Goal: Task Accomplishment & Management: Manage account settings

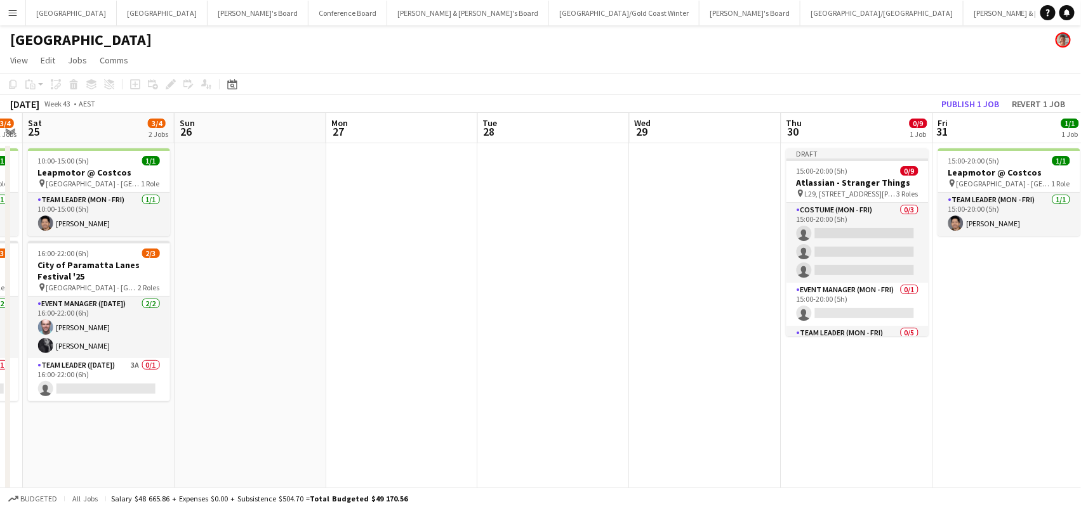
scroll to position [0, 596]
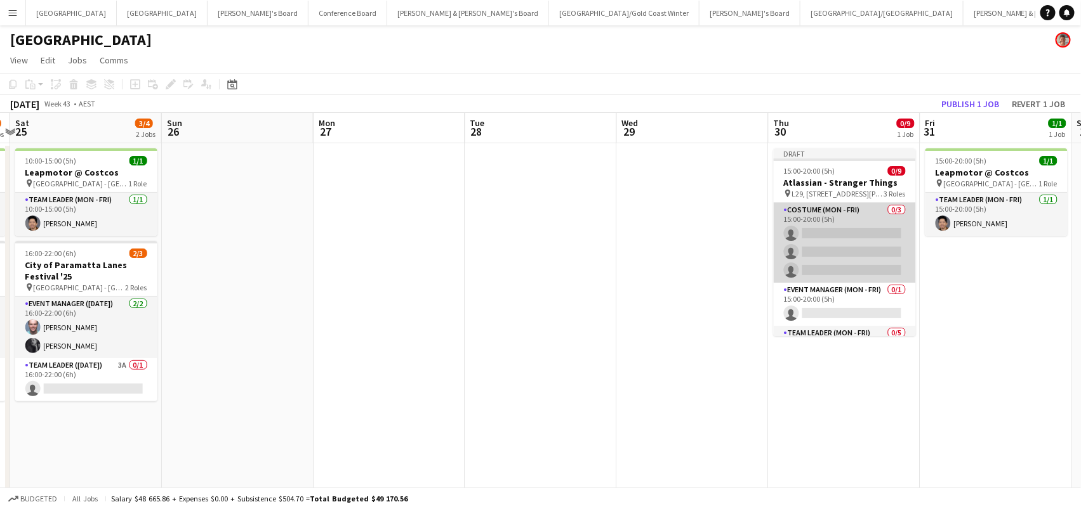
click at [825, 223] on app-card-role "Costume (Mon - Fri) 0/3 15:00-20:00 (5h) single-neutral-actions single-neutral-…" at bounding box center [844, 243] width 142 height 80
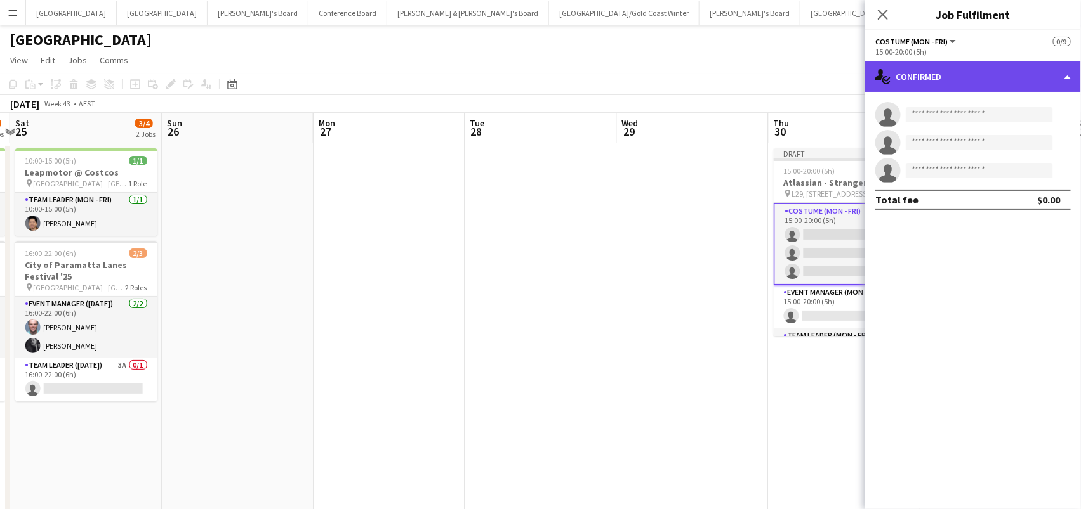
click at [976, 77] on div "single-neutral-actions-check-2 Confirmed" at bounding box center [973, 77] width 216 height 30
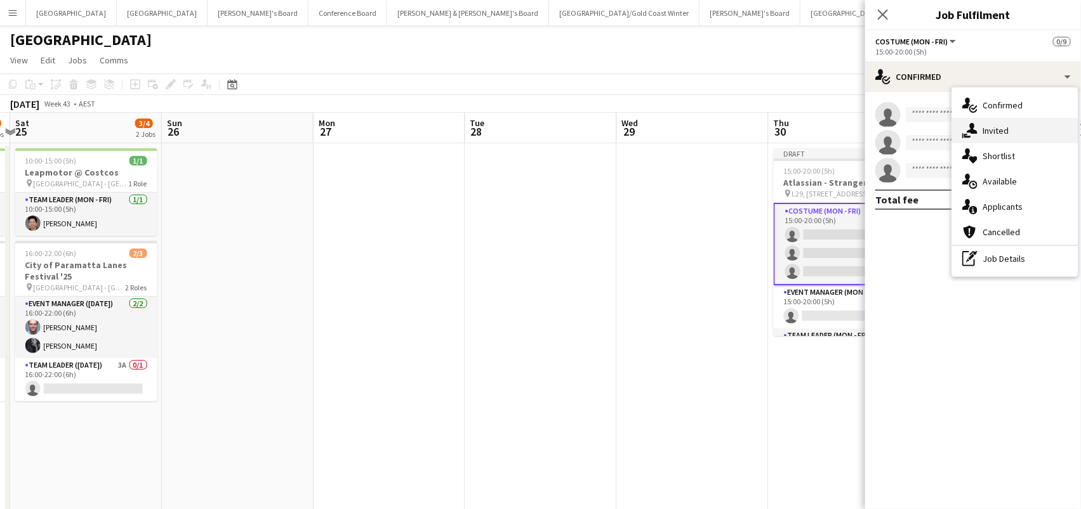
click at [993, 125] on span "Invited" at bounding box center [995, 130] width 26 height 11
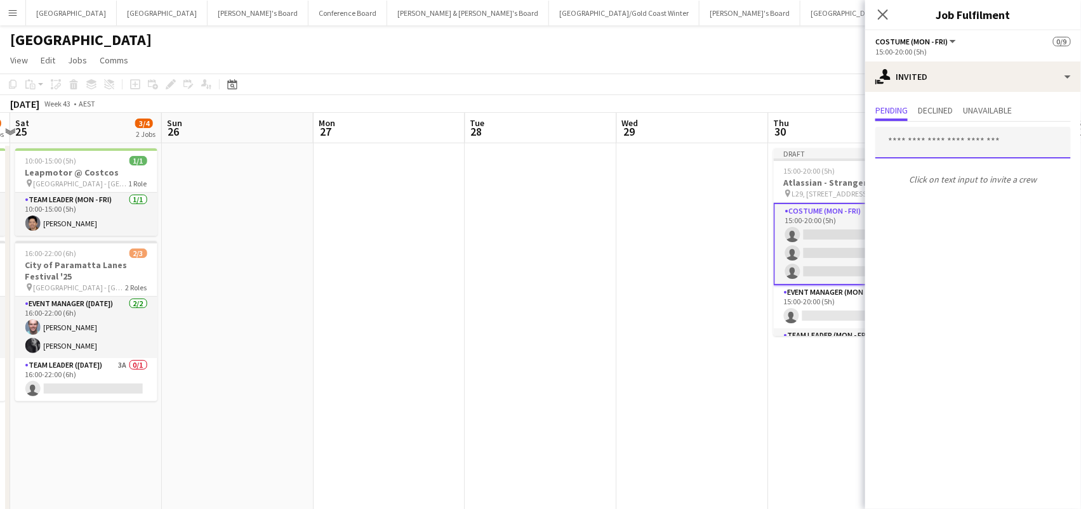
click at [936, 144] on input "text" at bounding box center [972, 143] width 195 height 32
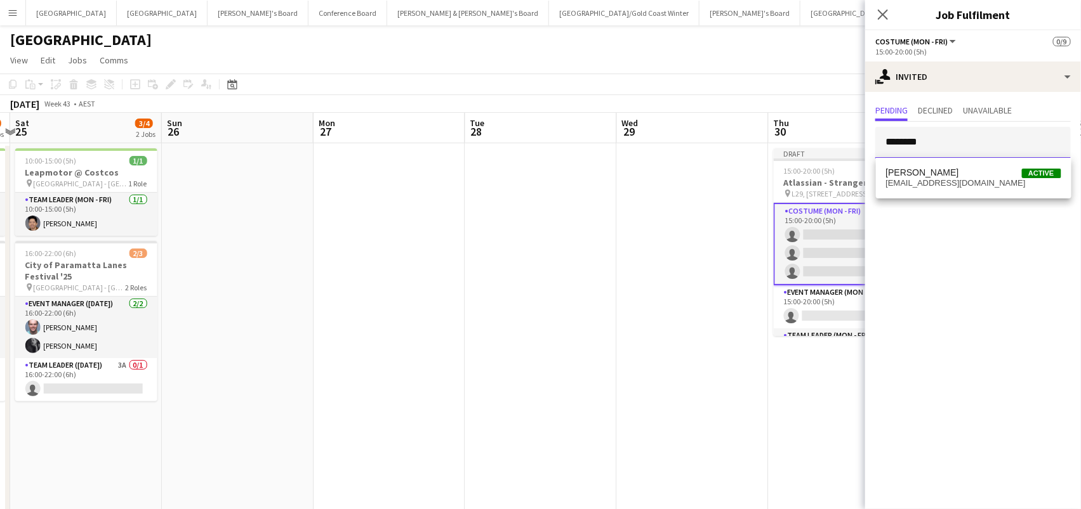
type input "**********"
click at [940, 172] on span "Kim Clifton Active" at bounding box center [973, 173] width 175 height 11
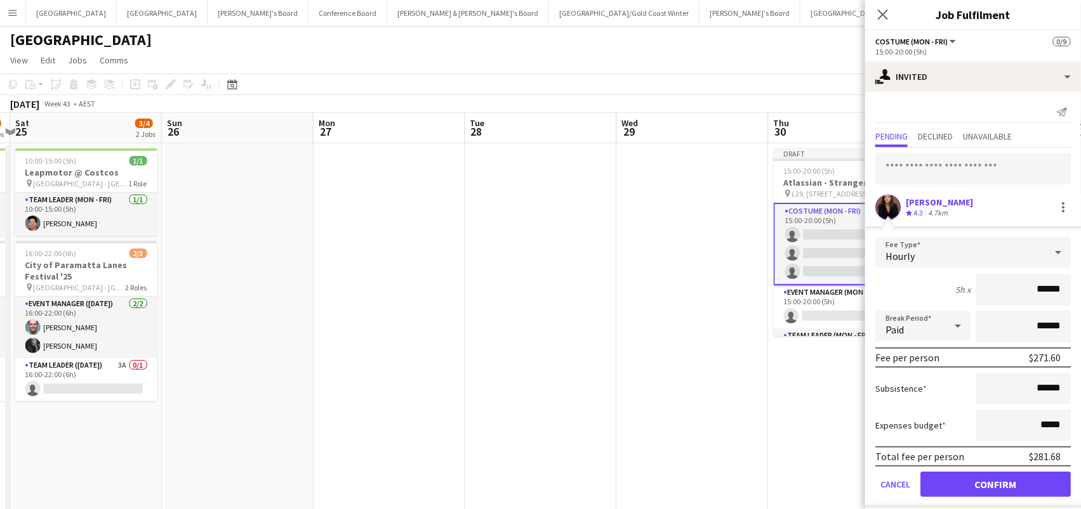
click at [995, 483] on button "Confirm" at bounding box center [995, 484] width 150 height 25
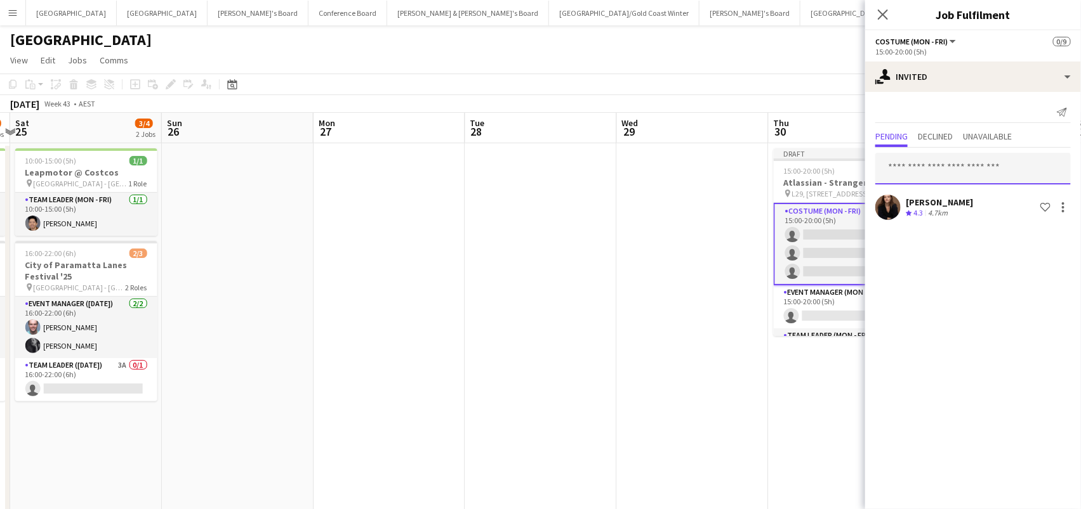
click at [933, 161] on input "text" at bounding box center [972, 169] width 195 height 32
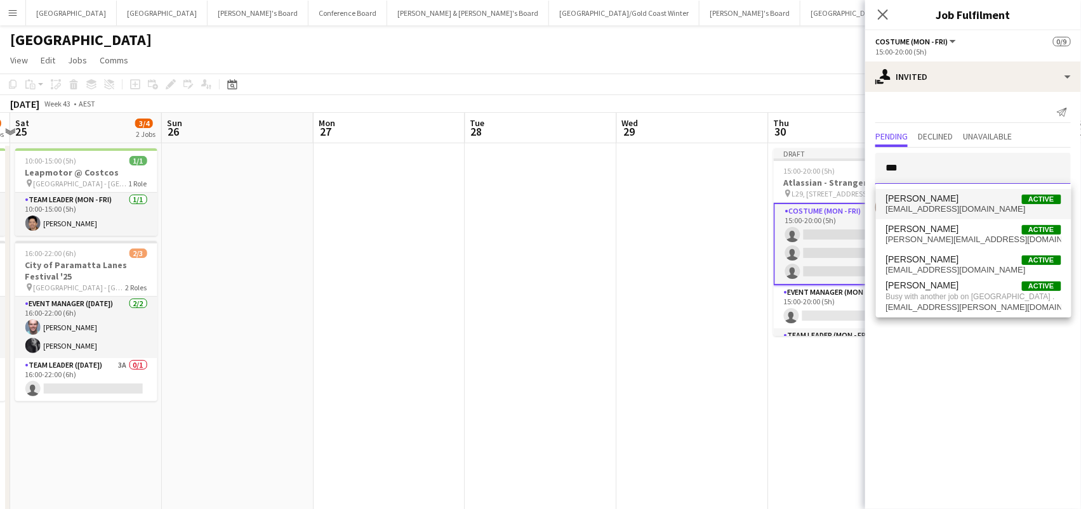
type input "***"
click at [950, 207] on span "tomcaley@ymail.com" at bounding box center [973, 209] width 175 height 10
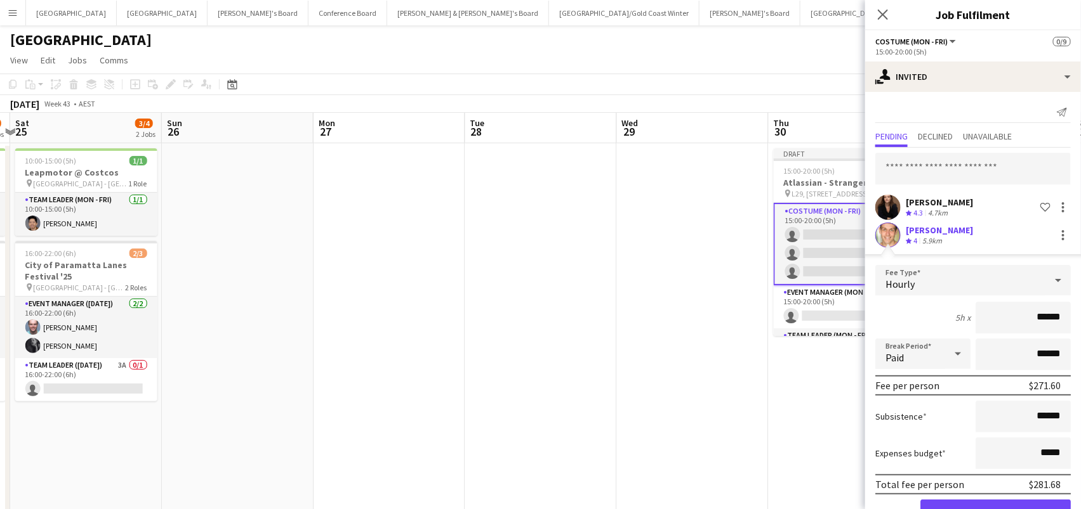
click at [995, 509] on button "Confirm" at bounding box center [995, 512] width 150 height 25
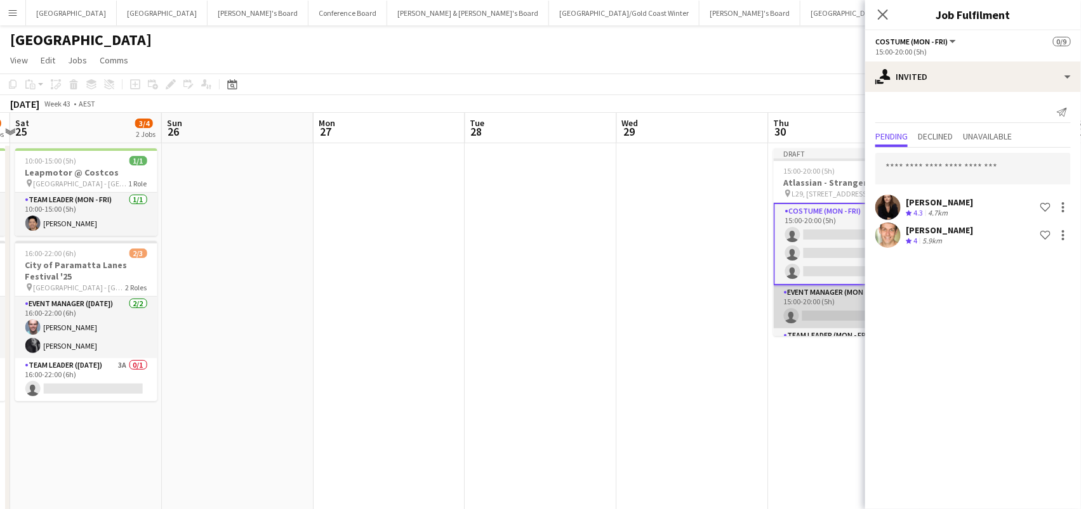
click at [813, 305] on app-card-role "Event Manager (Mon - Fri) 0/1 15:00-20:00 (5h) single-neutral-actions" at bounding box center [844, 307] width 142 height 43
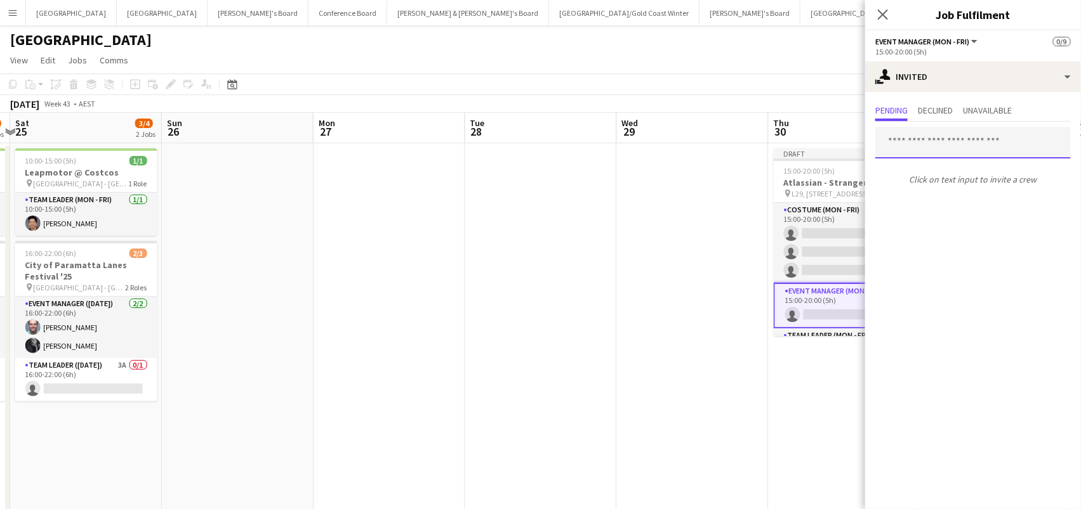
click at [930, 133] on input "text" at bounding box center [972, 143] width 195 height 32
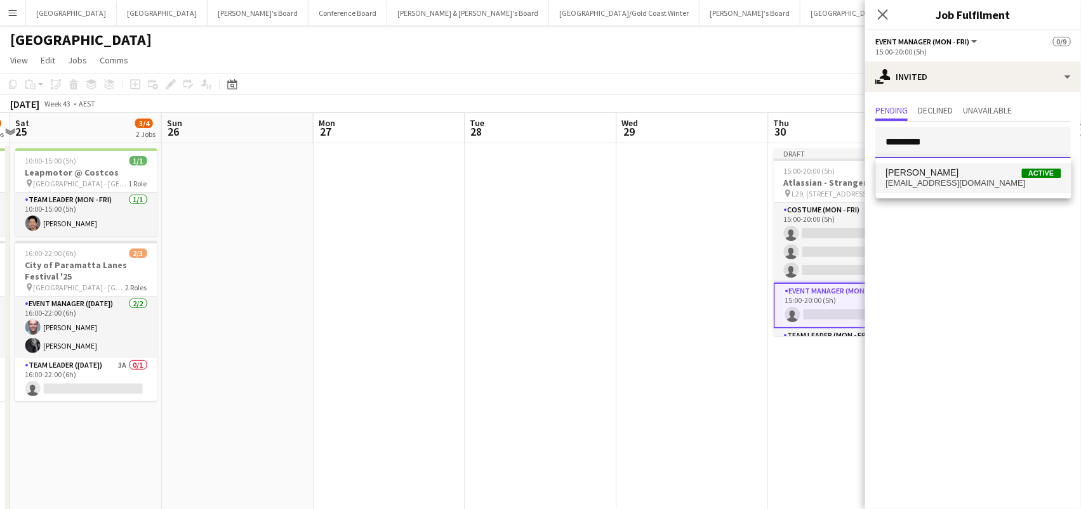
type input "*********"
click at [948, 178] on span "mandavaneldik@hotmail.com" at bounding box center [973, 183] width 175 height 10
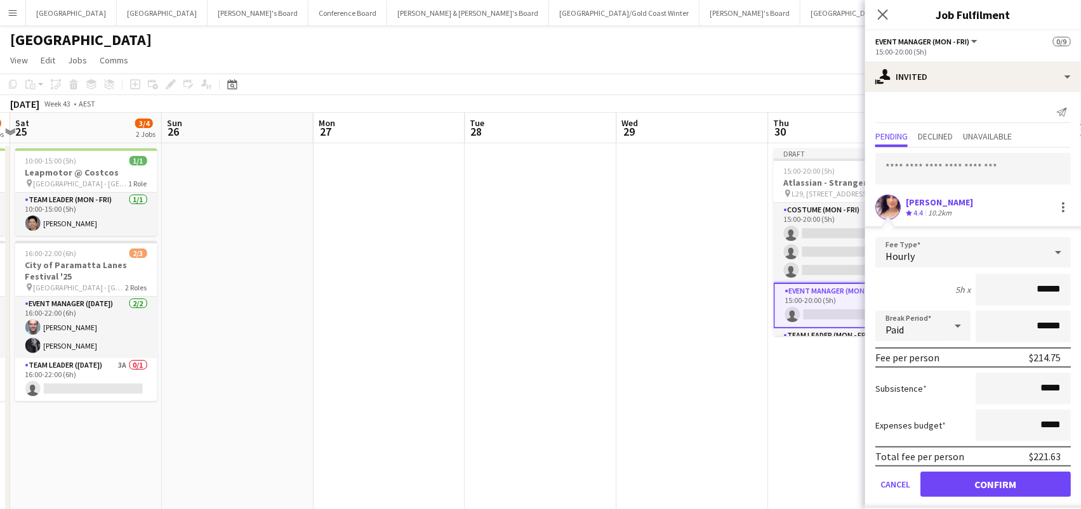
click at [995, 483] on button "Confirm" at bounding box center [995, 484] width 150 height 25
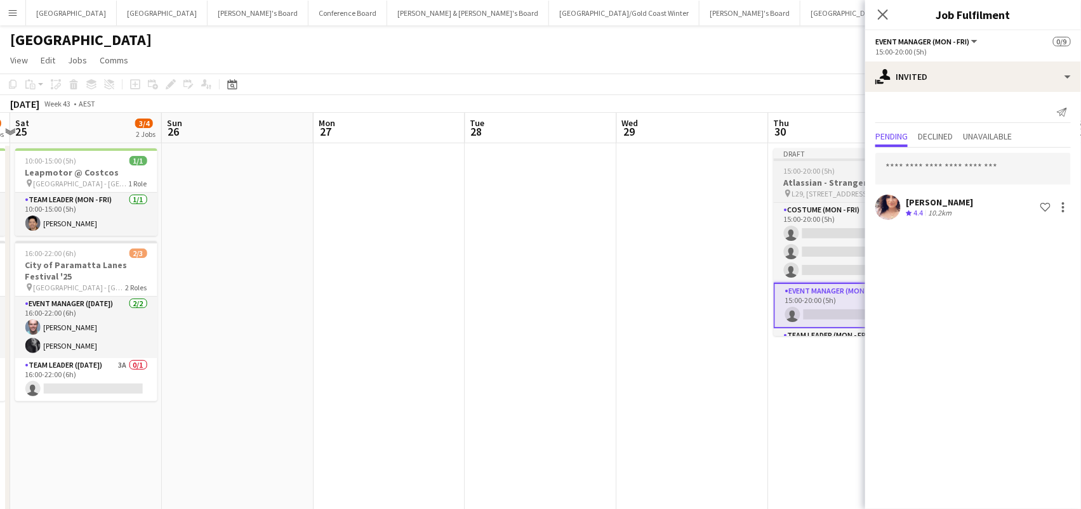
click at [826, 180] on h3 "Atlassian - Stranger Things" at bounding box center [844, 182] width 142 height 11
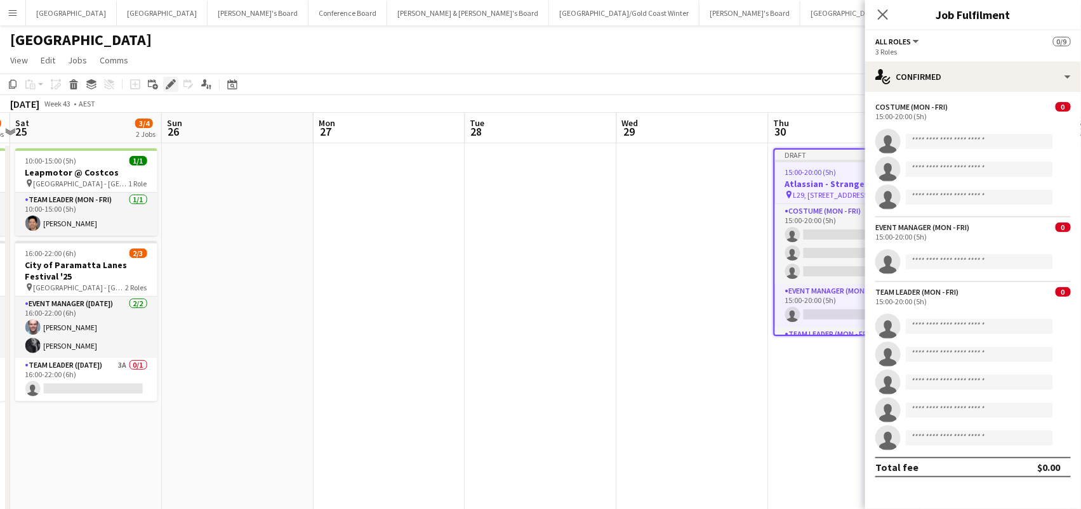
click at [168, 82] on icon "Edit" at bounding box center [171, 84] width 10 height 10
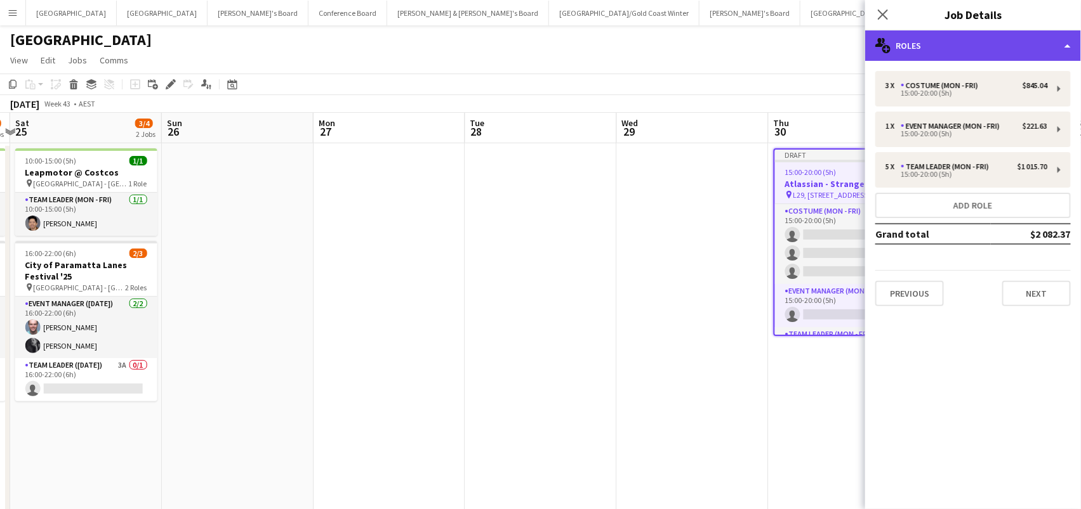
click at [975, 48] on div "multiple-users-add Roles" at bounding box center [973, 45] width 216 height 30
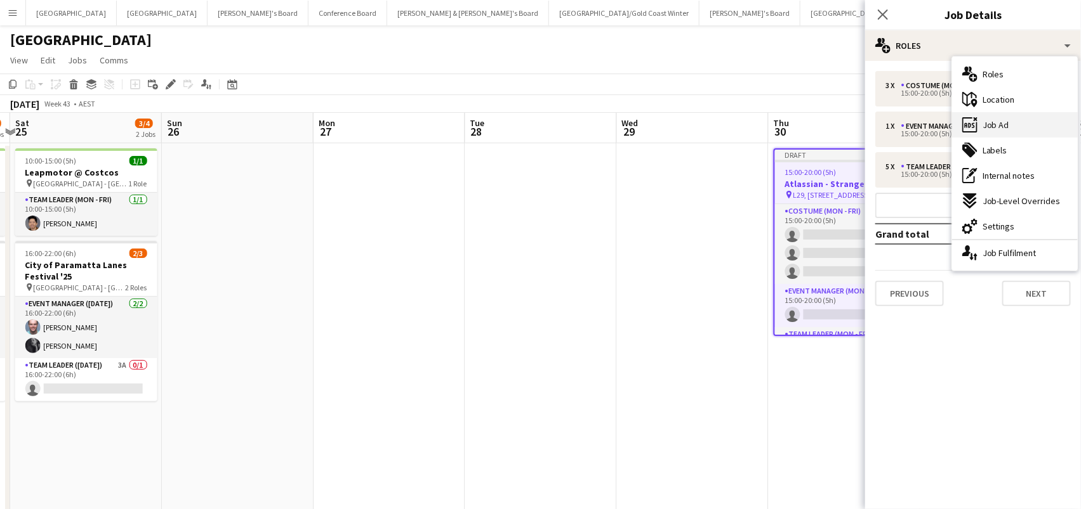
click at [1005, 121] on span "Job Ad" at bounding box center [995, 124] width 27 height 11
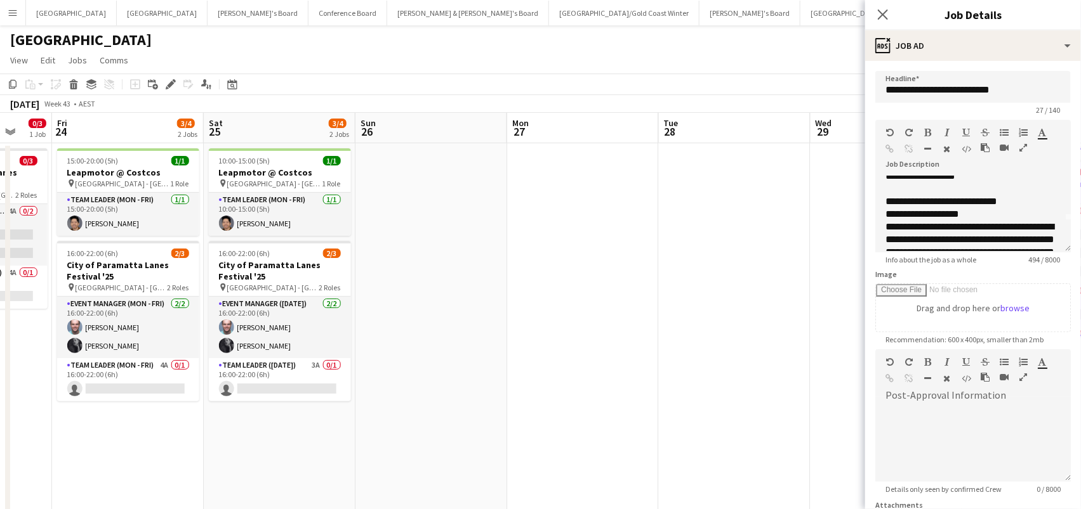
scroll to position [0, 311]
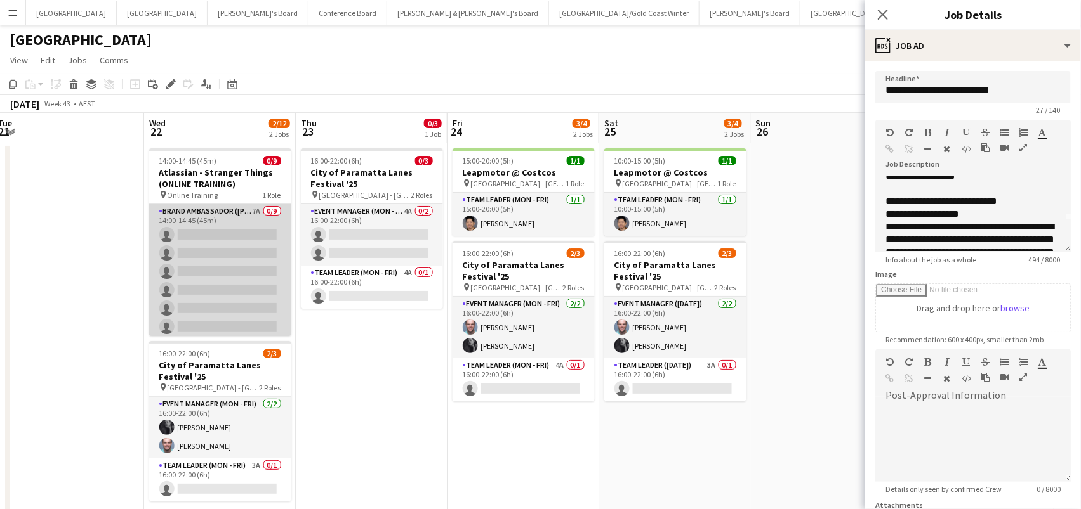
click at [247, 275] on app-card-role "Brand Ambassador (Mon - Fri) 7A 0/9 14:00-14:45 (45m) single-neutral-actions si…" at bounding box center [220, 299] width 142 height 190
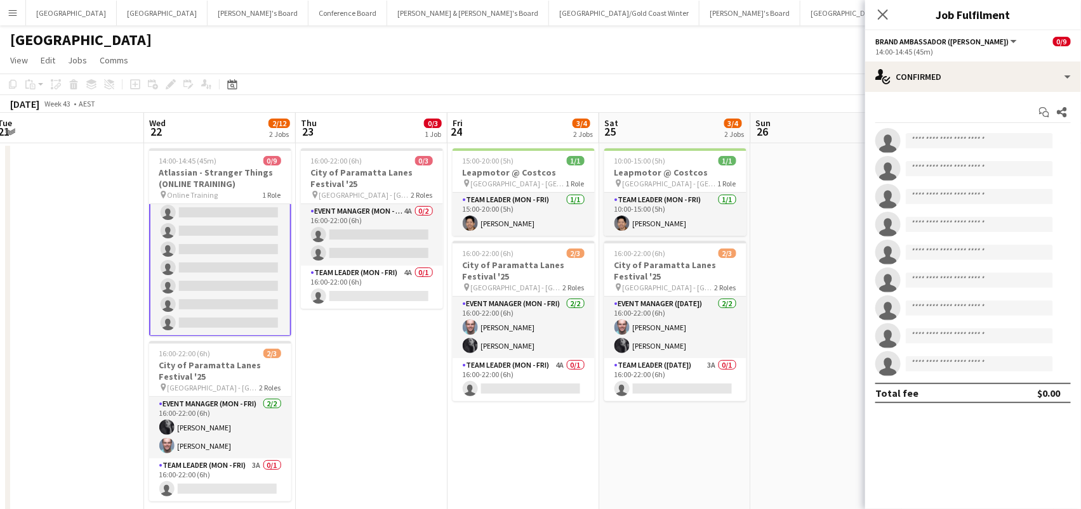
scroll to position [60, 0]
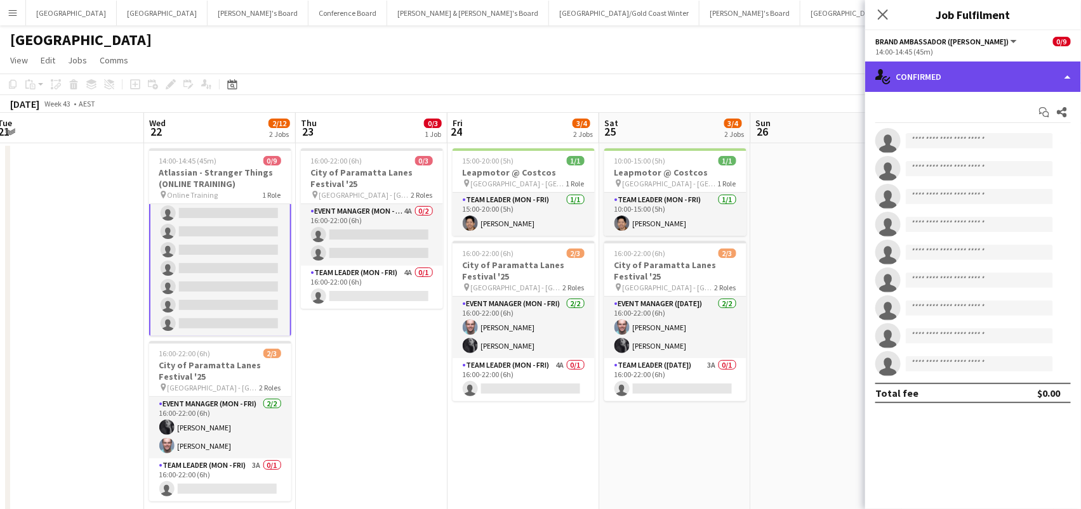
click at [1030, 77] on div "single-neutral-actions-check-2 Confirmed" at bounding box center [973, 77] width 216 height 30
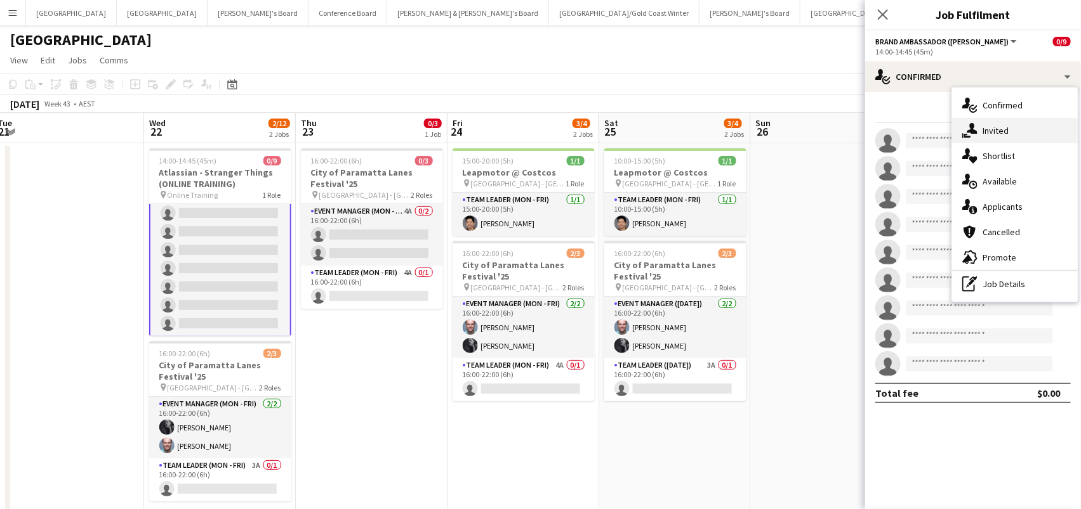
click at [1025, 134] on div "single-neutral-actions-share-1 Invited" at bounding box center [1015, 130] width 126 height 25
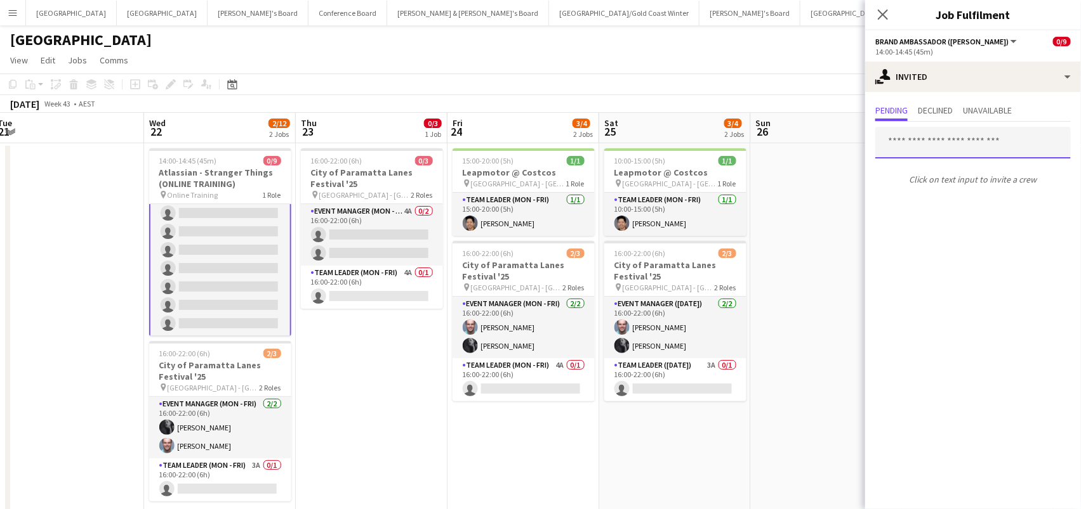
click at [921, 136] on input "text" at bounding box center [972, 143] width 195 height 32
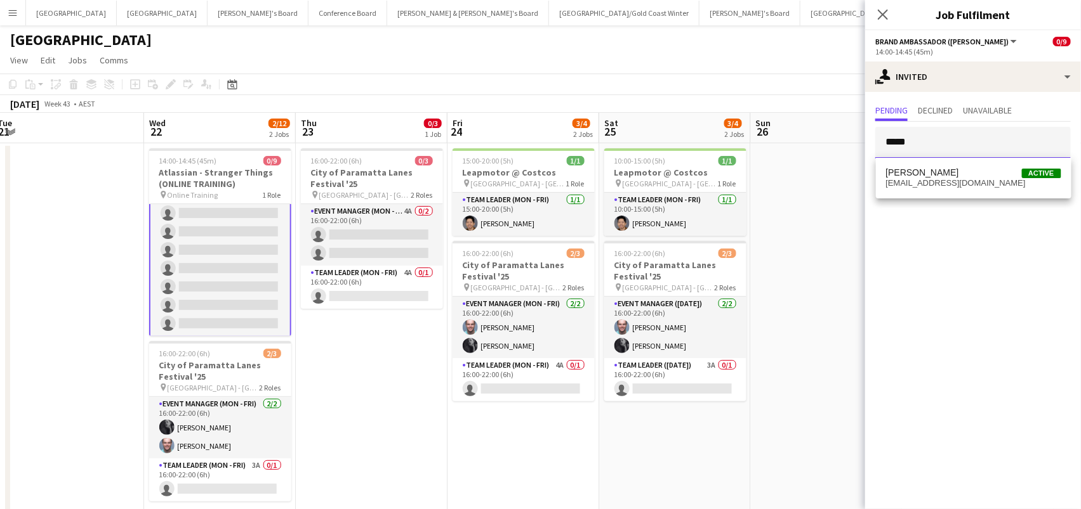
type input "*****"
click at [927, 167] on mat-option "Tom Caley Active tomcaley@ymail.com" at bounding box center [973, 178] width 195 height 30
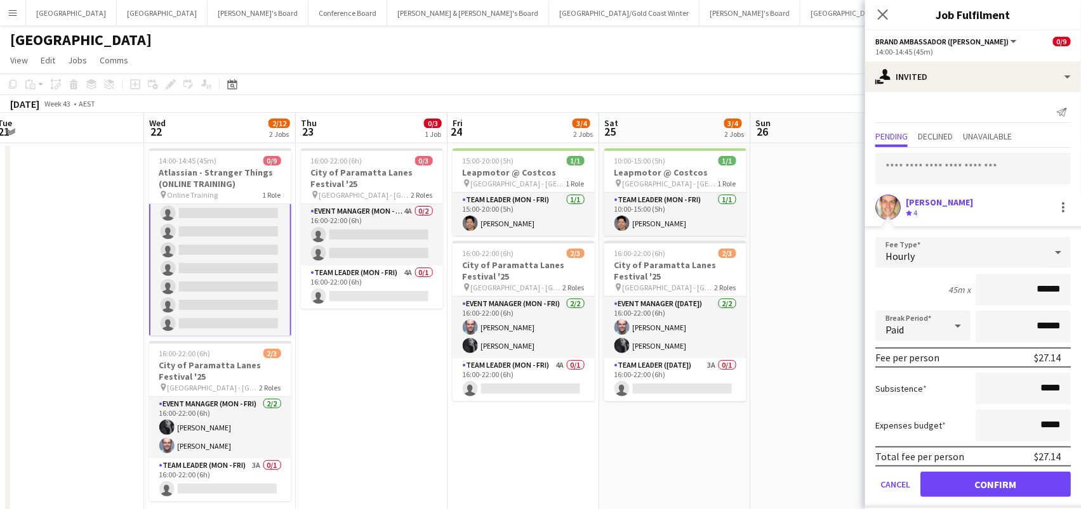
click at [995, 483] on button "Confirm" at bounding box center [995, 484] width 150 height 25
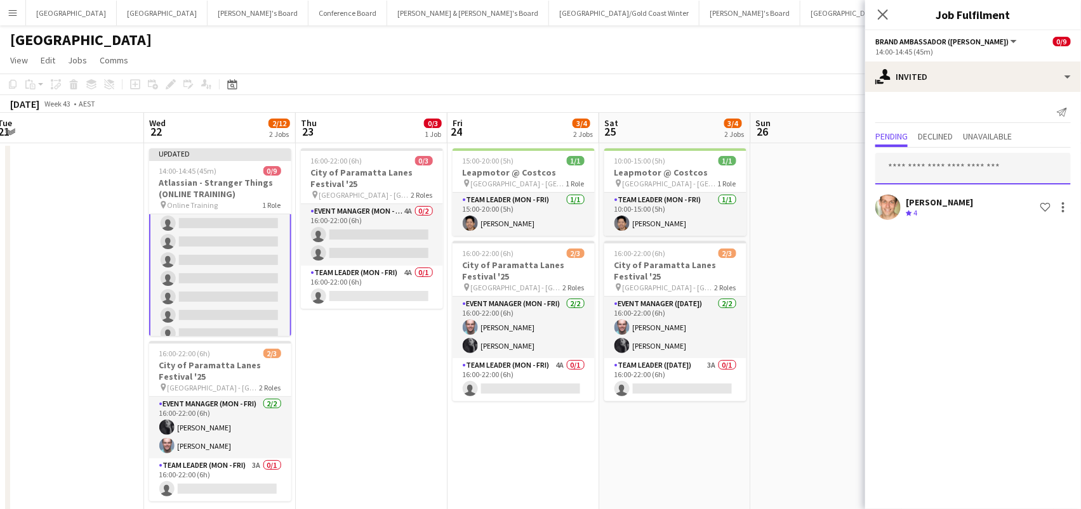
click at [933, 159] on input "text" at bounding box center [972, 169] width 195 height 32
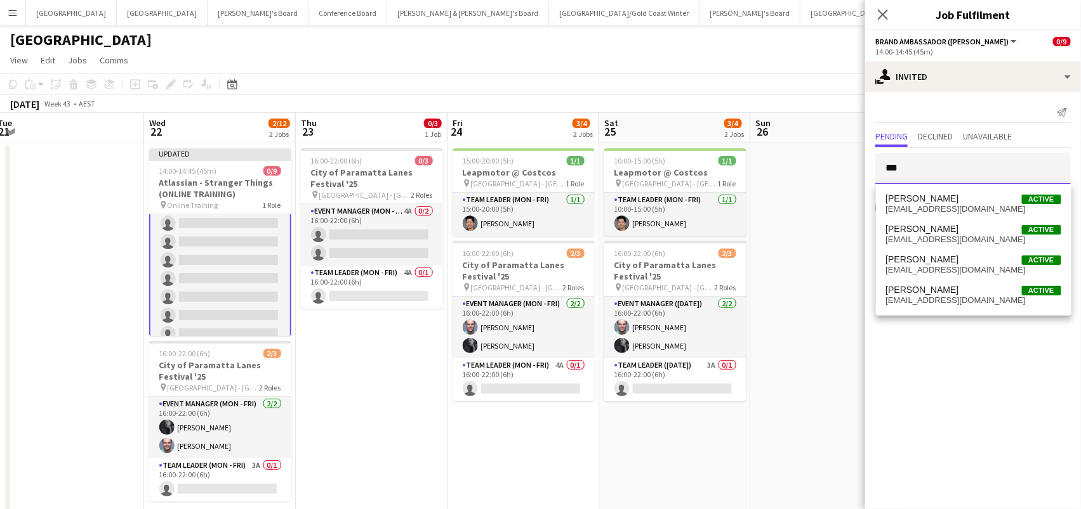
type input "***"
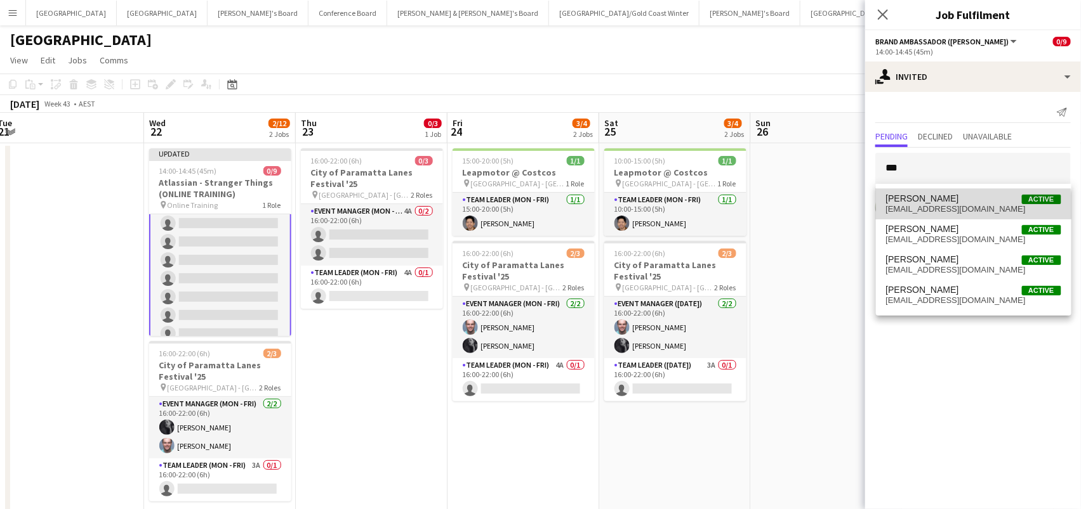
drag, startPoint x: 933, startPoint y: 159, endPoint x: 936, endPoint y: 206, distance: 47.1
click at [936, 206] on span "kimclifton01@gmail.com" at bounding box center [973, 209] width 175 height 10
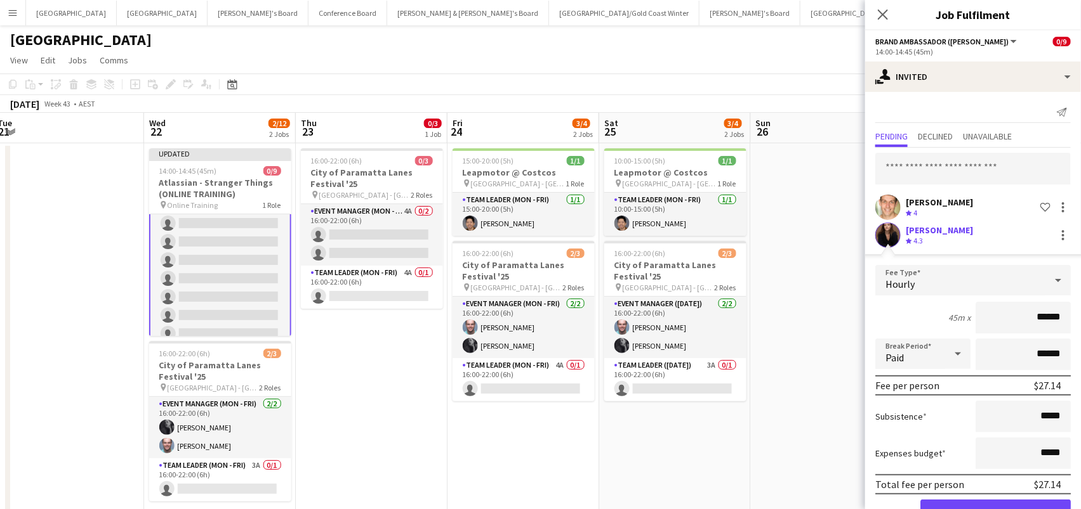
click at [995, 509] on button "Confirm" at bounding box center [995, 512] width 150 height 25
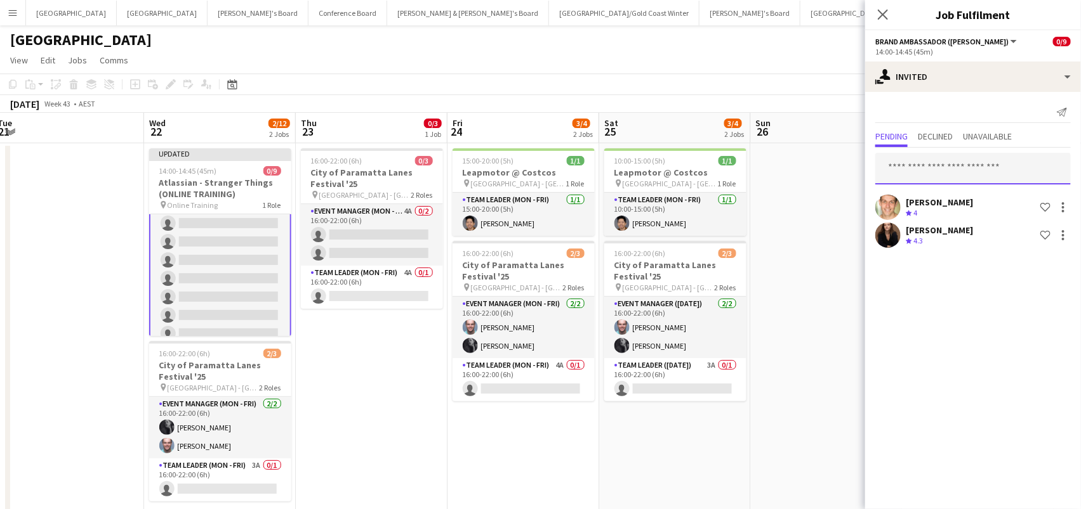
click at [921, 166] on input "text" at bounding box center [972, 169] width 195 height 32
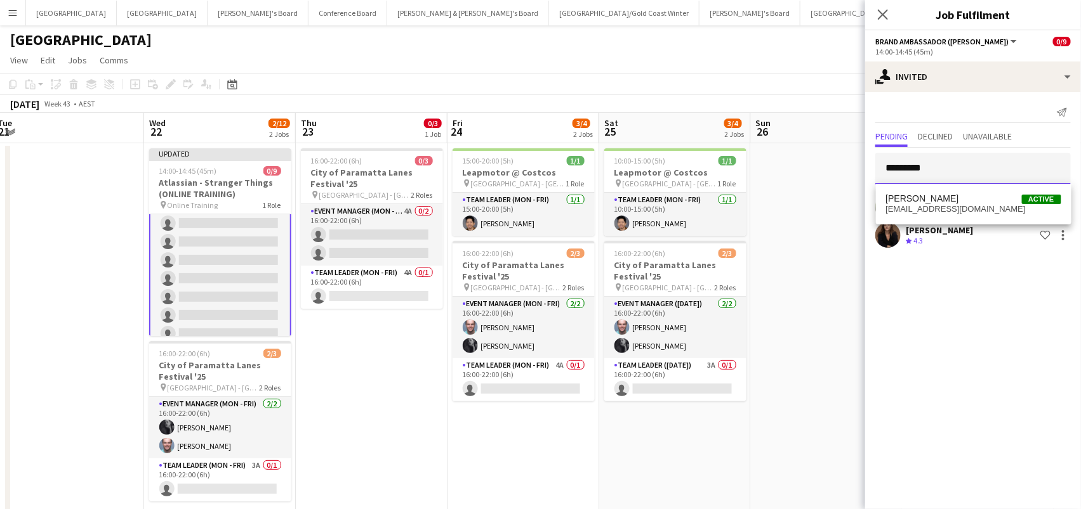
type input "*********"
click at [925, 197] on span "[PERSON_NAME]" at bounding box center [922, 199] width 73 height 11
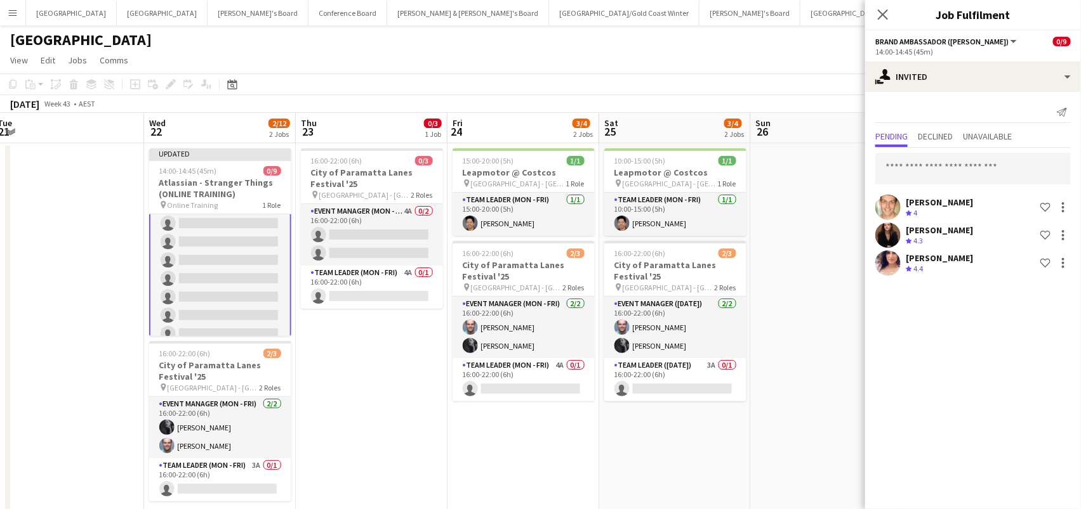
click at [788, 65] on app-page-menu "View Day view expanded Day view collapsed Month view Date picker Jump to [DATE]…" at bounding box center [540, 61] width 1081 height 24
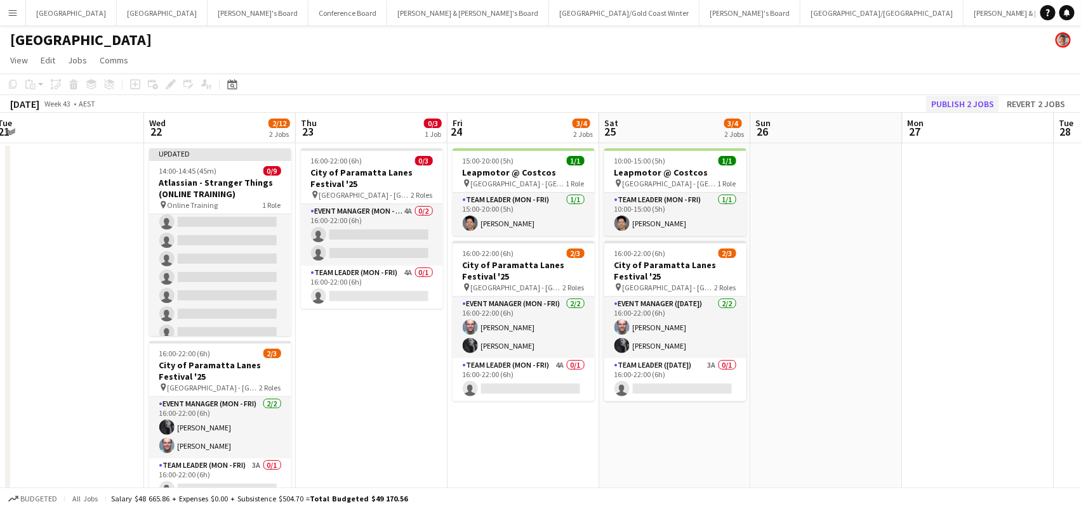
click at [942, 101] on button "Publish 2 jobs" at bounding box center [962, 104] width 73 height 16
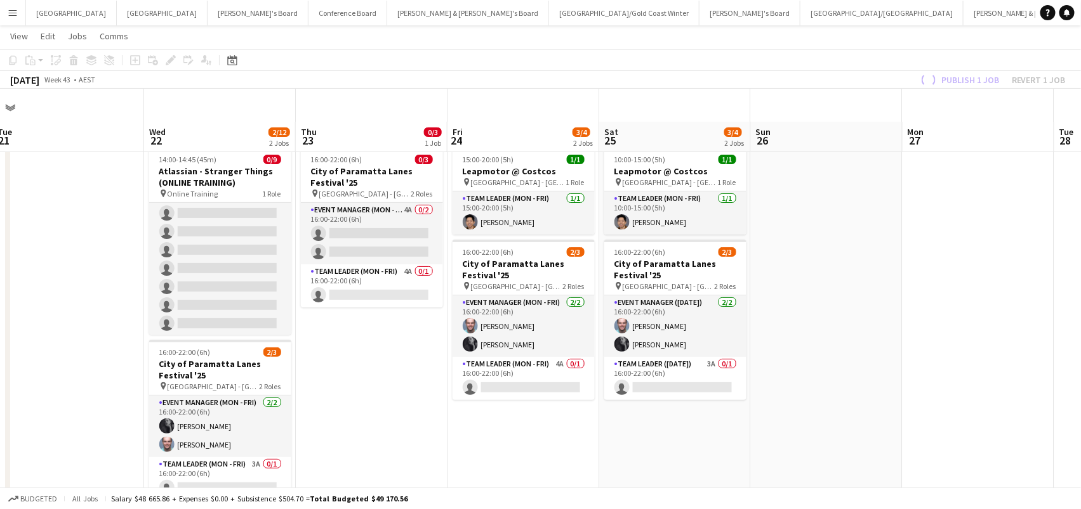
scroll to position [116, 0]
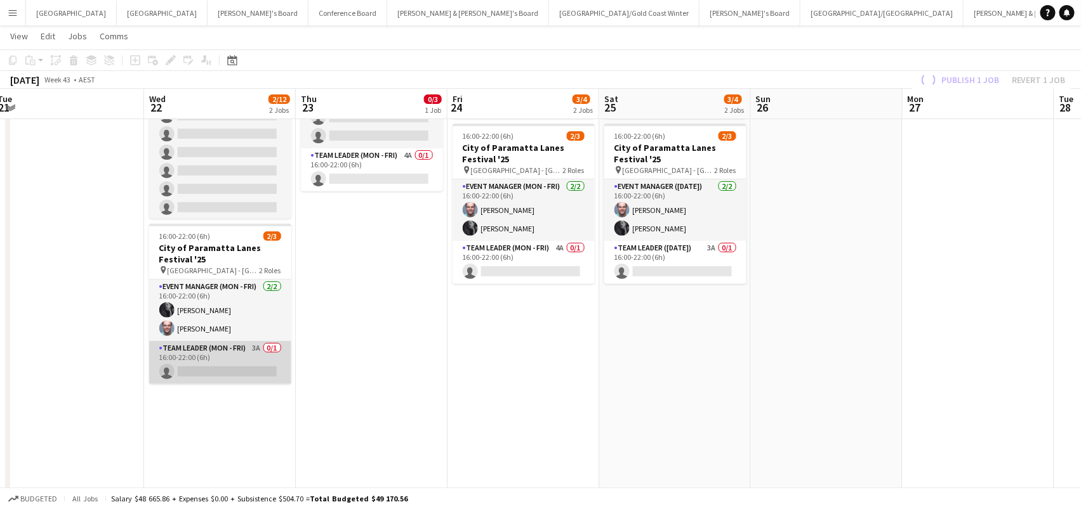
click at [233, 379] on app-card-role "Team Leader (Mon - Fri) 3A 0/1 16:00-22:00 (6h) single-neutral-actions" at bounding box center [220, 362] width 142 height 43
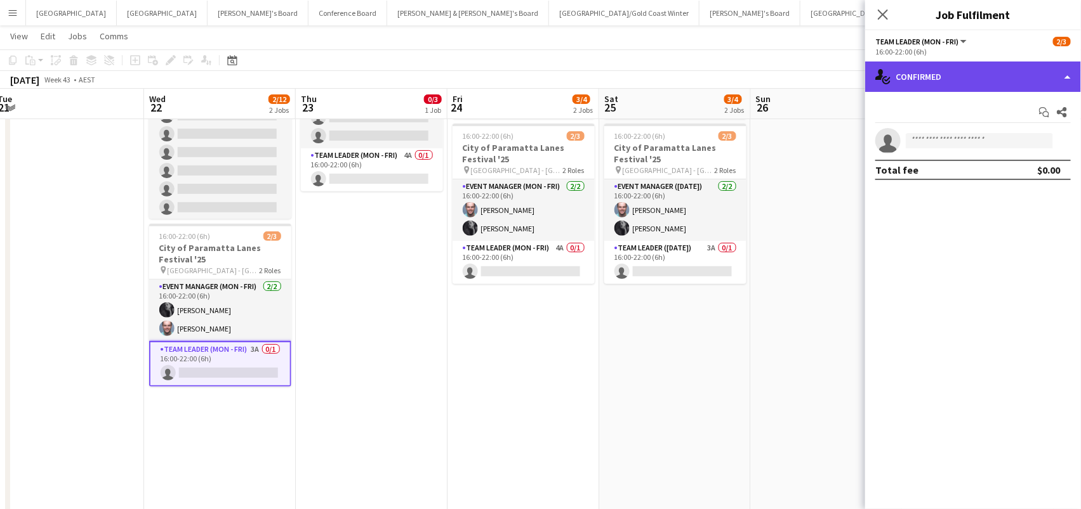
click at [945, 69] on div "single-neutral-actions-check-2 Confirmed" at bounding box center [973, 77] width 216 height 30
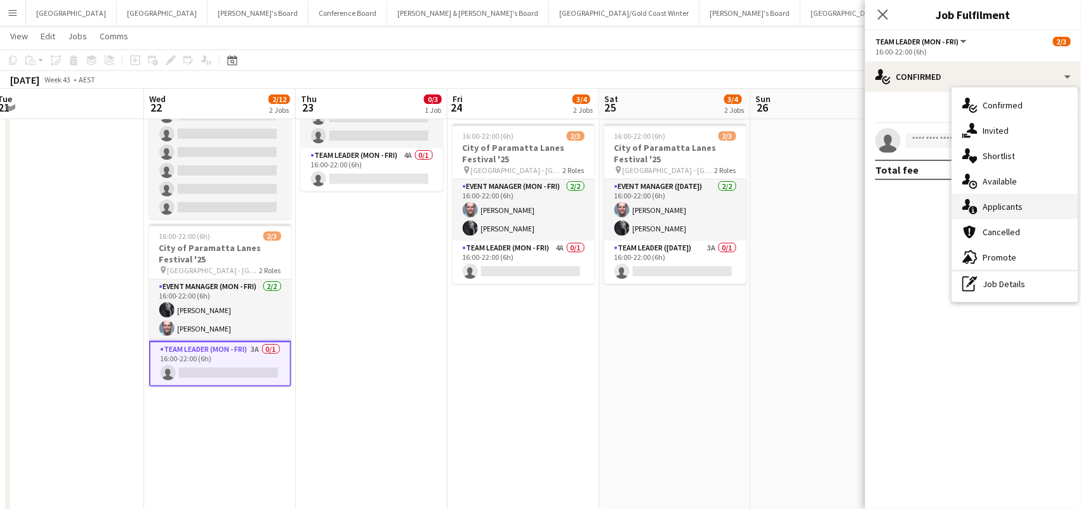
click at [1011, 211] on span "Applicants" at bounding box center [1002, 206] width 40 height 11
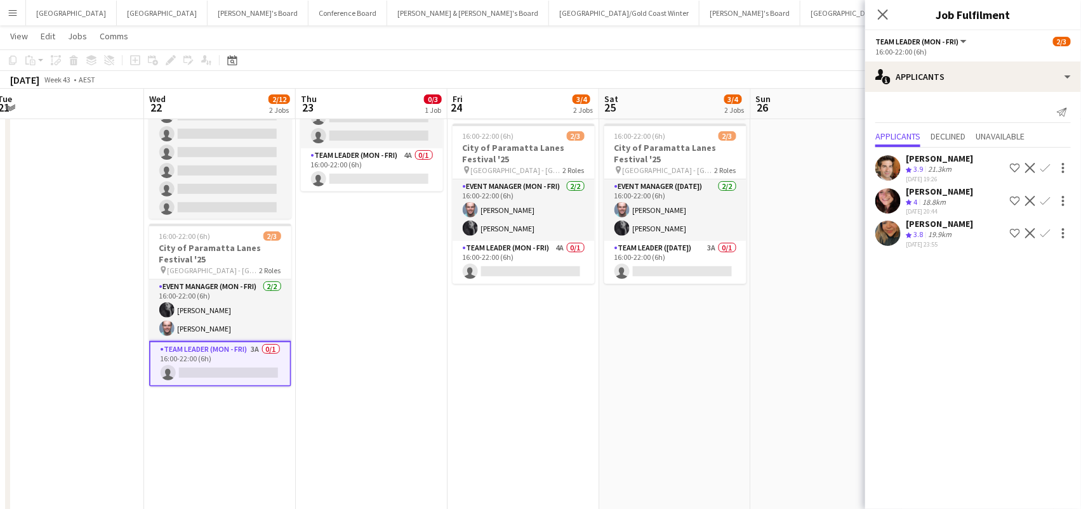
click at [1045, 161] on button "Confirm" at bounding box center [1044, 168] width 15 height 15
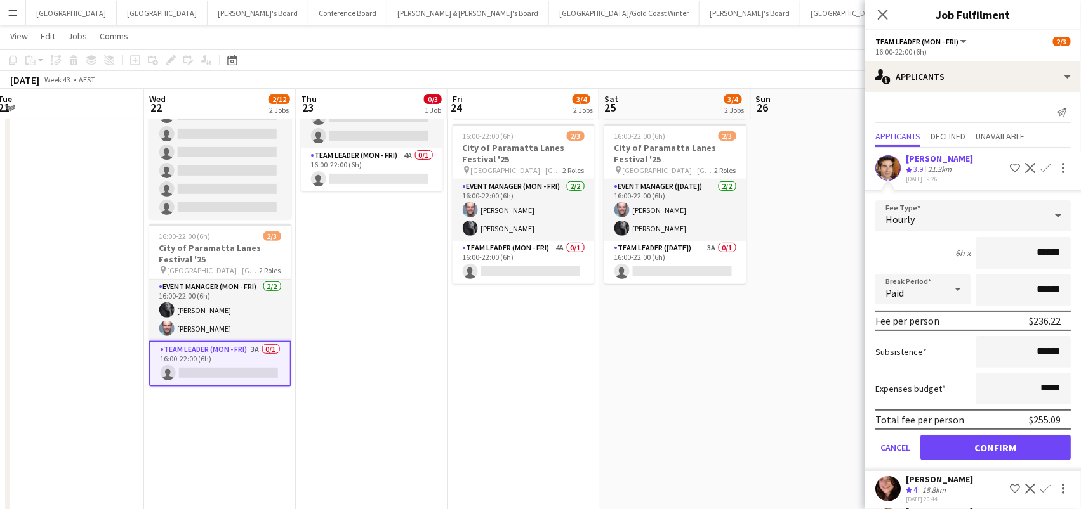
click at [995, 444] on button "Confirm" at bounding box center [995, 447] width 150 height 25
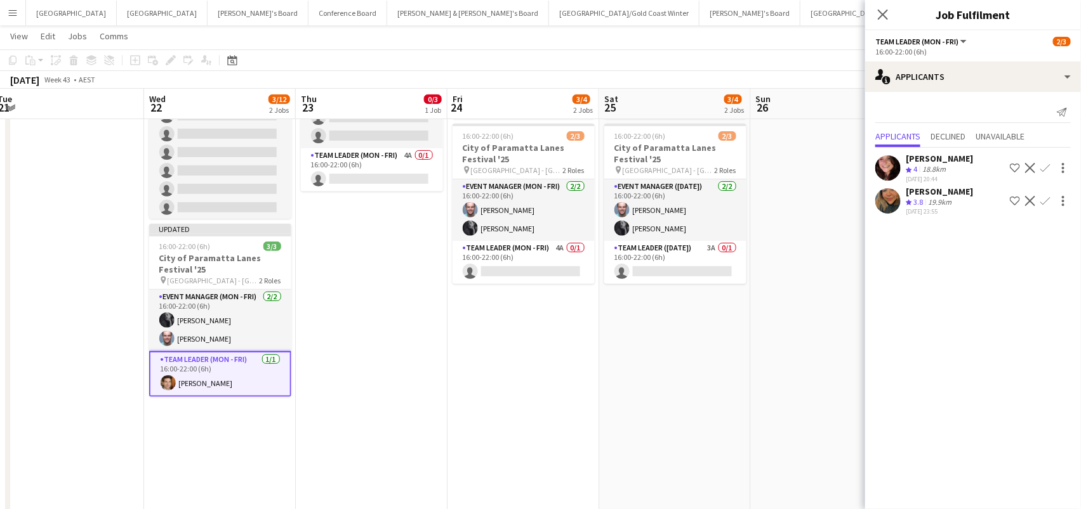
scroll to position [0, 0]
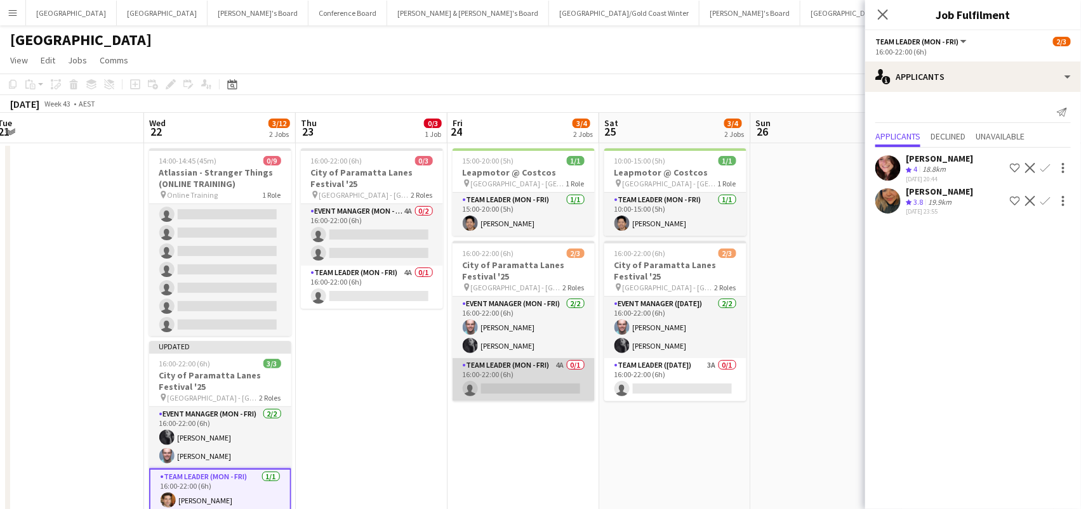
click at [521, 384] on app-card-role "Team Leader (Mon - Fri) 4A 0/1 16:00-22:00 (6h) single-neutral-actions" at bounding box center [523, 379] width 142 height 43
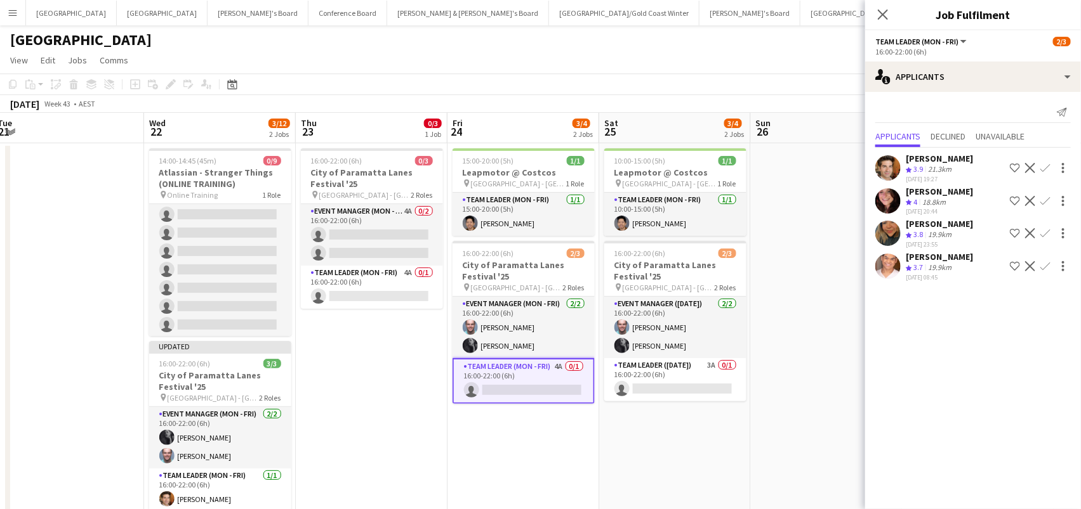
click at [1045, 166] on app-icon "Confirm" at bounding box center [1045, 168] width 10 height 10
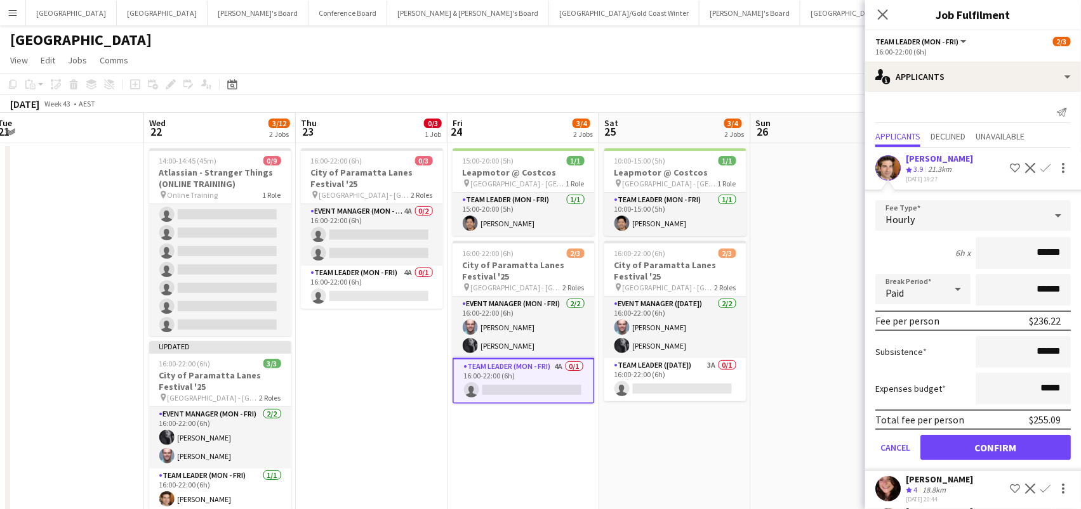
click at [995, 444] on button "Confirm" at bounding box center [995, 447] width 150 height 25
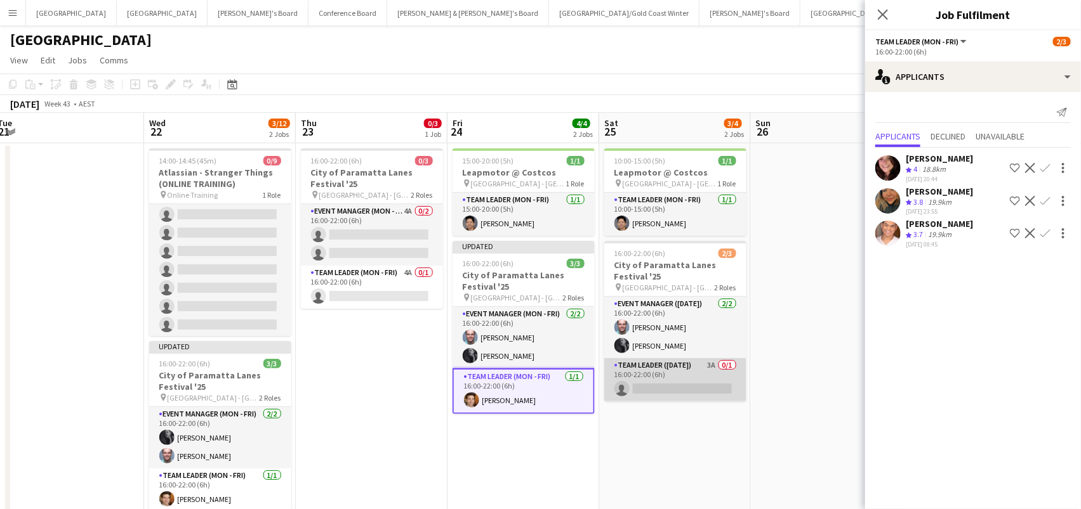
click at [707, 374] on app-card-role "Team Leader (Saturday) 3A 0/1 16:00-22:00 (6h) single-neutral-actions" at bounding box center [675, 379] width 142 height 43
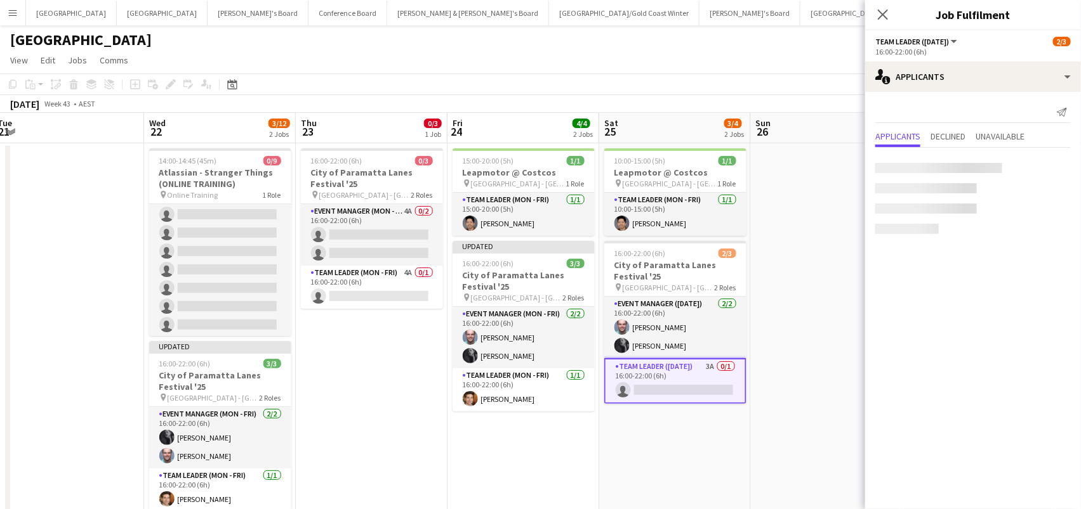
scroll to position [0, 310]
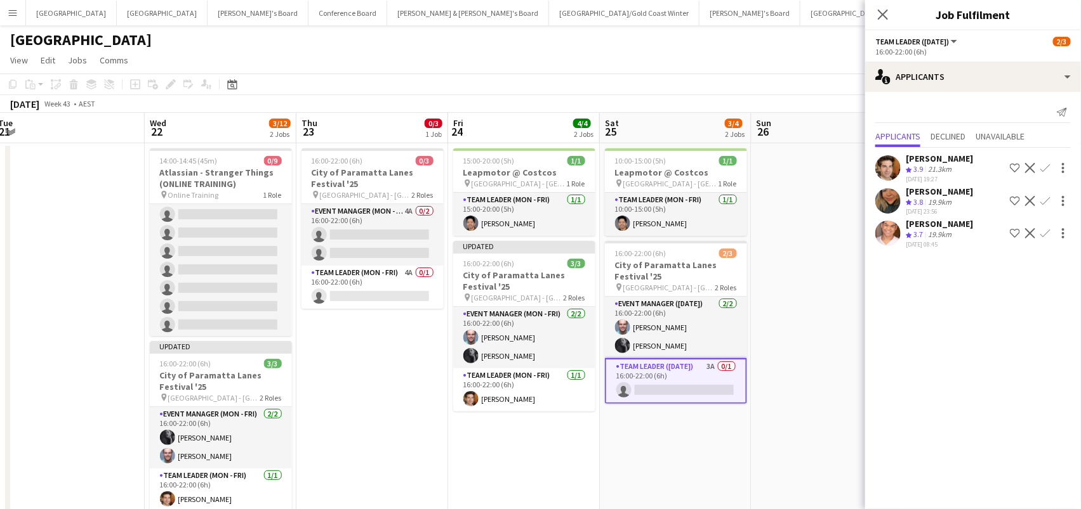
click at [1043, 166] on app-icon "Confirm" at bounding box center [1045, 168] width 10 height 10
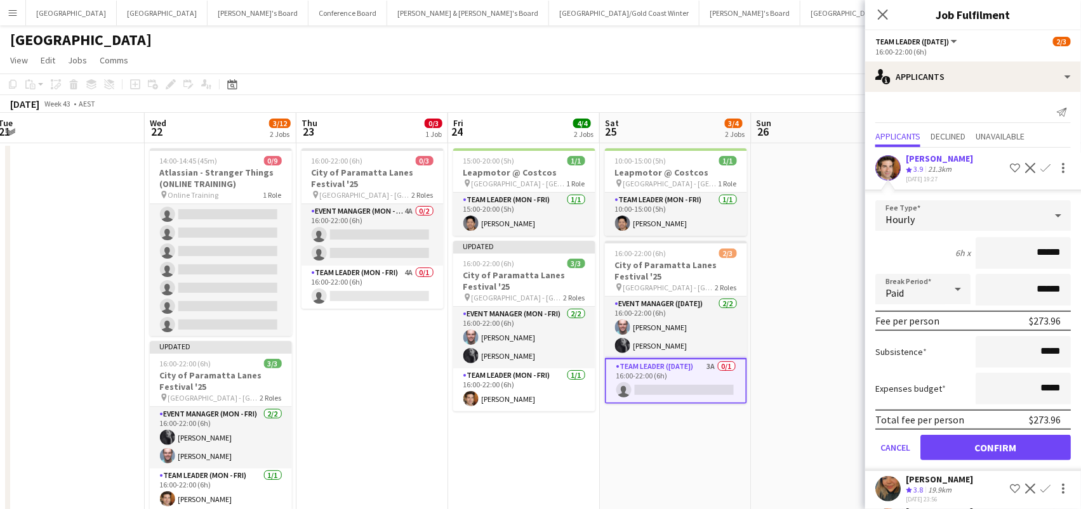
click at [995, 444] on button "Confirm" at bounding box center [995, 447] width 150 height 25
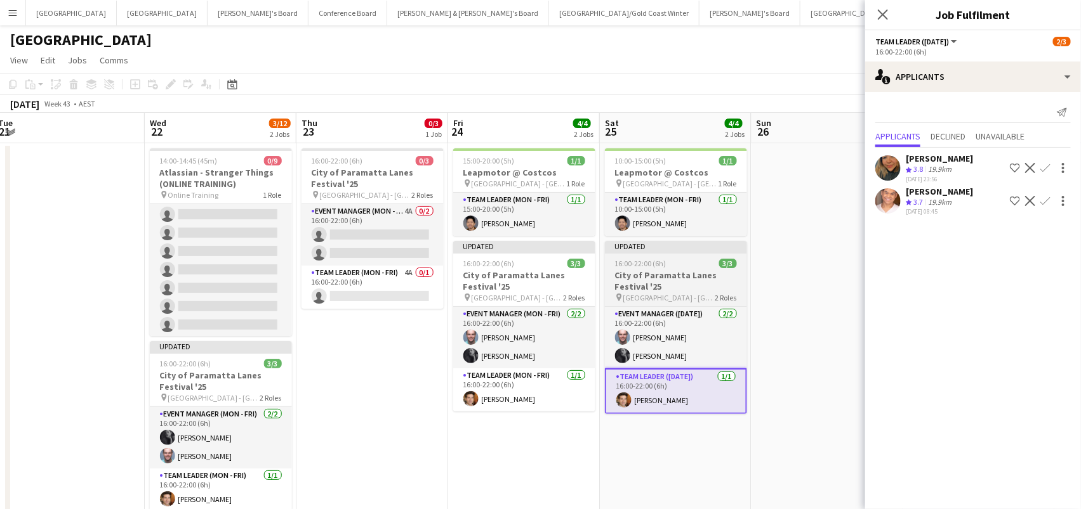
click at [693, 280] on h3 "City of Paramatta Lanes Festival '25" at bounding box center [676, 281] width 142 height 23
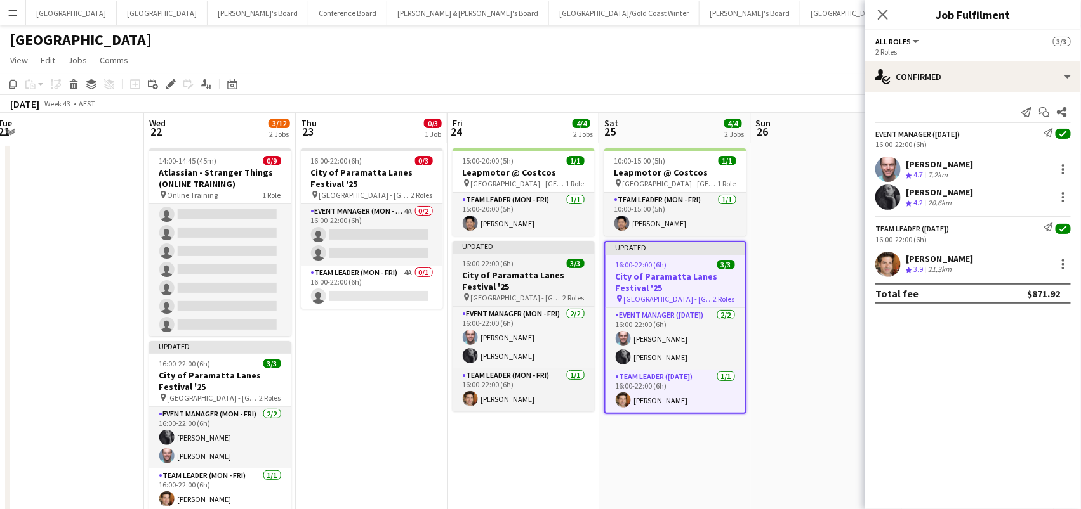
click at [532, 292] on div "pin Paramatta - NSW 2 Roles" at bounding box center [523, 297] width 142 height 10
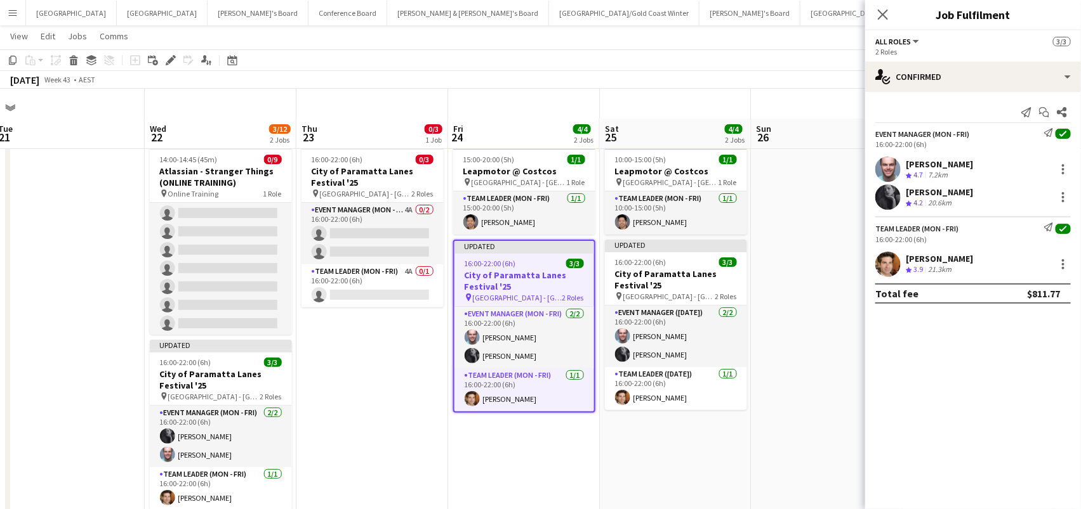
scroll to position [94, 0]
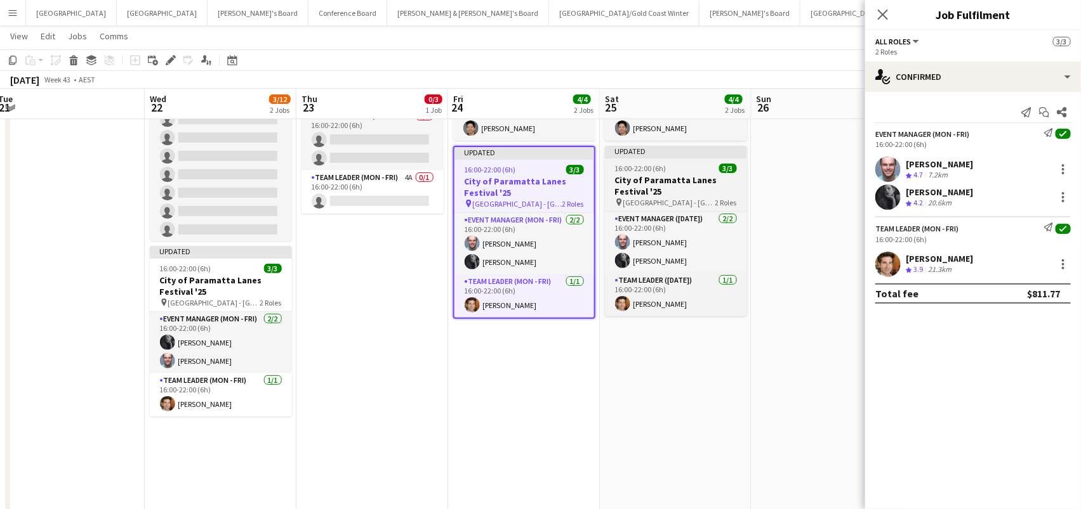
click at [674, 168] on div "16:00-22:00 (6h) 3/3" at bounding box center [676, 169] width 142 height 10
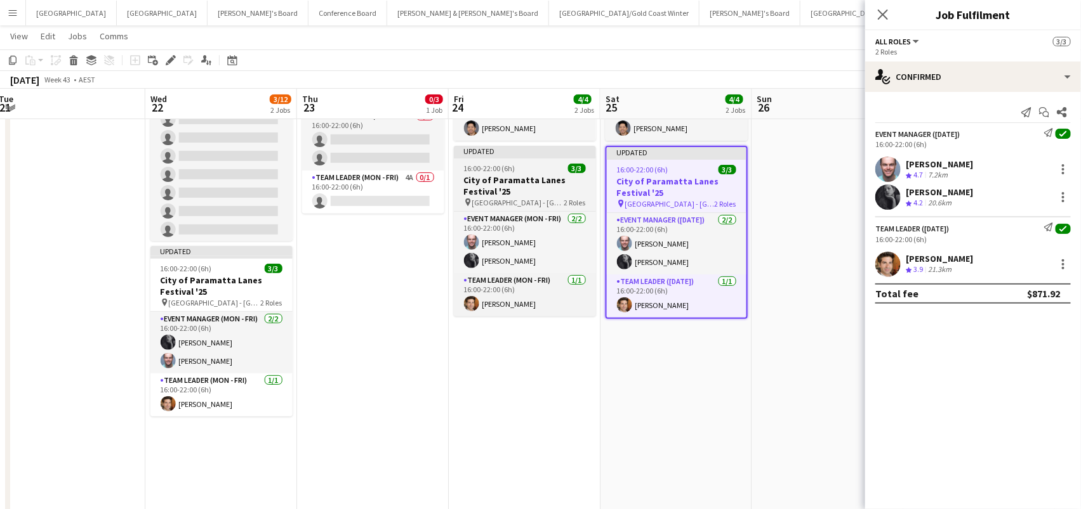
click at [534, 197] on div "pin Paramatta - NSW 2 Roles" at bounding box center [525, 202] width 142 height 10
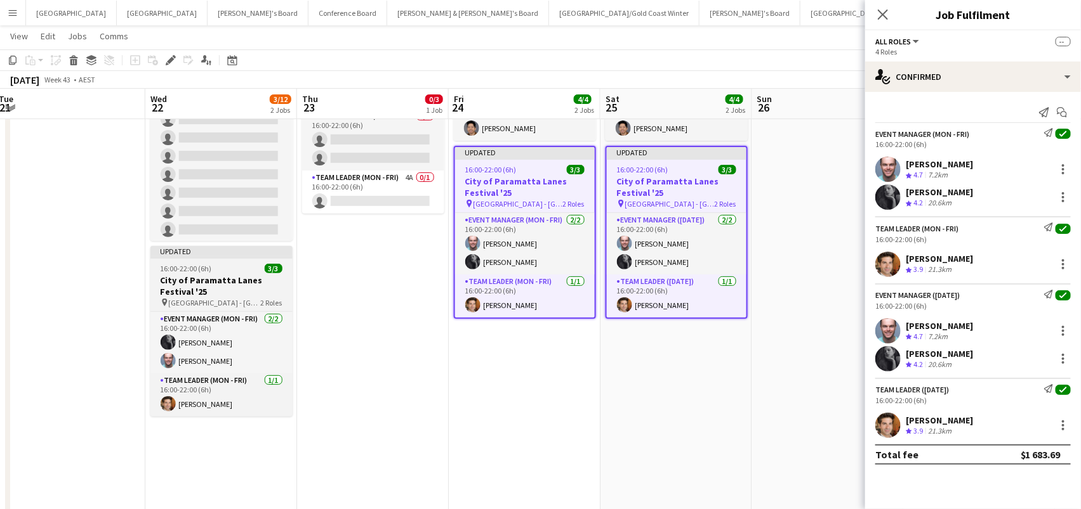
click at [204, 282] on h3 "City of Paramatta Lanes Festival '25" at bounding box center [221, 286] width 142 height 23
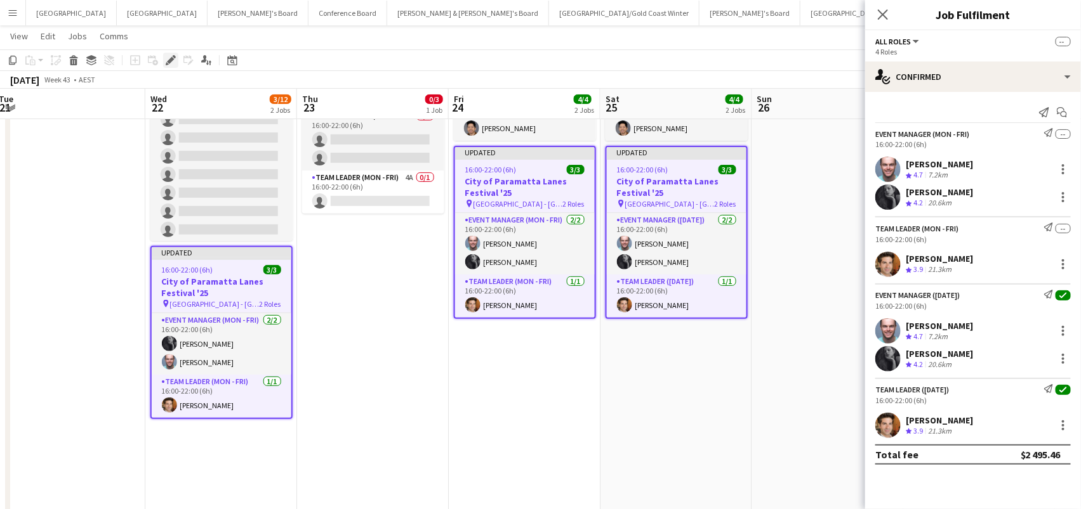
click at [173, 58] on icon "Edit" at bounding box center [171, 60] width 10 height 10
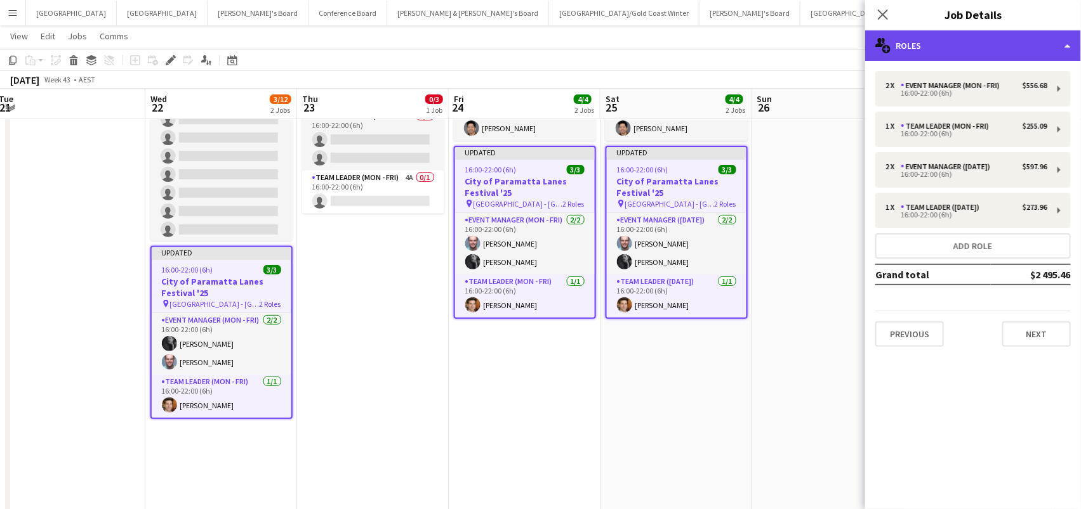
click at [989, 58] on div "multiple-users-add Roles" at bounding box center [973, 45] width 216 height 30
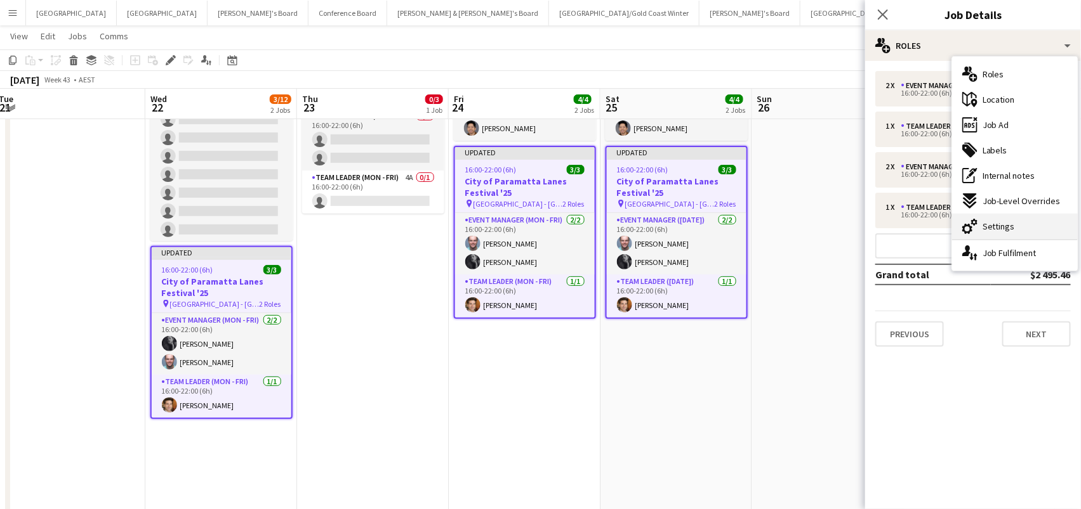
click at [1014, 231] on div "cog-double-3 Settings" at bounding box center [1015, 226] width 126 height 25
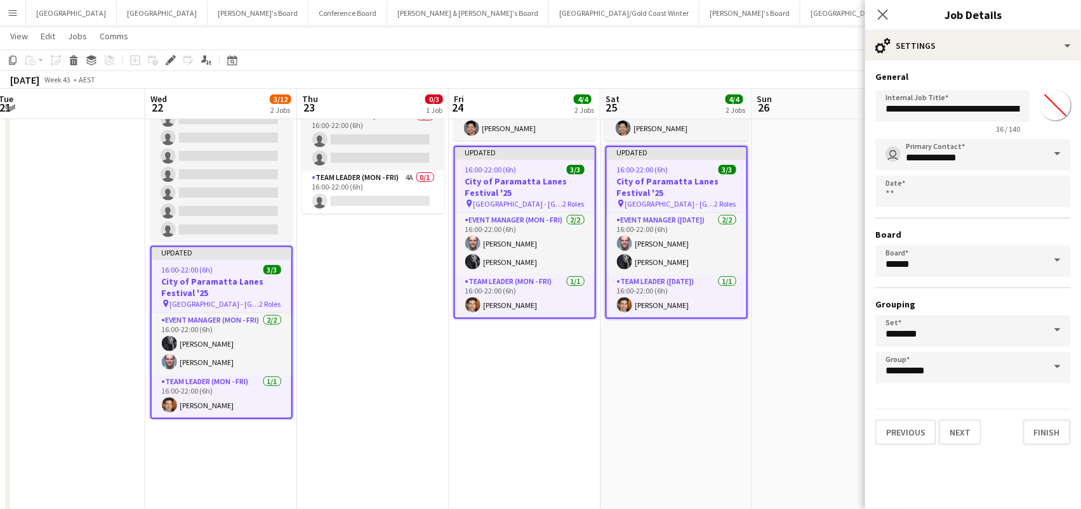
click at [1063, 104] on input "*******" at bounding box center [1055, 105] width 46 height 46
type input "*******"
click at [823, 230] on app-date-cell at bounding box center [828, 363] width 152 height 631
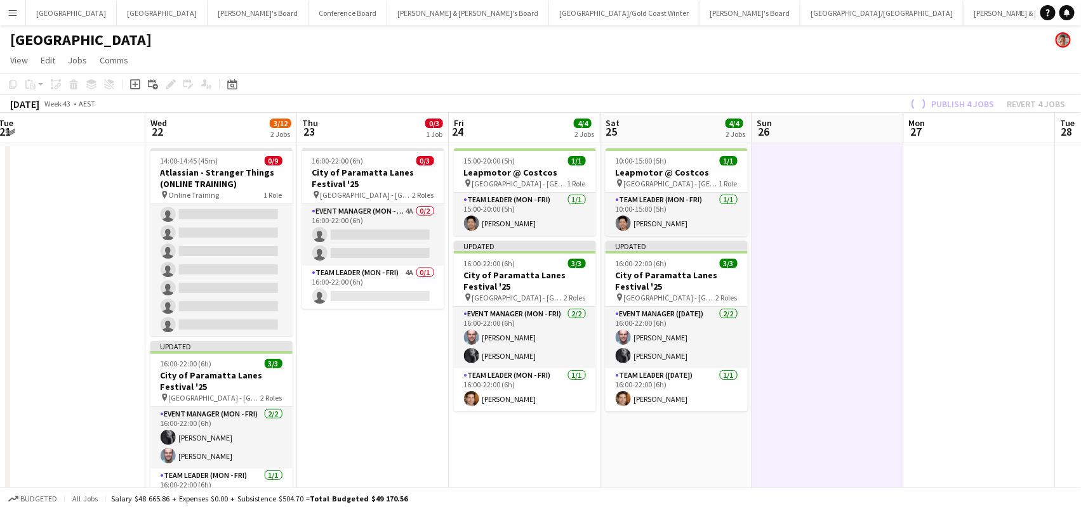
scroll to position [0, 0]
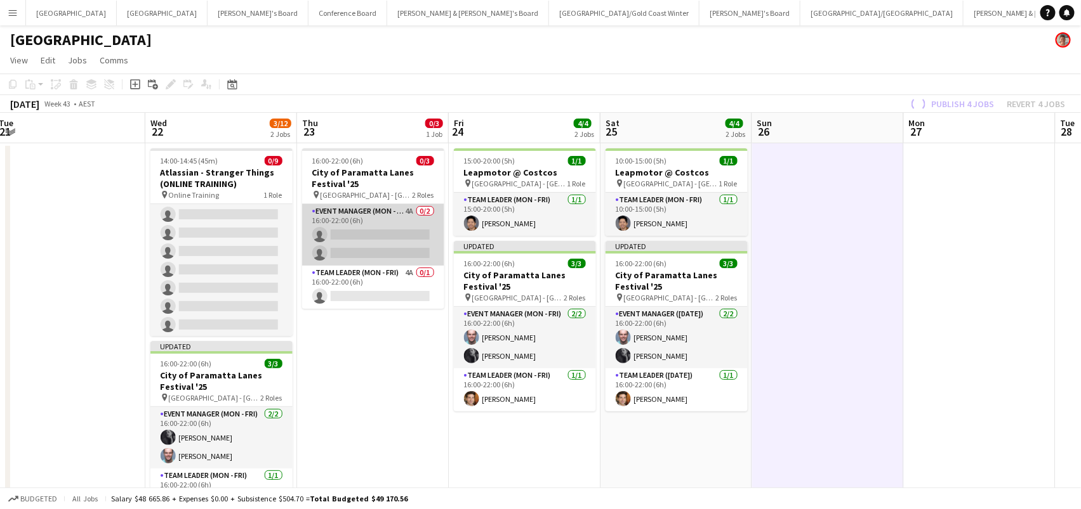
click at [350, 223] on app-card-role "Event Manager (Mon - Fri) 4A 0/2 16:00-22:00 (6h) single-neutral-actions single…" at bounding box center [373, 235] width 142 height 62
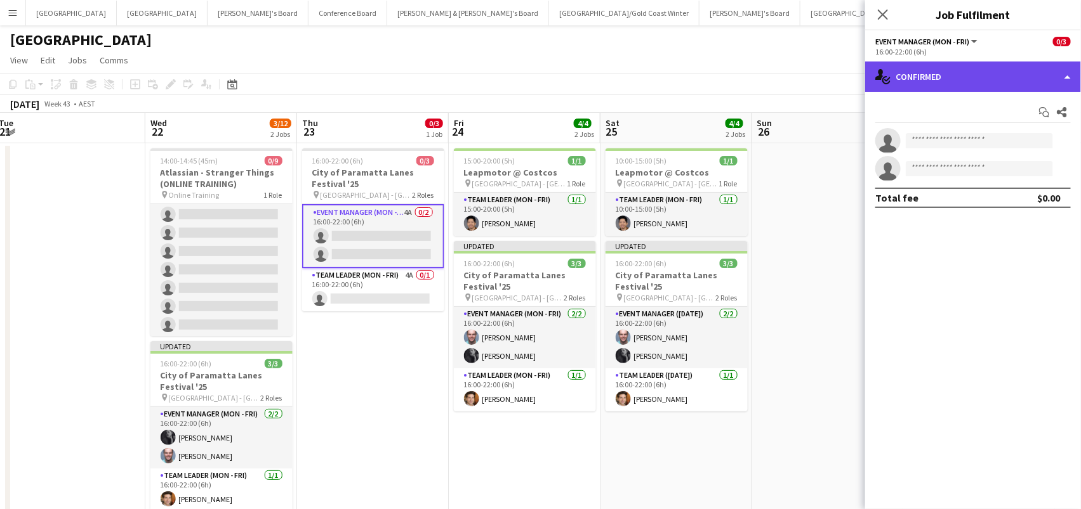
click at [1009, 84] on div "single-neutral-actions-check-2 Confirmed" at bounding box center [973, 77] width 216 height 30
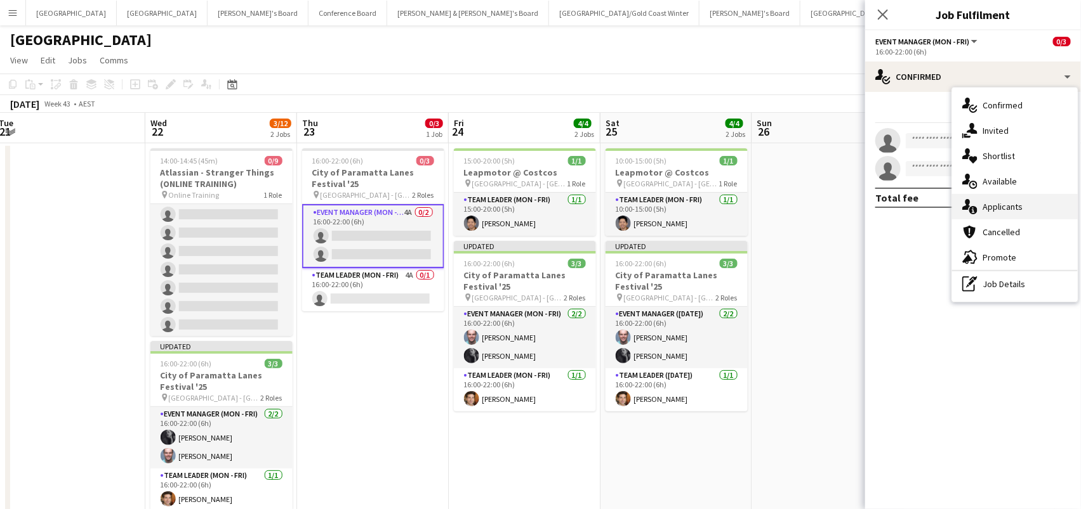
click at [1016, 206] on span "Applicants" at bounding box center [1002, 206] width 40 height 11
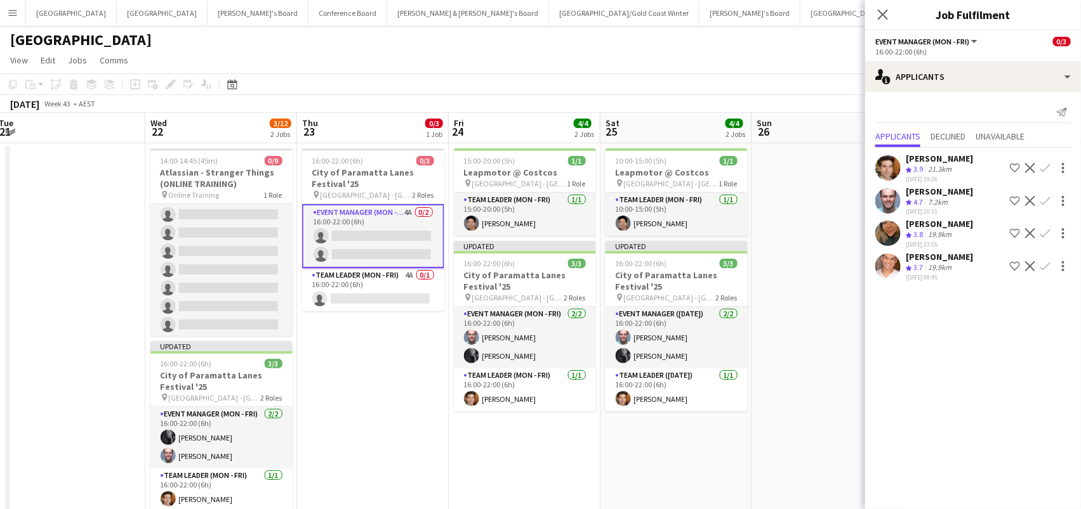
click at [1046, 196] on app-icon "Confirm" at bounding box center [1045, 201] width 10 height 10
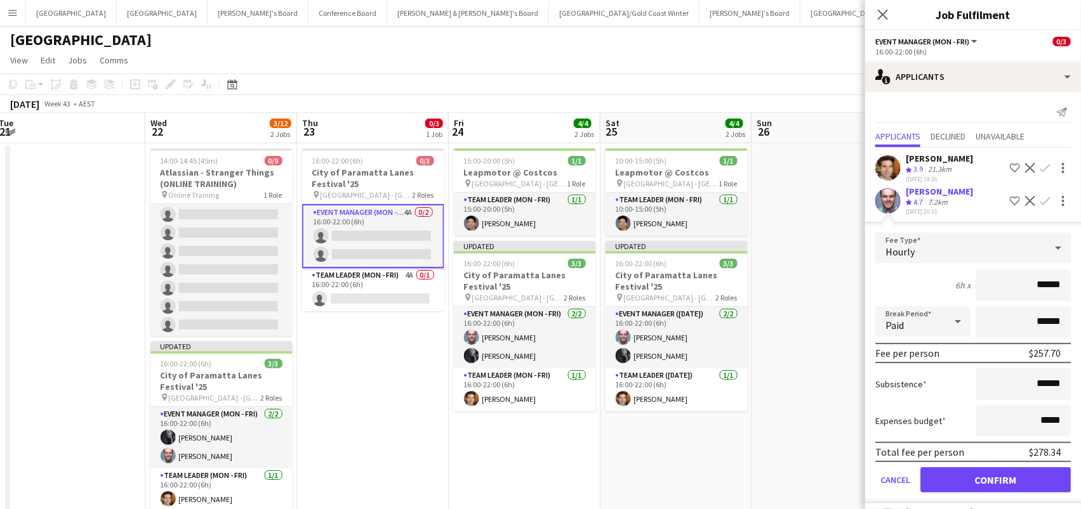
click at [995, 476] on button "Confirm" at bounding box center [995, 480] width 150 height 25
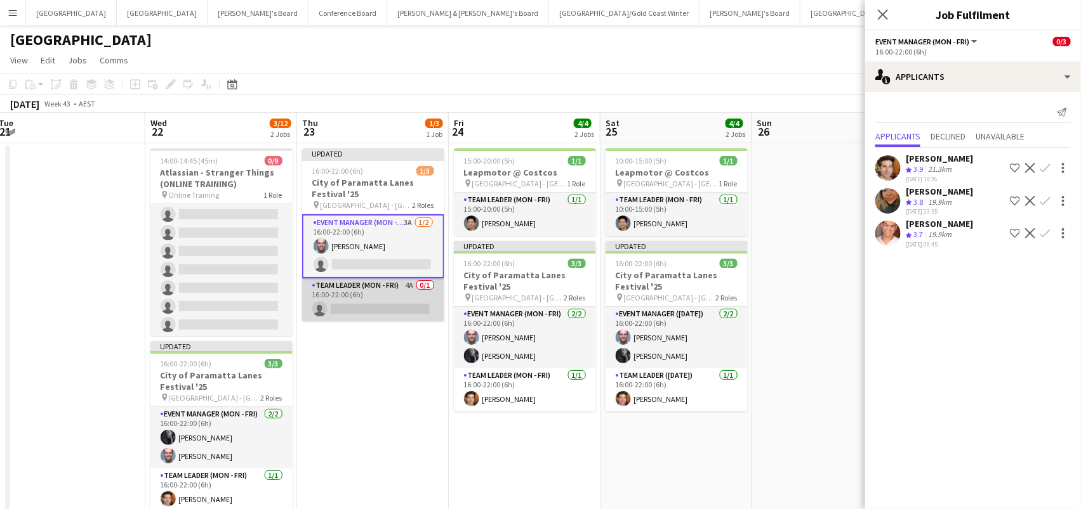
click at [357, 298] on app-card-role "Team Leader (Mon - Fri) 4A 0/1 16:00-22:00 (6h) single-neutral-actions" at bounding box center [373, 300] width 142 height 43
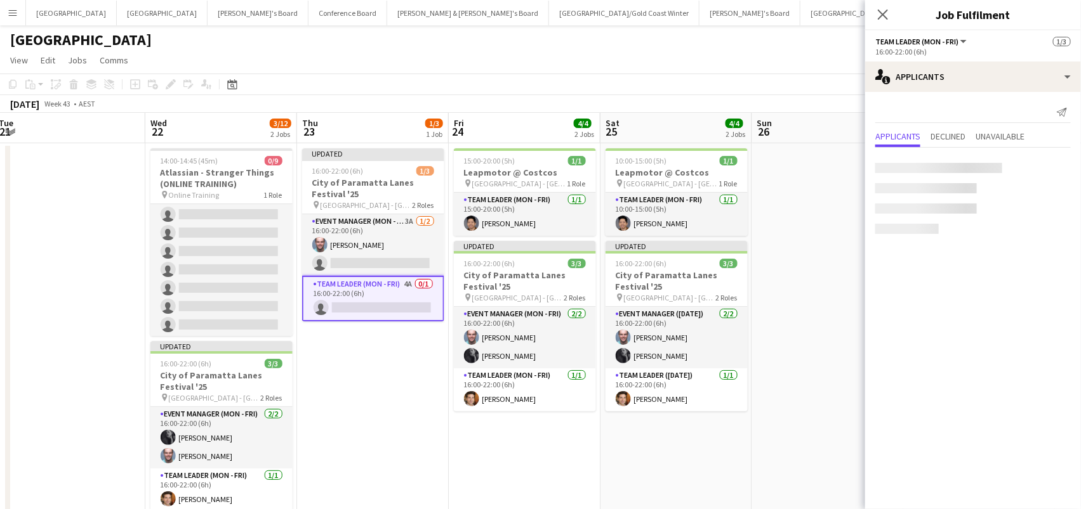
scroll to position [0, 309]
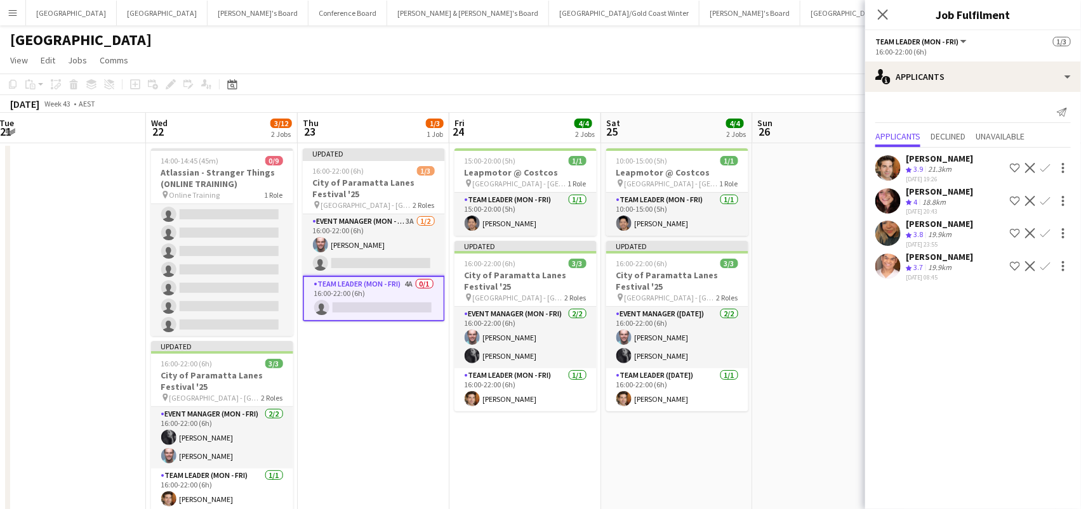
click at [1046, 167] on app-icon "Confirm" at bounding box center [1045, 168] width 10 height 10
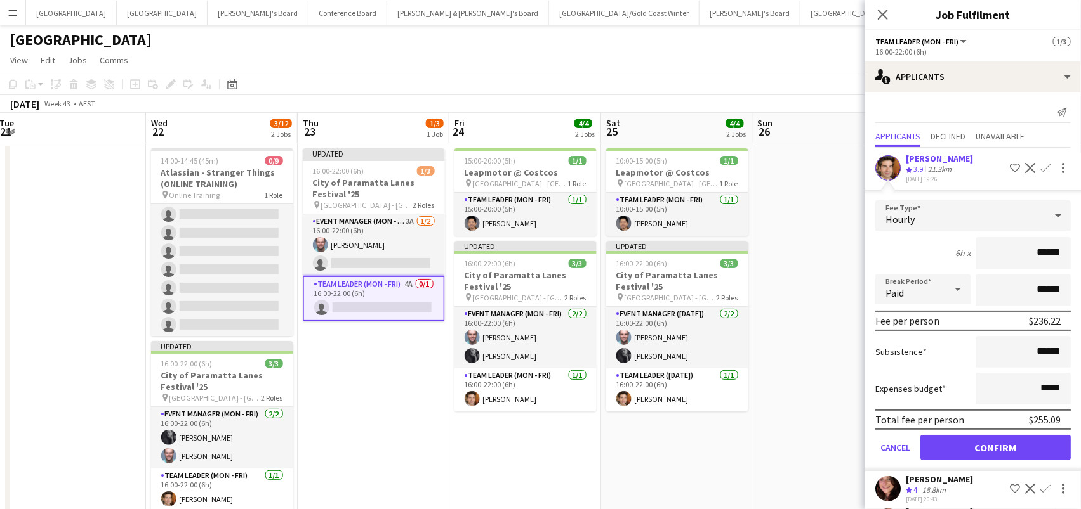
click at [995, 444] on button "Confirm" at bounding box center [995, 447] width 150 height 25
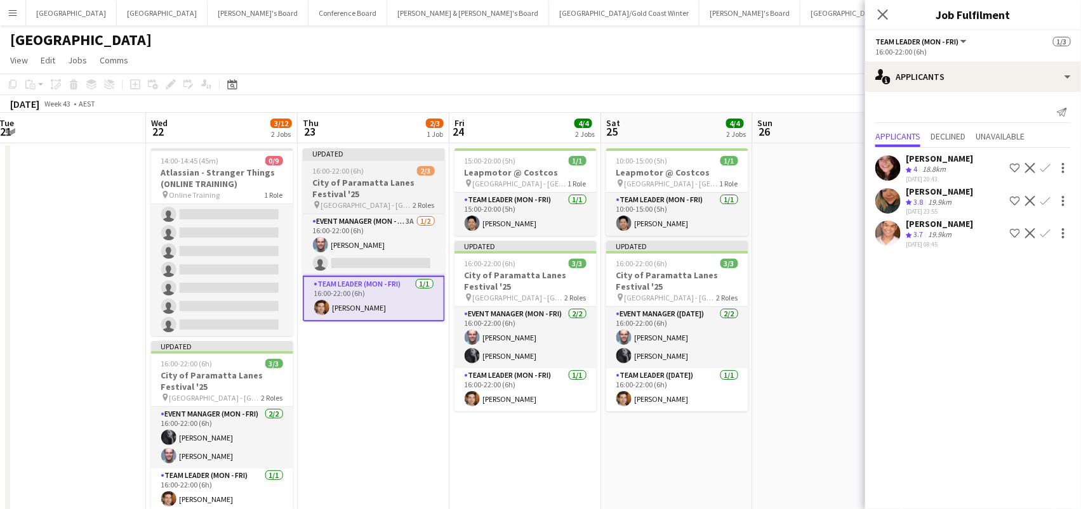
click at [362, 171] on span "16:00-22:00 (6h)" at bounding box center [338, 171] width 51 height 10
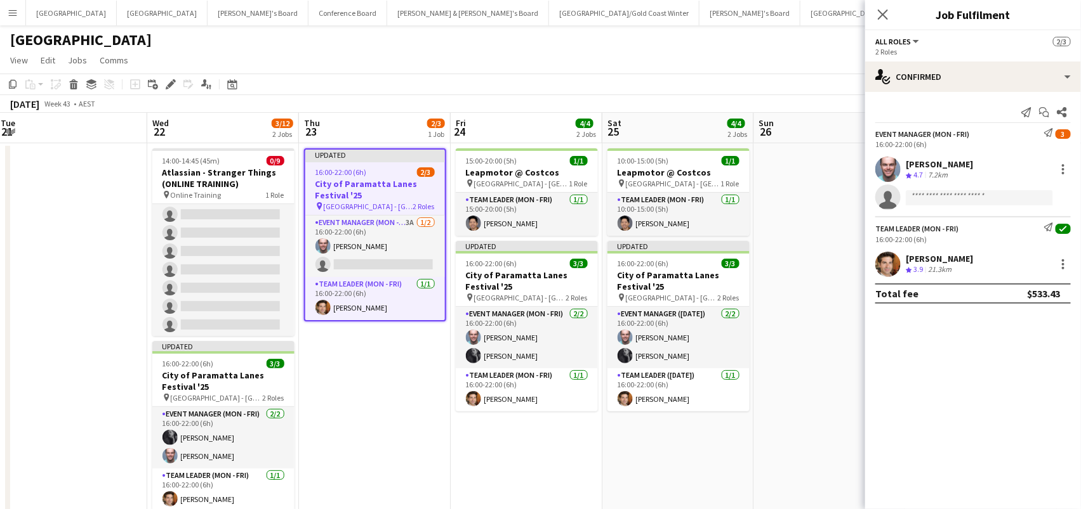
click at [167, 93] on app-toolbar "Copy Paste Paste Command V Paste with crew Command Shift V Paste linked Job Del…" at bounding box center [540, 85] width 1081 height 22
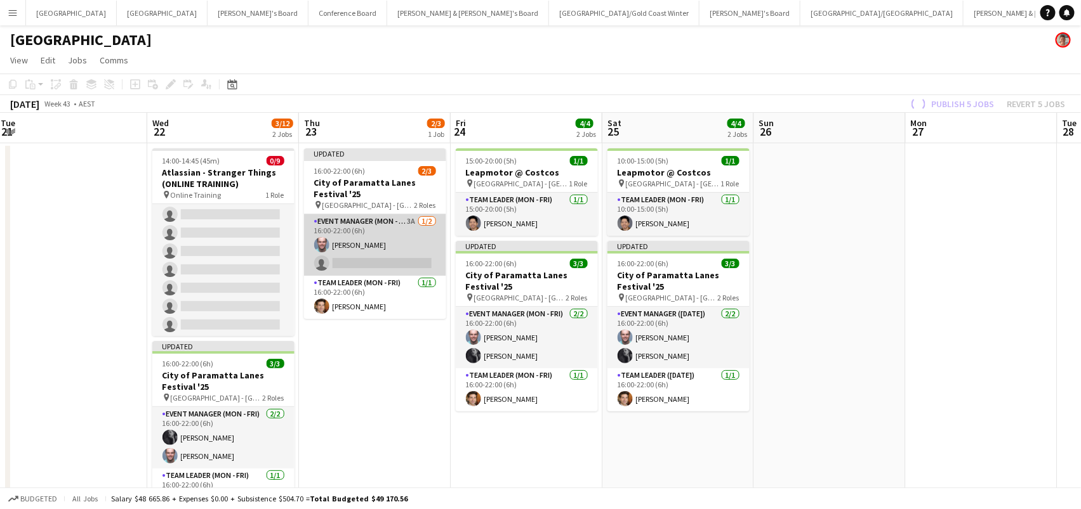
click at [372, 246] on app-card-role "Event Manager (Mon - Fri) 3A 1/2 16:00-22:00 (6h) Mark Heap single-neutral-acti…" at bounding box center [375, 245] width 142 height 62
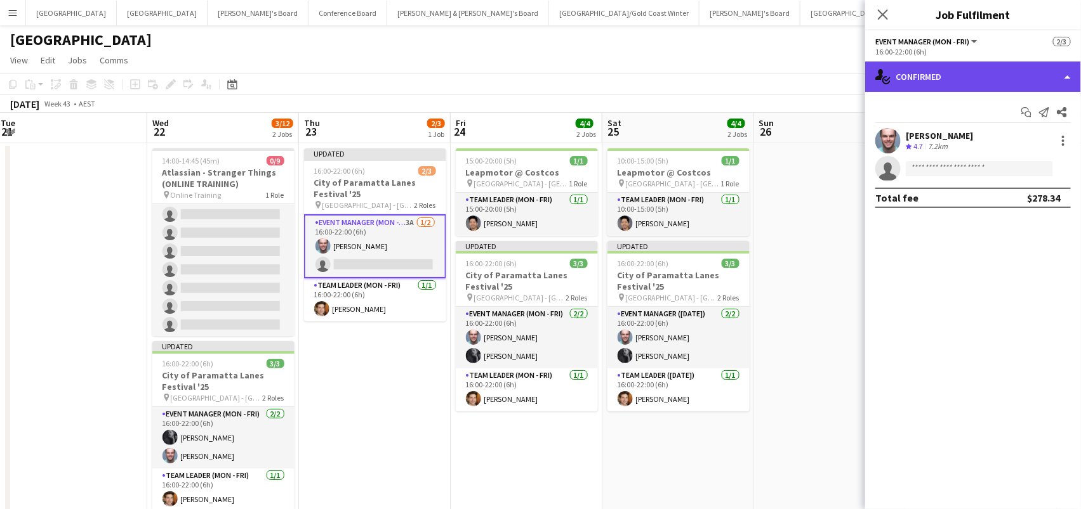
click at [925, 68] on div "single-neutral-actions-check-2 Confirmed" at bounding box center [973, 77] width 216 height 30
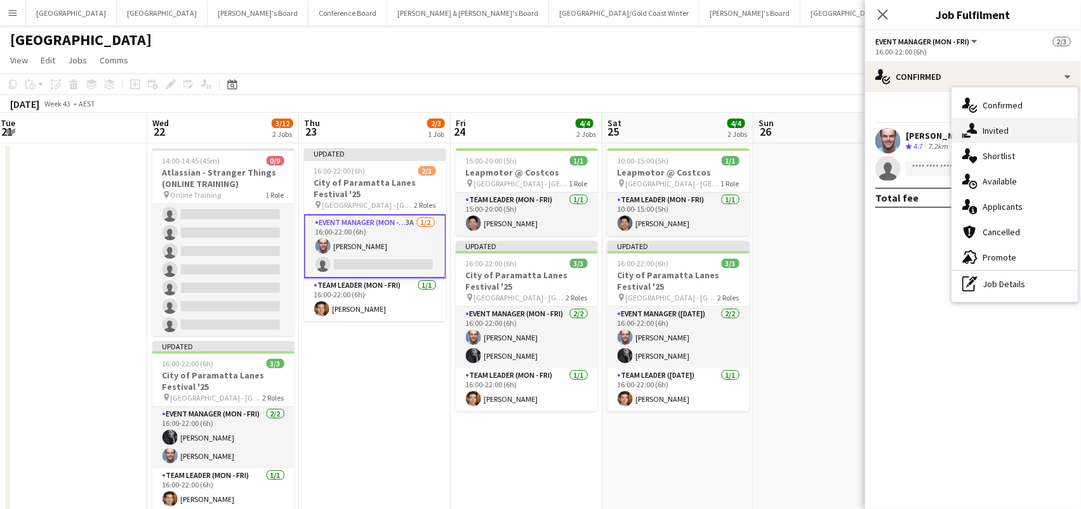
click at [966, 126] on icon "single-neutral-actions-share-1" at bounding box center [969, 130] width 15 height 15
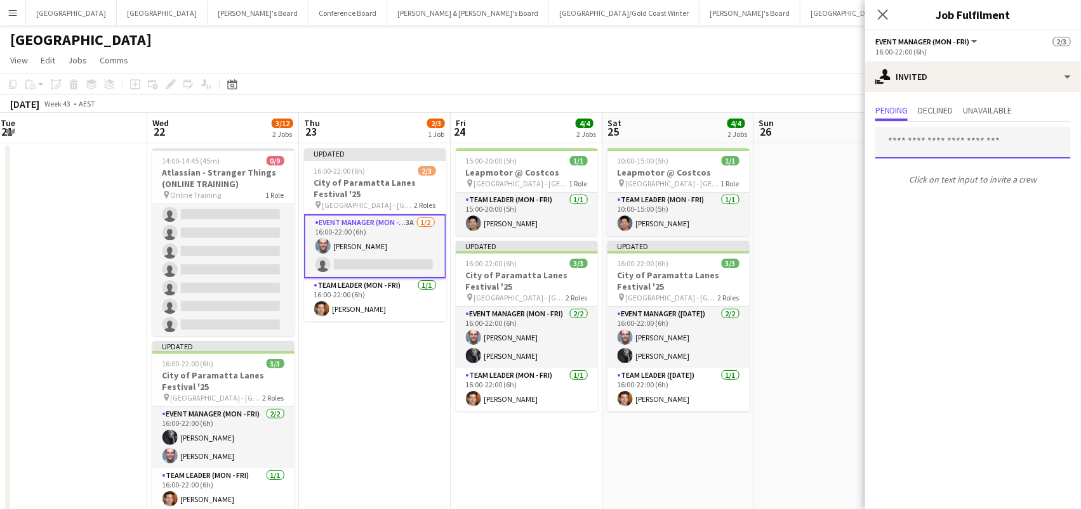
click at [943, 147] on input "text" at bounding box center [972, 143] width 195 height 32
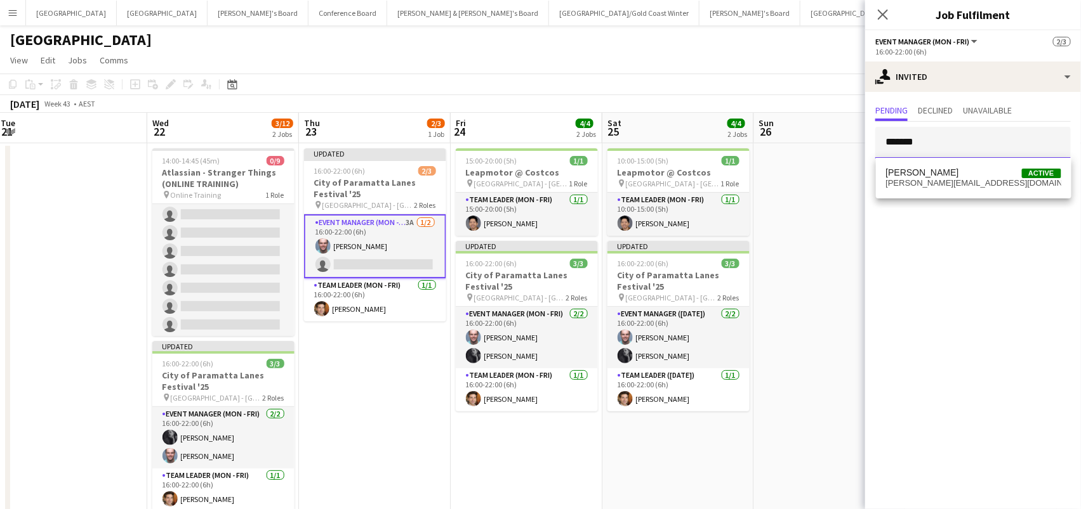
type input "*******"
click at [946, 171] on span "[PERSON_NAME]" at bounding box center [922, 173] width 73 height 11
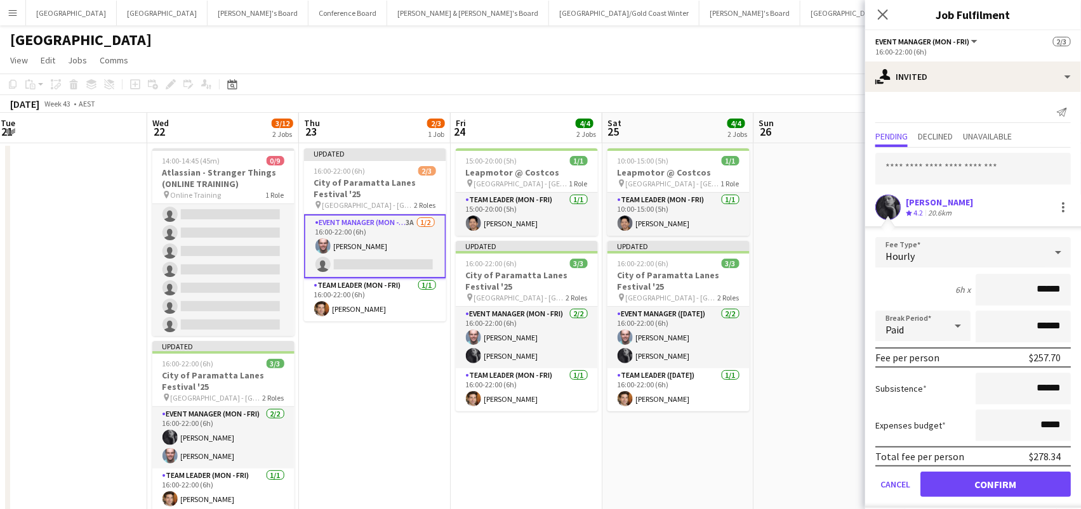
click at [995, 483] on button "Confirm" at bounding box center [995, 484] width 150 height 25
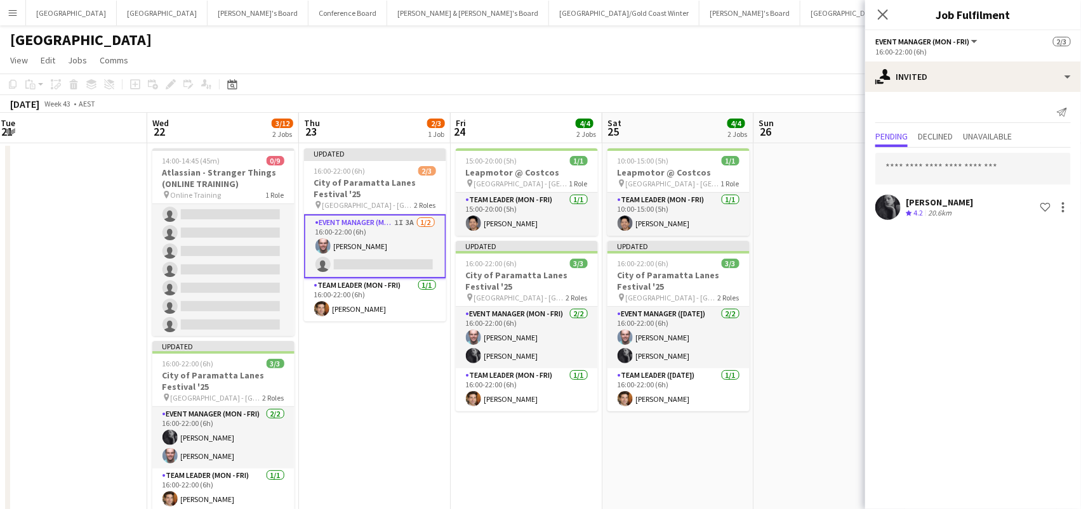
click at [753, 78] on app-toolbar "Copy Paste Paste Command V Paste with crew Command Shift V Paste linked Job Del…" at bounding box center [540, 85] width 1081 height 22
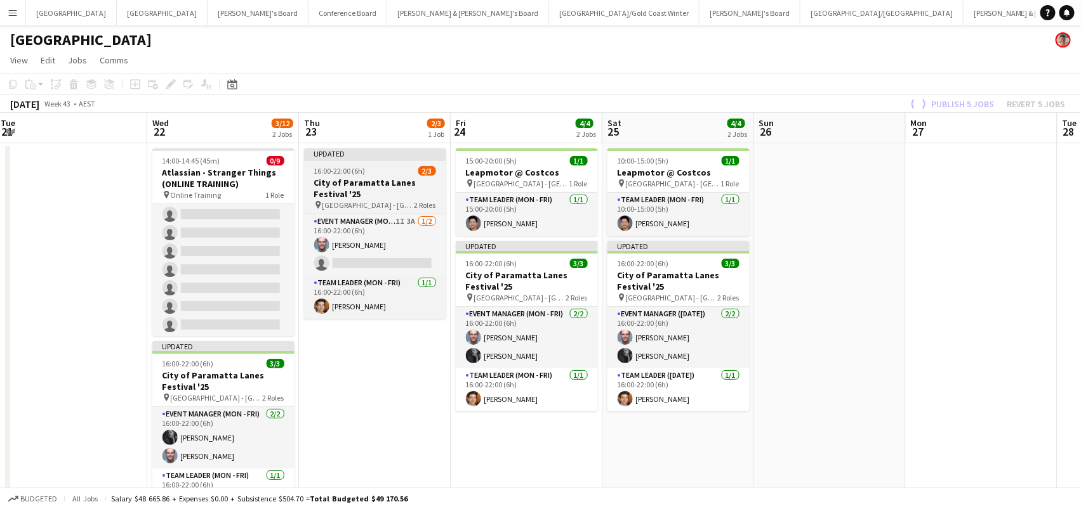
click at [344, 166] on span "16:00-22:00 (6h)" at bounding box center [339, 171] width 51 height 10
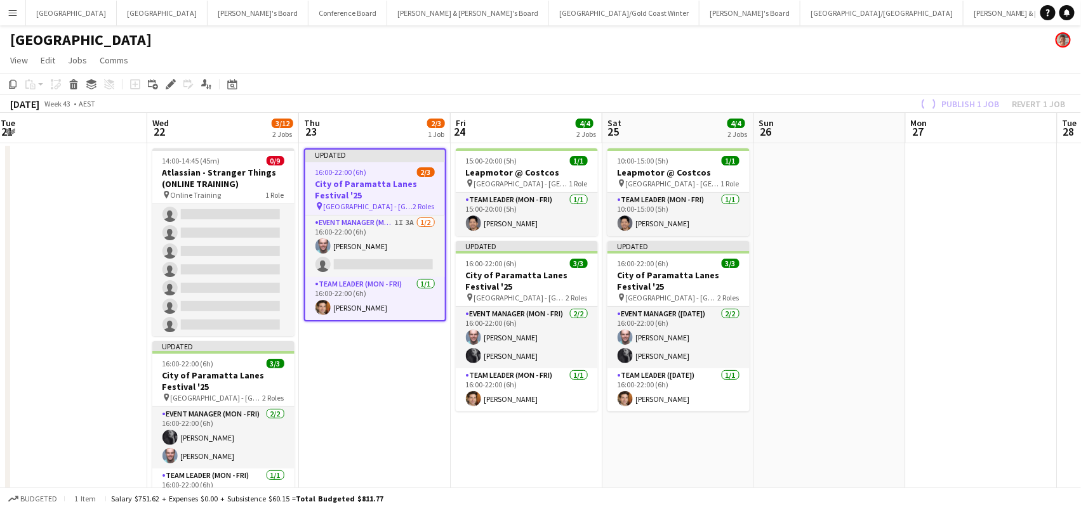
click at [379, 187] on h3 "City of Paramatta Lanes Festival '25" at bounding box center [375, 189] width 140 height 23
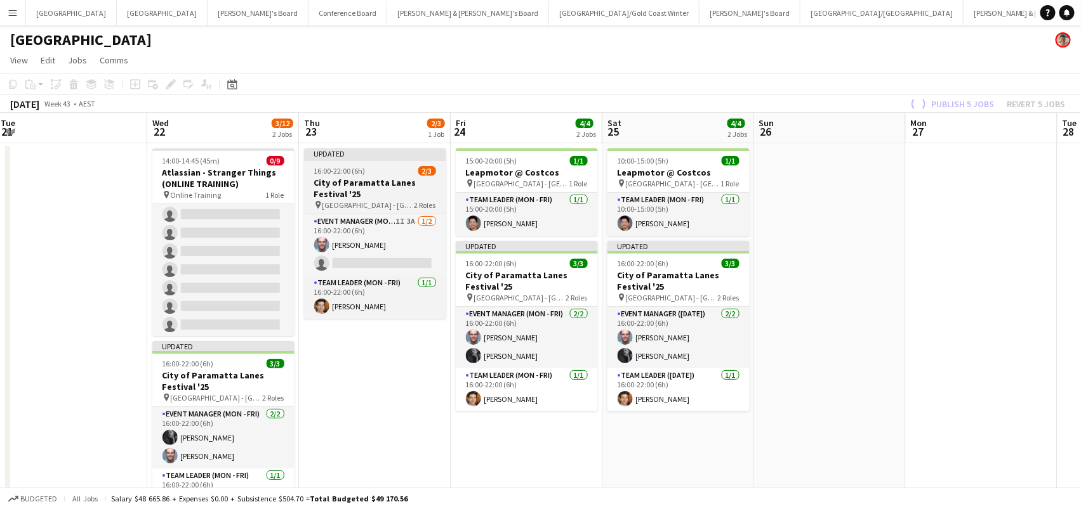
click at [423, 177] on h3 "City of Paramatta Lanes Festival '25" at bounding box center [375, 188] width 142 height 23
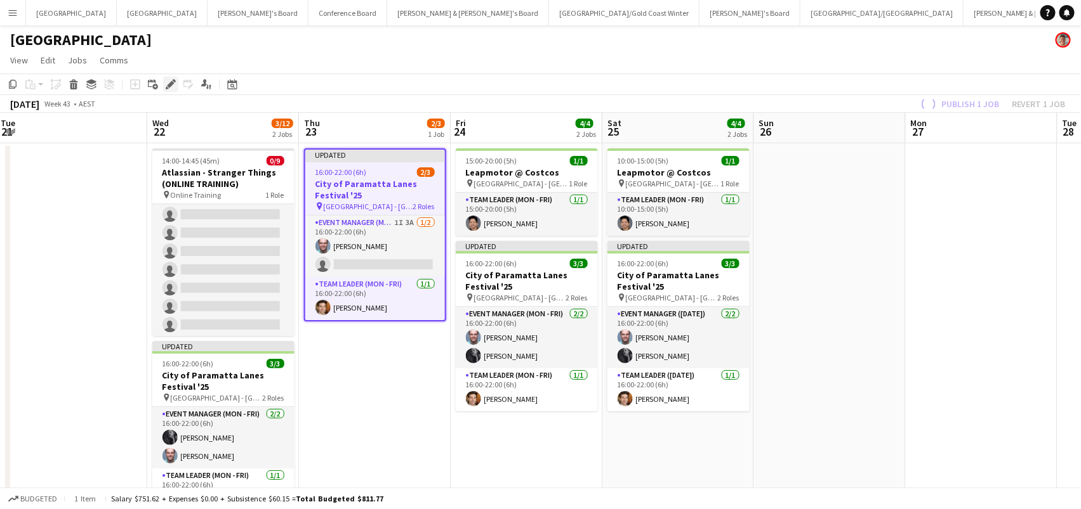
click at [171, 82] on icon at bounding box center [170, 84] width 7 height 7
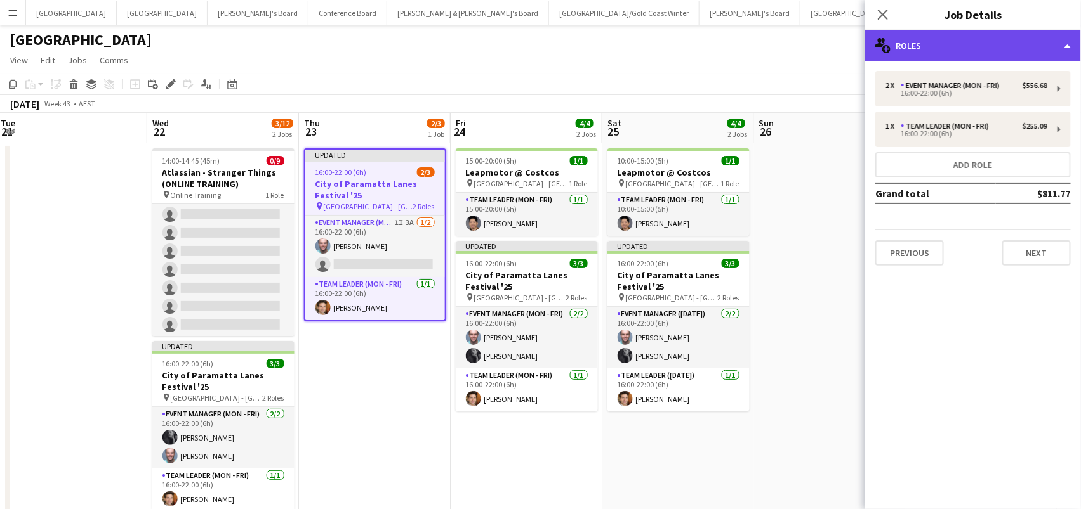
click at [1018, 32] on div "multiple-users-add Roles" at bounding box center [973, 45] width 216 height 30
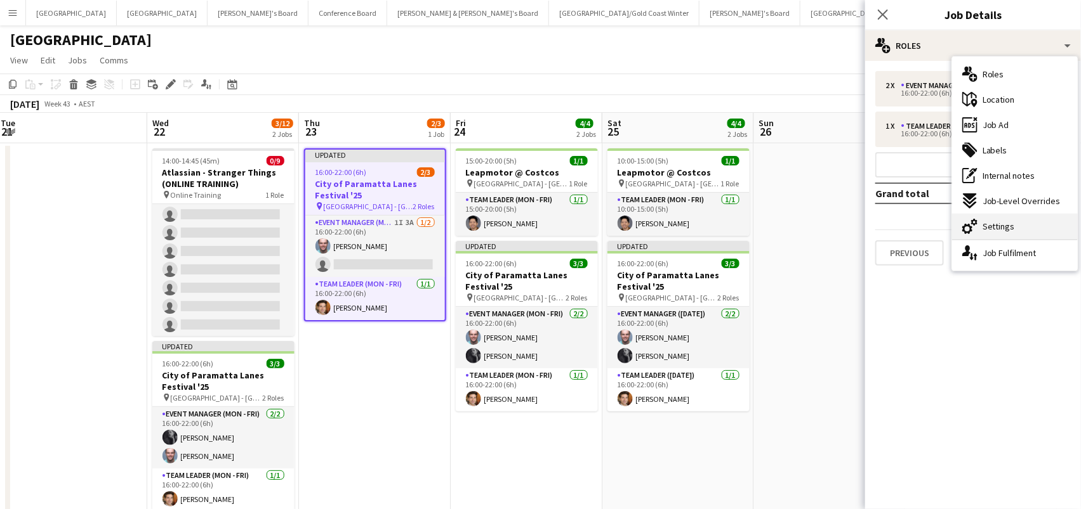
click at [1060, 229] on div "cog-double-3 Settings" at bounding box center [1015, 226] width 126 height 25
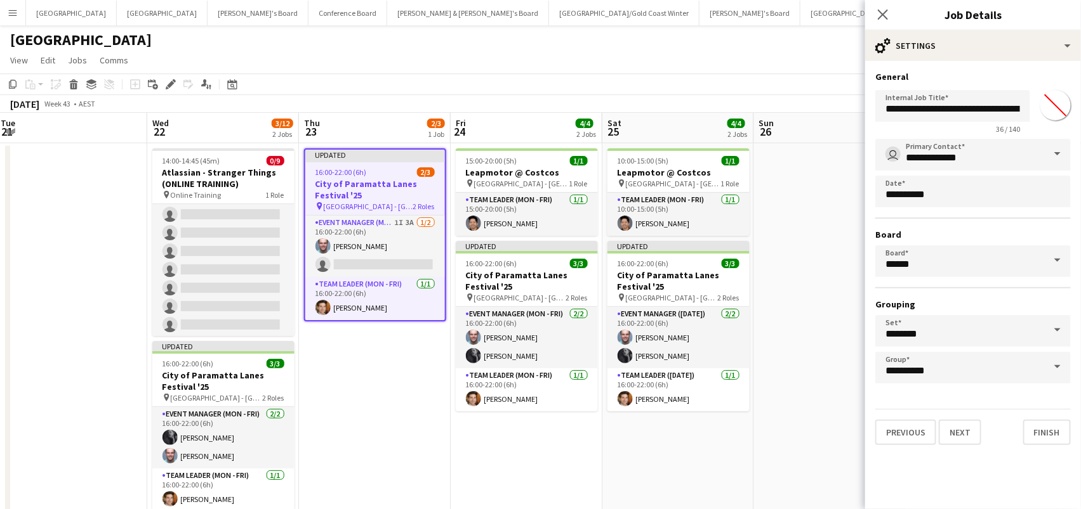
click at [1058, 100] on input "*******" at bounding box center [1055, 105] width 46 height 46
type input "*******"
click at [807, 197] on app-date-cell at bounding box center [830, 458] width 152 height 631
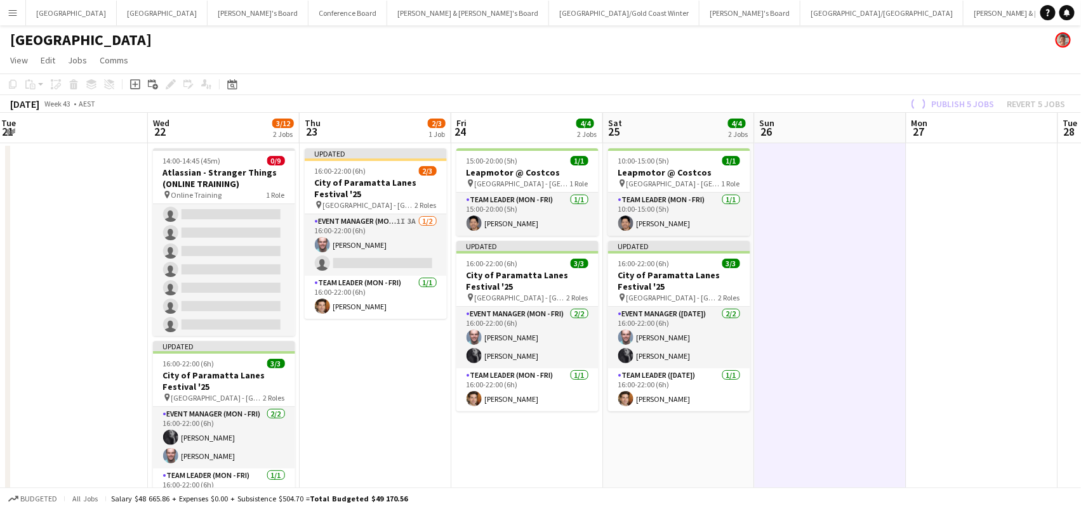
click at [958, 103] on div "Publish 5 jobs Revert 5 jobs" at bounding box center [986, 104] width 188 height 16
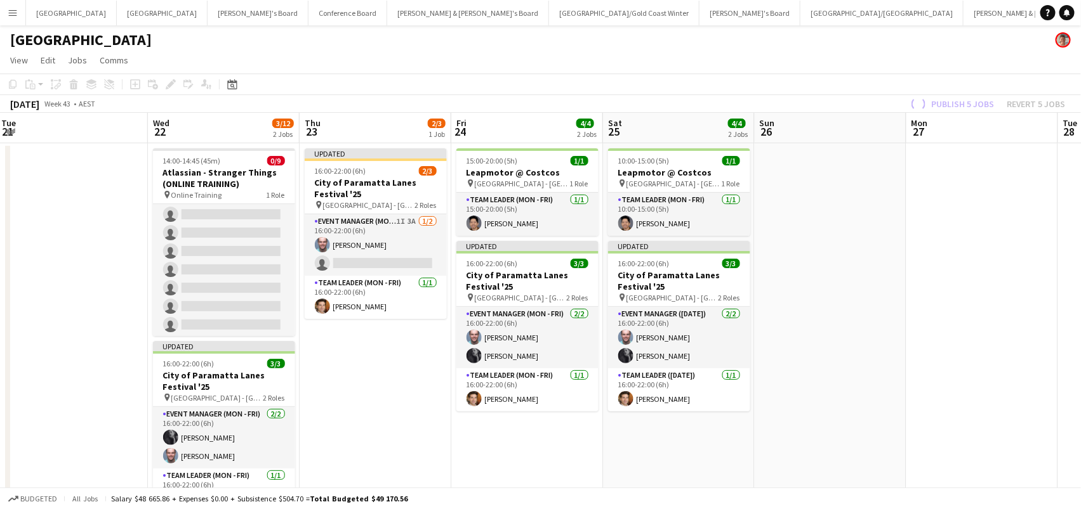
click at [958, 103] on div "Publish 5 jobs Revert 5 jobs" at bounding box center [986, 104] width 188 height 16
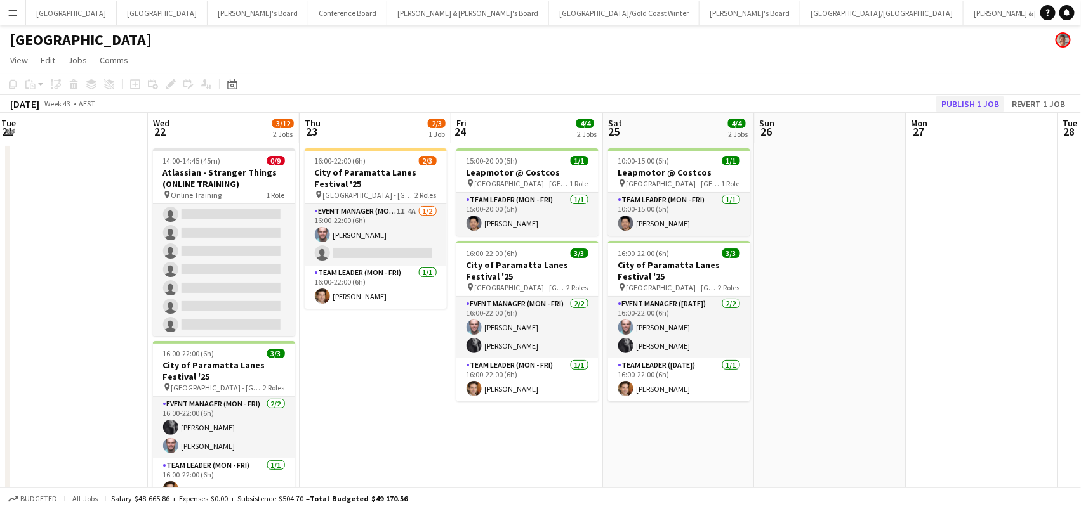
click at [968, 103] on button "Publish 1 job" at bounding box center [970, 104] width 68 height 16
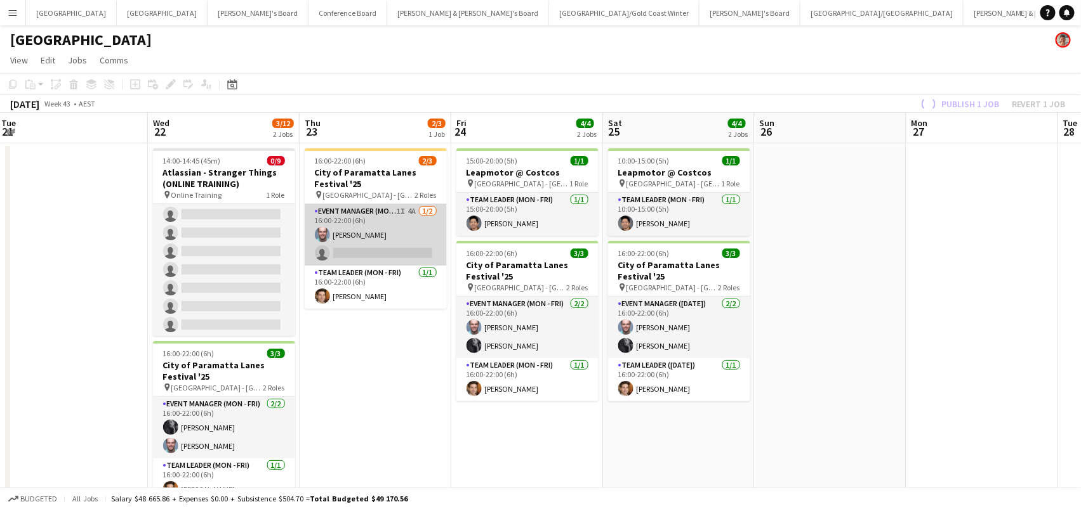
click at [347, 247] on app-card-role "Event Manager (Mon - Fri) 1I 4A 1/2 16:00-22:00 (6h) Mark Heap single-neutral-a…" at bounding box center [376, 235] width 142 height 62
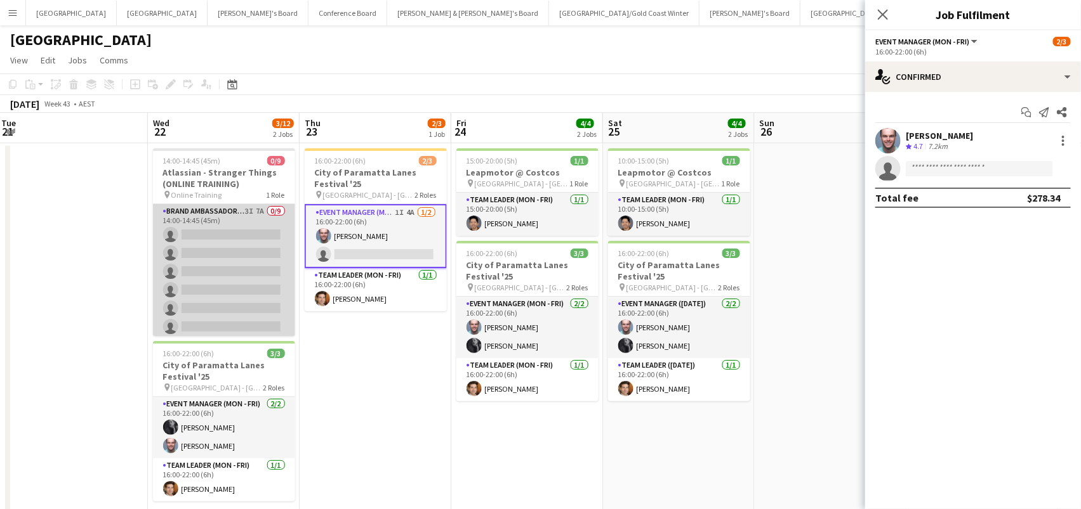
scroll to position [0, 0]
click at [218, 240] on app-card-role "Brand Ambassador (Mon - Fri) 3I 7A 0/9 14:00-14:45 (45m) single-neutral-actions…" at bounding box center [224, 299] width 142 height 190
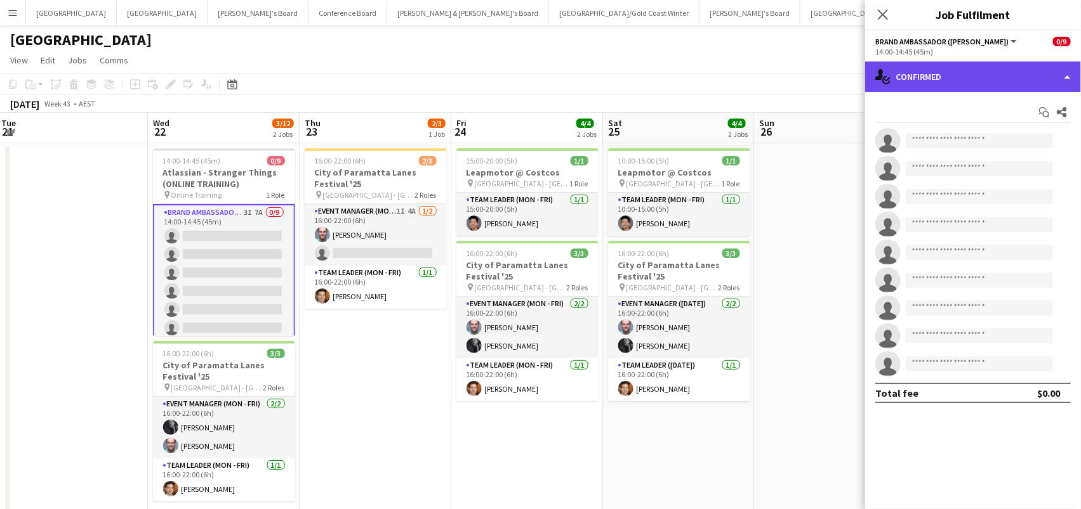
click at [975, 63] on div "single-neutral-actions-check-2 Confirmed" at bounding box center [973, 77] width 216 height 30
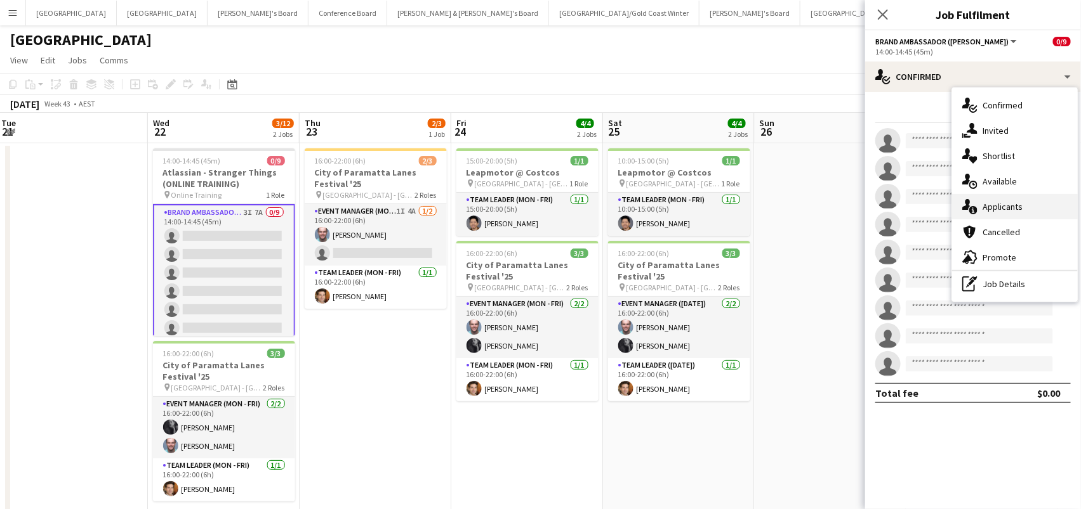
click at [1018, 208] on span "Applicants" at bounding box center [1002, 206] width 40 height 11
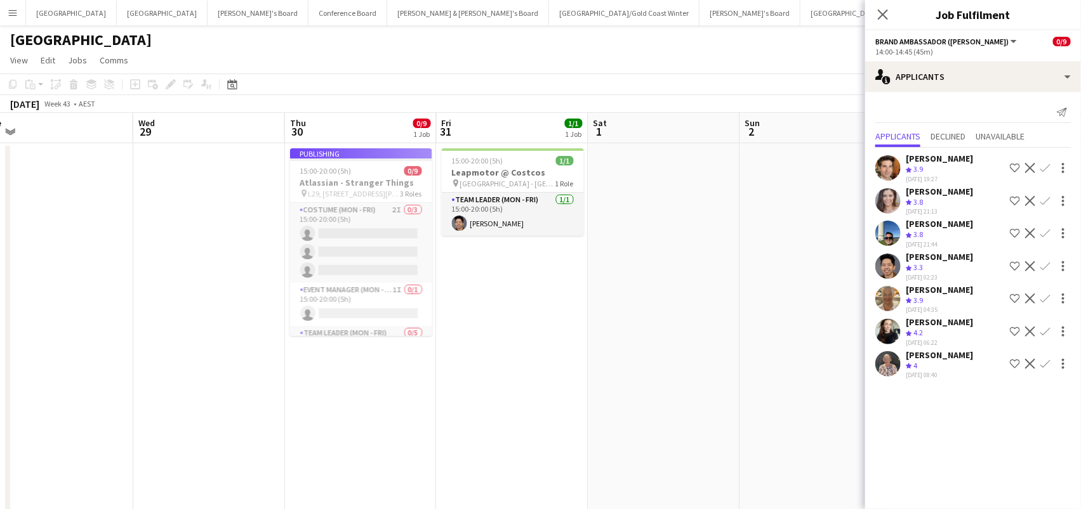
scroll to position [0, 631]
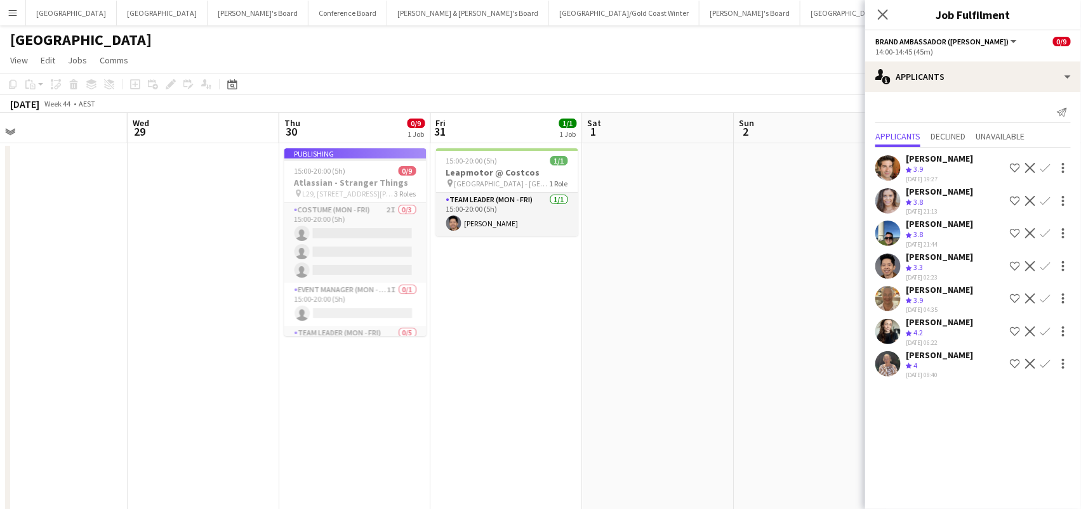
click at [398, 240] on app-job-card "Publishing 15:00-20:00 (5h) 0/9 Atlassian - Stranger Things pin L29, 363 George…" at bounding box center [355, 242] width 142 height 188
click at [886, 16] on icon "Close pop-in" at bounding box center [882, 14] width 12 height 12
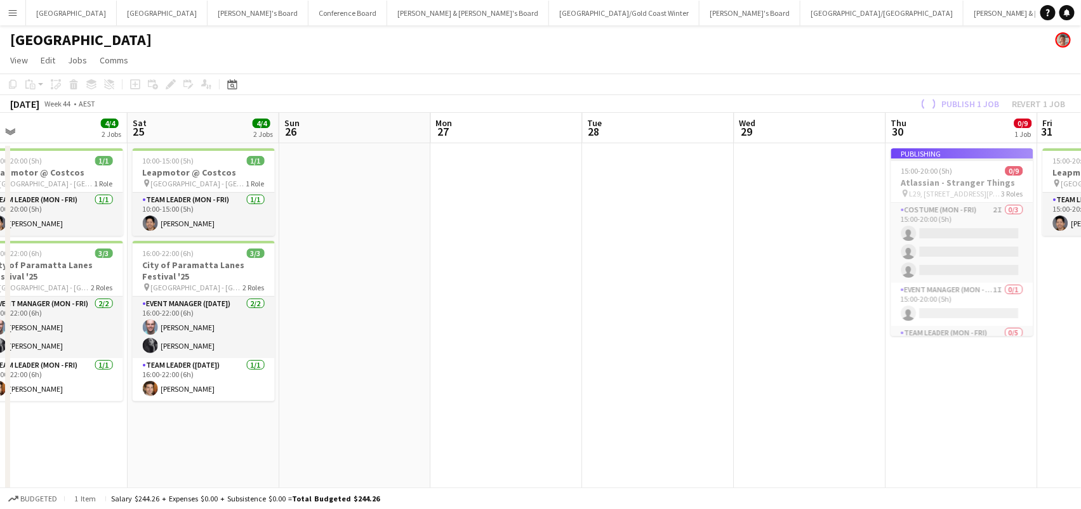
scroll to position [0, 303]
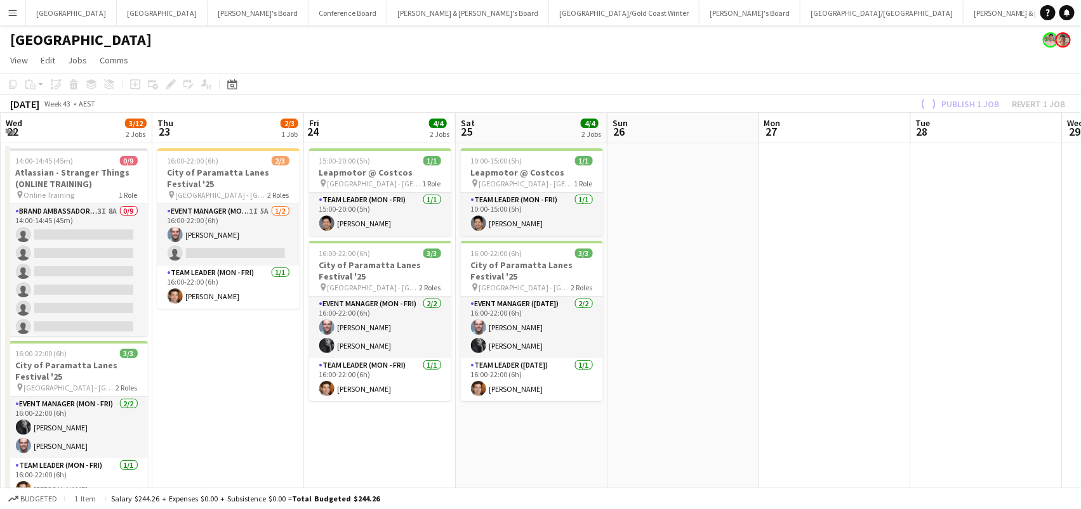
click at [904, 67] on app-page-menu "View Day view expanded Day view collapsed Month view Date picker Jump to [DATE]…" at bounding box center [540, 61] width 1081 height 24
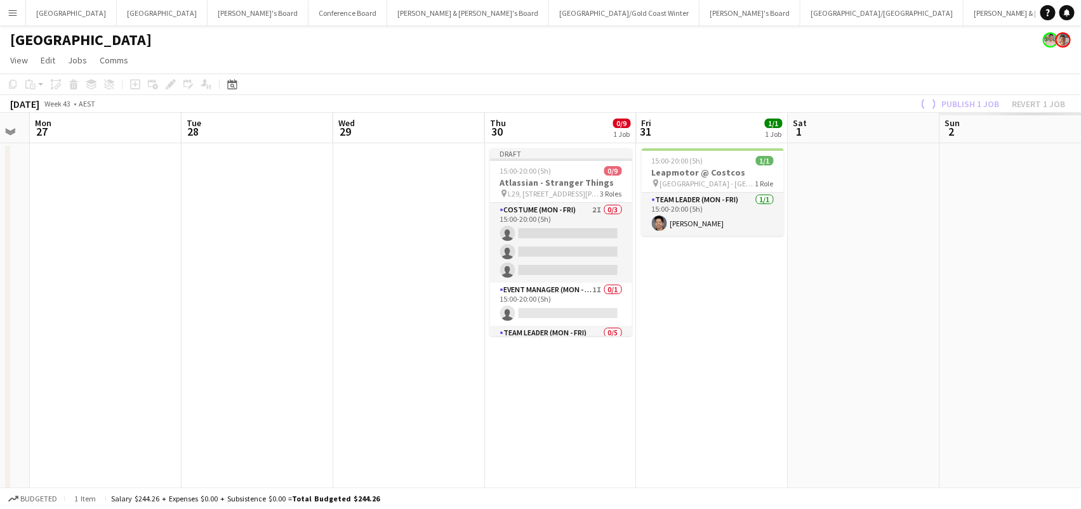
scroll to position [0, 0]
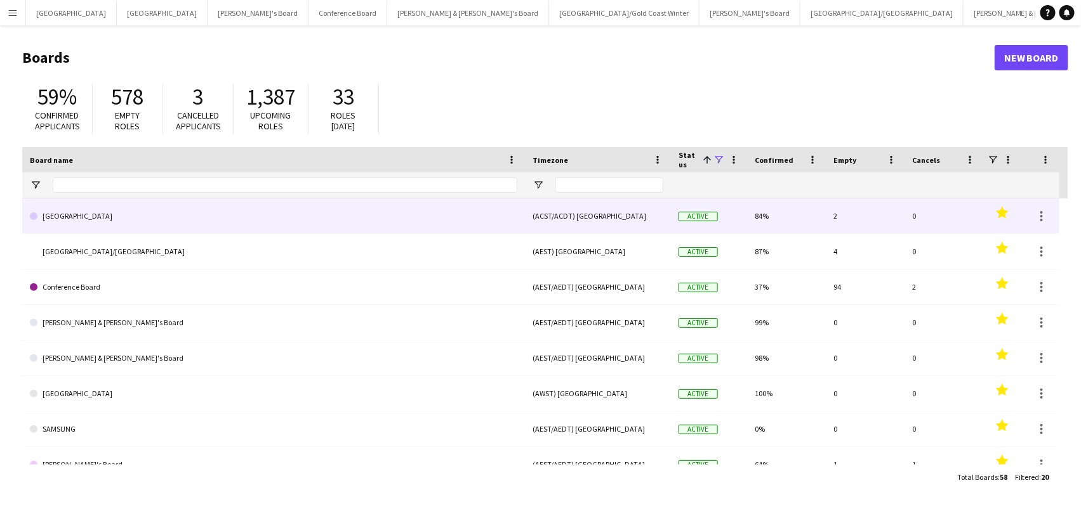
click at [204, 204] on link "[GEOGRAPHIC_DATA]" at bounding box center [273, 217] width 487 height 36
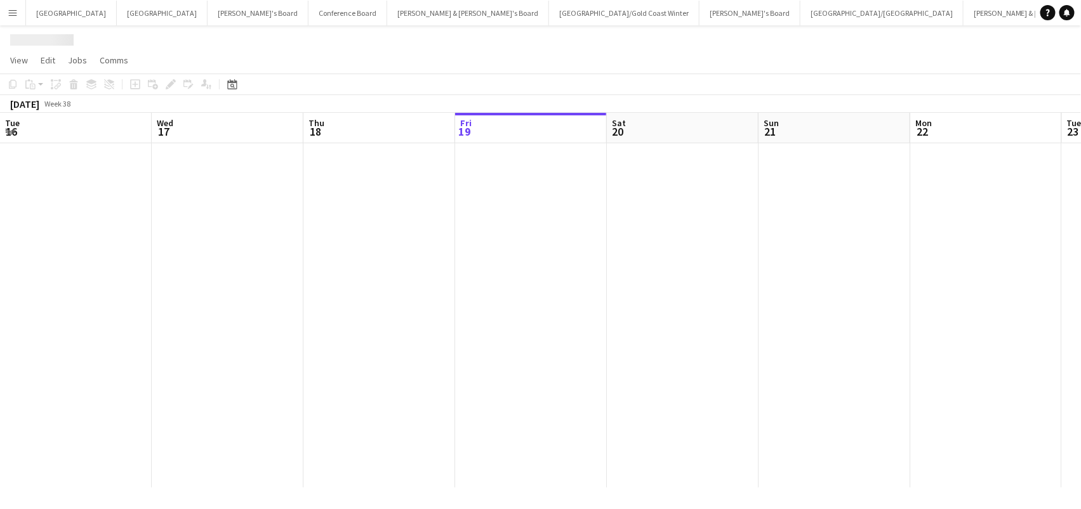
scroll to position [0, 303]
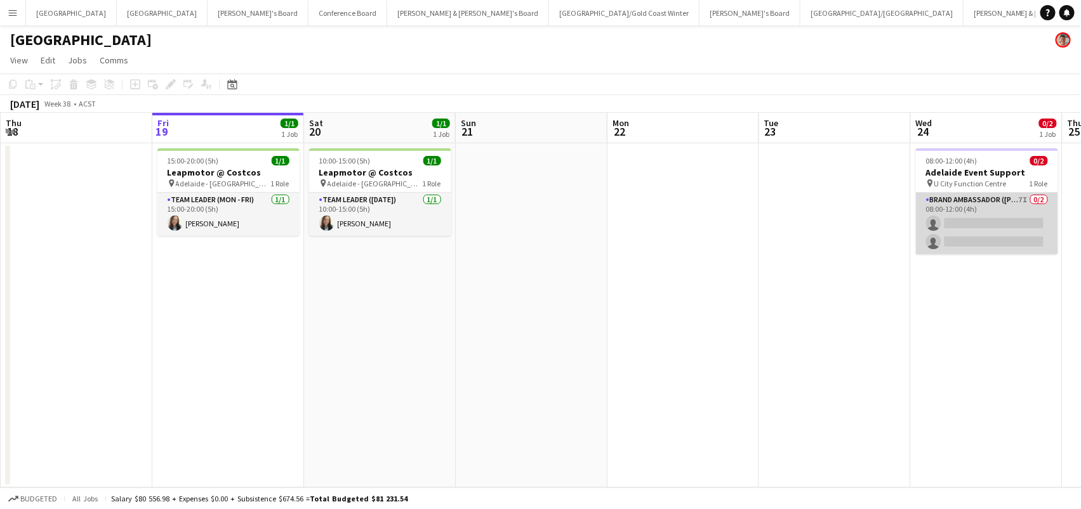
click at [967, 218] on app-card-role "Brand Ambassador (Mon - Fri) 7I 0/2 08:00-12:00 (4h) single-neutral-actions sin…" at bounding box center [987, 224] width 142 height 62
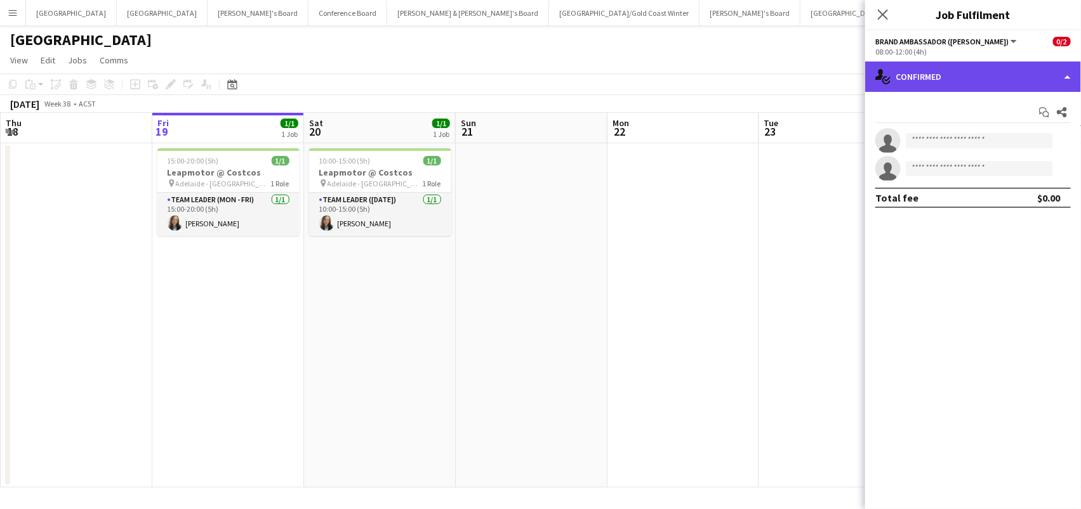
click at [1051, 75] on div "single-neutral-actions-check-2 Confirmed" at bounding box center [973, 77] width 216 height 30
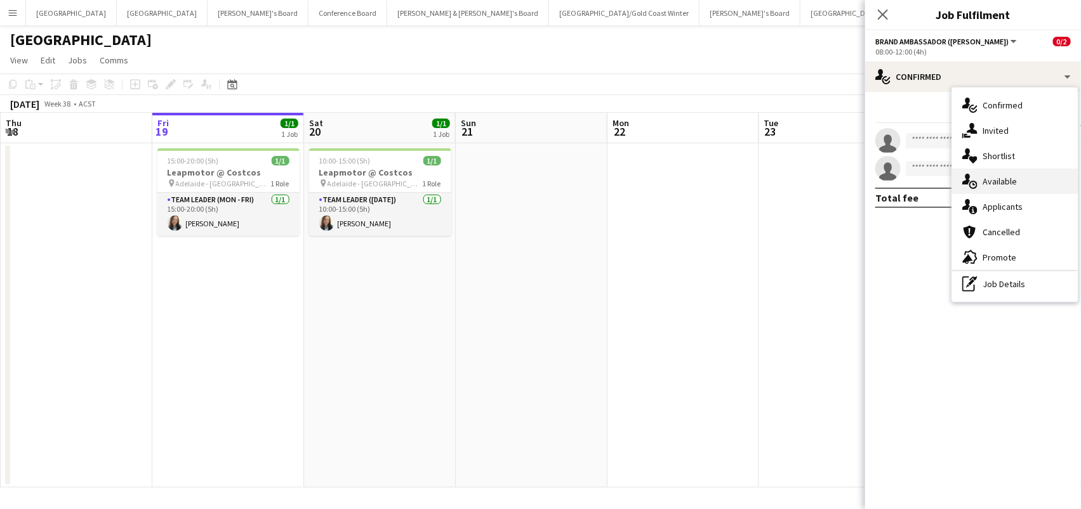
click at [1049, 181] on div "single-neutral-actions-upload Available" at bounding box center [1015, 181] width 126 height 25
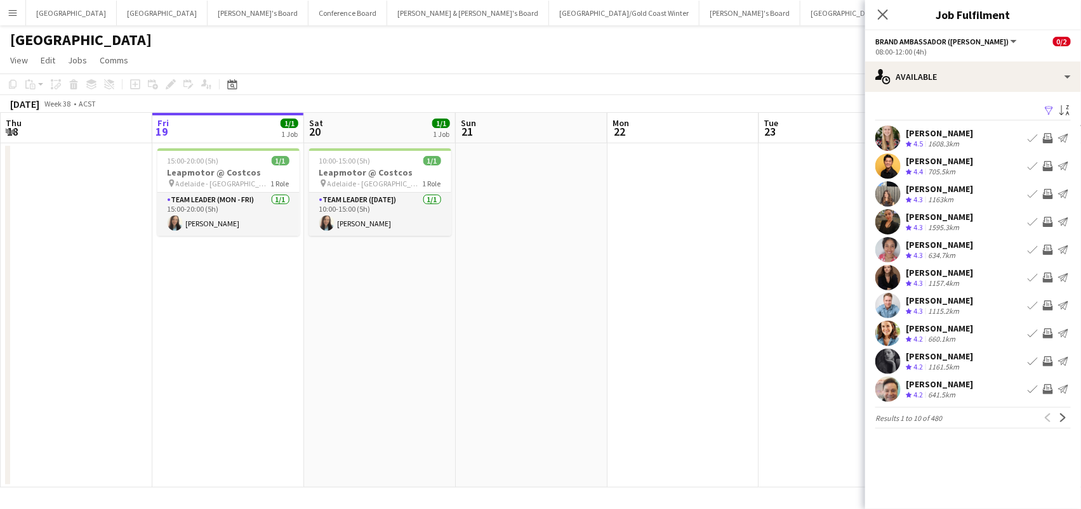
click at [1051, 110] on app-icon "Filter" at bounding box center [1049, 111] width 10 height 12
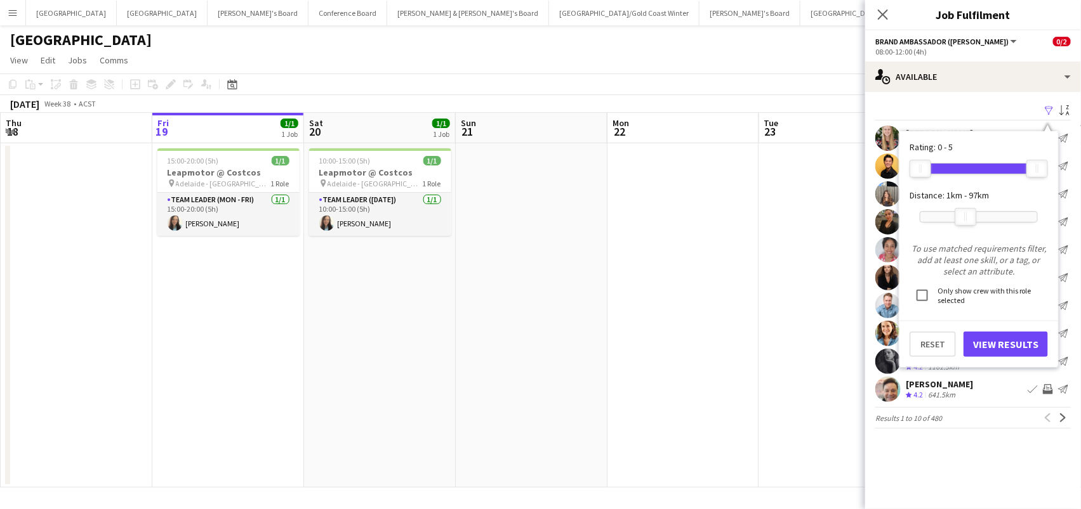
click at [966, 212] on div at bounding box center [978, 217] width 117 height 10
click at [976, 214] on div at bounding box center [967, 217] width 20 height 16
click at [999, 339] on button "View Results" at bounding box center [1005, 344] width 84 height 25
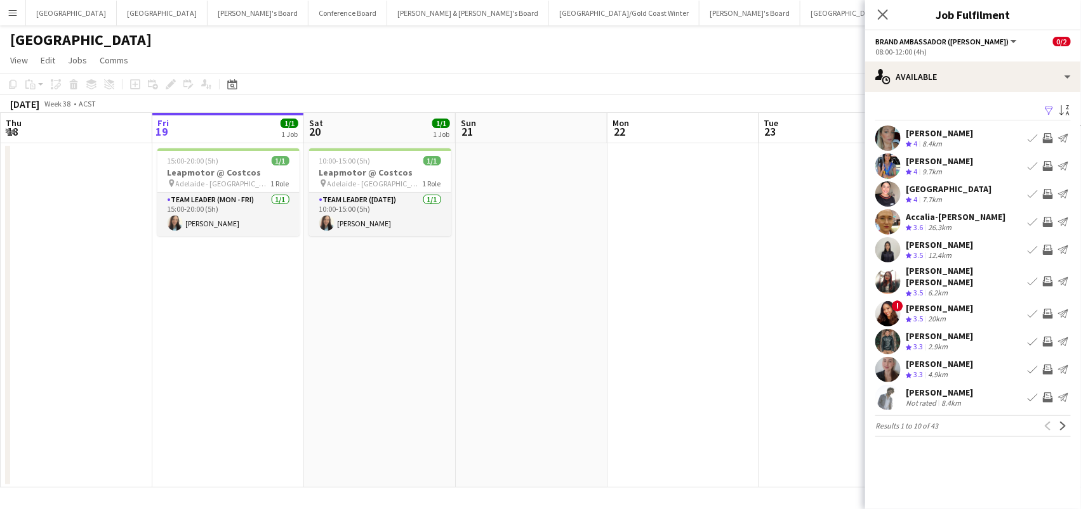
click at [1048, 164] on app-icon "Invite crew" at bounding box center [1047, 166] width 10 height 10
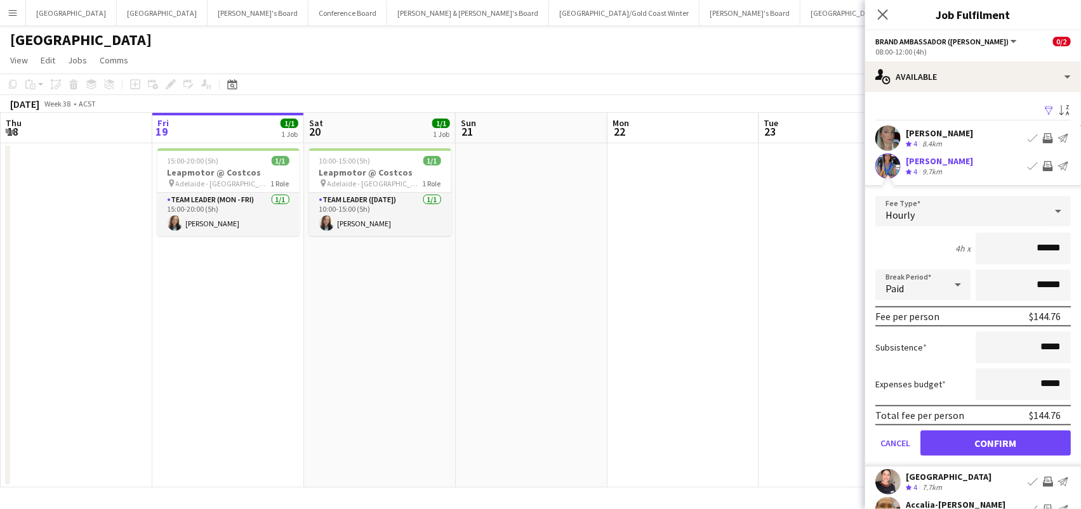
click at [1048, 162] on app-icon "Invite crew" at bounding box center [1047, 166] width 10 height 10
click at [961, 439] on button "Confirm" at bounding box center [995, 443] width 150 height 25
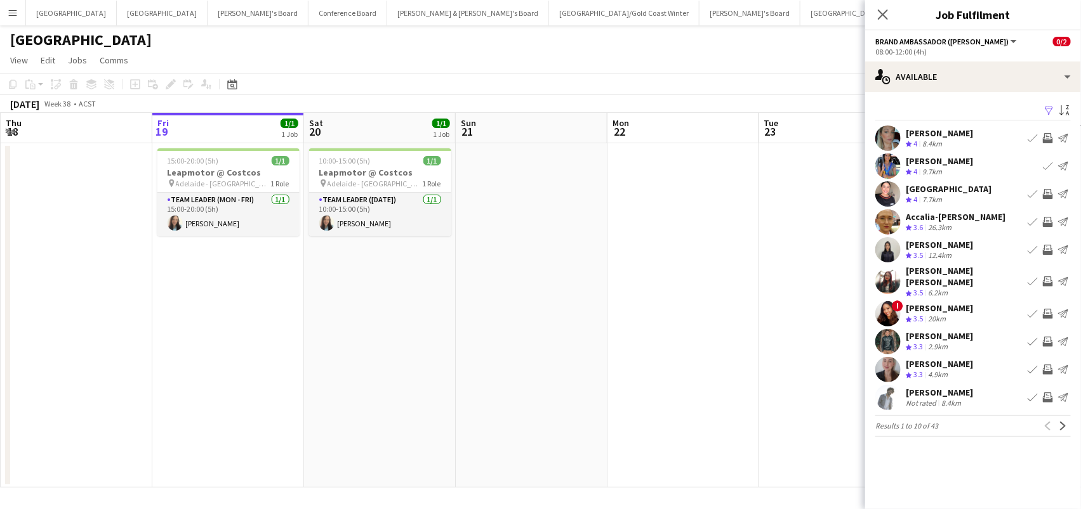
click at [1049, 192] on app-icon "Invite crew" at bounding box center [1047, 194] width 10 height 10
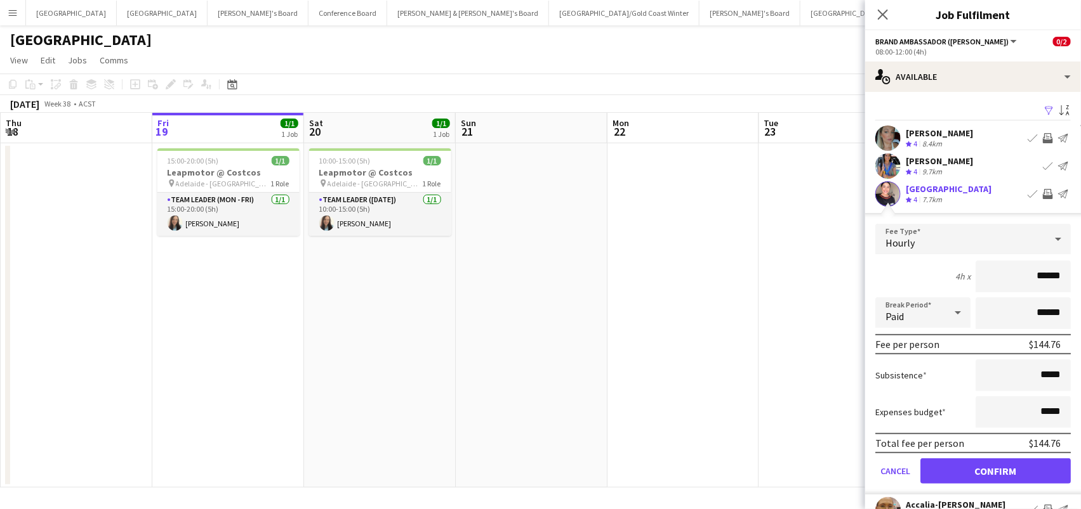
click at [995, 470] on button "Confirm" at bounding box center [995, 471] width 150 height 25
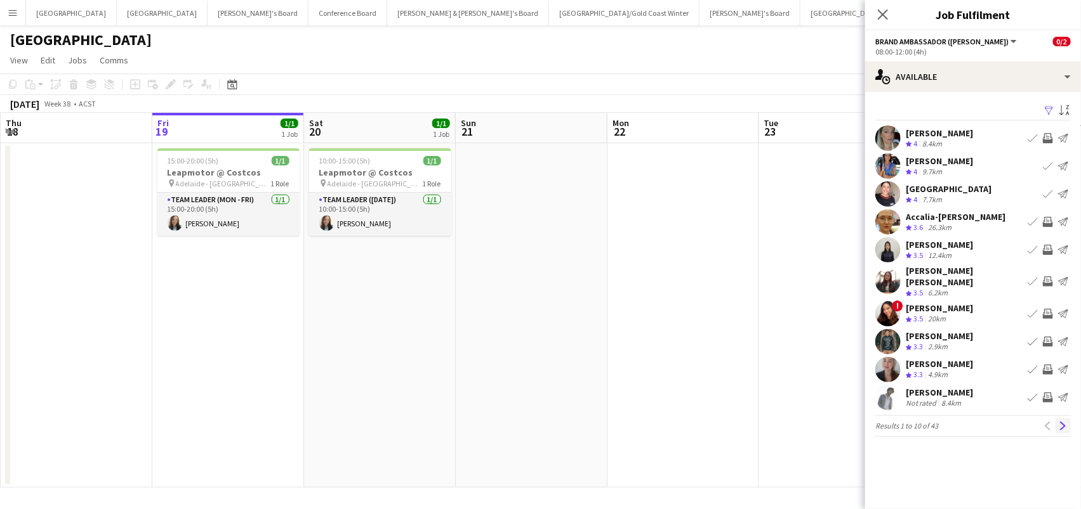
click at [1065, 422] on button "Next" at bounding box center [1062, 426] width 15 height 15
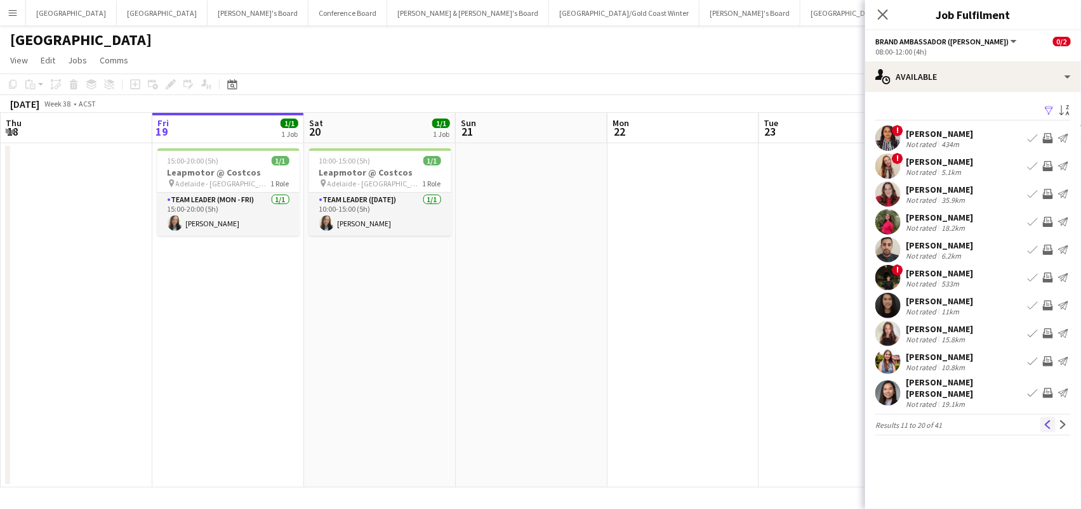
click at [1046, 423] on button "Previous" at bounding box center [1047, 424] width 15 height 15
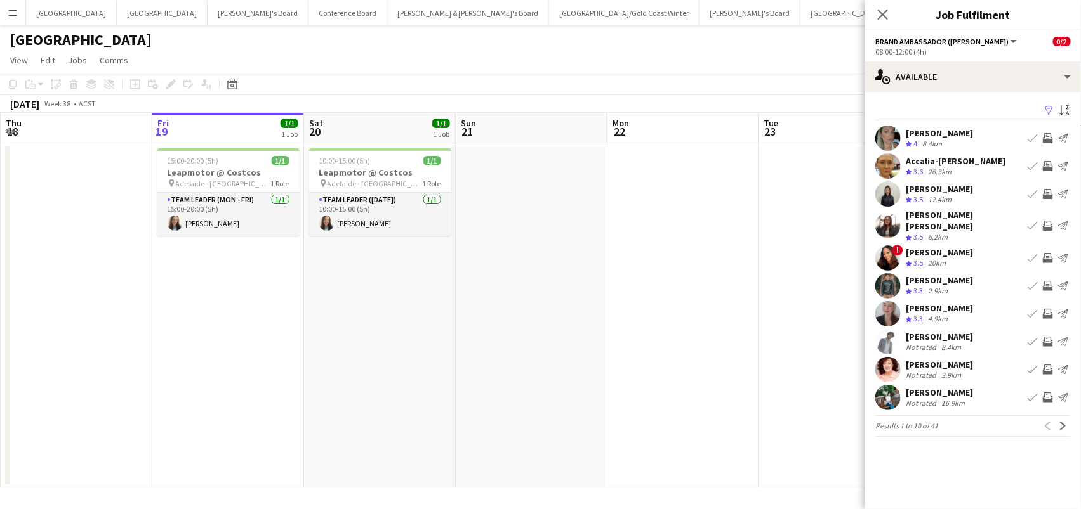
click at [1051, 136] on app-icon "Invite crew" at bounding box center [1047, 138] width 10 height 10
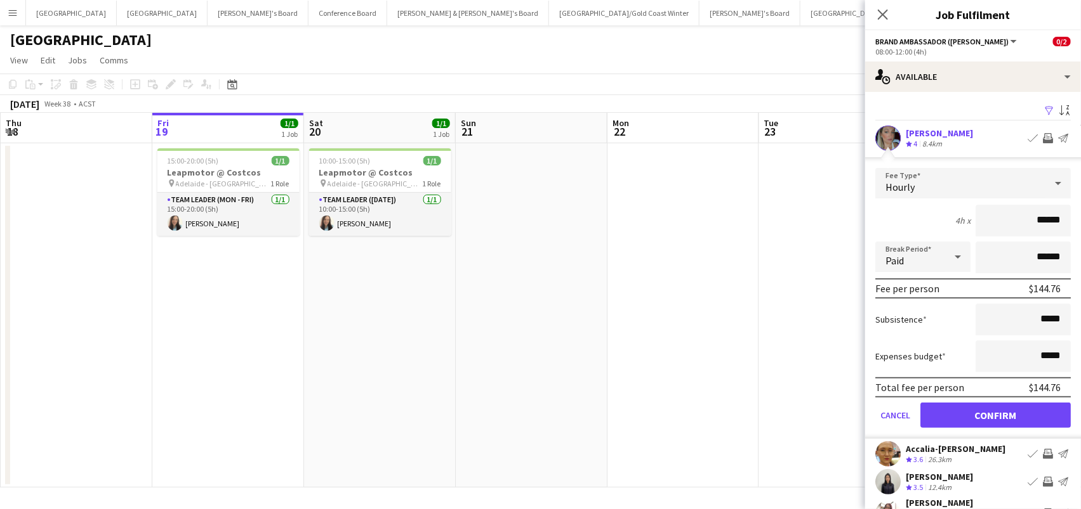
click at [995, 414] on button "Confirm" at bounding box center [995, 415] width 150 height 25
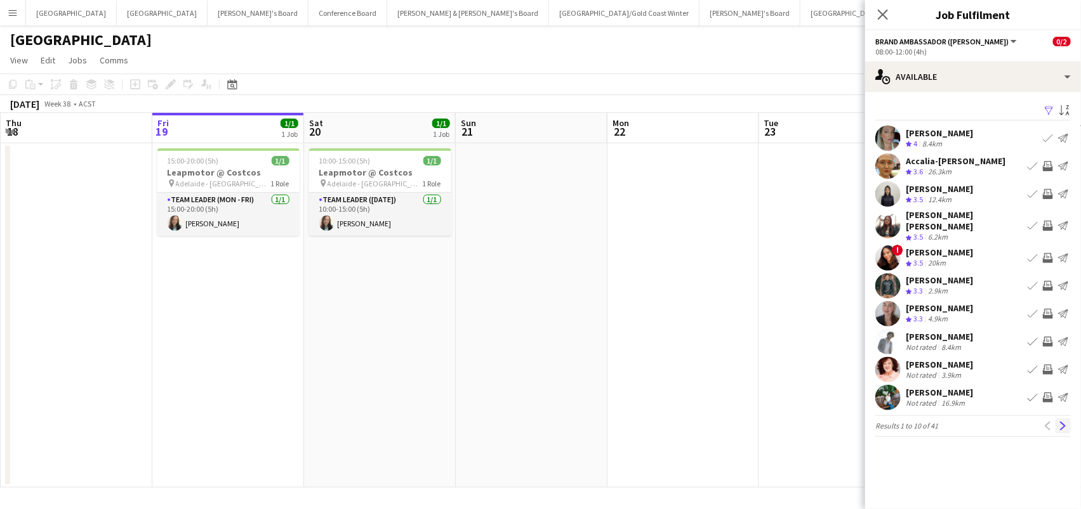
click at [1063, 422] on app-icon "Next" at bounding box center [1062, 426] width 9 height 9
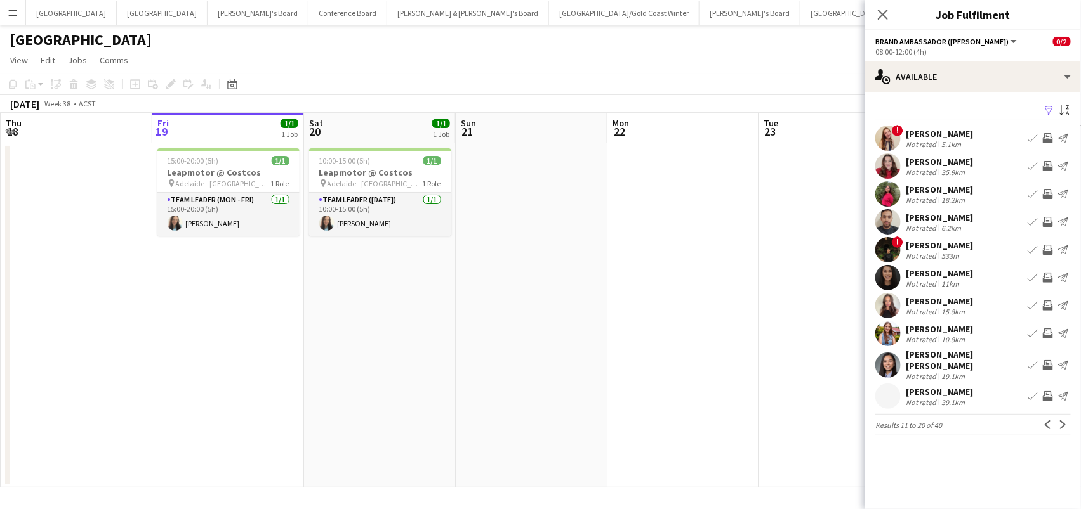
click at [746, 328] on app-date-cell at bounding box center [683, 315] width 152 height 345
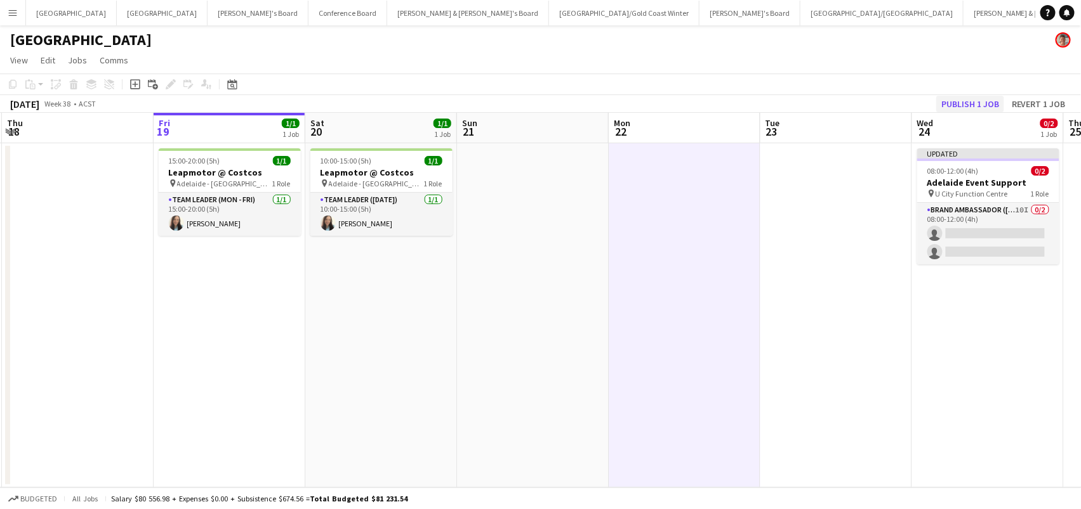
click at [982, 108] on button "Publish 1 job" at bounding box center [970, 104] width 68 height 16
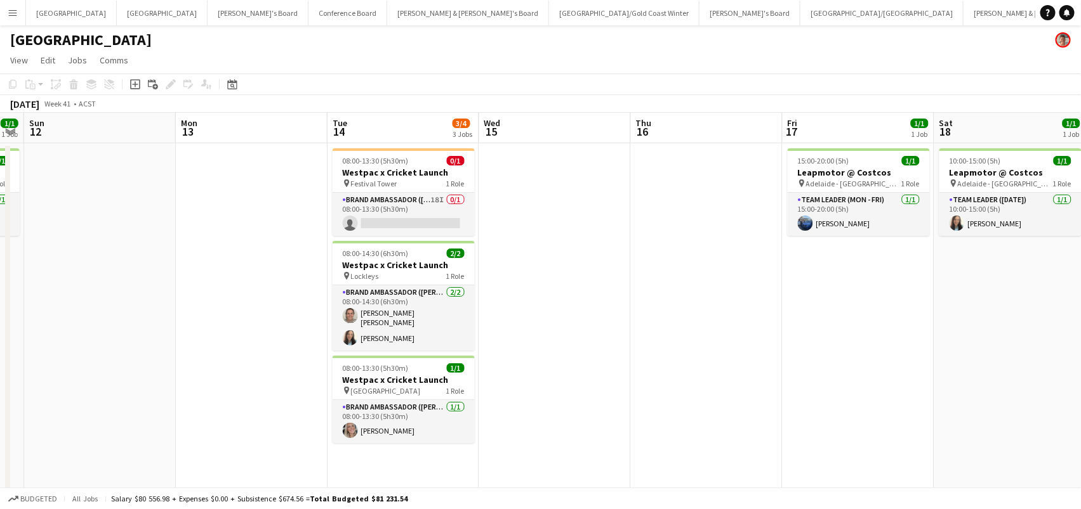
scroll to position [0, 612]
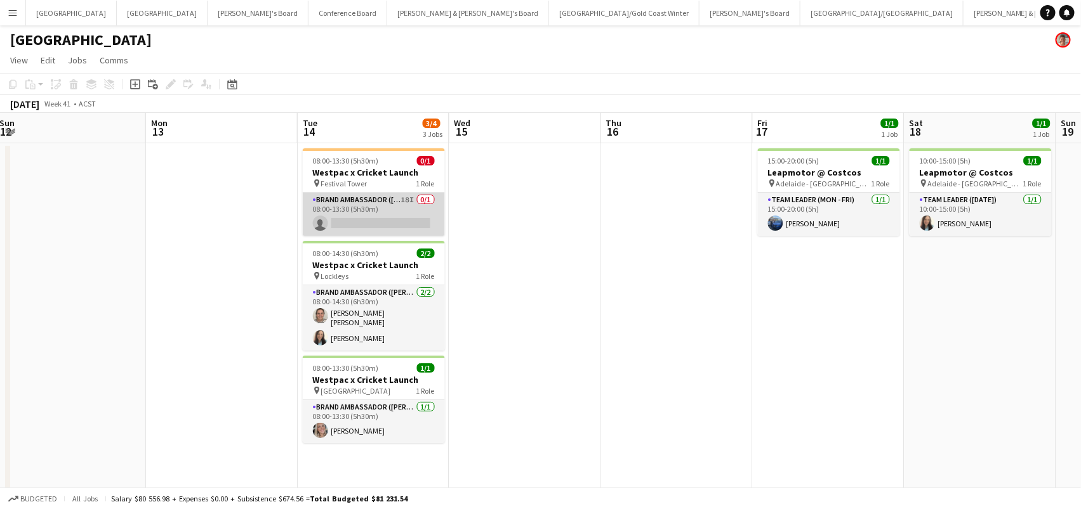
click at [390, 219] on app-card-role "Brand Ambassador (Mon - Fri) 18I 0/1 08:00-13:30 (5h30m) single-neutral-actions" at bounding box center [374, 214] width 142 height 43
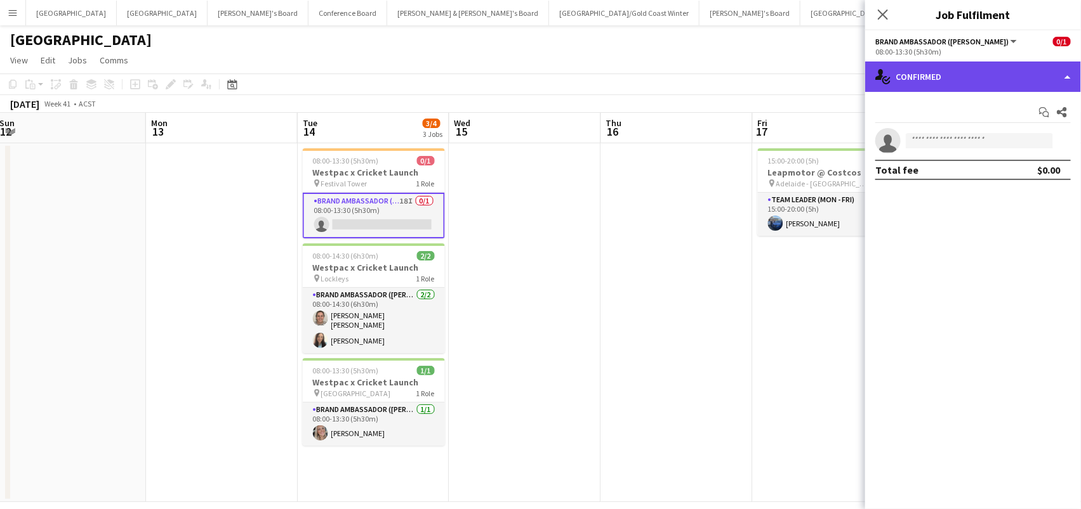
click at [1001, 79] on div "single-neutral-actions-check-2 Confirmed" at bounding box center [973, 77] width 216 height 30
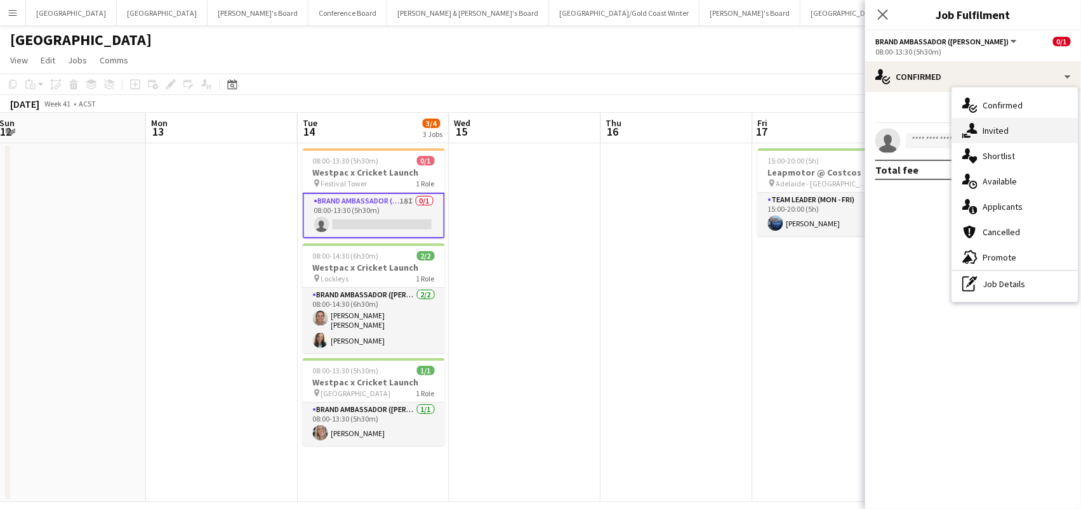
click at [1005, 126] on span "Invited" at bounding box center [995, 130] width 26 height 11
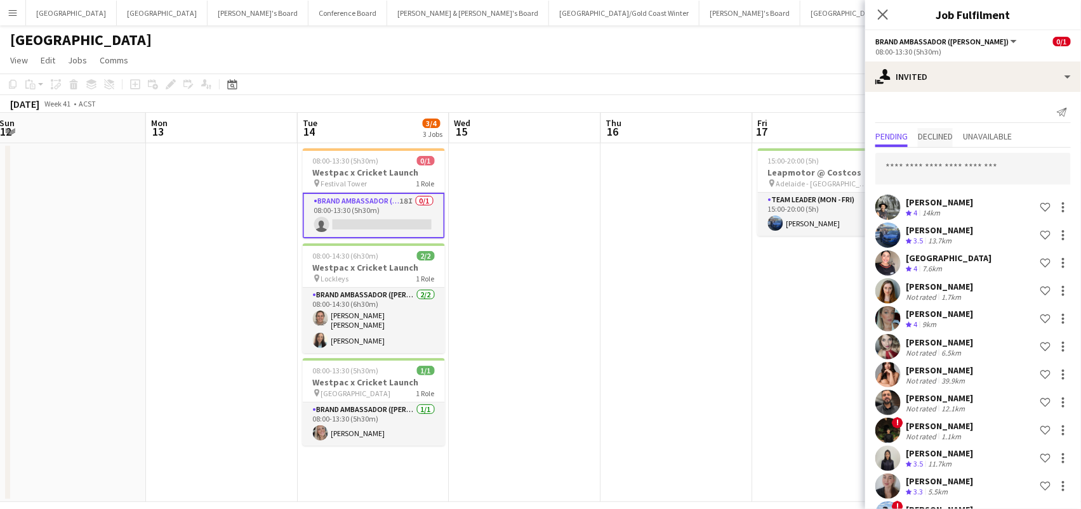
click at [932, 133] on span "Declined" at bounding box center [934, 136] width 35 height 9
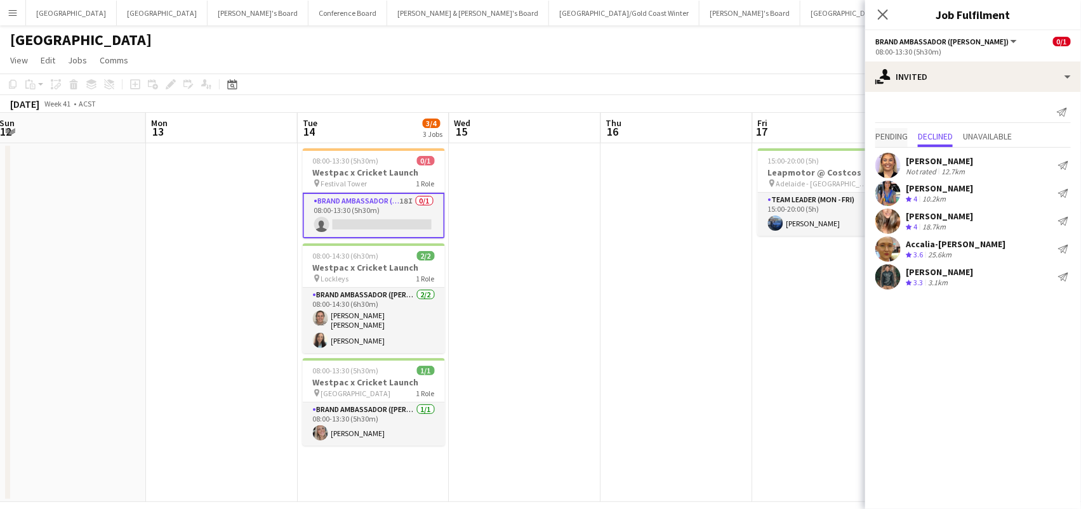
click at [907, 136] on span "Pending" at bounding box center [891, 136] width 32 height 9
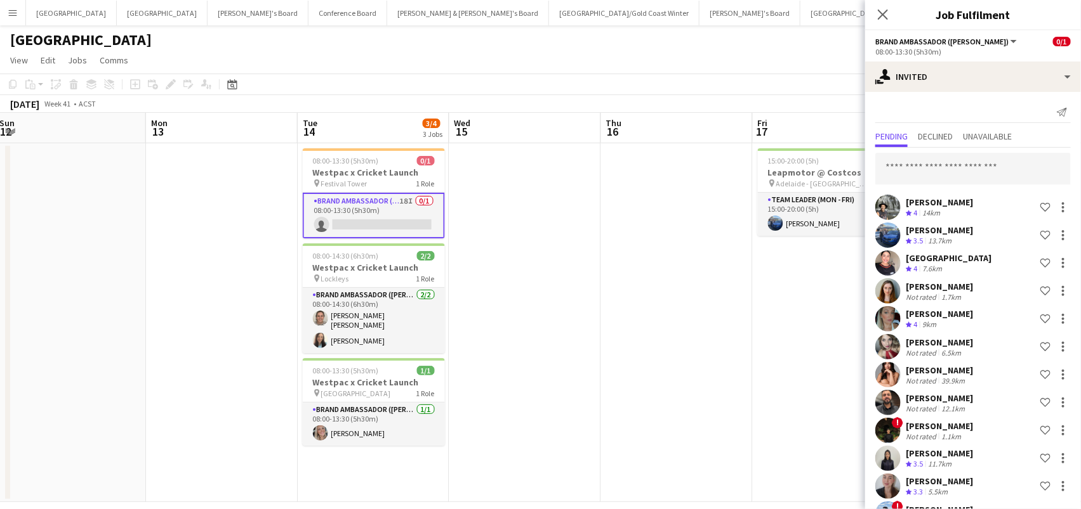
click at [747, 350] on app-date-cell at bounding box center [677, 322] width 152 height 359
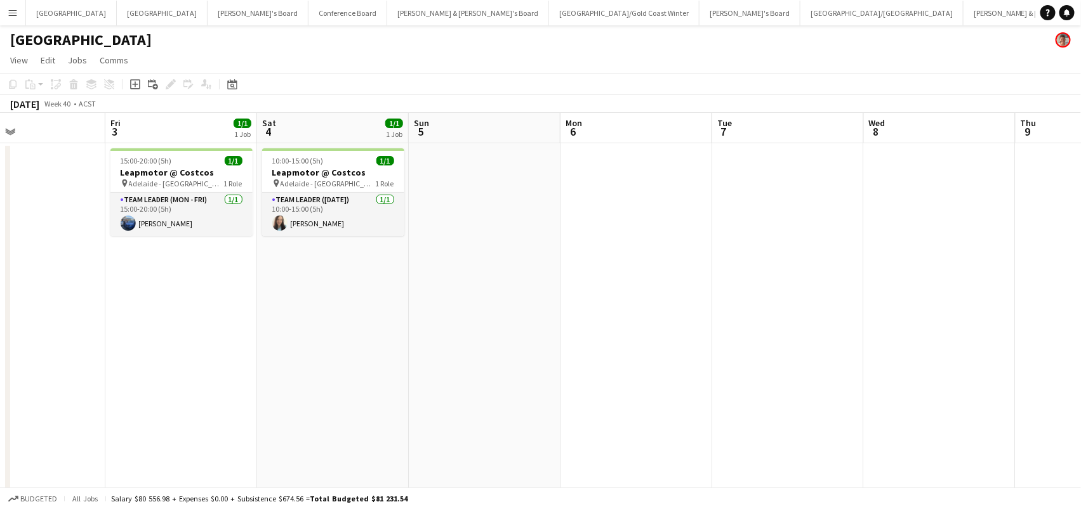
scroll to position [0, 333]
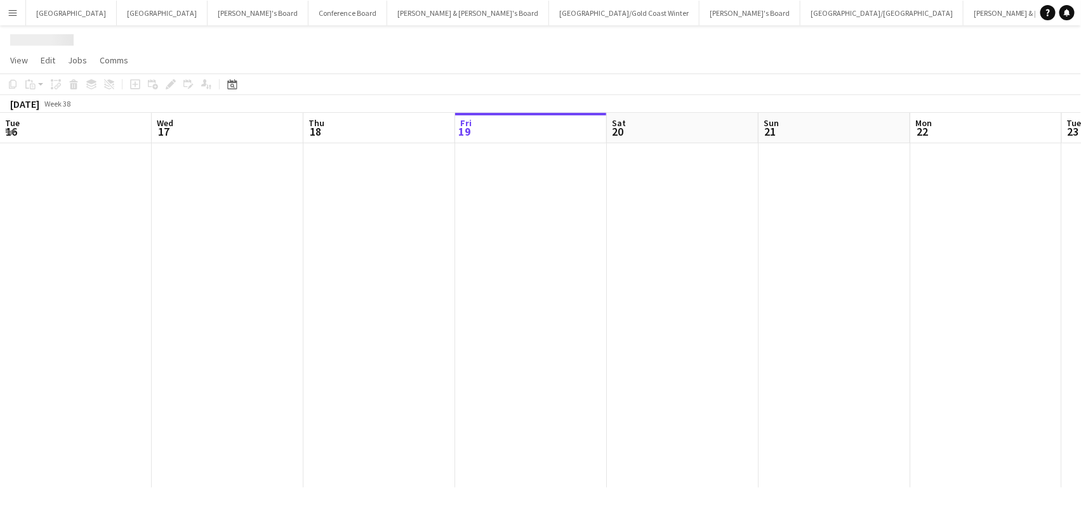
scroll to position [0, 303]
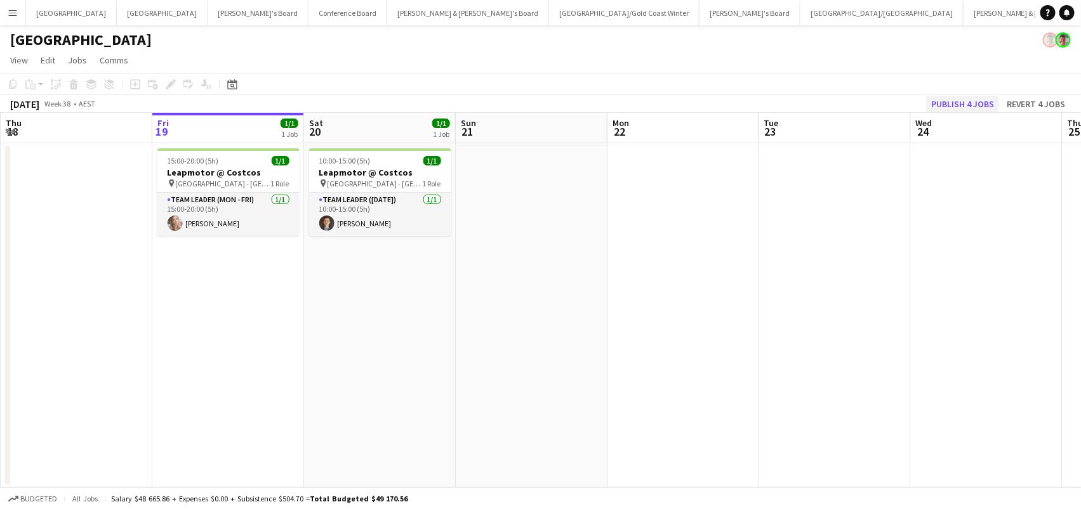
click at [971, 100] on button "Publish 4 jobs" at bounding box center [962, 104] width 73 height 16
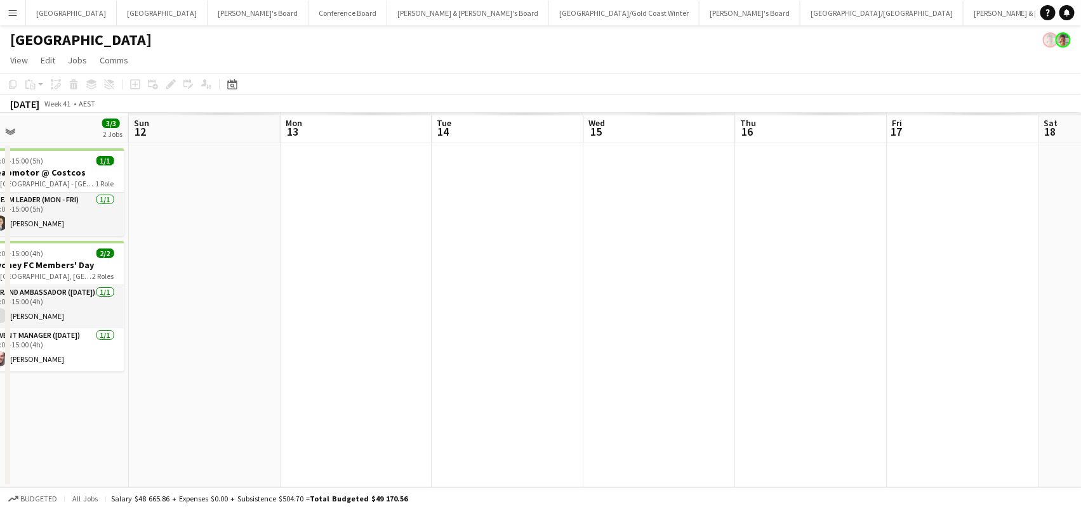
scroll to position [0, 475]
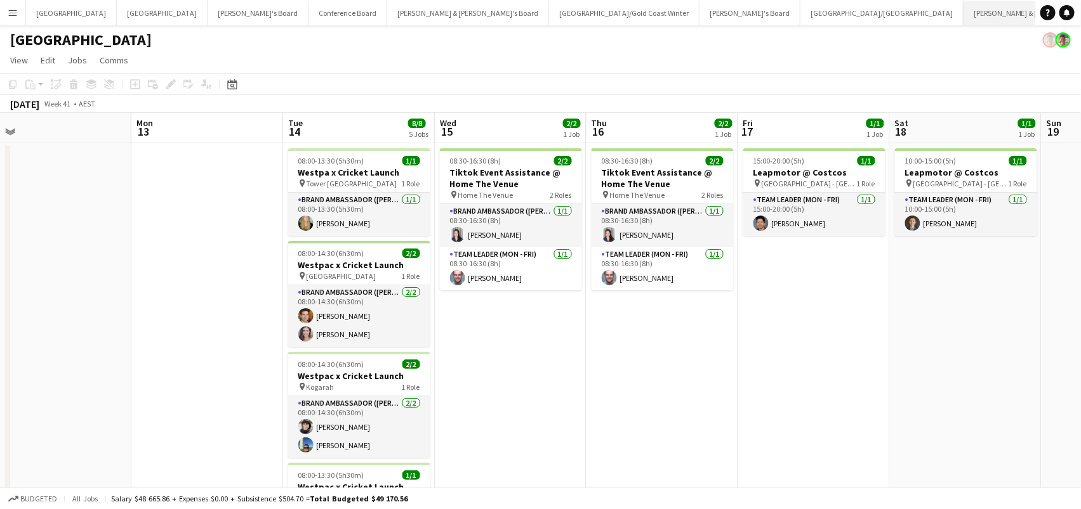
click at [963, 22] on button "James & Arrence's Board Close" at bounding box center [1044, 13] width 162 height 25
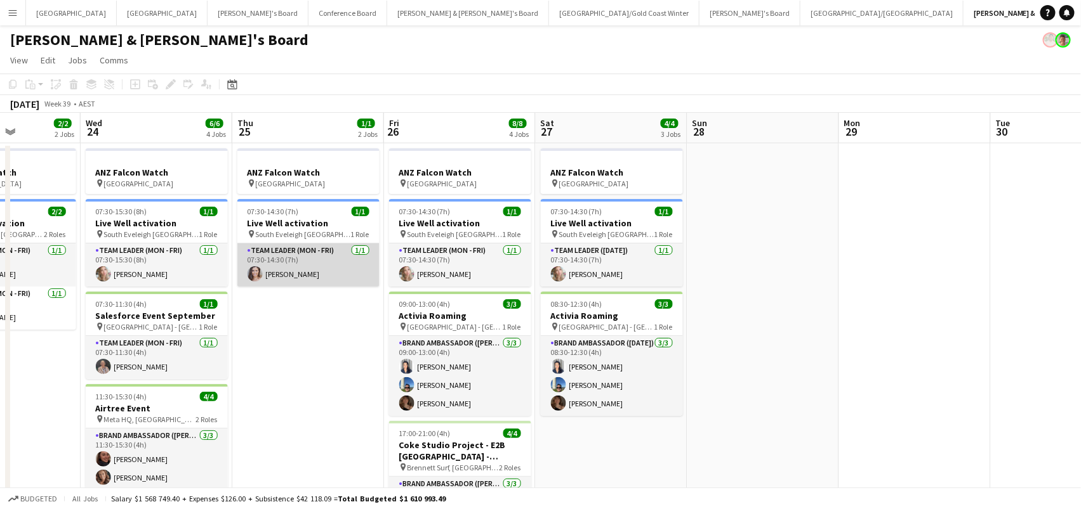
scroll to position [0, 534]
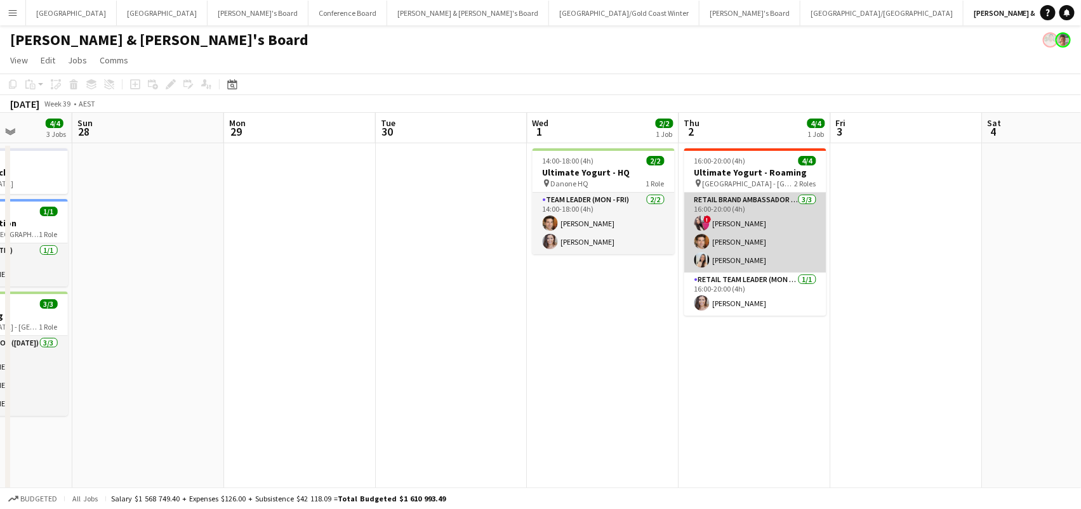
click at [763, 236] on app-card-role "RETAIL Brand Ambassador (Mon - Fri) 3/3 16:00-20:00 (4h) ! Daiana Scherer Juan …" at bounding box center [755, 233] width 142 height 80
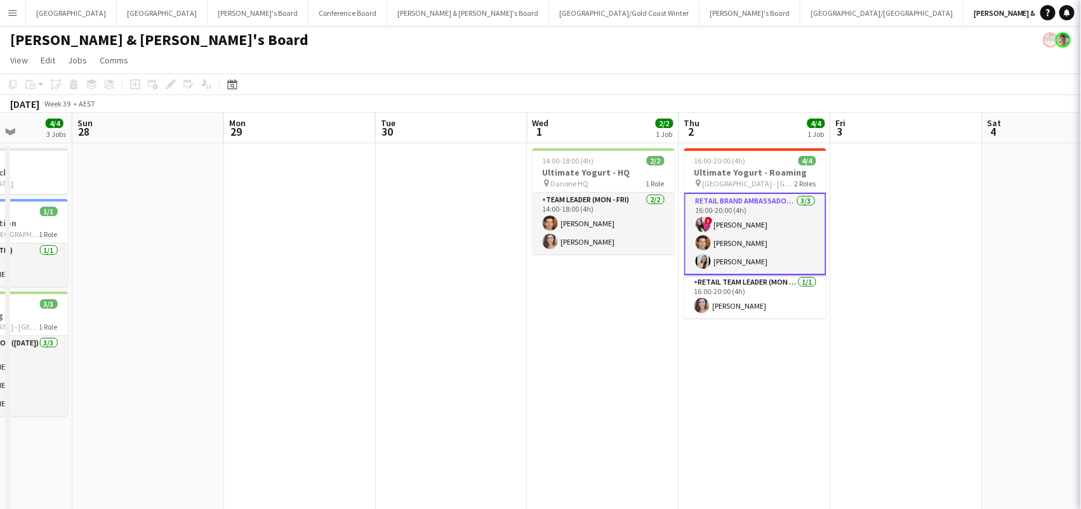
scroll to position [0, 534]
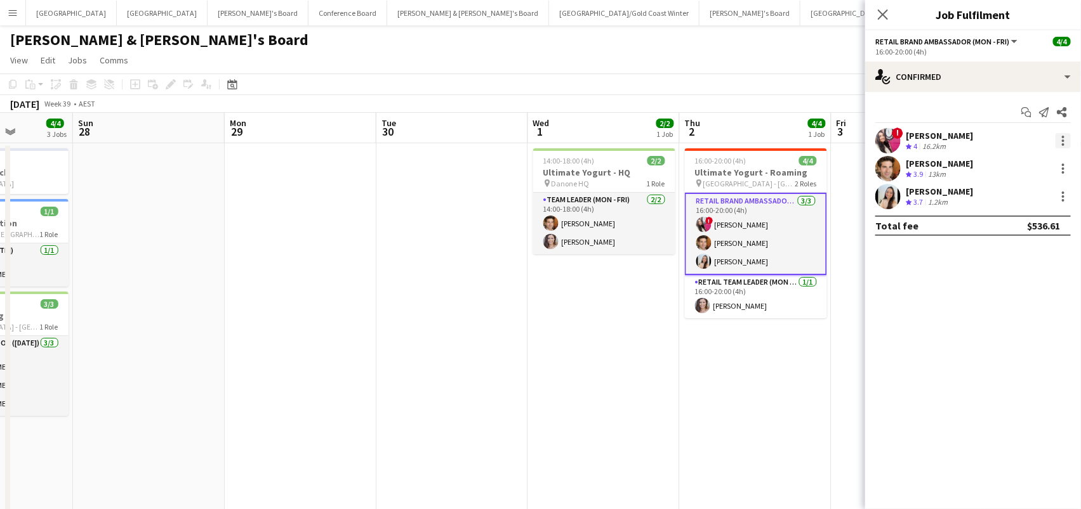
click at [1061, 134] on div at bounding box center [1062, 140] width 15 height 15
click at [1014, 280] on span "Remove" at bounding box center [1001, 285] width 38 height 11
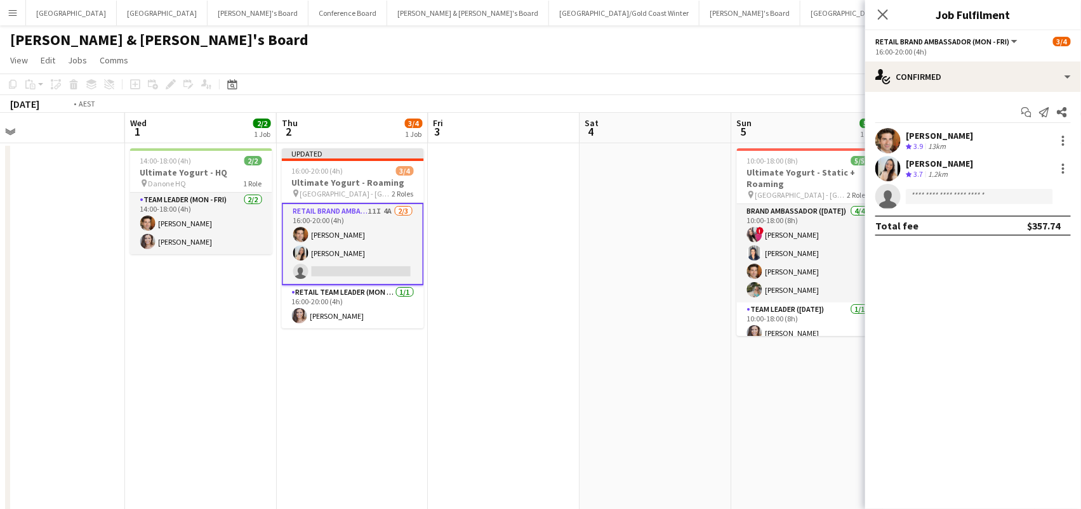
scroll to position [0, 358]
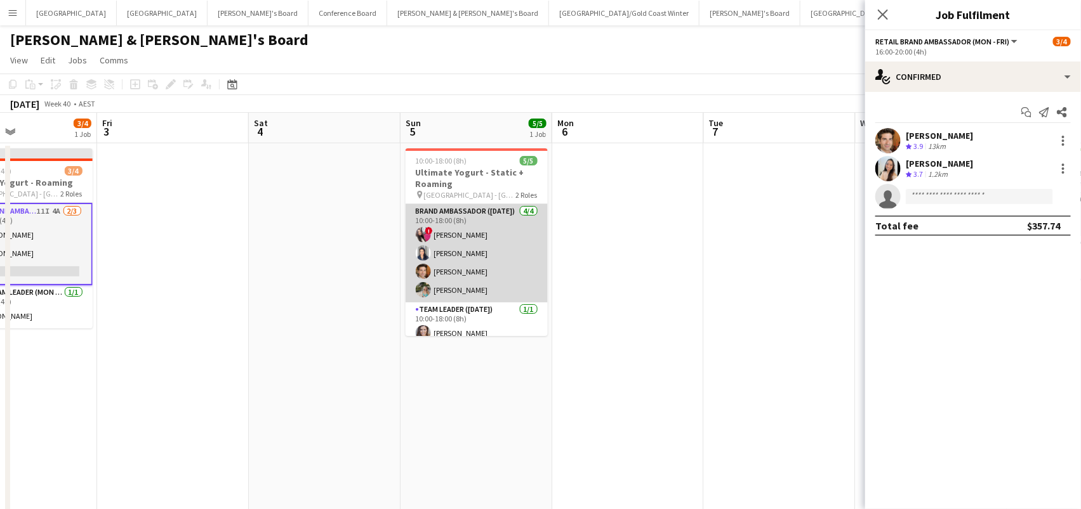
click at [515, 261] on app-card-role "Brand Ambassador (Sunday) 4/4 10:00-18:00 (8h) ! Daiana Scherer Vanessa Flauzin…" at bounding box center [476, 253] width 142 height 98
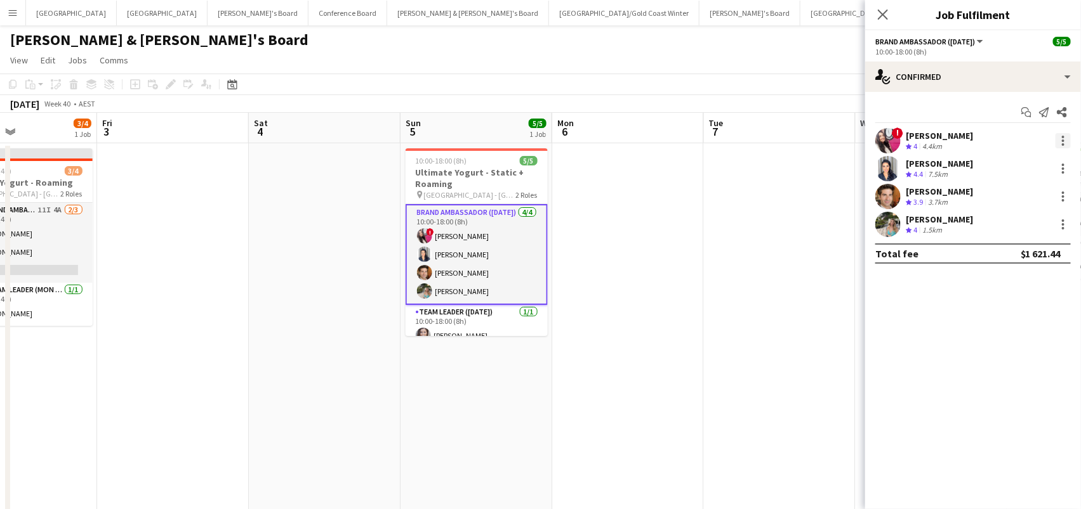
click at [1063, 136] on div at bounding box center [1062, 137] width 3 height 3
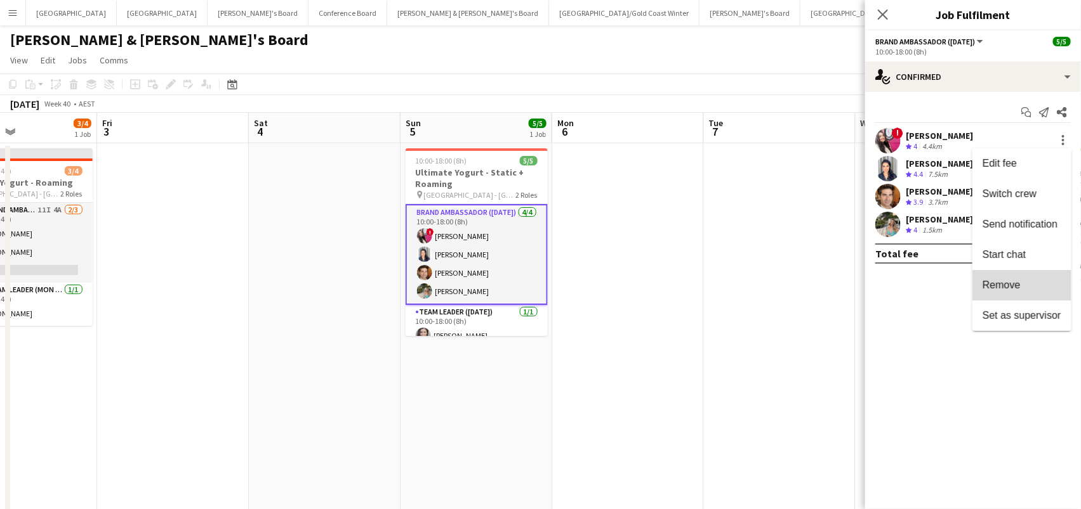
click at [992, 289] on span "Remove" at bounding box center [1001, 285] width 38 height 11
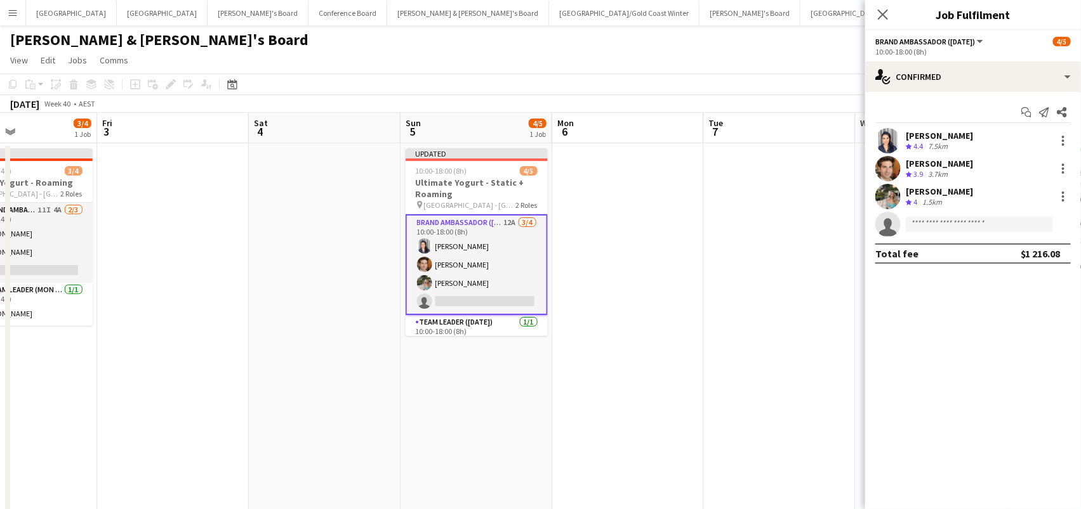
click at [751, 301] on app-date-cell at bounding box center [780, 385] width 152 height 485
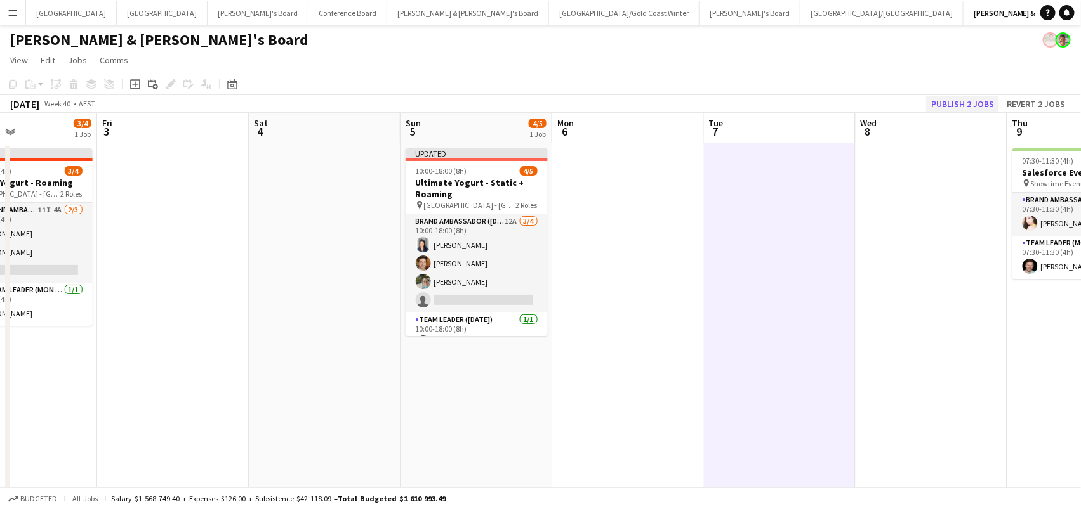
click at [953, 103] on button "Publish 2 jobs" at bounding box center [962, 104] width 73 height 16
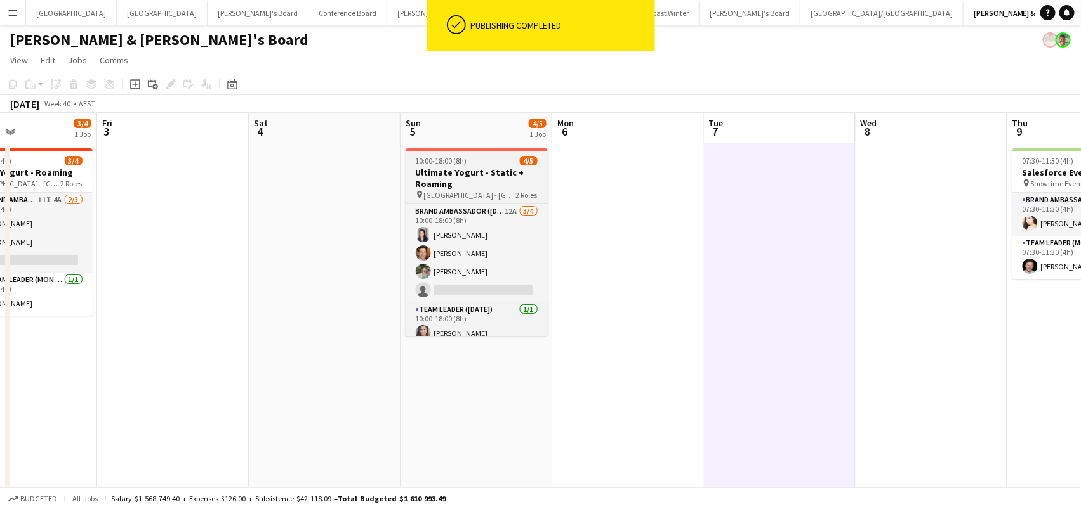
click at [453, 178] on h3 "Ultimate Yogurt - Static + Roaming" at bounding box center [476, 178] width 142 height 23
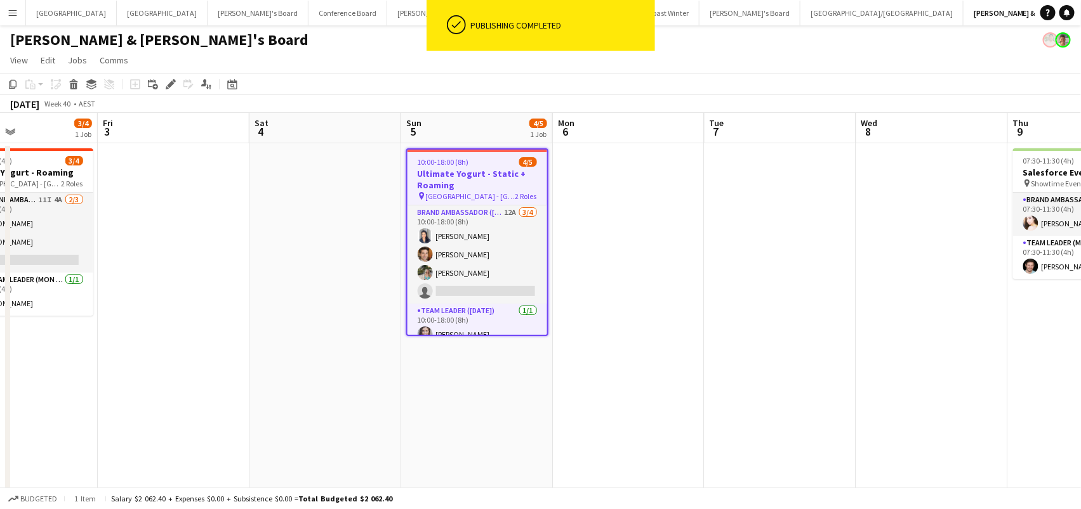
scroll to position [0, 263]
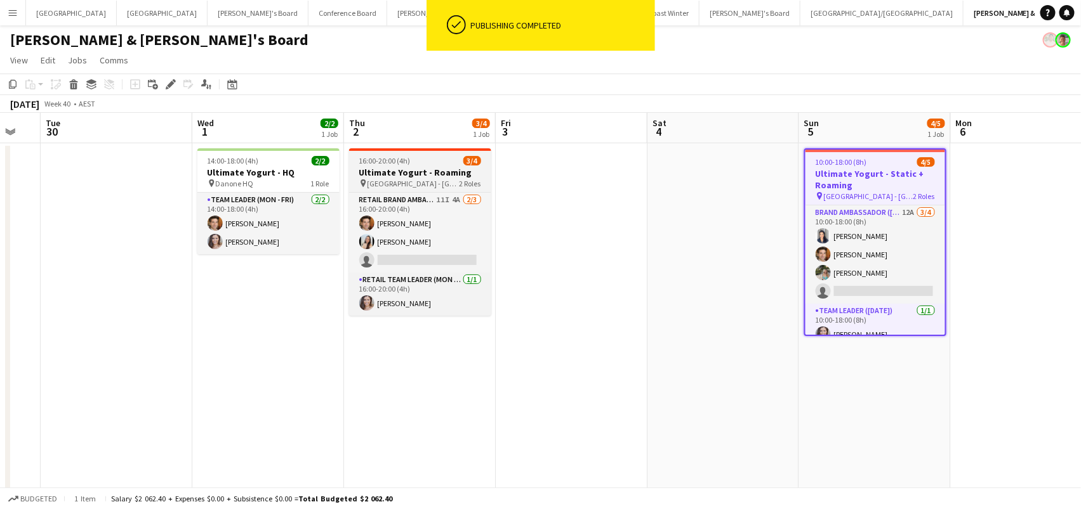
click at [436, 163] on div "16:00-20:00 (4h) 3/4" at bounding box center [420, 161] width 142 height 10
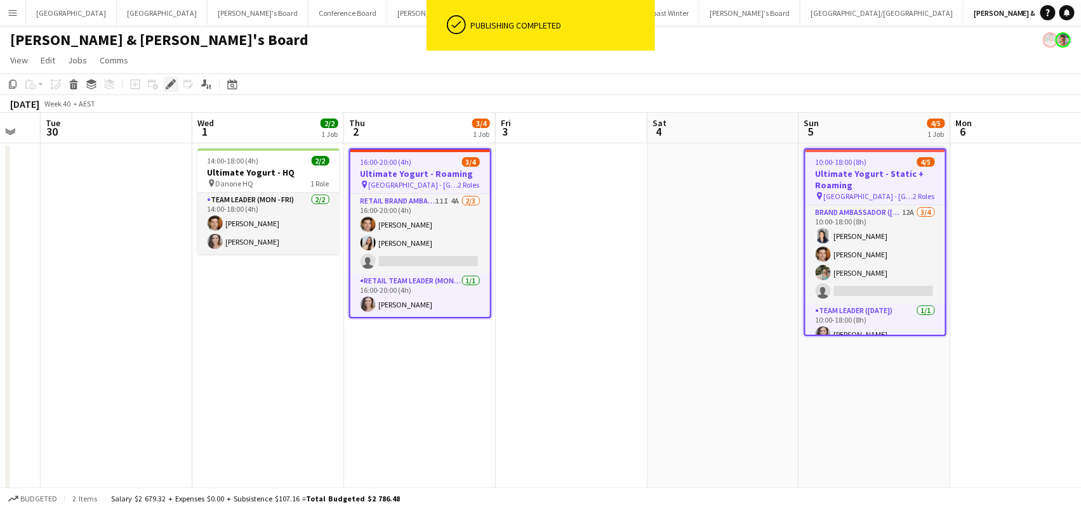
click at [170, 77] on div "Edit" at bounding box center [170, 84] width 15 height 15
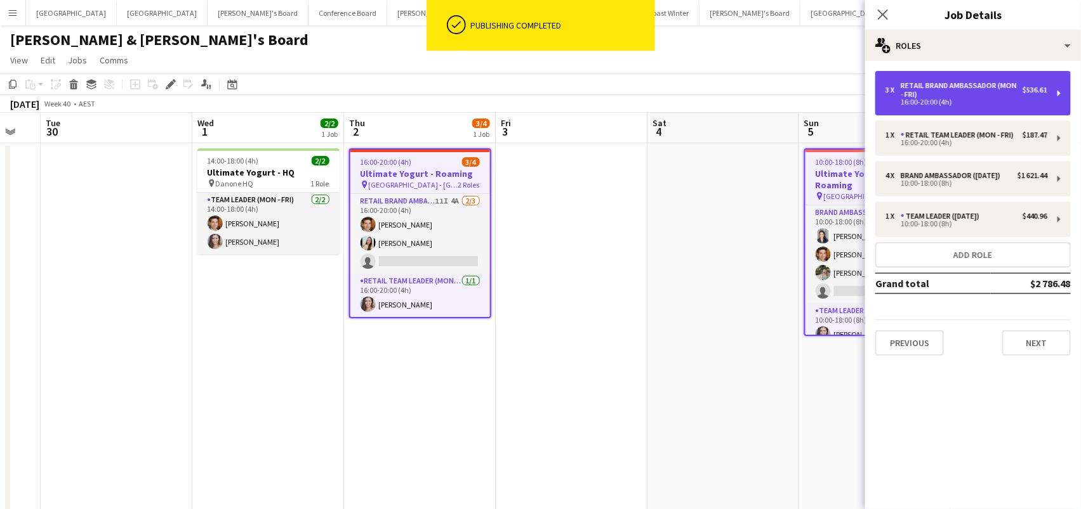
click at [936, 86] on div "RETAIL Brand Ambassador (Mon - Fri)" at bounding box center [961, 90] width 122 height 18
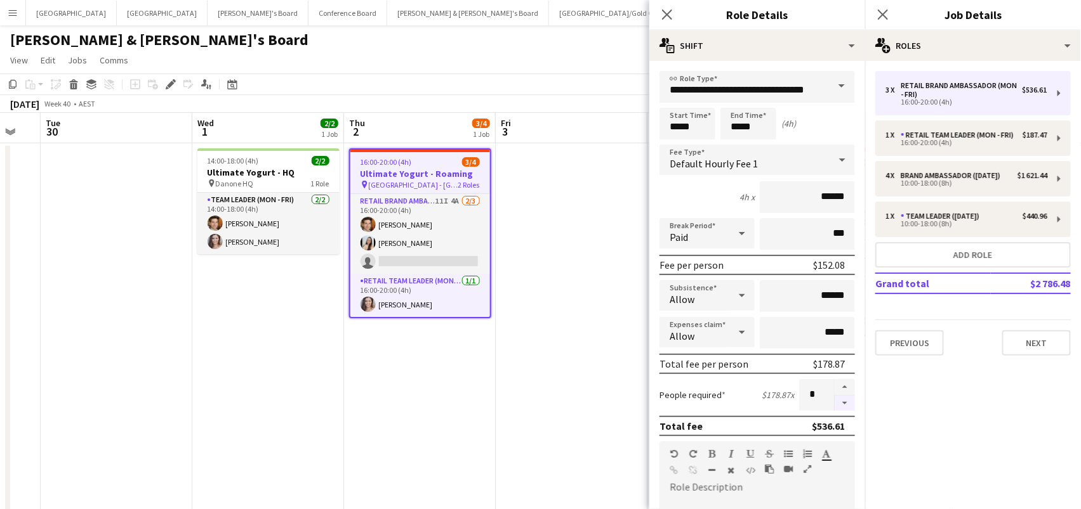
click at [848, 404] on button "button" at bounding box center [844, 404] width 20 height 16
type input "*"
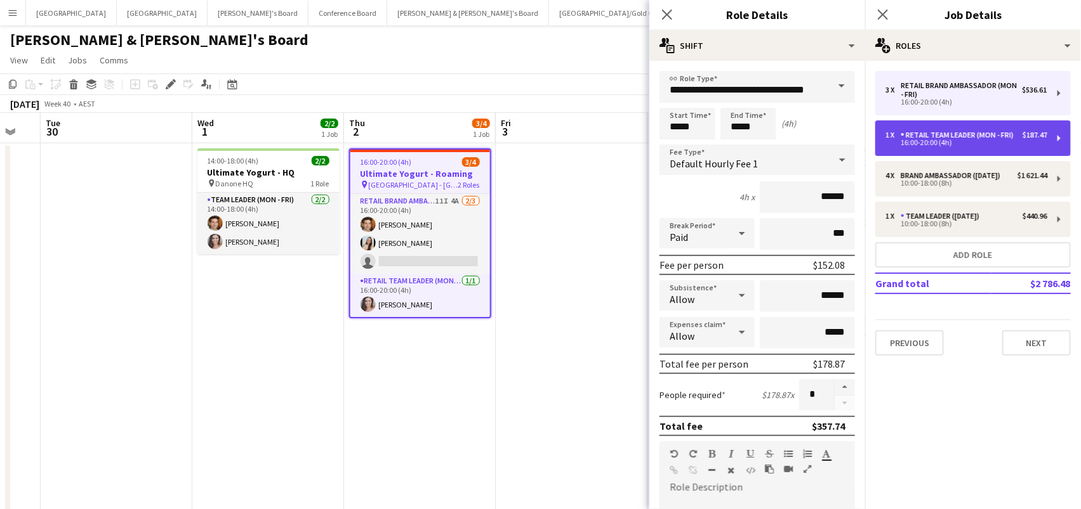
click at [934, 132] on div "RETAIL Team Leader (Mon - Fri)" at bounding box center [959, 135] width 118 height 9
type input "**********"
type input "******"
type input "*"
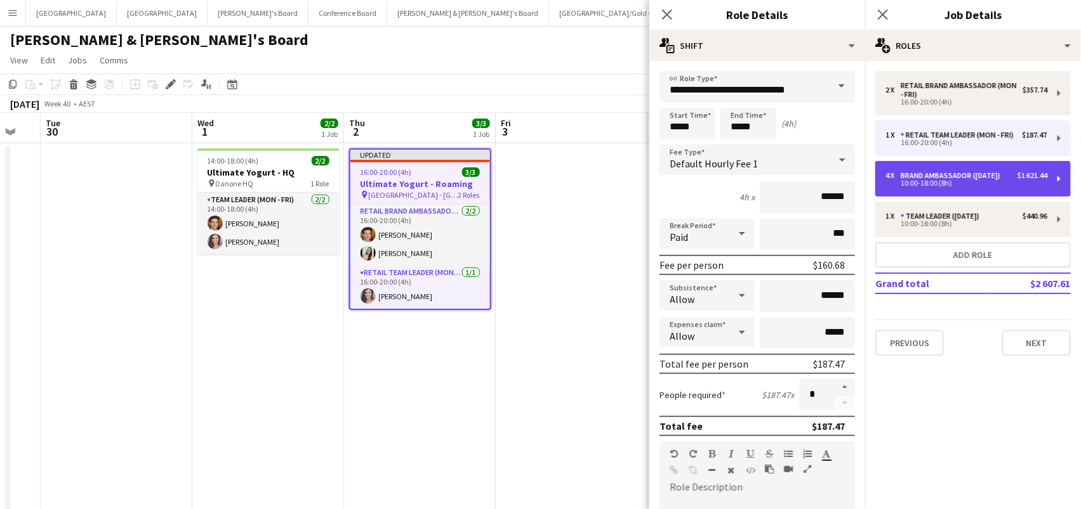
click at [934, 173] on div "Brand Ambassador (Sunday)" at bounding box center [952, 175] width 105 height 9
type input "**********"
type input "*****"
type input "******"
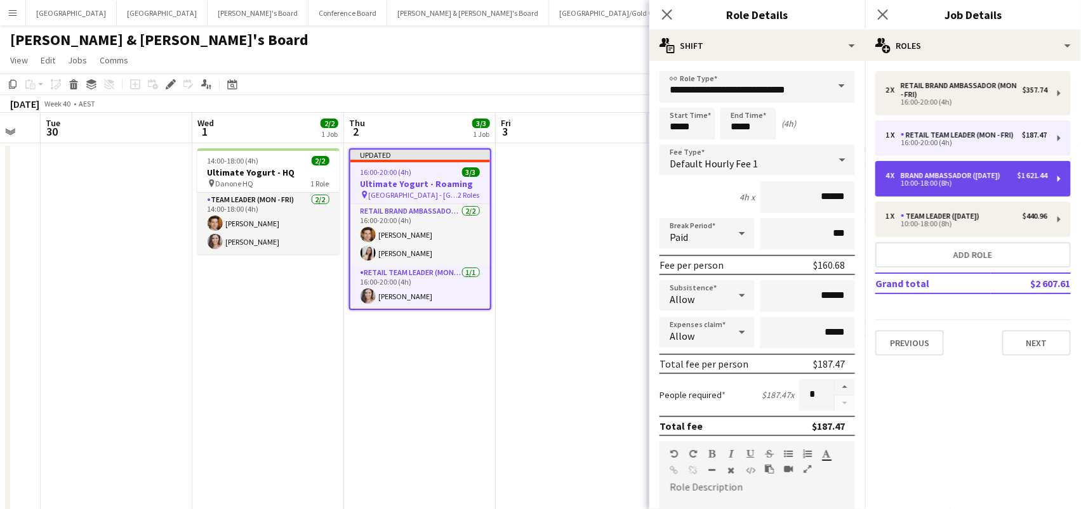
type input "*****"
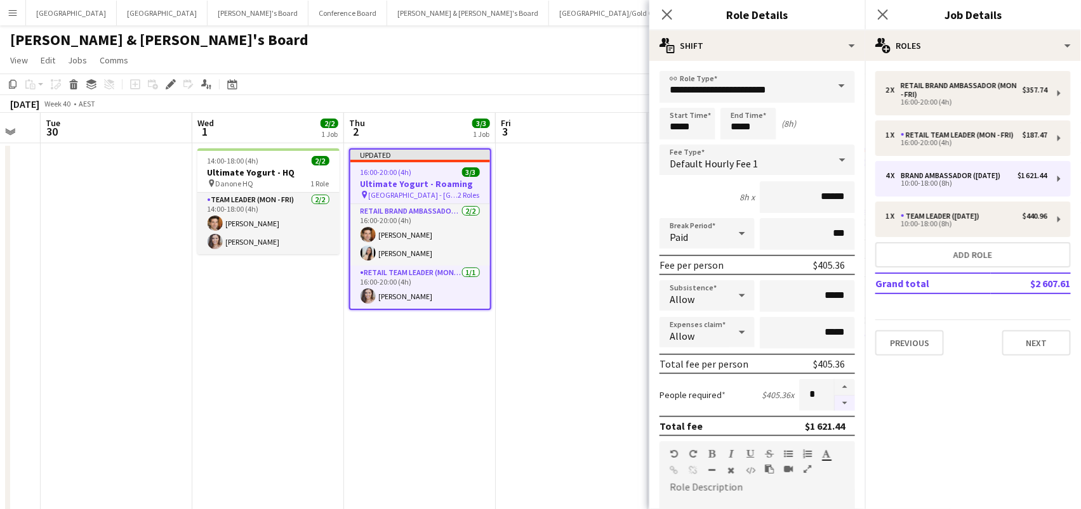
click at [845, 401] on button "button" at bounding box center [844, 404] width 20 height 16
type input "*"
click at [535, 375] on app-date-cell at bounding box center [572, 385] width 152 height 485
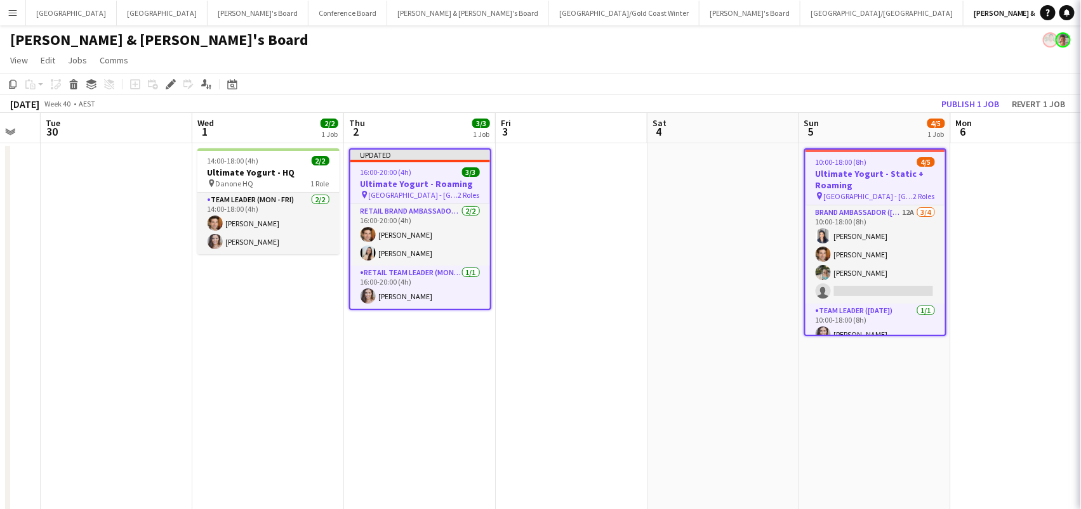
scroll to position [0, 261]
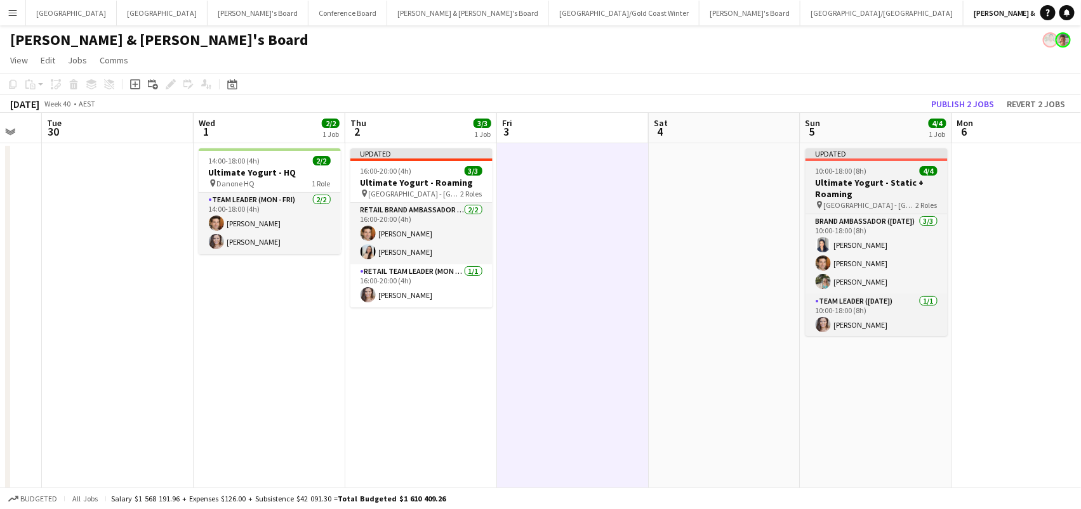
click at [868, 210] on app-job-card "Updated 10:00-18:00 (8h) 4/4 Ultimate Yogurt - Static + Roaming pin Bondi Junct…" at bounding box center [876, 242] width 142 height 188
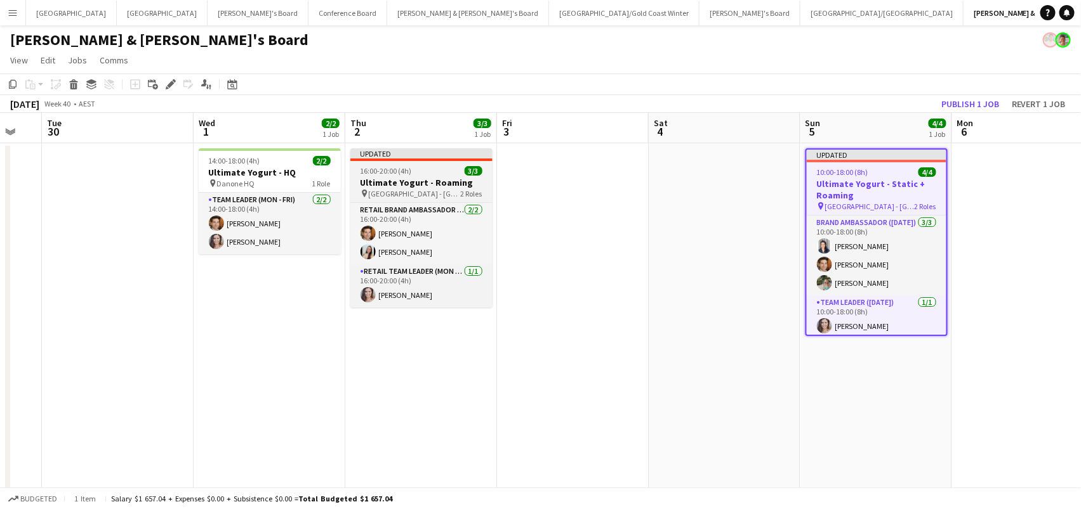
click at [421, 181] on h3 "Ultimate Yogurt - Roaming" at bounding box center [421, 182] width 142 height 11
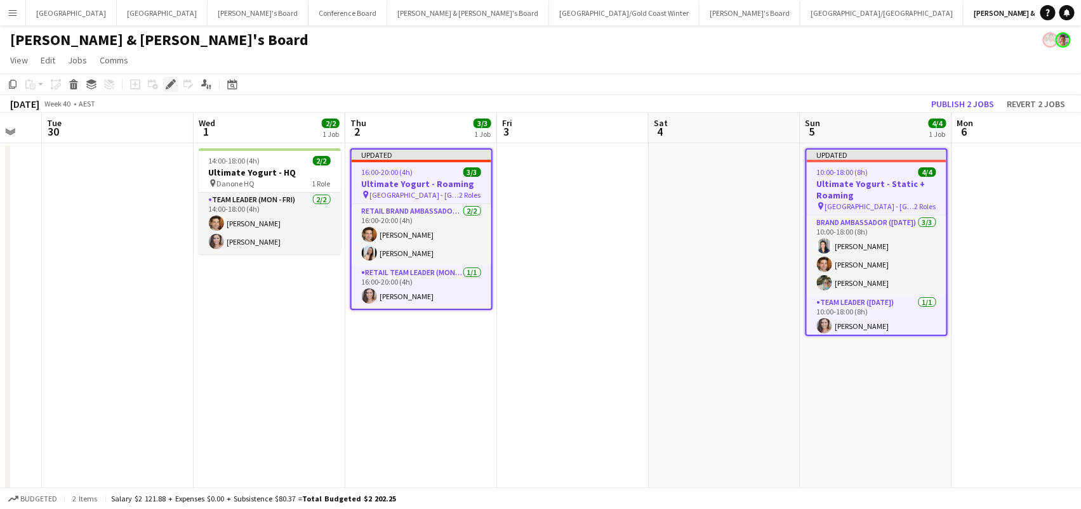
click at [163, 88] on div "Edit" at bounding box center [170, 84] width 15 height 15
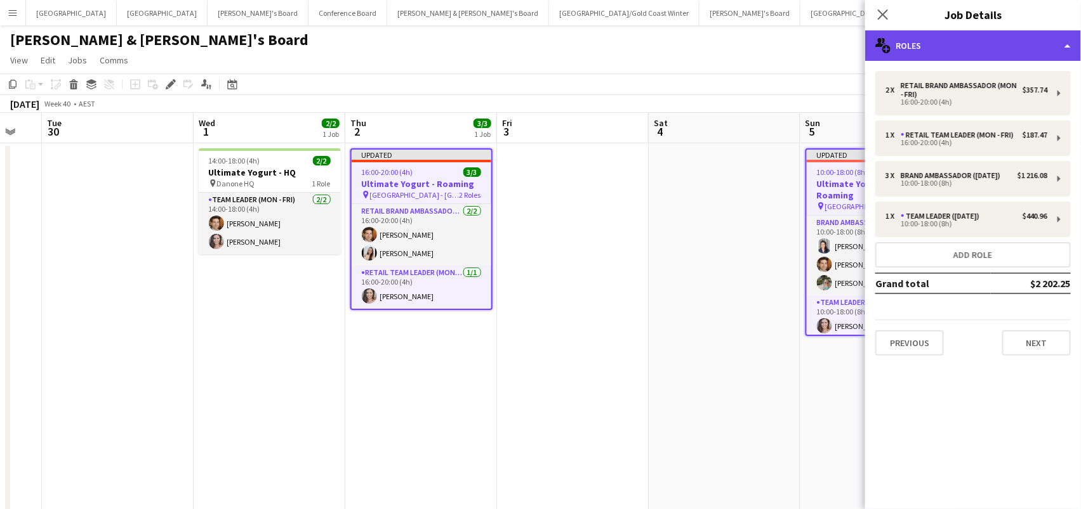
click at [963, 47] on div "multiple-users-add Roles" at bounding box center [973, 45] width 216 height 30
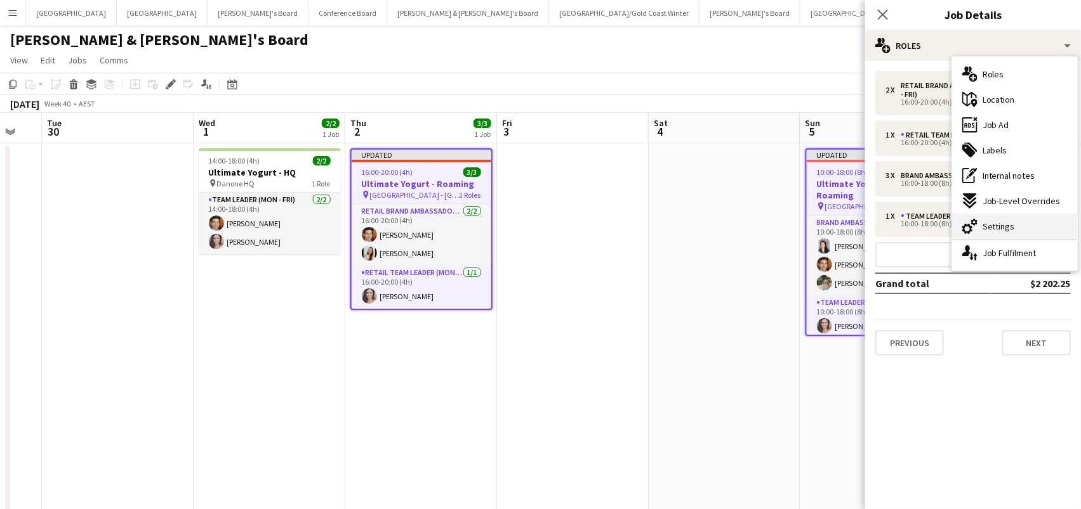
click at [1050, 221] on div "cog-double-3 Settings" at bounding box center [1015, 226] width 126 height 25
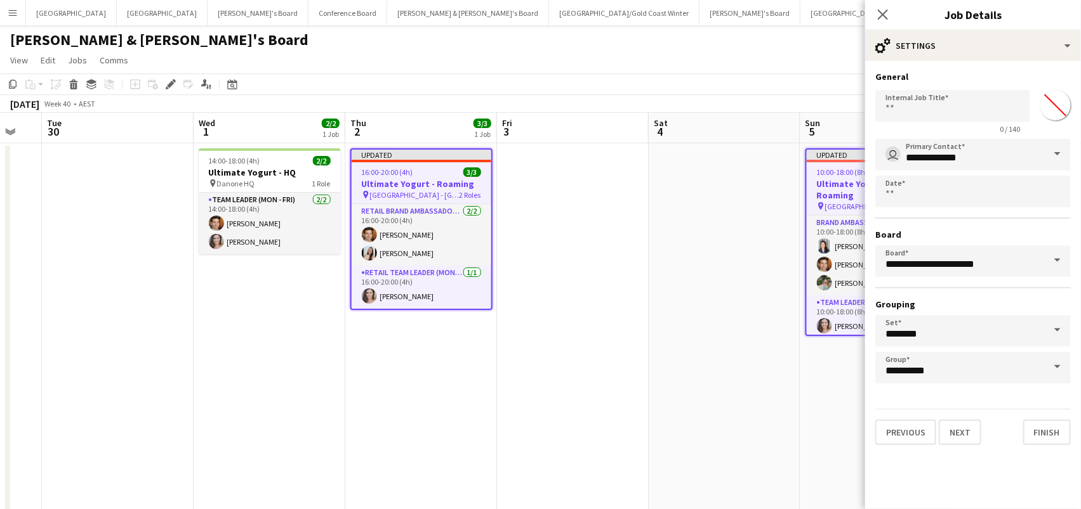
click at [1056, 125] on div "Internal Job Title 0 / 140 *******" at bounding box center [972, 109] width 195 height 49
click at [1056, 113] on input "*******" at bounding box center [1055, 105] width 46 height 46
type input "*******"
click at [676, 260] on app-date-cell at bounding box center [724, 385] width 152 height 485
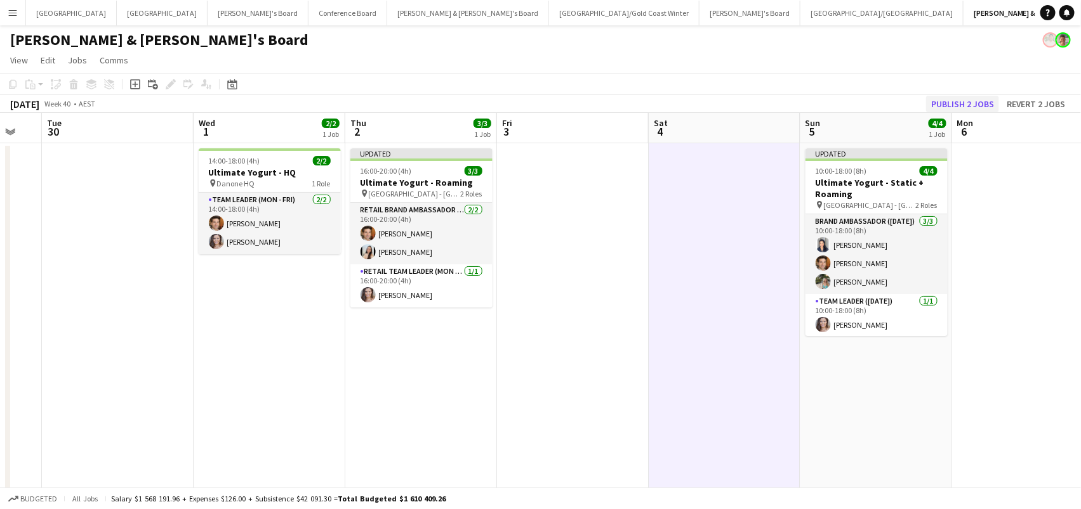
click at [976, 105] on button "Publish 2 jobs" at bounding box center [962, 104] width 73 height 16
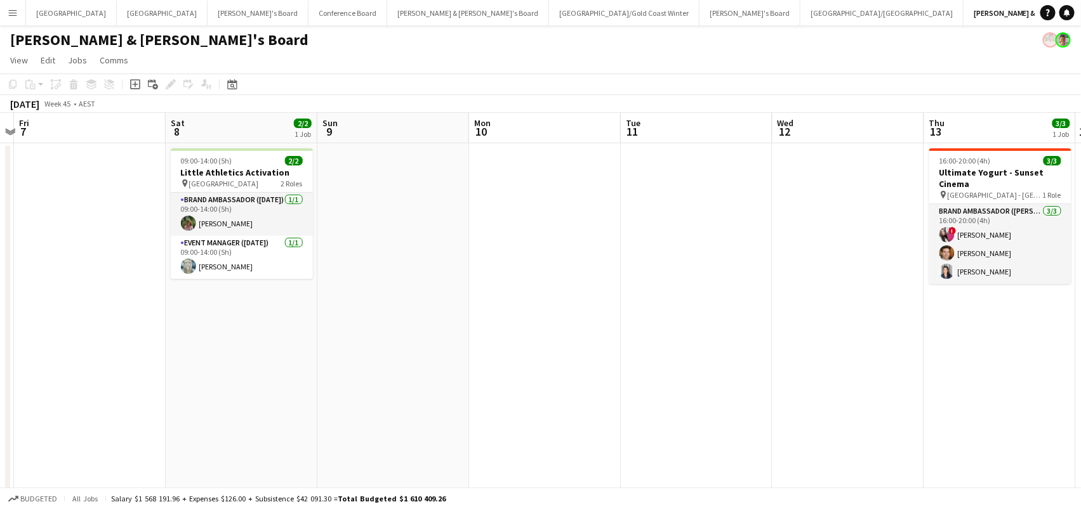
scroll to position [0, 595]
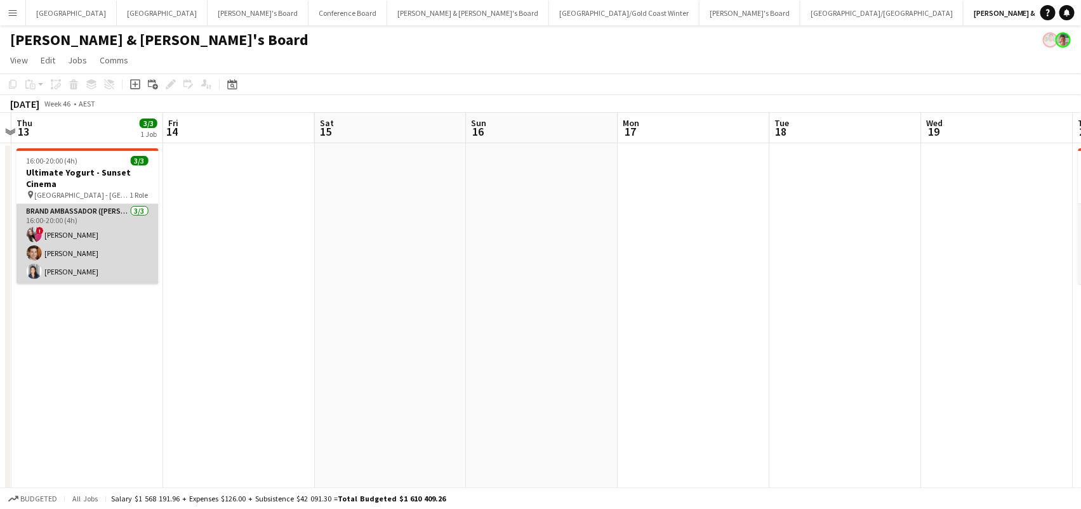
click at [100, 239] on app-card-role "Brand Ambassador (Mon - Fri) 3/3 16:00-20:00 (4h) ! Daiana Scherer Juan Montes …" at bounding box center [87, 244] width 142 height 80
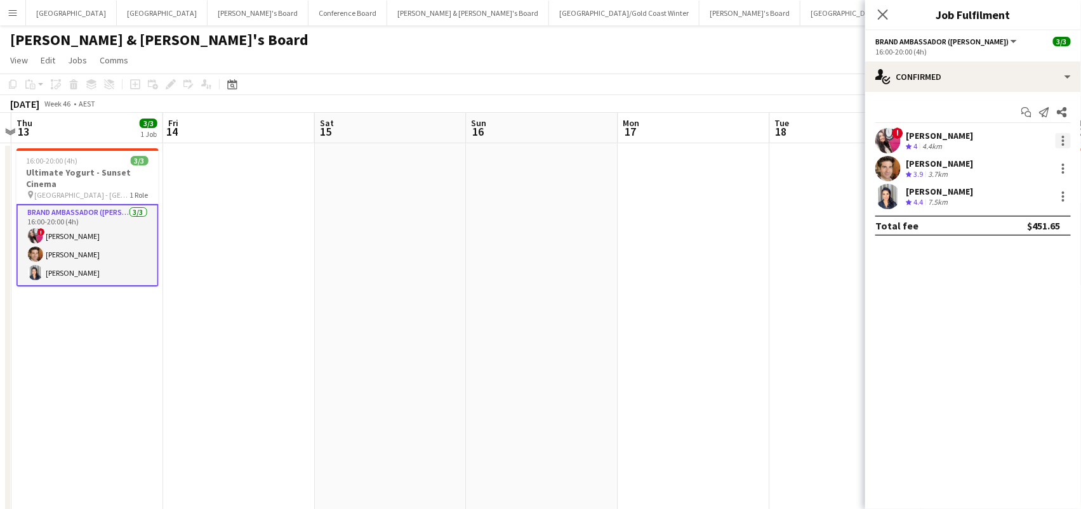
click at [1063, 136] on div at bounding box center [1062, 137] width 3 height 3
click at [1027, 279] on button "Remove" at bounding box center [1021, 285] width 99 height 30
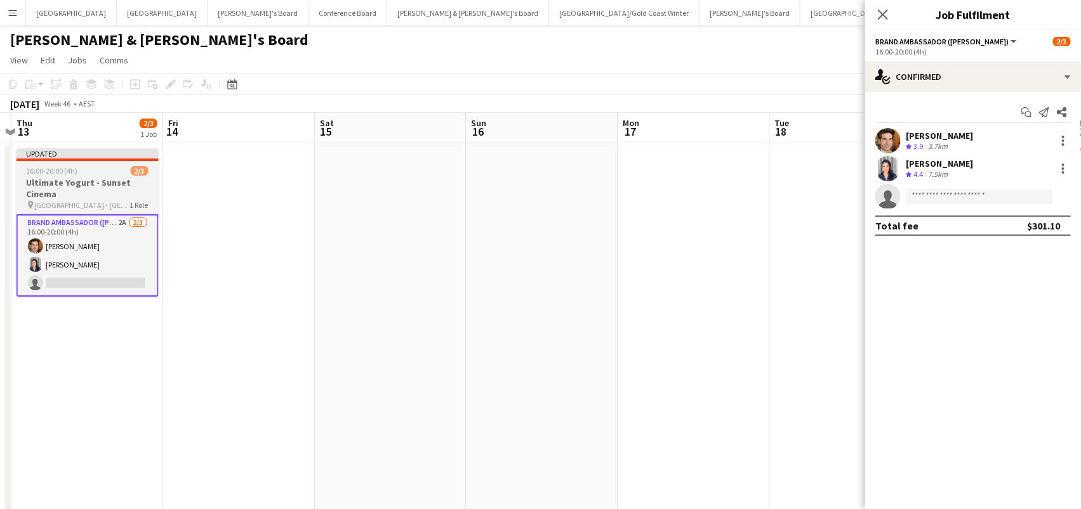
click at [128, 177] on h3 "Ultimate Yogurt - Sunset Cinema" at bounding box center [87, 188] width 142 height 23
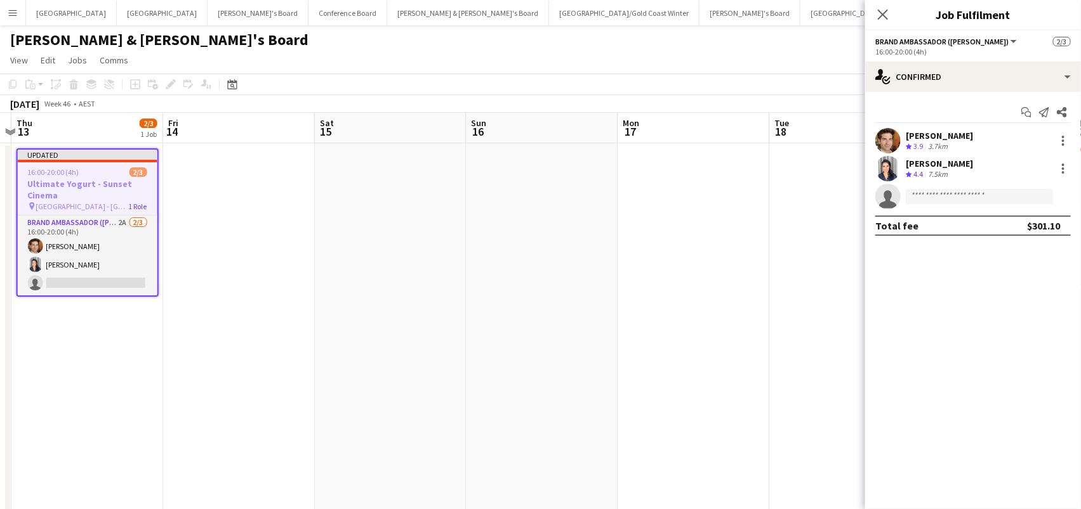
scroll to position [0, 595]
click at [173, 81] on icon at bounding box center [174, 80] width 3 height 3
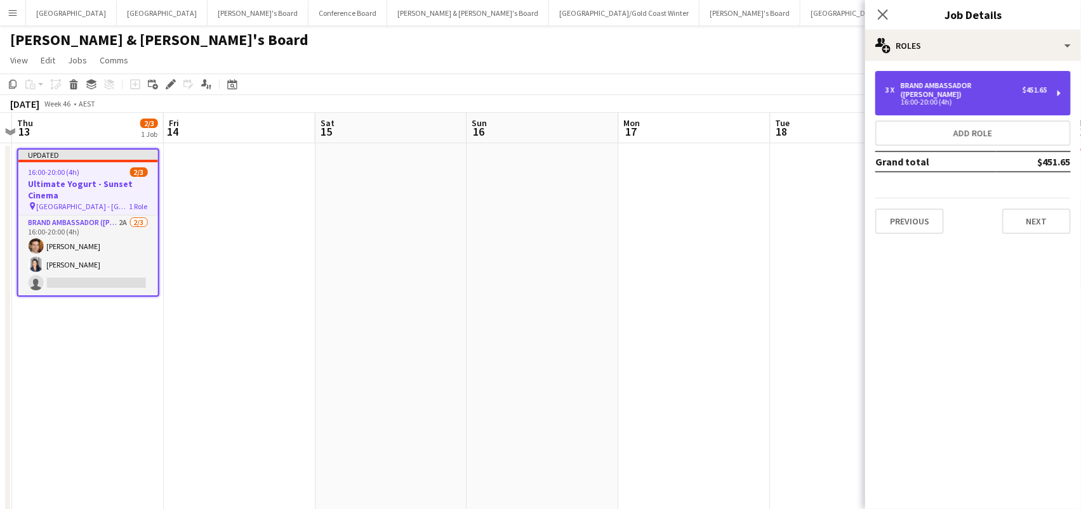
click at [996, 88] on div "Brand Ambassador ([PERSON_NAME])" at bounding box center [961, 90] width 122 height 18
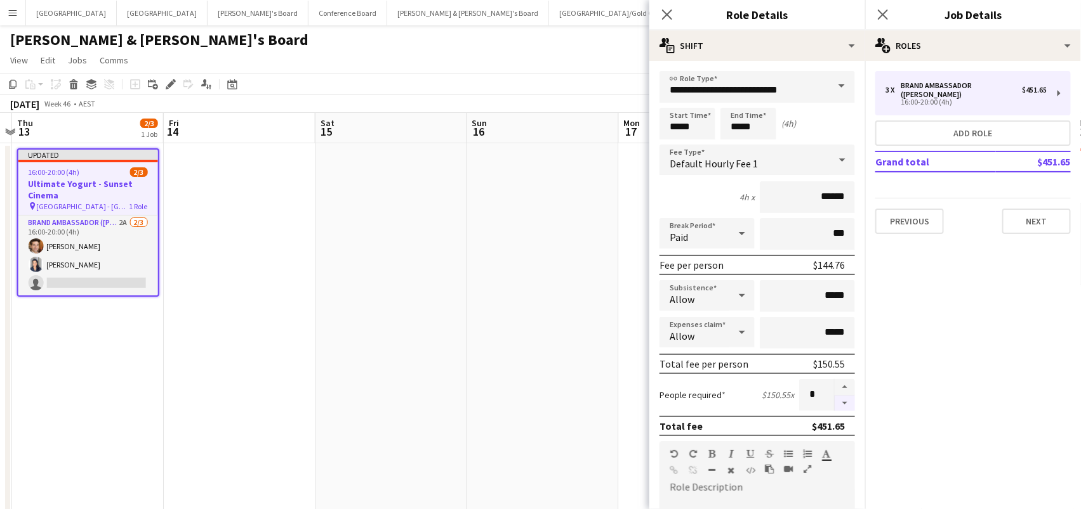
click at [844, 396] on button "button" at bounding box center [844, 404] width 20 height 16
type input "*"
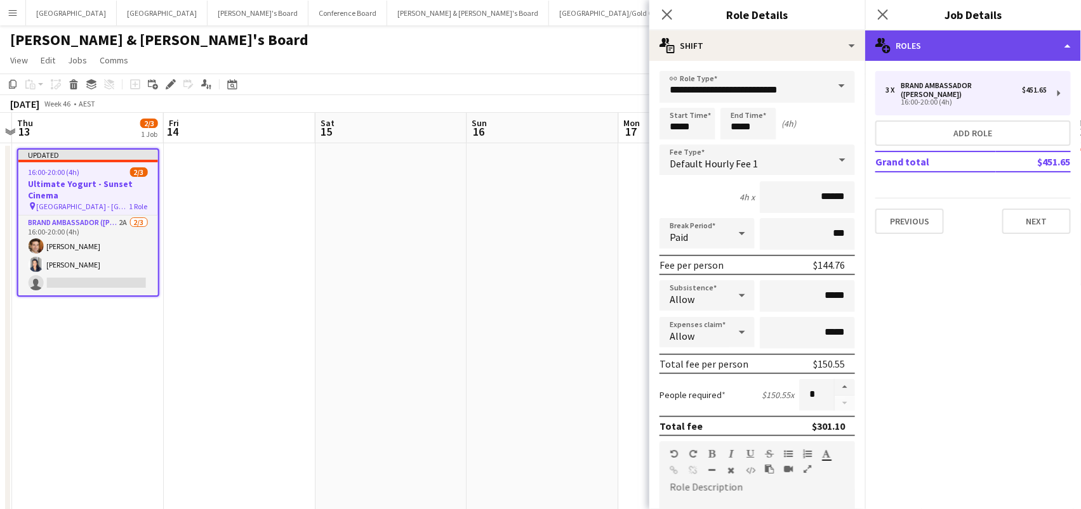
click at [936, 49] on div "multiple-users-add Roles" at bounding box center [973, 45] width 216 height 30
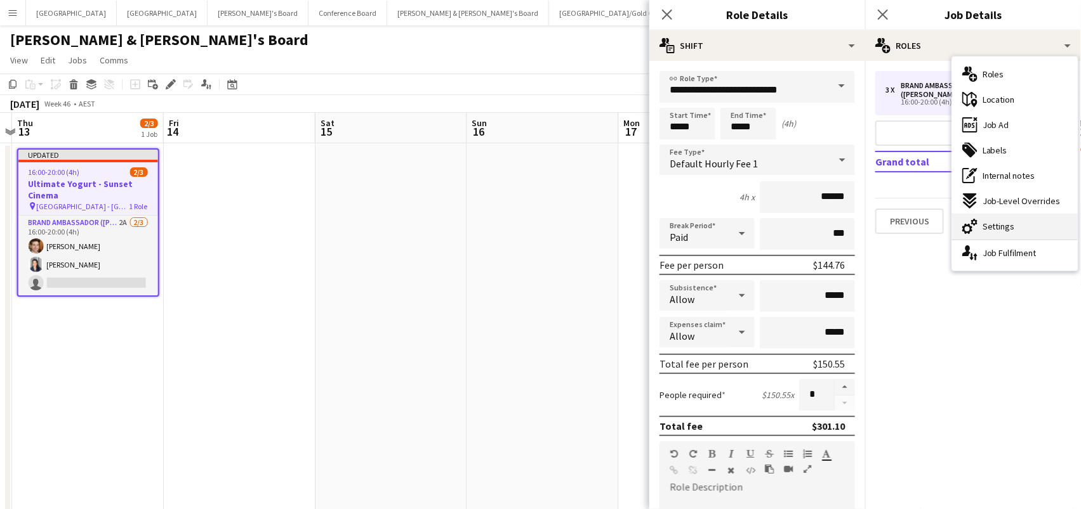
click at [970, 223] on icon "cog-double-3" at bounding box center [969, 226] width 15 height 15
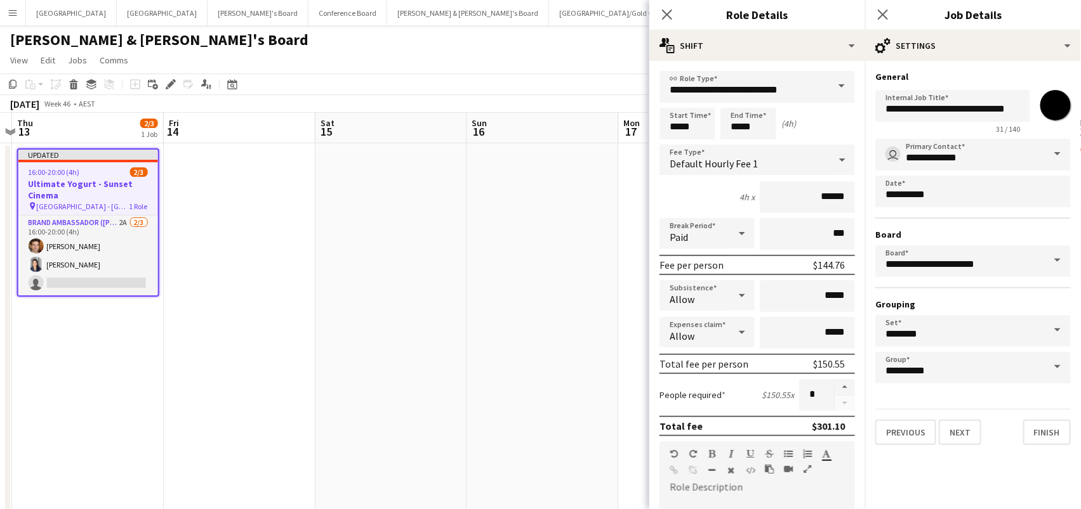
click at [1044, 101] on input "*******" at bounding box center [1055, 105] width 46 height 46
type input "*******"
click at [563, 269] on app-date-cell at bounding box center [543, 385] width 152 height 485
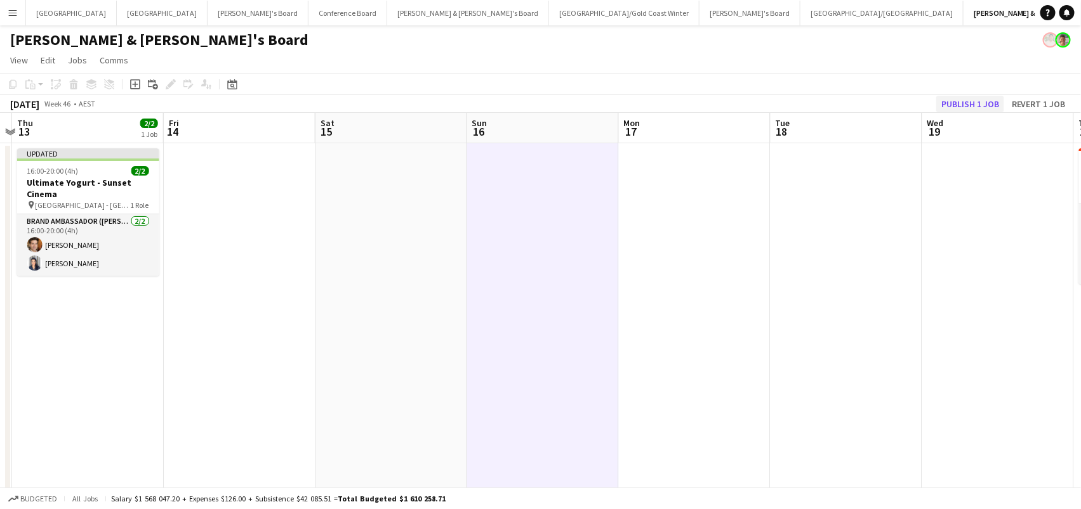
click at [968, 98] on button "Publish 1 job" at bounding box center [970, 104] width 68 height 16
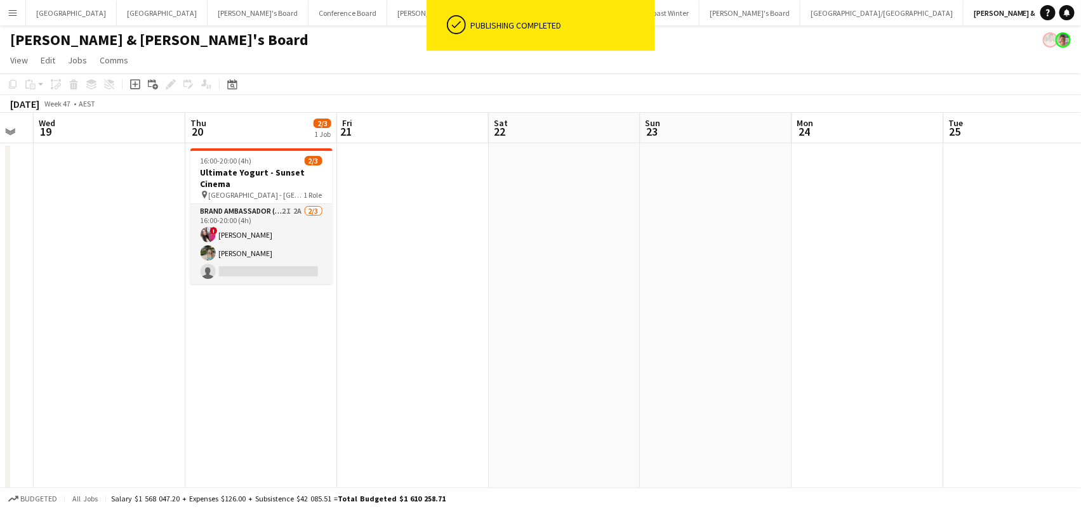
scroll to position [0, 409]
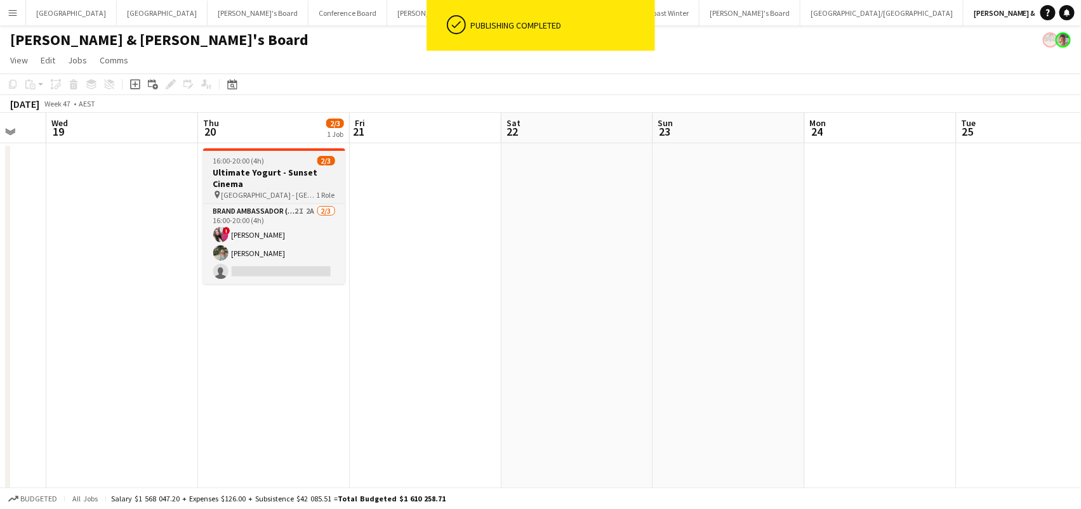
click at [250, 173] on h3 "Ultimate Yogurt - Sunset Cinema" at bounding box center [274, 178] width 142 height 23
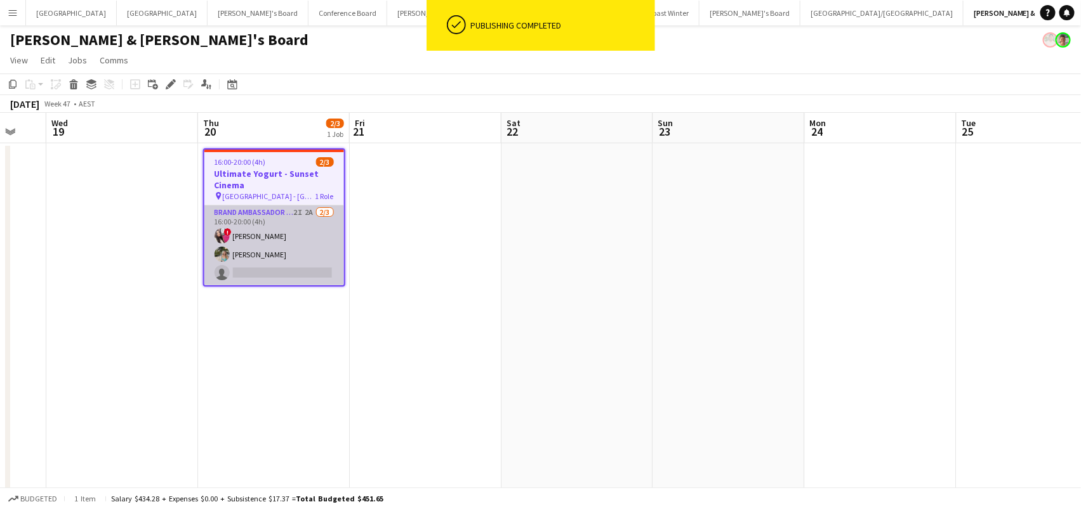
click at [311, 229] on app-card-role "Brand Ambassador (Mon - Fri) 2I 2A 2/3 16:00-20:00 (4h) ! Daiana Scherer Alexan…" at bounding box center [274, 246] width 140 height 80
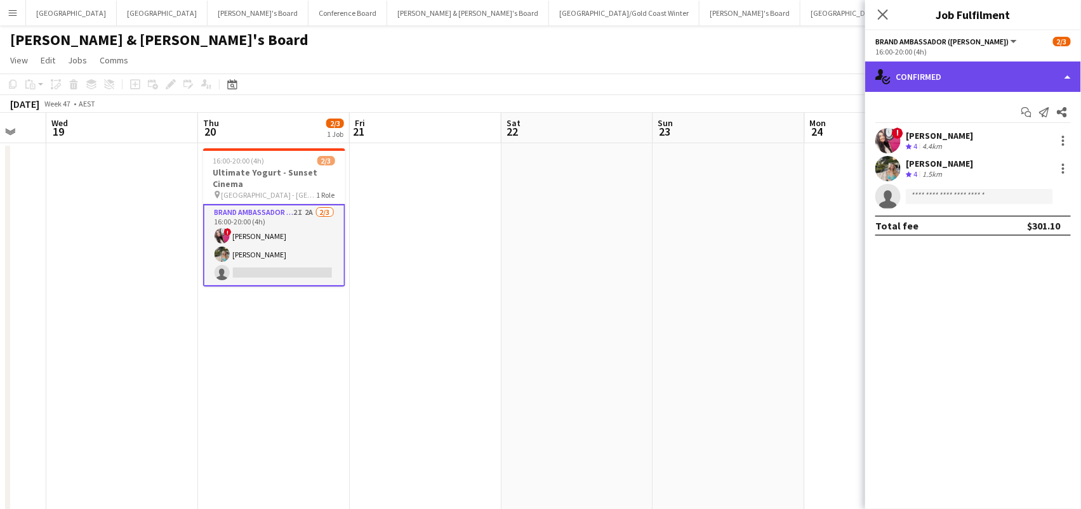
click at [985, 88] on div "single-neutral-actions-check-2 Confirmed" at bounding box center [973, 77] width 216 height 30
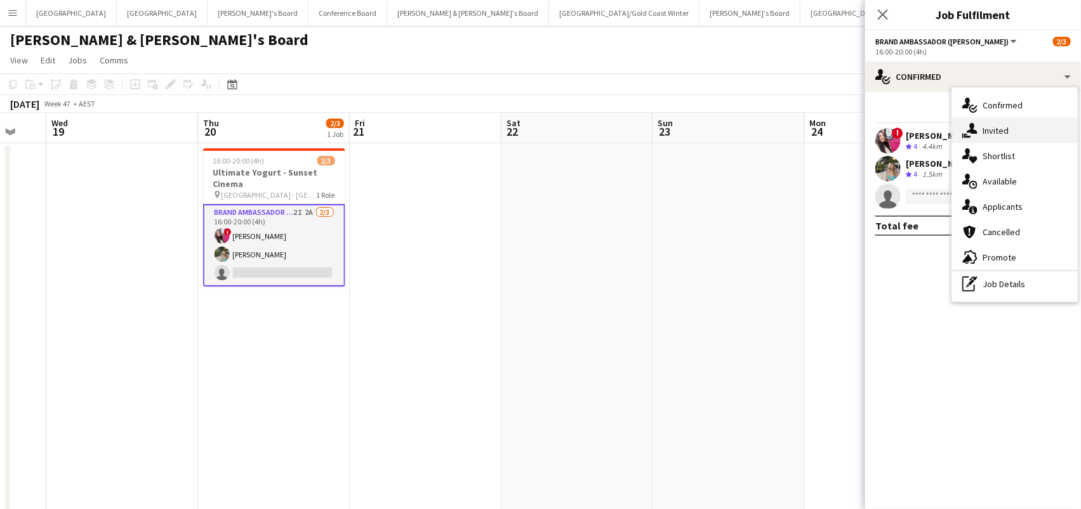
click at [980, 124] on div "single-neutral-actions-share-1 Invited" at bounding box center [1015, 130] width 126 height 25
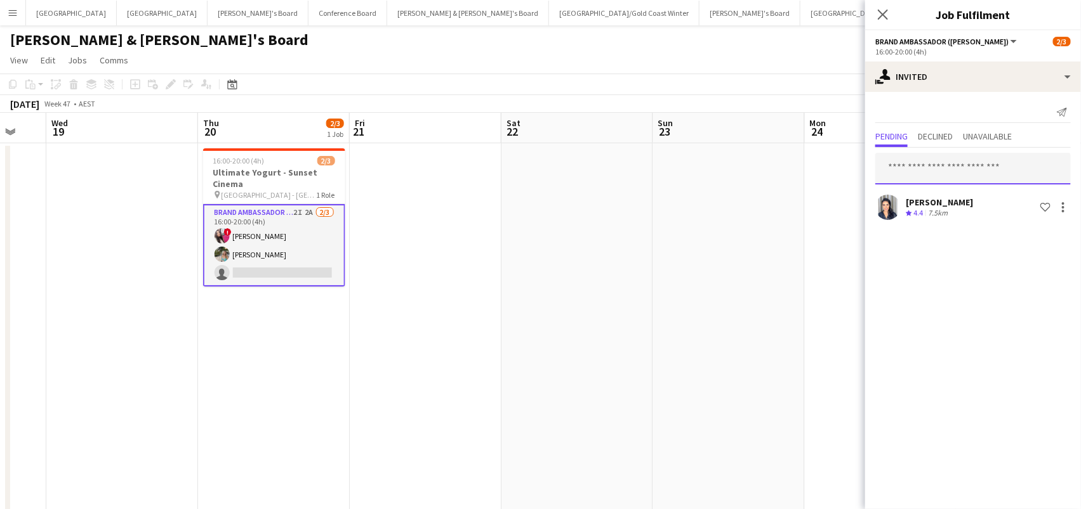
click at [900, 164] on input "text" at bounding box center [972, 169] width 195 height 32
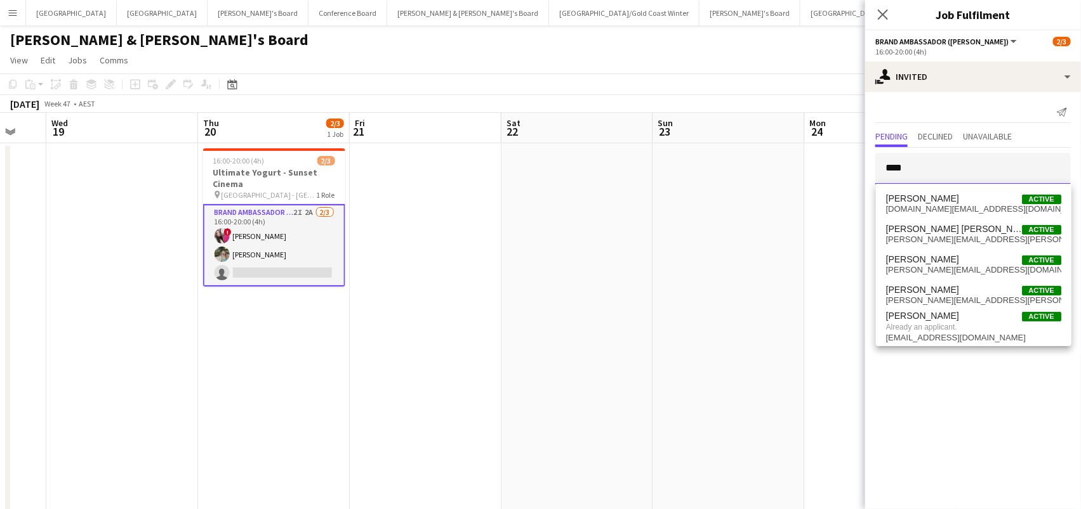
type input "****"
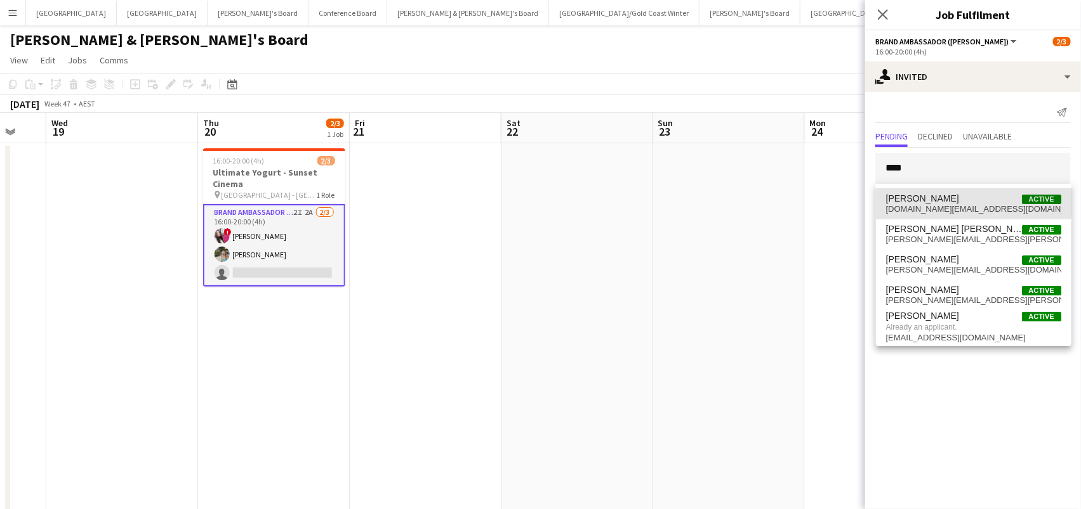
click at [928, 197] on span "Jessica Amancio Fudimura" at bounding box center [922, 199] width 73 height 11
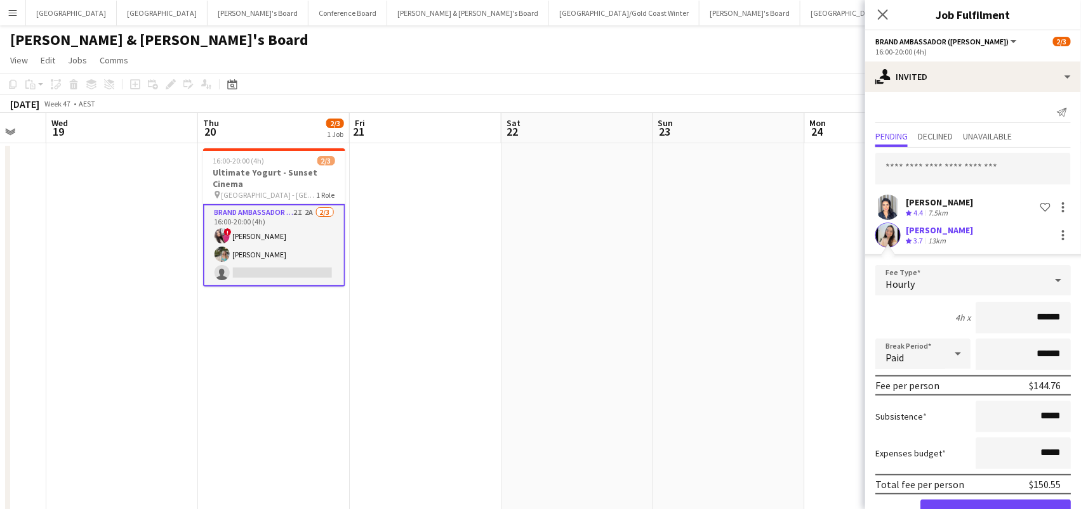
click at [995, 509] on button "Confirm" at bounding box center [995, 512] width 150 height 25
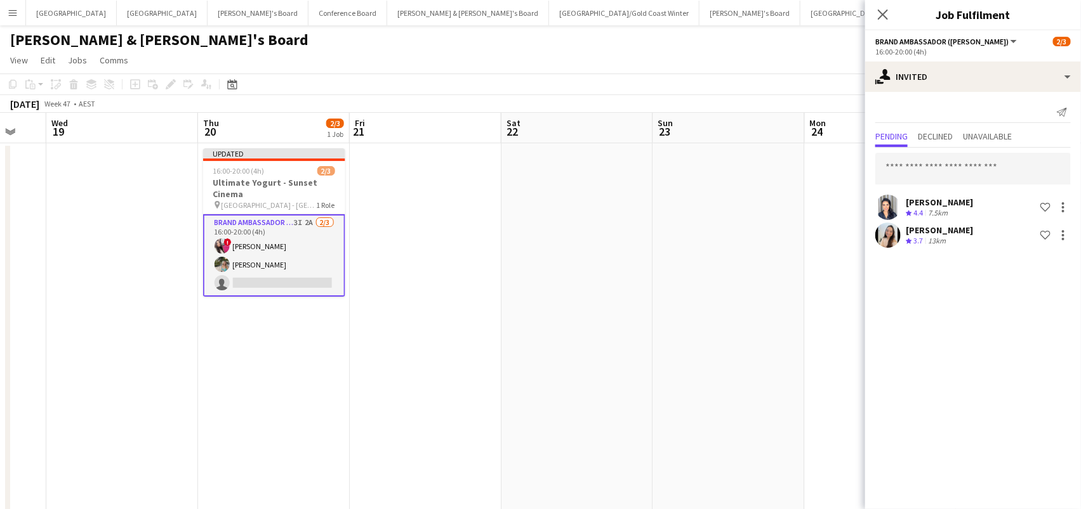
click at [751, 201] on app-date-cell at bounding box center [729, 385] width 152 height 485
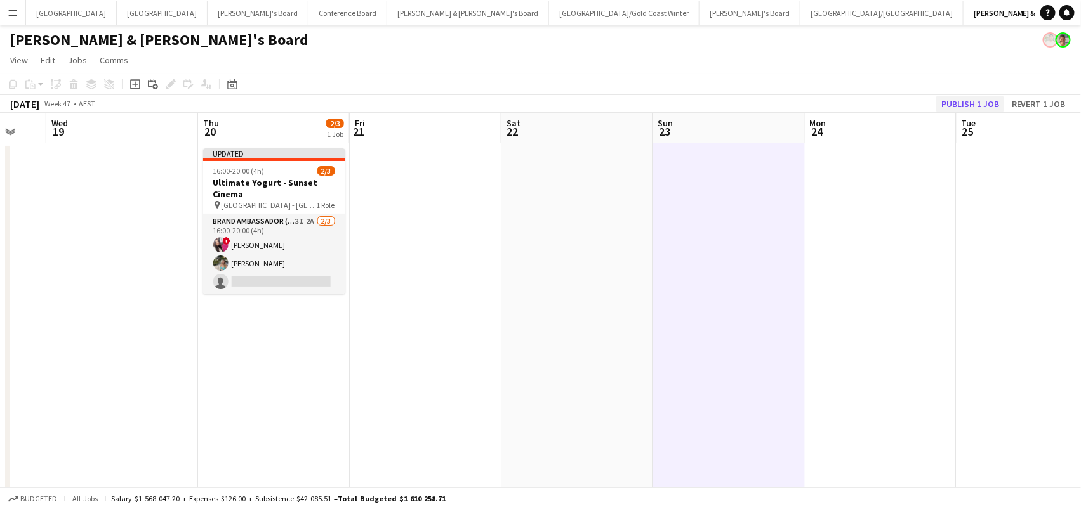
click at [951, 96] on button "Publish 1 job" at bounding box center [970, 104] width 68 height 16
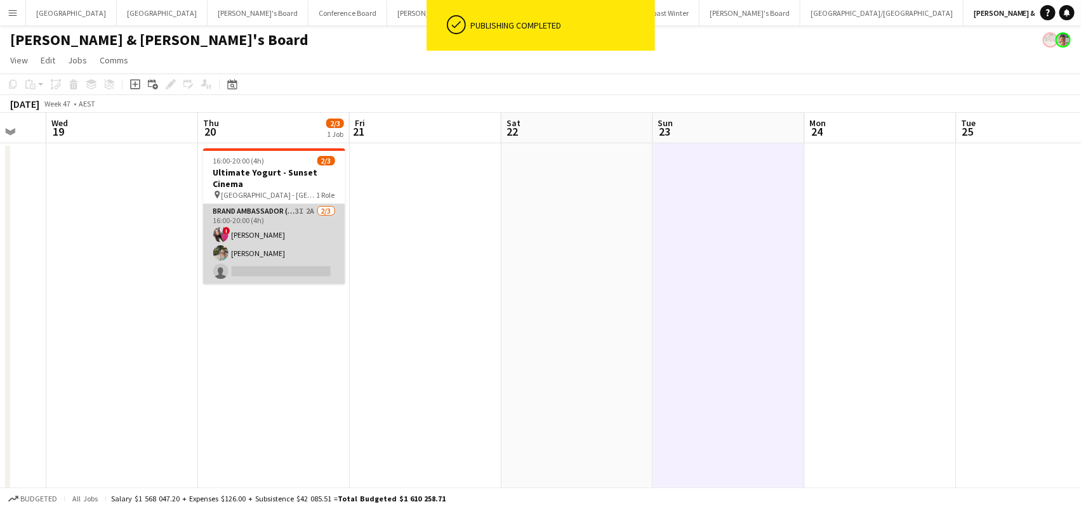
click at [261, 230] on app-card-role "Brand Ambassador (Mon - Fri) 3I 2A 2/3 16:00-20:00 (4h) ! Daiana Scherer Alexan…" at bounding box center [274, 244] width 142 height 80
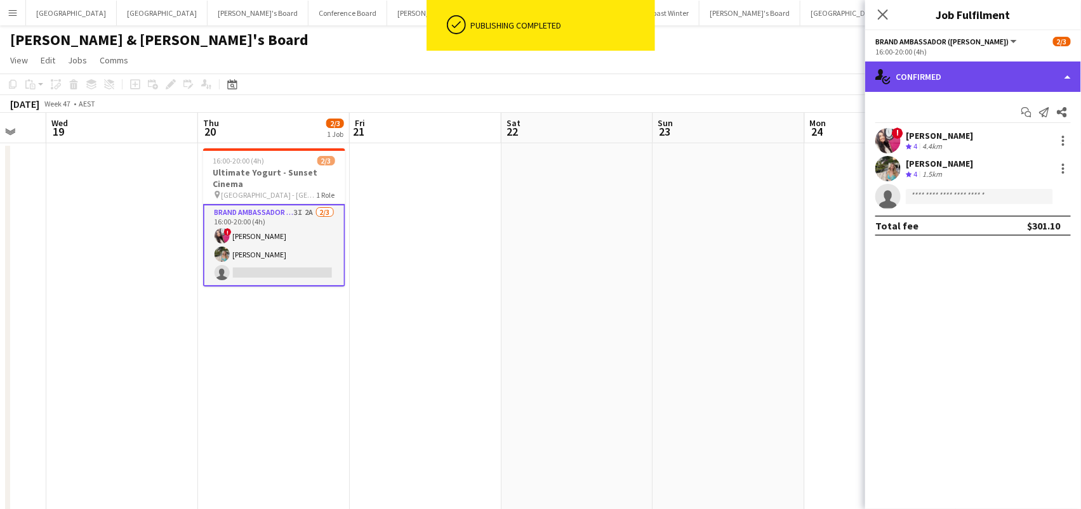
click at [976, 78] on div "single-neutral-actions-check-2 Confirmed" at bounding box center [973, 77] width 216 height 30
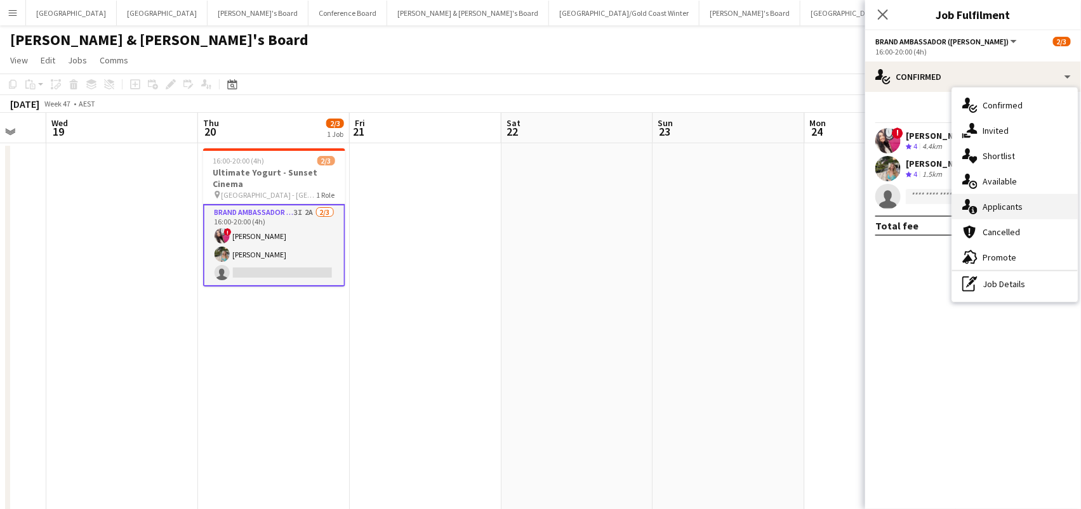
click at [983, 201] on span "Applicants" at bounding box center [1002, 206] width 40 height 11
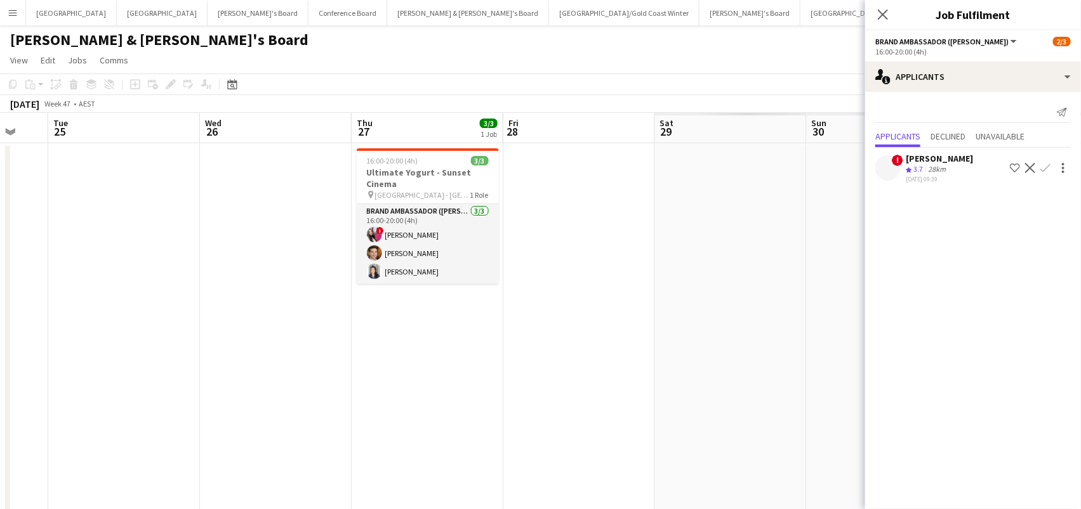
scroll to position [0, 452]
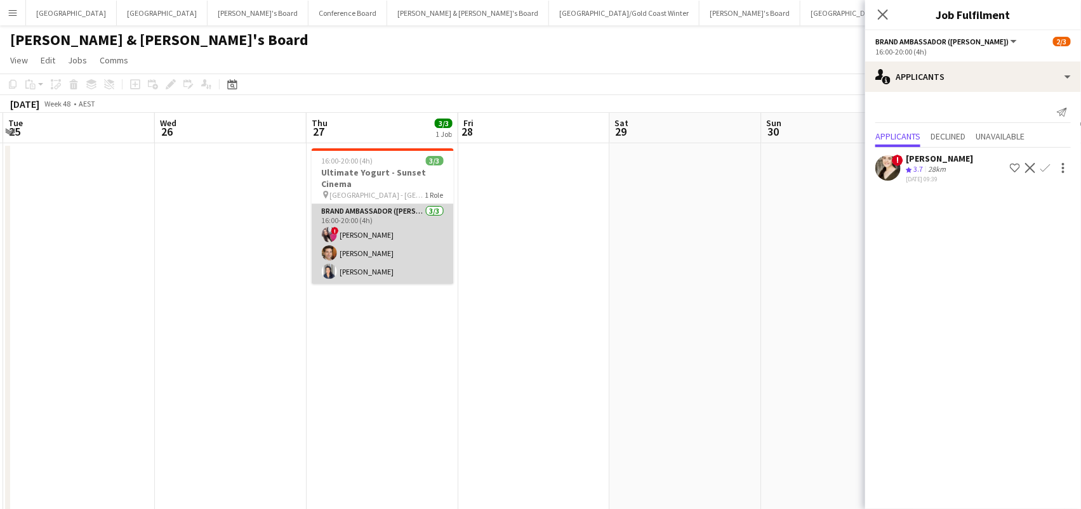
click at [352, 227] on app-card-role "Brand Ambassador (Mon - Fri) 3/3 16:00-20:00 (4h) ! Daiana Scherer Juan Montes …" at bounding box center [383, 244] width 142 height 80
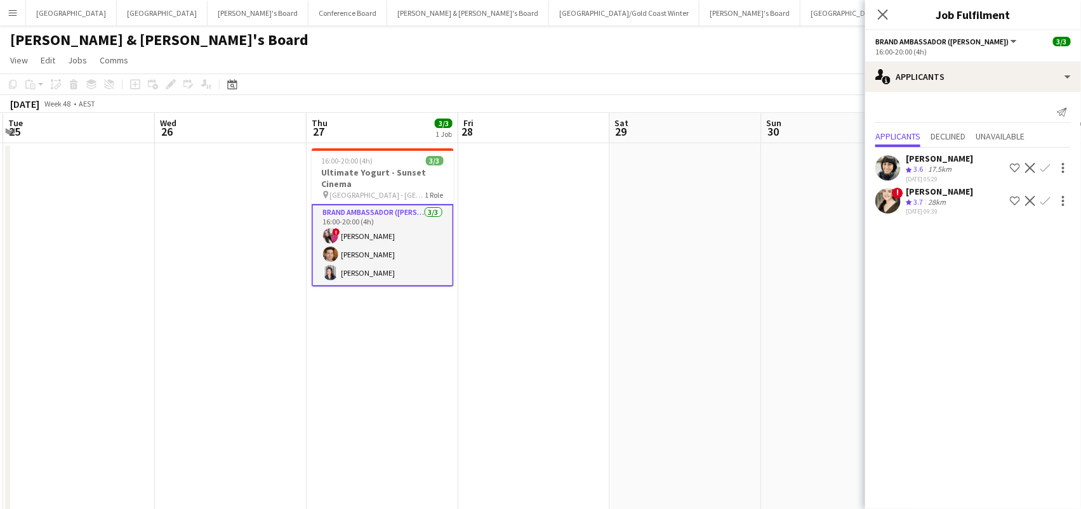
click at [417, 233] on app-card-role "Brand Ambassador (Mon - Fri) 3/3 16:00-20:00 (4h) ! Daiana Scherer Juan Montes …" at bounding box center [383, 245] width 142 height 82
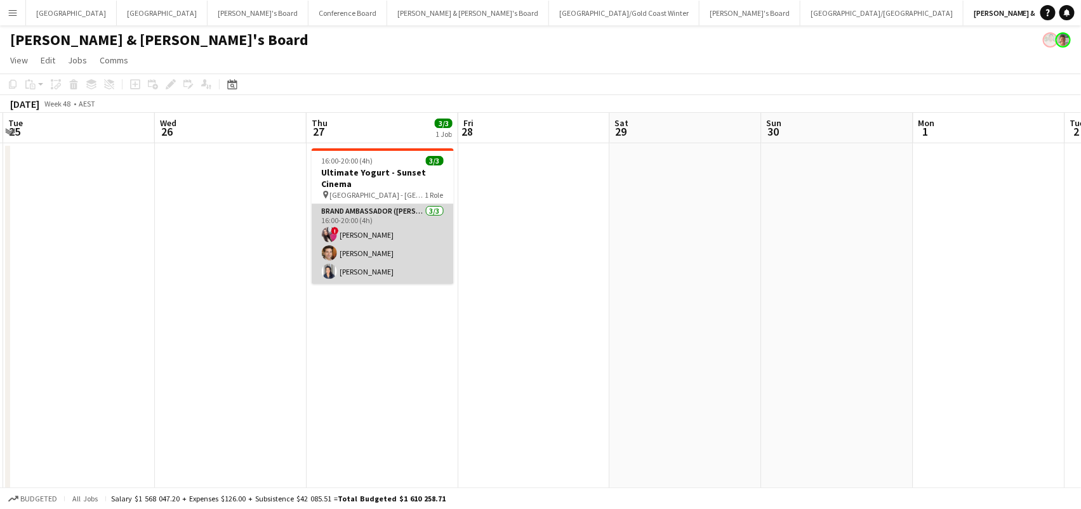
click at [400, 257] on app-card-role "Brand Ambassador (Mon - Fri) 3/3 16:00-20:00 (4h) ! Daiana Scherer Juan Montes …" at bounding box center [383, 244] width 142 height 80
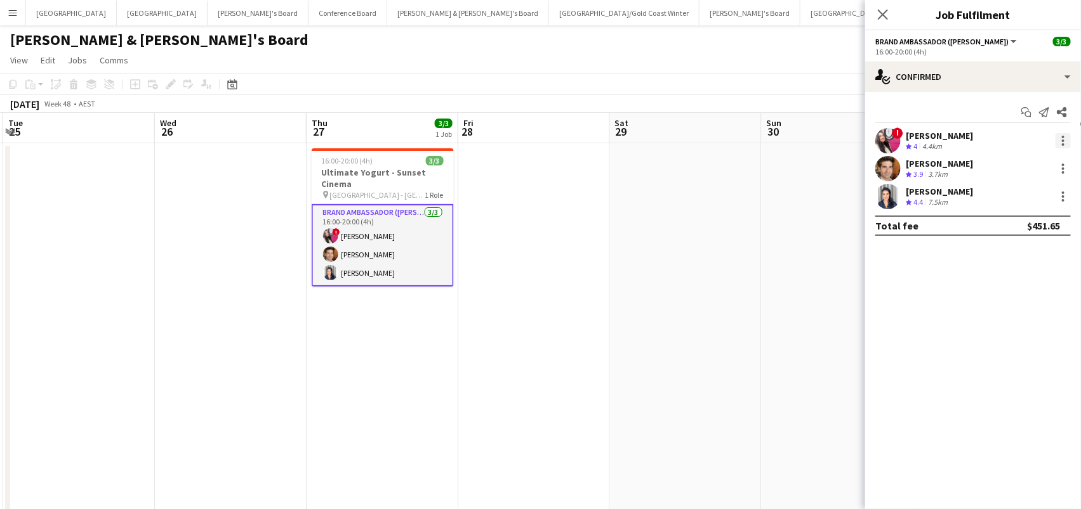
click at [1065, 141] on div at bounding box center [1062, 140] width 15 height 15
click at [1038, 280] on span "Remove" at bounding box center [1021, 285] width 79 height 11
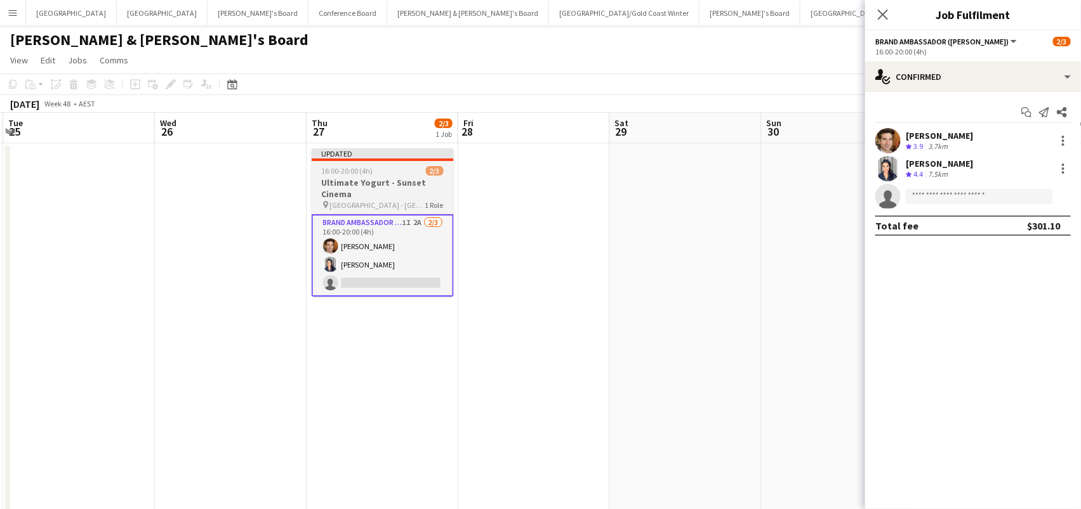
click at [374, 179] on h3 "Ultimate Yogurt - Sunset Cinema" at bounding box center [383, 188] width 142 height 23
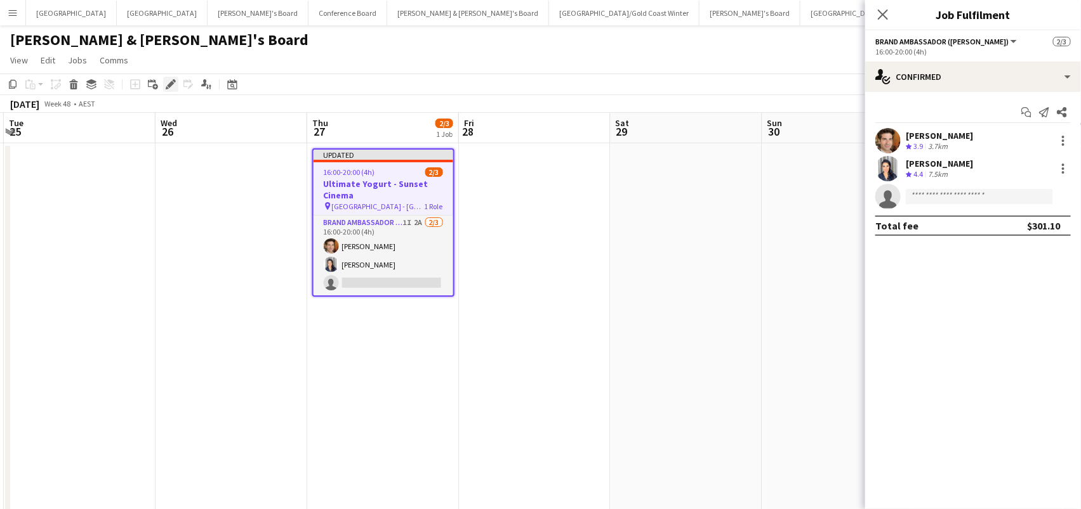
click at [170, 82] on icon at bounding box center [170, 84] width 7 height 7
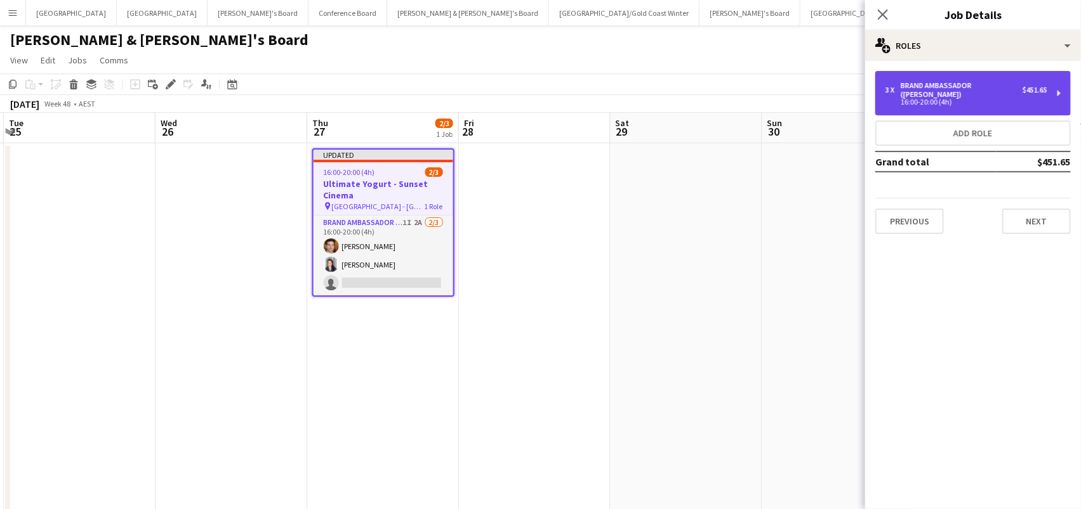
click at [950, 76] on div "3 x Brand Ambassador (Mon - Fri) $451.65 16:00-20:00 (4h)" at bounding box center [972, 93] width 195 height 44
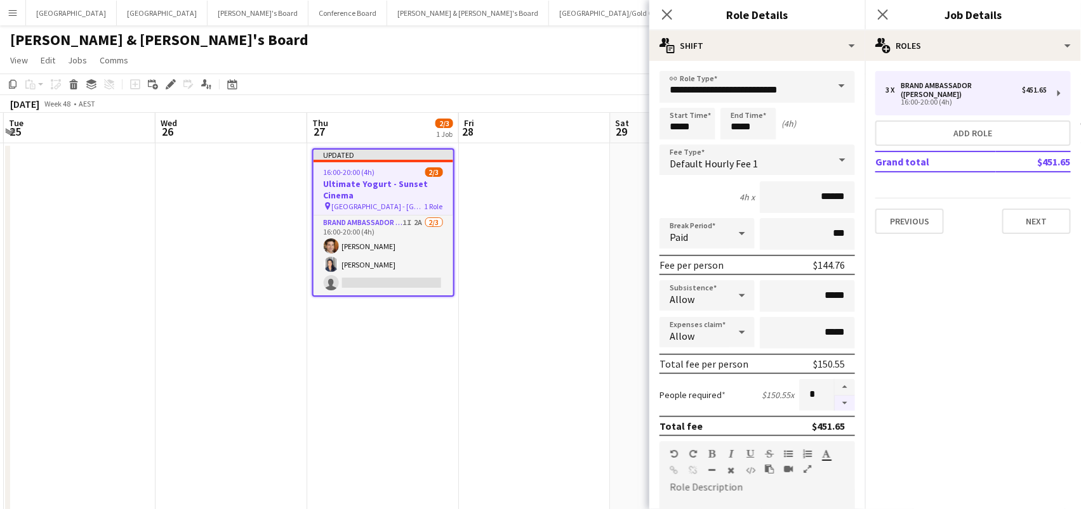
click at [843, 398] on button "button" at bounding box center [844, 404] width 20 height 16
type input "*"
click at [356, 170] on span "16:00-20:00 (4h)" at bounding box center [349, 173] width 51 height 10
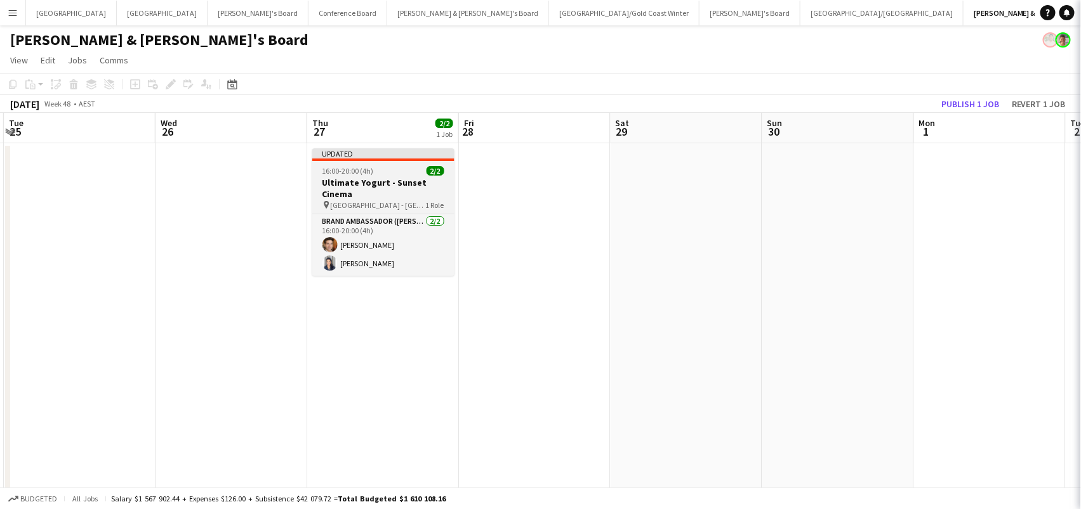
scroll to position [0, 450]
click at [358, 179] on h3 "Ultimate Yogurt - Sunset Cinema" at bounding box center [384, 188] width 142 height 23
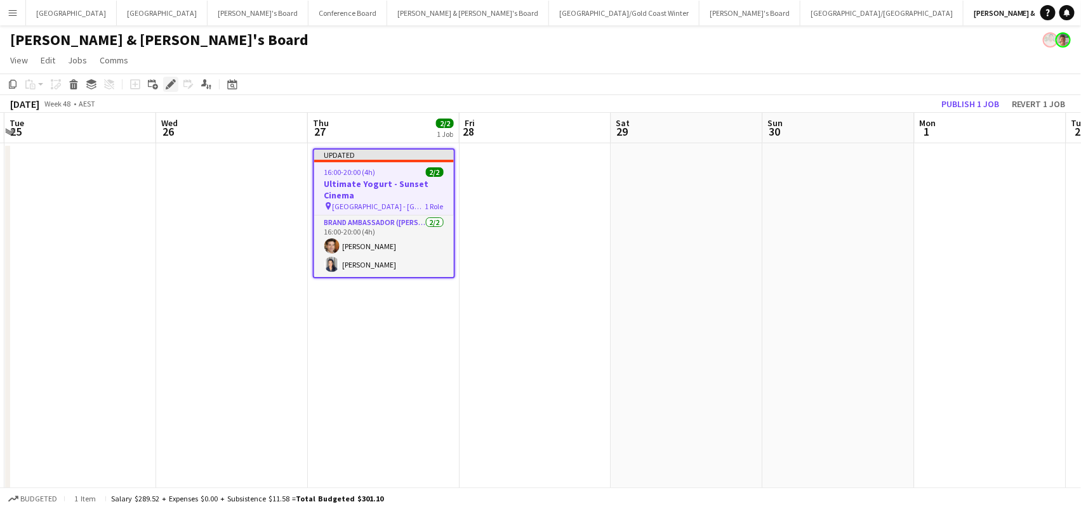
click at [169, 82] on icon at bounding box center [170, 84] width 7 height 7
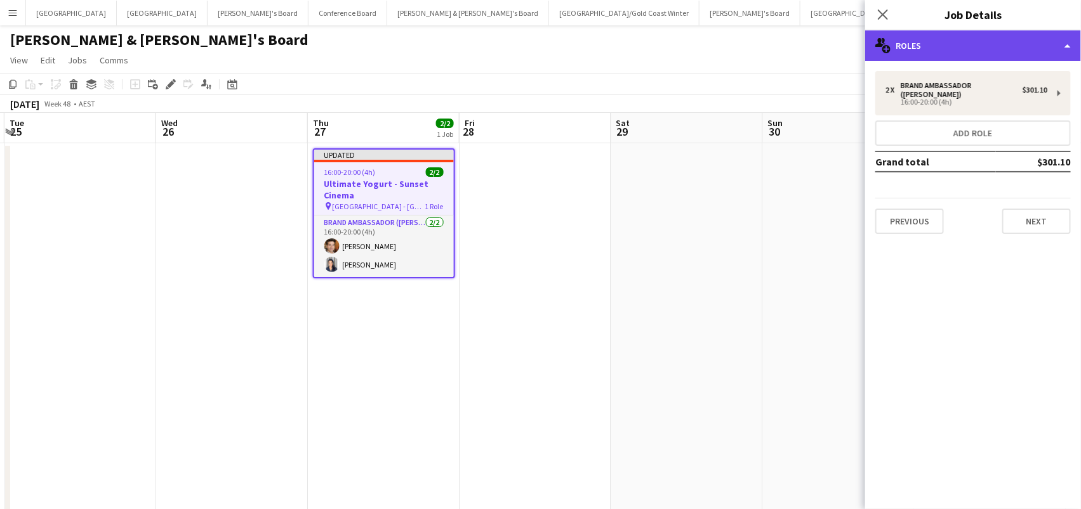
click at [1000, 49] on div "multiple-users-add Roles" at bounding box center [973, 45] width 216 height 30
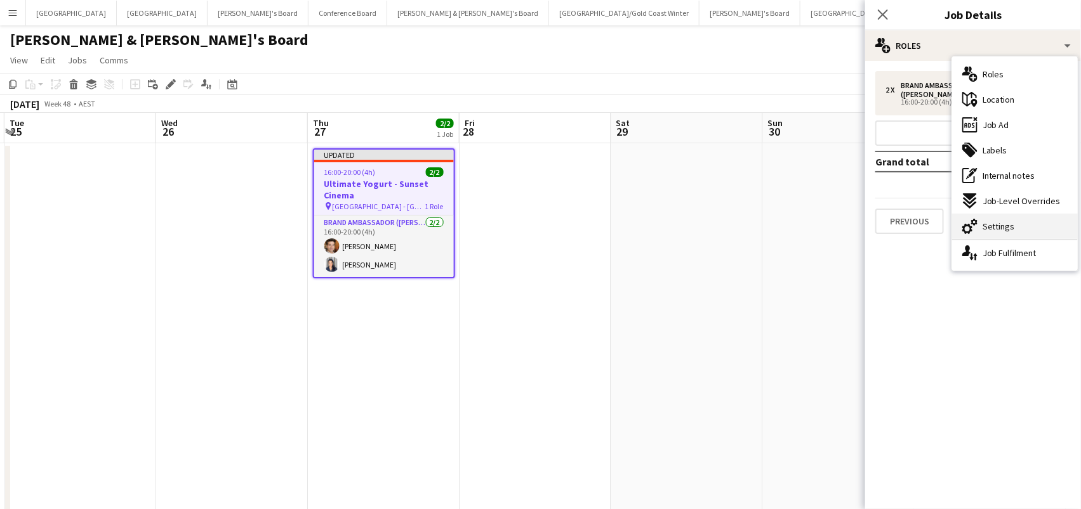
click at [1024, 225] on div "cog-double-3 Settings" at bounding box center [1015, 226] width 126 height 25
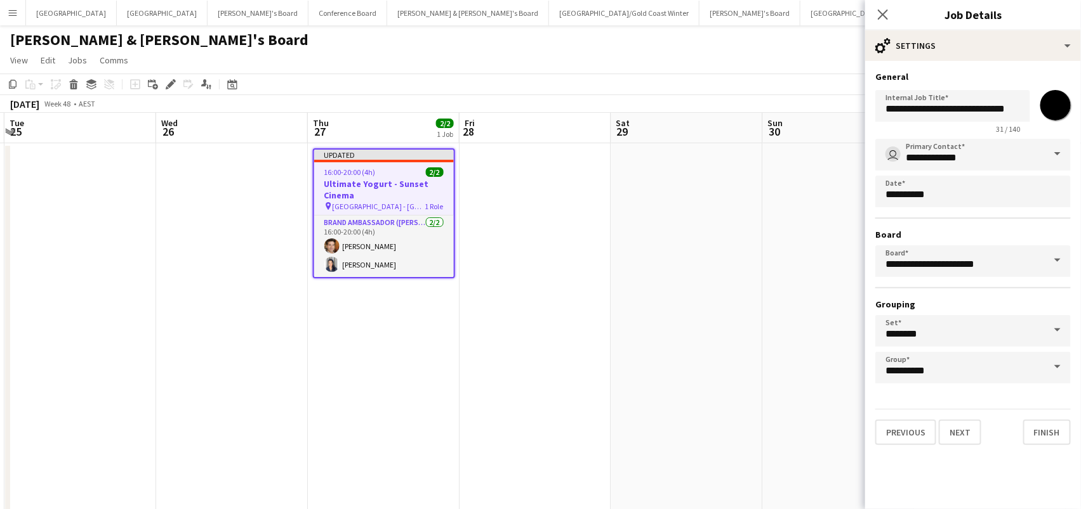
click at [1054, 102] on input "*******" at bounding box center [1055, 105] width 46 height 46
type input "*******"
click at [688, 269] on app-date-cell at bounding box center [687, 385] width 152 height 485
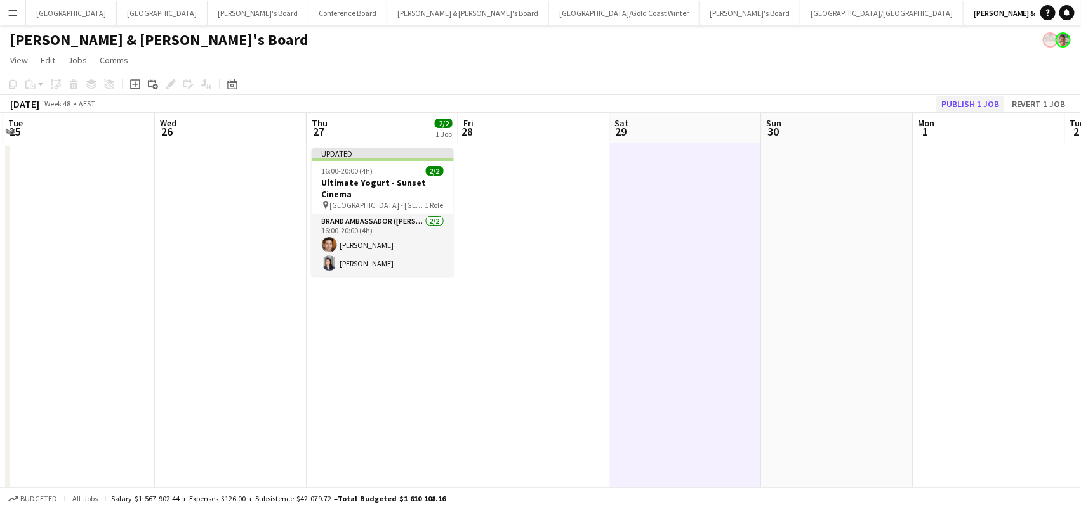
click at [971, 98] on button "Publish 1 job" at bounding box center [970, 104] width 68 height 16
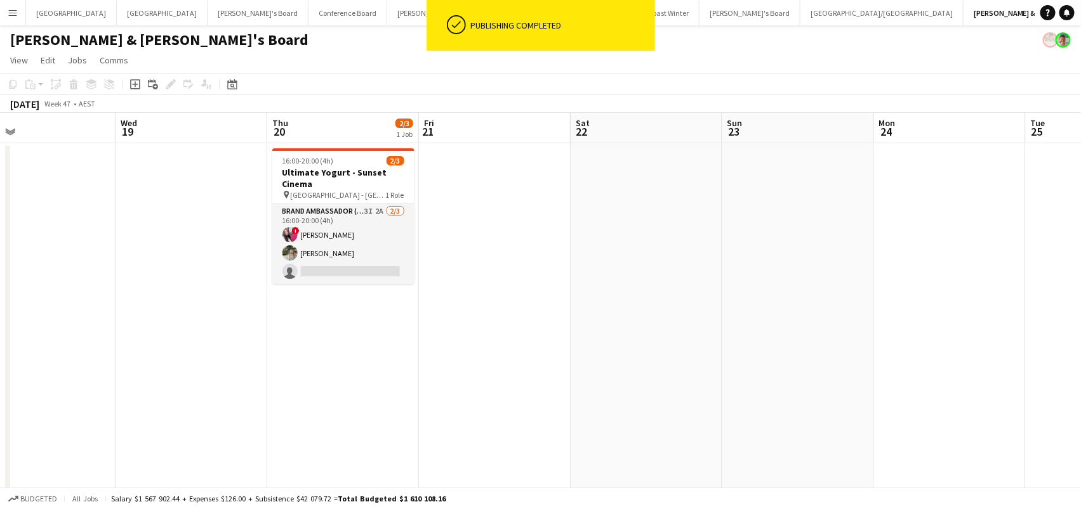
scroll to position [0, 269]
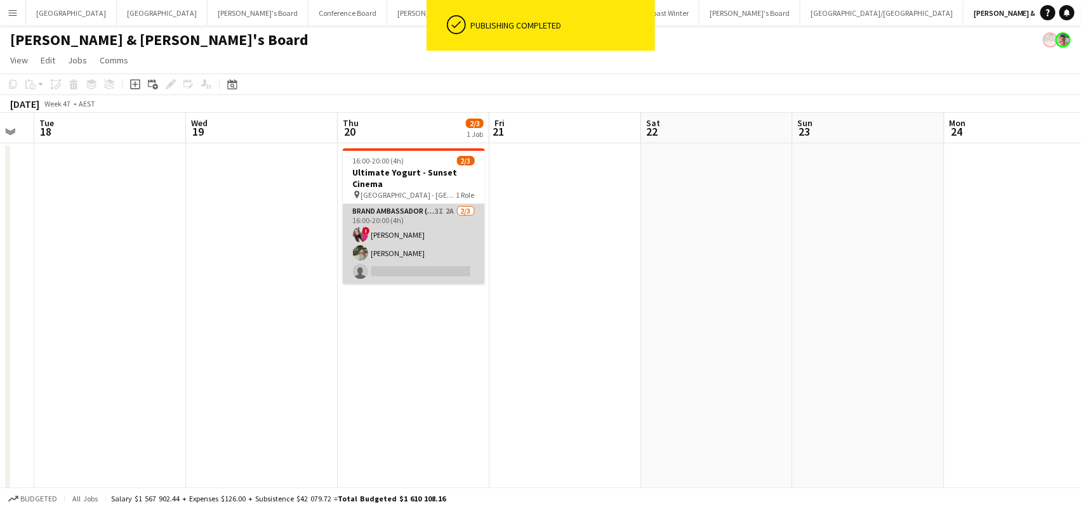
click at [428, 244] on app-card-role "Brand Ambassador (Mon - Fri) 3I 2A 2/3 16:00-20:00 (4h) ! Daiana Scherer Alexan…" at bounding box center [414, 244] width 142 height 80
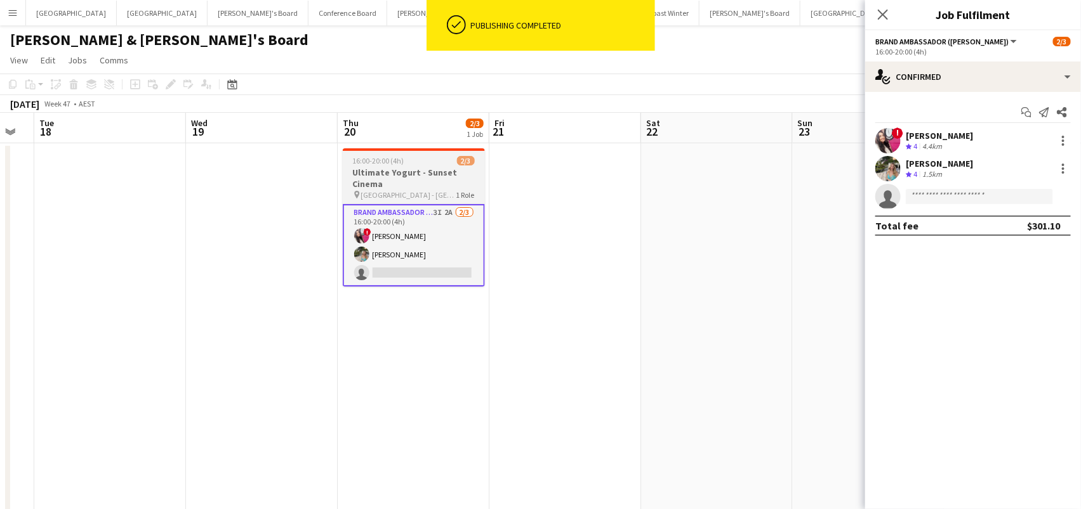
scroll to position [0, 268]
click at [370, 167] on h3 "Ultimate Yogurt - Sunset Cinema" at bounding box center [414, 178] width 142 height 23
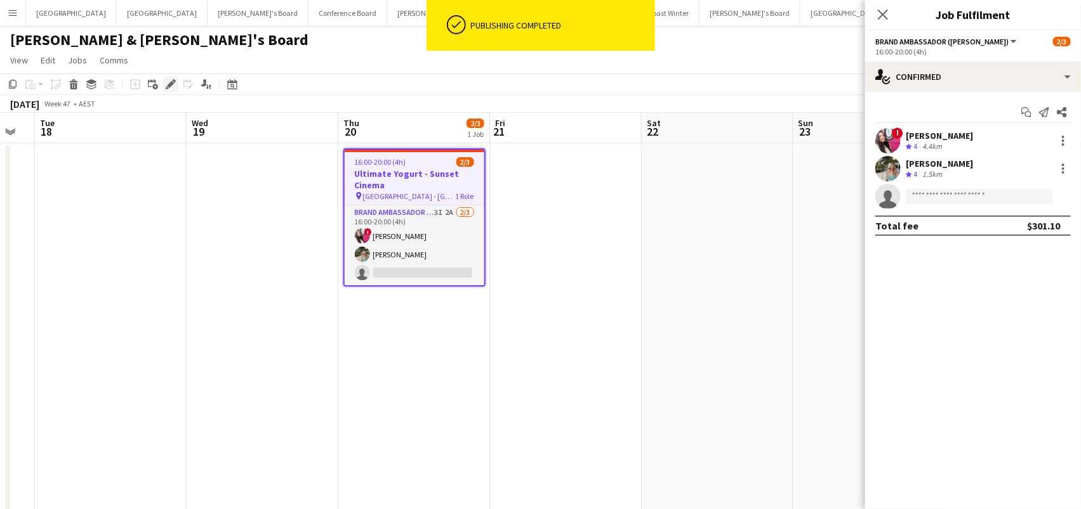
click at [163, 78] on div "Edit" at bounding box center [170, 84] width 15 height 15
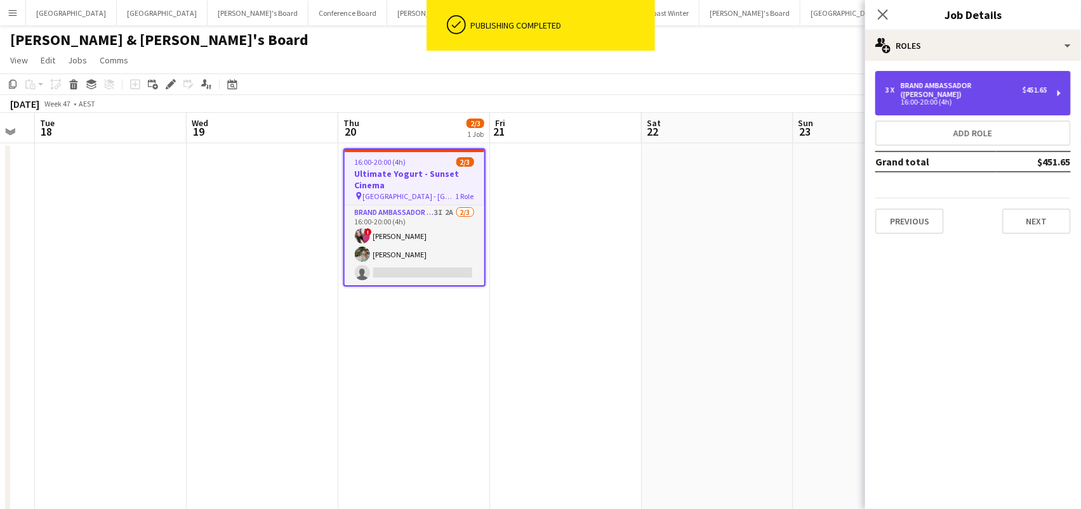
click at [891, 86] on div "3 x" at bounding box center [892, 90] width 15 height 9
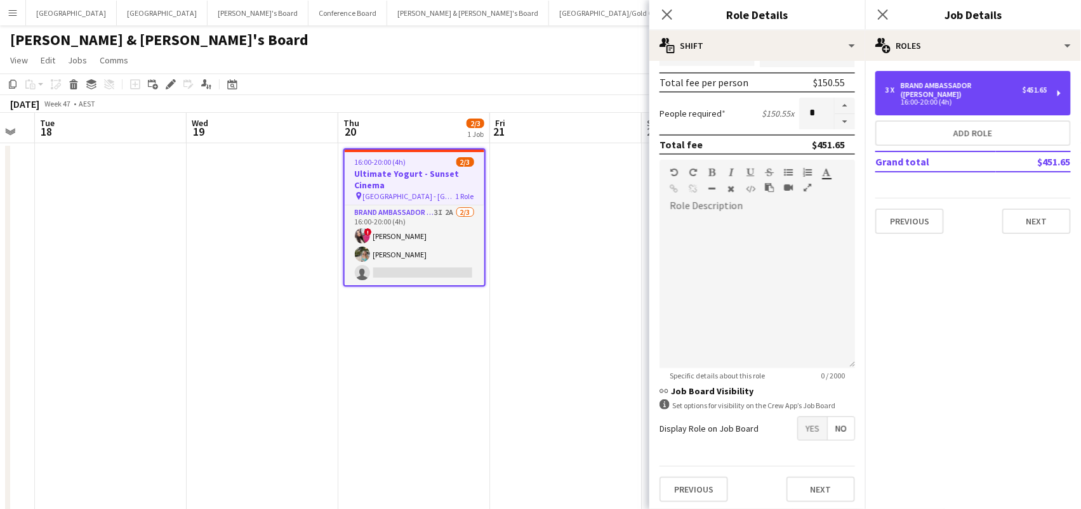
scroll to position [281, 0]
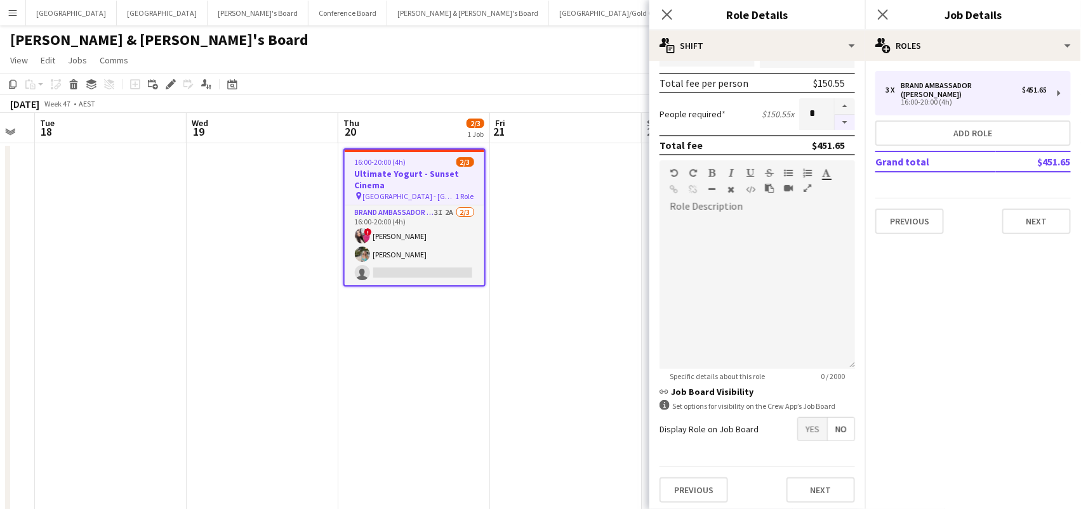
click at [843, 121] on button "button" at bounding box center [844, 123] width 20 height 16
type input "*"
click at [813, 422] on span "Yes" at bounding box center [812, 429] width 29 height 23
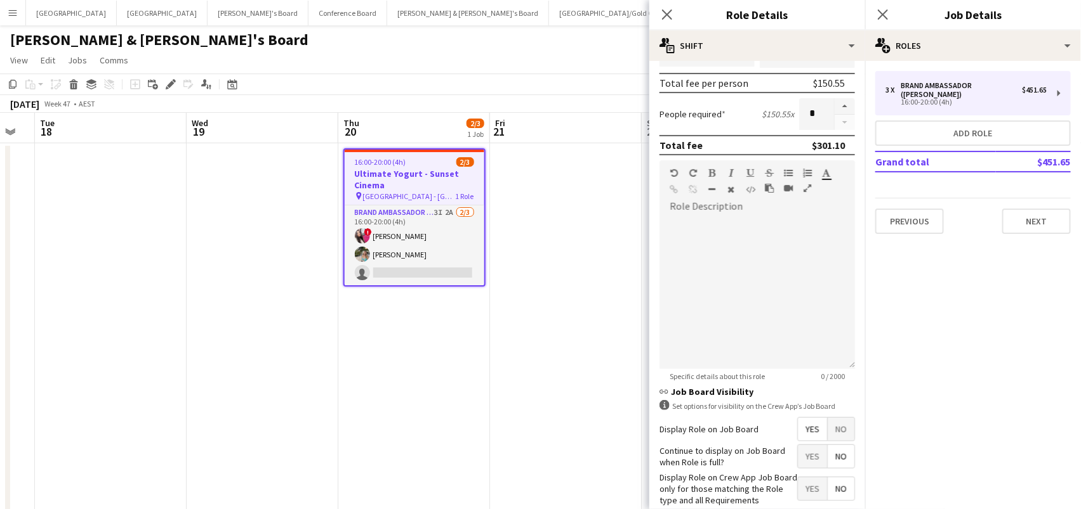
click at [831, 425] on span "No" at bounding box center [840, 429] width 27 height 23
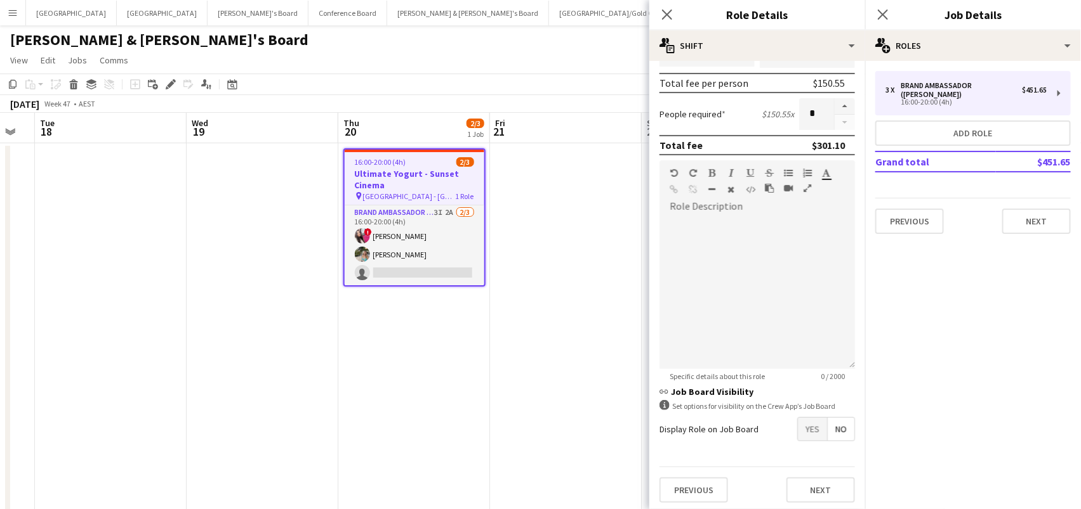
click at [493, 327] on app-date-cell at bounding box center [566, 385] width 152 height 485
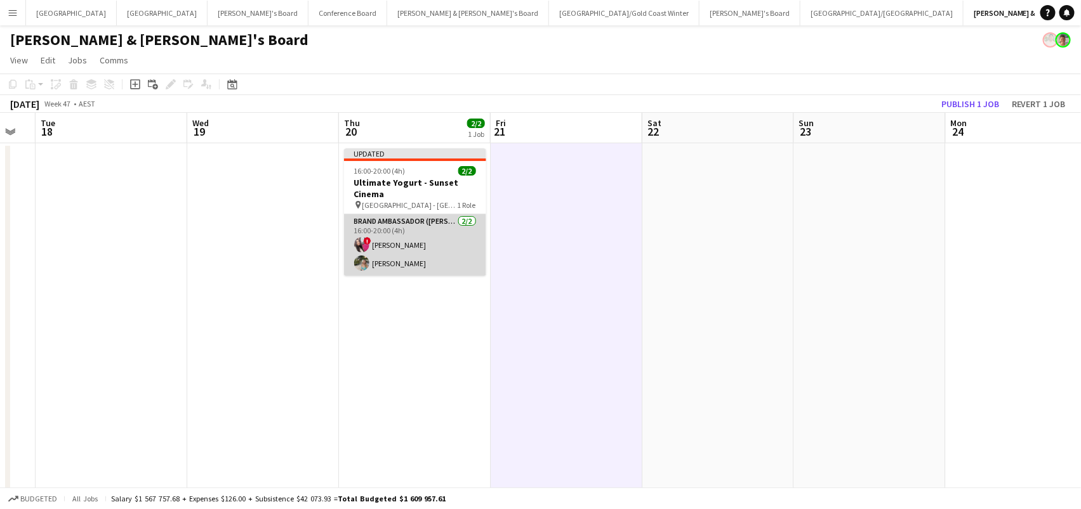
click at [447, 261] on app-card-role "Brand Ambassador (Mon - Fri) 2/2 16:00-20:00 (4h) ! Daiana Scherer Alexandra Ma…" at bounding box center [415, 245] width 142 height 62
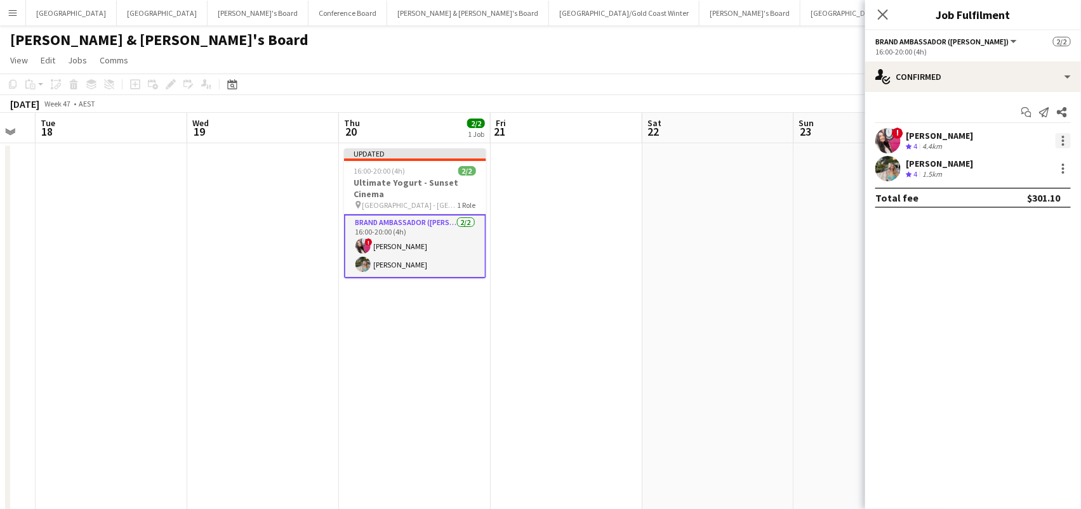
click at [1060, 142] on div at bounding box center [1062, 140] width 15 height 15
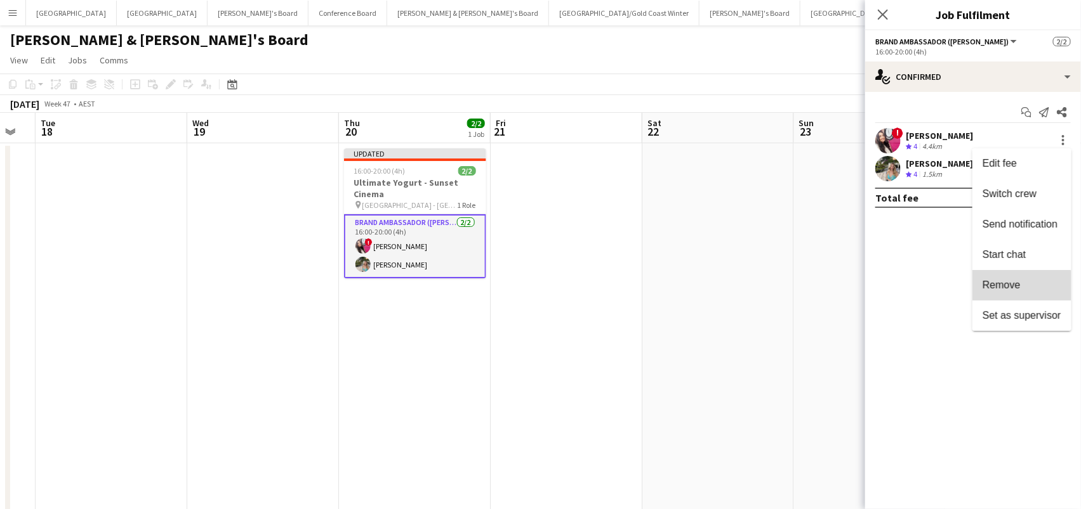
click at [1016, 290] on span "Remove" at bounding box center [1001, 285] width 38 height 11
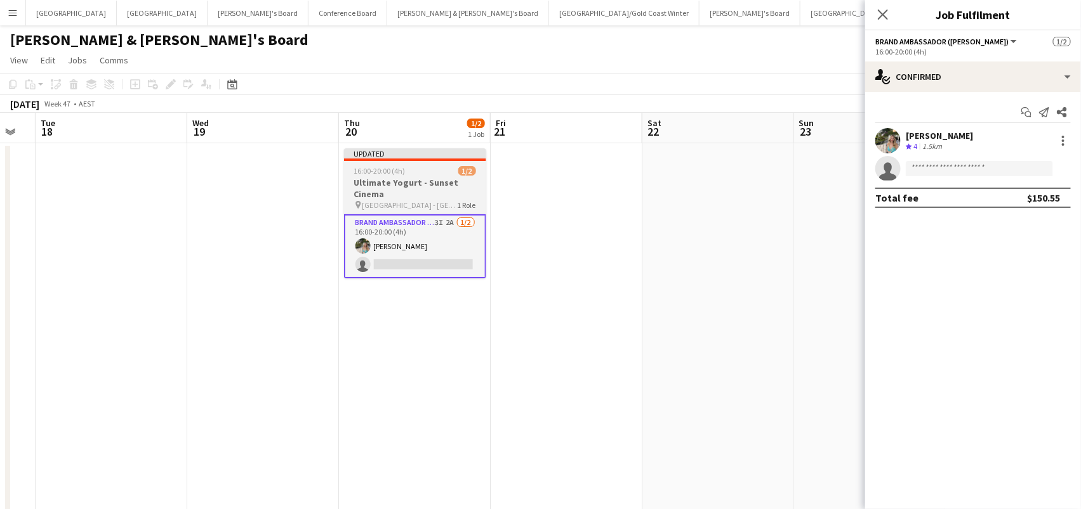
click at [418, 175] on div "16:00-20:00 (4h) 1/2" at bounding box center [415, 171] width 142 height 10
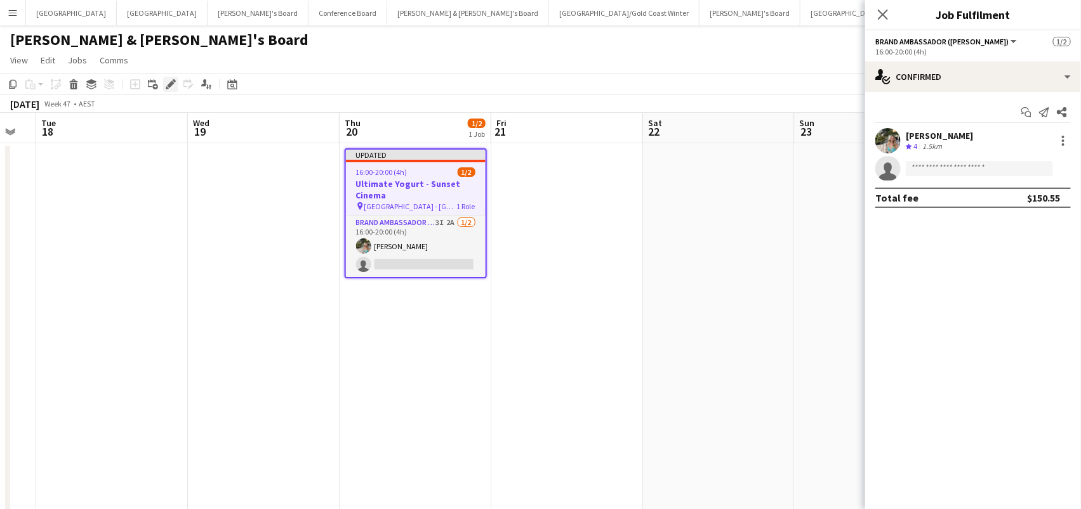
click at [170, 81] on icon "Edit" at bounding box center [171, 84] width 10 height 10
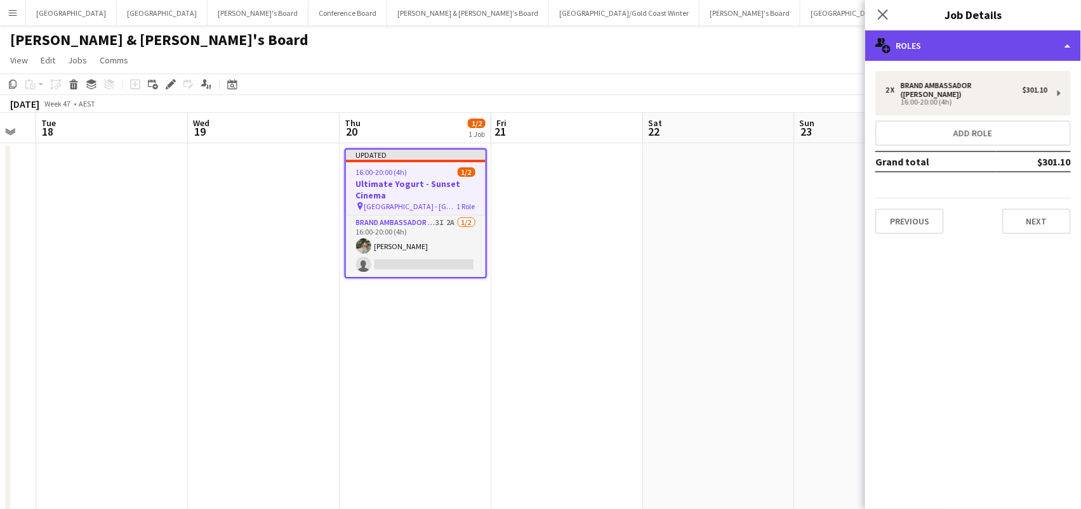
click at [957, 44] on div "multiple-users-add Roles" at bounding box center [973, 45] width 216 height 30
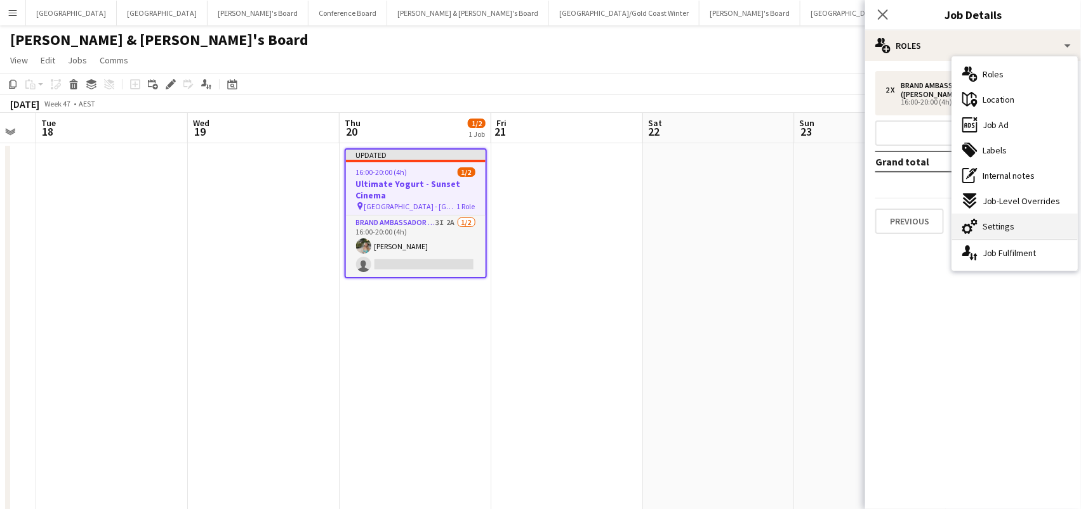
click at [1000, 223] on span "Settings" at bounding box center [998, 226] width 32 height 11
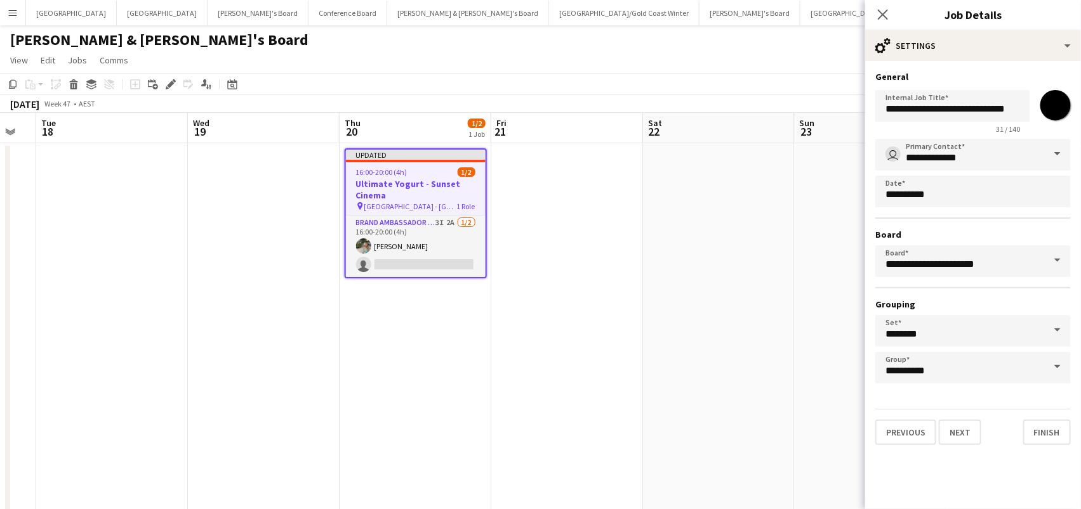
click at [1060, 107] on input "*******" at bounding box center [1055, 105] width 46 height 46
type input "*******"
click at [780, 242] on app-date-cell at bounding box center [719, 385] width 152 height 485
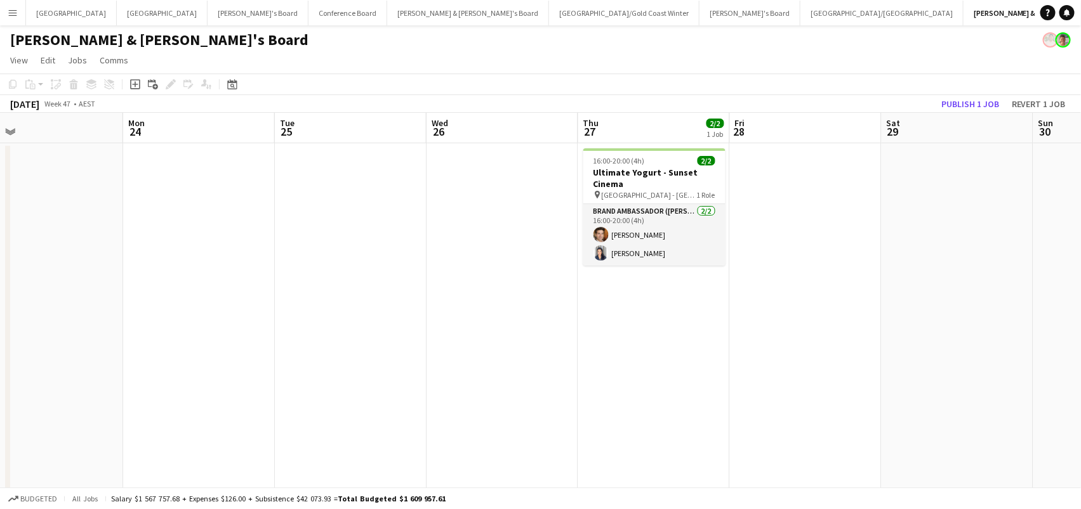
scroll to position [0, 580]
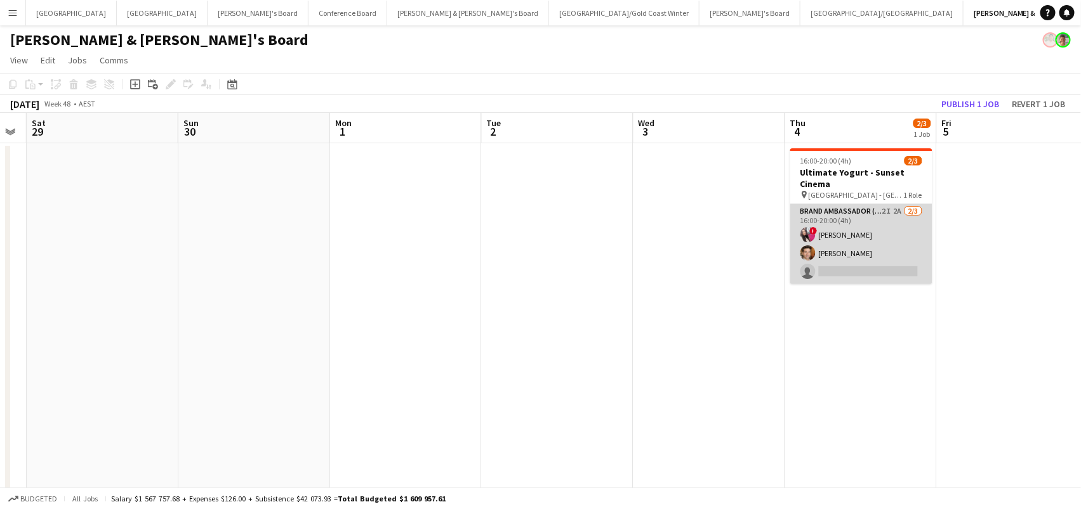
click at [880, 240] on app-card-role "Brand Ambassador (Mon - Fri) 2I 2A 2/3 16:00-20:00 (4h) ! Daiana Scherer Juan M…" at bounding box center [861, 244] width 142 height 80
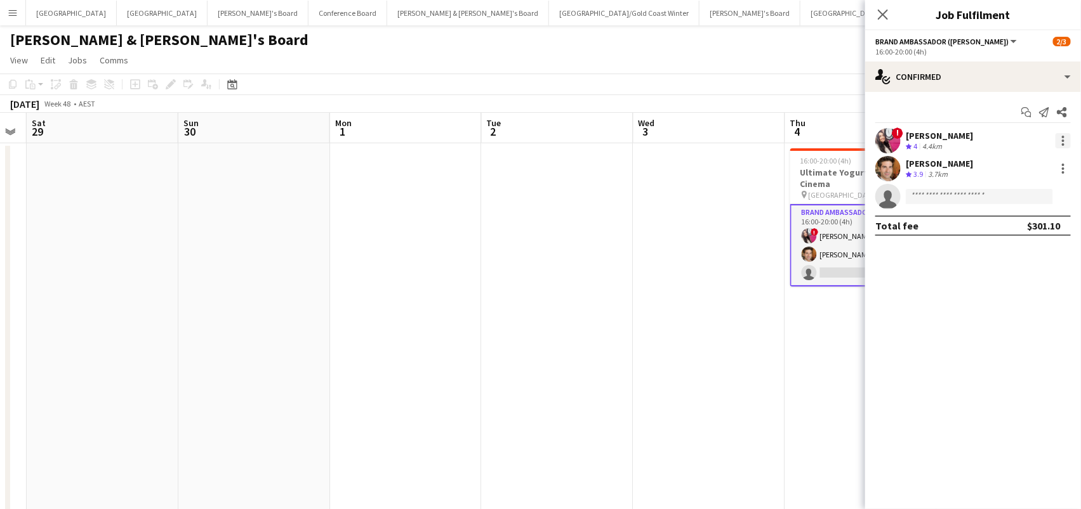
click at [1062, 140] on div at bounding box center [1062, 141] width 3 height 3
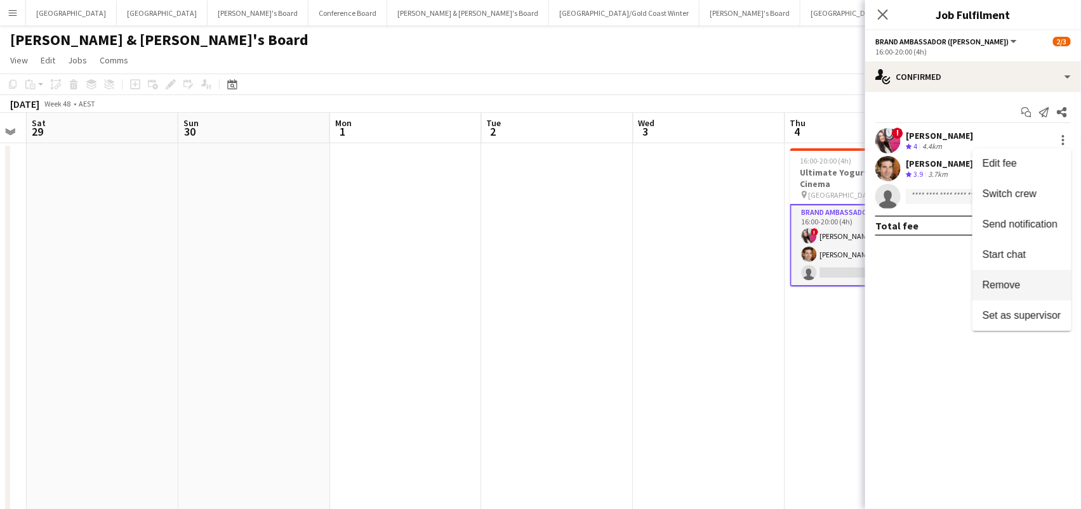
click at [1034, 281] on span "Remove" at bounding box center [1021, 285] width 79 height 11
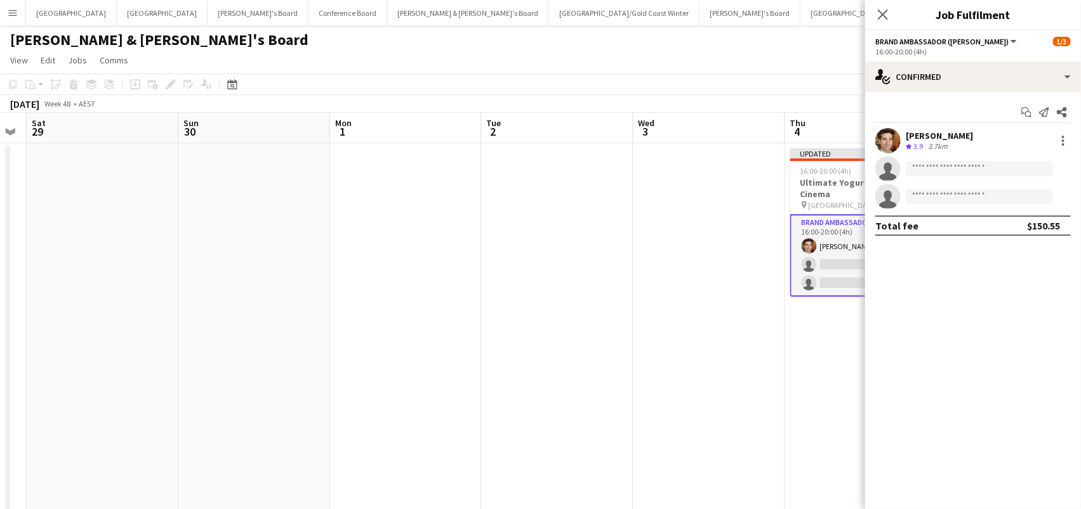
click at [855, 258] on app-card-role "Brand Ambassador (Mon - Fri) 2I 2A 1/3 16:00-20:00 (4h) Juan Montes single-neut…" at bounding box center [861, 255] width 142 height 82
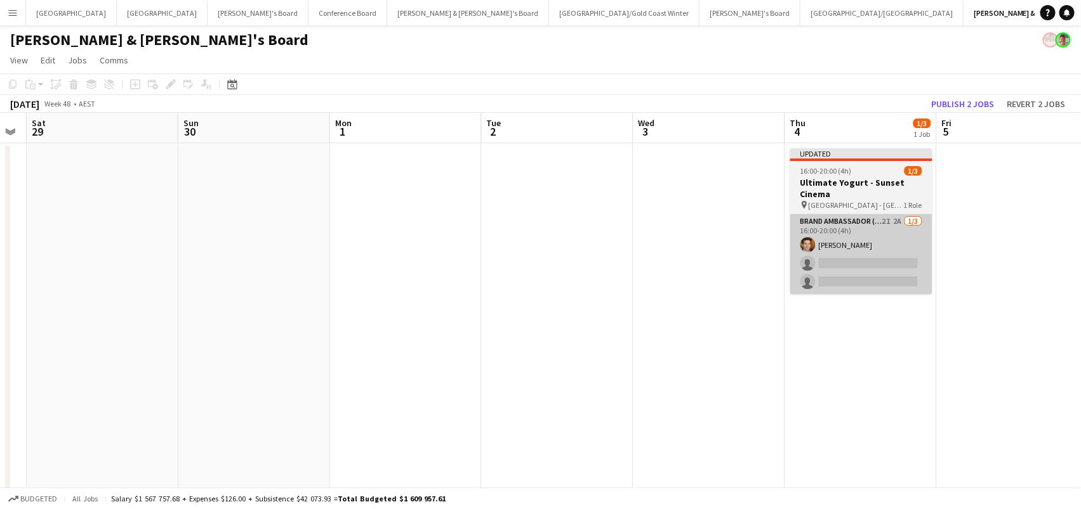
click at [834, 249] on app-card-role "Brand Ambassador (Mon - Fri) 2I 2A 1/3 16:00-20:00 (4h) Juan Montes single-neut…" at bounding box center [861, 254] width 142 height 80
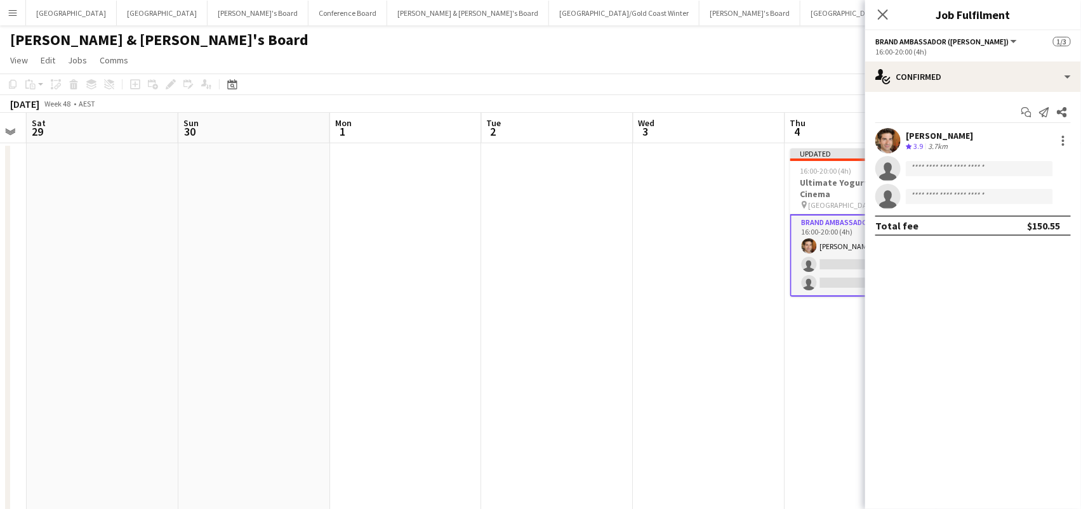
click at [946, 92] on div "Start chat Send notification Share Juan Montes Crew rating 3.9 3.7km single-neu…" at bounding box center [973, 169] width 216 height 154
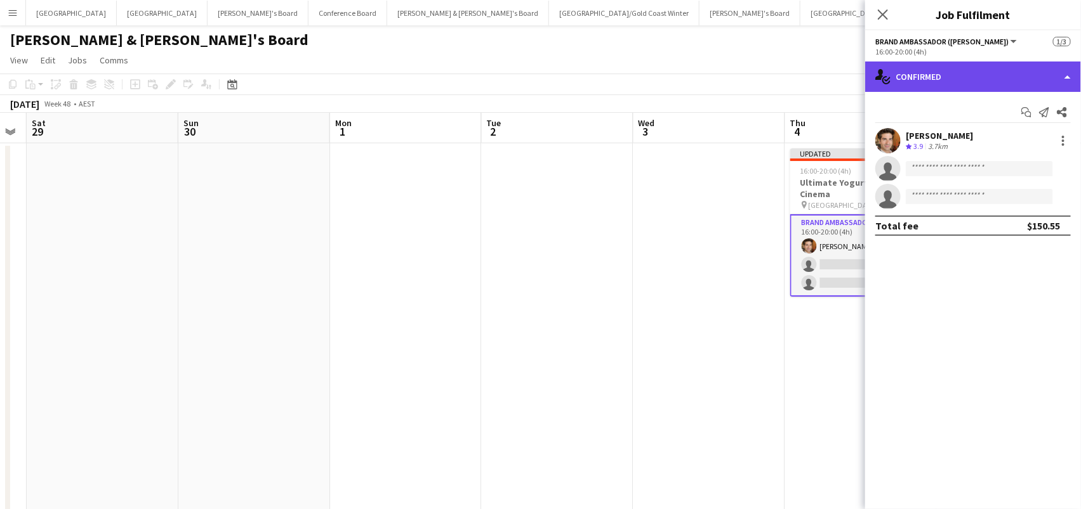
click at [945, 77] on div "single-neutral-actions-check-2 Confirmed" at bounding box center [973, 77] width 216 height 30
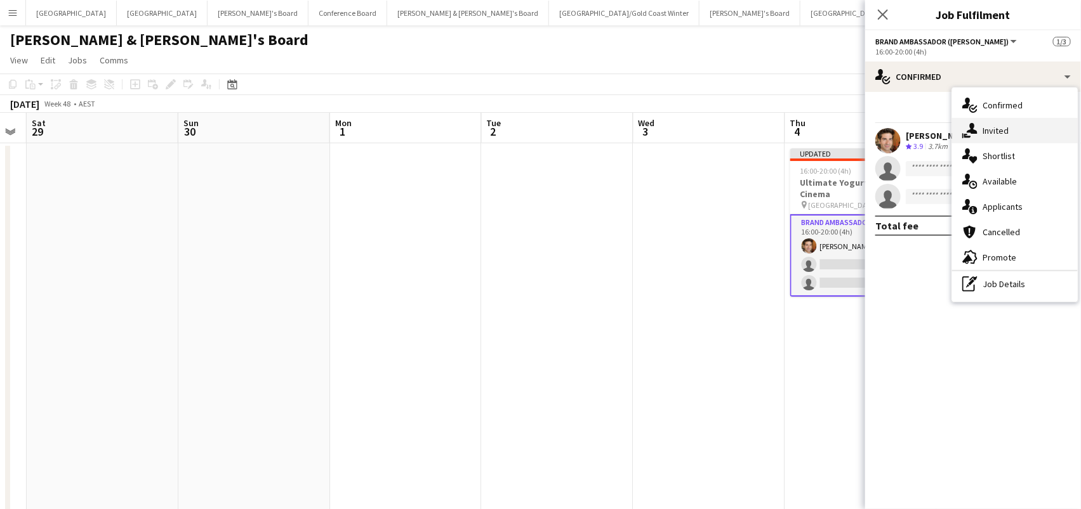
click at [969, 133] on icon "single-neutral-actions-share-1" at bounding box center [969, 130] width 15 height 15
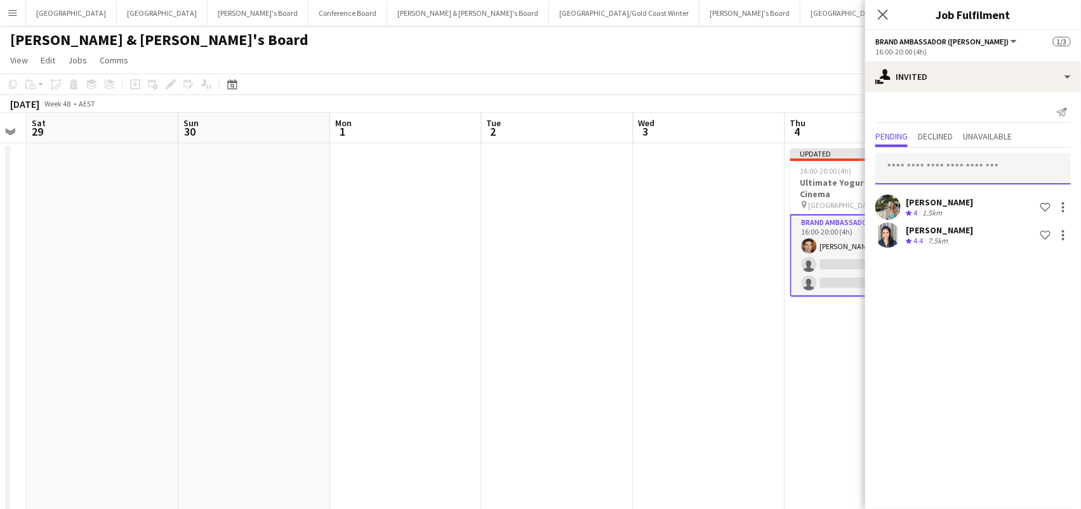
click at [940, 162] on input "text" at bounding box center [972, 169] width 195 height 32
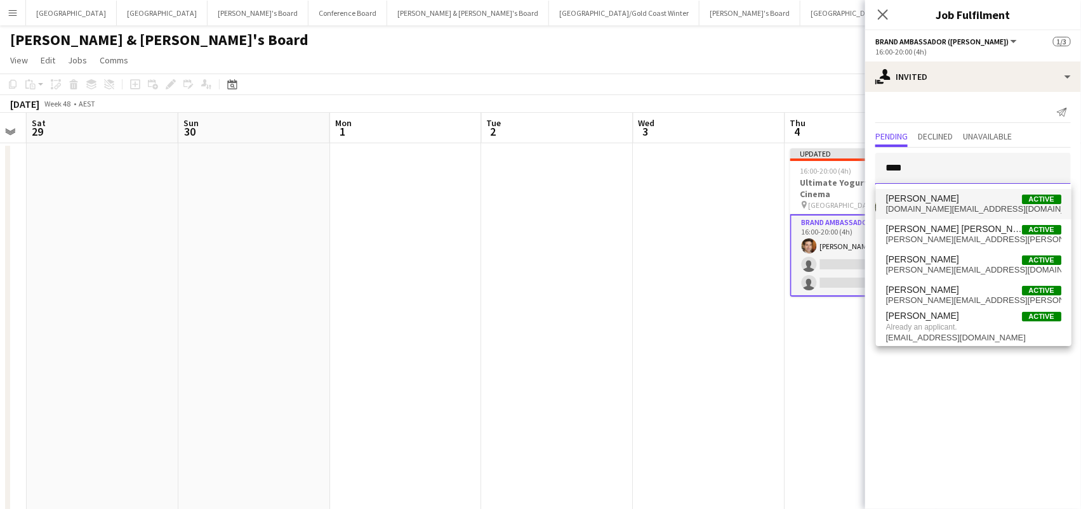
type input "****"
click at [937, 200] on span "Jessica Amancio Fudimura" at bounding box center [922, 199] width 73 height 11
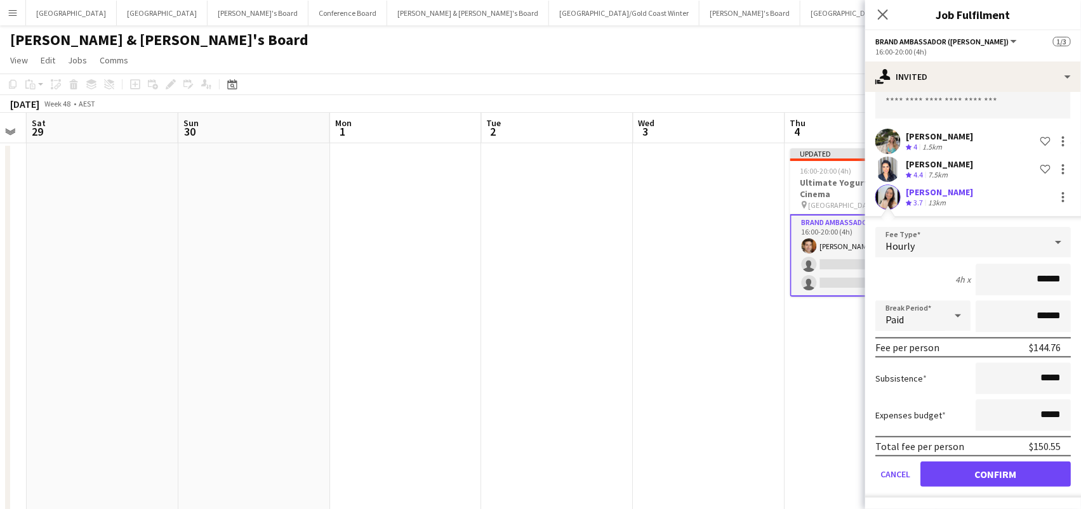
scroll to position [65, 0]
click at [1026, 466] on button "Confirm" at bounding box center [995, 475] width 150 height 25
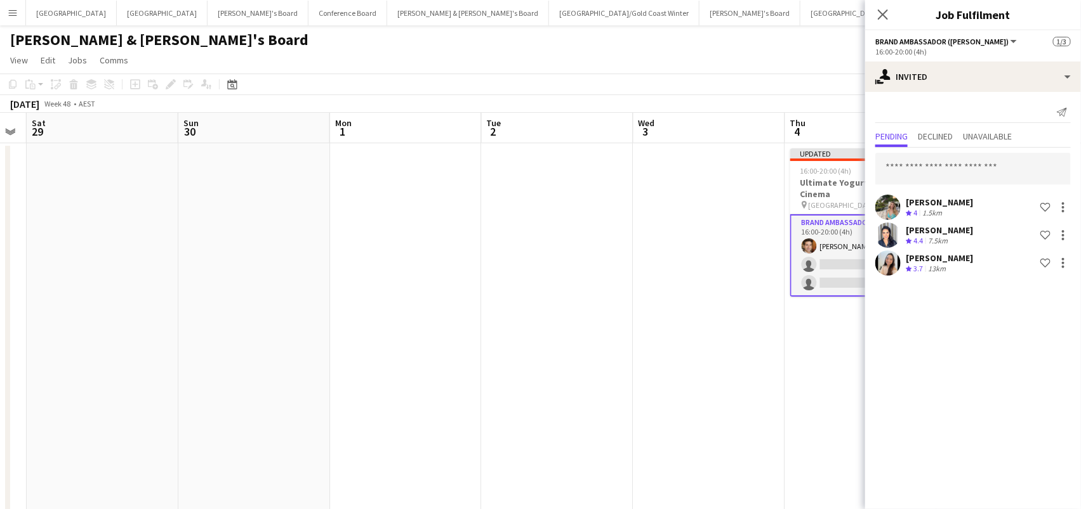
scroll to position [0, 0]
click at [935, 132] on span "Declined" at bounding box center [934, 136] width 35 height 9
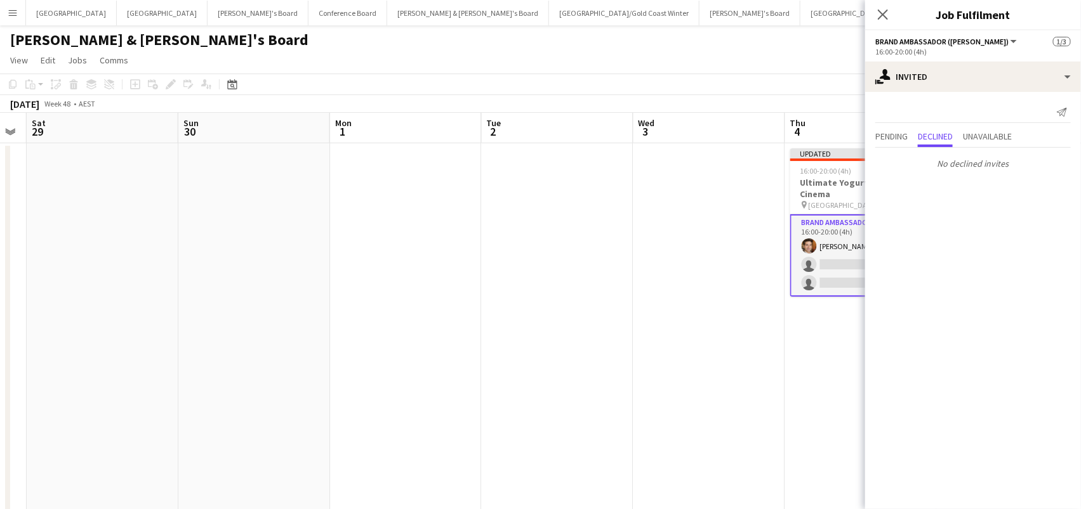
click at [925, 159] on p "No declined invites" at bounding box center [973, 164] width 216 height 22
click at [902, 138] on span "Pending" at bounding box center [891, 136] width 32 height 9
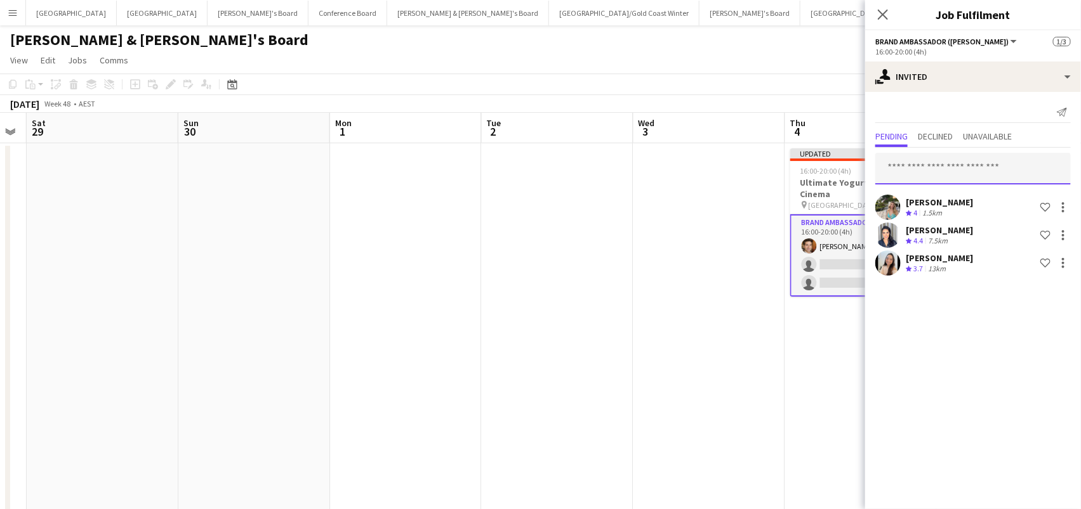
click at [904, 162] on input "text" at bounding box center [972, 169] width 195 height 32
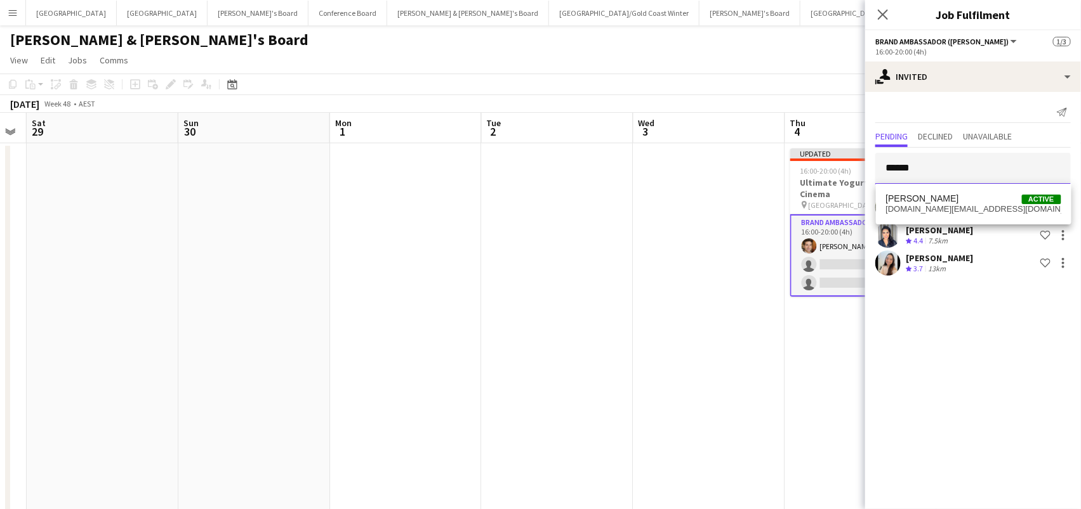
type input "******"
click at [912, 208] on span "cstephens.promo@gmail.com" at bounding box center [973, 209] width 175 height 10
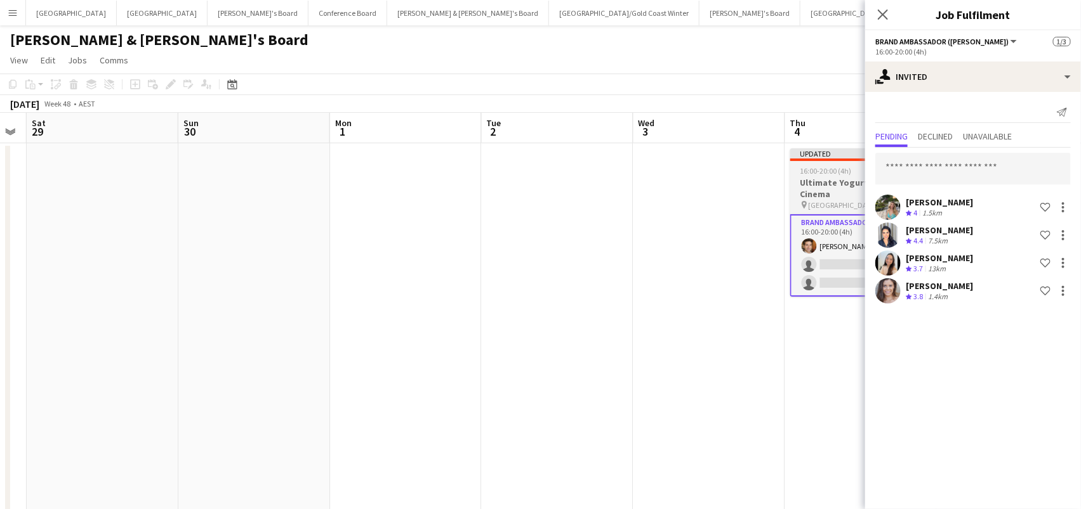
click at [828, 188] on h3 "Ultimate Yogurt - Sunset Cinema" at bounding box center [861, 188] width 142 height 23
click at [168, 87] on icon "Edit" at bounding box center [171, 84] width 10 height 10
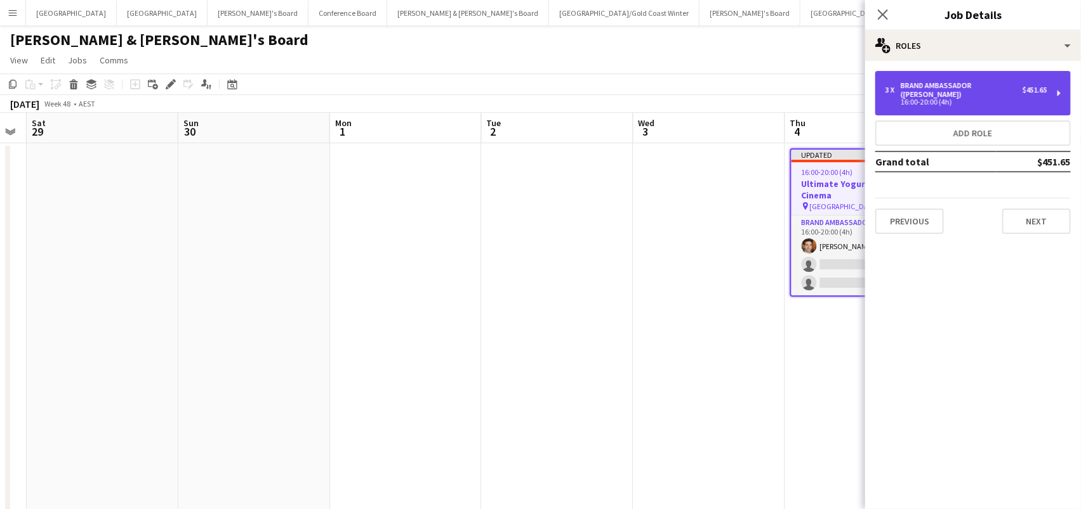
click at [934, 98] on div "3 x Brand Ambassador (Mon - Fri) $451.65 16:00-20:00 (4h)" at bounding box center [972, 93] width 195 height 44
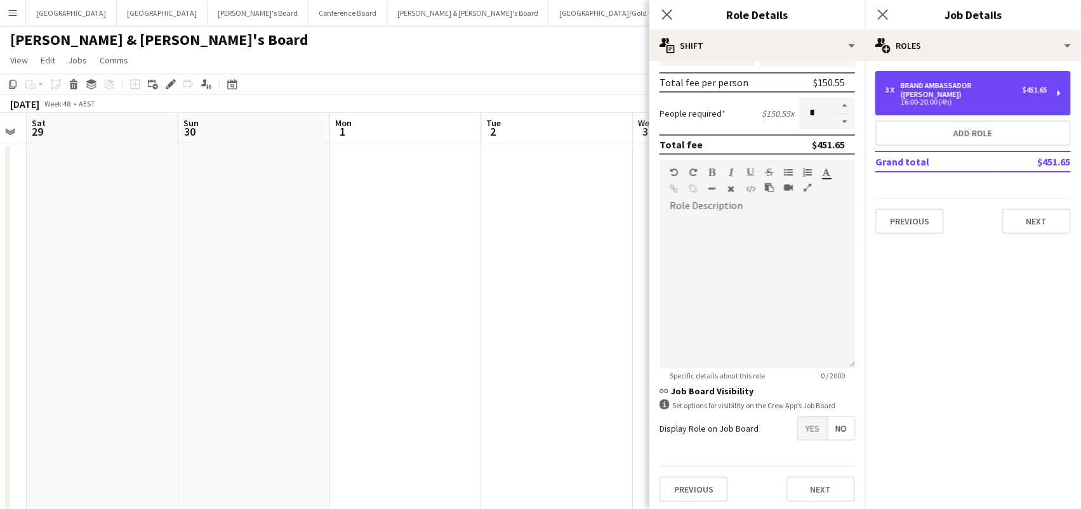
scroll to position [281, 0]
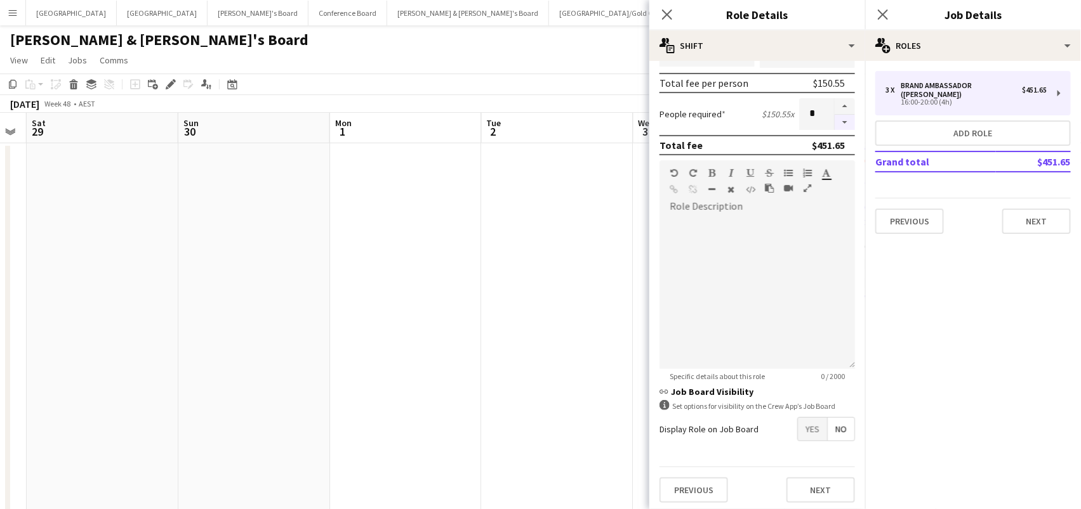
click at [846, 119] on button "button" at bounding box center [844, 123] width 20 height 16
type input "*"
click at [531, 222] on app-date-cell at bounding box center [558, 385] width 152 height 485
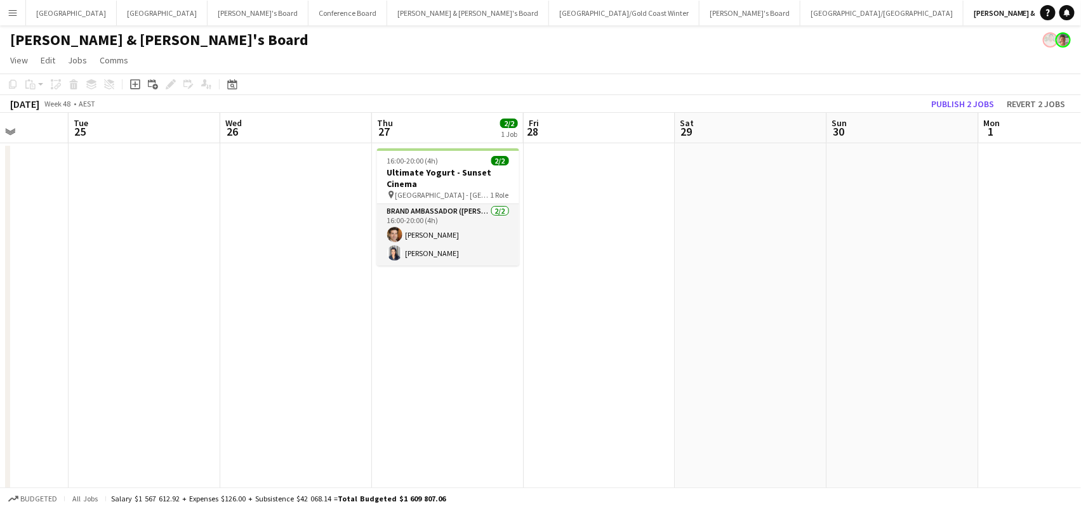
scroll to position [0, 363]
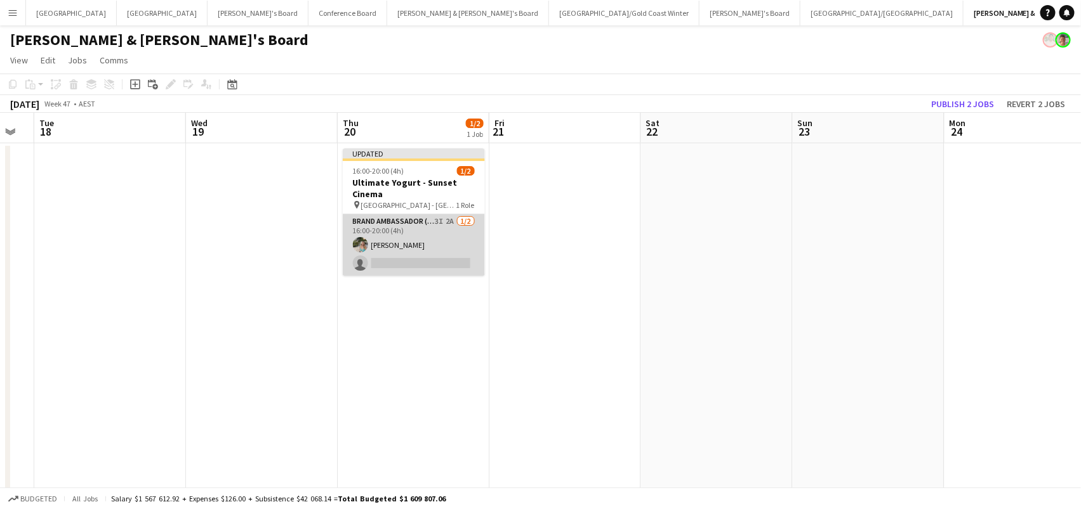
click at [440, 247] on app-card-role "Brand Ambassador (Mon - Fri) 3I 2A 1/2 16:00-20:00 (4h) Alexandra Mansell singl…" at bounding box center [414, 245] width 142 height 62
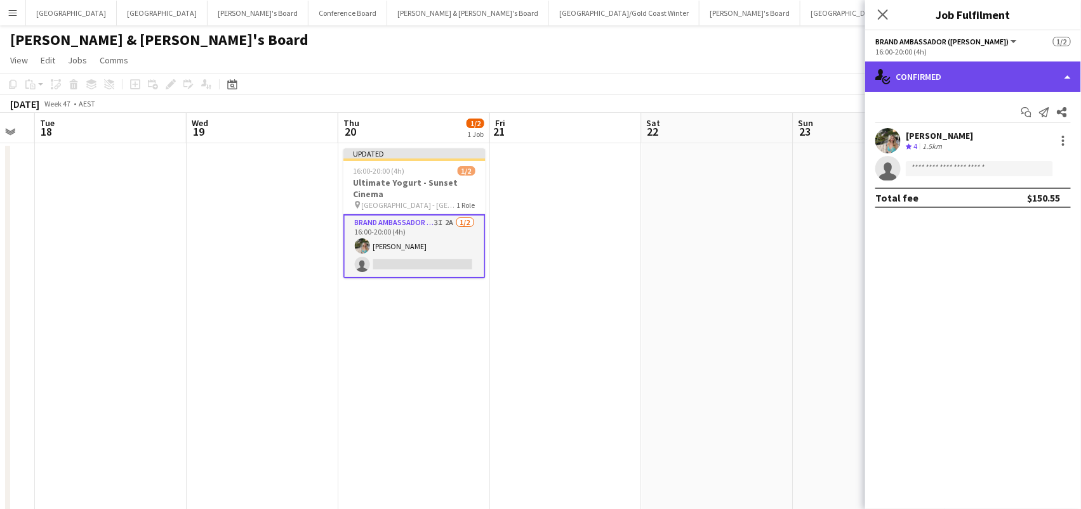
click at [1004, 85] on div "single-neutral-actions-check-2 Confirmed" at bounding box center [973, 77] width 216 height 30
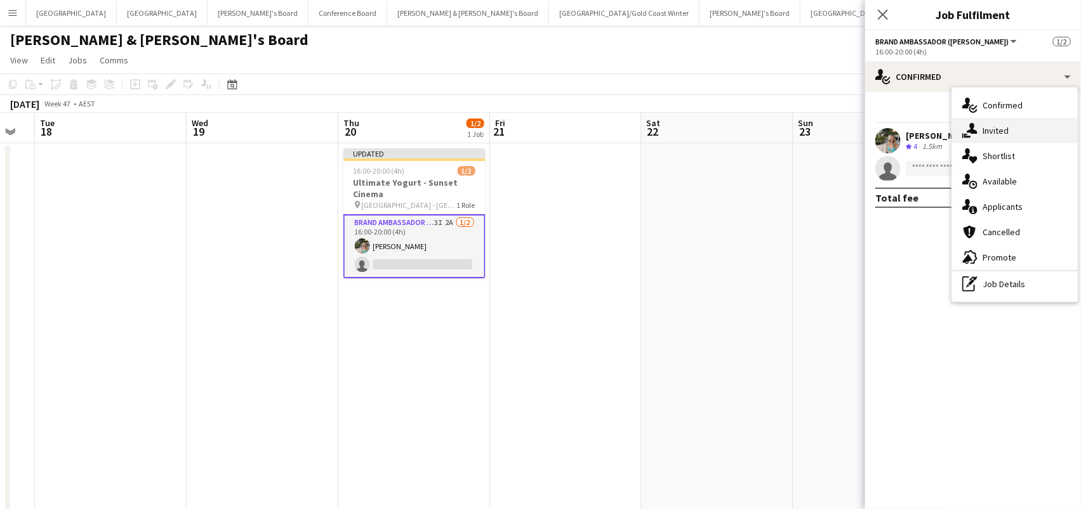
click at [1004, 125] on span "Invited" at bounding box center [995, 130] width 26 height 11
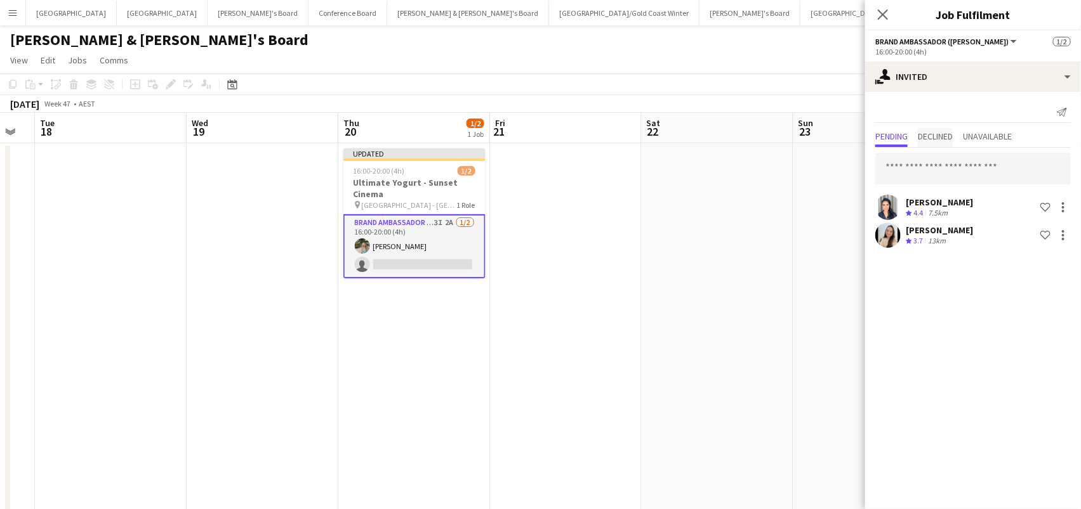
click at [944, 133] on span "Declined" at bounding box center [934, 136] width 35 height 9
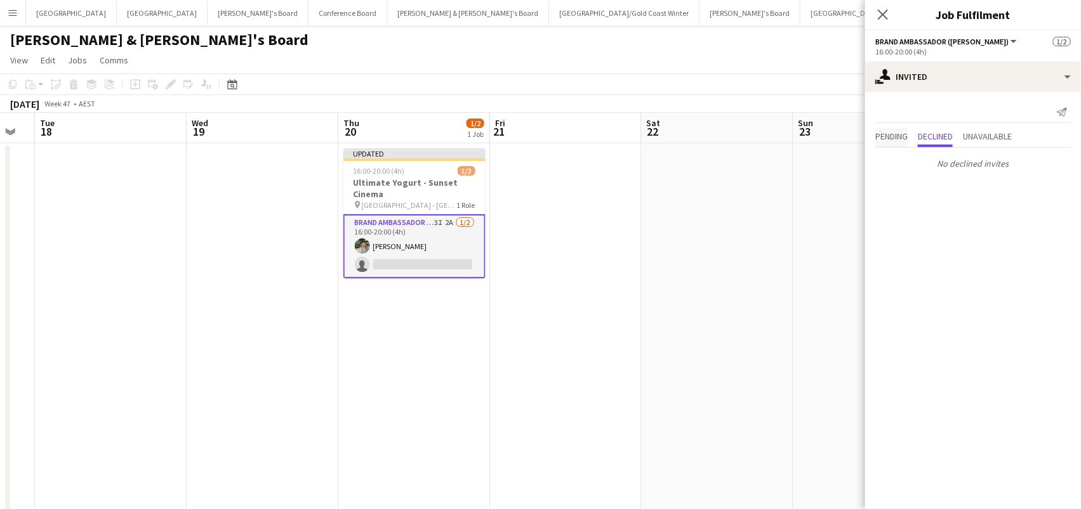
click at [891, 128] on span "Pending" at bounding box center [891, 137] width 32 height 19
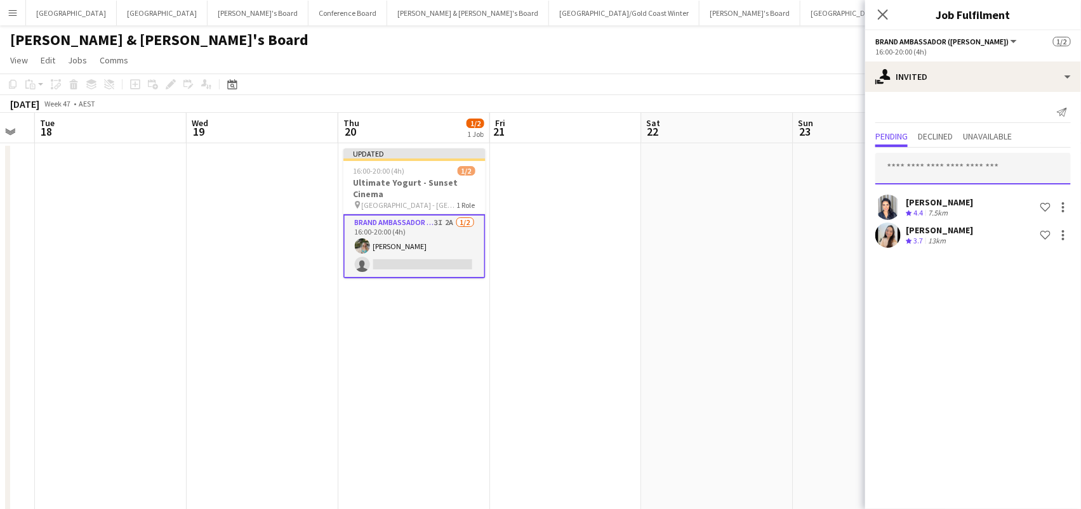
click at [899, 157] on input "text" at bounding box center [972, 169] width 195 height 32
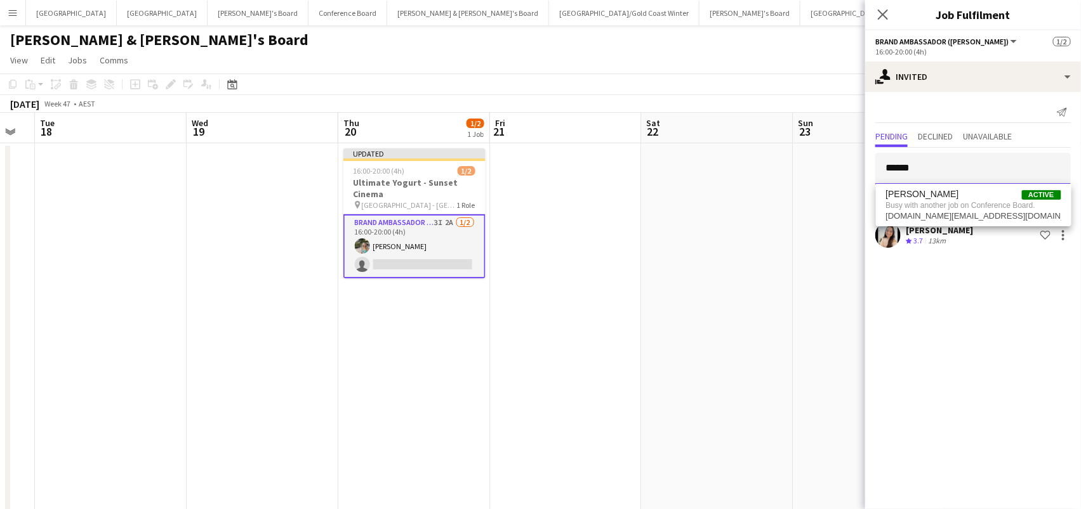
type input "******"
drag, startPoint x: 919, startPoint y: 192, endPoint x: 697, endPoint y: 251, distance: 229.8
click at [697, 251] on app-date-cell at bounding box center [717, 385] width 152 height 485
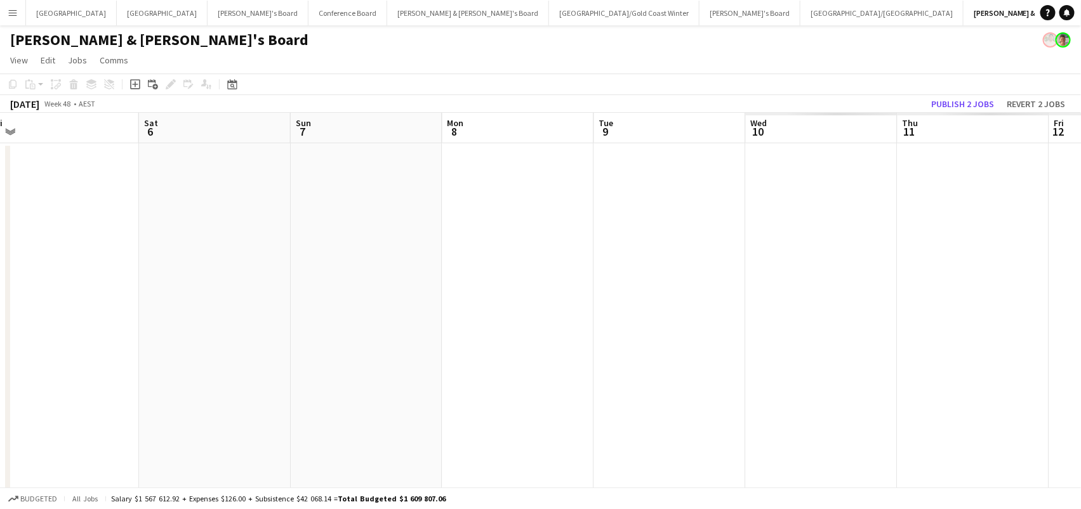
scroll to position [0, 506]
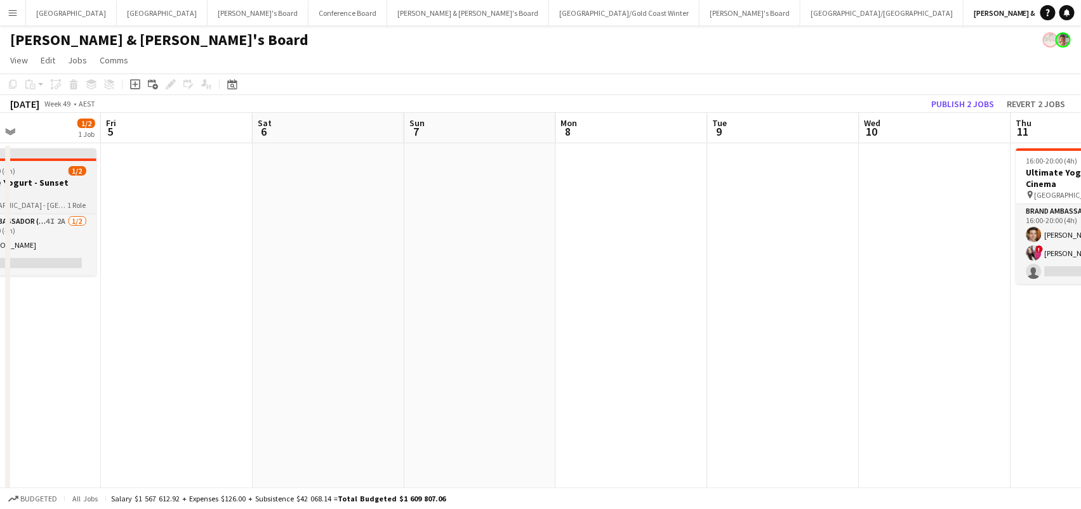
click at [88, 185] on h3 "Ultimate Yogurt - Sunset Cinema" at bounding box center [25, 188] width 142 height 23
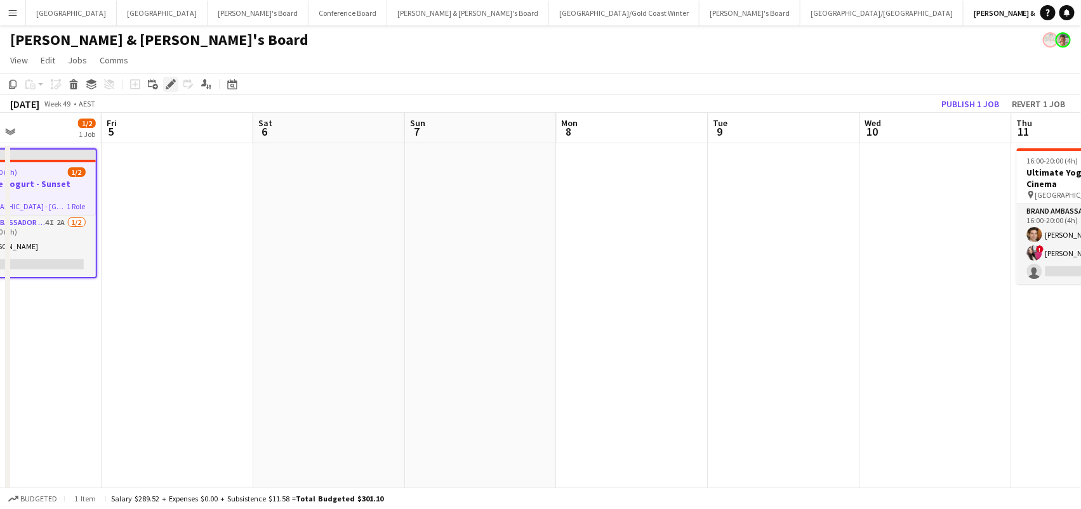
click at [171, 81] on icon at bounding box center [170, 84] width 7 height 7
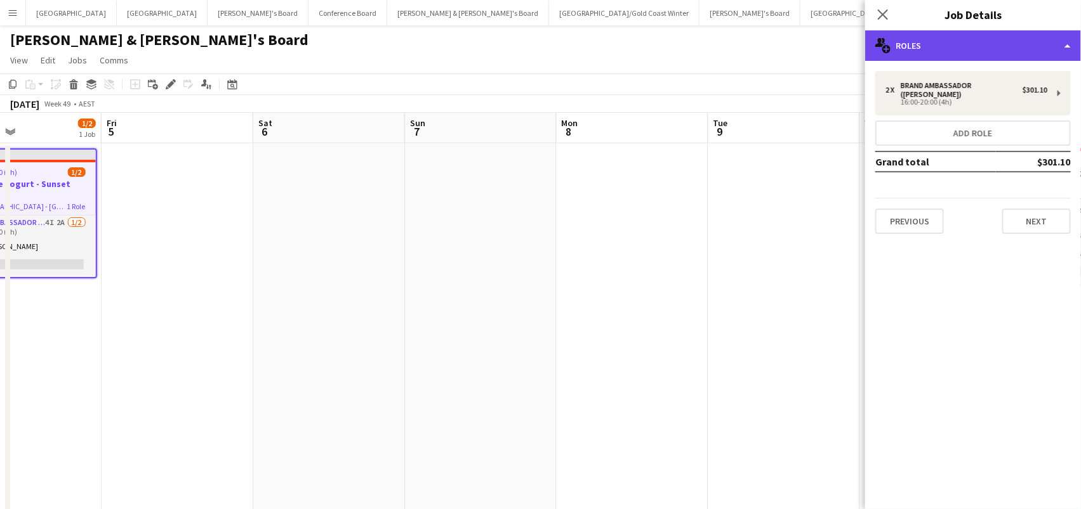
click at [959, 53] on div "multiple-users-add Roles" at bounding box center [973, 45] width 216 height 30
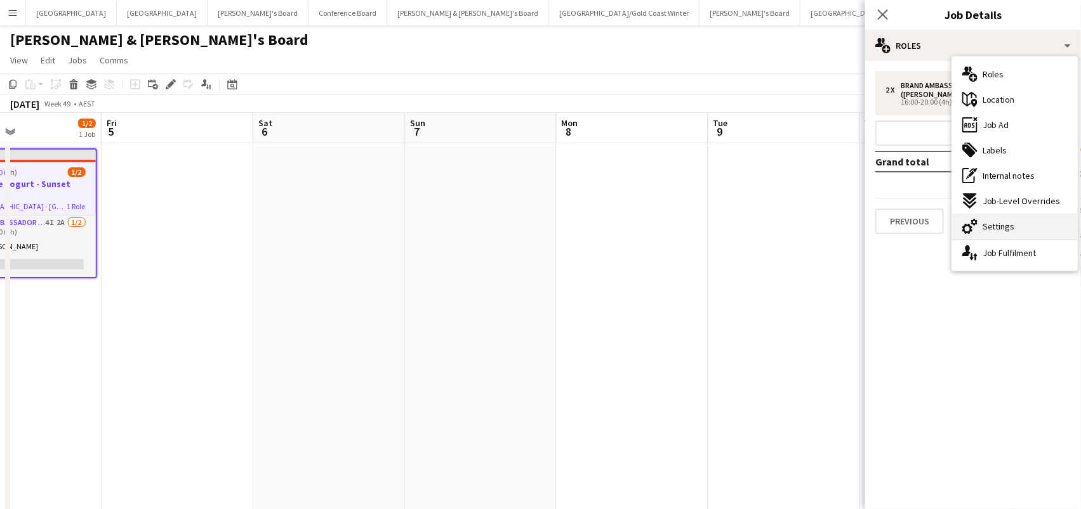
click at [996, 219] on div "cog-double-3 Settings" at bounding box center [1015, 226] width 126 height 25
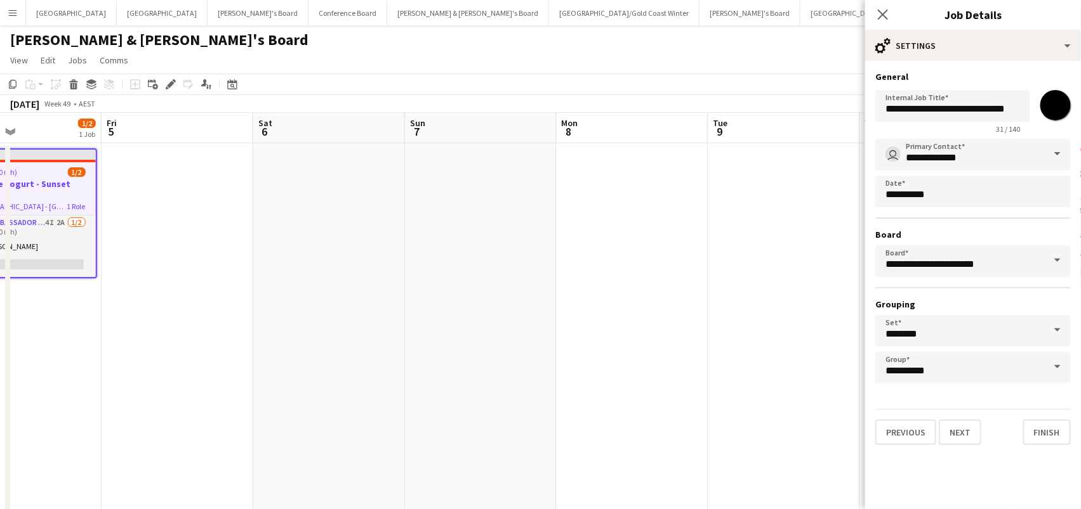
click at [1063, 106] on input "*******" at bounding box center [1055, 105] width 46 height 46
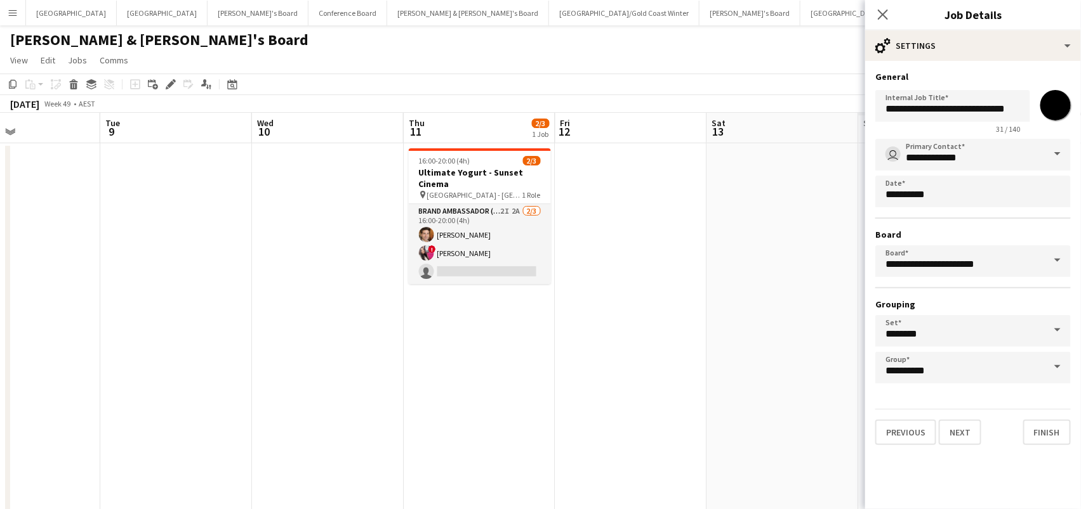
scroll to position [0, 603]
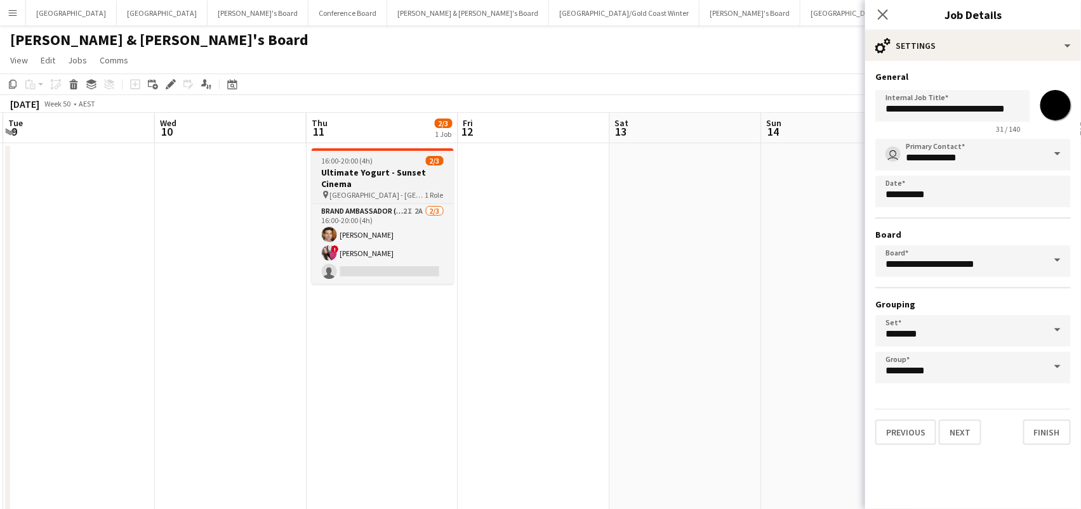
click at [370, 168] on h3 "Ultimate Yogurt - Sunset Cinema" at bounding box center [383, 178] width 142 height 23
type input "*******"
type input "**********"
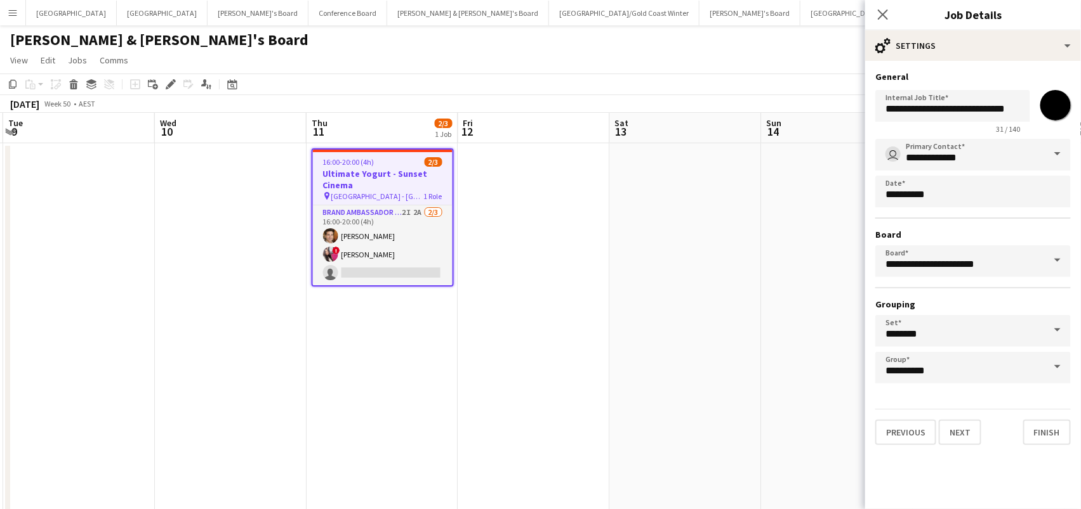
click at [1060, 103] on input "*******" at bounding box center [1055, 105] width 46 height 46
type input "*******"
click at [756, 259] on app-date-cell at bounding box center [686, 385] width 152 height 485
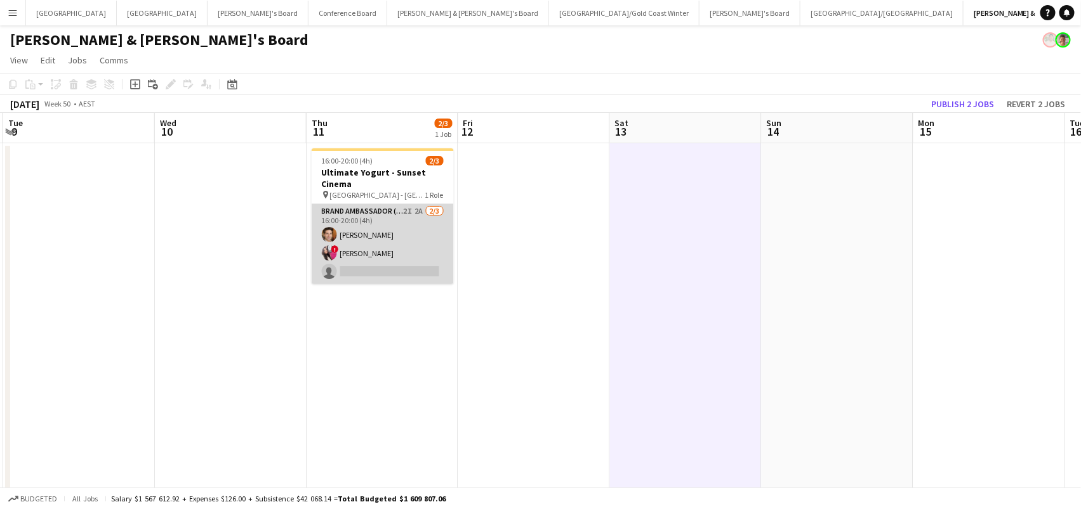
click at [387, 248] on app-card-role "Brand Ambassador (Mon - Fri) 2I 2A 2/3 16:00-20:00 (4h) Juan Montes ! Daiana Sc…" at bounding box center [383, 244] width 142 height 80
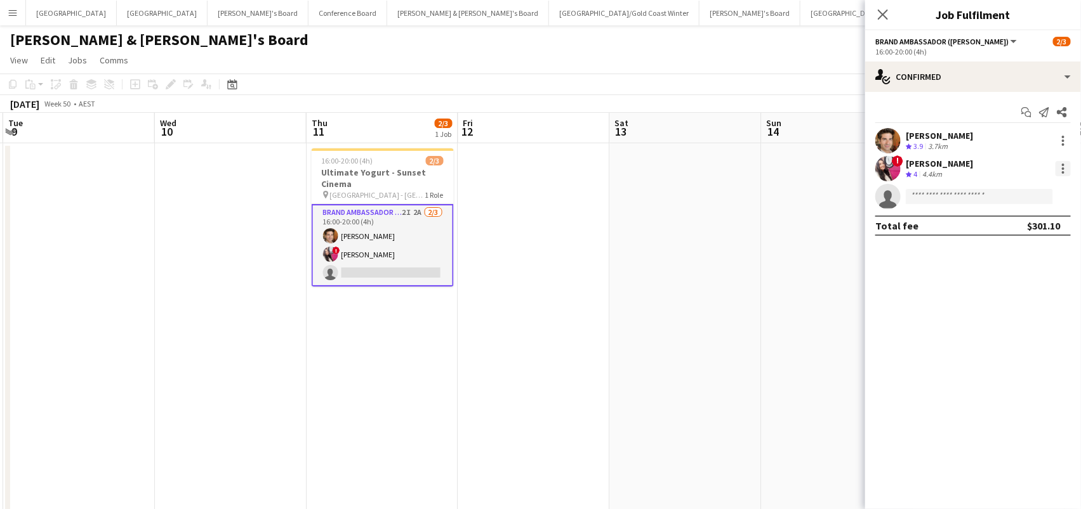
click at [1065, 170] on div at bounding box center [1062, 168] width 15 height 15
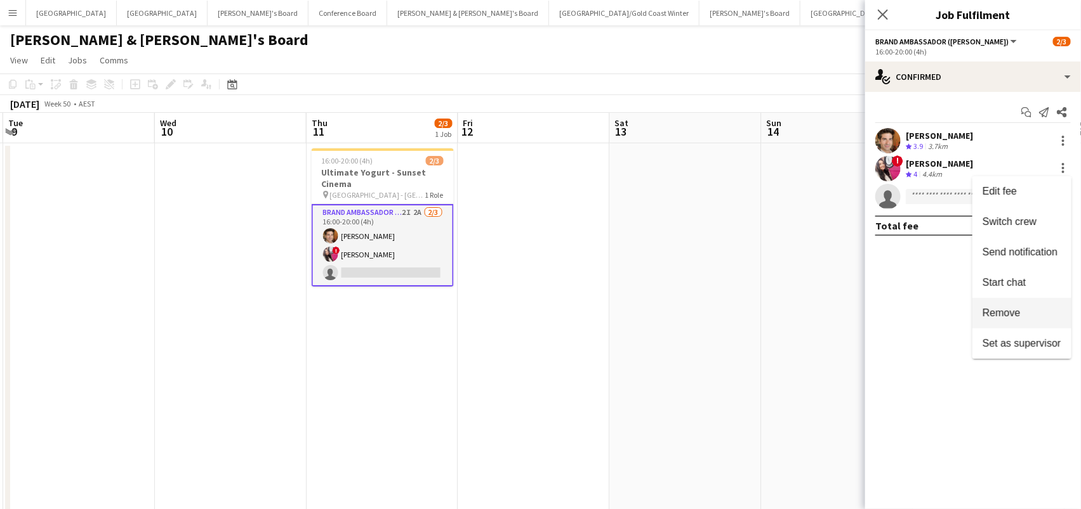
click at [994, 312] on span "Remove" at bounding box center [1001, 313] width 38 height 11
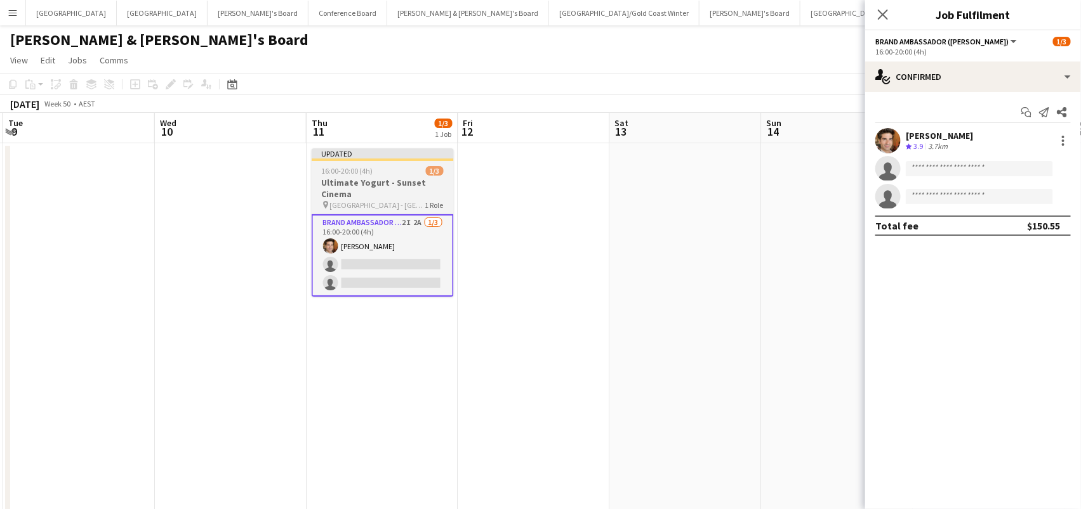
click at [378, 207] on span "Bondi Junction - NSW" at bounding box center [377, 205] width 95 height 10
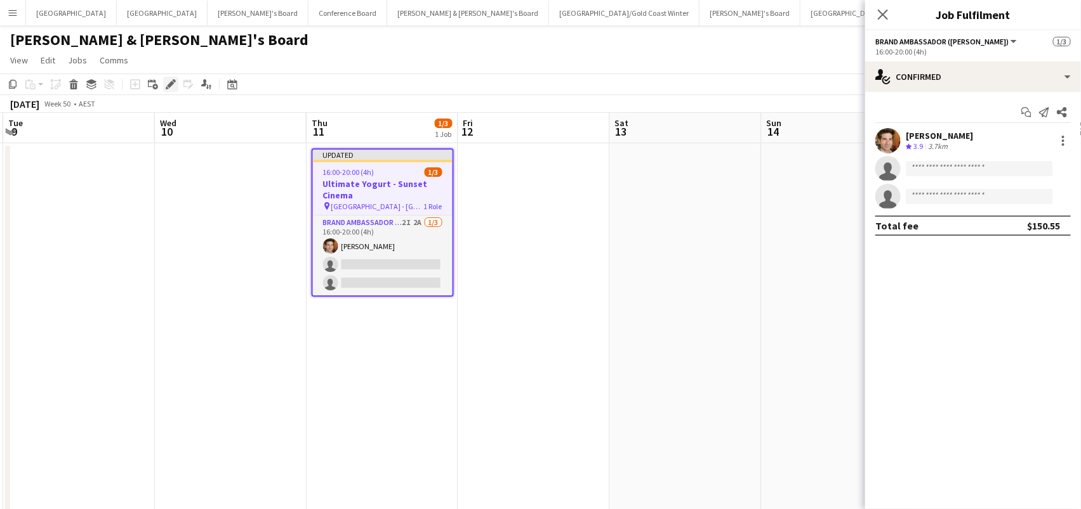
click at [168, 81] on icon "Edit" at bounding box center [171, 84] width 10 height 10
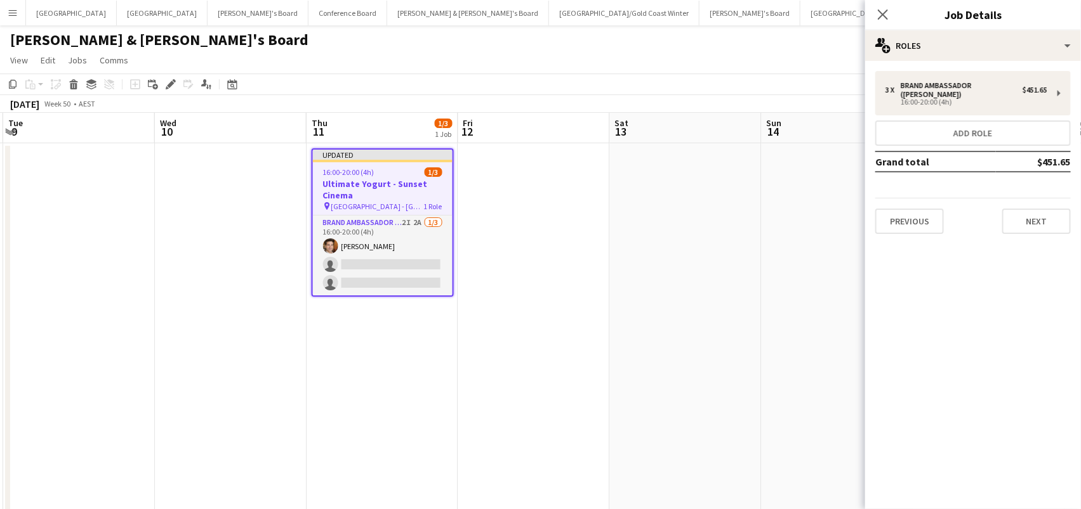
click at [907, 65] on div "3 x Brand Ambassador (Mon - Fri) $451.65 16:00-20:00 (4h) Add role Grand total …" at bounding box center [973, 152] width 216 height 183
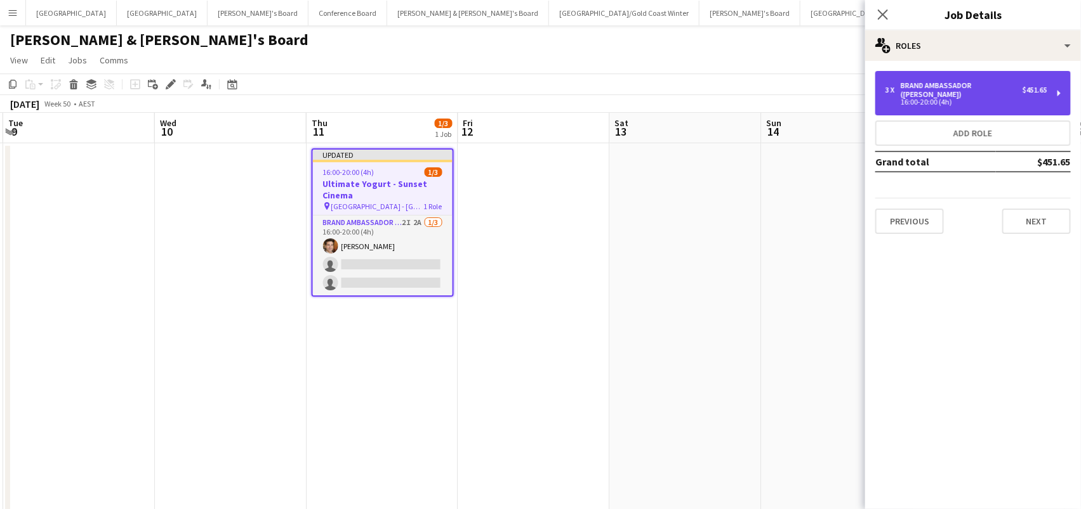
click at [900, 82] on div "Brand Ambassador ([PERSON_NAME])" at bounding box center [961, 90] width 122 height 18
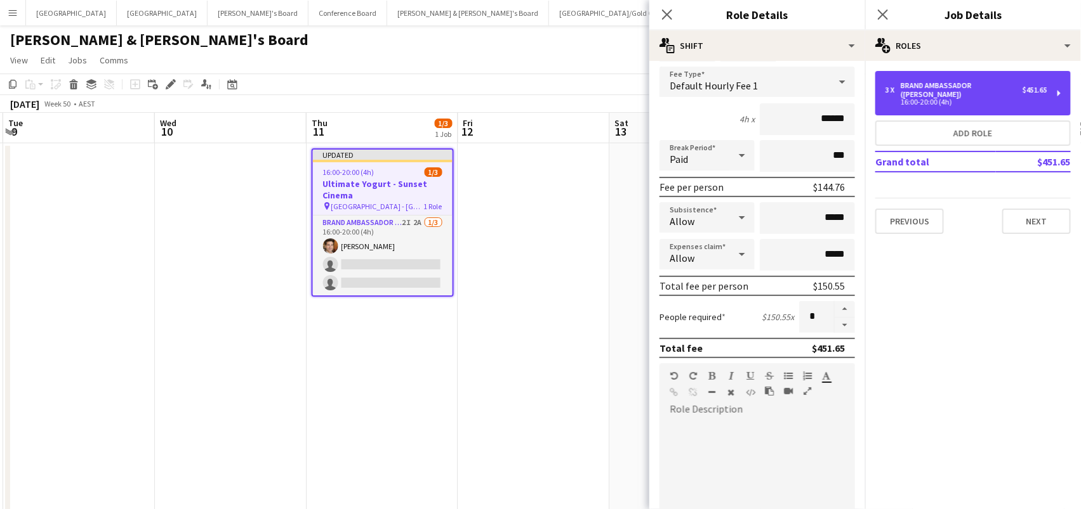
scroll to position [183, 0]
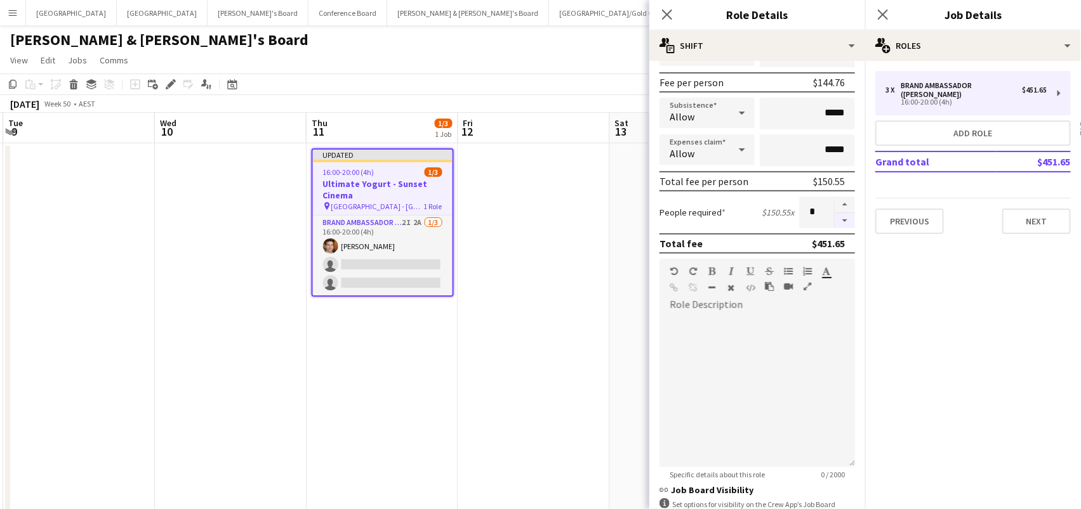
click at [843, 225] on button "button" at bounding box center [844, 221] width 20 height 16
type input "*"
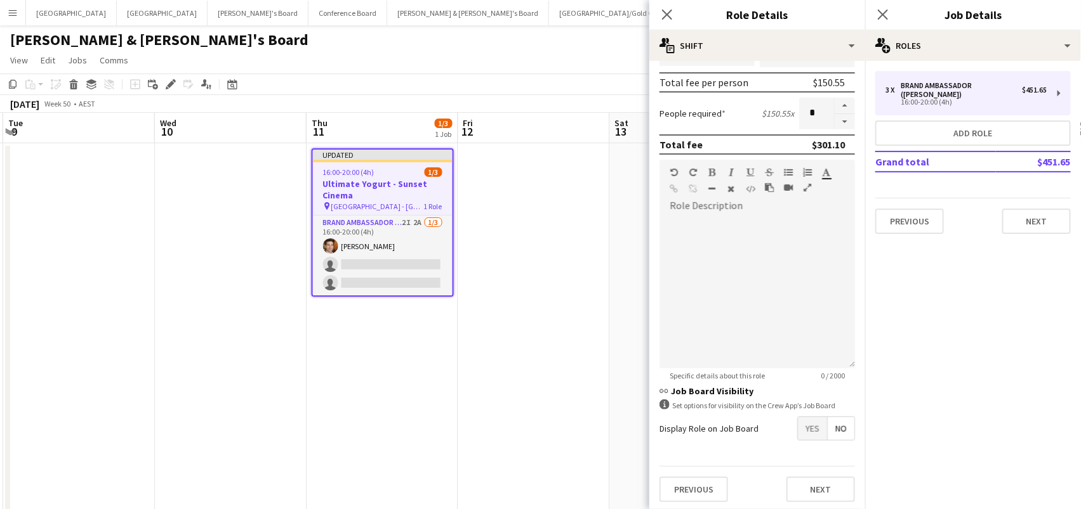
scroll to position [281, 0]
click at [517, 296] on app-date-cell at bounding box center [534, 385] width 152 height 485
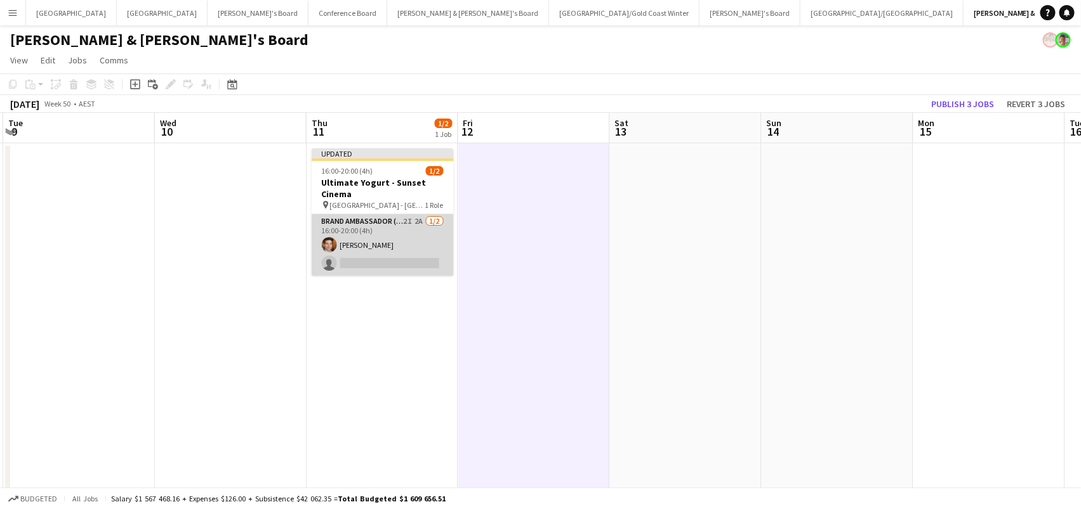
click at [414, 259] on app-card-role "Brand Ambassador (Mon - Fri) 2I 2A 1/2 16:00-20:00 (4h) Juan Montes single-neut…" at bounding box center [383, 245] width 142 height 62
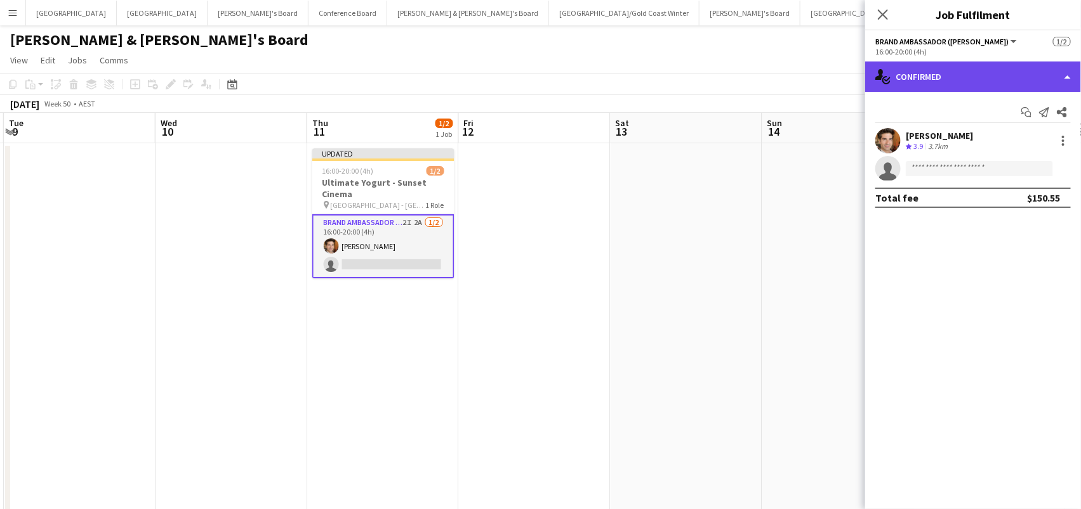
click at [940, 71] on div "single-neutral-actions-check-2 Confirmed" at bounding box center [973, 77] width 216 height 30
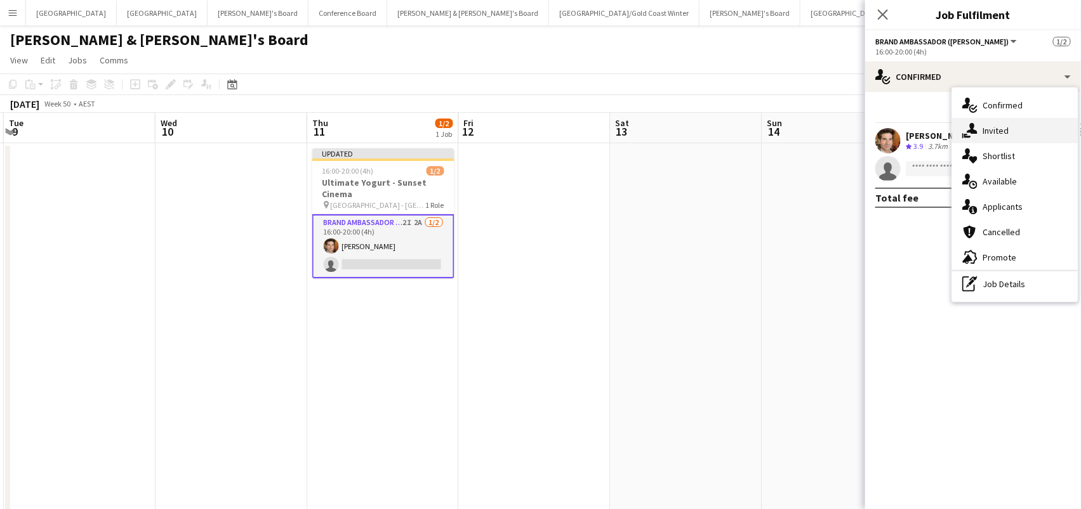
click at [989, 134] on span "Invited" at bounding box center [995, 130] width 26 height 11
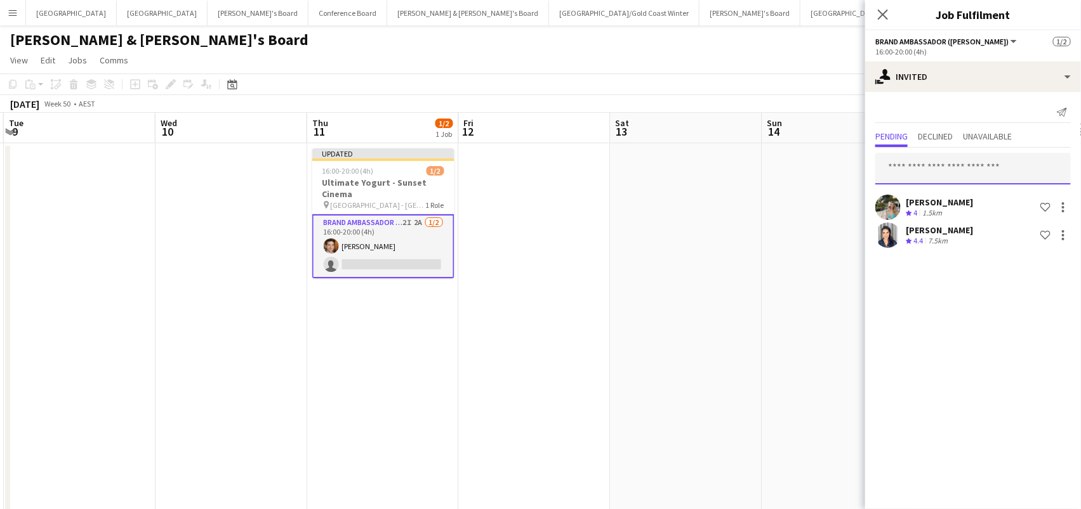
click at [971, 169] on input "text" at bounding box center [972, 169] width 195 height 32
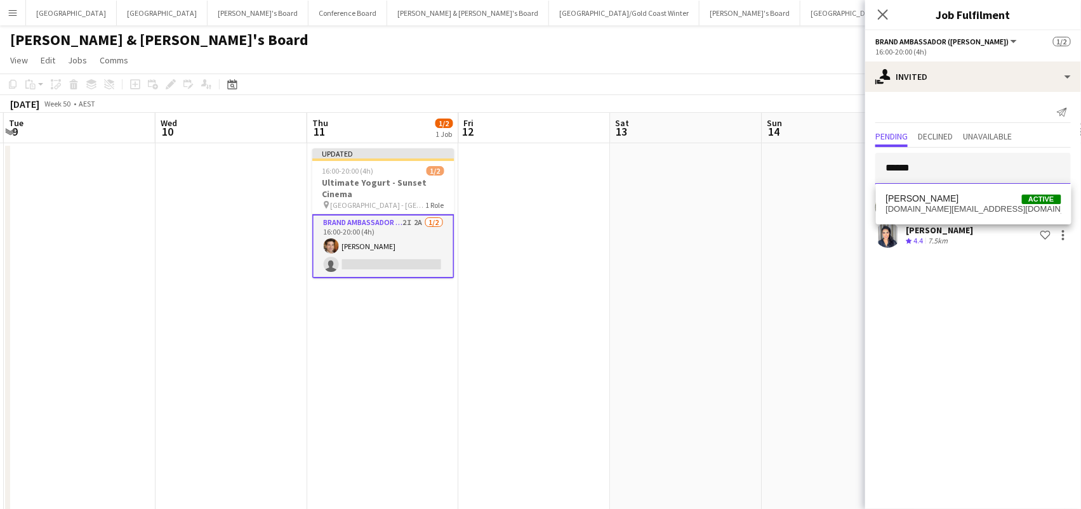
type input "******"
drag, startPoint x: 971, startPoint y: 169, endPoint x: 986, endPoint y: 197, distance: 31.5
click at [986, 197] on span "Claire Stephens Active" at bounding box center [973, 199] width 175 height 11
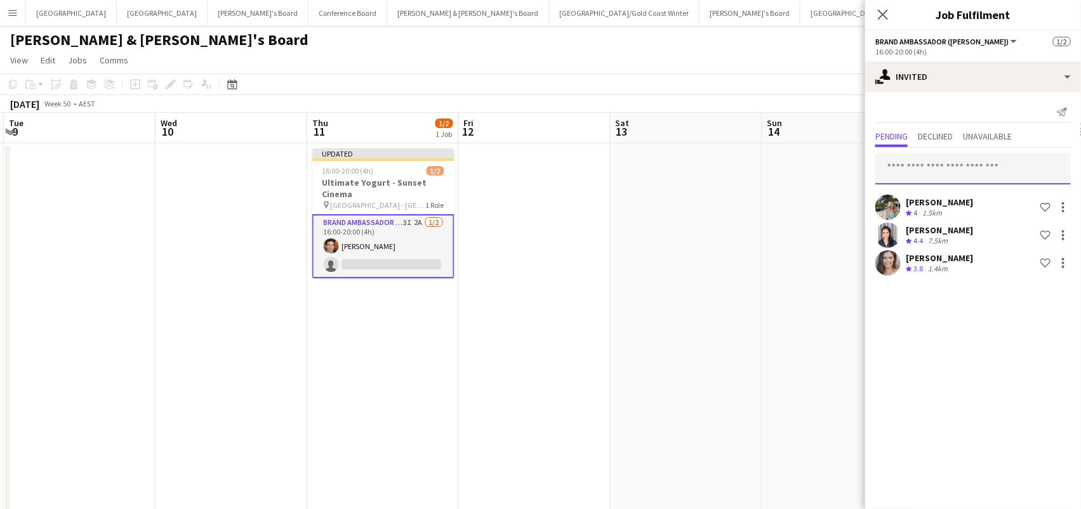
click at [976, 162] on input "text" at bounding box center [972, 169] width 195 height 32
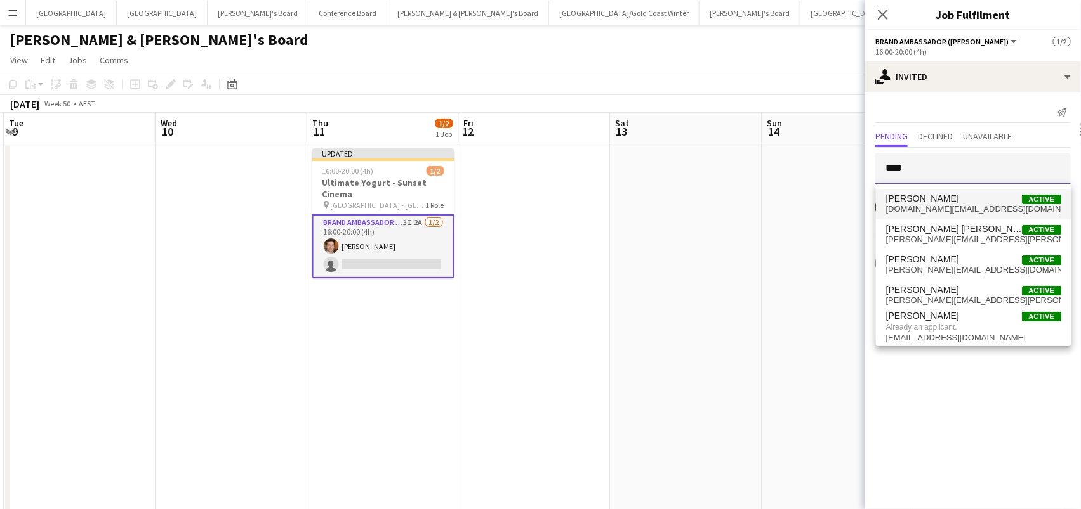
type input "****"
click at [959, 199] on span "Jessica Amancio Fudimura" at bounding box center [922, 199] width 73 height 11
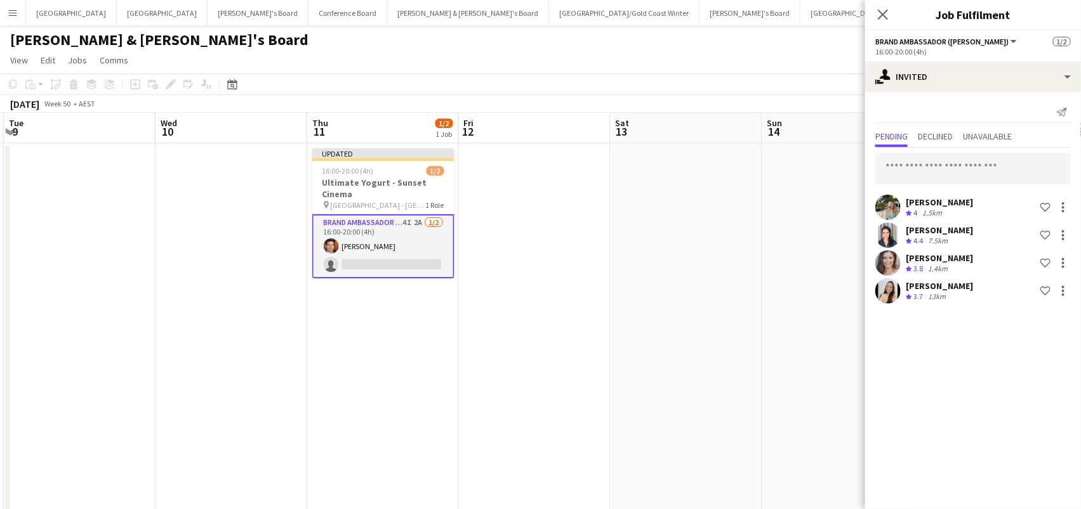
click at [794, 204] on app-date-cell at bounding box center [838, 385] width 152 height 485
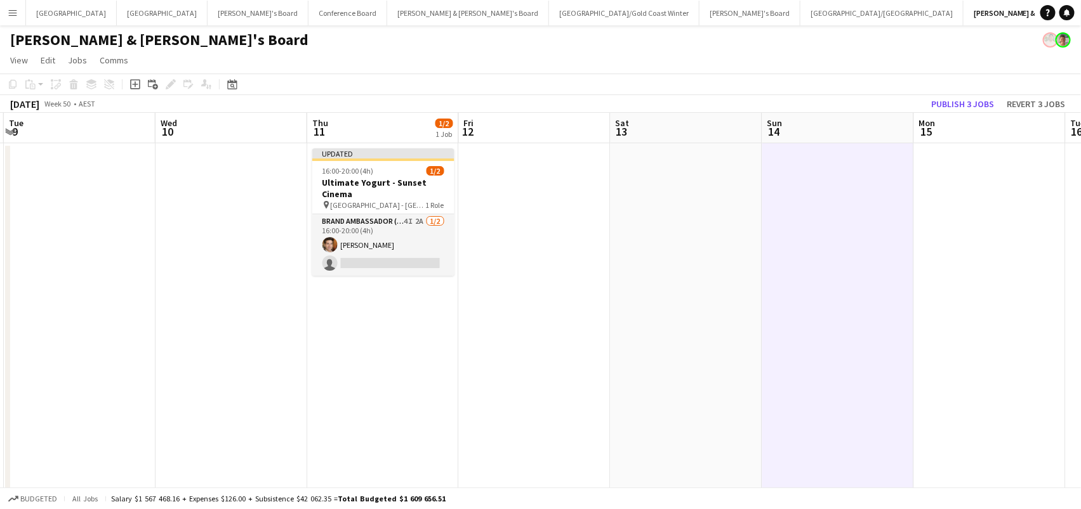
scroll to position [0, 602]
click at [945, 100] on button "Publish 3 jobs" at bounding box center [962, 104] width 73 height 16
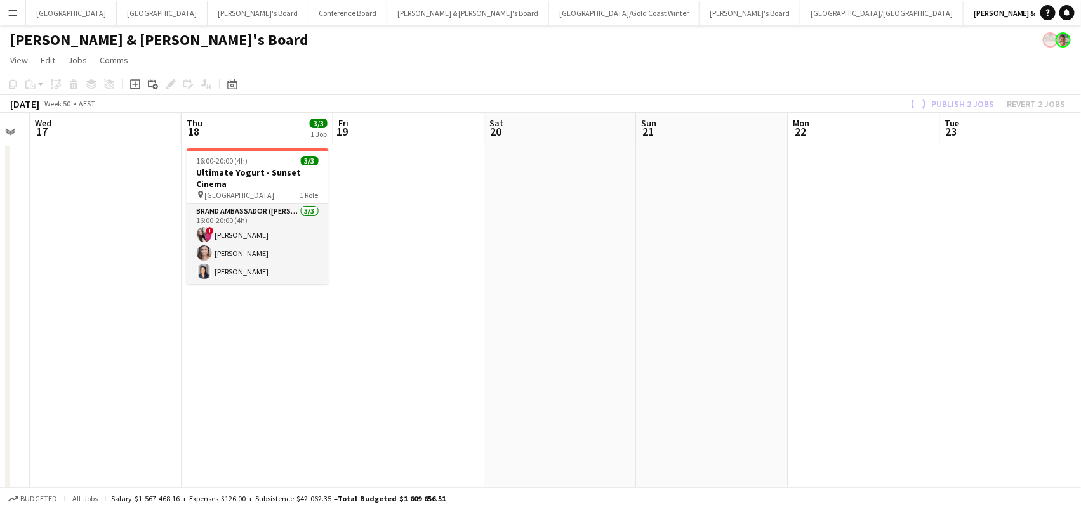
scroll to position [0, 439]
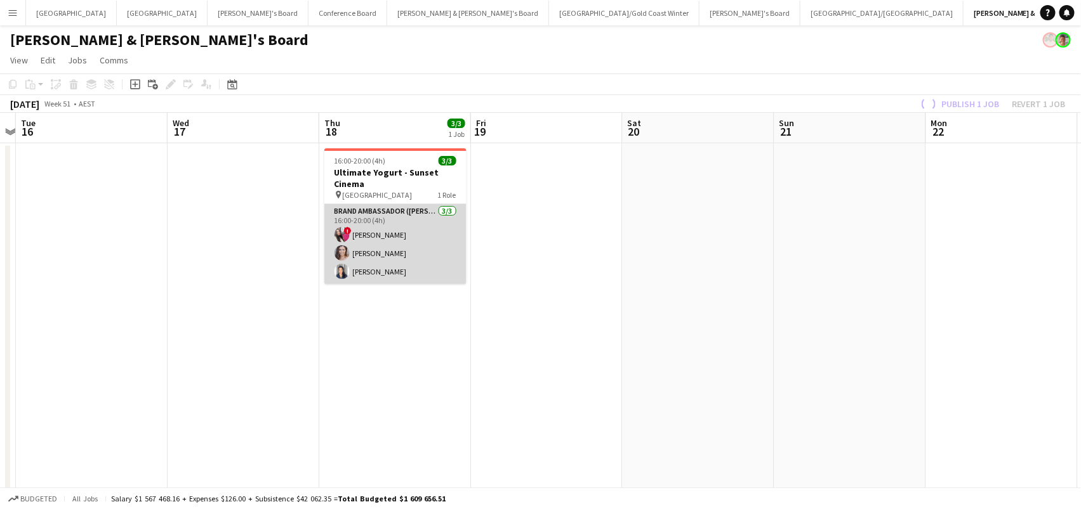
click at [369, 243] on app-card-role "Brand Ambassador (Mon - Fri) 3/3 16:00-20:00 (4h) ! Daiana Scherer Claire Steph…" at bounding box center [395, 244] width 142 height 80
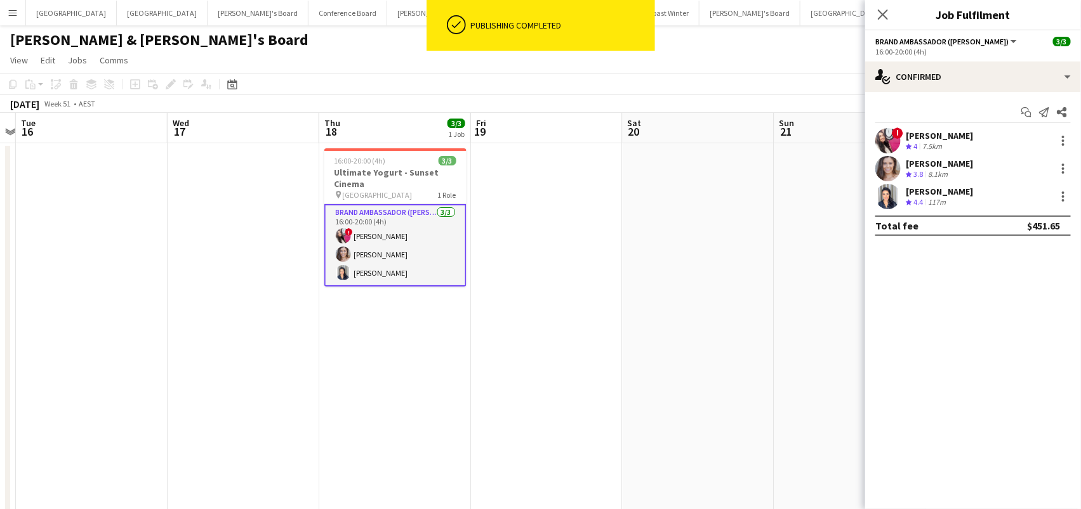
click at [1063, 131] on div "! Daiana Scherer Crew rating 4 7.5km" at bounding box center [973, 140] width 216 height 25
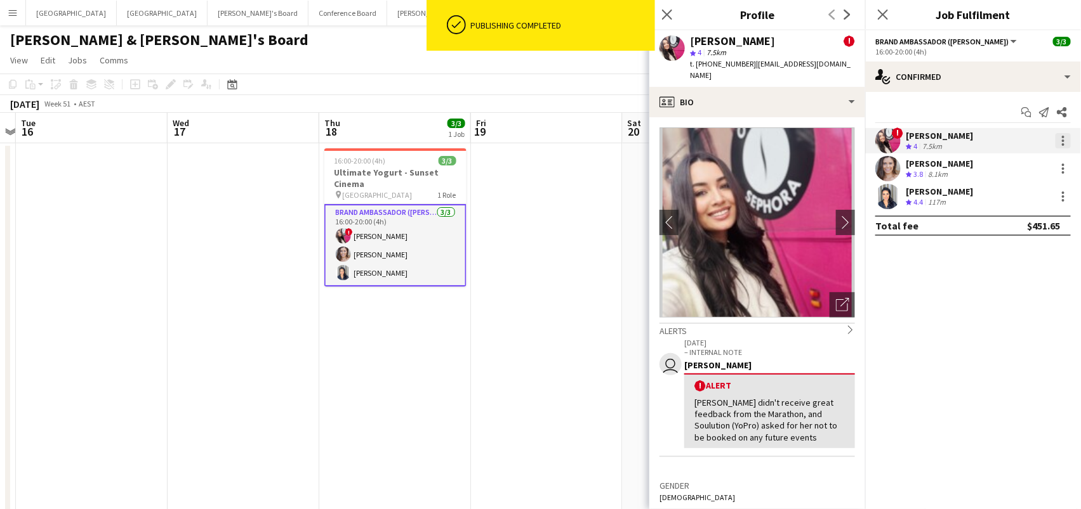
click at [1059, 133] on div at bounding box center [1062, 140] width 15 height 15
click at [1008, 288] on span "Remove" at bounding box center [1001, 285] width 38 height 11
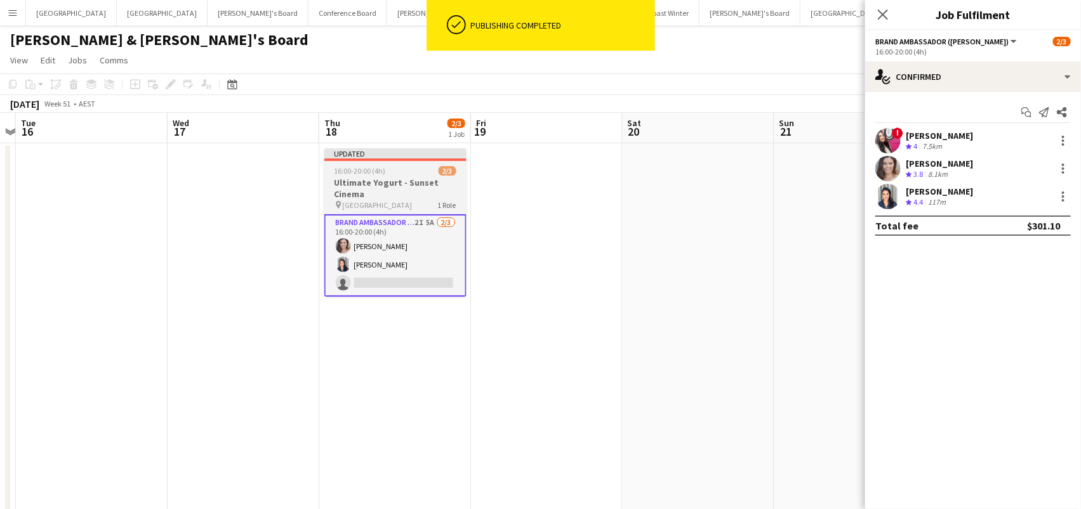
click at [352, 182] on h3 "Ultimate Yogurt - Sunset Cinema" at bounding box center [395, 188] width 142 height 23
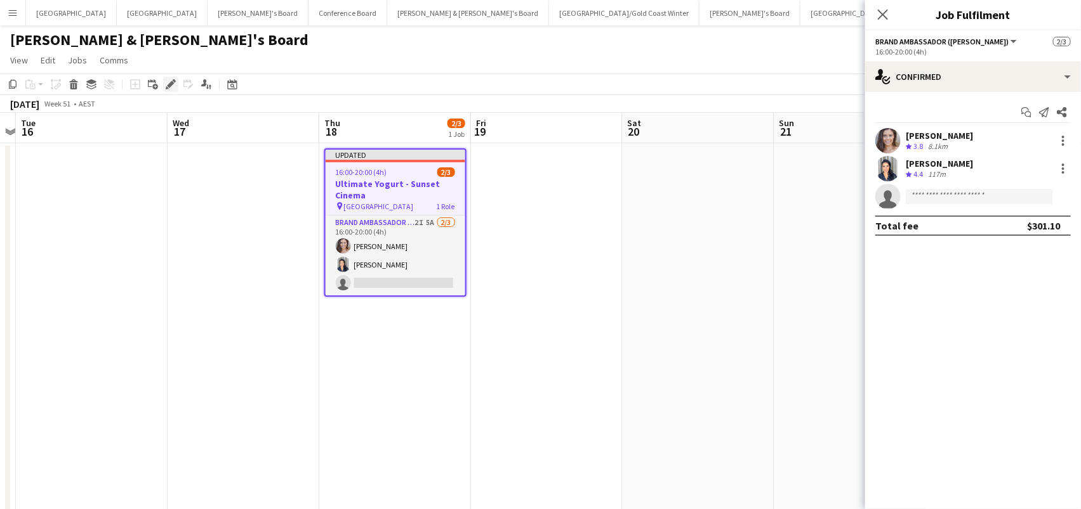
click at [168, 79] on icon "Edit" at bounding box center [171, 84] width 10 height 10
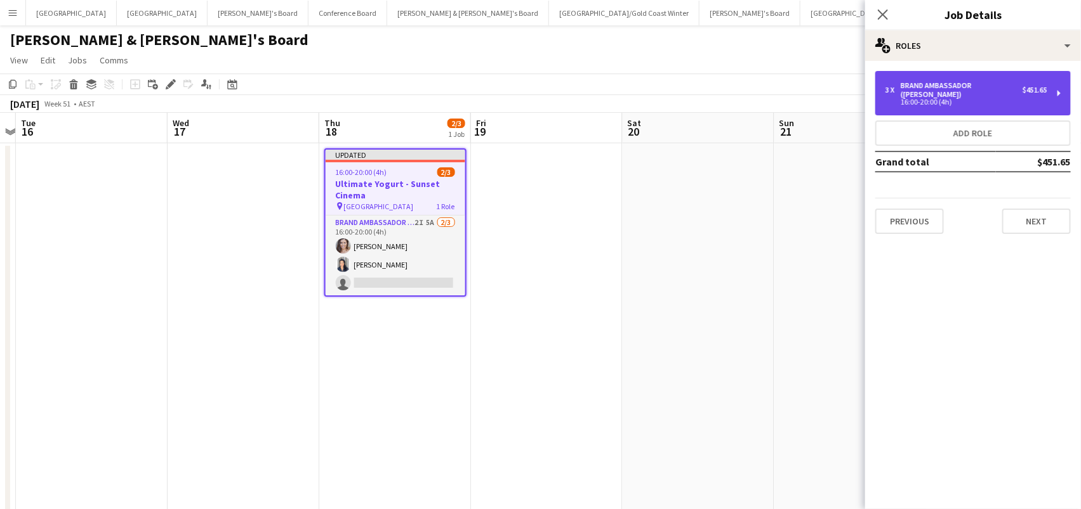
click at [997, 78] on div "3 x Brand Ambassador (Mon - Fri) $451.65 16:00-20:00 (4h)" at bounding box center [972, 93] width 195 height 44
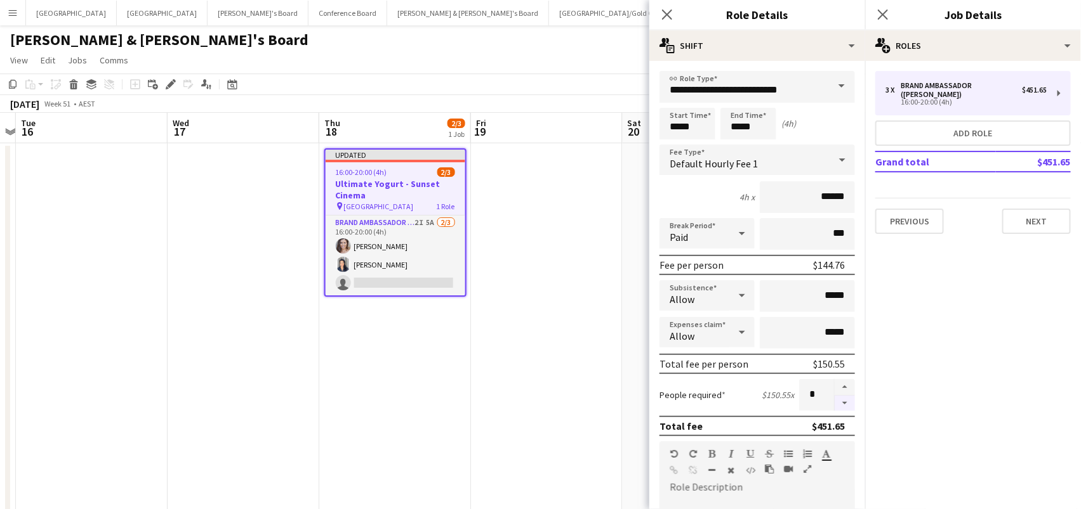
click at [843, 405] on button "button" at bounding box center [844, 404] width 20 height 16
type input "*"
click at [362, 182] on h3 "Ultimate Yogurt - Sunset Cinema" at bounding box center [395, 189] width 140 height 23
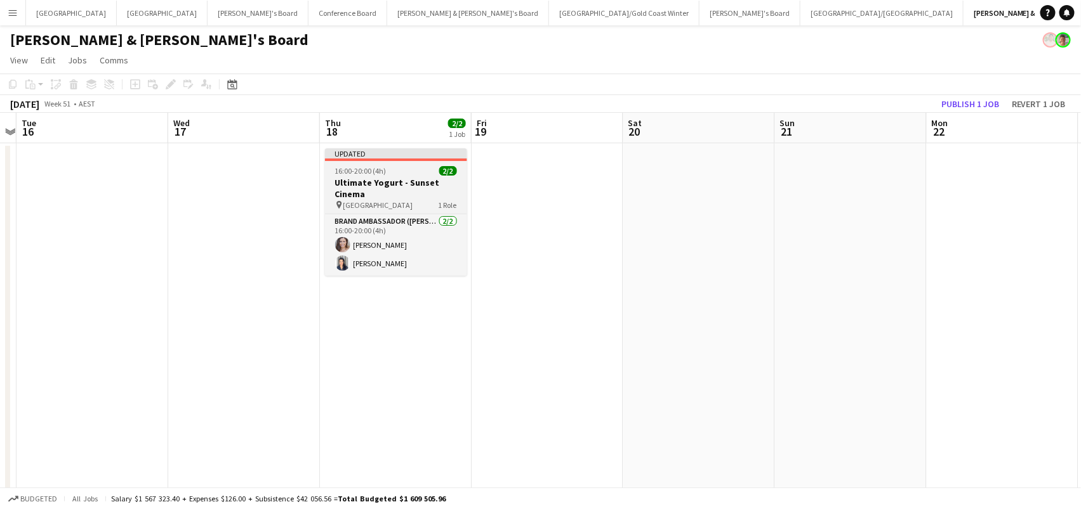
click at [366, 177] on h3 "Ultimate Yogurt - Sunset Cinema" at bounding box center [396, 188] width 142 height 23
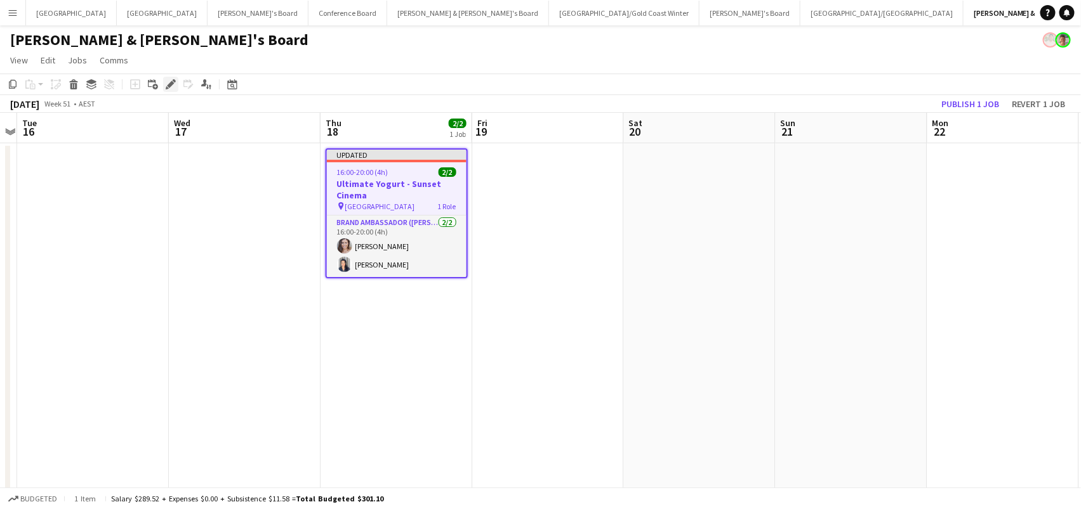
click at [171, 79] on icon "Edit" at bounding box center [171, 84] width 10 height 10
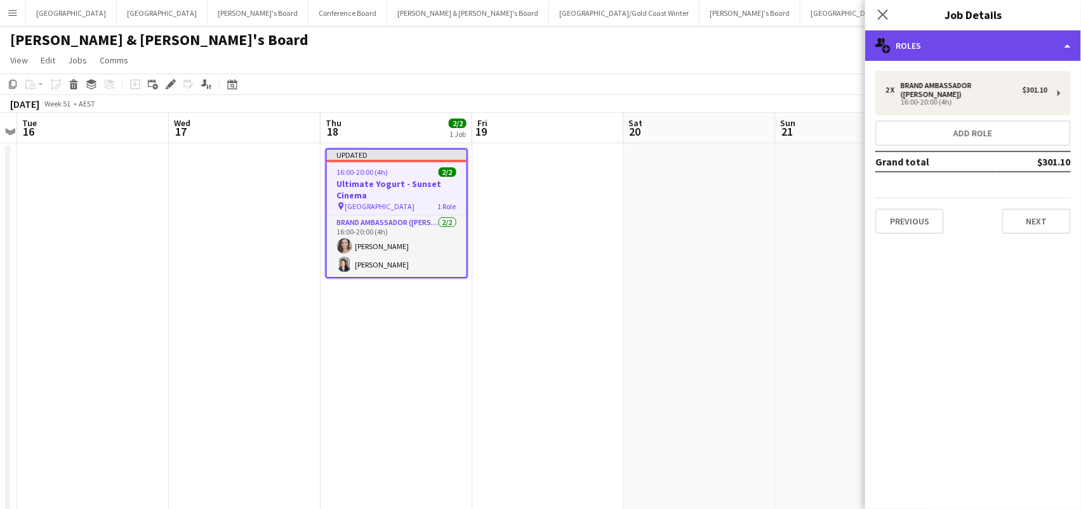
click at [931, 58] on div "multiple-users-add Roles" at bounding box center [973, 45] width 216 height 30
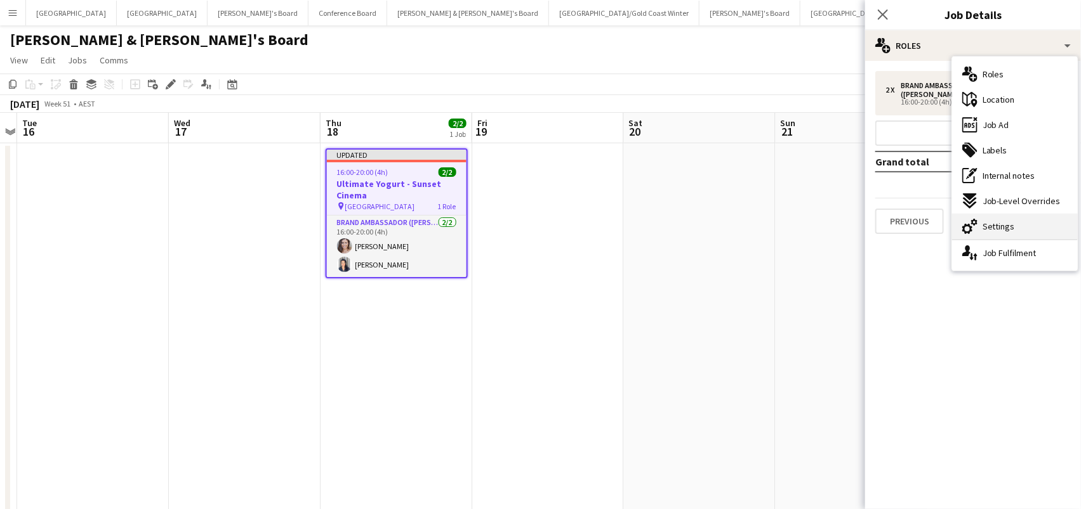
click at [1013, 231] on div "cog-double-3 Settings" at bounding box center [1015, 226] width 126 height 25
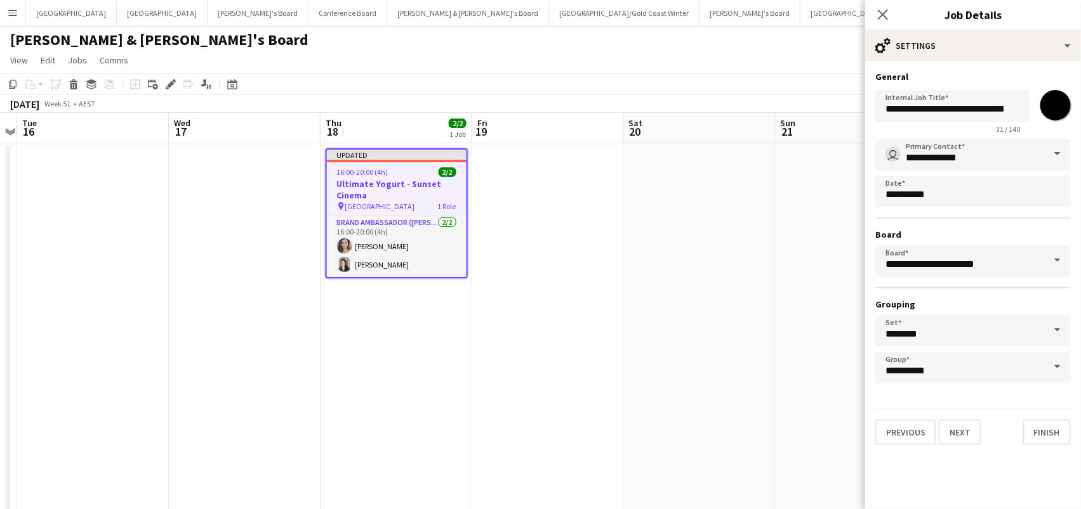
click at [1049, 107] on input "*******" at bounding box center [1055, 105] width 46 height 46
type input "*******"
click at [777, 273] on app-date-cell at bounding box center [851, 385] width 152 height 485
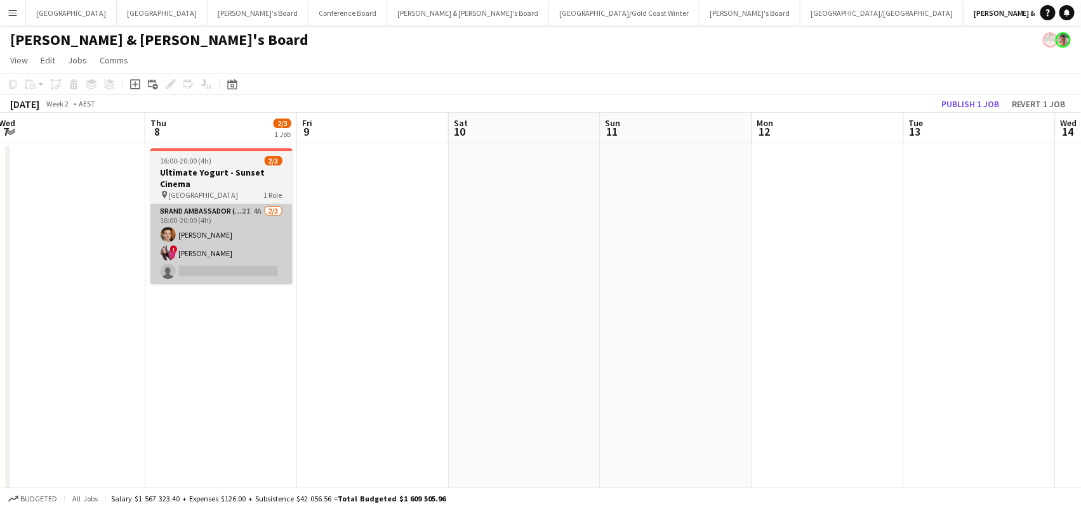
click at [178, 251] on app-card-role "Brand Ambassador (Mon - Fri) 2I 4A 2/3 16:00-20:00 (4h) Juan Montes ! Daiana Sc…" at bounding box center [221, 244] width 142 height 80
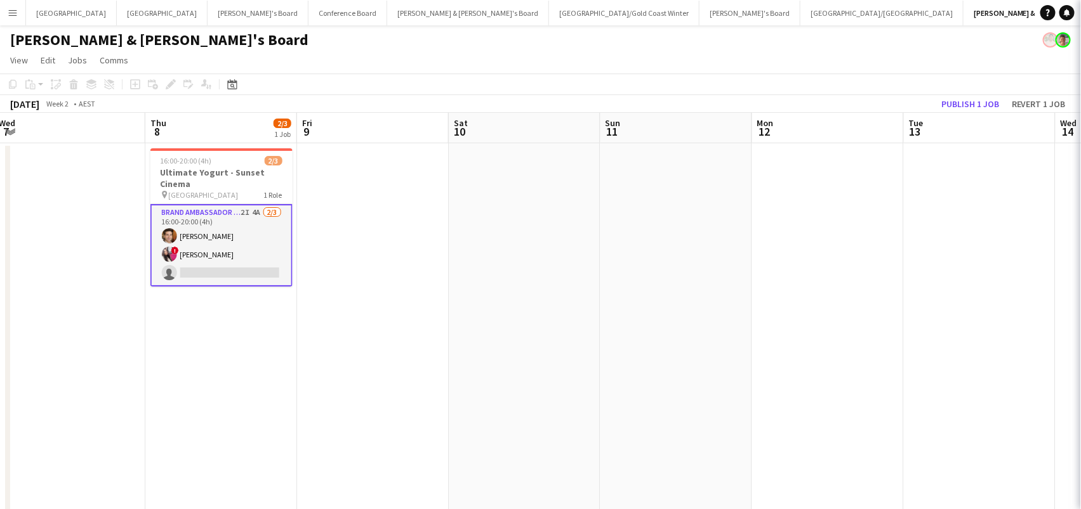
scroll to position [0, 460]
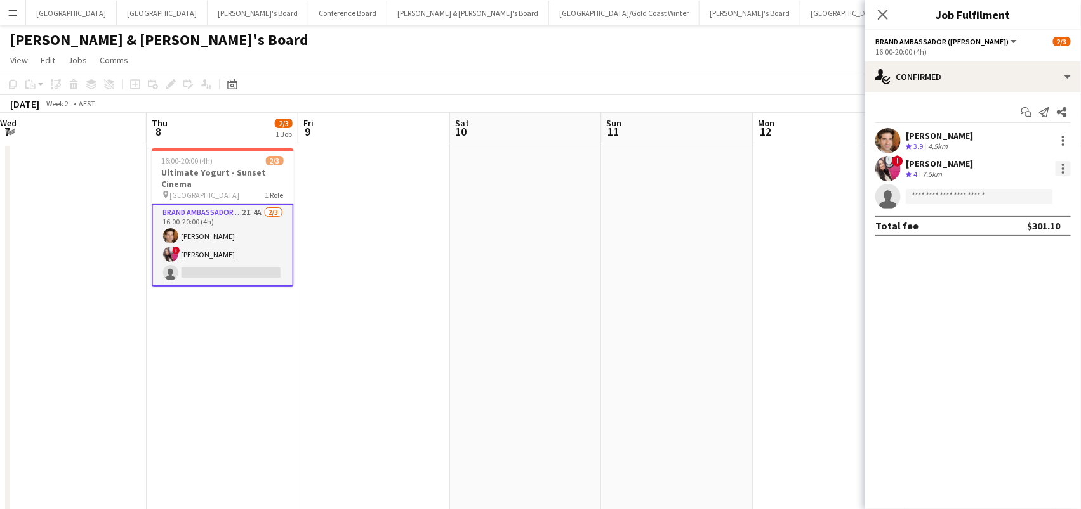
click at [1065, 166] on div at bounding box center [1062, 168] width 15 height 15
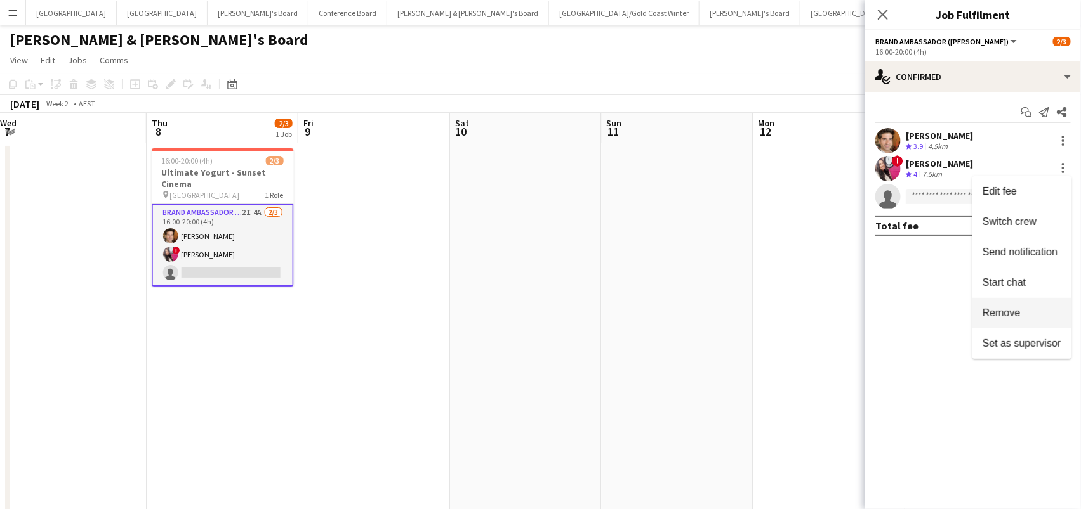
click at [1018, 307] on button "Remove" at bounding box center [1021, 313] width 99 height 30
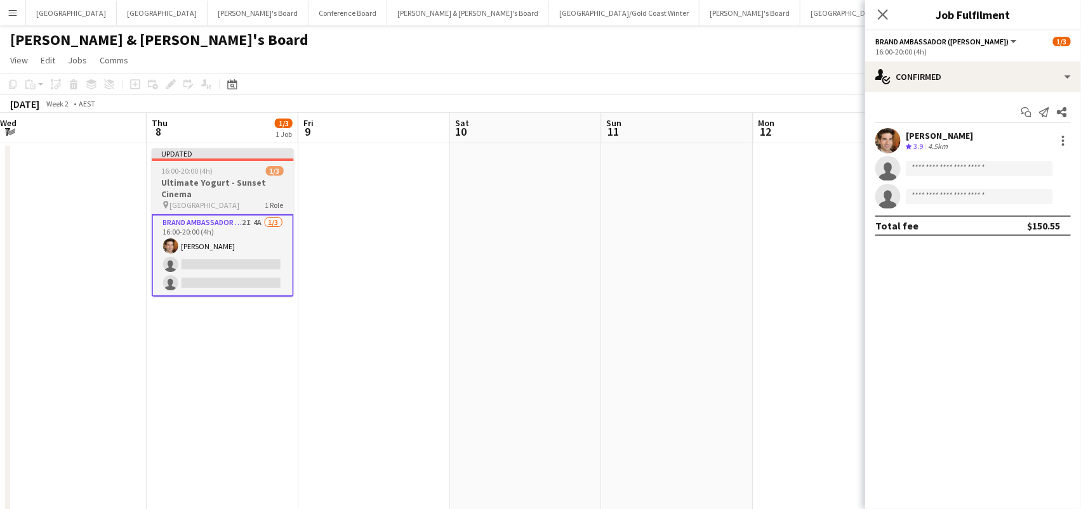
click at [194, 181] on h3 "Ultimate Yogurt - Sunset Cinema" at bounding box center [223, 188] width 142 height 23
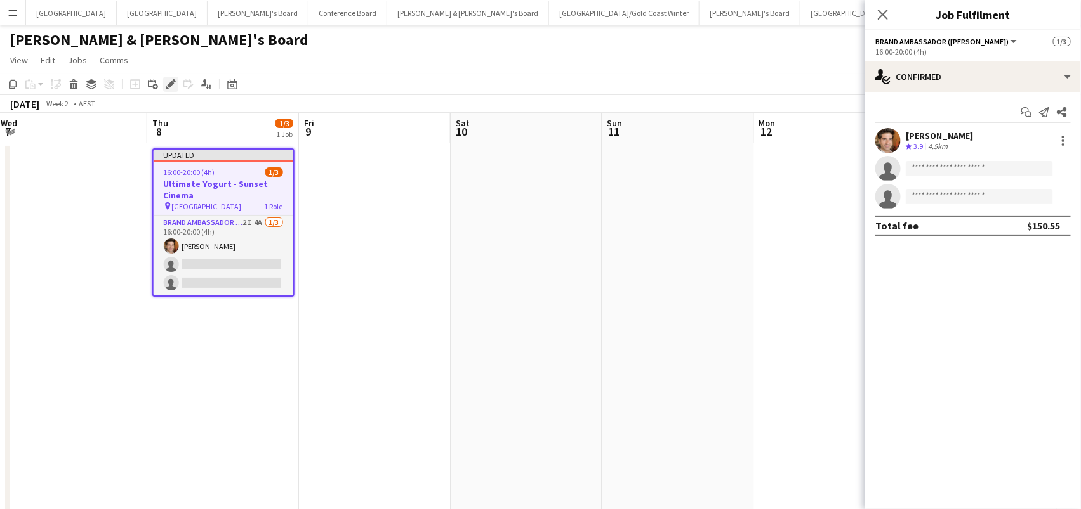
click at [167, 81] on icon "Edit" at bounding box center [171, 84] width 10 height 10
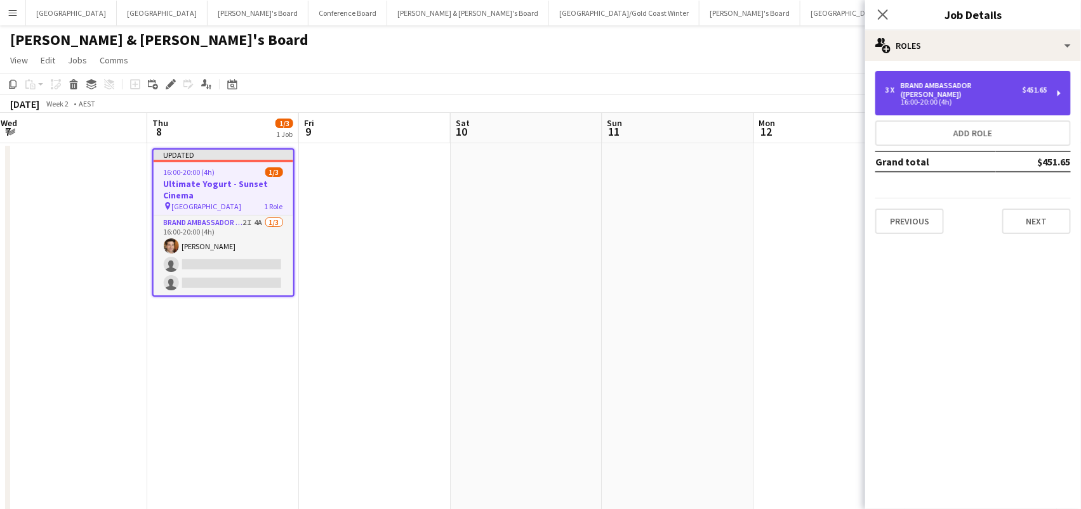
click at [996, 76] on div "3 x Brand Ambassador (Mon - Fri) $451.65 16:00-20:00 (4h)" at bounding box center [972, 93] width 195 height 44
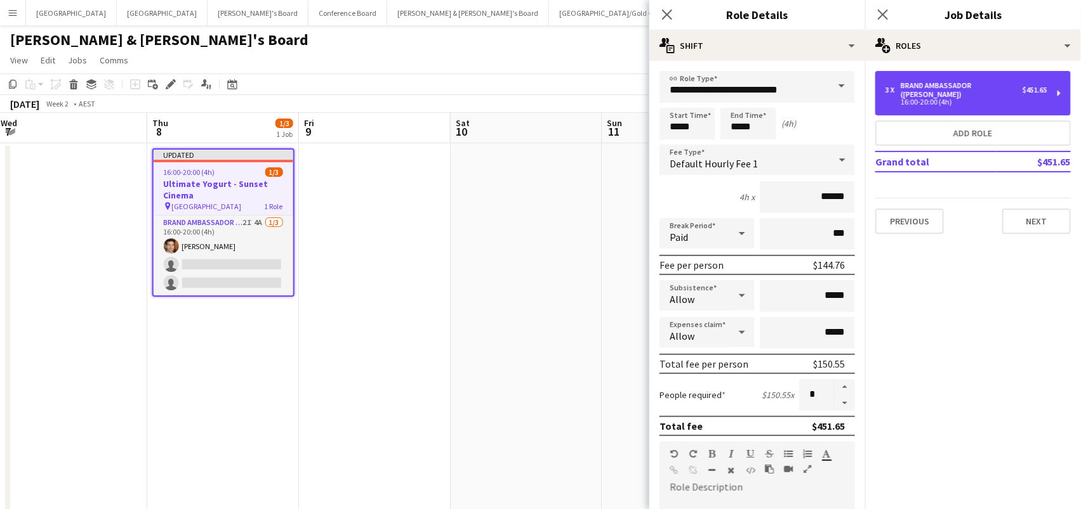
scroll to position [114, 0]
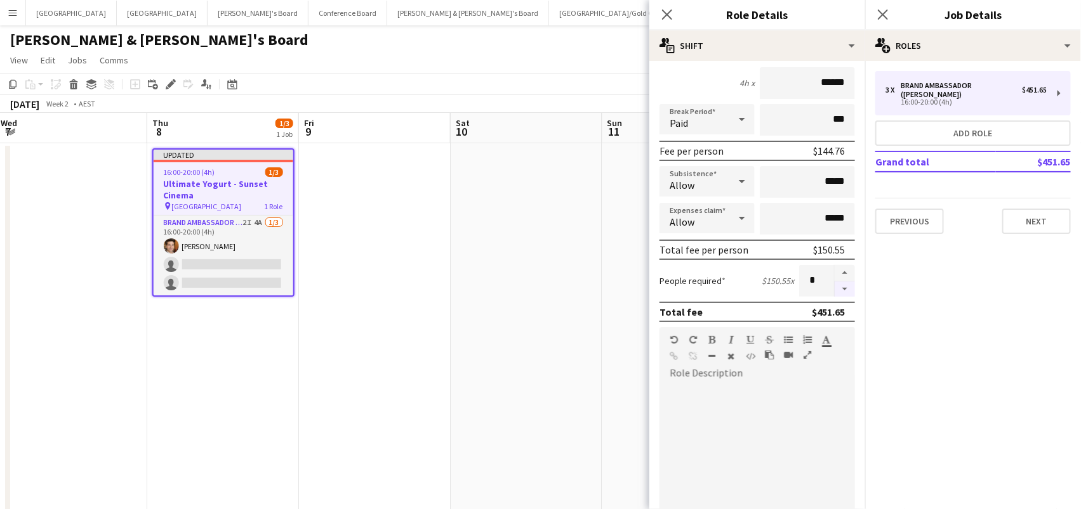
click at [844, 289] on button "button" at bounding box center [844, 290] width 20 height 16
type input "*"
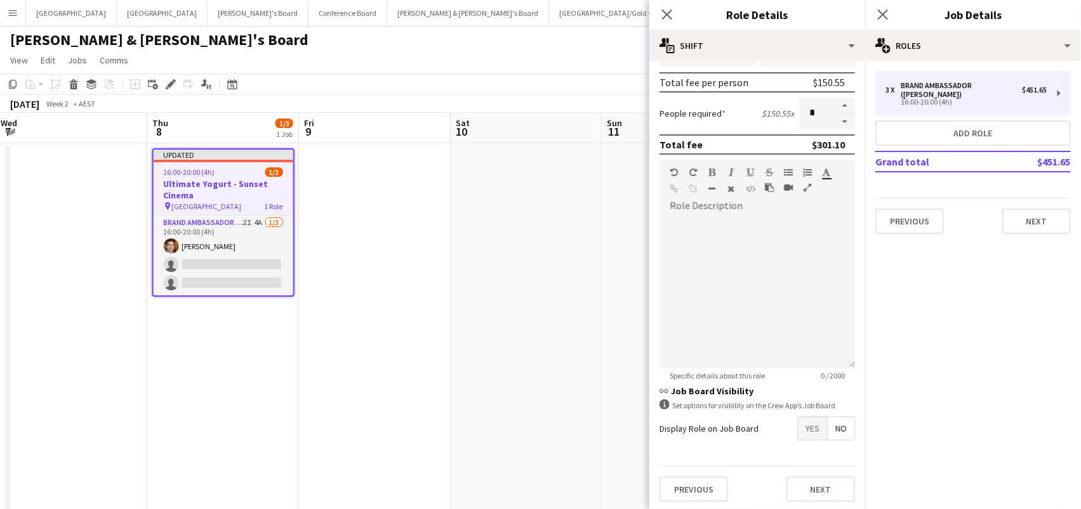
scroll to position [281, 0]
click at [475, 209] on app-date-cell at bounding box center [526, 385] width 152 height 485
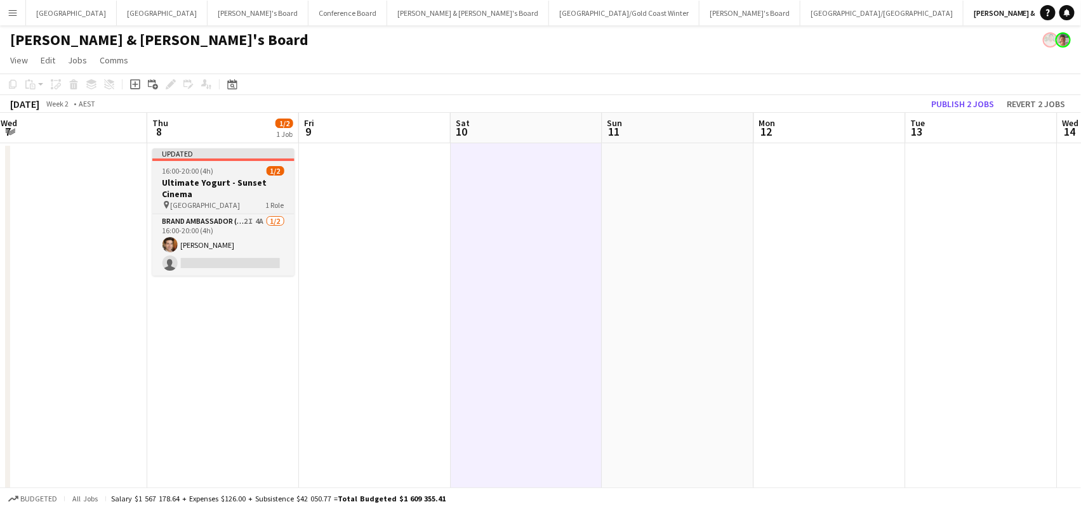
click at [244, 192] on h3 "Ultimate Yogurt - Sunset Cinema" at bounding box center [223, 188] width 142 height 23
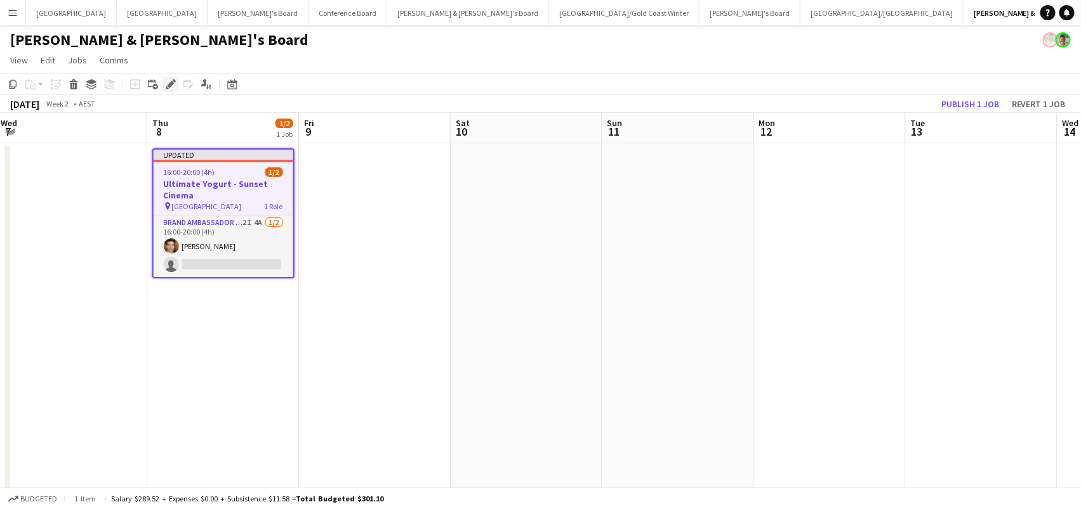
click at [163, 82] on div "Edit" at bounding box center [170, 84] width 15 height 15
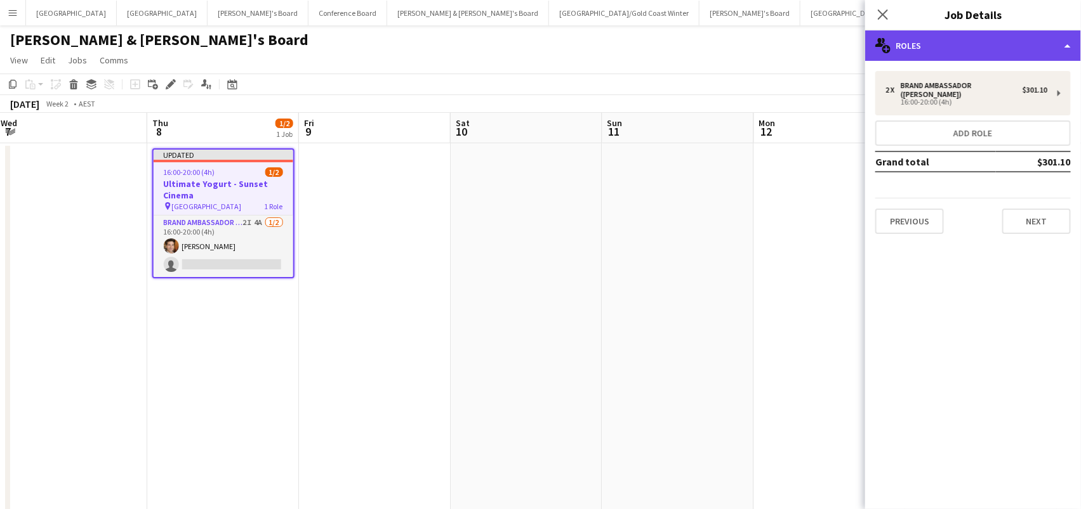
click at [912, 37] on div "multiple-users-add Roles" at bounding box center [973, 45] width 216 height 30
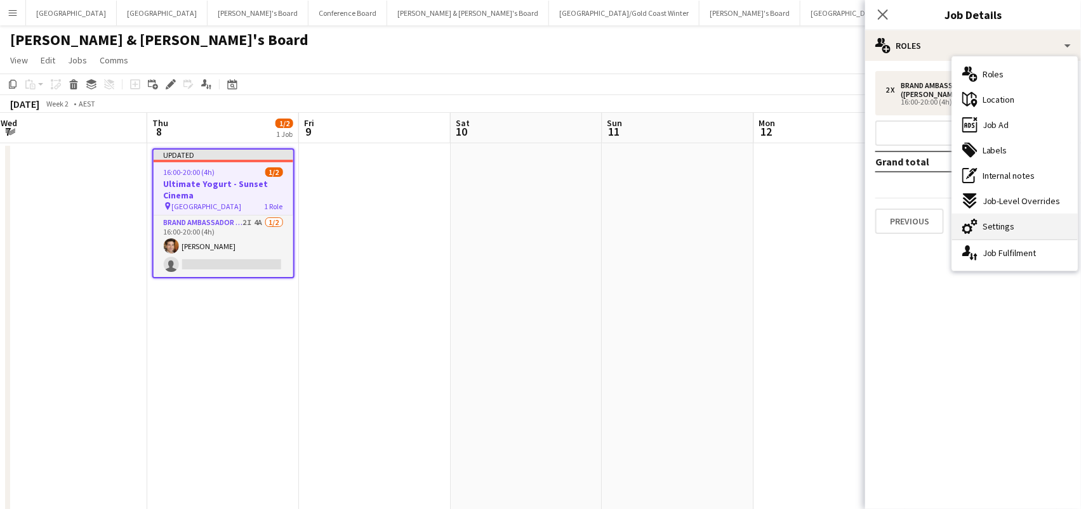
click at [1053, 223] on div "cog-double-3 Settings" at bounding box center [1015, 226] width 126 height 25
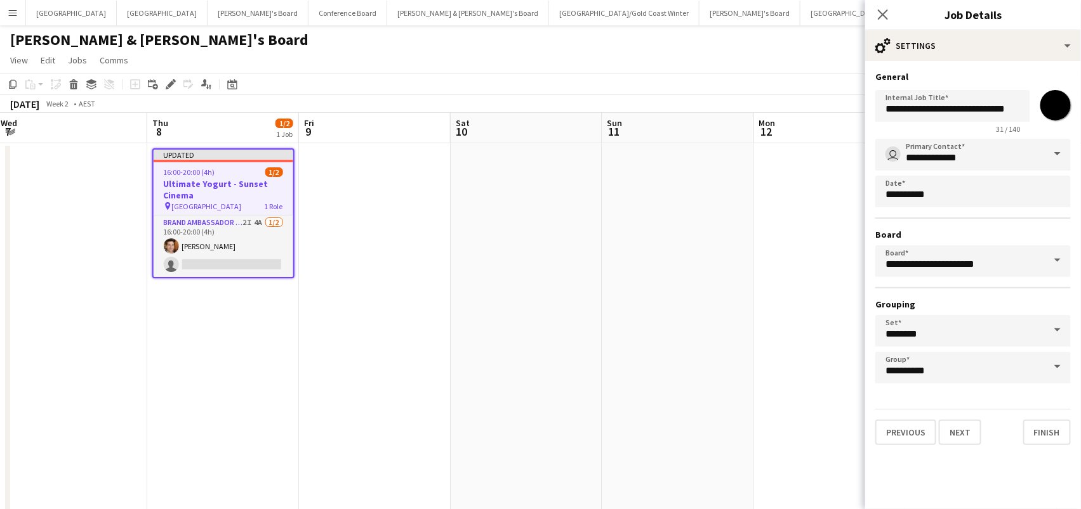
click at [1060, 112] on input "*******" at bounding box center [1055, 105] width 46 height 46
type input "*******"
click at [741, 242] on app-date-cell at bounding box center [678, 385] width 152 height 485
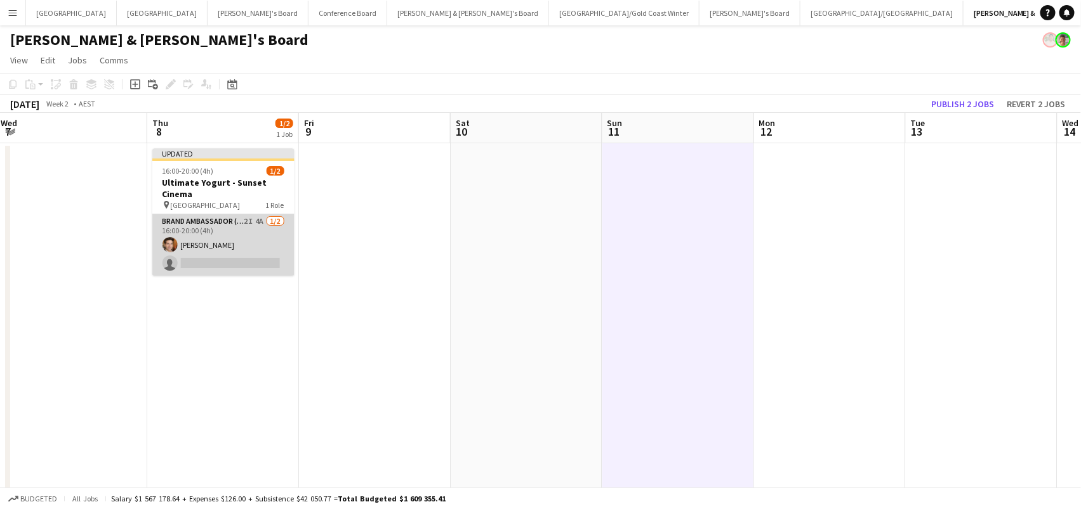
click at [250, 239] on app-card-role "Brand Ambassador (Mon - Fri) 2I 4A 1/2 16:00-20:00 (4h) Juan Montes single-neut…" at bounding box center [223, 245] width 142 height 62
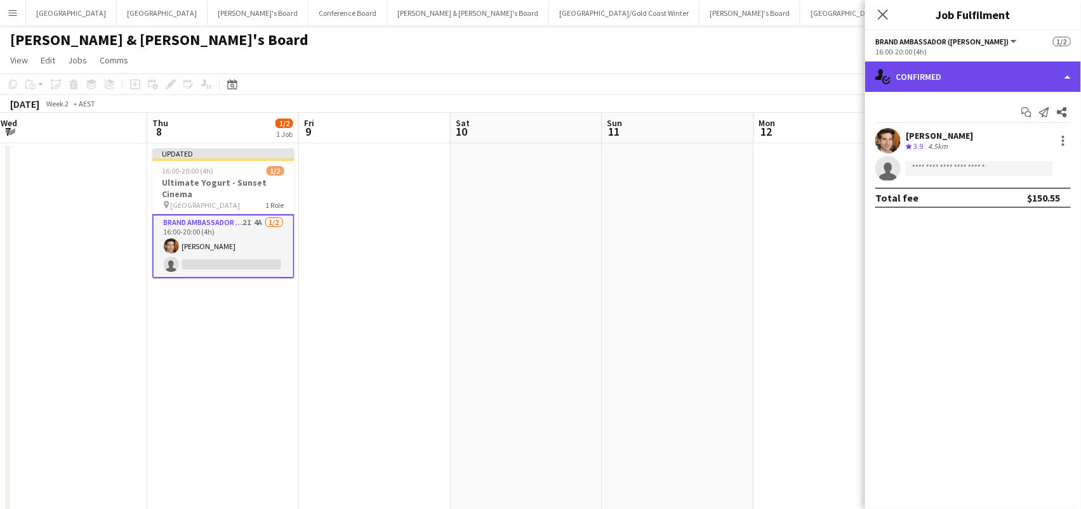
click at [928, 82] on div "single-neutral-actions-check-2 Confirmed" at bounding box center [973, 77] width 216 height 30
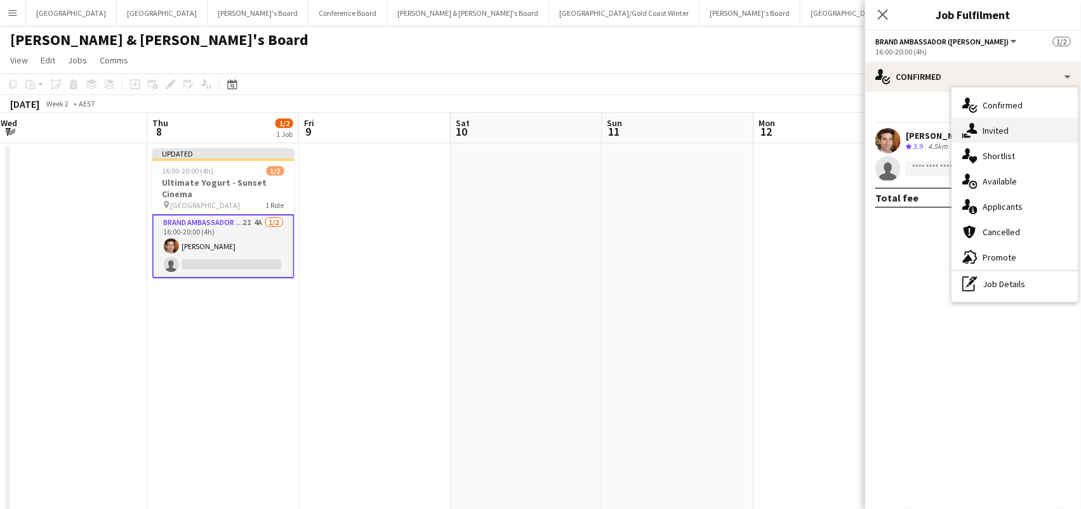
click at [989, 131] on span "Invited" at bounding box center [995, 130] width 26 height 11
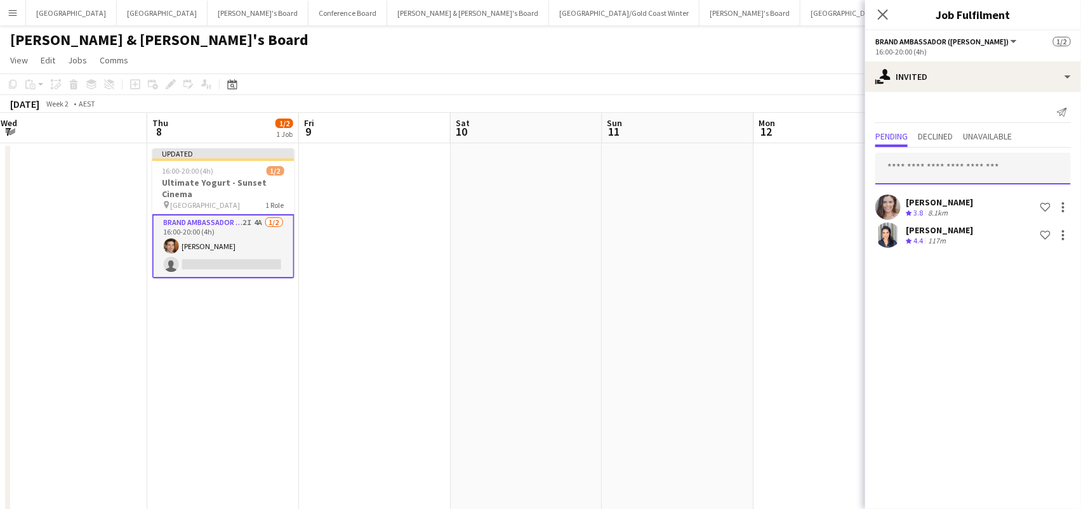
click at [961, 164] on input "text" at bounding box center [972, 169] width 195 height 32
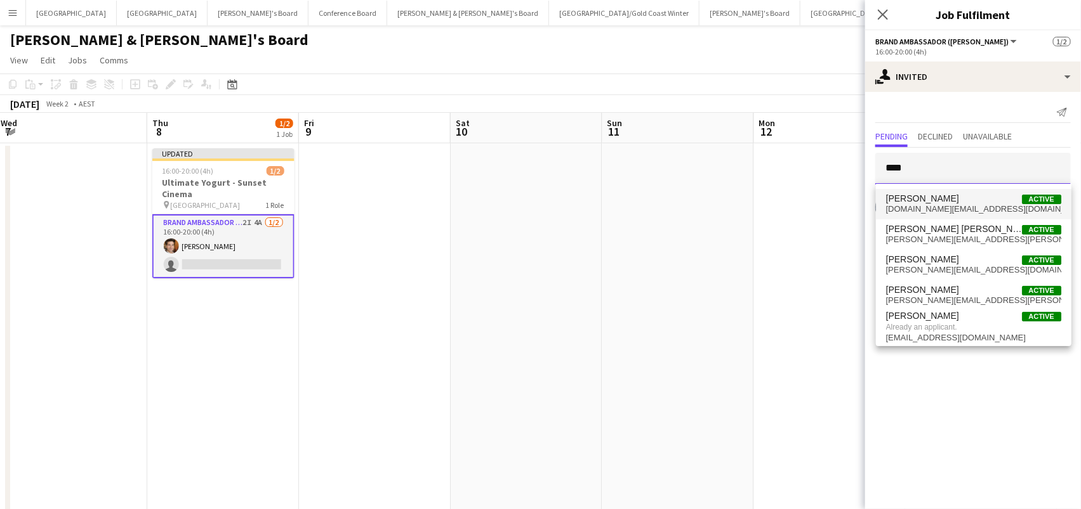
type input "****"
click at [983, 212] on span "jessica.af@gmail.com" at bounding box center [973, 209] width 175 height 10
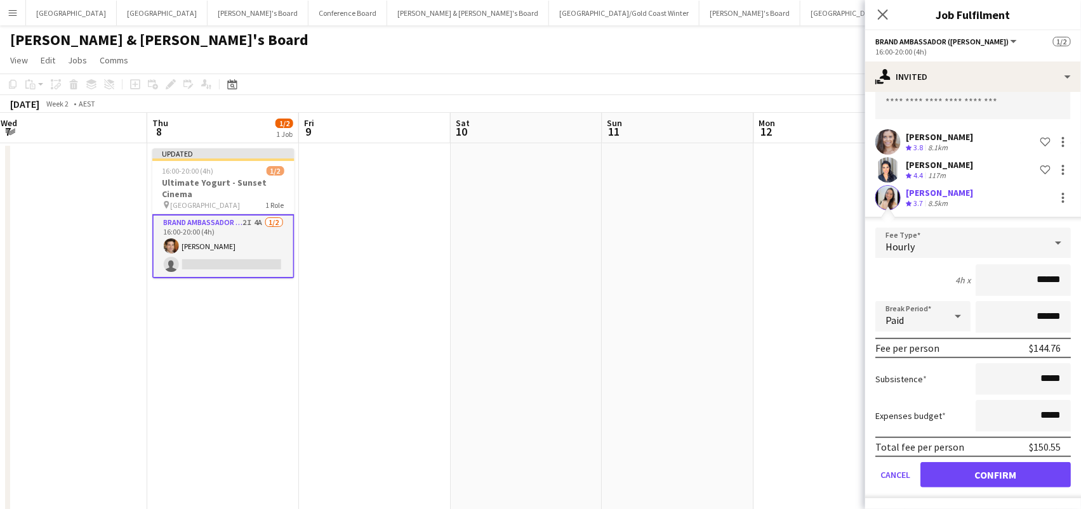
scroll to position [65, 0]
click at [1011, 471] on button "Confirm" at bounding box center [995, 475] width 150 height 25
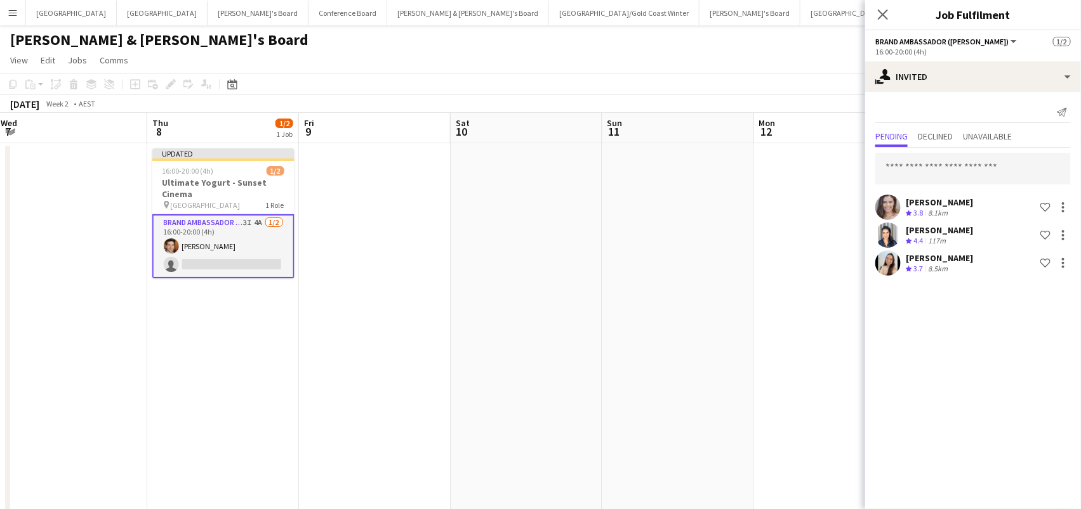
scroll to position [0, 0]
click at [784, 362] on app-date-cell at bounding box center [830, 385] width 152 height 485
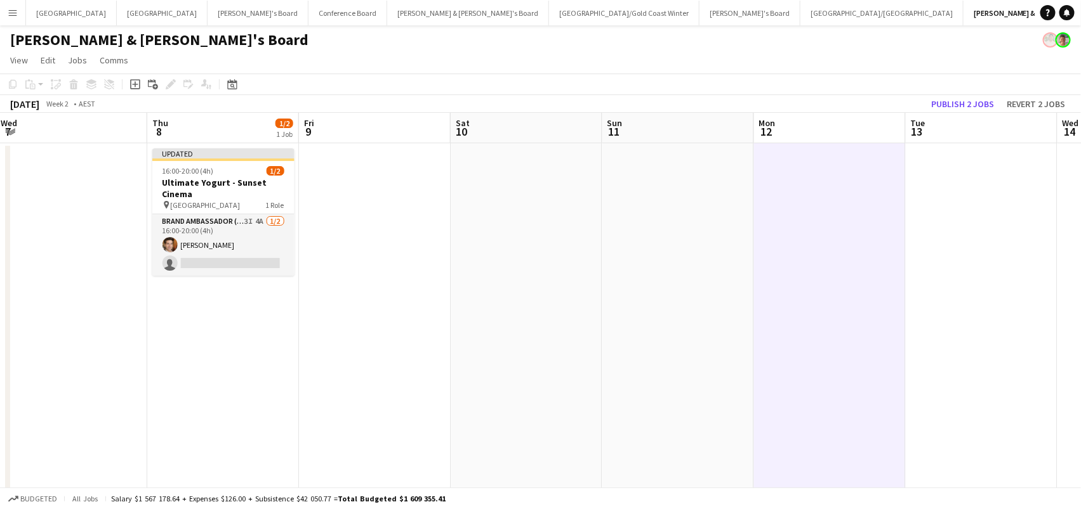
scroll to position [0, 459]
click at [969, 102] on button "Publish 2 jobs" at bounding box center [962, 104] width 73 height 16
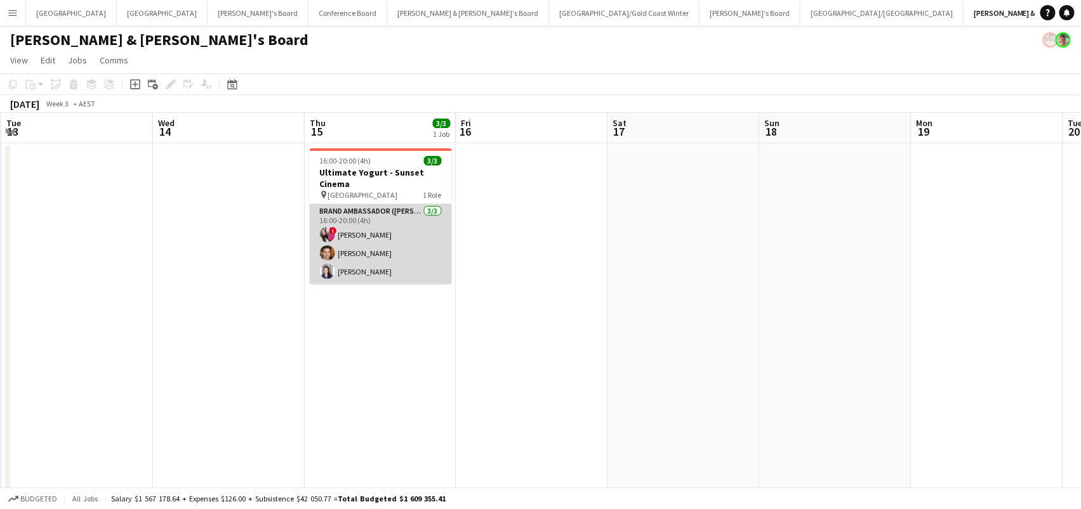
click at [377, 243] on app-card-role "Brand Ambassador (Mon - Fri) 3/3 16:00-20:00 (4h) ! Daiana Scherer Juan Montes …" at bounding box center [381, 244] width 142 height 80
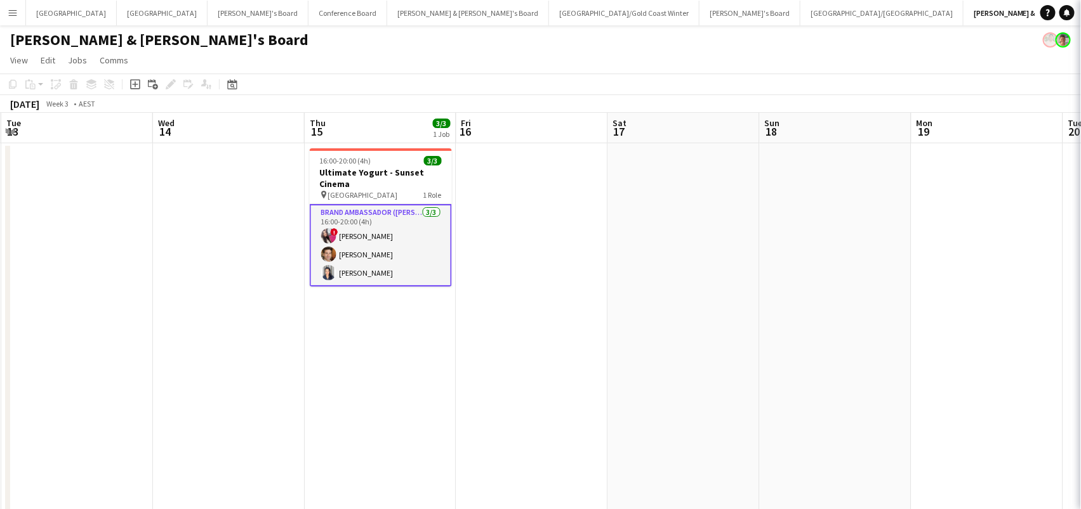
scroll to position [0, 604]
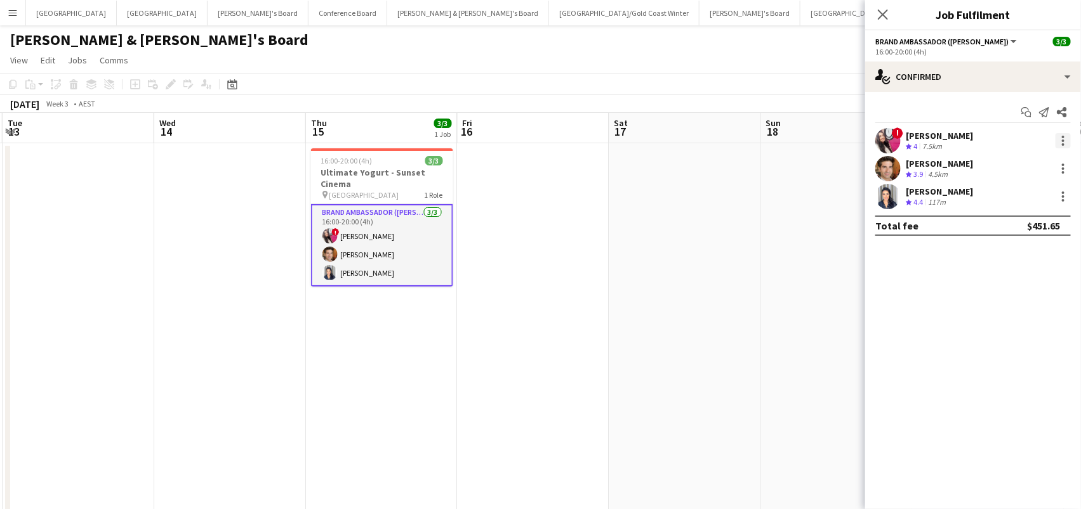
click at [1063, 137] on div at bounding box center [1062, 137] width 3 height 3
click at [1034, 286] on span "Remove" at bounding box center [1021, 285] width 79 height 11
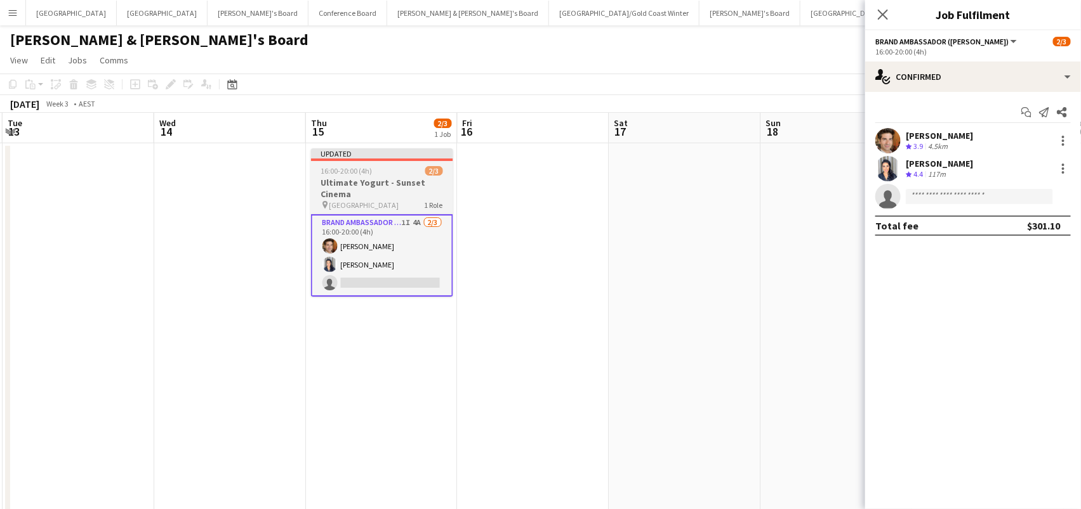
click at [414, 177] on h3 "Ultimate Yogurt - Sunset Cinema" at bounding box center [382, 188] width 142 height 23
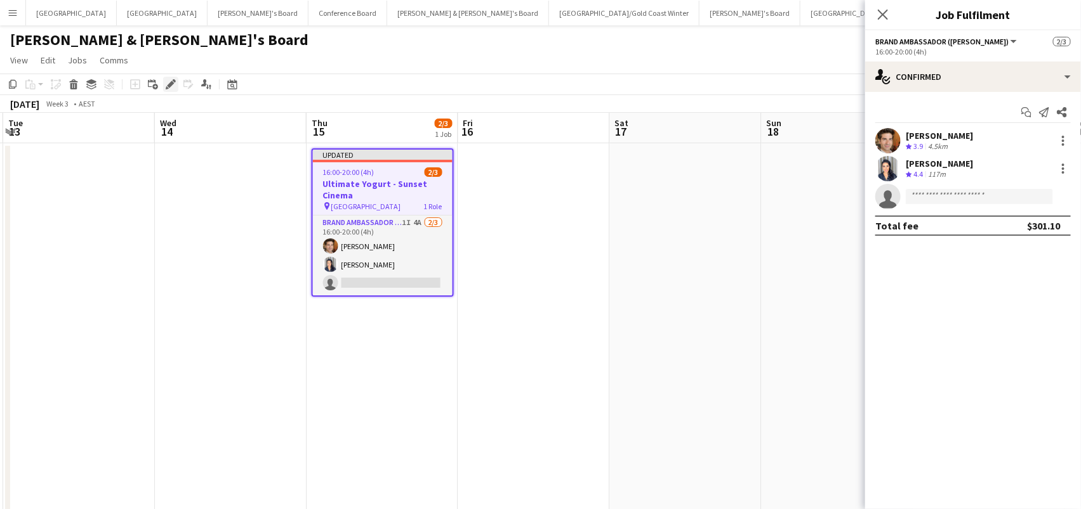
click at [168, 82] on icon at bounding box center [170, 84] width 7 height 7
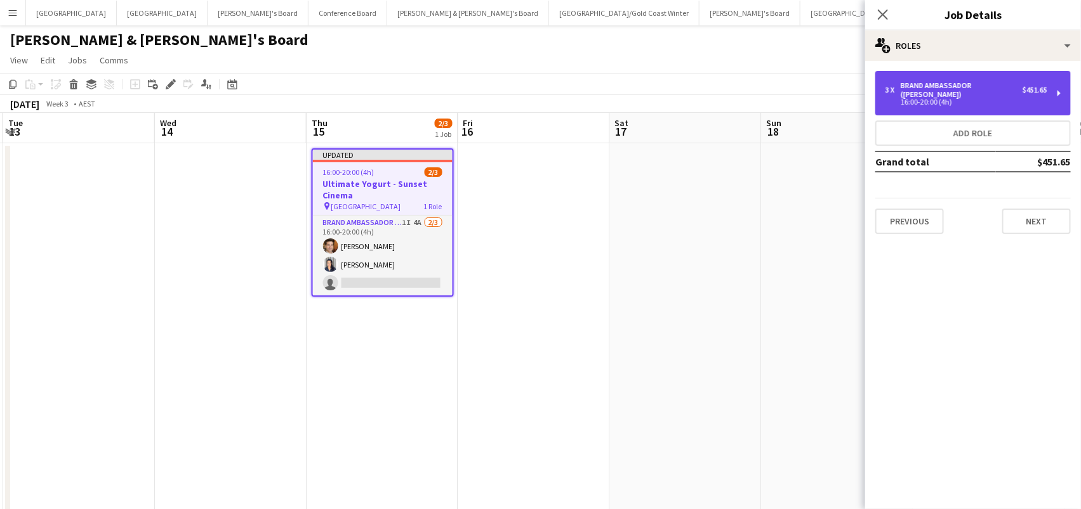
click at [990, 99] on div "16:00-20:00 (4h)" at bounding box center [966, 102] width 162 height 6
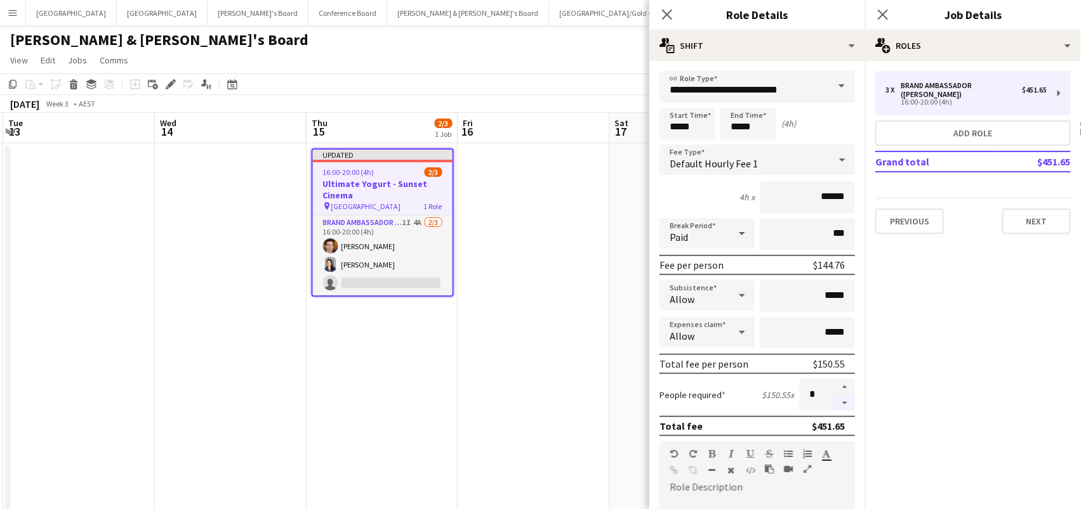
click at [847, 398] on button "button" at bounding box center [844, 404] width 20 height 16
type input "*"
click at [397, 185] on h3 "Ultimate Yogurt - Sunset Cinema" at bounding box center [383, 189] width 140 height 23
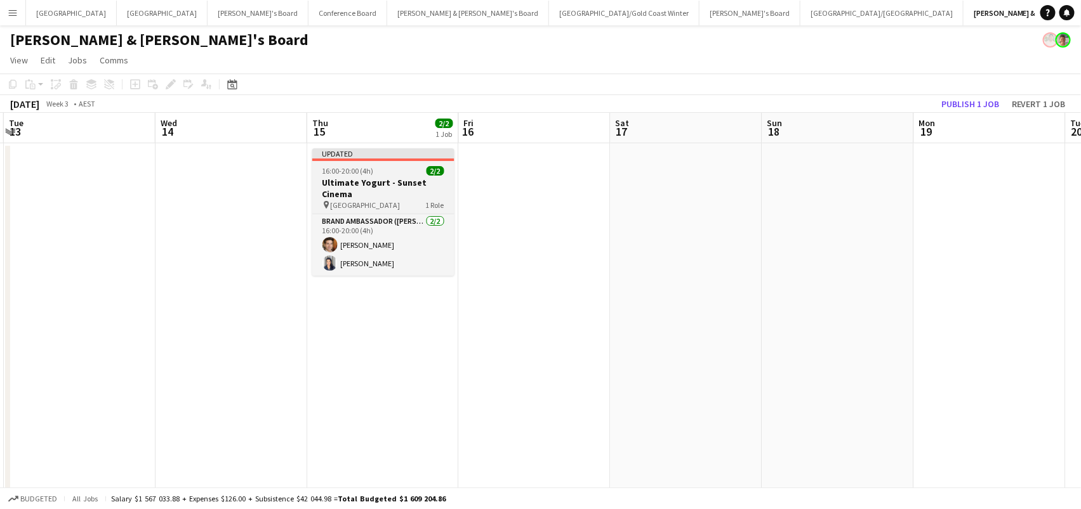
click at [354, 191] on h3 "Ultimate Yogurt - Sunset Cinema" at bounding box center [383, 188] width 142 height 23
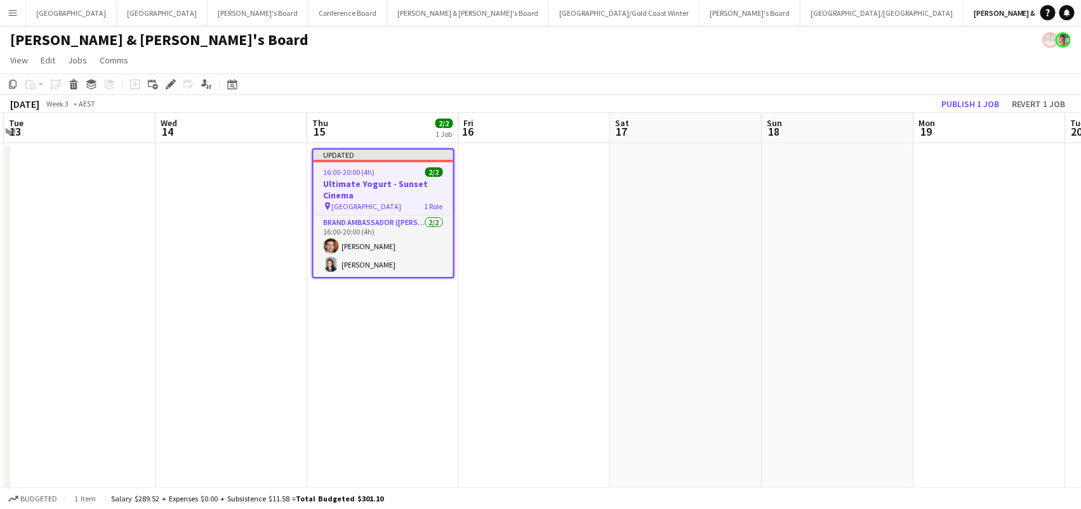
scroll to position [0, 602]
click at [164, 77] on div "Edit" at bounding box center [170, 84] width 15 height 15
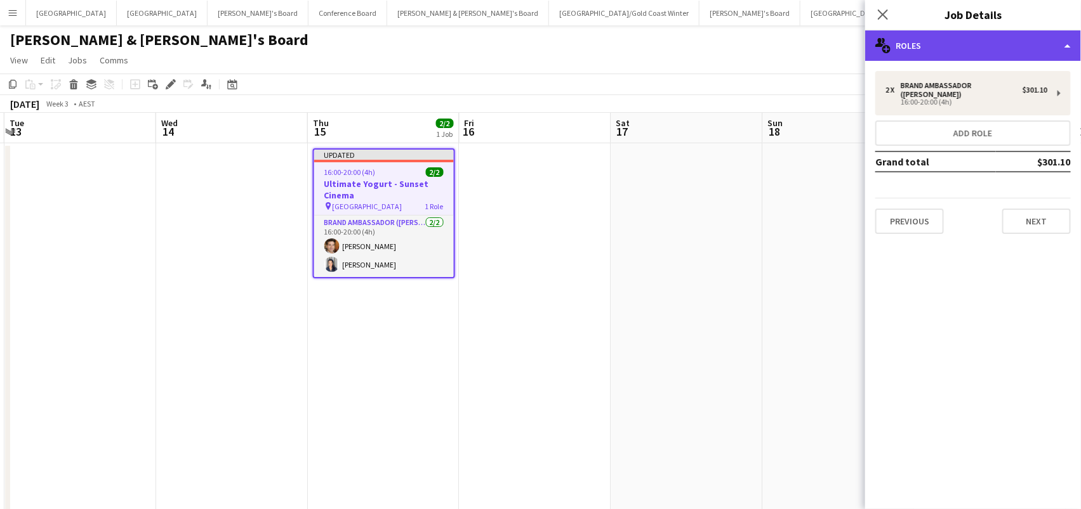
click at [942, 44] on div "multiple-users-add Roles" at bounding box center [973, 45] width 216 height 30
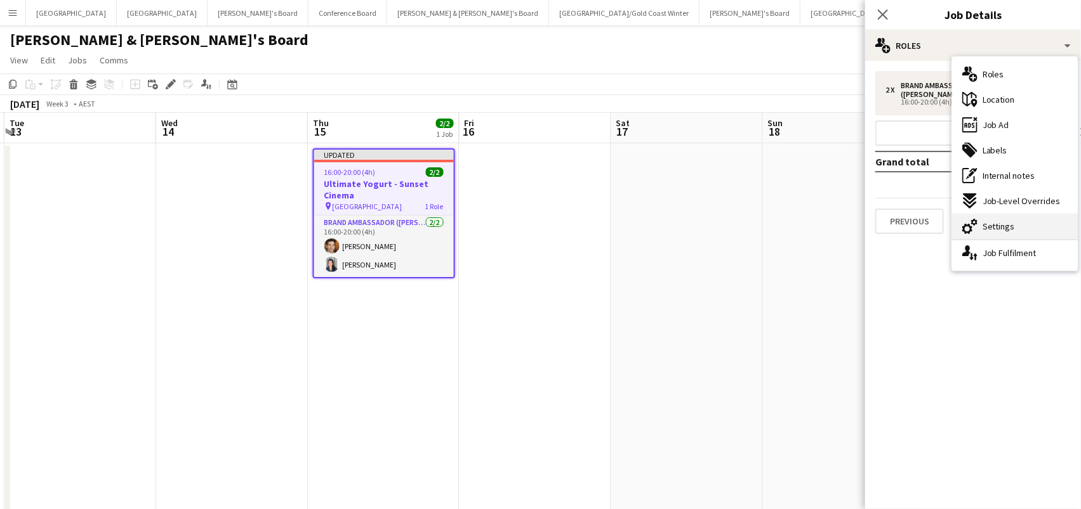
click at [1017, 223] on div "cog-double-3 Settings" at bounding box center [1015, 226] width 126 height 25
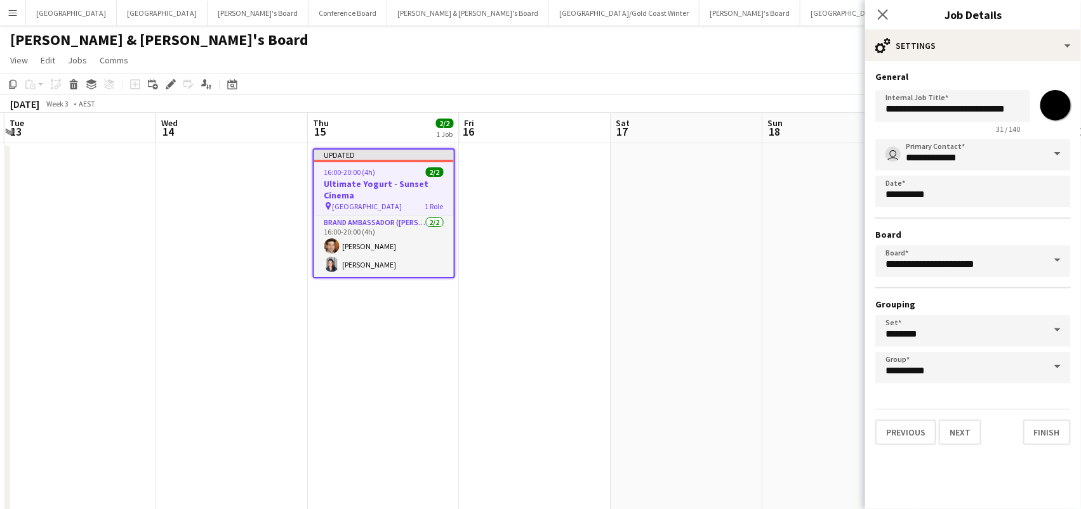
click at [1055, 125] on div "**********" at bounding box center [972, 109] width 195 height 49
click at [1052, 108] on input "*******" at bounding box center [1055, 105] width 46 height 46
type input "*******"
click at [593, 227] on app-date-cell at bounding box center [535, 385] width 152 height 485
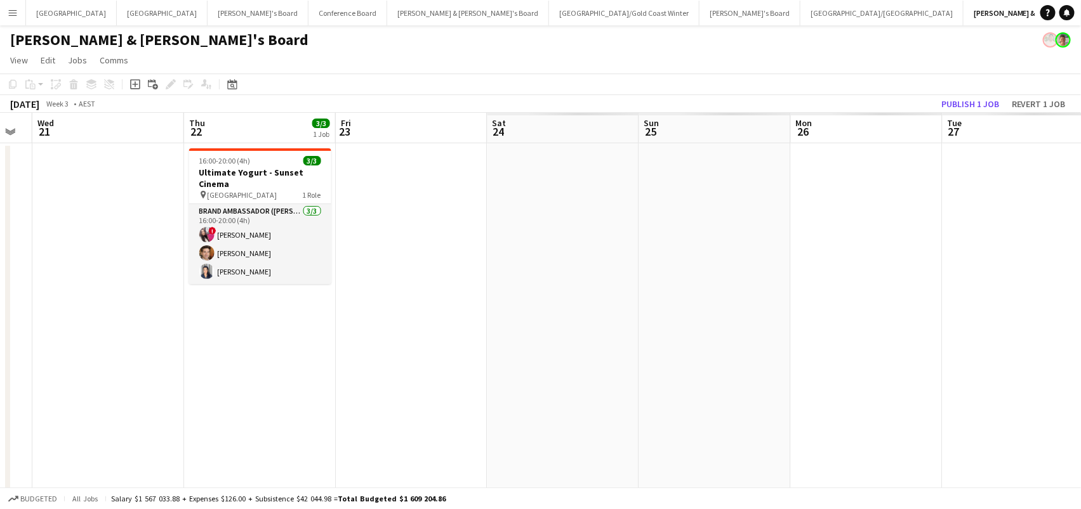
scroll to position [0, 358]
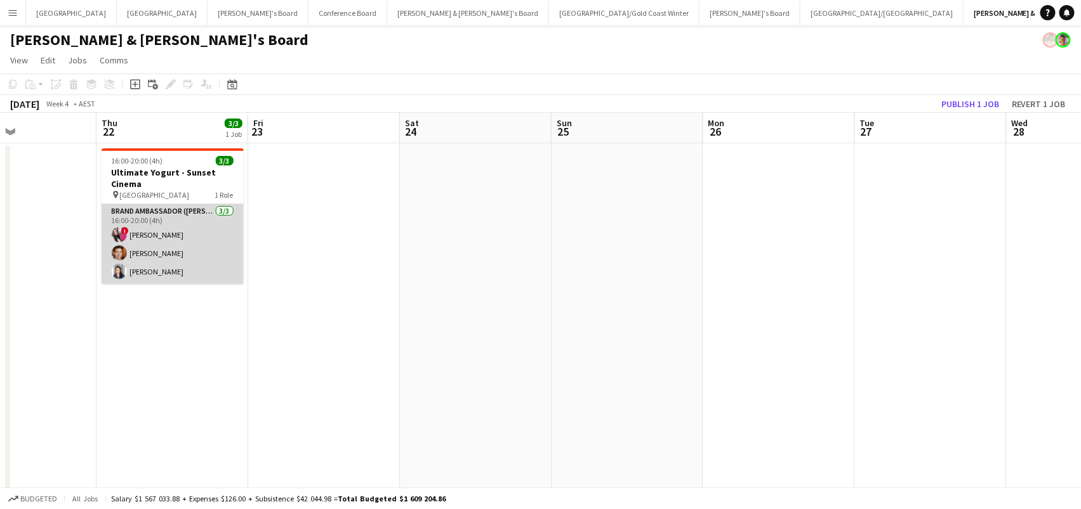
click at [187, 225] on app-card-role "Brand Ambassador (Mon - Fri) 3/3 16:00-20:00 (4h) ! Daiana Scherer Juan Montes …" at bounding box center [173, 244] width 142 height 80
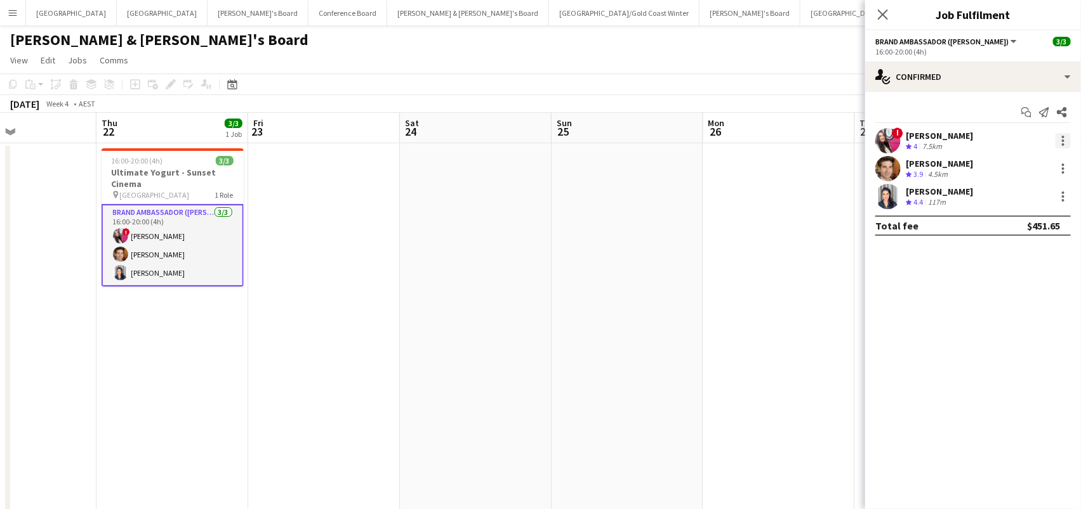
click at [1064, 140] on div at bounding box center [1062, 140] width 15 height 15
click at [1035, 277] on button "Remove" at bounding box center [1021, 285] width 99 height 30
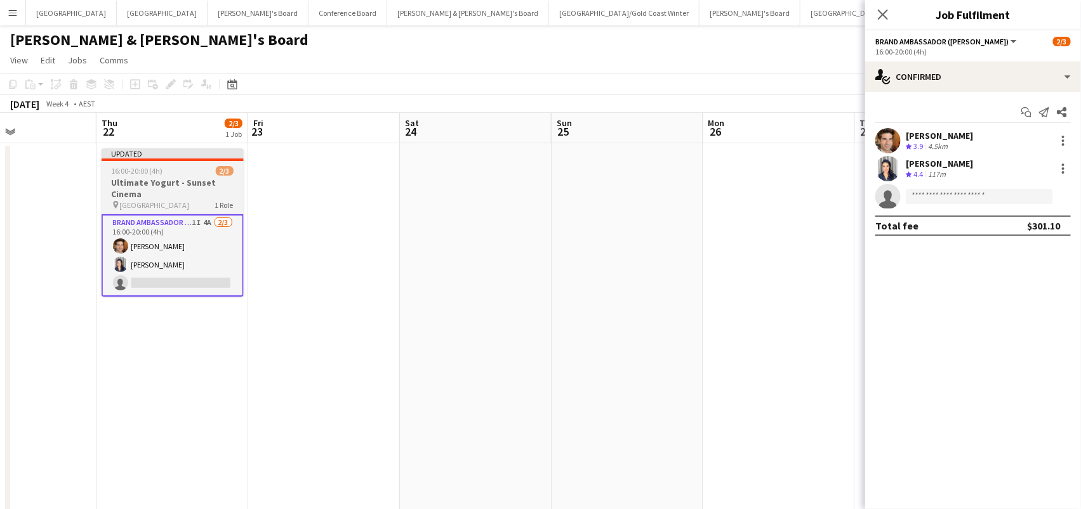
click at [184, 162] on app-job-card "Updated 16:00-20:00 (4h) 2/3 Ultimate Yogurt - Sunset Cinema pin North Sydney 1…" at bounding box center [173, 222] width 142 height 148
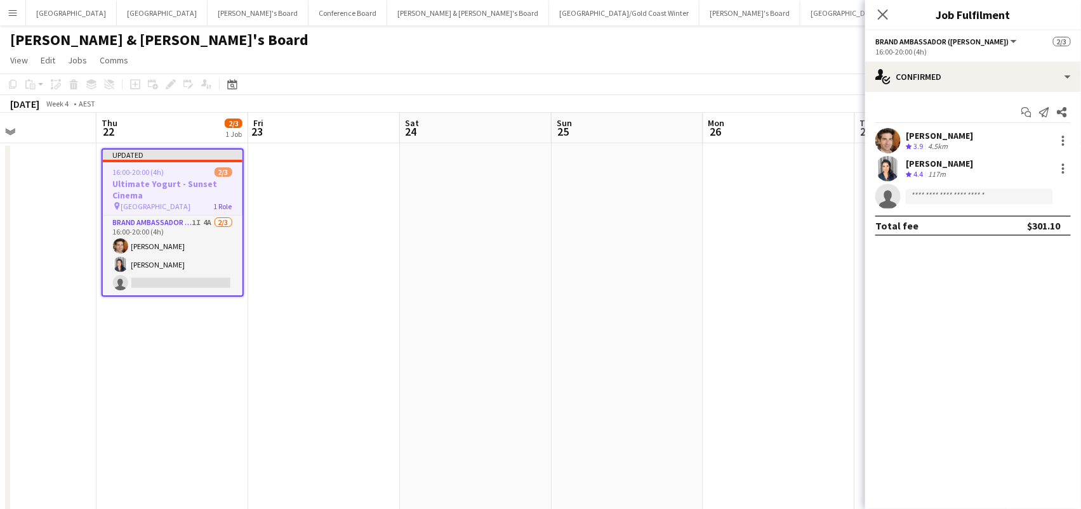
scroll to position [0, 358]
click at [172, 82] on icon at bounding box center [170, 84] width 7 height 7
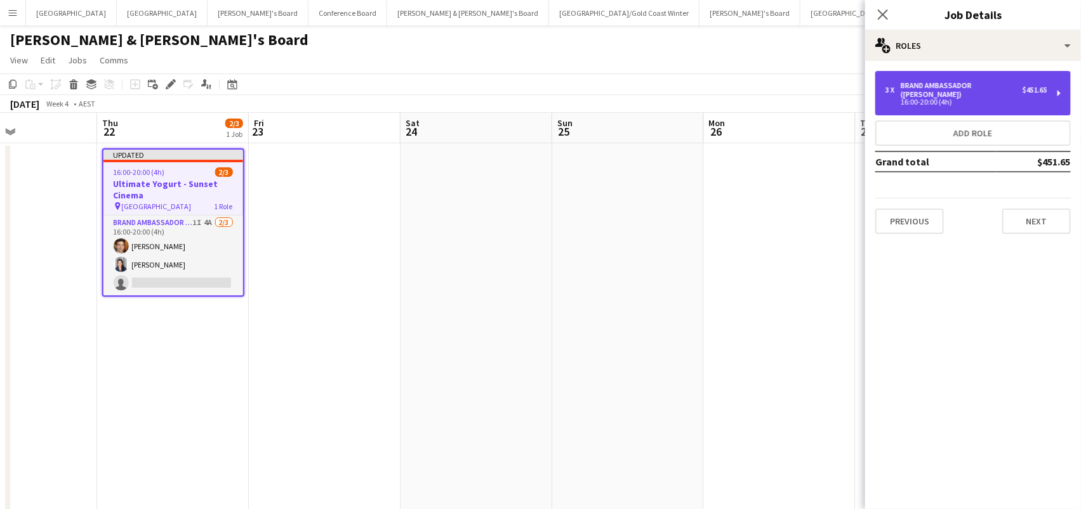
click at [917, 81] on div "Brand Ambassador ([PERSON_NAME])" at bounding box center [961, 90] width 122 height 18
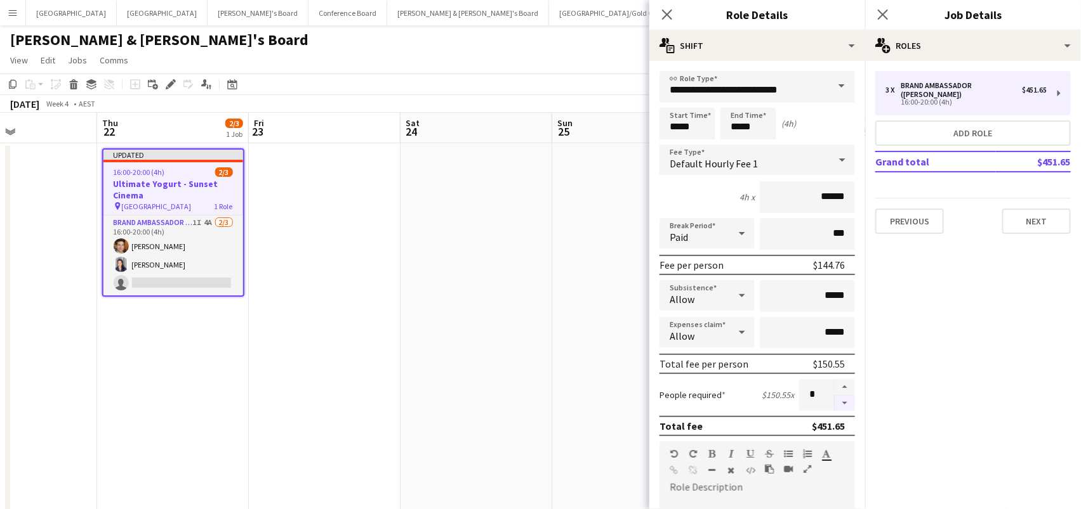
click at [846, 399] on button "button" at bounding box center [844, 404] width 20 height 16
type input "*"
click at [169, 77] on div "Edit" at bounding box center [170, 84] width 15 height 15
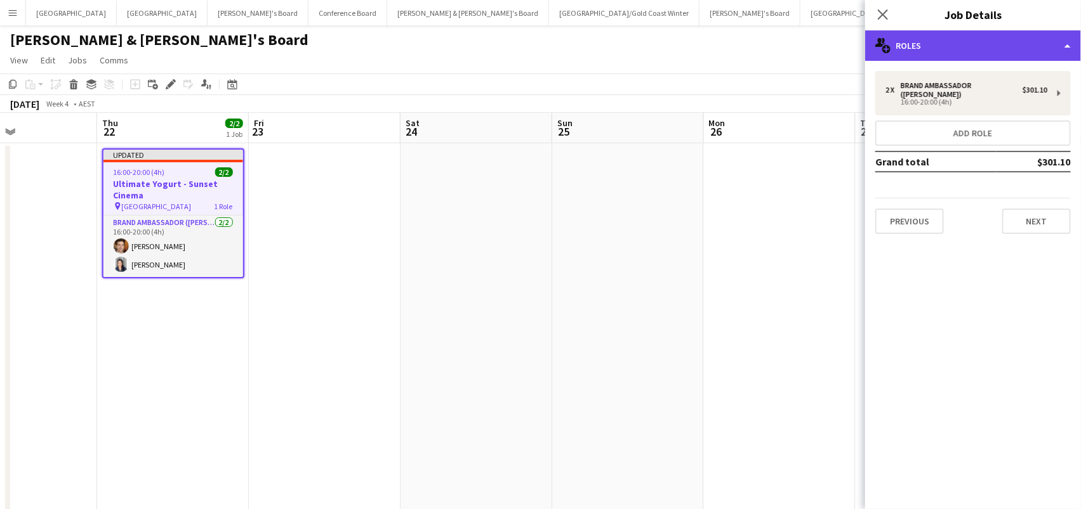
click at [921, 53] on div "multiple-users-add Roles" at bounding box center [973, 45] width 216 height 30
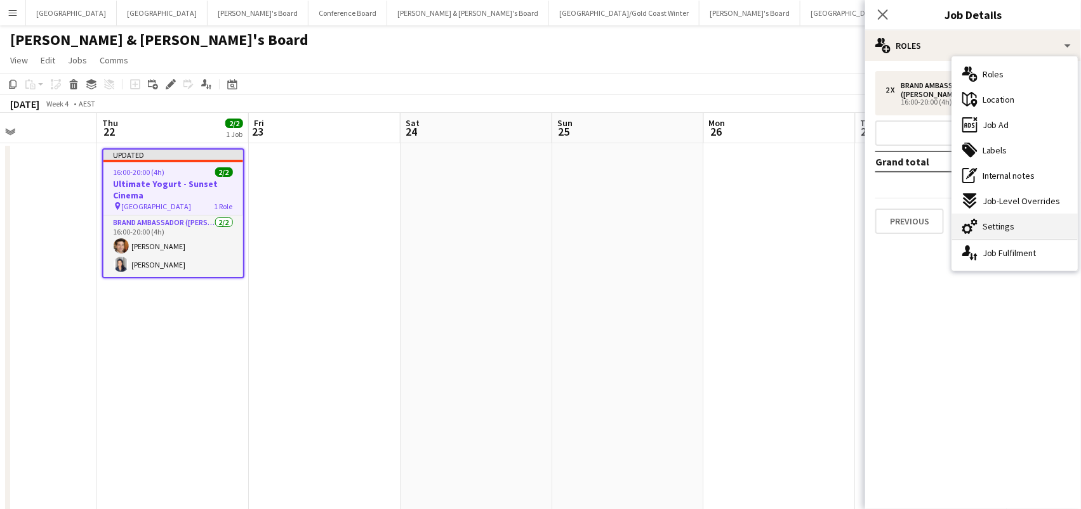
click at [994, 217] on div "cog-double-3 Settings" at bounding box center [1015, 226] width 126 height 25
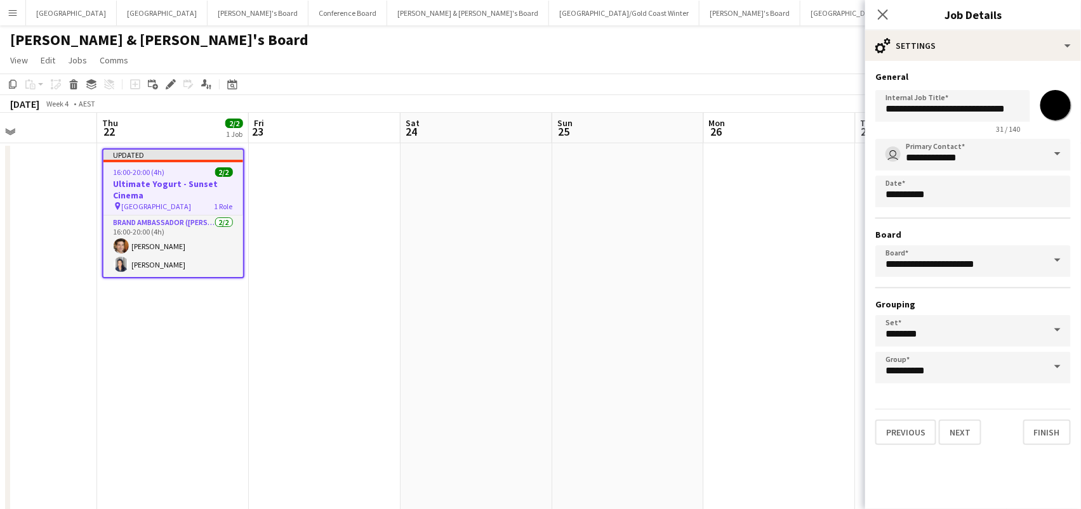
click at [1064, 94] on input "*******" at bounding box center [1055, 105] width 46 height 46
type input "*******"
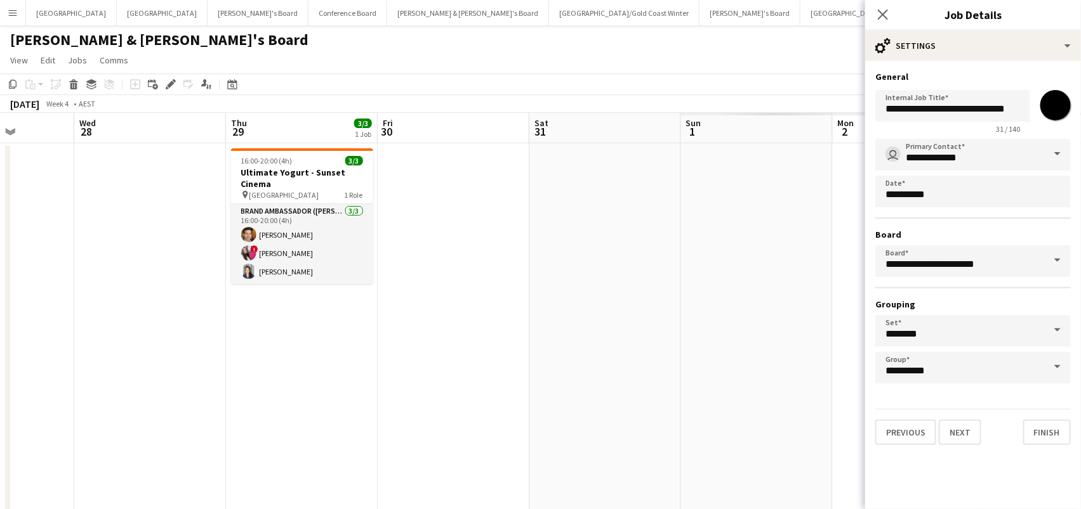
scroll to position [0, 586]
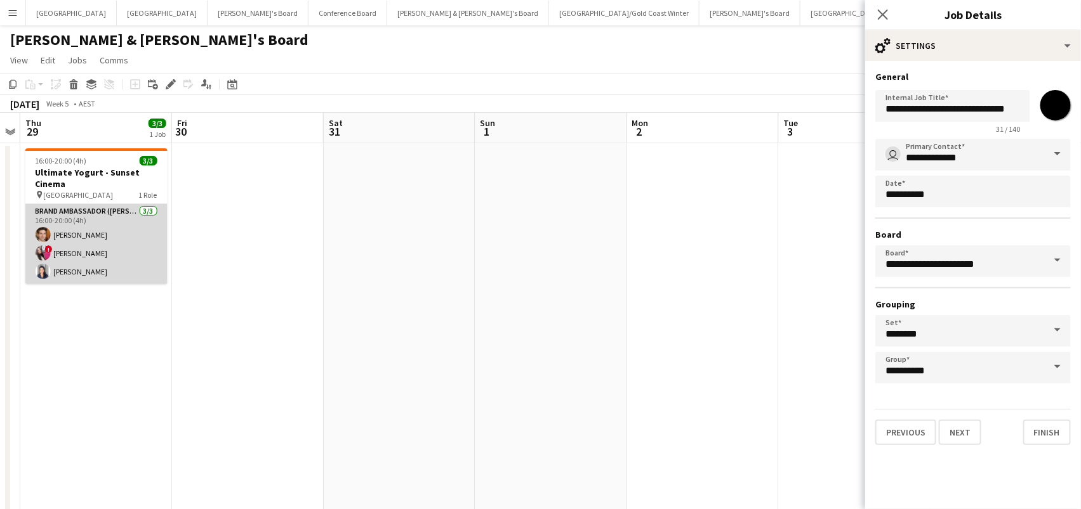
click at [78, 248] on app-card-role "Brand Ambassador (Mon - Fri) 3/3 16:00-20:00 (4h) Juan Montes ! Daiana Scherer …" at bounding box center [96, 244] width 142 height 80
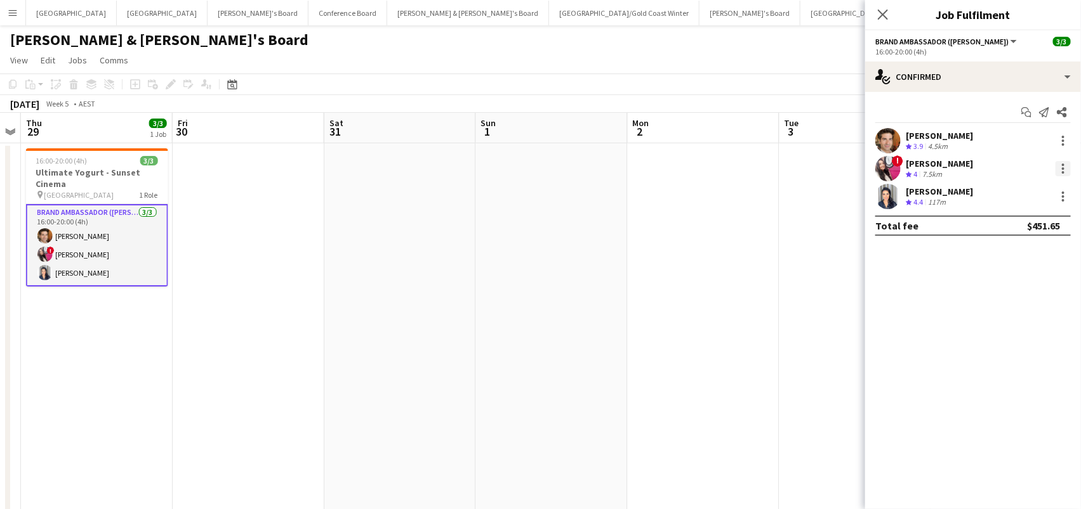
click at [1062, 164] on div at bounding box center [1062, 165] width 3 height 3
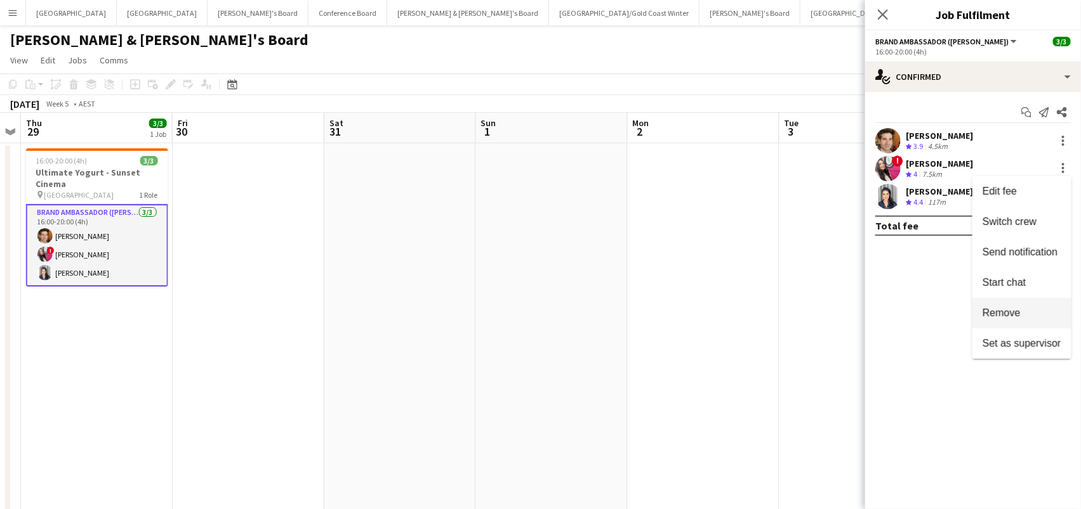
click at [1018, 310] on span "Remove" at bounding box center [1001, 313] width 38 height 11
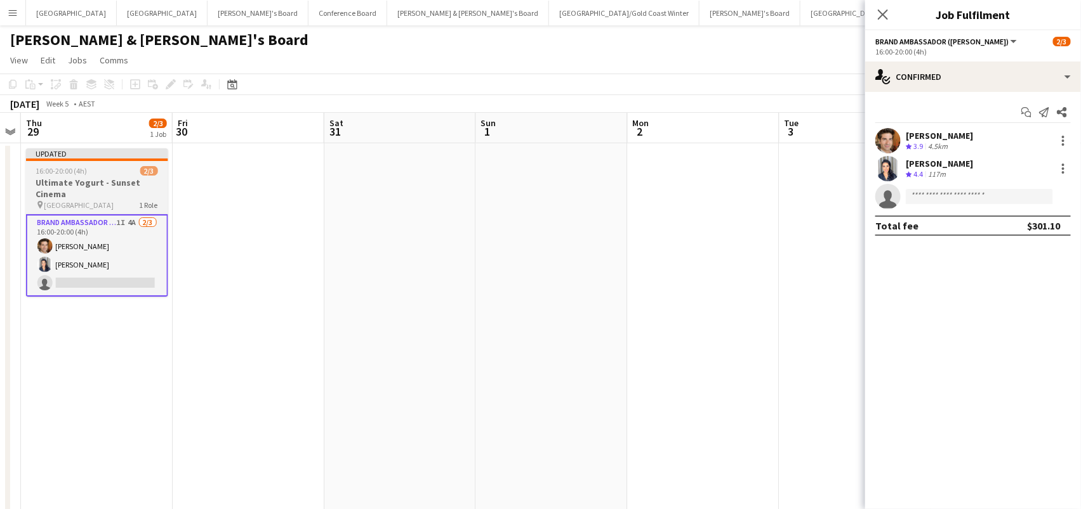
click at [128, 181] on h3 "Ultimate Yogurt - Sunset Cinema" at bounding box center [97, 188] width 142 height 23
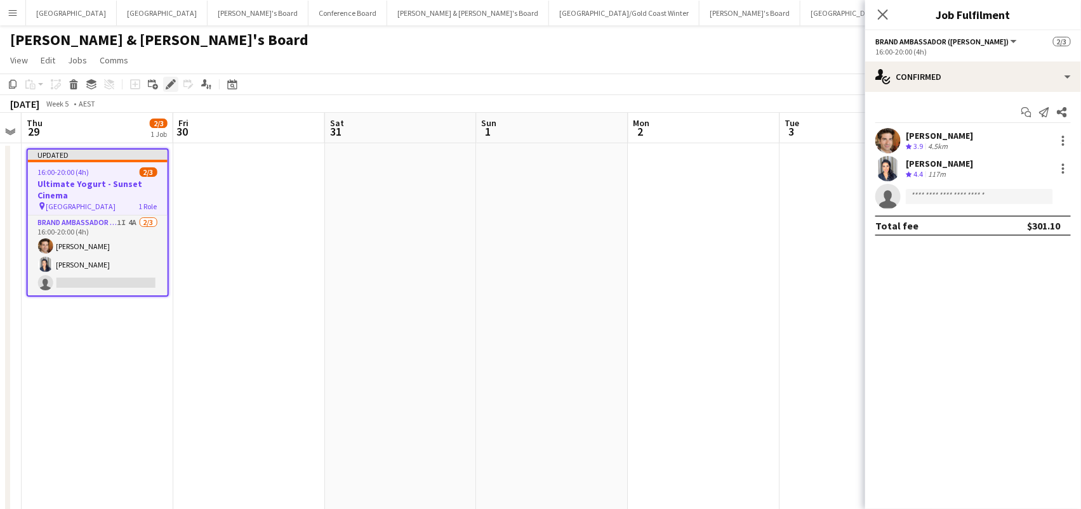
click at [173, 90] on div "Edit" at bounding box center [170, 84] width 15 height 15
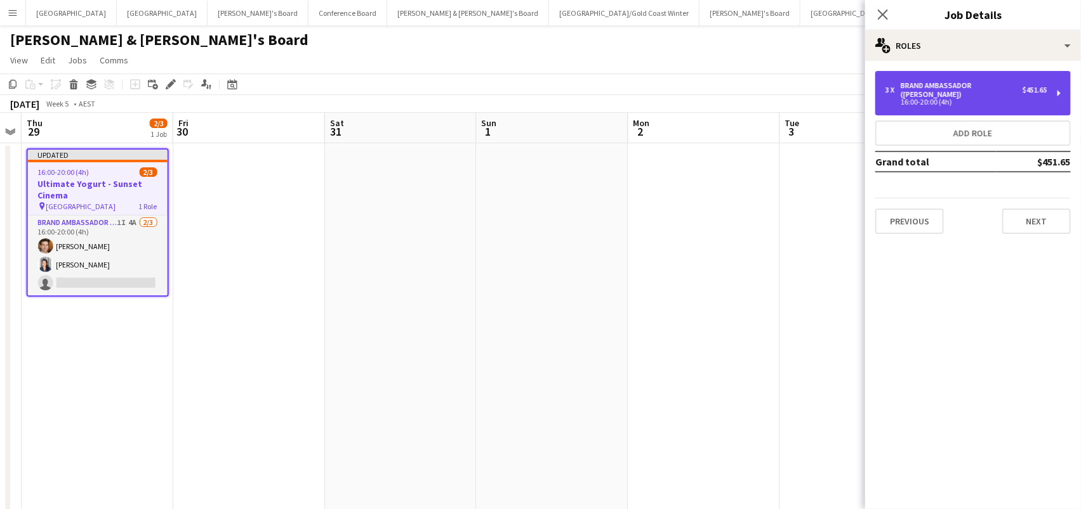
click at [986, 99] on div "16:00-20:00 (4h)" at bounding box center [966, 102] width 162 height 6
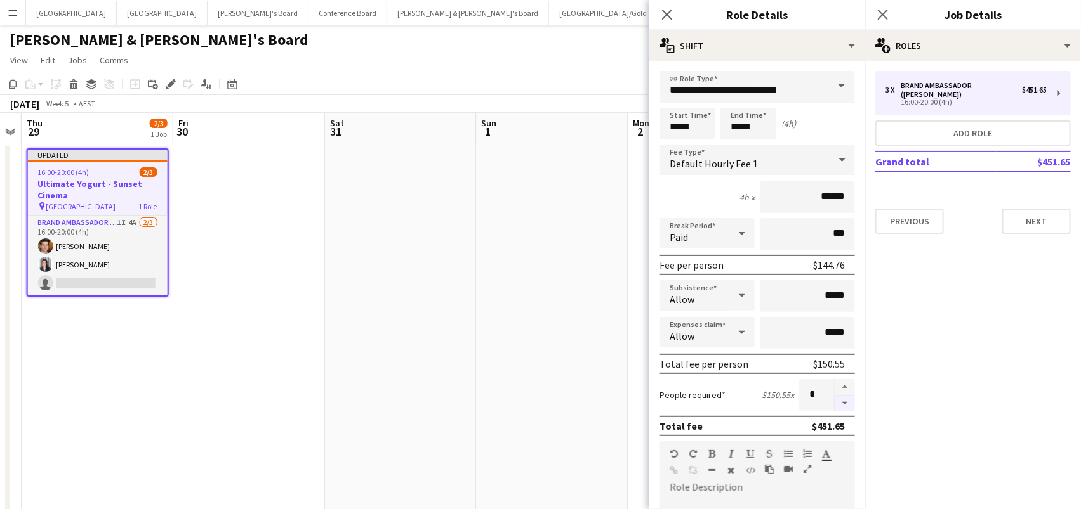
click at [836, 400] on button "button" at bounding box center [844, 404] width 20 height 16
type input "*"
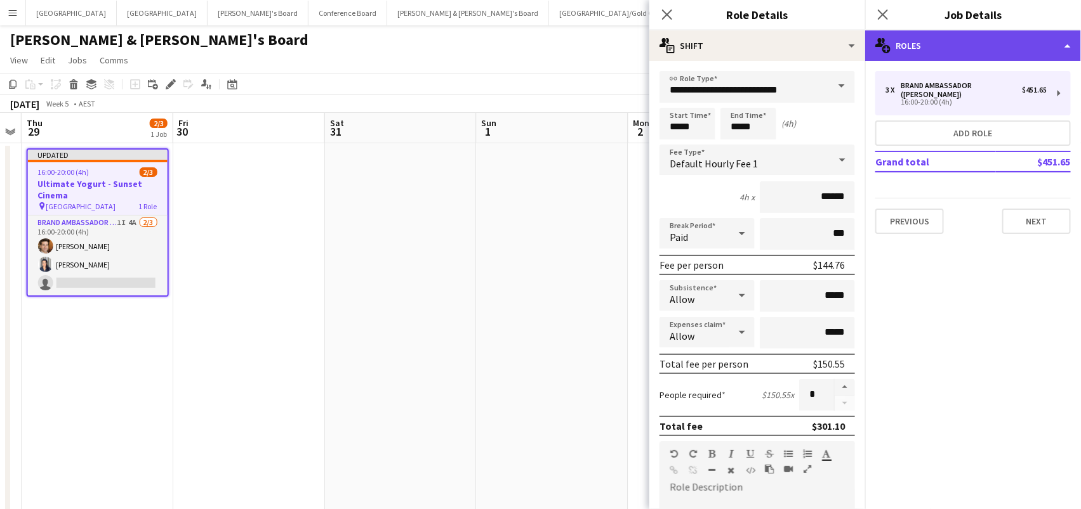
click at [996, 43] on div "multiple-users-add Roles" at bounding box center [973, 45] width 216 height 30
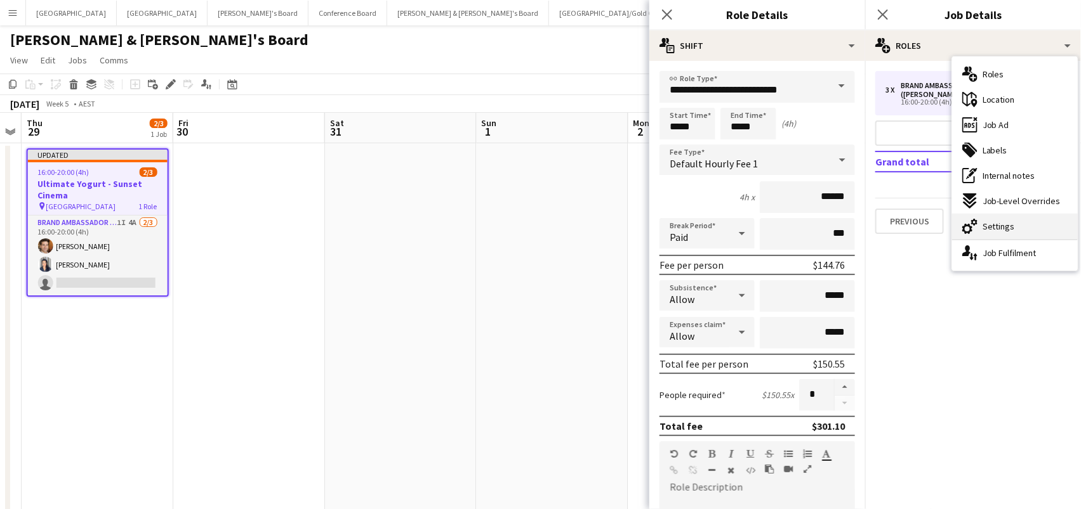
click at [1056, 222] on div "cog-double-3 Settings" at bounding box center [1015, 226] width 126 height 25
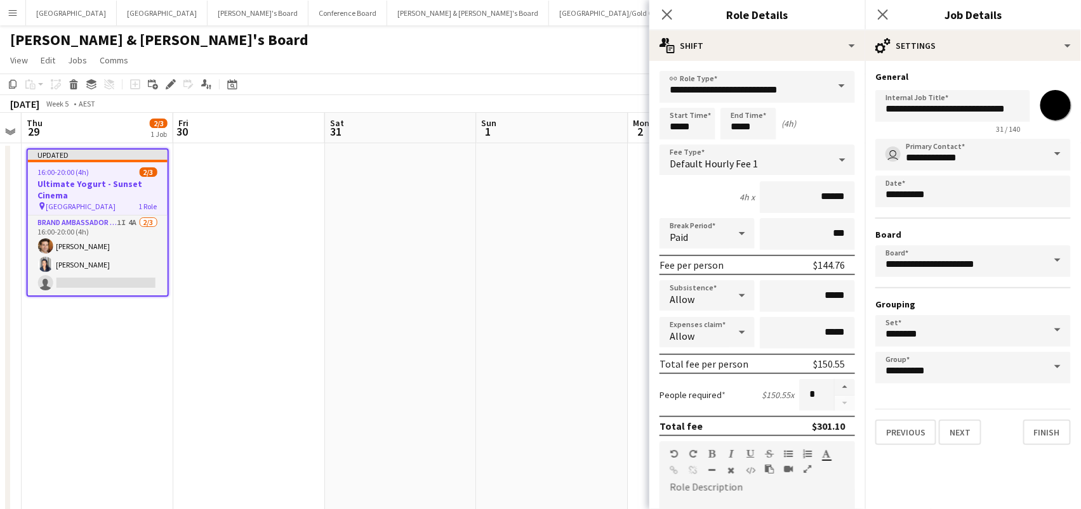
click at [1047, 104] on input "*******" at bounding box center [1055, 105] width 46 height 46
type input "*******"
click at [523, 253] on app-date-cell at bounding box center [552, 385] width 152 height 485
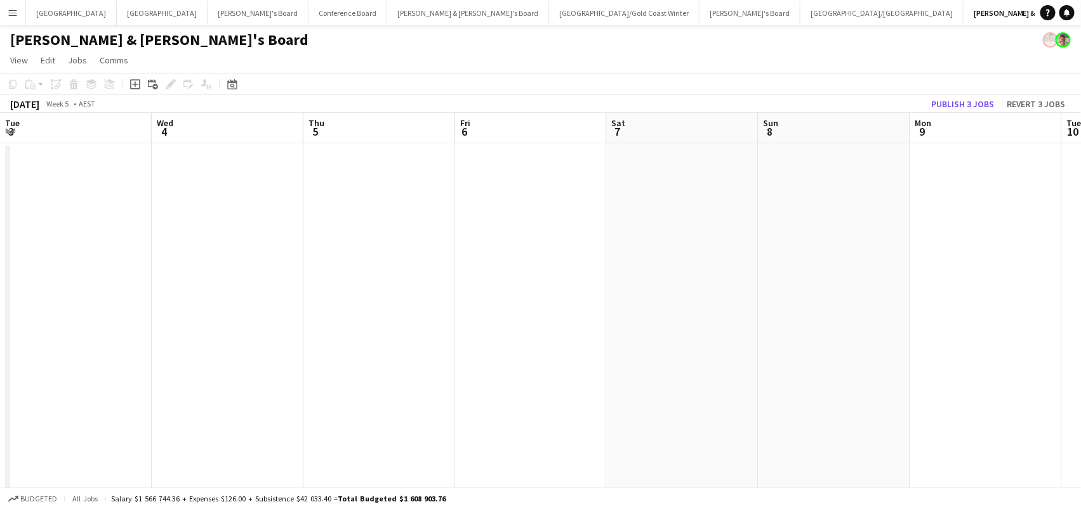
scroll to position [0, 543]
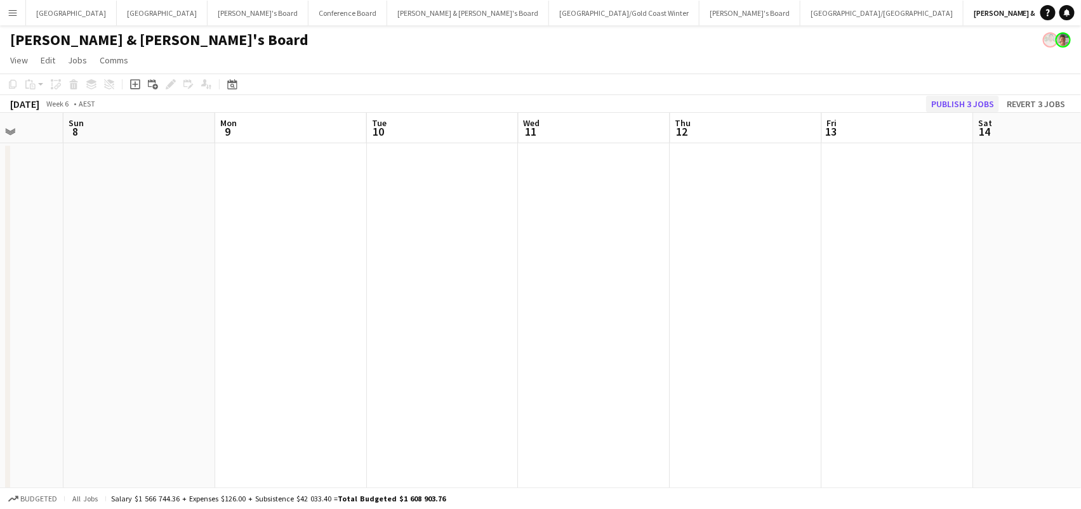
click at [979, 107] on button "Publish 3 jobs" at bounding box center [962, 104] width 73 height 16
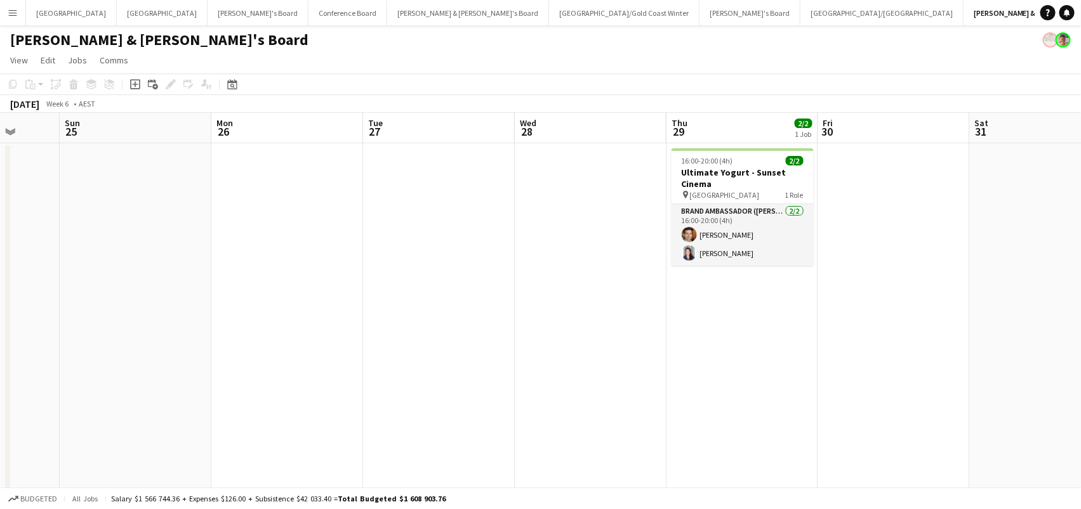
scroll to position [0, 373]
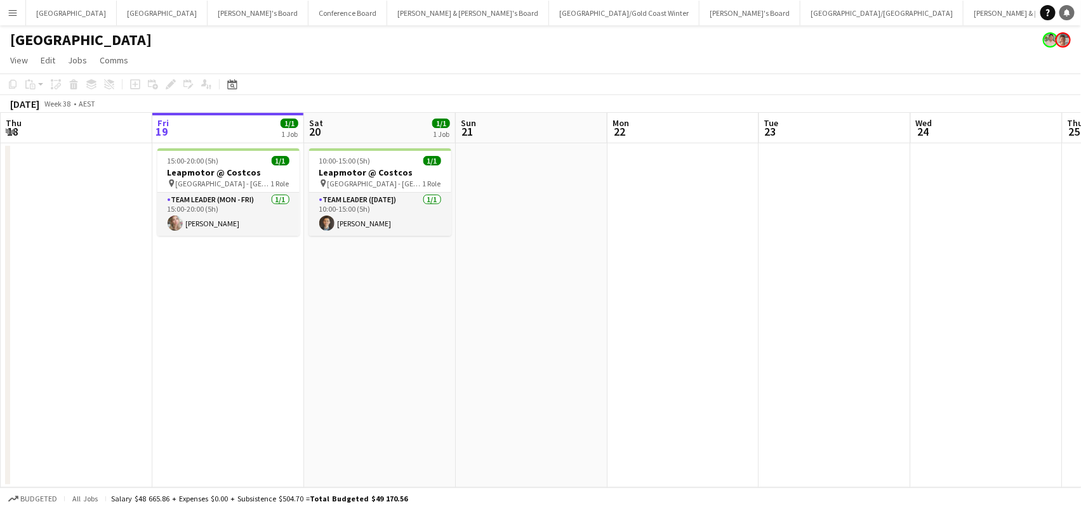
click at [1065, 10] on icon "Notifications" at bounding box center [1067, 13] width 8 height 8
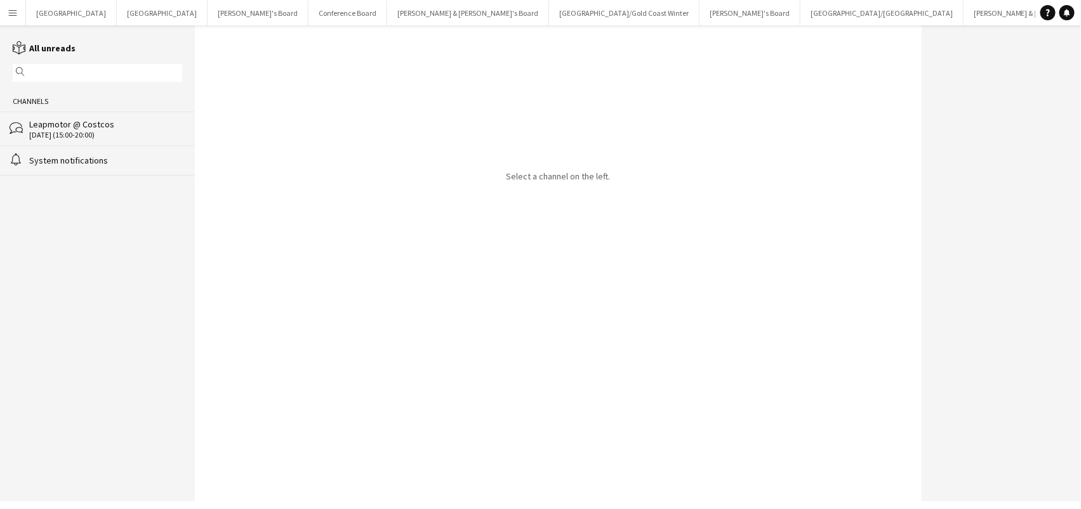
click at [176, 131] on div "12-09-2025 (15:00-20:00)" at bounding box center [105, 135] width 153 height 9
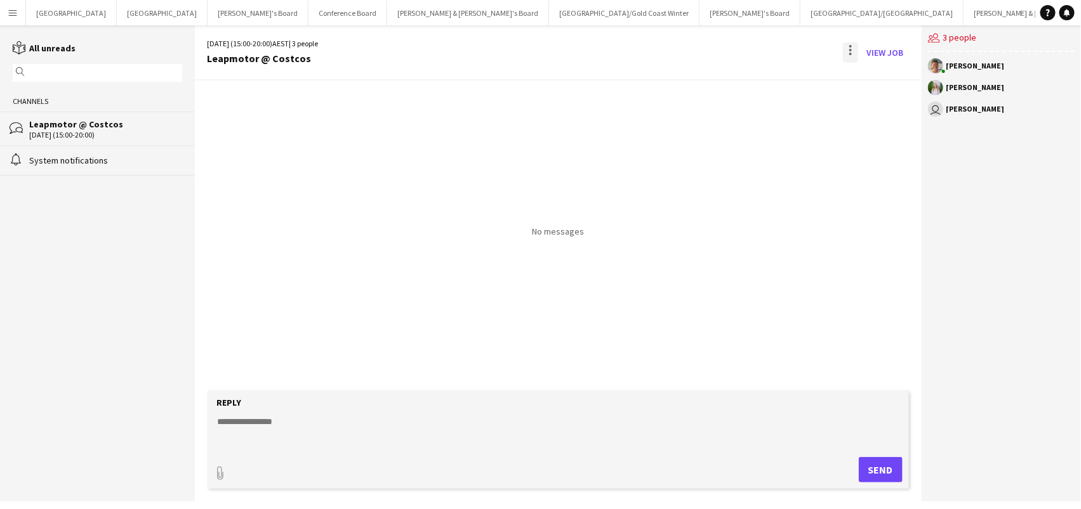
click at [849, 53] on div at bounding box center [850, 54] width 3 height 3
click at [869, 76] on span "Delete" at bounding box center [877, 77] width 29 height 11
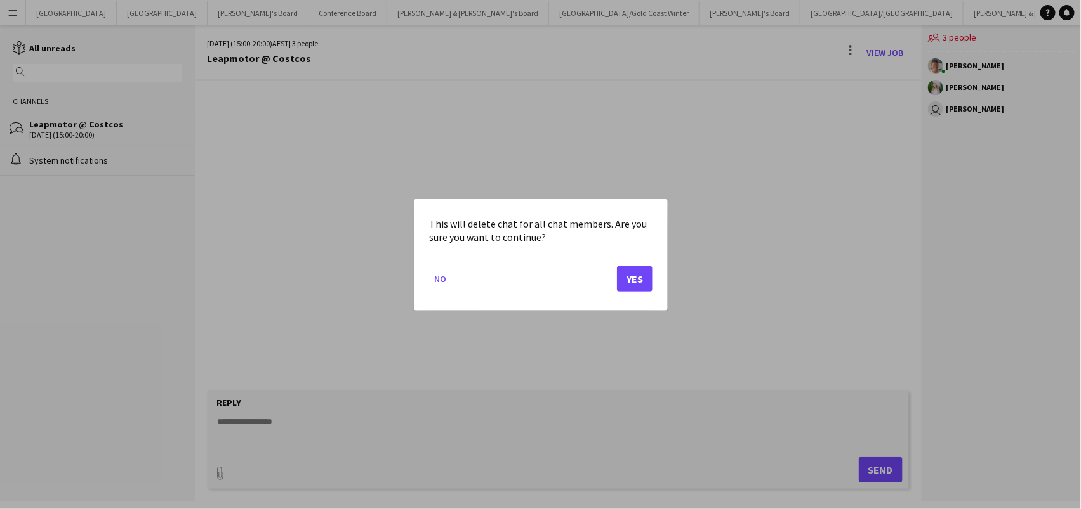
click at [637, 278] on button "Yes" at bounding box center [635, 278] width 36 height 25
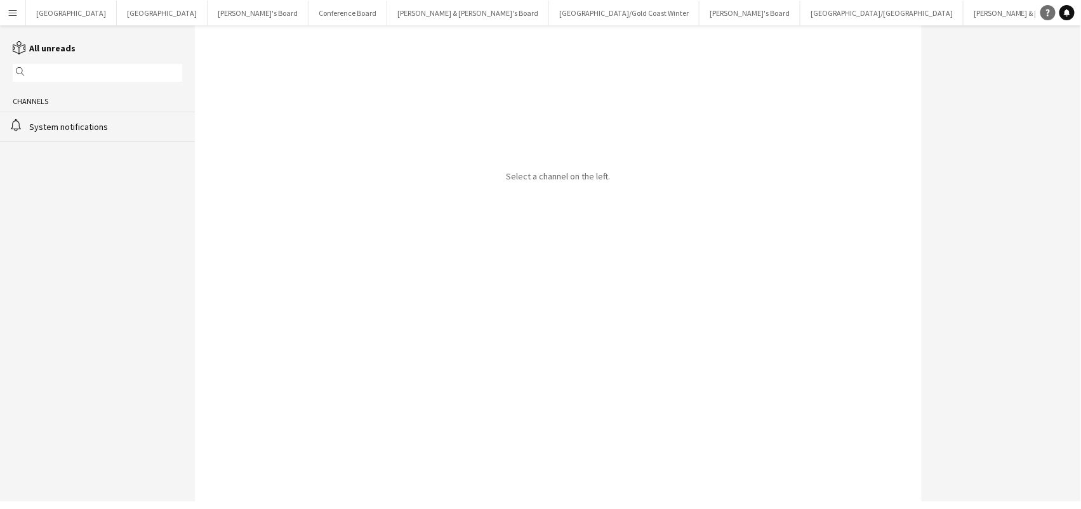
click at [1054, 10] on link "Help" at bounding box center [1047, 12] width 15 height 15
click at [1049, 10] on icon "Help" at bounding box center [1048, 13] width 8 height 8
click at [674, 85] on div "Select a channel on the left." at bounding box center [558, 263] width 726 height 476
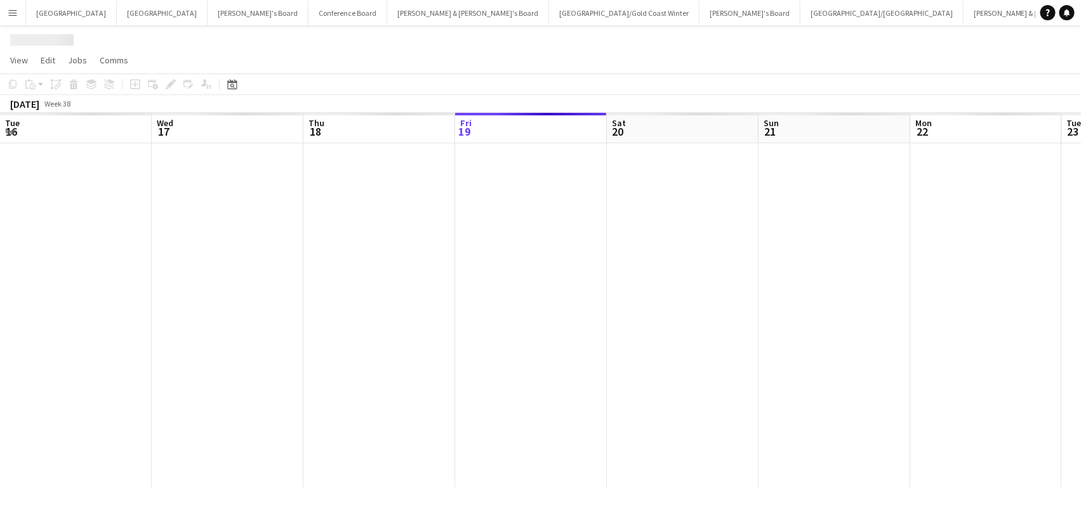
scroll to position [0, 303]
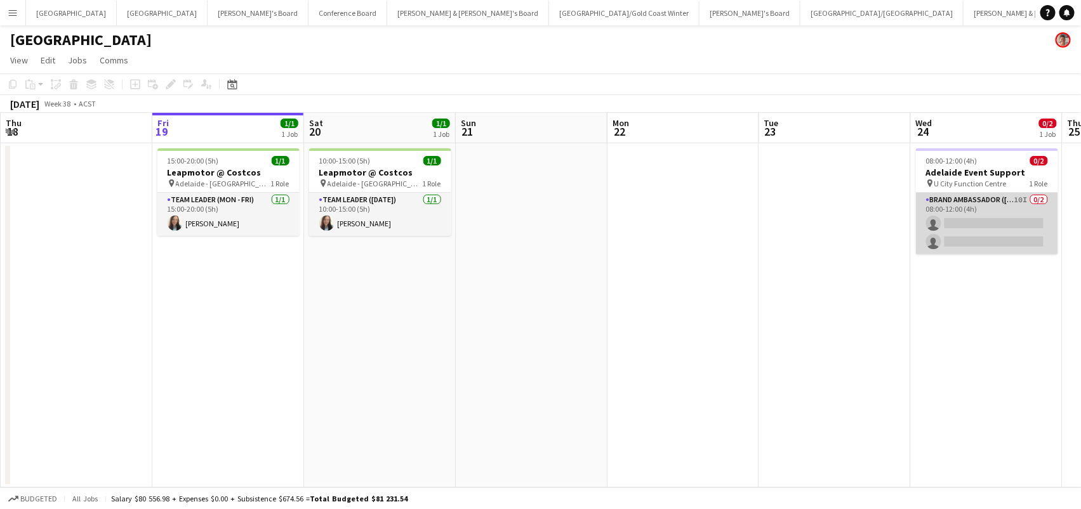
click at [949, 210] on app-card-role "Brand Ambassador (Mon - Fri) 10I 0/2 08:00-12:00 (4h) single-neutral-actions si…" at bounding box center [987, 224] width 142 height 62
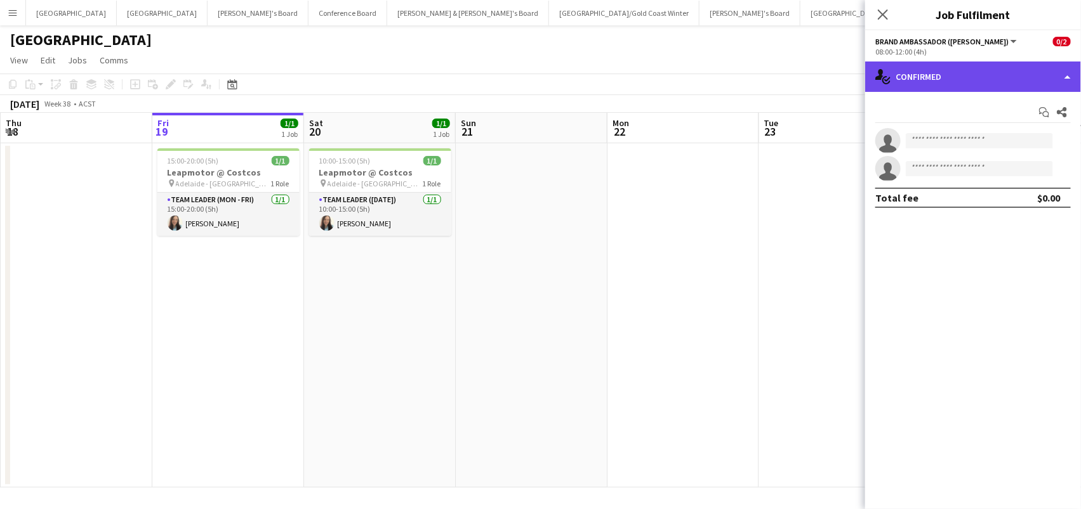
click at [982, 81] on div "single-neutral-actions-check-2 Confirmed" at bounding box center [973, 77] width 216 height 30
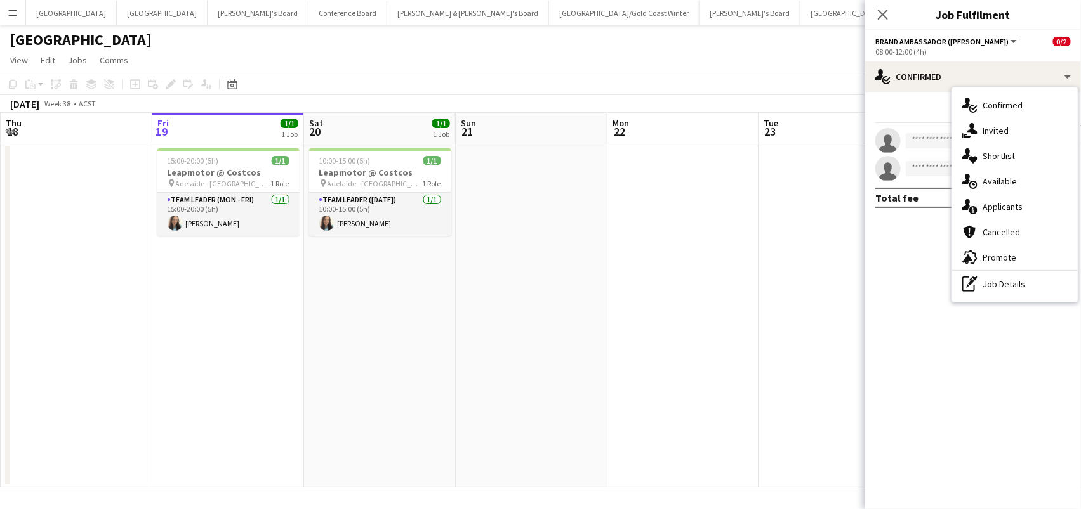
click at [713, 91] on app-toolbar "Copy Paste Paste Command V Paste with crew Command Shift V Paste linked Job Del…" at bounding box center [540, 85] width 1081 height 22
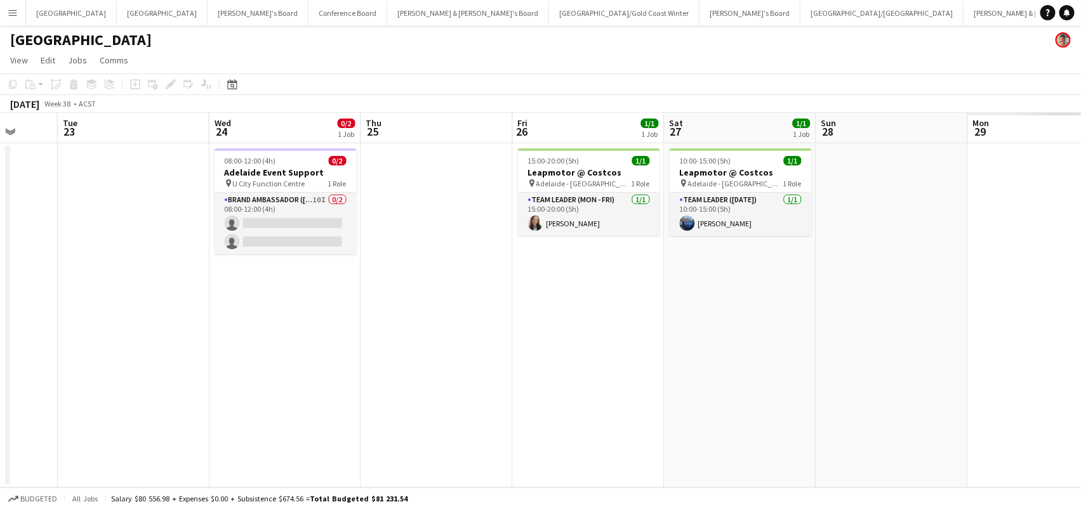
scroll to position [0, 416]
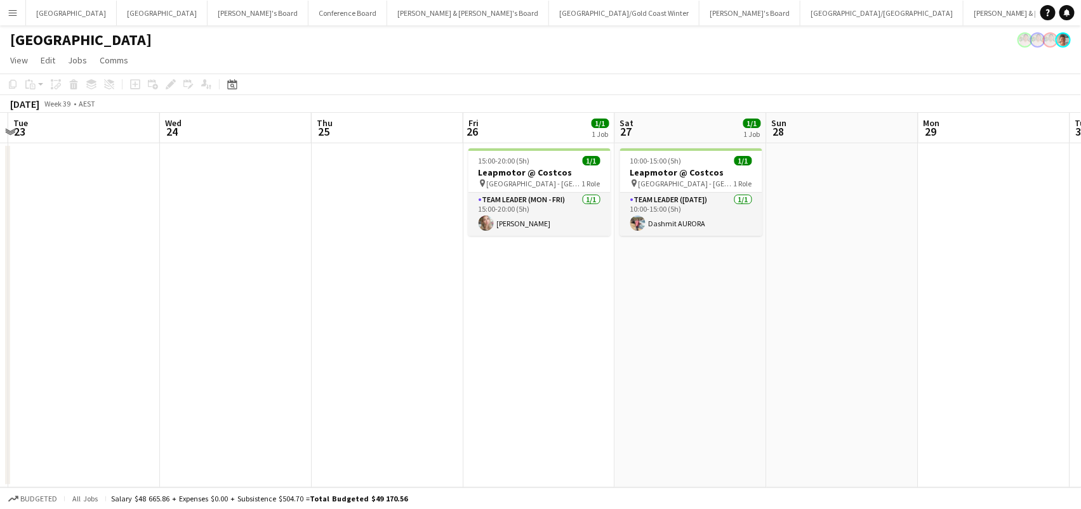
scroll to position [0, 626]
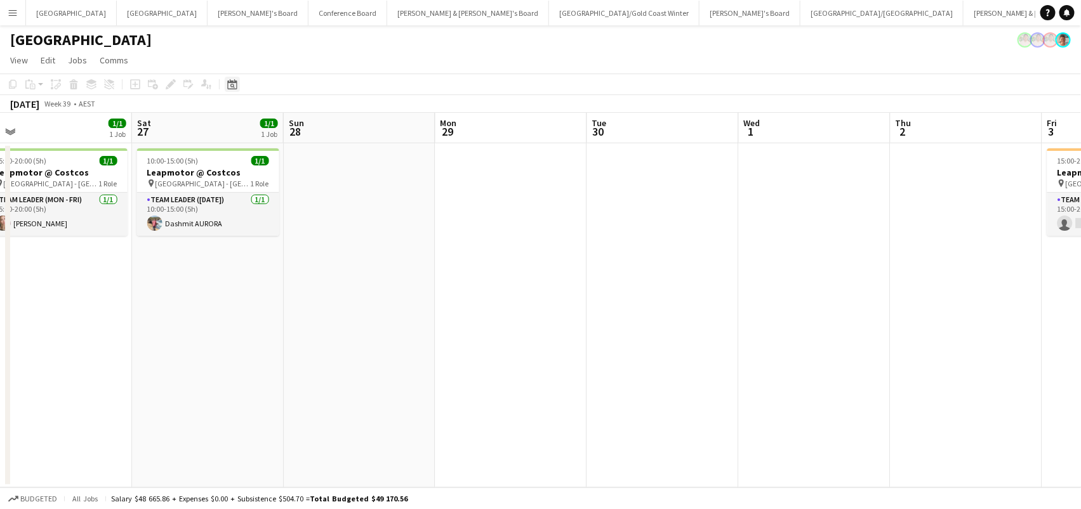
click at [230, 84] on icon "Date picker" at bounding box center [232, 84] width 10 height 10
click at [329, 132] on span "Next month" at bounding box center [334, 127] width 25 height 25
click at [286, 254] on span "30" at bounding box center [284, 260] width 15 height 15
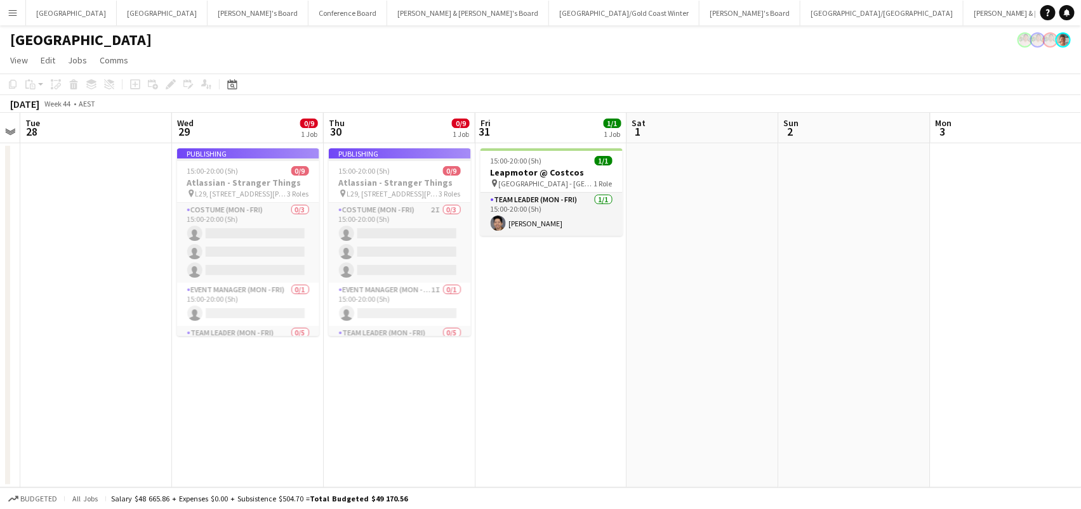
click at [373, 176] on app-job-card "Publishing 15:00-20:00 (5h) 0/9 Atlassian - Stranger Things pin L29, 363 George…" at bounding box center [400, 242] width 142 height 188
click at [945, 430] on app-date-cell at bounding box center [1006, 315] width 152 height 345
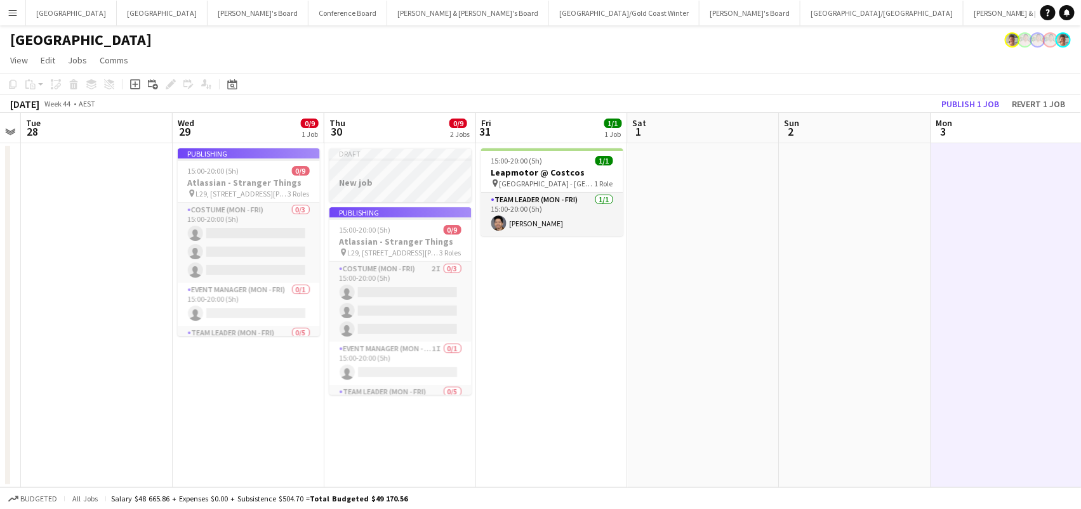
click at [397, 180] on h3 "New job" at bounding box center [400, 182] width 142 height 11
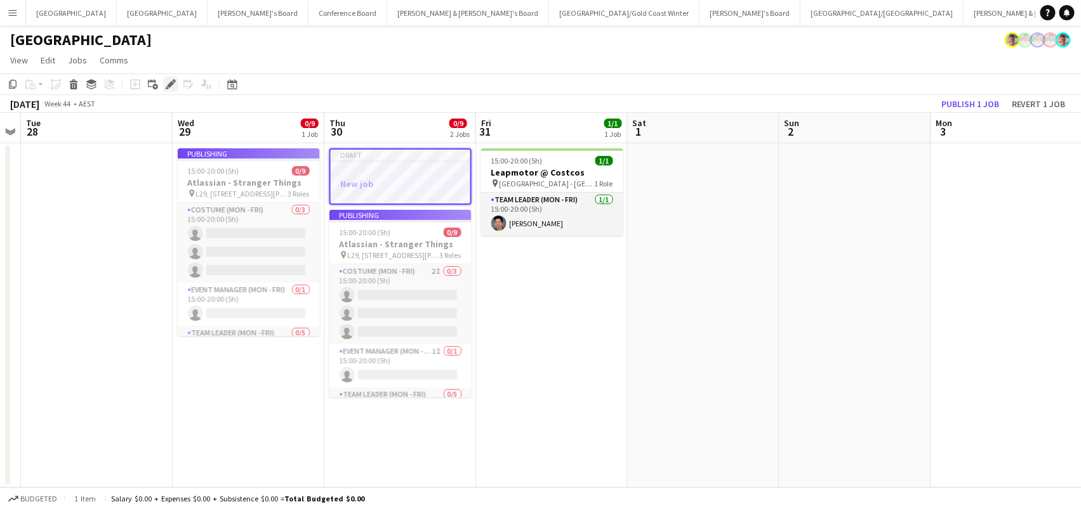
click at [170, 83] on icon at bounding box center [170, 84] width 7 height 7
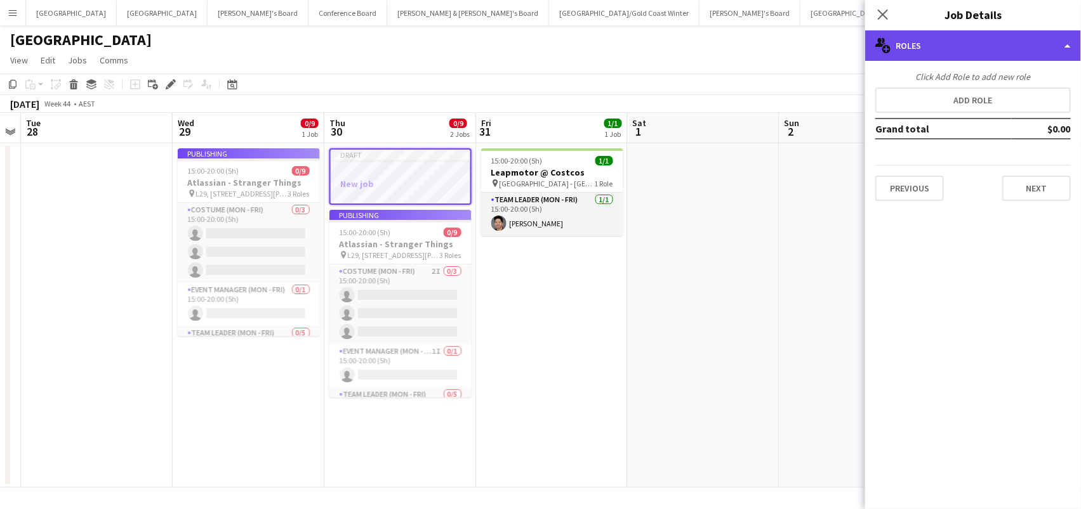
click at [971, 49] on div "multiple-users-add Roles" at bounding box center [973, 45] width 216 height 30
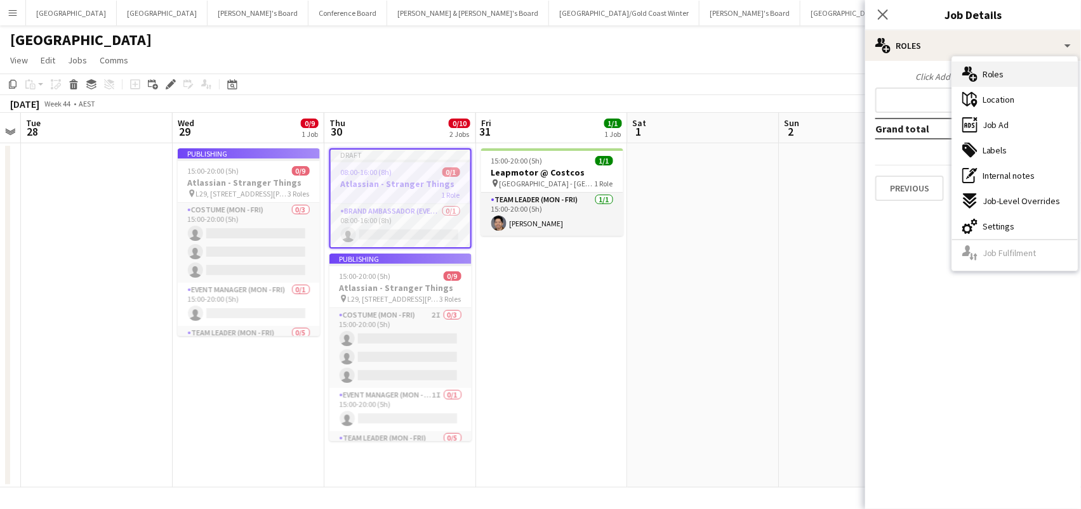
click at [983, 71] on span "Roles" at bounding box center [993, 74] width 22 height 11
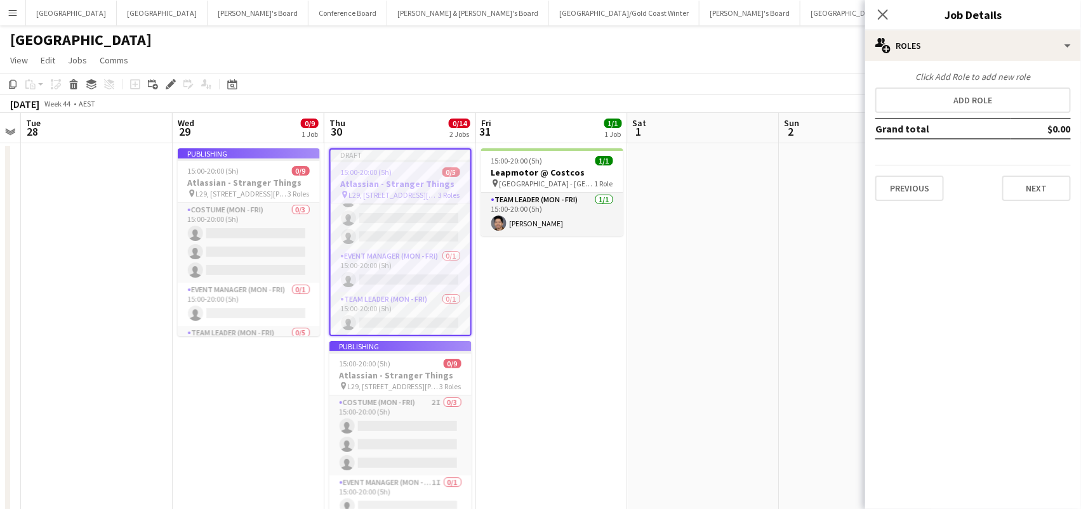
scroll to position [34, 0]
click at [275, 197] on app-job-card "Publishing 15:00-20:00 (5h) 0/9 Atlassian - Stranger Things pin L29, 363 George…" at bounding box center [249, 242] width 142 height 188
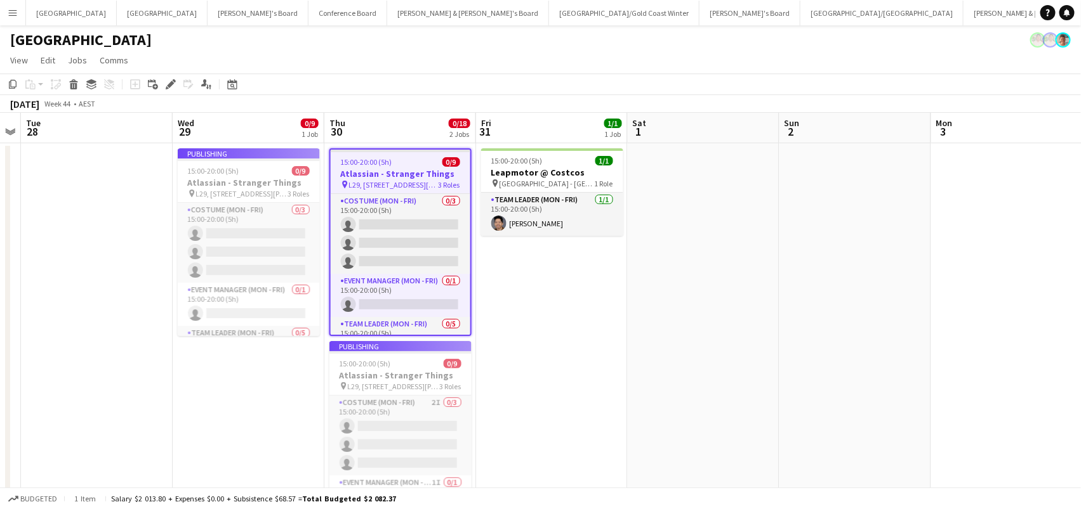
click at [365, 172] on h3 "Atlassian - Stranger Things" at bounding box center [401, 173] width 140 height 11
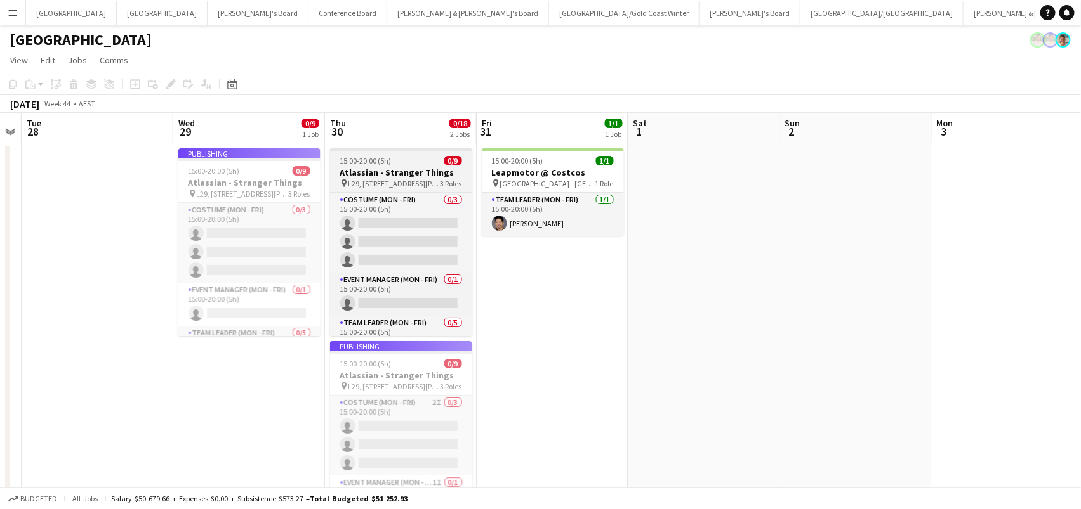
click at [388, 180] on span "L29, [STREET_ADDRESS][PERSON_NAME]" at bounding box center [394, 184] width 92 height 10
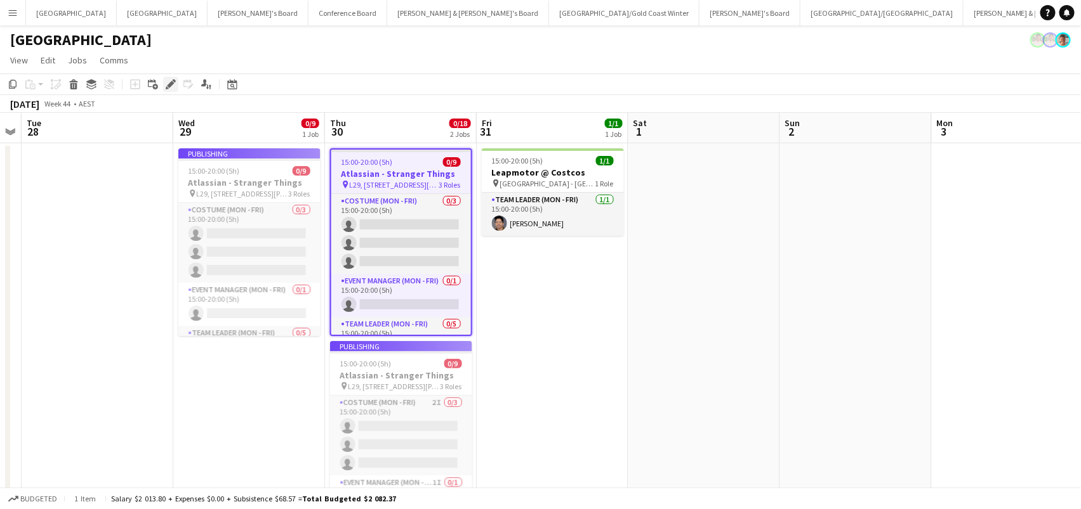
click at [169, 85] on icon at bounding box center [170, 84] width 7 height 7
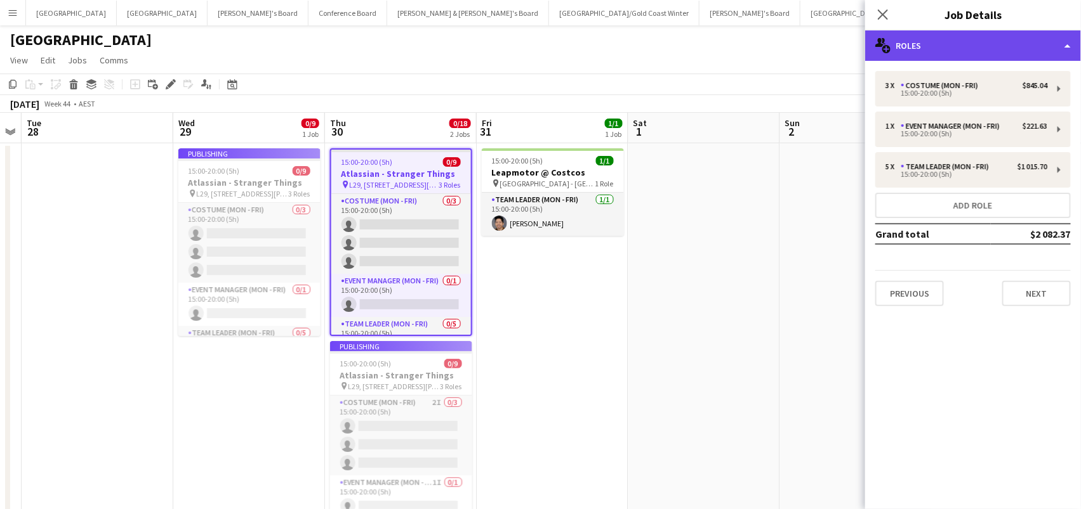
click at [1030, 46] on div "multiple-users-add Roles" at bounding box center [973, 45] width 216 height 30
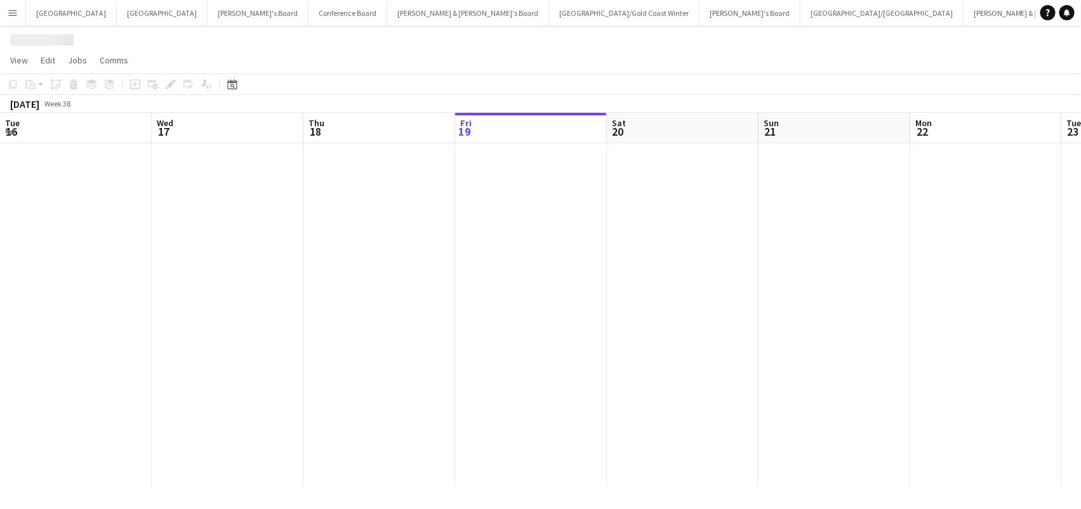
scroll to position [0, 303]
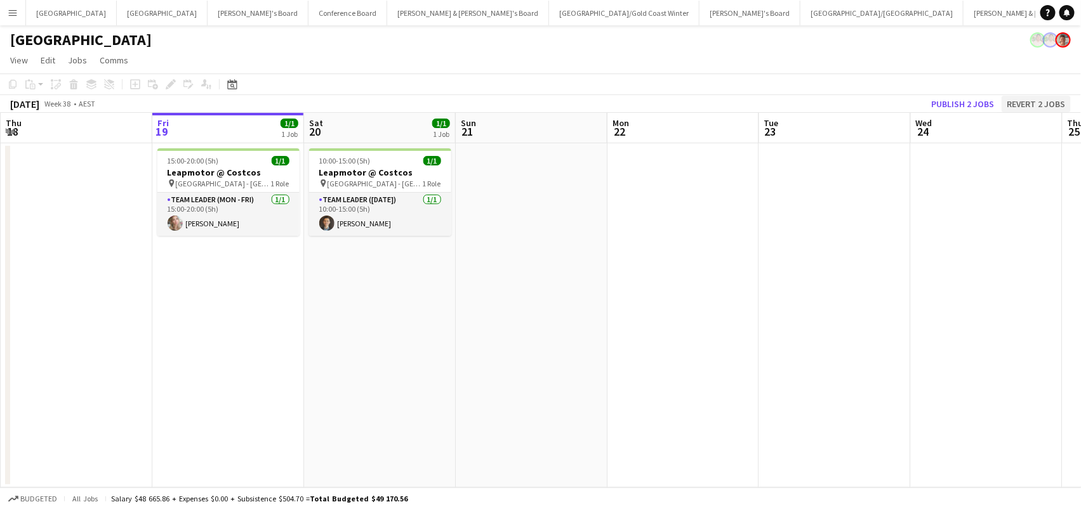
click at [1040, 99] on button "Revert 2 jobs" at bounding box center [1035, 104] width 69 height 16
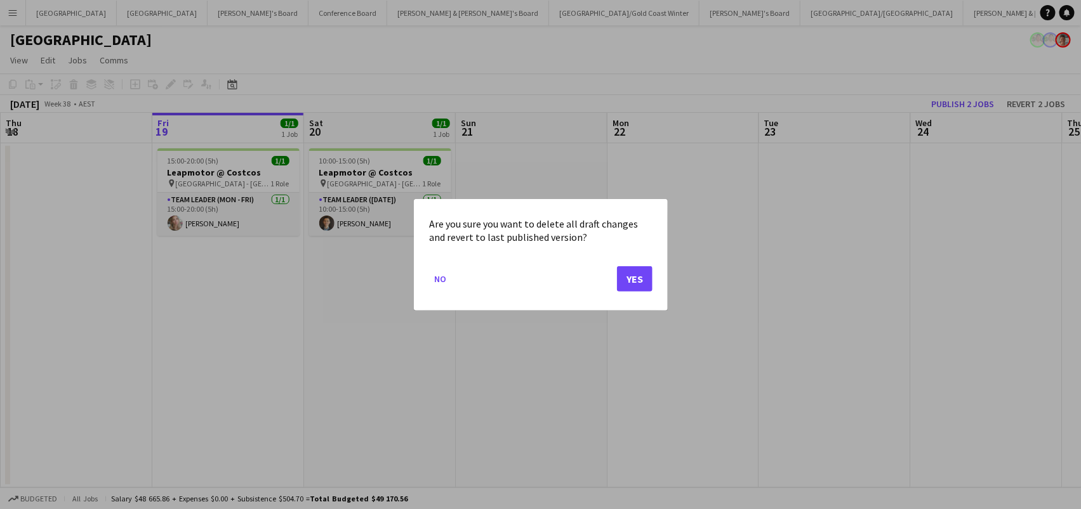
click at [631, 280] on button "Yes" at bounding box center [635, 278] width 36 height 25
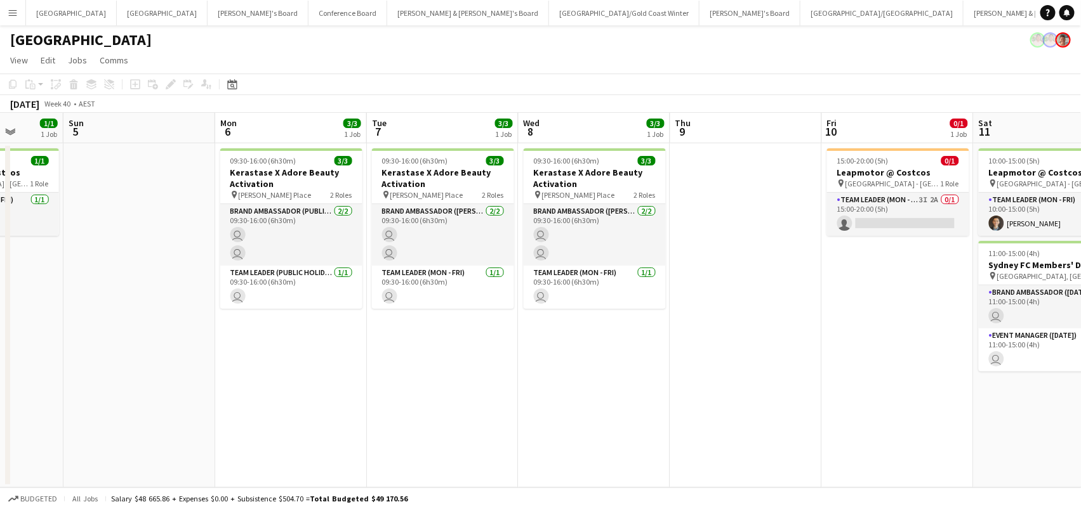
click at [631, 280] on app-card-role "Team Leader (Mon - Fri) [DATE] 09:30-16:00 (6h30m) user" at bounding box center [594, 287] width 142 height 43
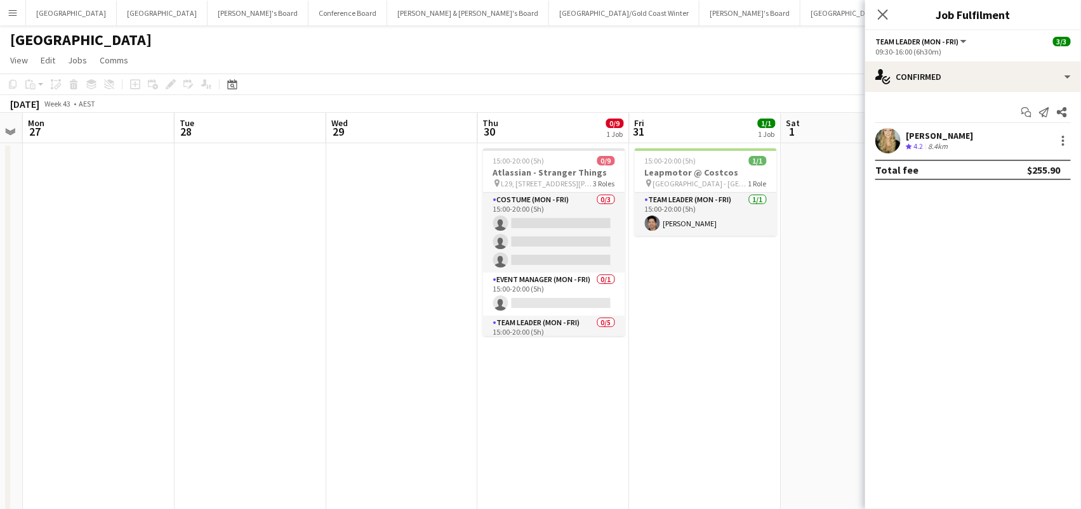
scroll to position [0, 601]
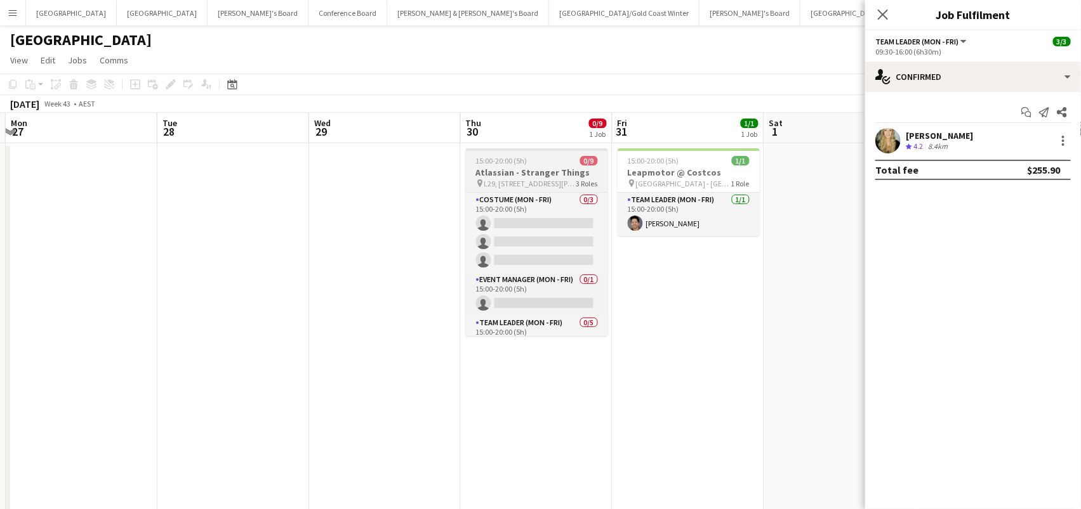
click at [480, 172] on h3 "Atlassian - Stranger Things" at bounding box center [537, 172] width 142 height 11
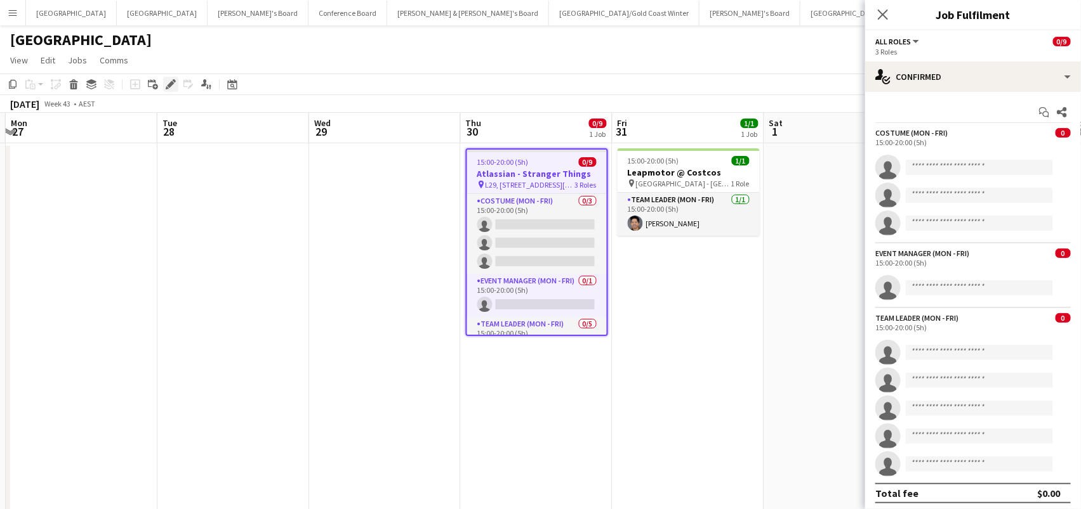
click at [169, 79] on icon "Edit" at bounding box center [171, 84] width 10 height 10
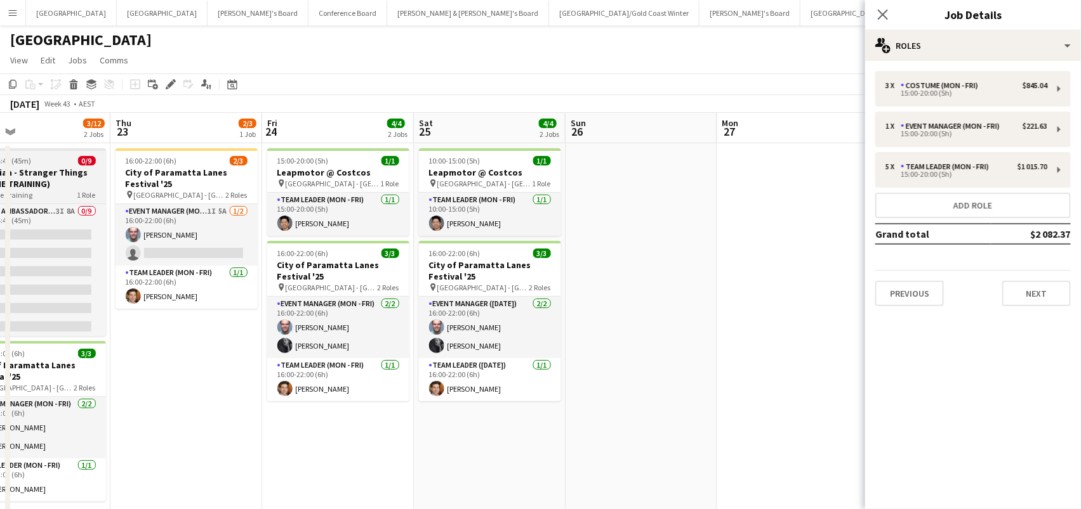
scroll to position [0, 343]
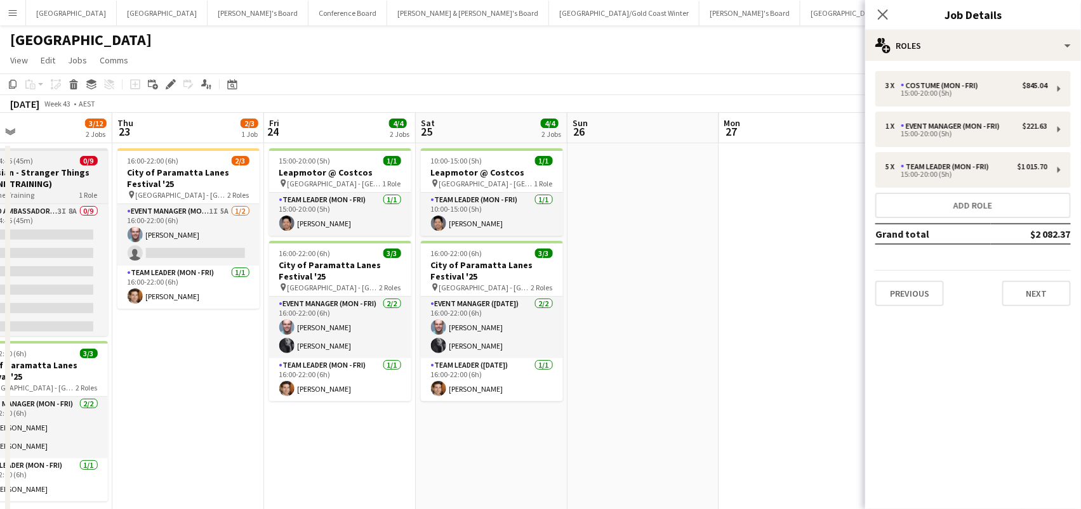
click at [54, 176] on h3 "Atlassian - Stranger Things (ONLINE TRAINING)" at bounding box center [37, 178] width 142 height 23
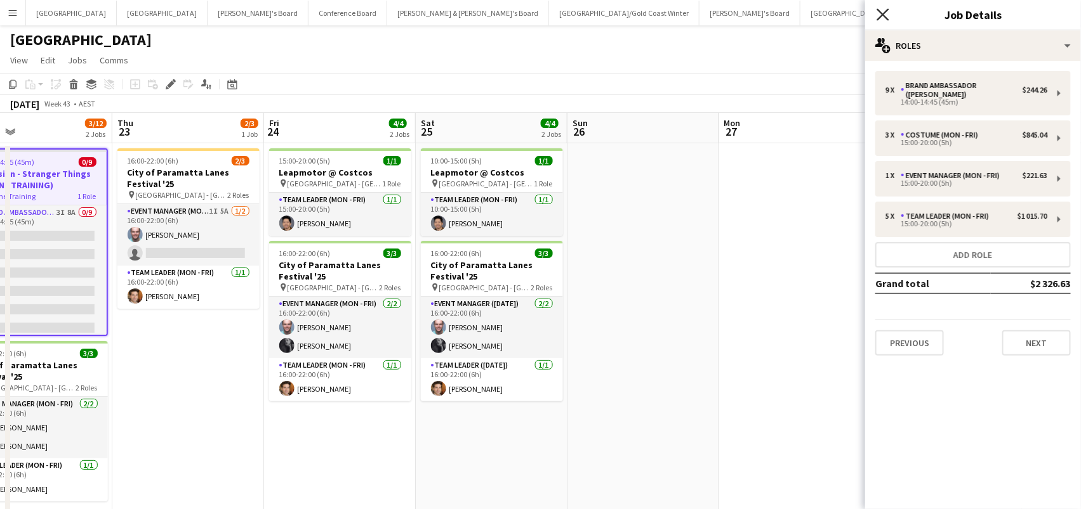
click at [884, 11] on icon "Close pop-in" at bounding box center [882, 14] width 12 height 12
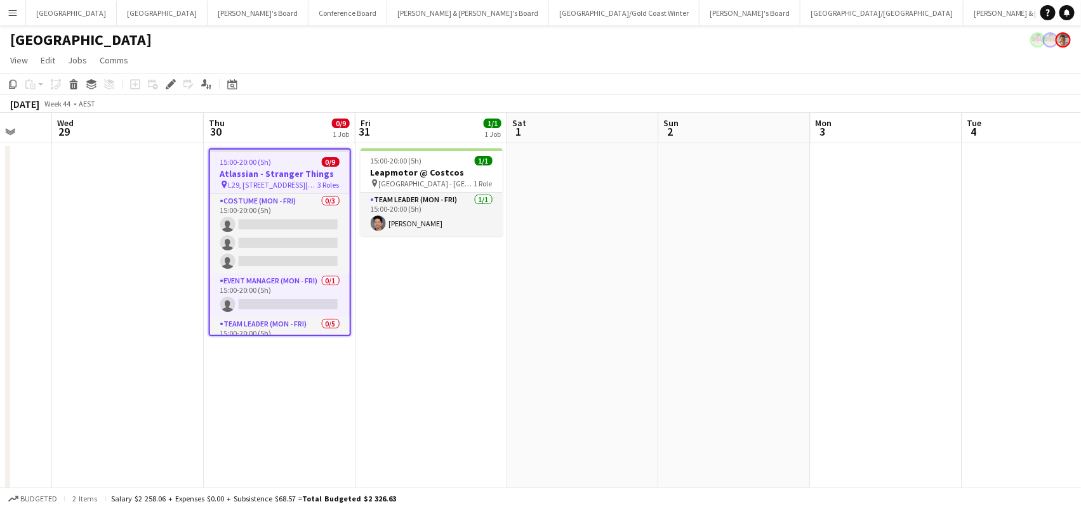
click at [629, 209] on app-date-cell at bounding box center [583, 458] width 152 height 631
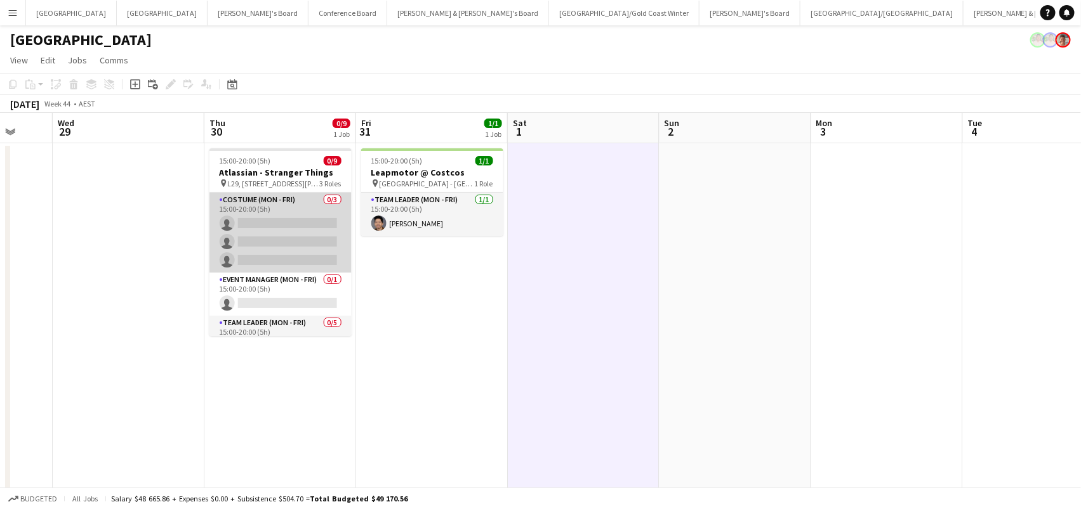
click at [310, 221] on app-card-role "Costume (Mon - Fri) 0/3 15:00-20:00 (5h) single-neutral-actions single-neutral-…" at bounding box center [280, 233] width 142 height 80
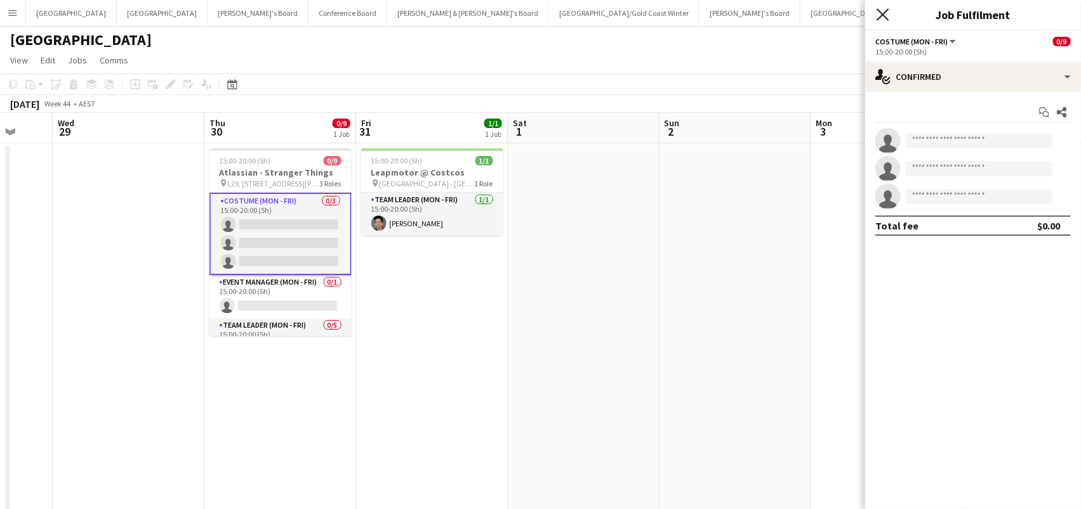
click at [883, 17] on icon "Close pop-in" at bounding box center [882, 14] width 12 height 12
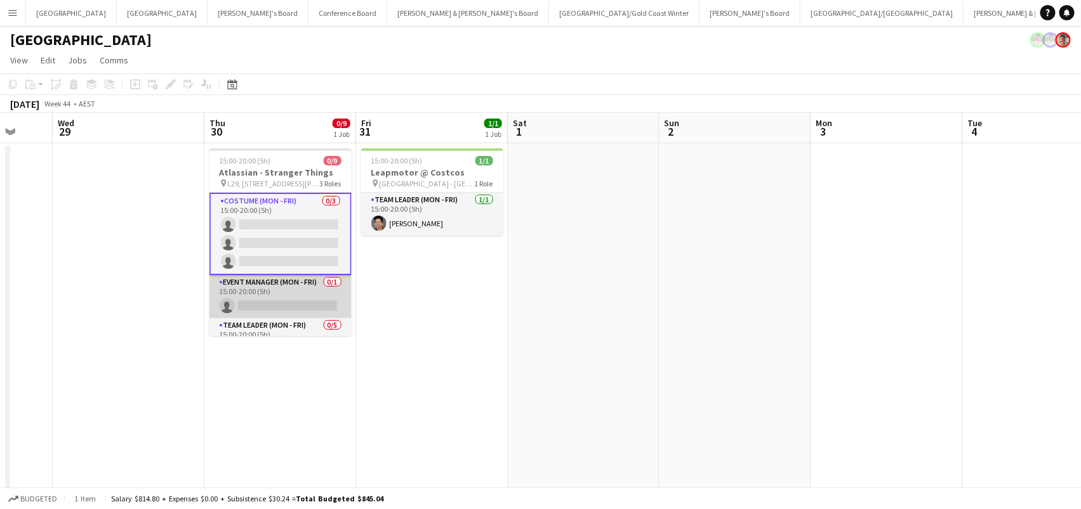
click at [303, 293] on app-card-role "Event Manager (Mon - Fri) 0/1 15:00-20:00 (5h) single-neutral-actions" at bounding box center [280, 296] width 142 height 43
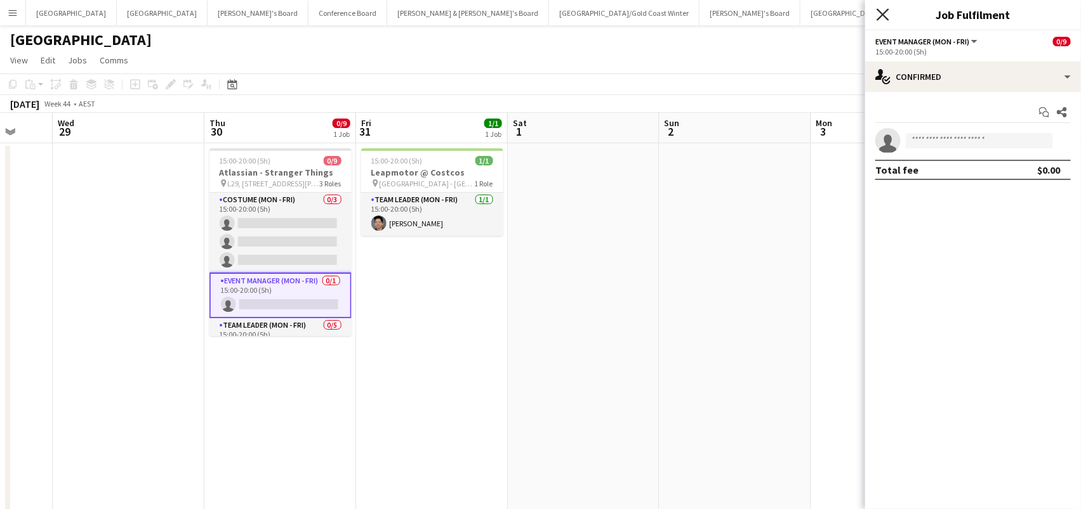
click at [883, 12] on icon "Close pop-in" at bounding box center [882, 14] width 12 height 12
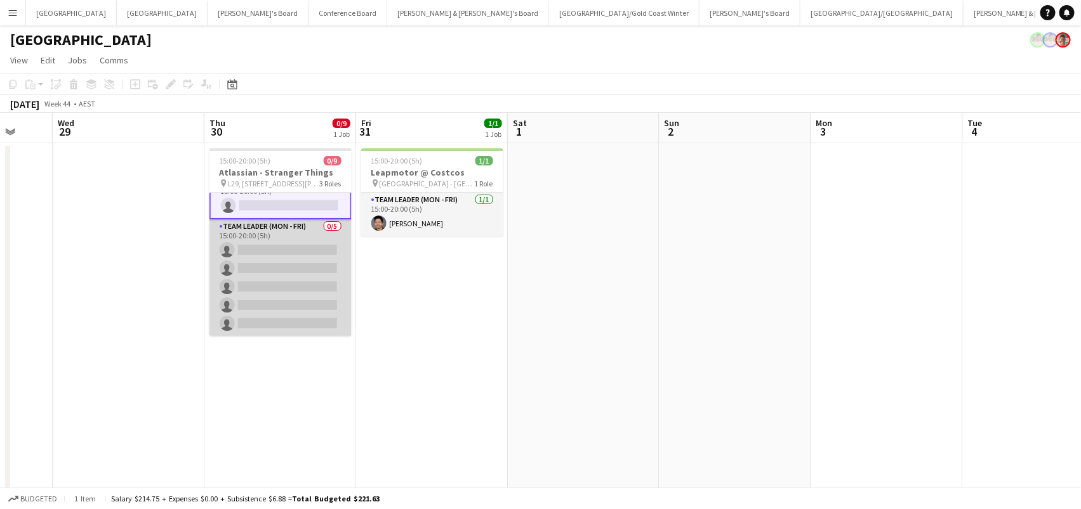
click at [287, 254] on app-card-role "Team Leader (Mon - Fri) 0/5 15:00-20:00 (5h) single-neutral-actions single-neut…" at bounding box center [280, 278] width 142 height 117
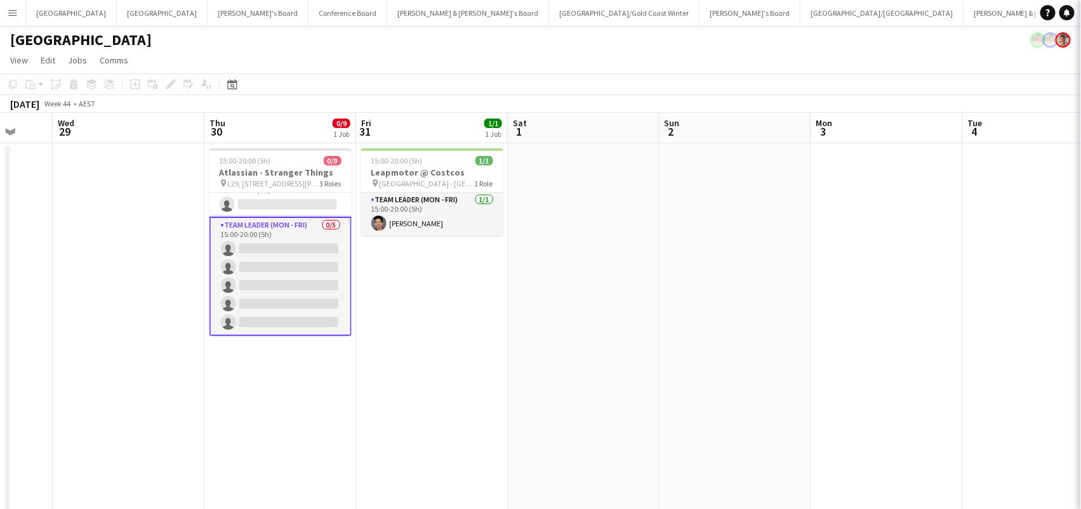
scroll to position [98, 0]
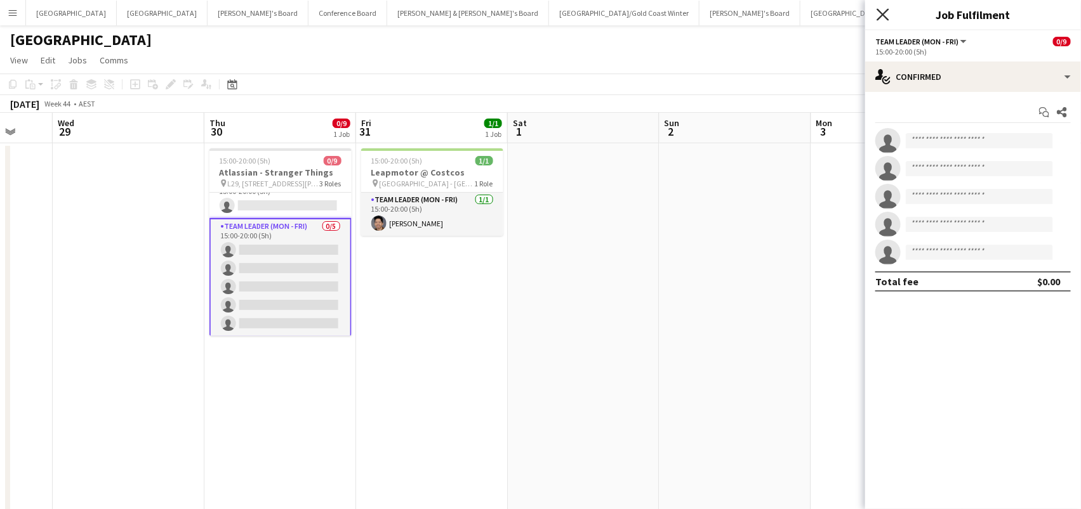
click at [880, 14] on icon "Close pop-in" at bounding box center [882, 14] width 12 height 12
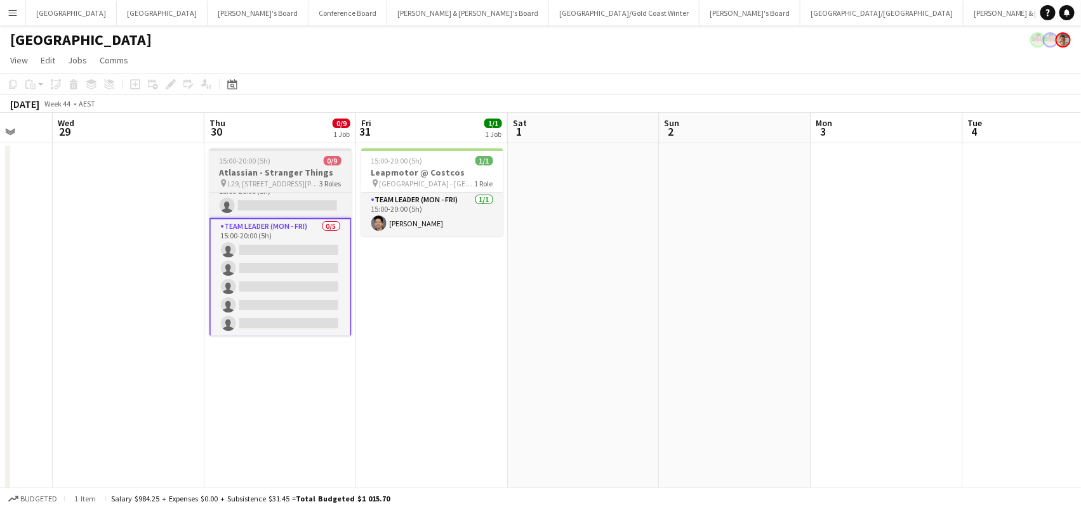
scroll to position [0, 401]
click at [298, 183] on span "L29, [STREET_ADDRESS][PERSON_NAME]" at bounding box center [275, 184] width 92 height 10
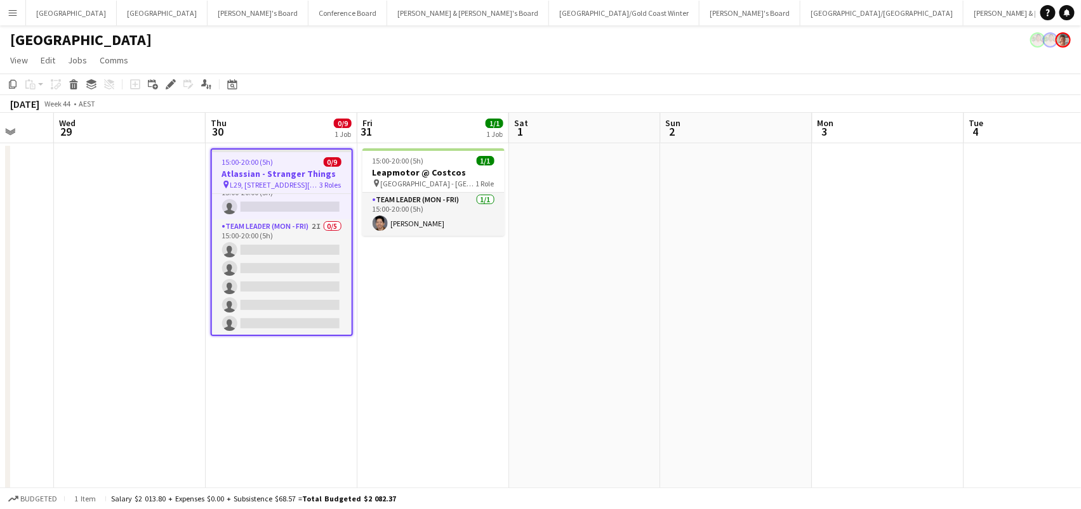
click at [247, 170] on h3 "Atlassian - Stranger Things" at bounding box center [282, 173] width 140 height 11
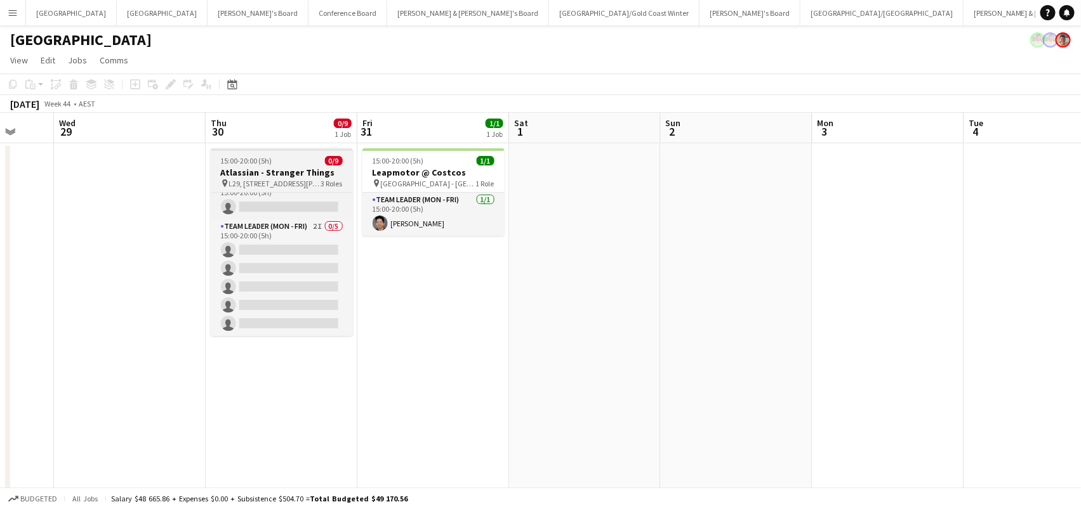
scroll to position [95, 0]
click at [247, 170] on h3 "Atlassian - Stranger Things" at bounding box center [282, 172] width 142 height 11
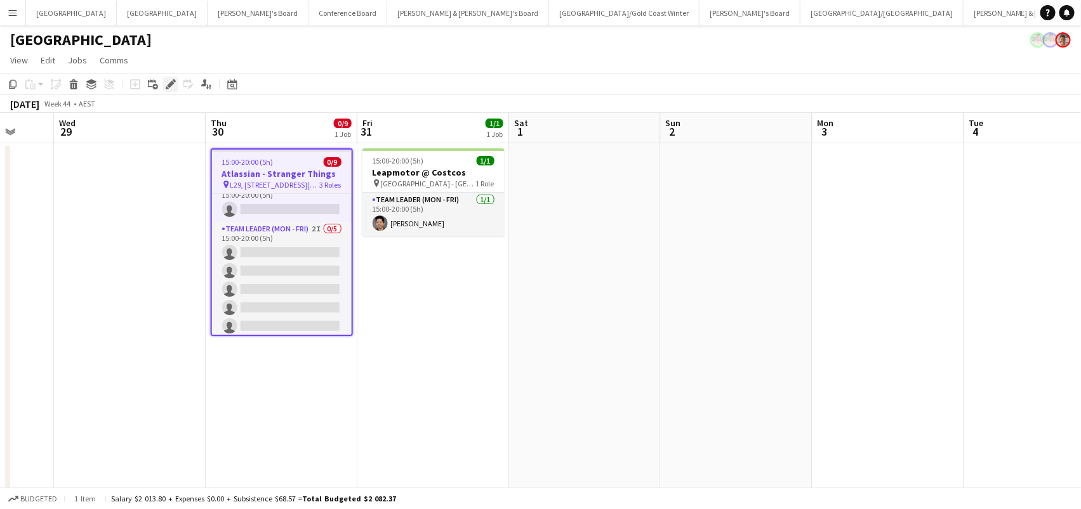
click at [166, 81] on icon "Edit" at bounding box center [171, 84] width 10 height 10
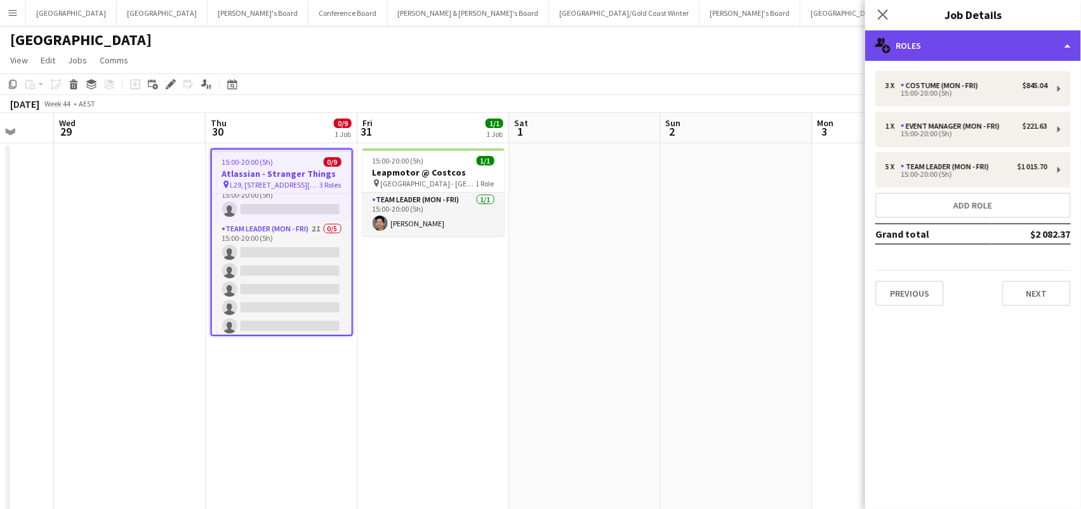
click at [925, 44] on div "multiple-users-add Roles" at bounding box center [973, 45] width 216 height 30
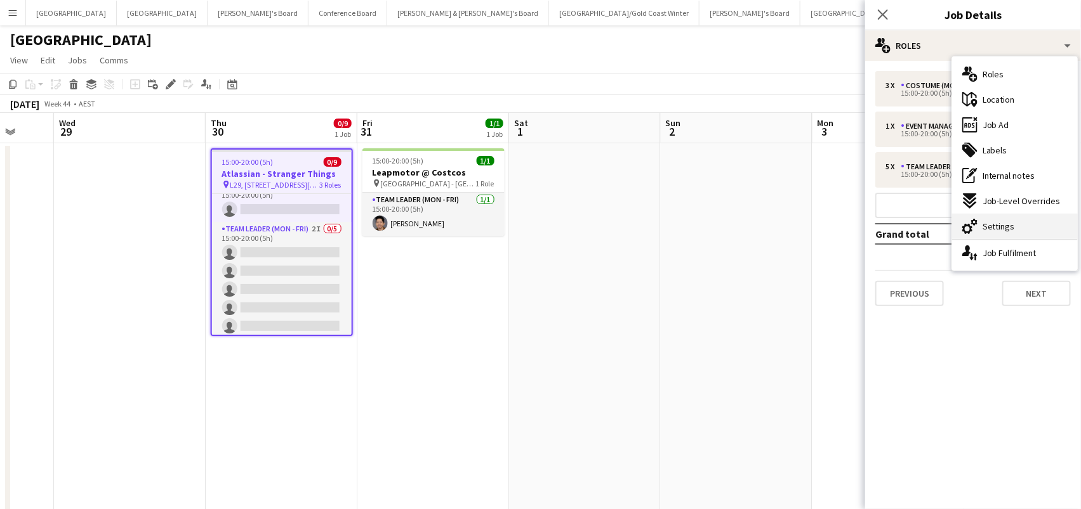
click at [989, 225] on span "Settings" at bounding box center [998, 226] width 32 height 11
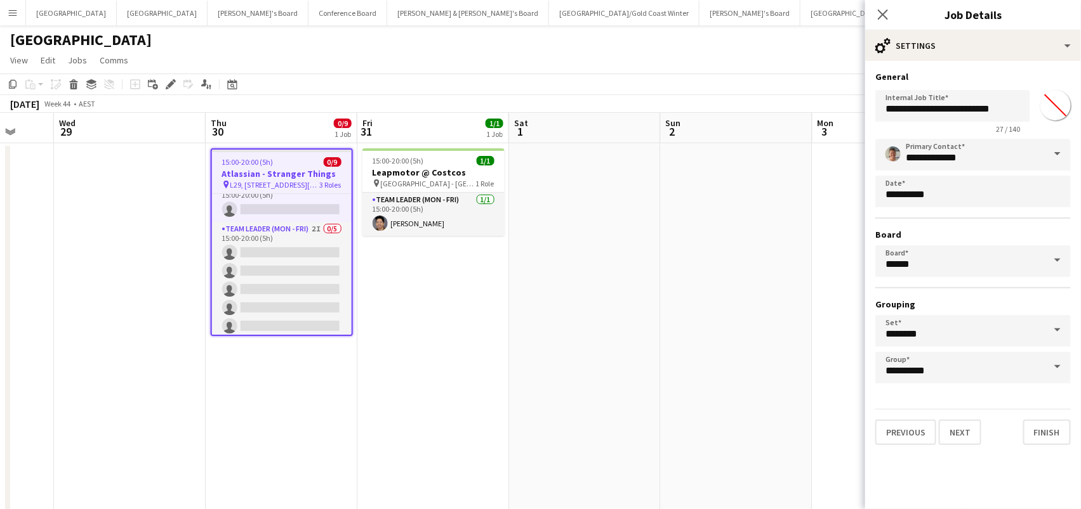
click at [1056, 101] on input "*******" at bounding box center [1055, 105] width 46 height 46
type input "*******"
click at [662, 234] on app-date-cell at bounding box center [736, 458] width 152 height 631
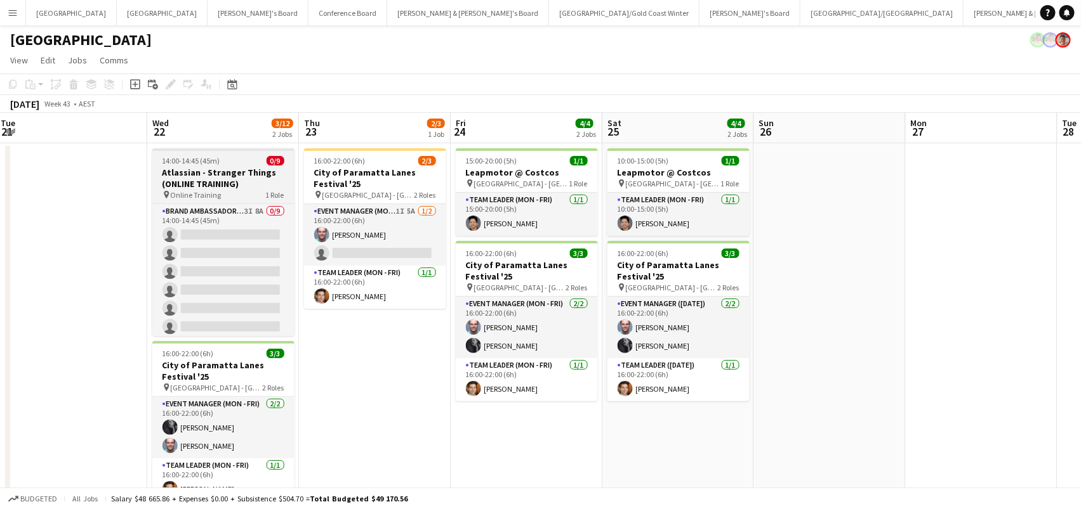
scroll to position [0, 306]
click at [227, 183] on h3 "Atlassian - Stranger Things (ONLINE TRAINING)" at bounding box center [225, 178] width 142 height 23
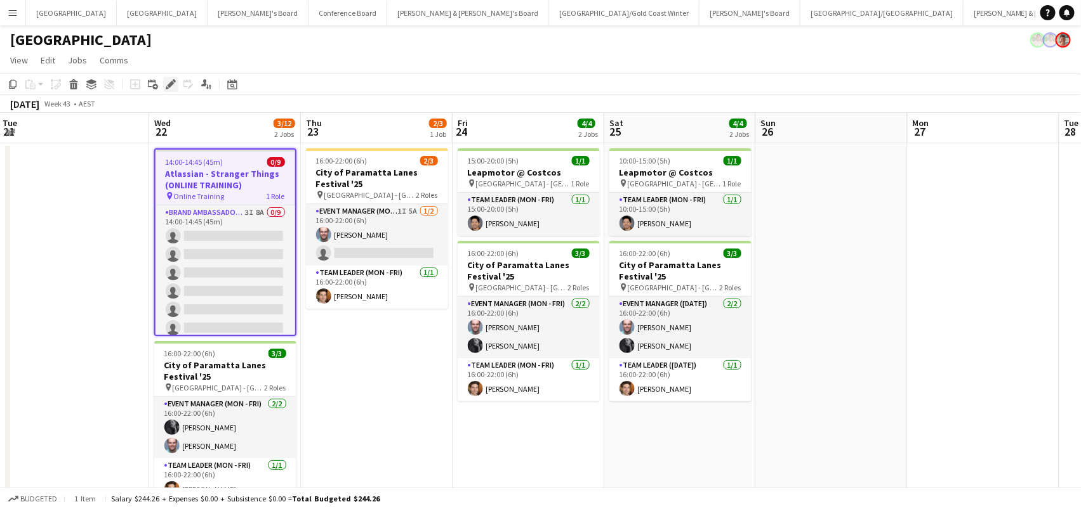
click at [171, 84] on icon "Edit" at bounding box center [171, 84] width 10 height 10
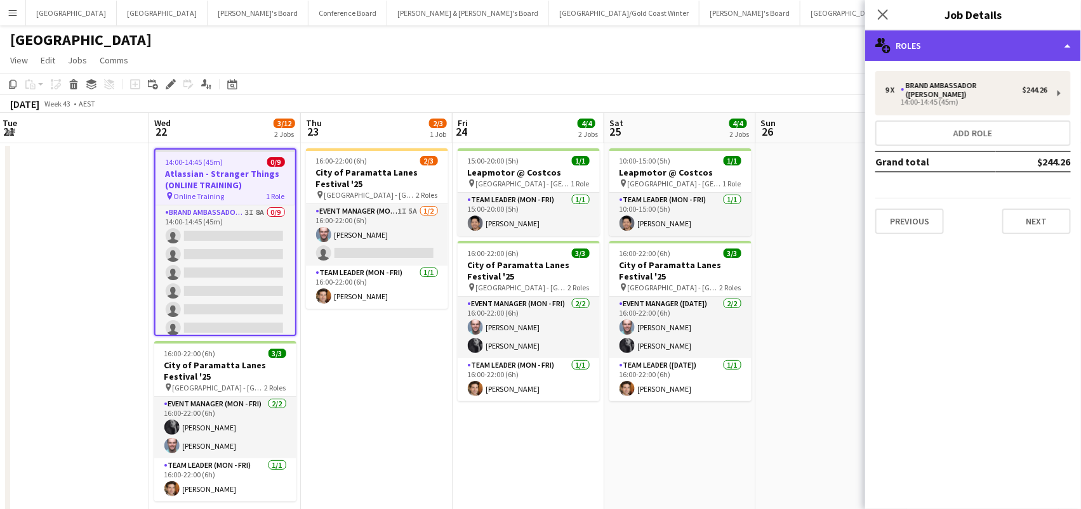
click at [933, 50] on div "multiple-users-add Roles" at bounding box center [973, 45] width 216 height 30
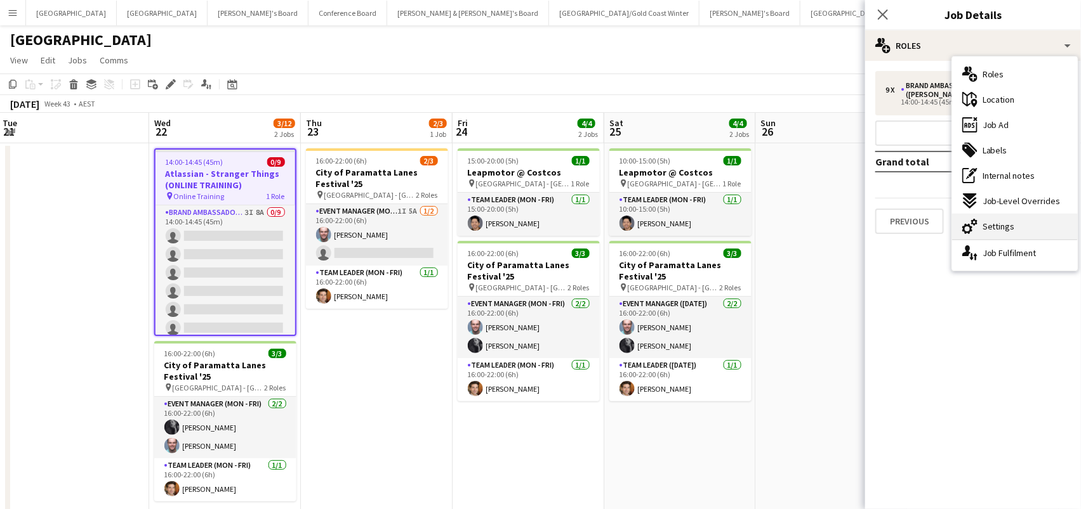
click at [988, 235] on div "cog-double-3 Settings" at bounding box center [1015, 226] width 126 height 25
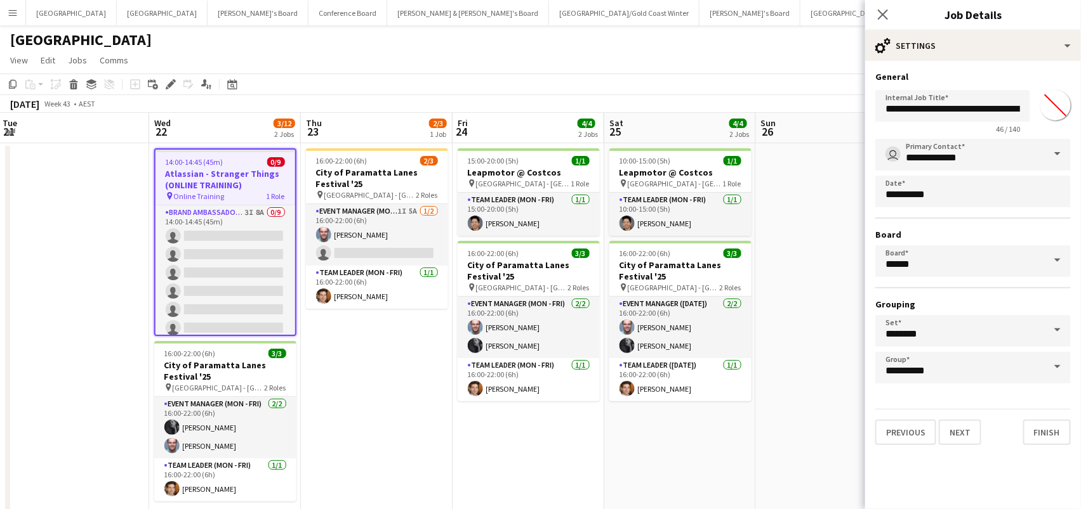
click at [1055, 98] on input "*******" at bounding box center [1055, 105] width 46 height 46
type input "*******"
click at [820, 193] on app-date-cell at bounding box center [832, 458] width 152 height 631
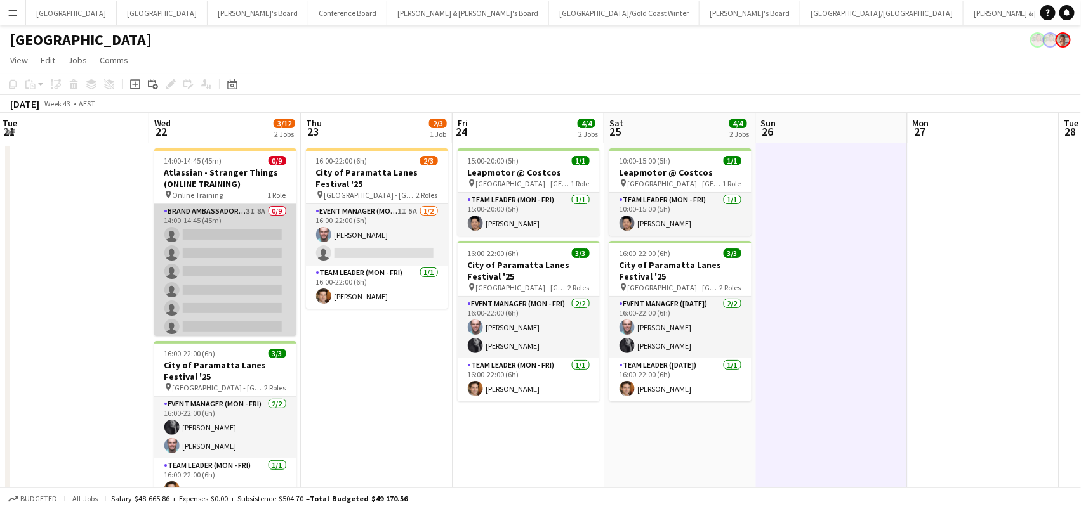
click at [274, 227] on app-card-role "Brand Ambassador (Mon - Fri) 3I 8A 0/9 14:00-14:45 (45m) single-neutral-actions…" at bounding box center [225, 299] width 142 height 190
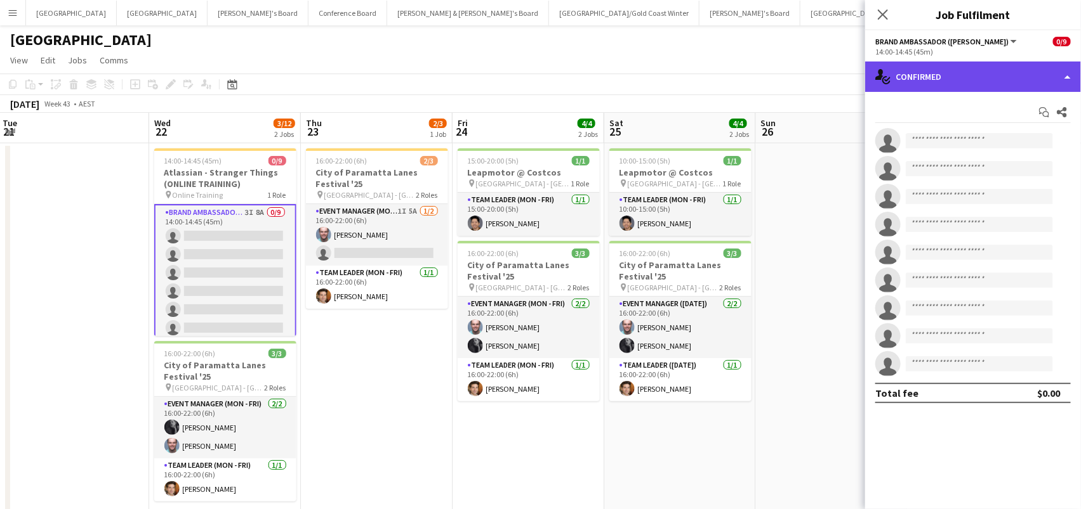
click at [940, 76] on div "single-neutral-actions-check-2 Confirmed" at bounding box center [973, 77] width 216 height 30
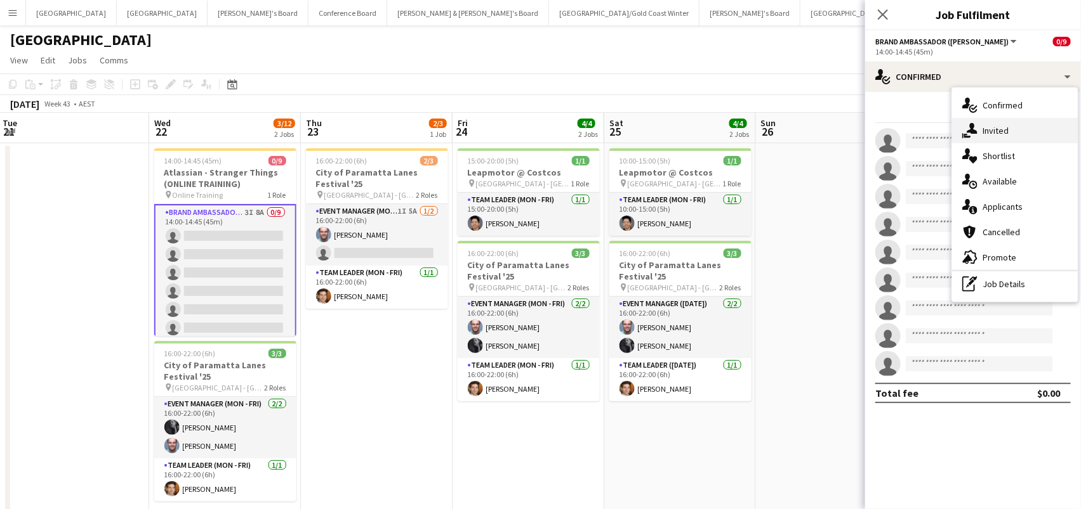
click at [989, 133] on span "Invited" at bounding box center [995, 130] width 26 height 11
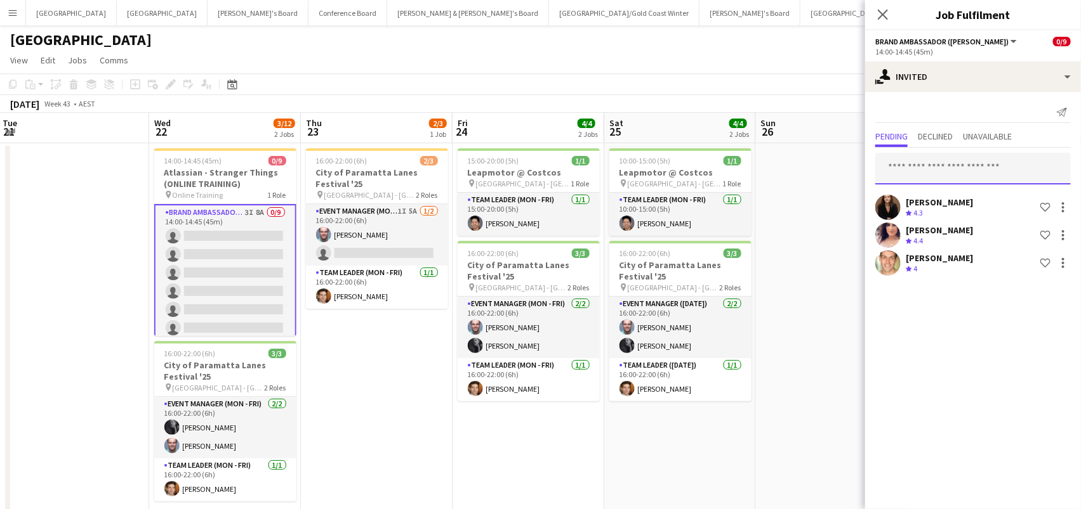
click at [935, 159] on input "text" at bounding box center [972, 169] width 195 height 32
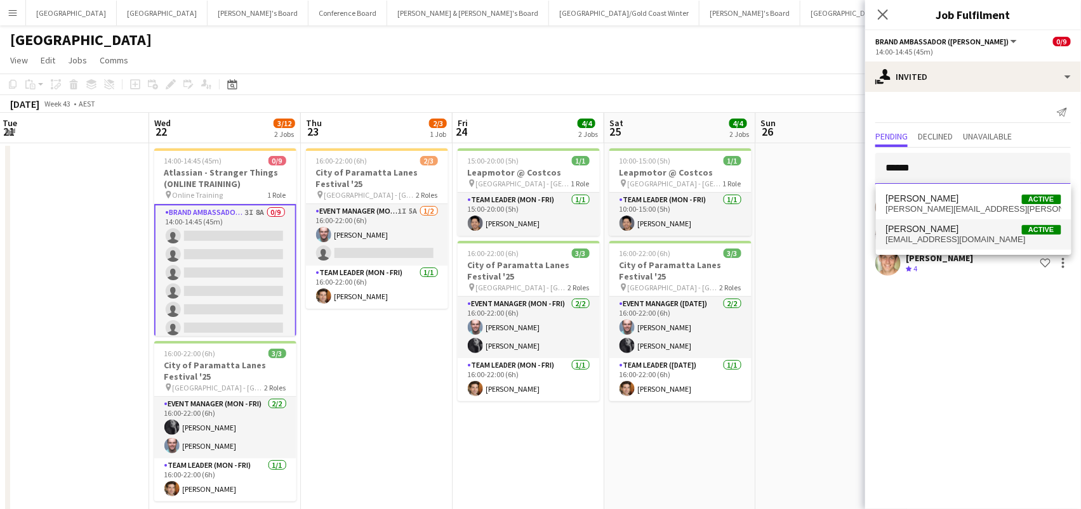
type input "******"
click at [930, 230] on span "[PERSON_NAME]" at bounding box center [922, 229] width 73 height 11
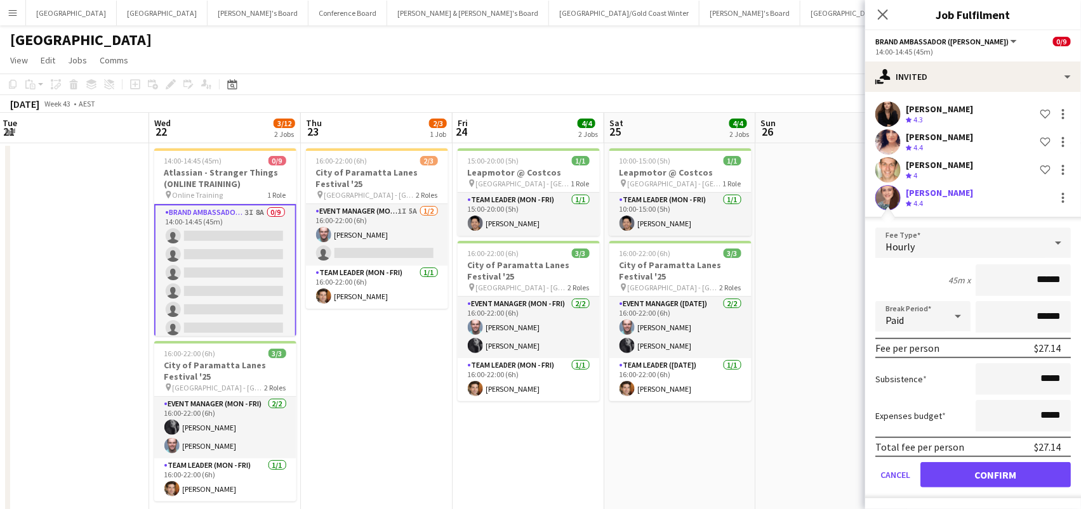
scroll to position [92, 0]
click at [958, 474] on button "Confirm" at bounding box center [995, 476] width 150 height 25
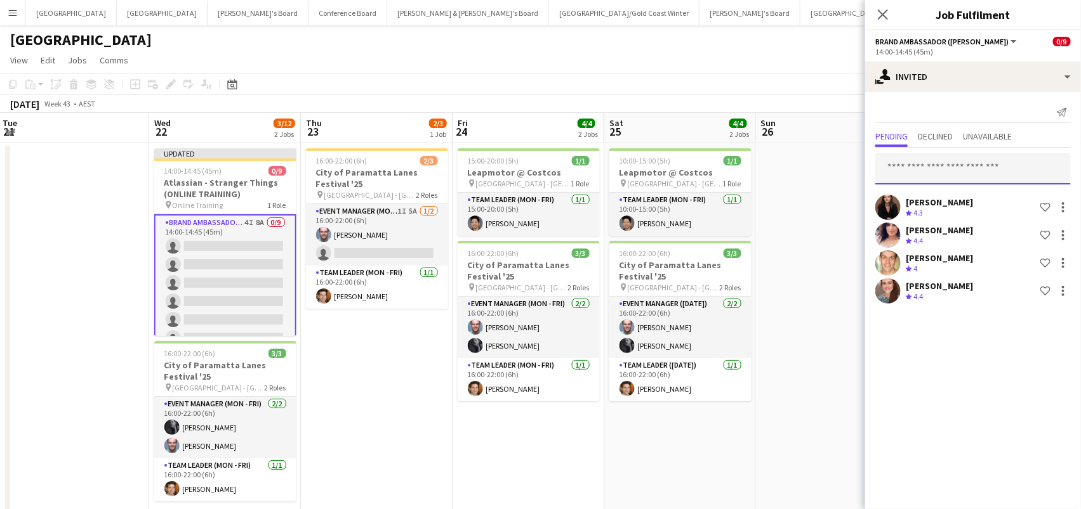
click at [940, 171] on input "text" at bounding box center [972, 169] width 195 height 32
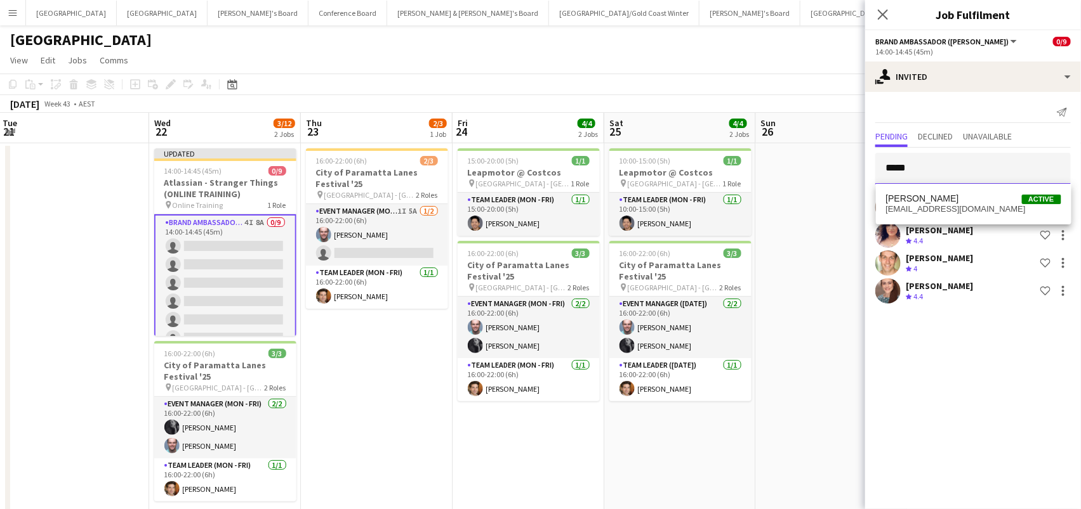
type input "*****"
drag, startPoint x: 940, startPoint y: 169, endPoint x: 954, endPoint y: 200, distance: 33.5
click at [954, 200] on span "[PERSON_NAME] Active" at bounding box center [973, 199] width 175 height 11
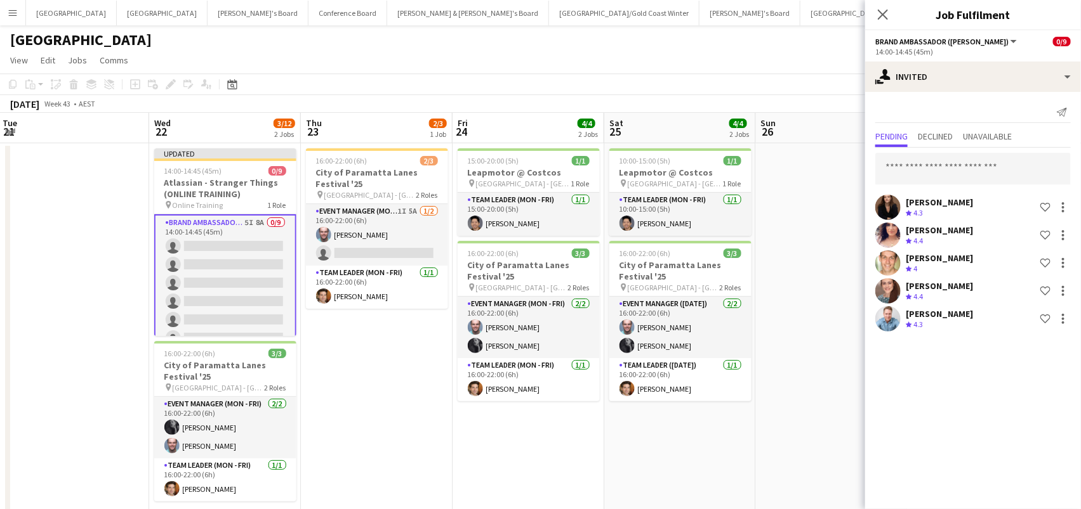
click at [832, 188] on app-date-cell at bounding box center [832, 458] width 152 height 631
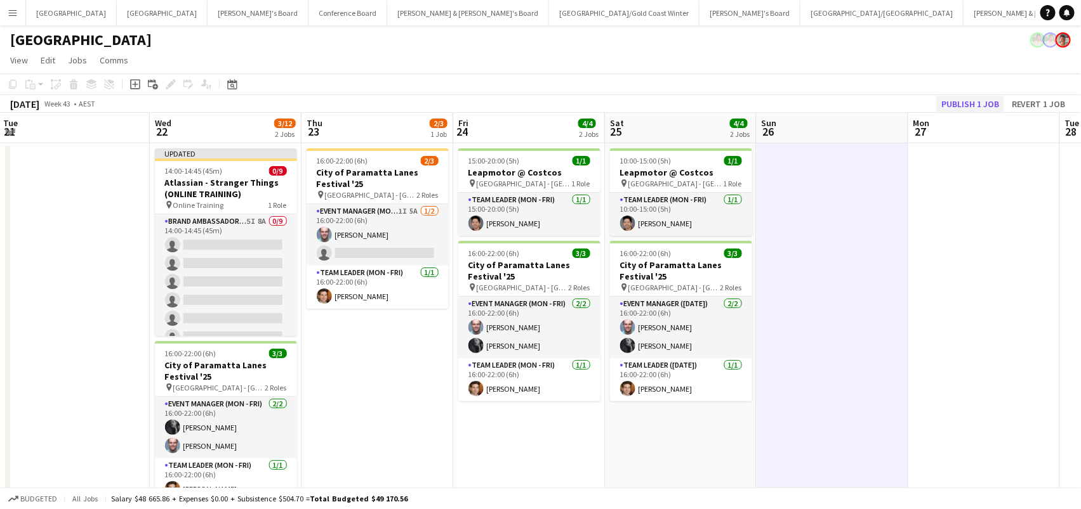
click at [989, 101] on button "Publish 1 job" at bounding box center [970, 104] width 68 height 16
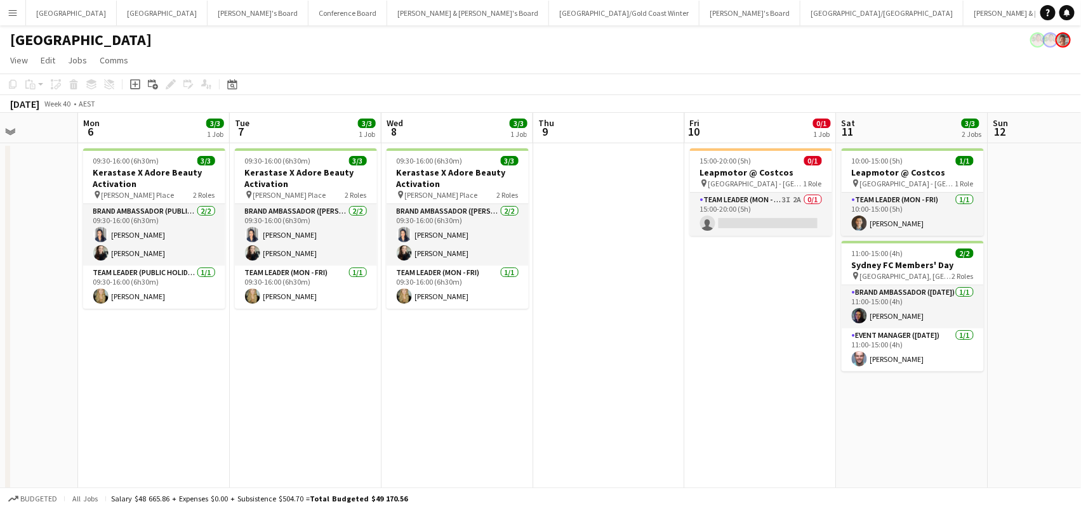
scroll to position [0, 388]
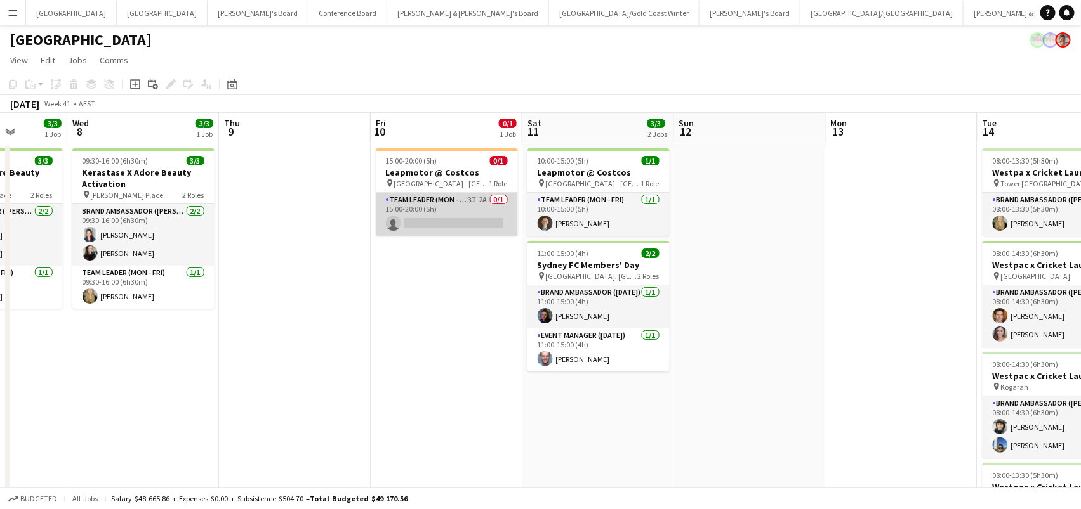
click at [489, 219] on app-card-role "Team Leader (Mon - Fri) 3I 2A 0/1 15:00-20:00 (5h) single-neutral-actions" at bounding box center [447, 214] width 142 height 43
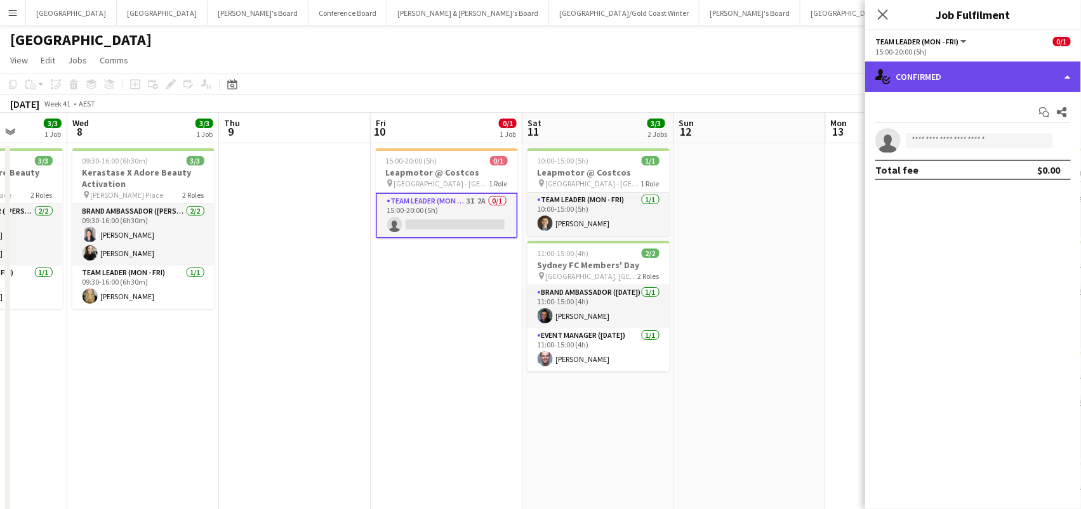
click at [924, 84] on div "single-neutral-actions-check-2 Confirmed" at bounding box center [973, 77] width 216 height 30
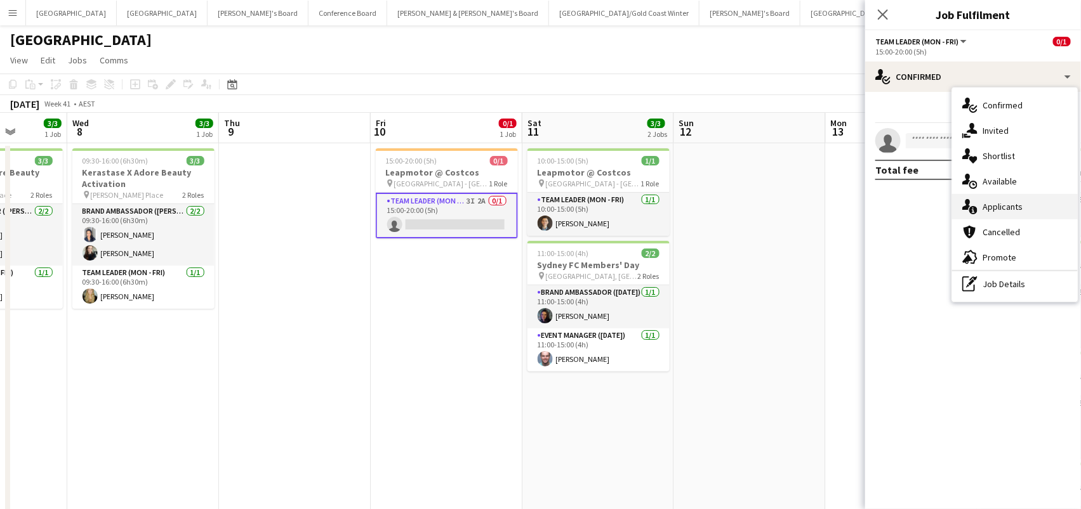
click at [1001, 212] on div "single-neutral-actions-information Applicants" at bounding box center [1015, 206] width 126 height 25
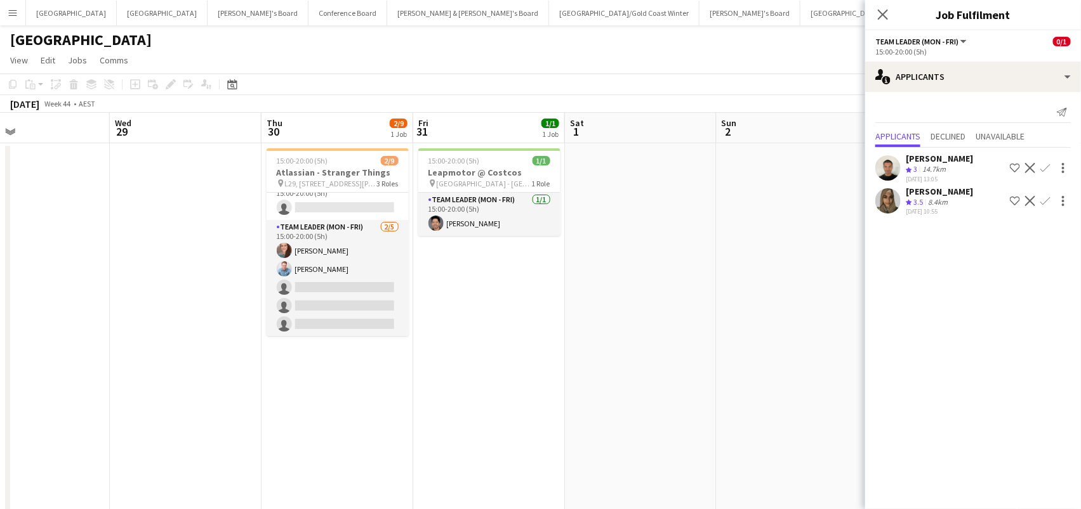
scroll to position [95, 0]
click at [308, 22] on button "Conference Board Close" at bounding box center [347, 13] width 79 height 25
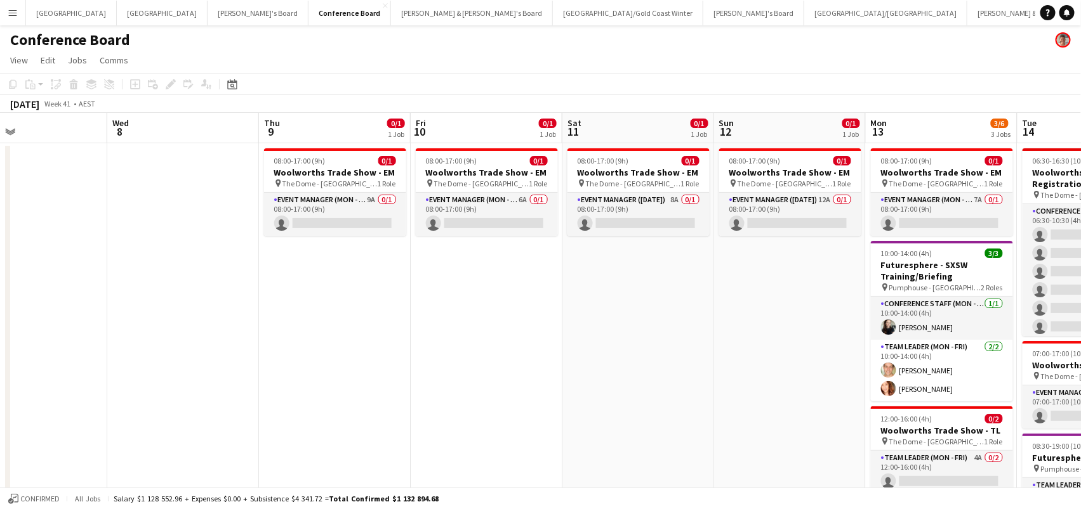
scroll to position [0, 347]
click at [303, 221] on app-card-role "Event Manager (Mon - Fri) 9A 0/1 08:00-17:00 (9h) single-neutral-actions" at bounding box center [336, 214] width 142 height 43
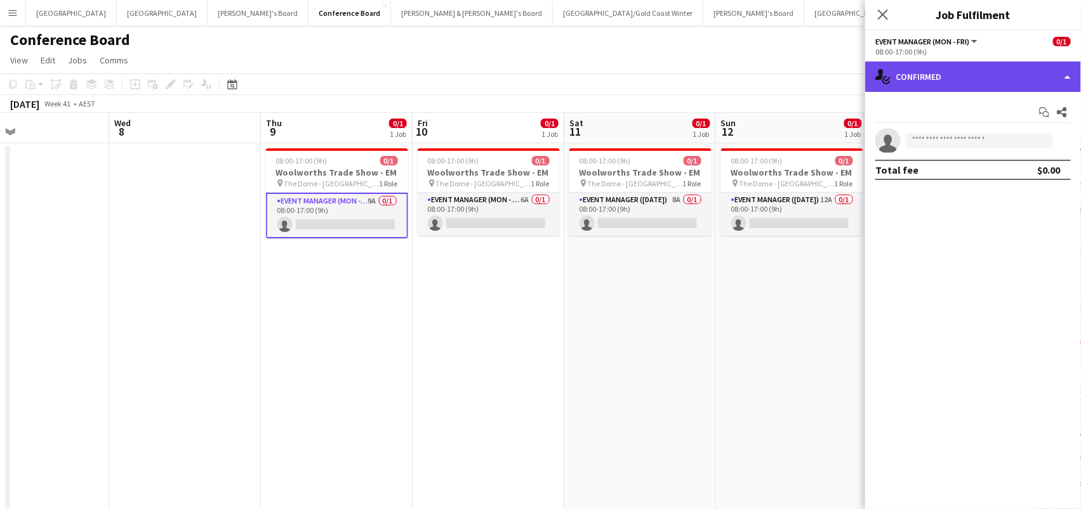
click at [966, 68] on div "single-neutral-actions-check-2 Confirmed" at bounding box center [973, 77] width 216 height 30
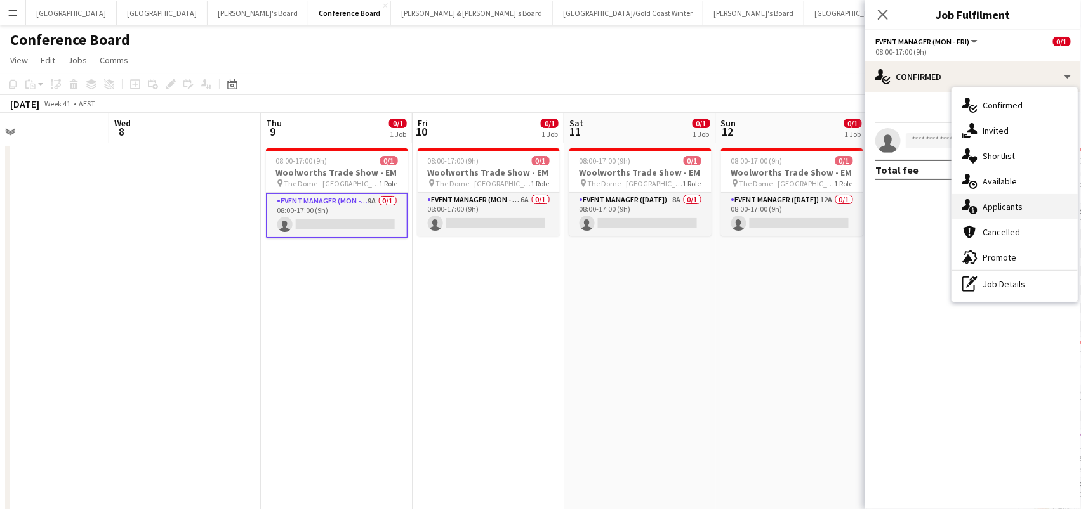
click at [1005, 214] on div "single-neutral-actions-information Applicants" at bounding box center [1015, 206] width 126 height 25
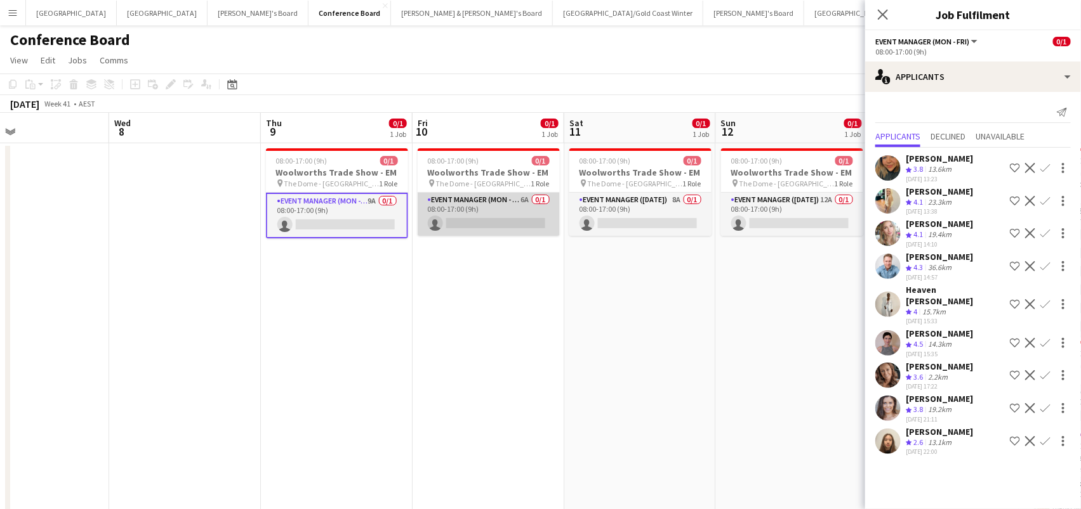
click at [485, 201] on app-card-role "Event Manager (Mon - Fri) 6A 0/1 08:00-17:00 (9h) single-neutral-actions" at bounding box center [488, 214] width 142 height 43
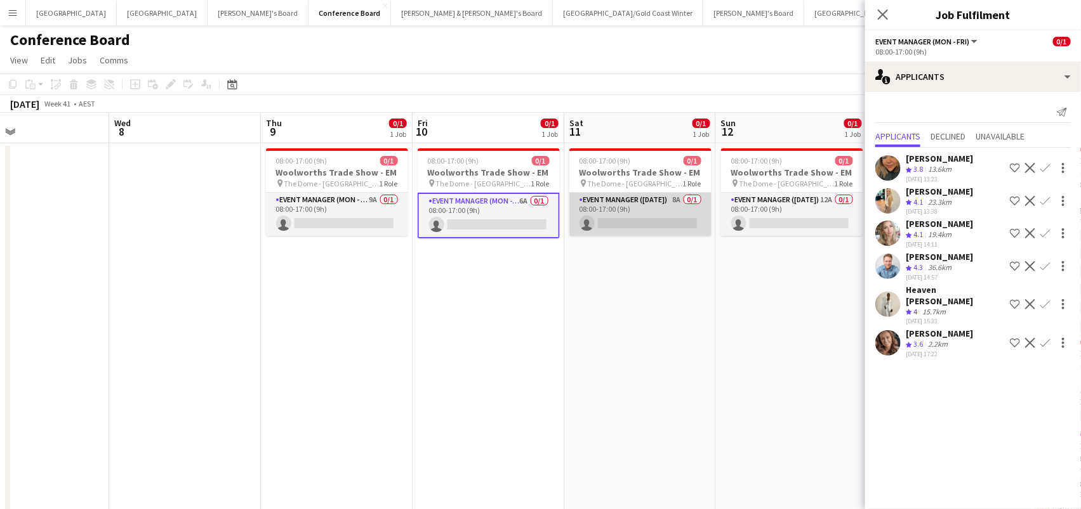
click at [673, 210] on app-card-role "Event Manager ([DATE]) 8A 0/1 08:00-17:00 (9h) single-neutral-actions" at bounding box center [640, 214] width 142 height 43
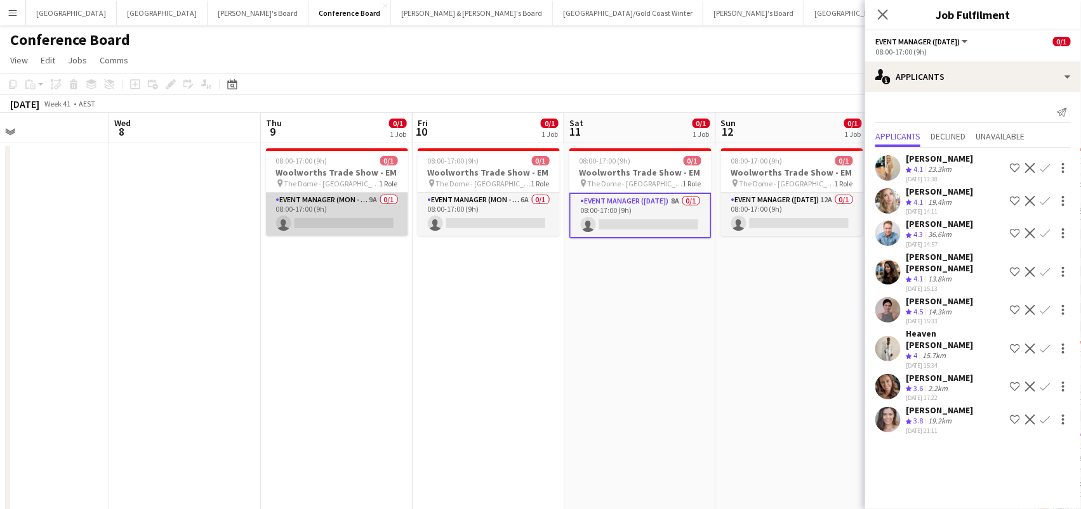
click at [299, 229] on app-card-role "Event Manager (Mon - Fri) 9A 0/1 08:00-17:00 (9h) single-neutral-actions" at bounding box center [337, 214] width 142 height 43
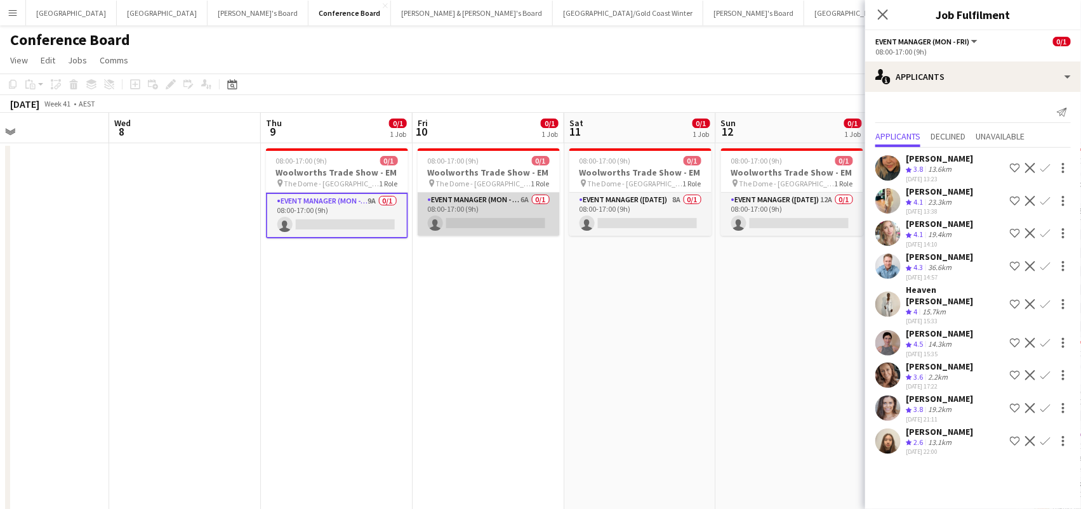
click at [475, 219] on app-card-role "Event Manager (Mon - Fri) 6A 0/1 08:00-17:00 (9h) single-neutral-actions" at bounding box center [488, 214] width 142 height 43
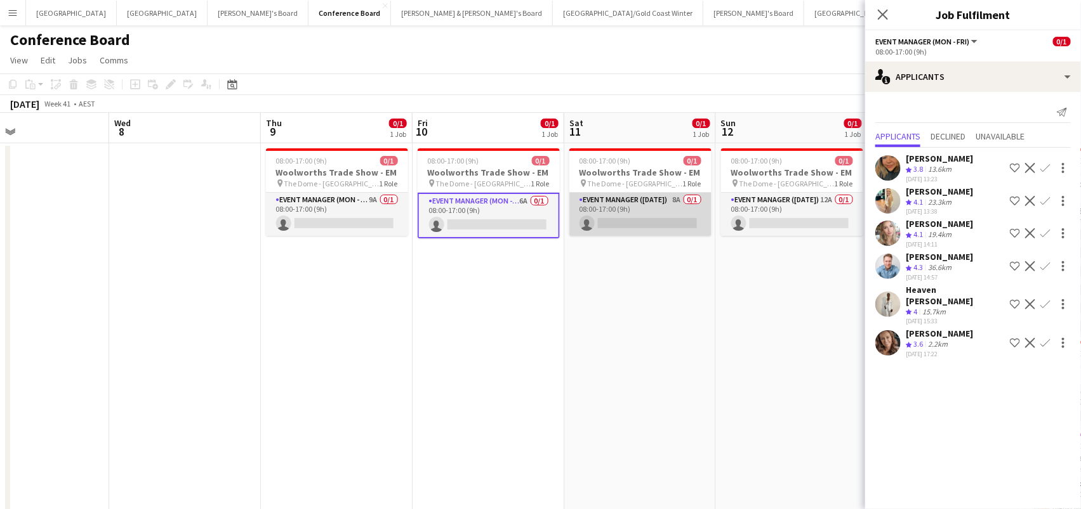
click at [597, 214] on app-card-role "Event Manager ([DATE]) 8A 0/1 08:00-17:00 (9h) single-neutral-actions" at bounding box center [640, 214] width 142 height 43
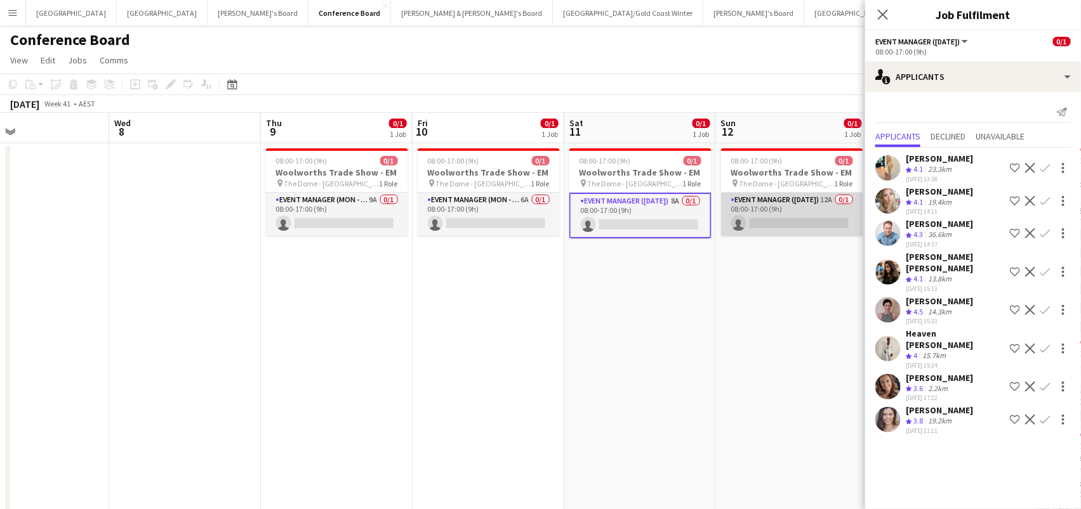
click at [793, 228] on app-card-role "Event Manager ([DATE]) 12A 0/1 08:00-17:00 (9h) single-neutral-actions" at bounding box center [792, 214] width 142 height 43
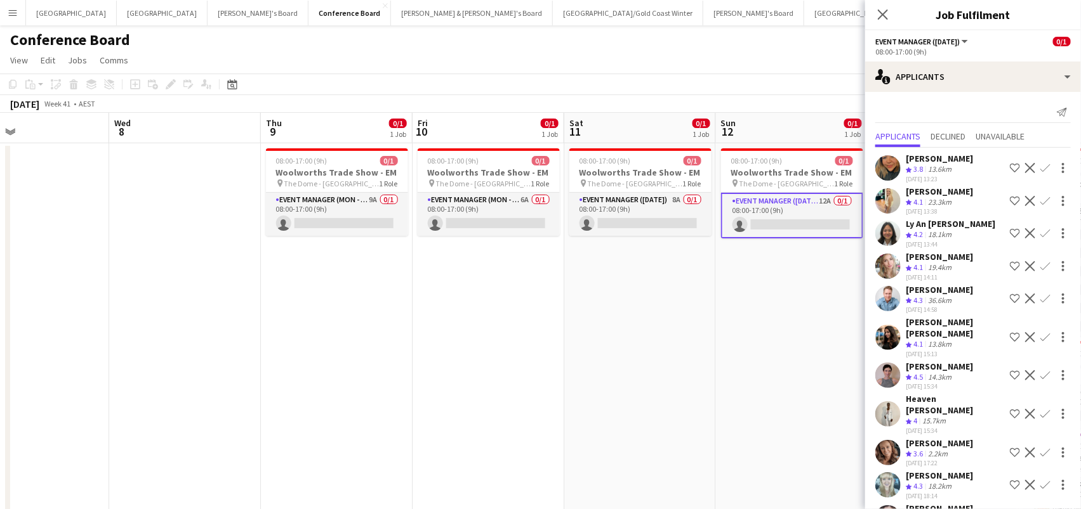
scroll to position [0, 508]
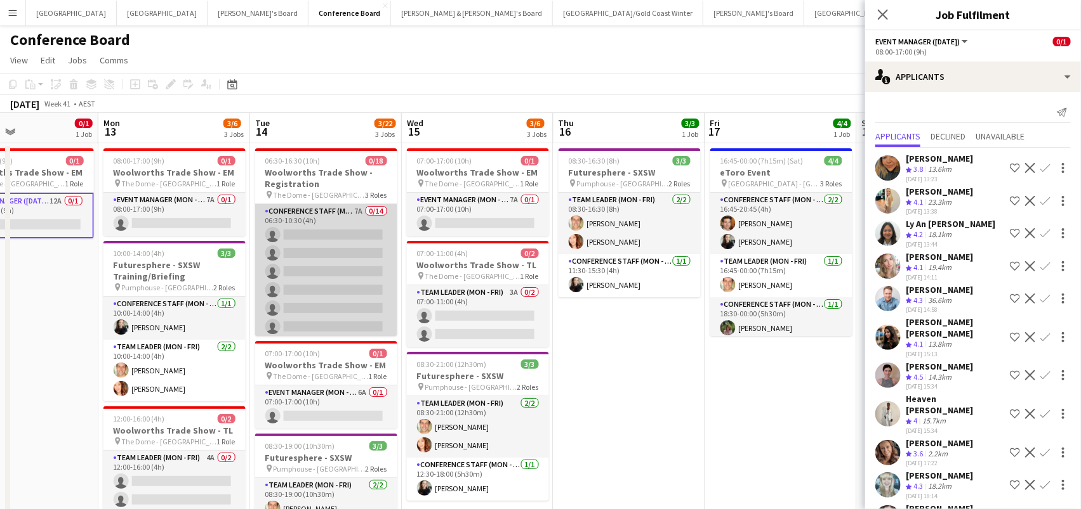
click at [315, 212] on app-card-role "Conference Staff (Mon - Fri) 7A 0/14 06:30-10:30 (4h) single-neutral-actions si…" at bounding box center [326, 345] width 142 height 282
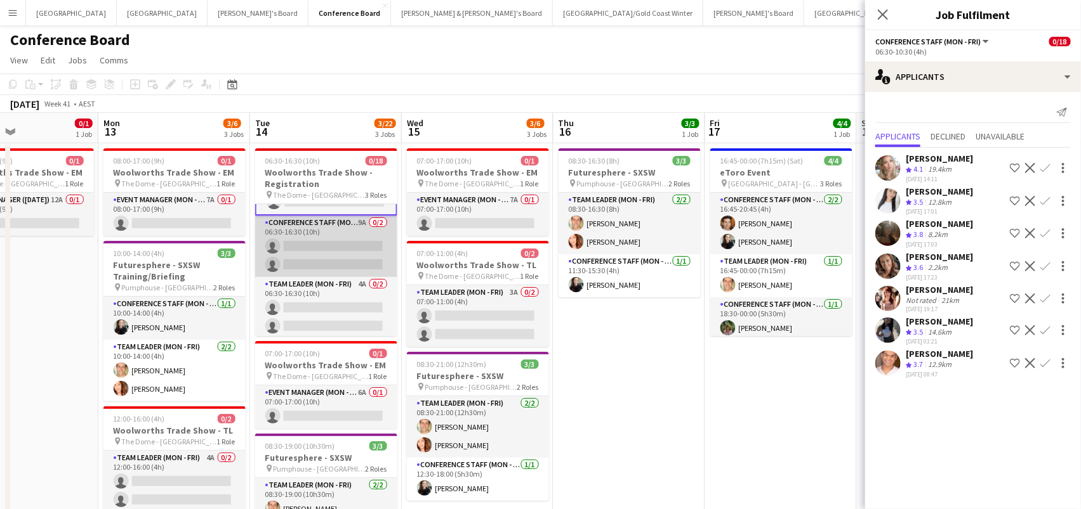
scroll to position [62, 0]
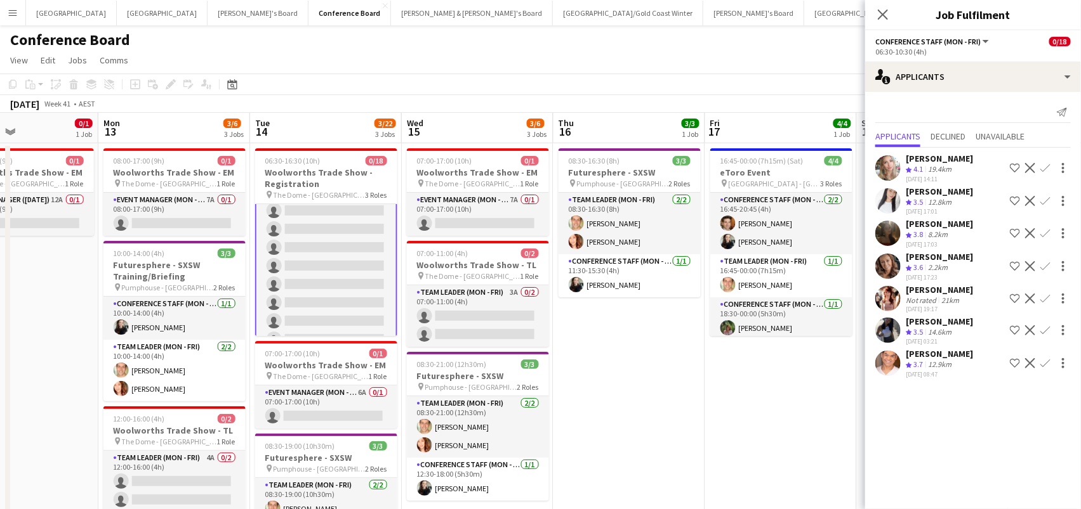
click at [355, 267] on app-card-role "Conference Staff (Mon - Fri) 7A 0/14 06:30-10:30 (4h) single-neutral-actions si…" at bounding box center [326, 284] width 142 height 285
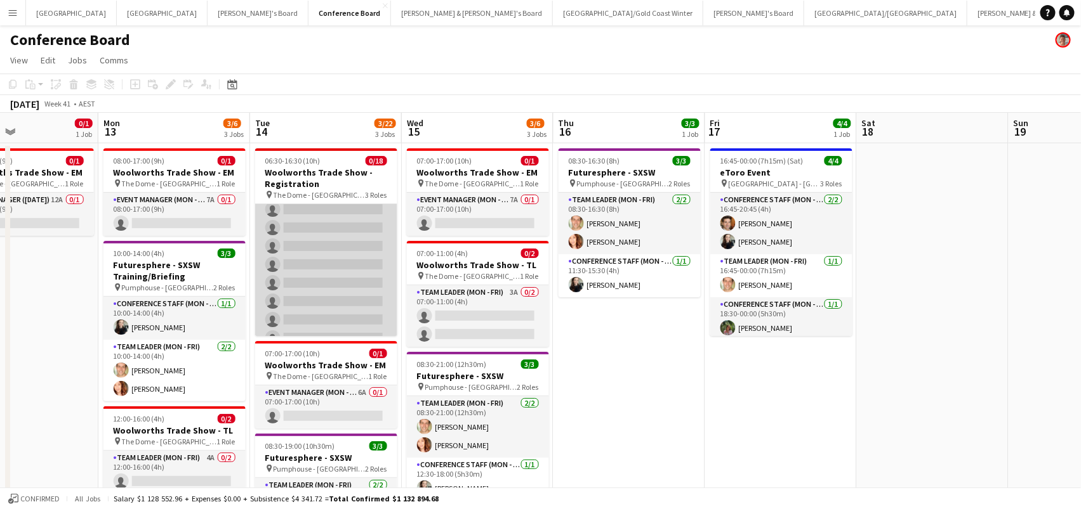
click at [355, 267] on app-card-role "Conference Staff (Mon - Fri) 7A 0/14 06:30-10:30 (4h) single-neutral-actions si…" at bounding box center [326, 283] width 142 height 282
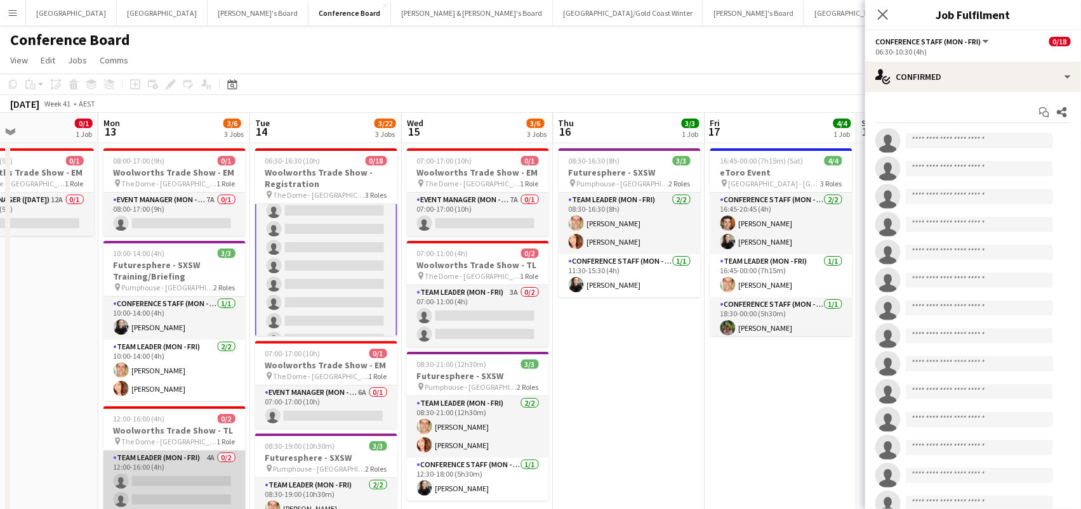
click at [161, 482] on app-card-role "Team Leader (Mon - Fri) 4A 0/2 12:00-16:00 (4h) single-neutral-actions single-n…" at bounding box center [174, 482] width 142 height 62
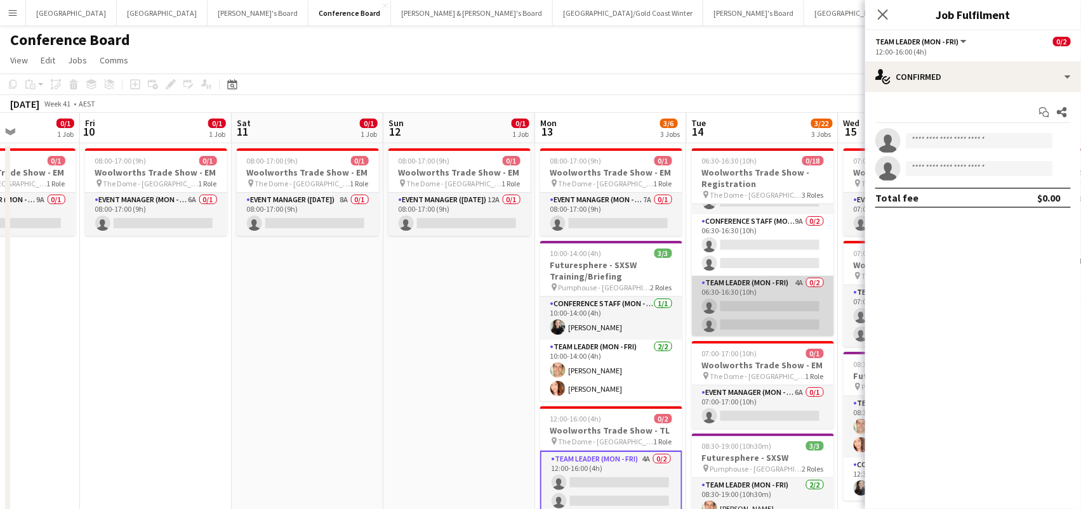
scroll to position [272, 0]
click at [755, 301] on app-card-role "Team Leader (Mon - Fri) 4A 0/2 06:30-16:30 (10h) single-neutral-actions single-…" at bounding box center [763, 308] width 142 height 62
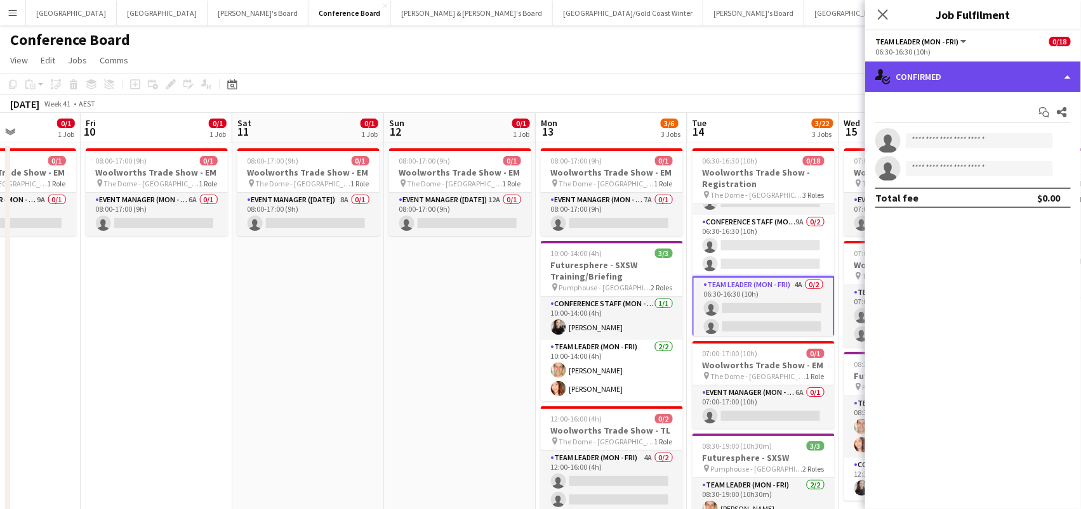
click at [990, 83] on div "single-neutral-actions-check-2 Confirmed" at bounding box center [973, 77] width 216 height 30
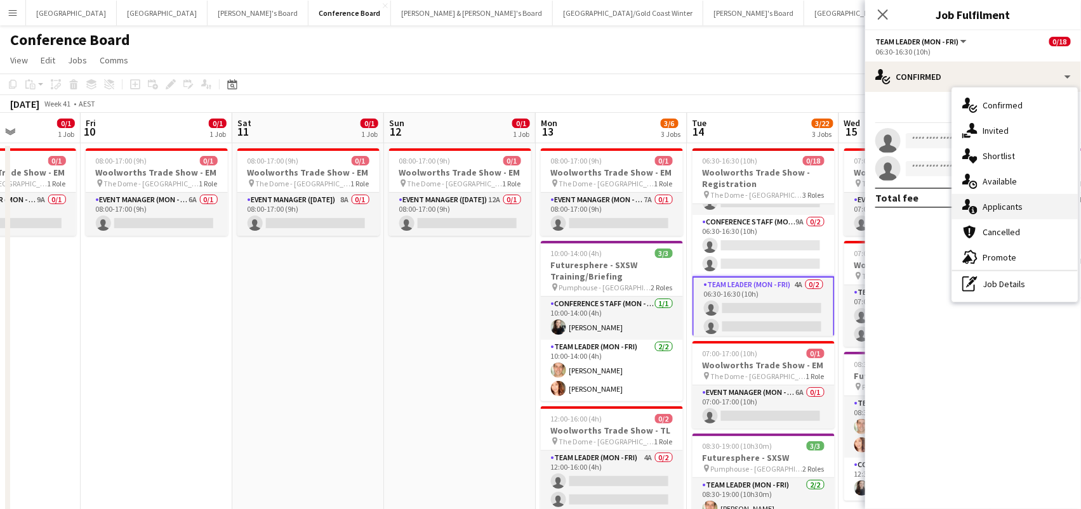
click at [1018, 211] on span "Applicants" at bounding box center [1002, 206] width 40 height 11
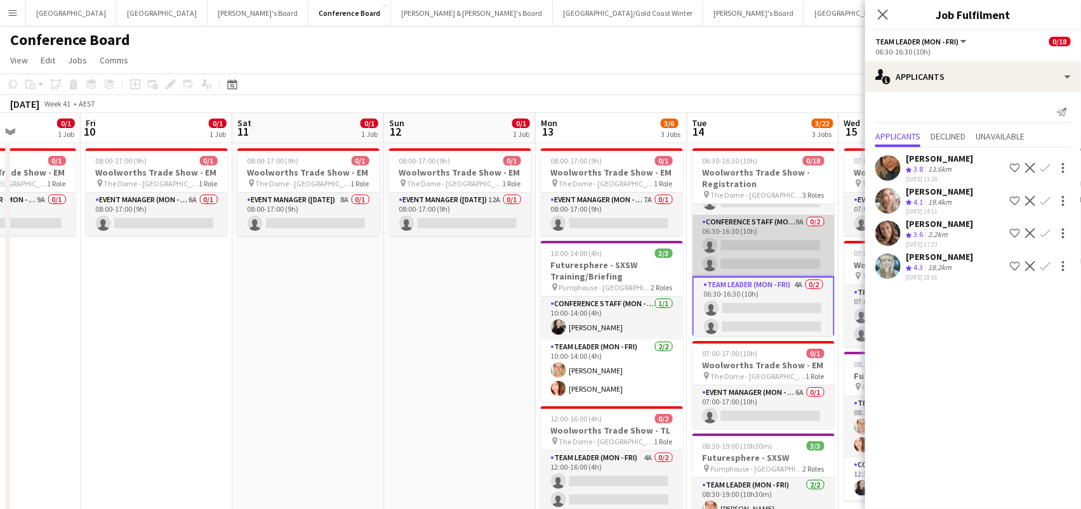
click at [718, 236] on app-card-role "Conference Staff (Mon - Fri) 9A 0/2 06:30-16:30 (10h) single-neutral-actions si…" at bounding box center [763, 246] width 142 height 62
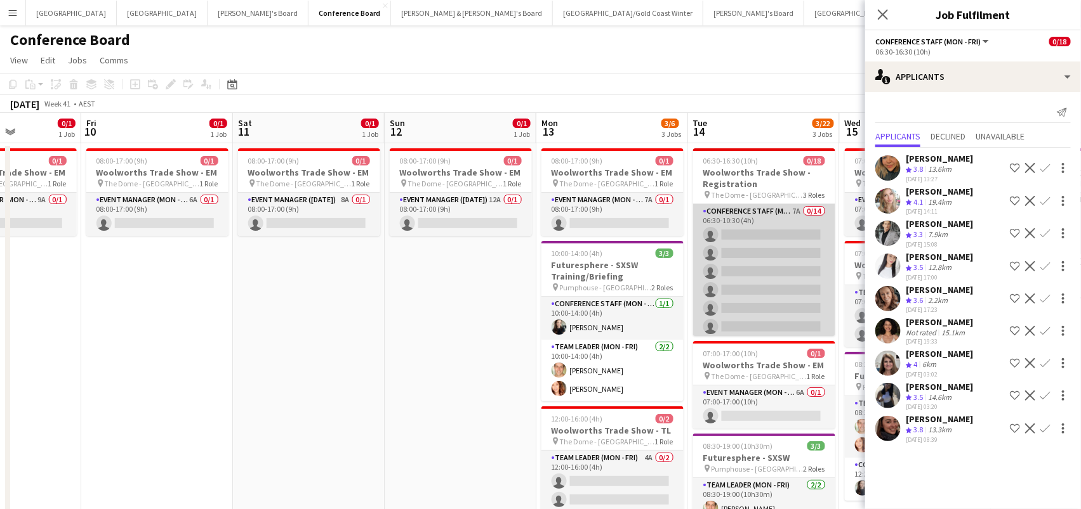
scroll to position [0, 0]
click at [780, 280] on app-card-role "Conference Staff (Mon - Fri) 7A 0/14 06:30-10:30 (4h) single-neutral-actions si…" at bounding box center [764, 345] width 142 height 282
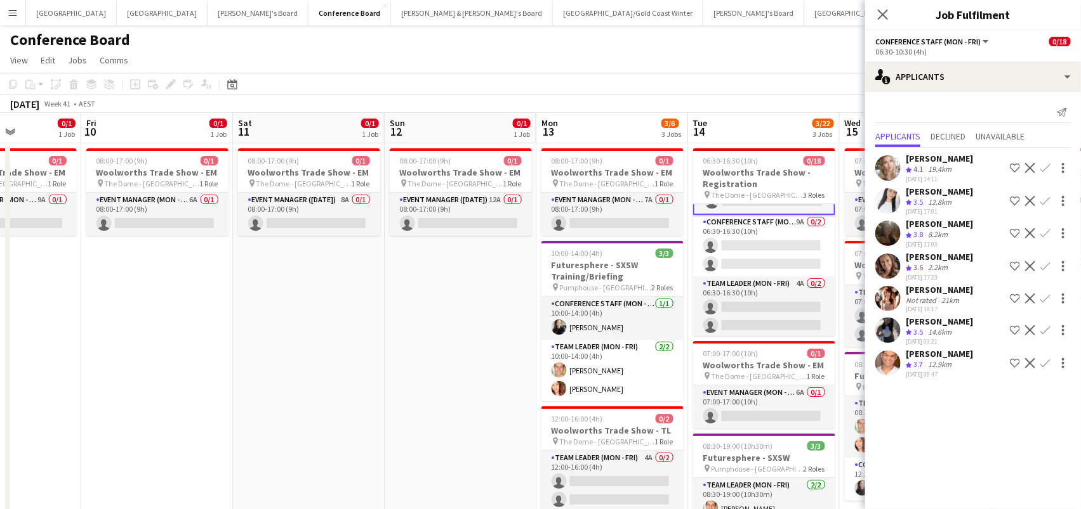
scroll to position [273, 0]
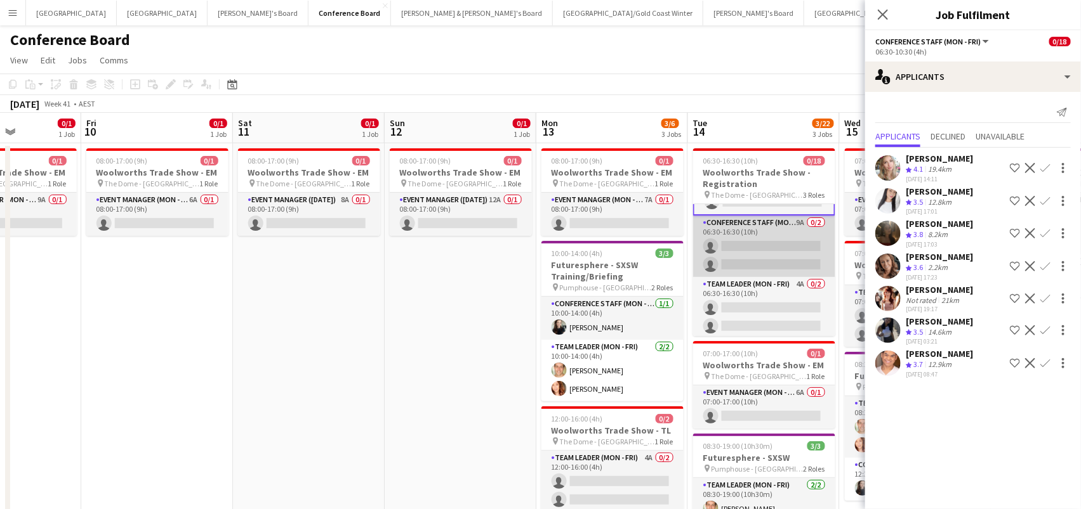
click at [751, 253] on app-card-role "Conference Staff (Mon - Fri) 9A 0/2 06:30-16:30 (10h) single-neutral-actions si…" at bounding box center [764, 247] width 142 height 62
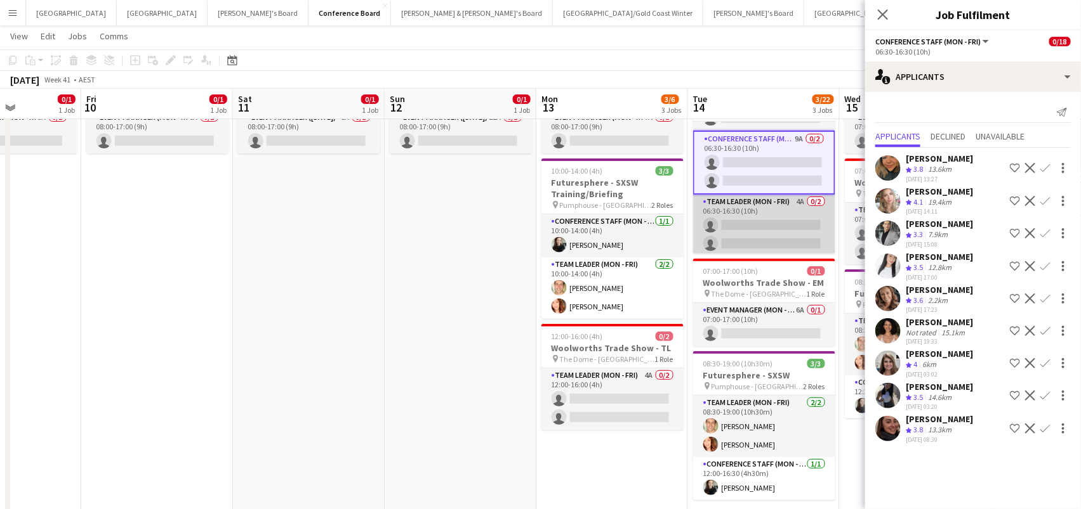
scroll to position [86, 0]
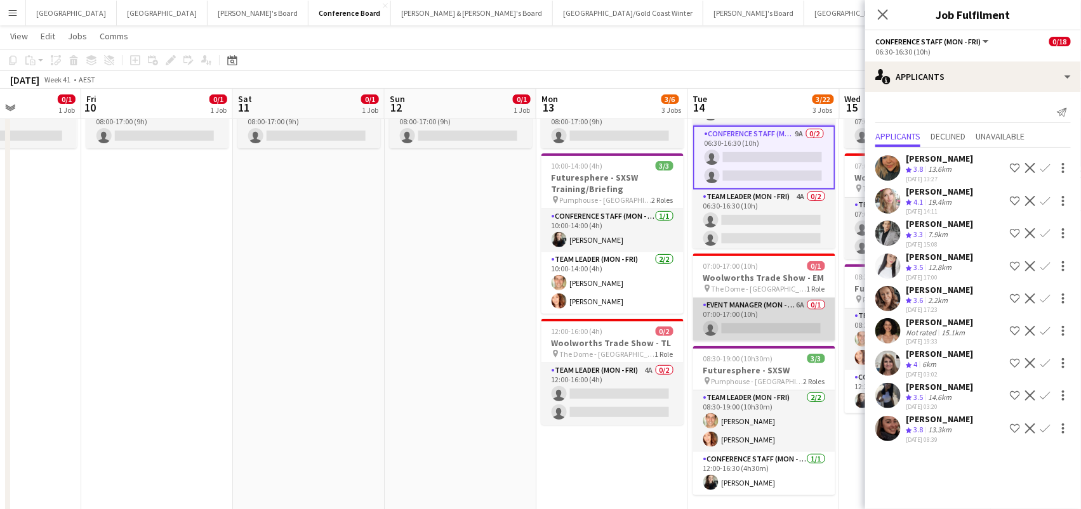
click at [779, 327] on app-card-role "Event Manager (Mon - Fri) 6A 0/1 07:00-17:00 (10h) single-neutral-actions" at bounding box center [764, 319] width 142 height 43
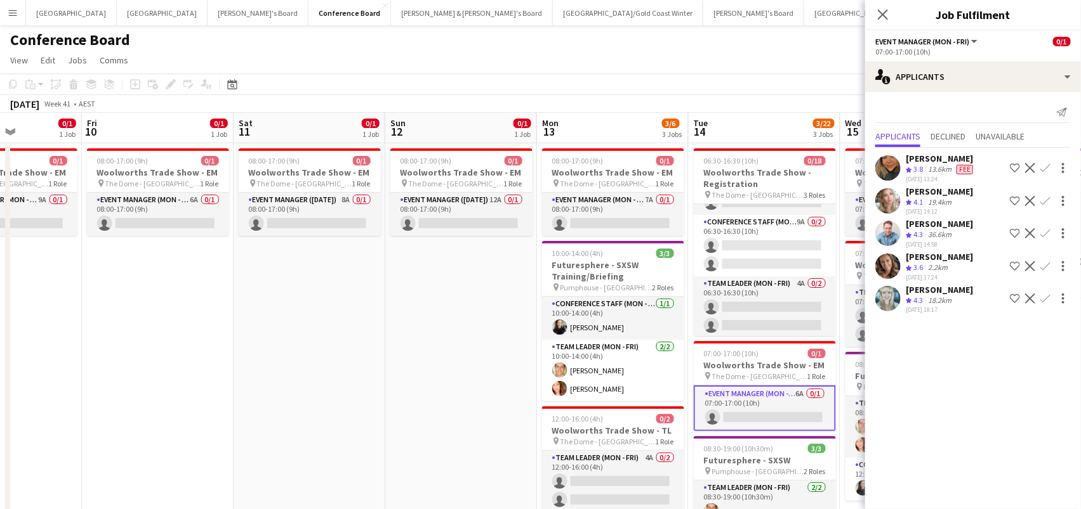
scroll to position [0, 0]
click at [45, 221] on app-card-role "Event Manager (Mon - Fri) 9A 0/1 08:00-17:00 (9h) single-neutral-actions" at bounding box center [6, 214] width 142 height 43
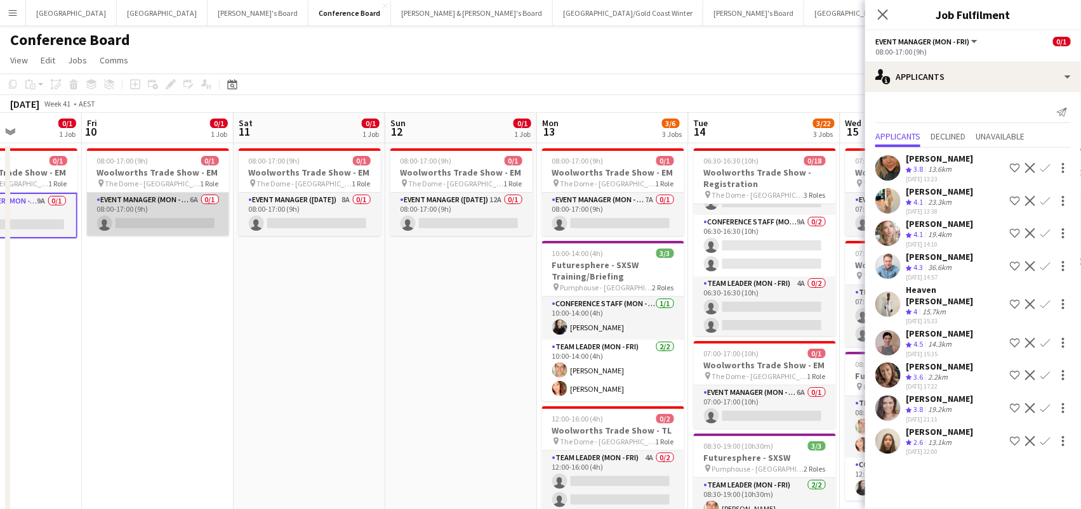
click at [166, 211] on app-card-role "Event Manager (Mon - Fri) 6A 0/1 08:00-17:00 (9h) single-neutral-actions" at bounding box center [158, 214] width 142 height 43
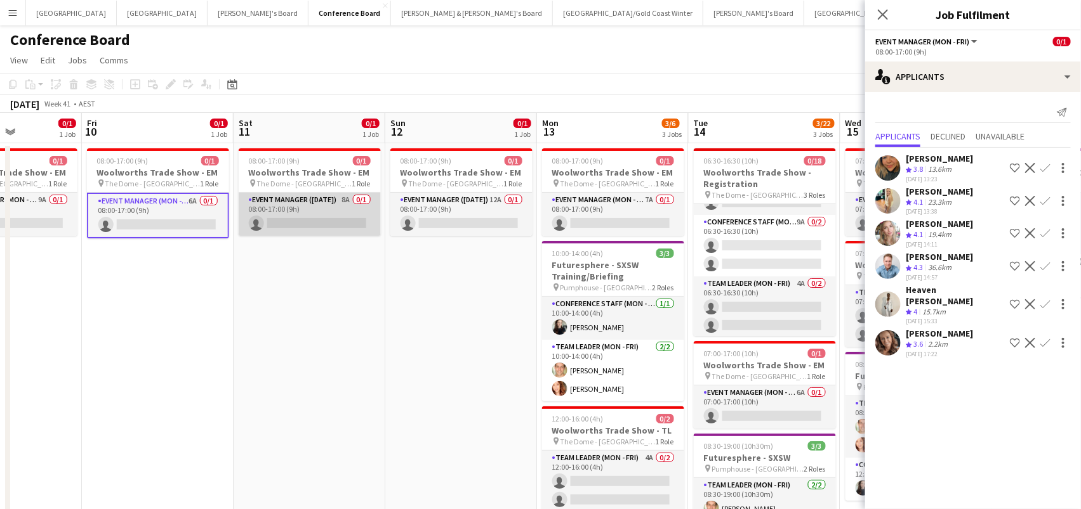
click at [289, 206] on app-card-role "Event Manager ([DATE]) 8A 0/1 08:00-17:00 (9h) single-neutral-actions" at bounding box center [310, 214] width 142 height 43
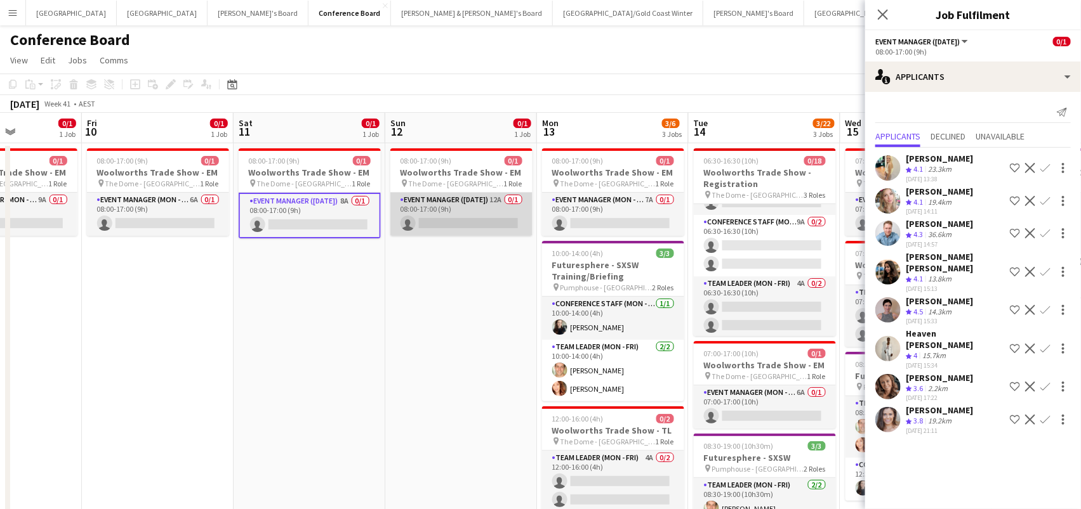
click at [466, 215] on app-card-role "Event Manager ([DATE]) 12A 0/1 08:00-17:00 (9h) single-neutral-actions" at bounding box center [461, 214] width 142 height 43
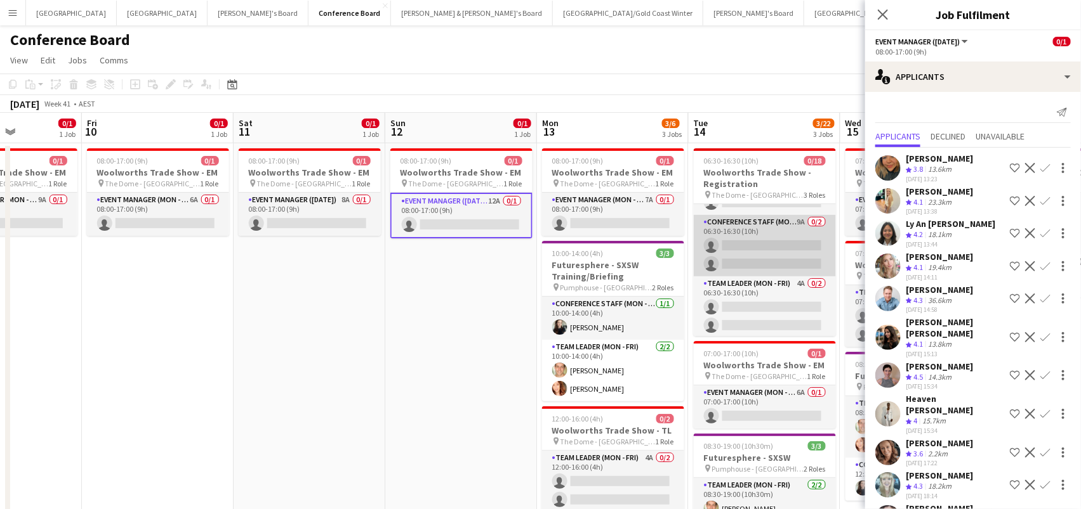
click at [756, 256] on app-card-role "Conference Staff (Mon - Fri) 9A 0/2 06:30-16:30 (10h) single-neutral-actions si…" at bounding box center [764, 246] width 142 height 62
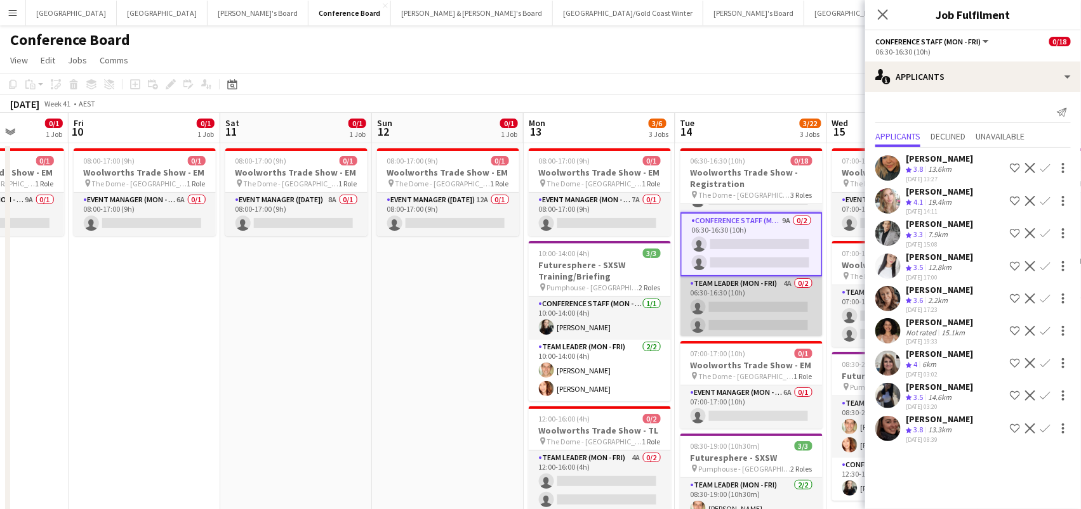
scroll to position [273, 0]
click at [753, 301] on app-card-role "Team Leader (Mon - Fri) 4A 0/2 06:30-16:30 (10h) single-neutral-actions single-…" at bounding box center [751, 308] width 142 height 62
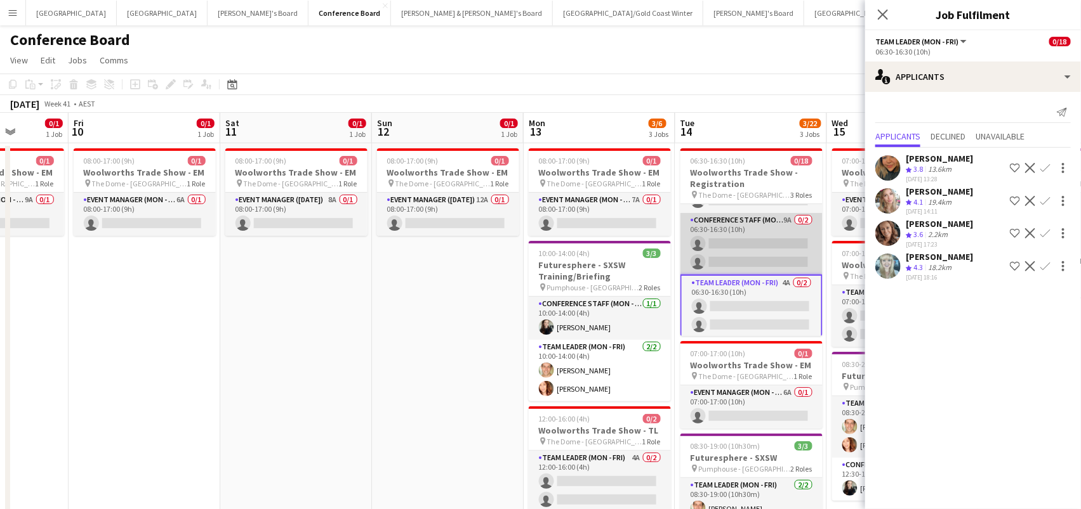
click at [723, 221] on app-card-role "Conference Staff (Mon - Fri) 9A 0/2 06:30-16:30 (10h) single-neutral-actions si…" at bounding box center [751, 244] width 142 height 62
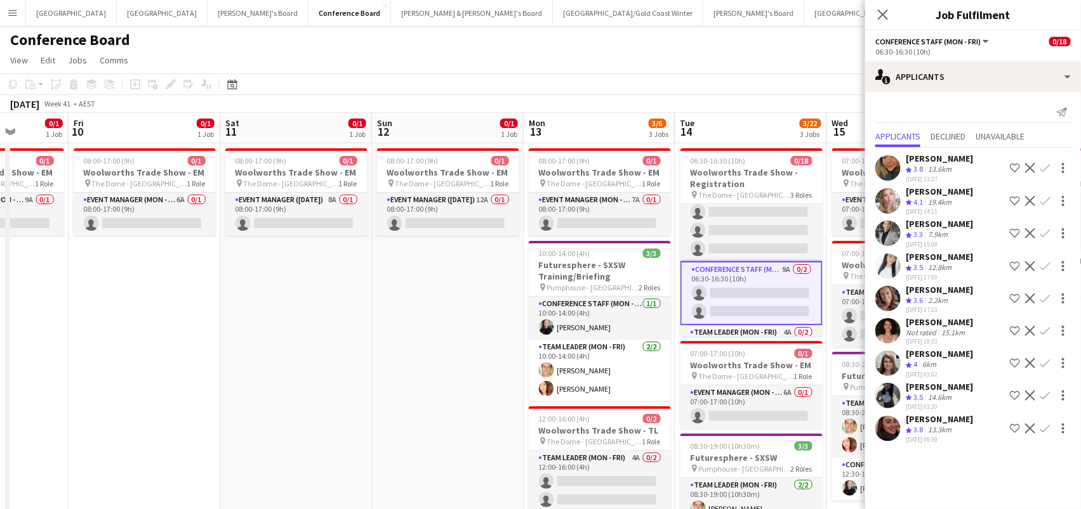
scroll to position [220, 0]
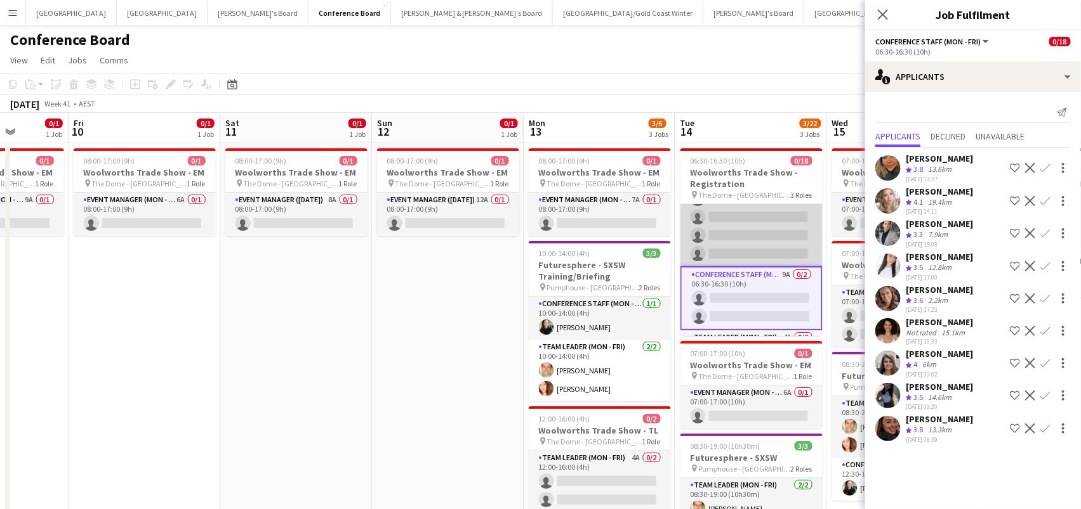
click at [723, 221] on app-card-role "Conference Staff (Mon - Fri) 7A 0/14 06:30-10:30 (4h) single-neutral-actions si…" at bounding box center [751, 125] width 142 height 282
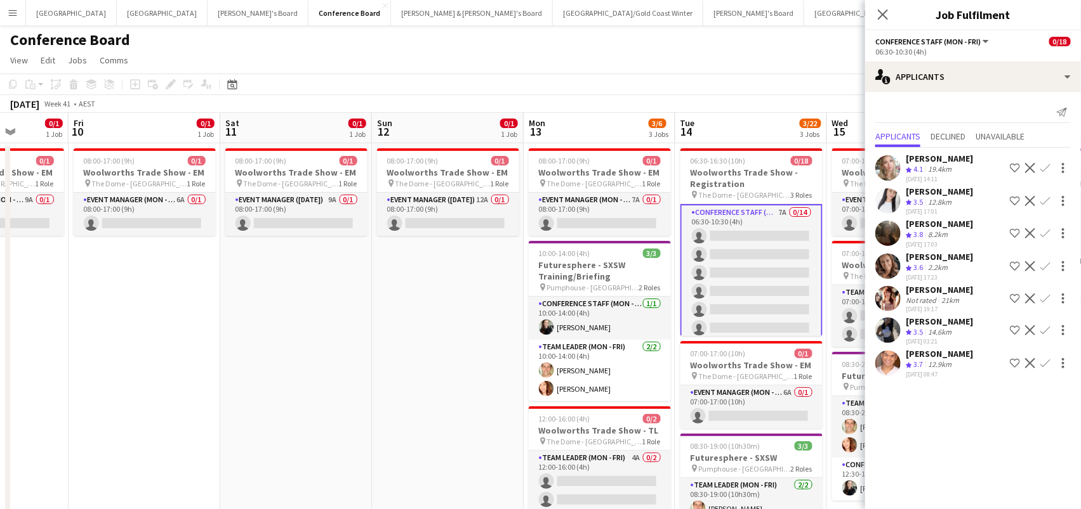
scroll to position [0, 0]
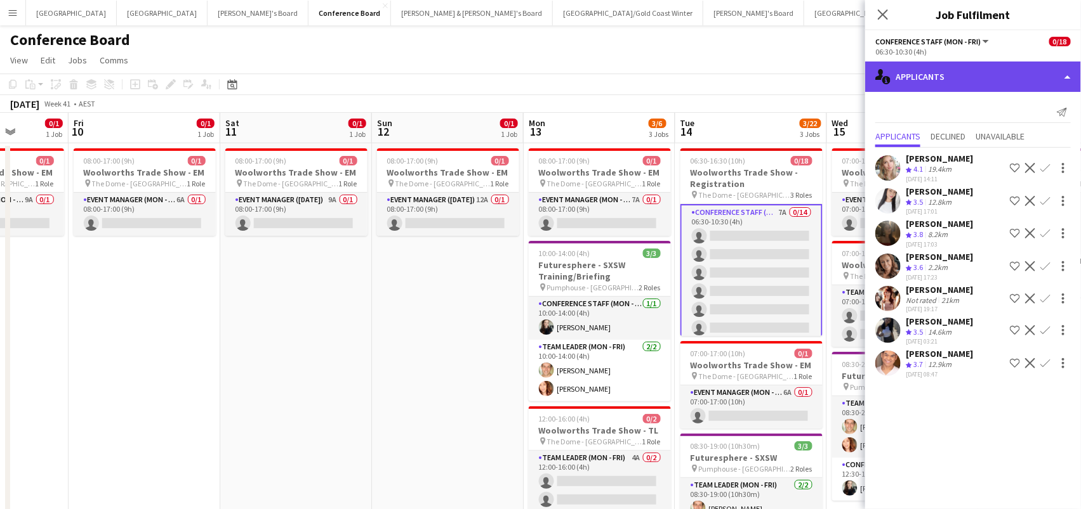
click at [989, 66] on div "single-neutral-actions-information Applicants" at bounding box center [973, 77] width 216 height 30
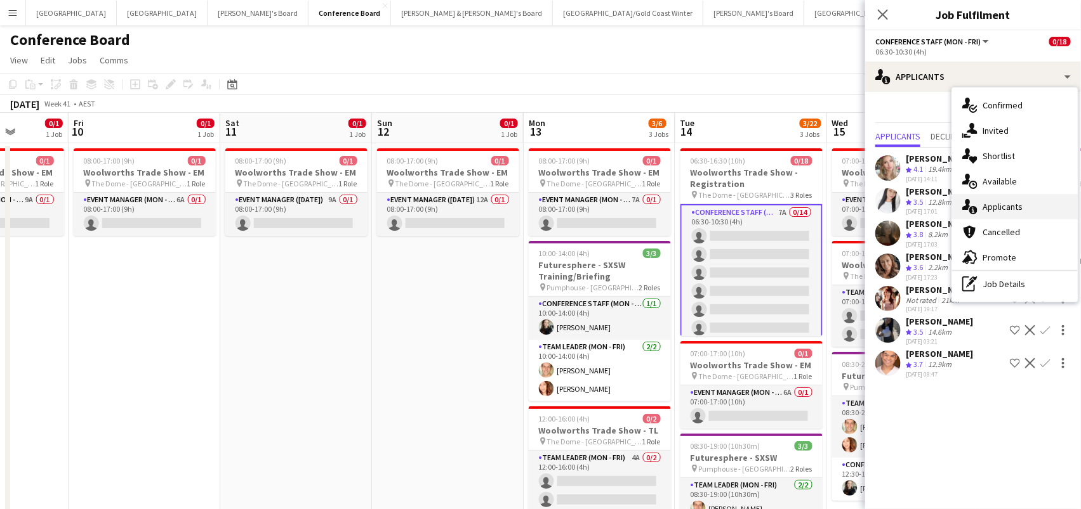
click at [982, 204] on span "Applicants" at bounding box center [1002, 206] width 40 height 11
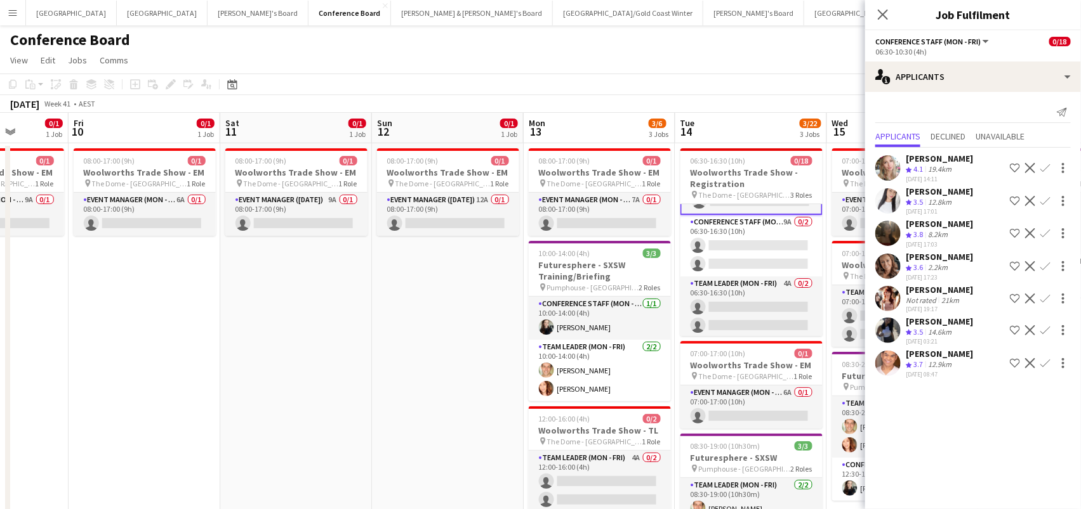
scroll to position [273, 0]
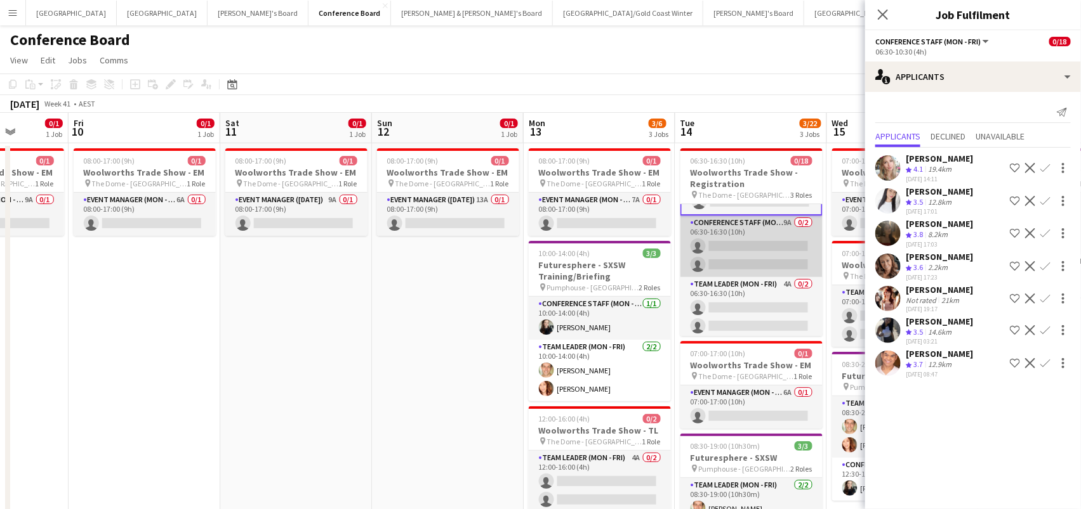
click at [704, 273] on app-card-role "Conference Staff (Mon - Fri) 9A 0/2 06:30-16:30 (10h) single-neutral-actions si…" at bounding box center [751, 247] width 142 height 62
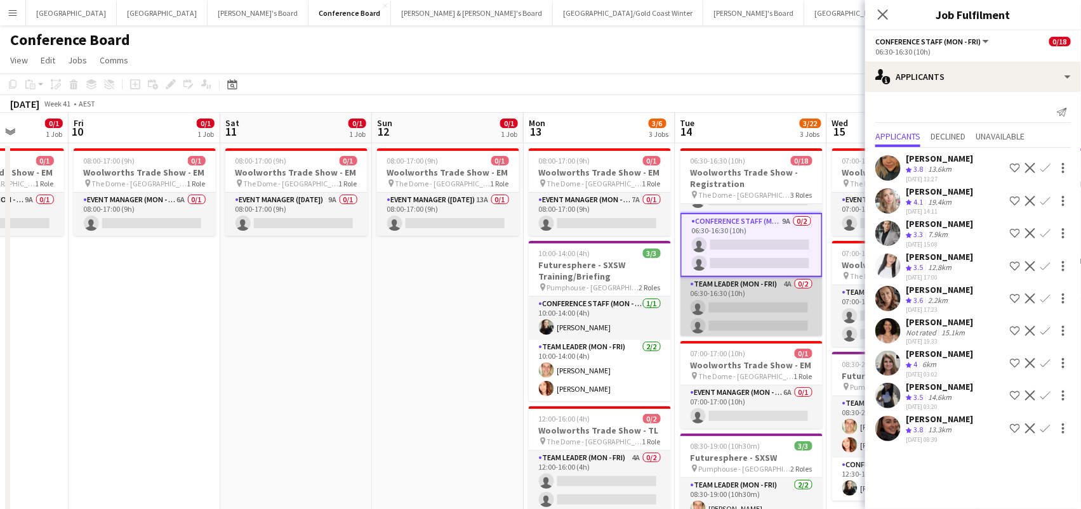
click at [699, 307] on app-card-role "Team Leader (Mon - Fri) 4A 0/2 06:30-16:30 (10h) single-neutral-actions single-…" at bounding box center [751, 308] width 142 height 62
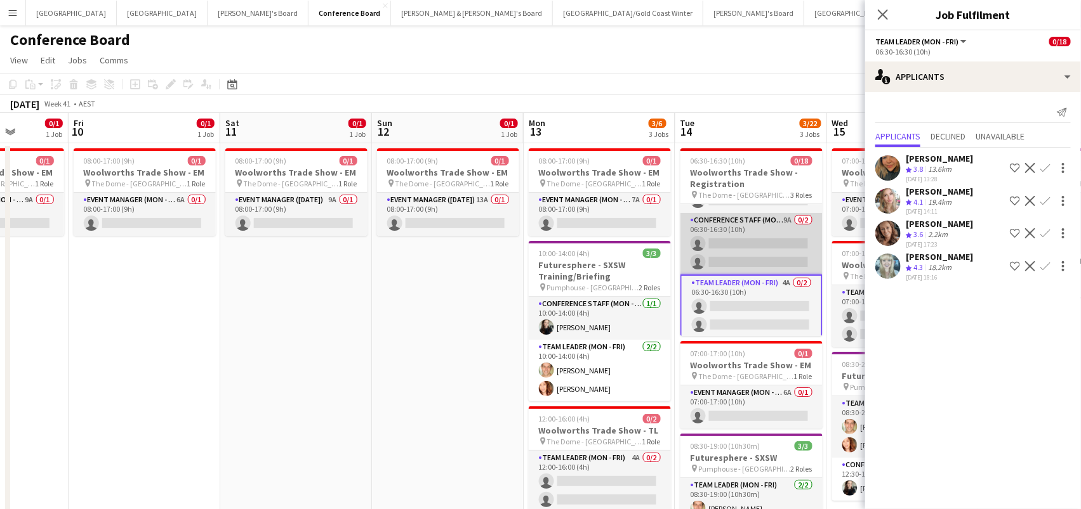
click at [720, 261] on app-card-role "Conference Staff (Mon - Fri) 9A 0/2 06:30-16:30 (10h) single-neutral-actions si…" at bounding box center [751, 244] width 142 height 62
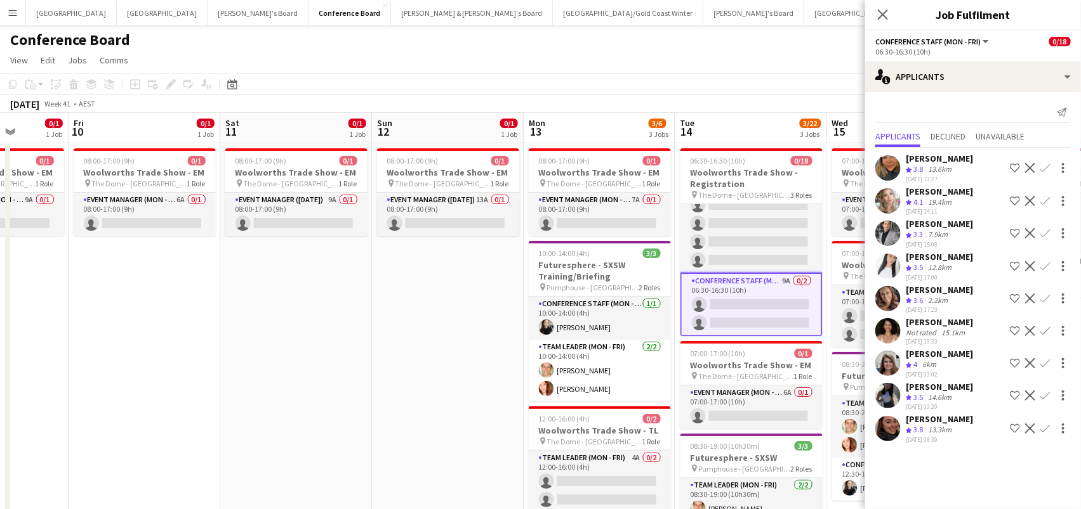
scroll to position [213, 0]
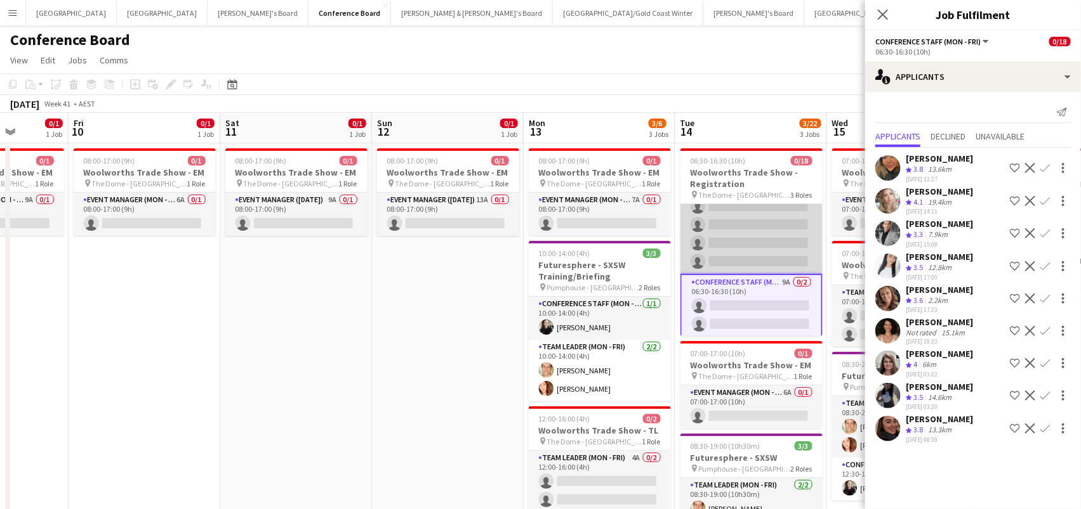
drag, startPoint x: 720, startPoint y: 240, endPoint x: 720, endPoint y: 230, distance: 9.5
click at [720, 230] on app-card-role "Conference Staff (Mon - Fri) 7A 0/14 06:30-10:30 (4h) single-neutral-actions si…" at bounding box center [751, 133] width 142 height 282
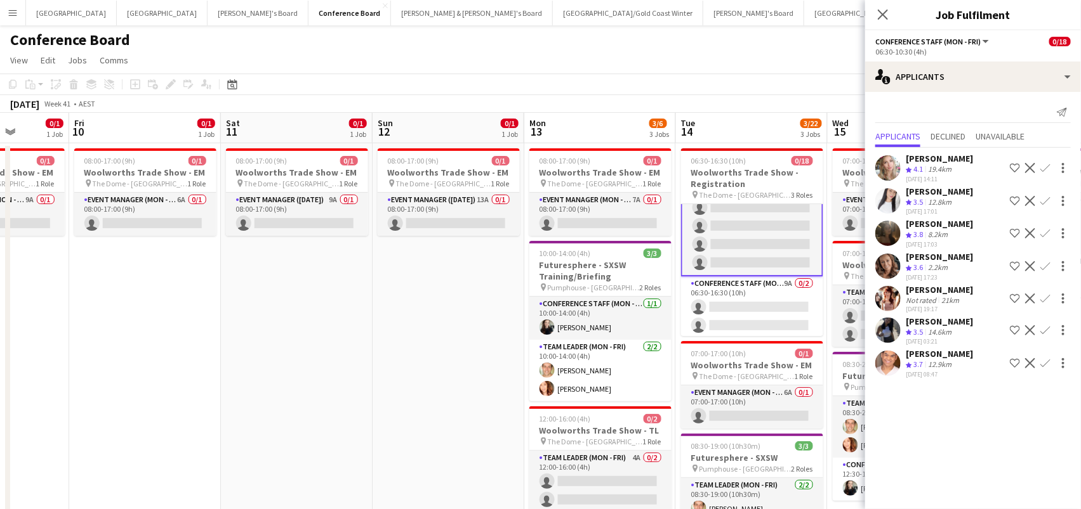
scroll to position [0, 376]
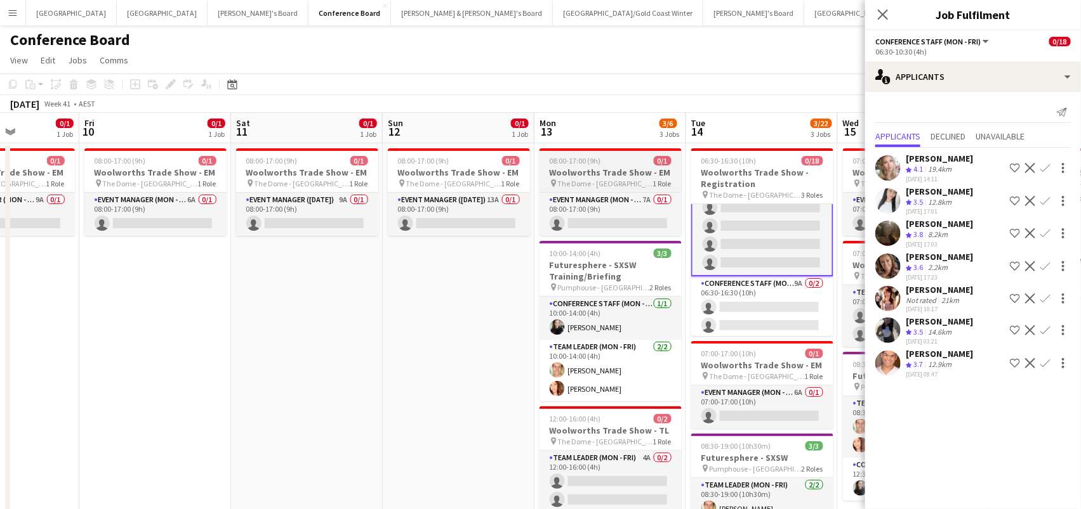
click at [603, 185] on span "The Dome - [GEOGRAPHIC_DATA]" at bounding box center [605, 184] width 95 height 10
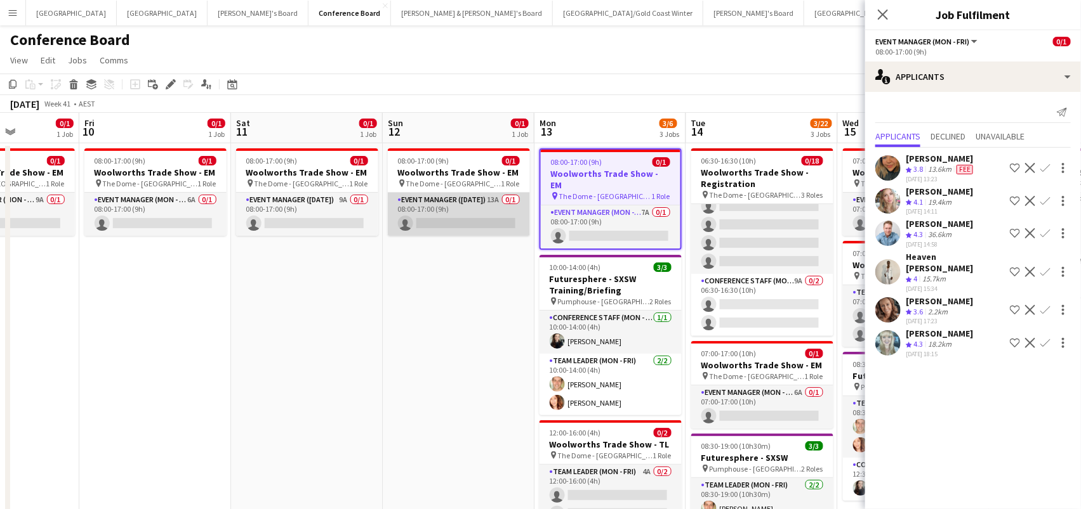
click at [466, 202] on app-card-role "Event Manager ([DATE]) 13A 0/1 08:00-17:00 (9h) single-neutral-actions" at bounding box center [459, 214] width 142 height 43
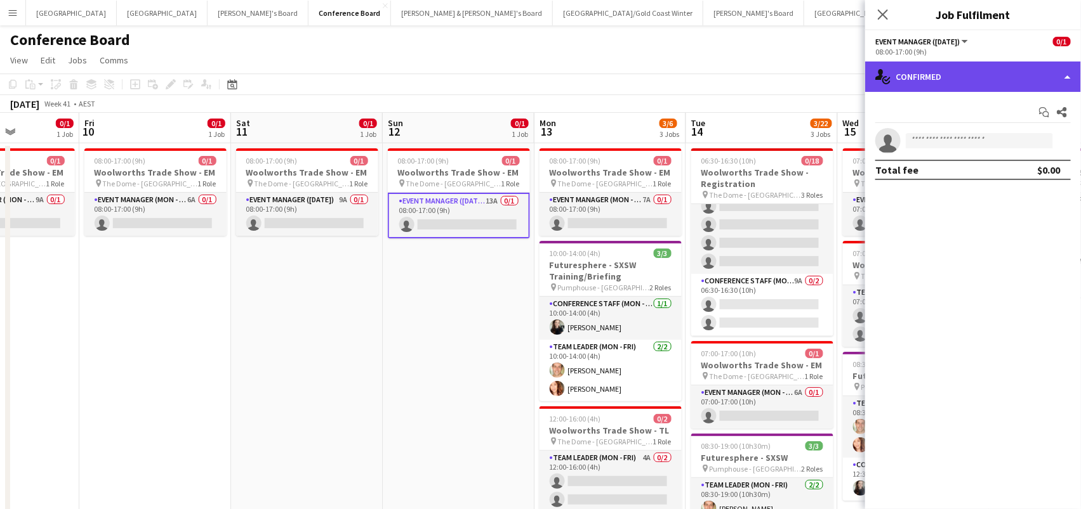
click at [933, 69] on div "single-neutral-actions-check-2 Confirmed" at bounding box center [973, 77] width 216 height 30
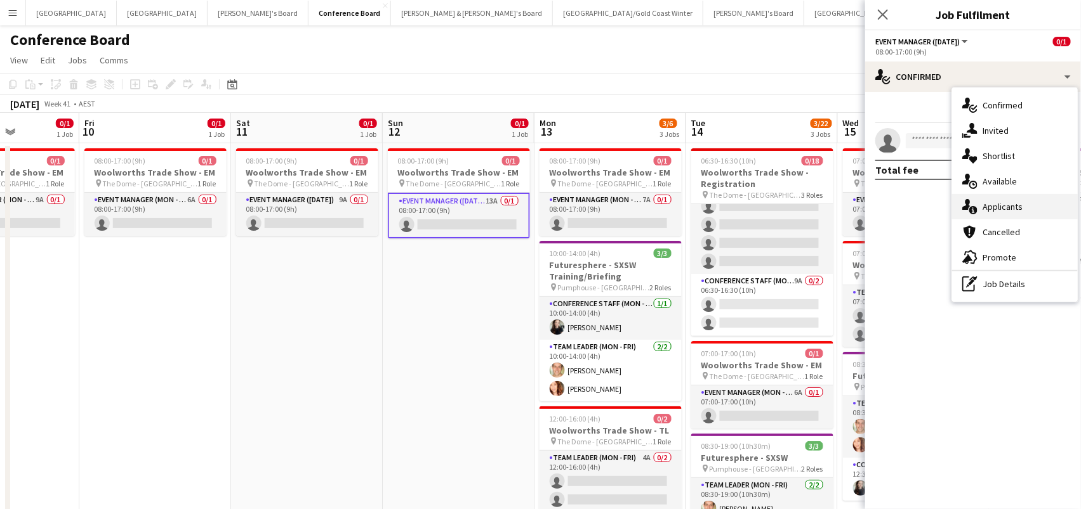
click at [985, 216] on div "single-neutral-actions-information Applicants" at bounding box center [1015, 206] width 126 height 25
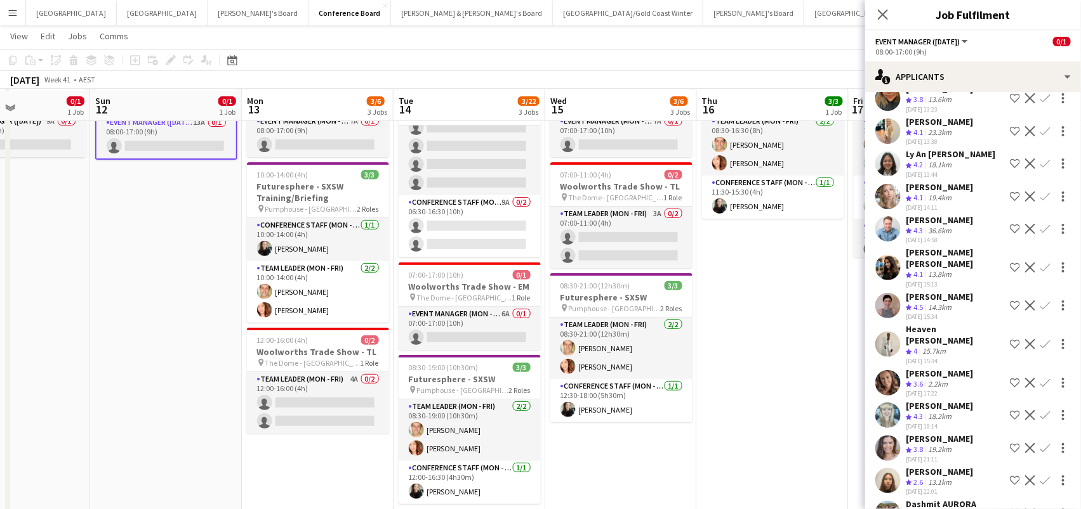
scroll to position [81, 0]
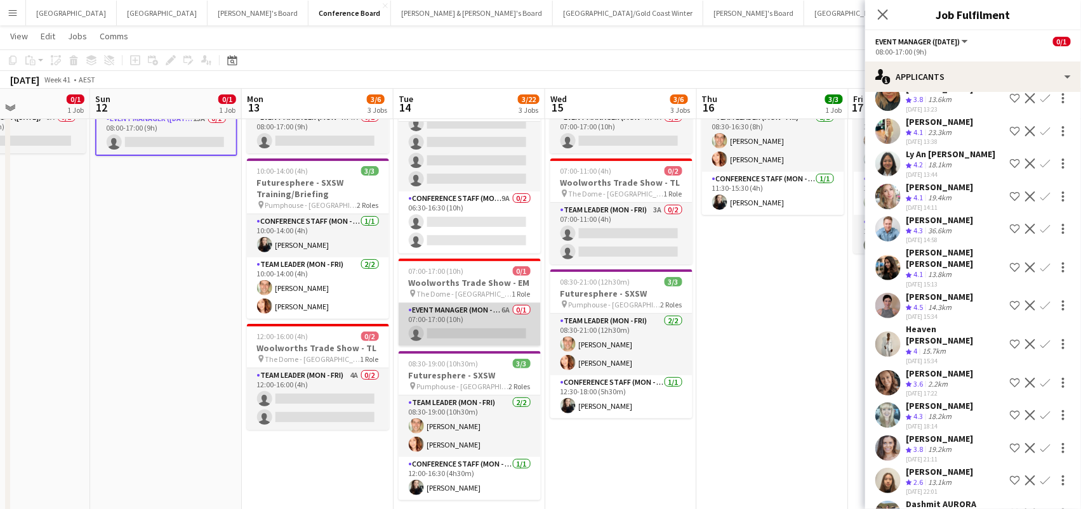
click at [489, 329] on app-card-role "Event Manager (Mon - Fri) 6A 0/1 07:00-17:00 (10h) single-neutral-actions" at bounding box center [469, 324] width 142 height 43
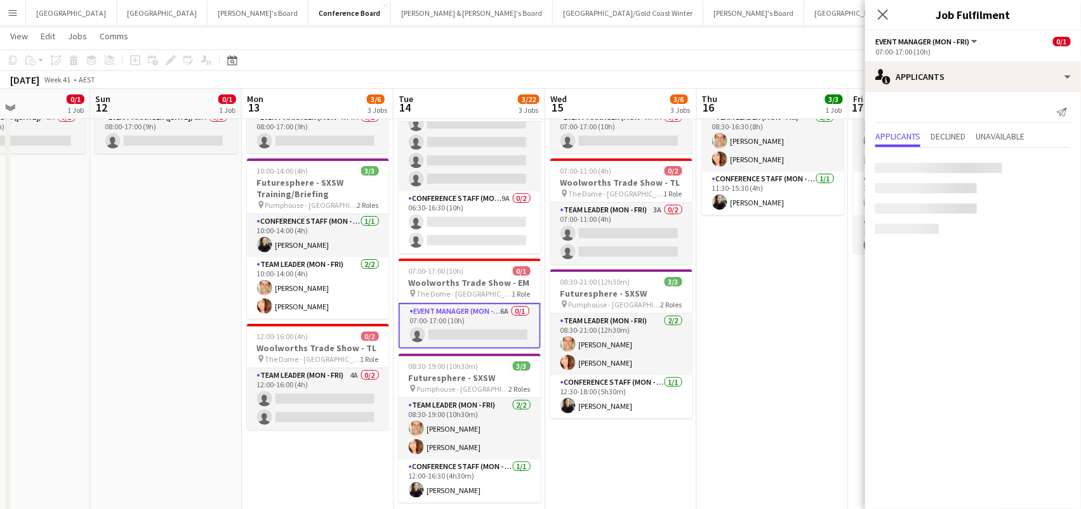
scroll to position [0, 0]
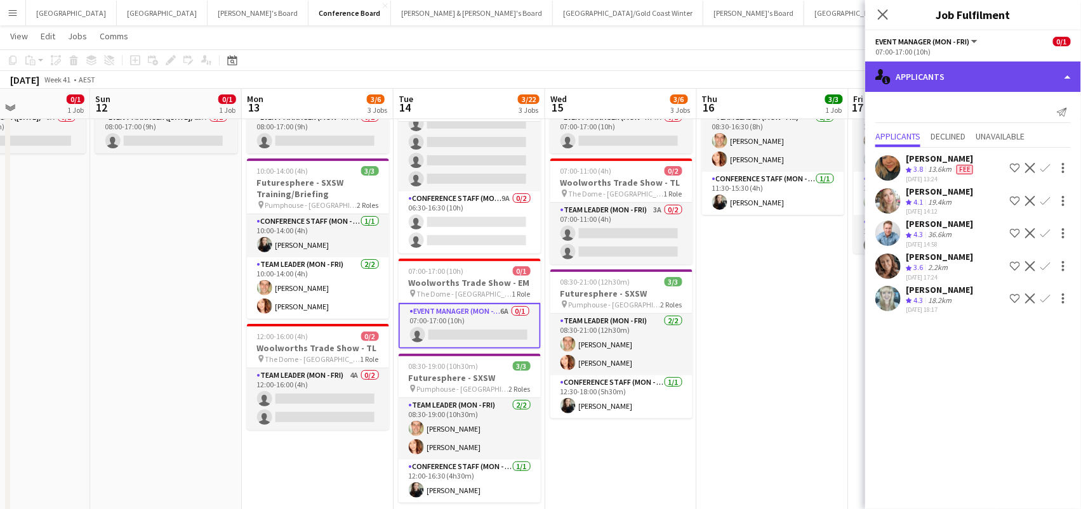
click at [924, 82] on div "single-neutral-actions-information Applicants" at bounding box center [973, 77] width 216 height 30
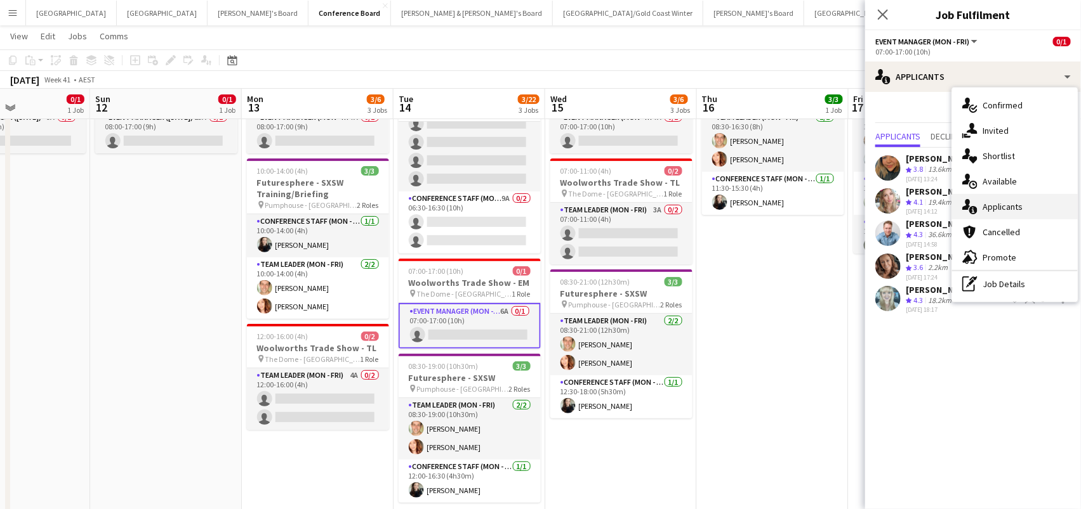
click at [975, 216] on div "single-neutral-actions-information Applicants" at bounding box center [1015, 206] width 126 height 25
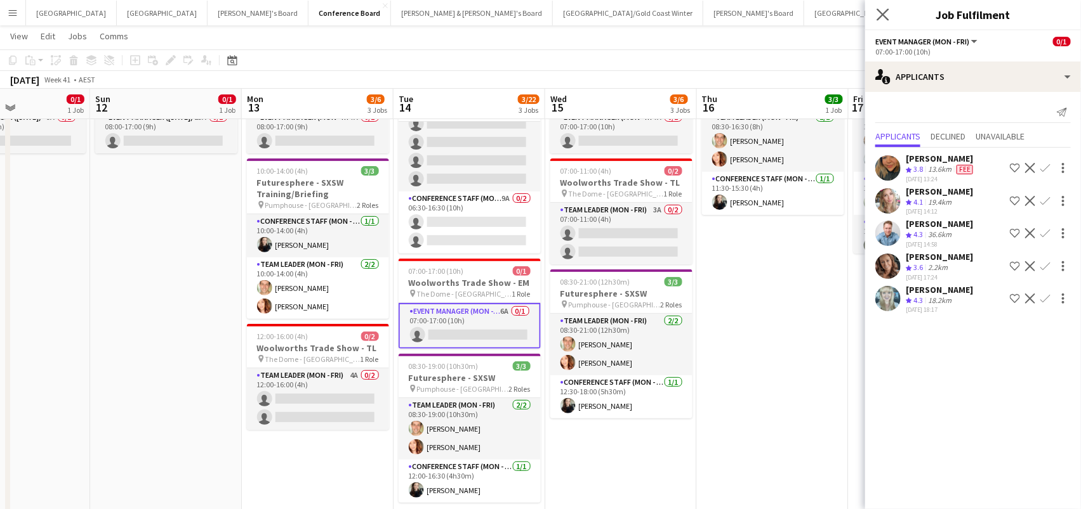
click at [889, 10] on app-icon "Close pop-in" at bounding box center [883, 15] width 18 height 18
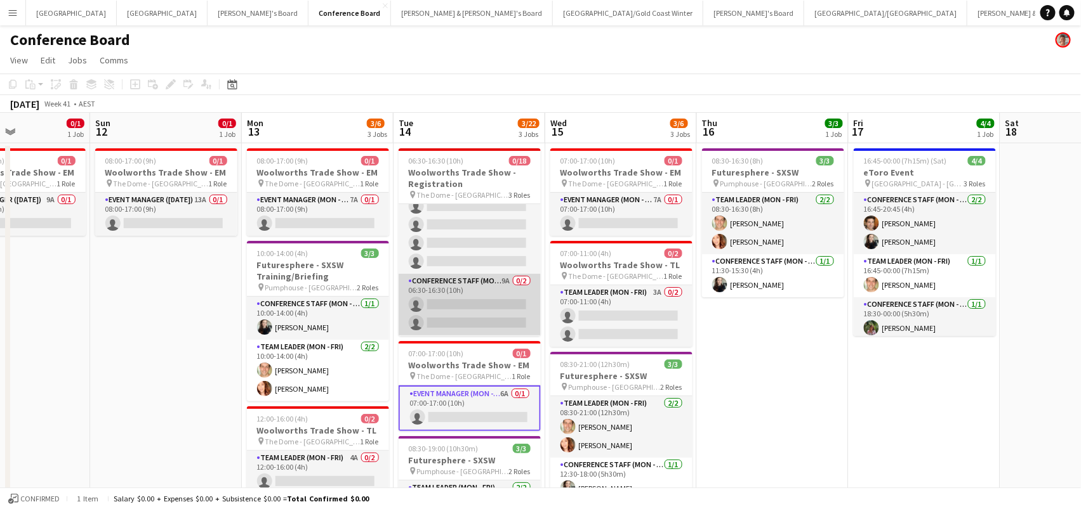
click at [500, 318] on app-card-role "Conference Staff (Mon - Fri) 9A 0/2 06:30-16:30 (10h) single-neutral-actions si…" at bounding box center [469, 305] width 142 height 62
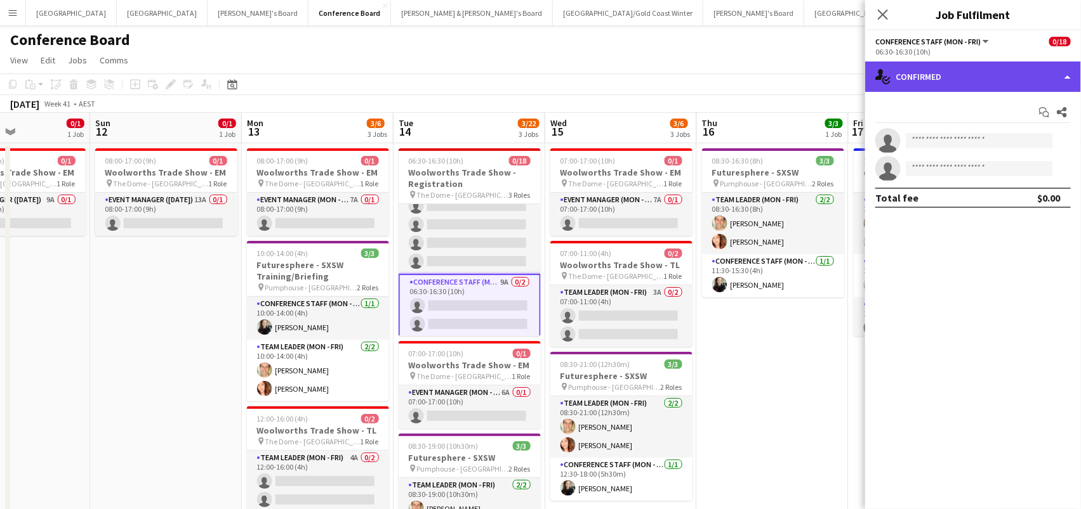
click at [941, 86] on div "single-neutral-actions-check-2 Confirmed" at bounding box center [973, 77] width 216 height 30
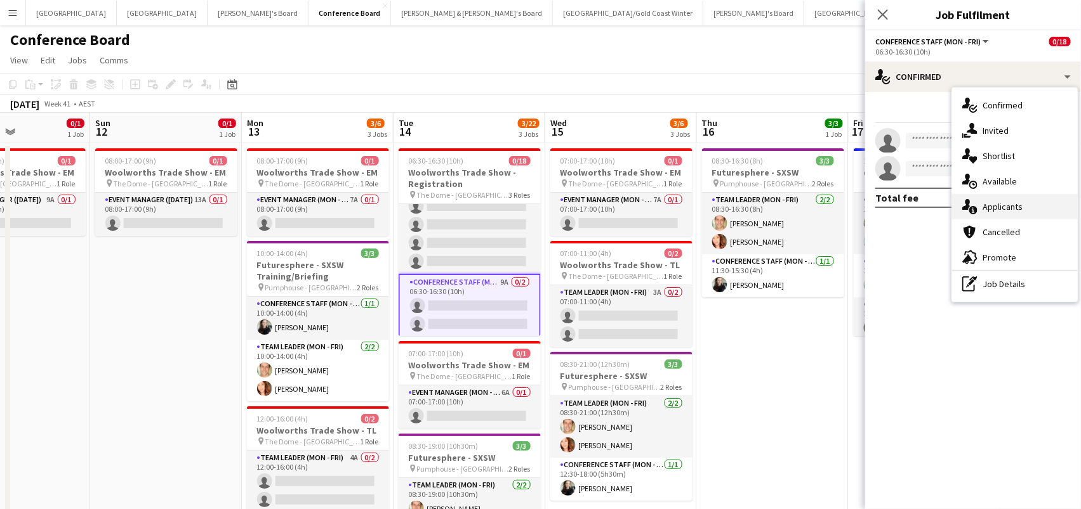
click at [983, 213] on div "single-neutral-actions-information Applicants" at bounding box center [1015, 206] width 126 height 25
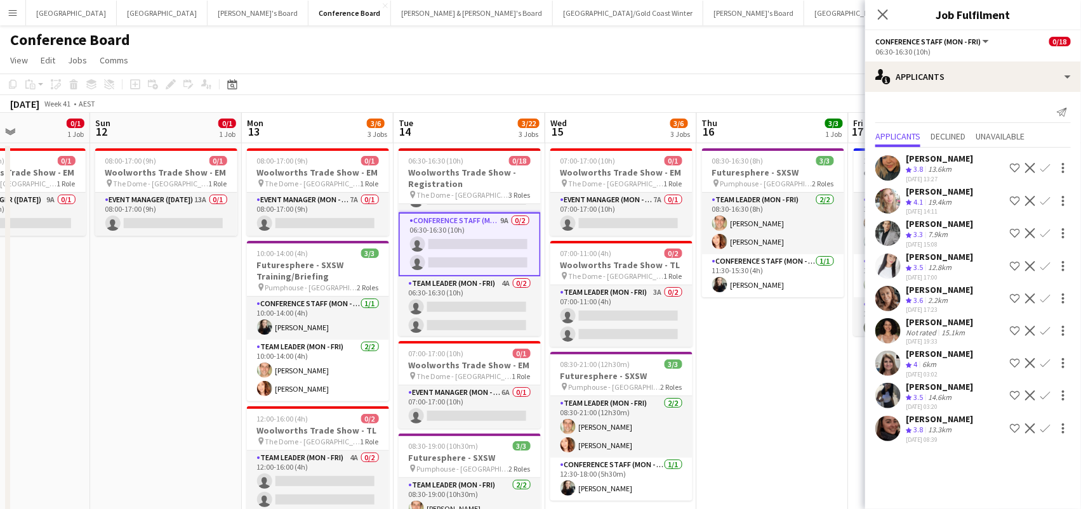
scroll to position [273, 0]
click at [497, 298] on app-card-role "Team Leader (Mon - Fri) 4A 0/2 06:30-16:30 (10h) single-neutral-actions single-…" at bounding box center [469, 308] width 142 height 62
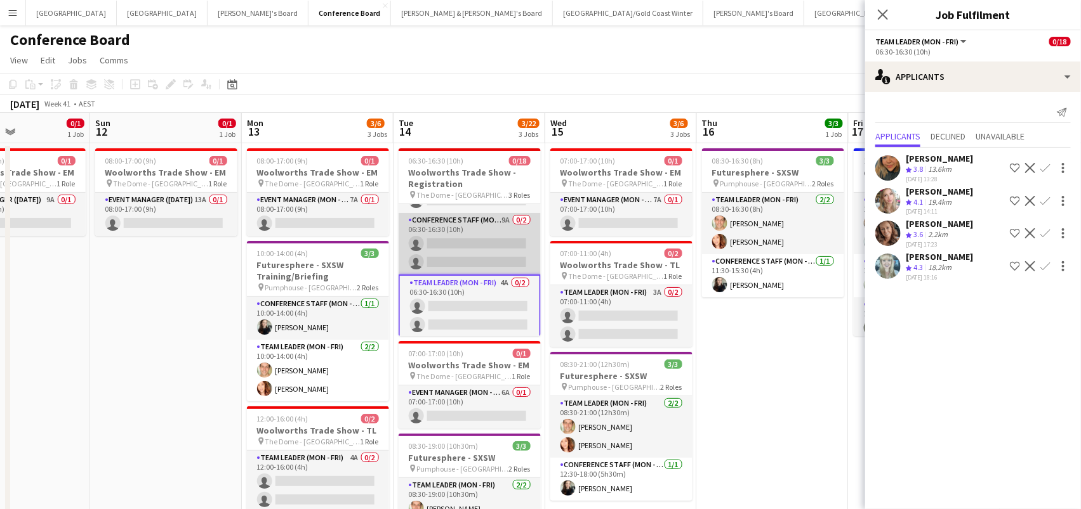
click at [494, 235] on app-card-role "Conference Staff (Mon - Fri) 9A 0/2 06:30-16:30 (10h) single-neutral-actions si…" at bounding box center [469, 244] width 142 height 62
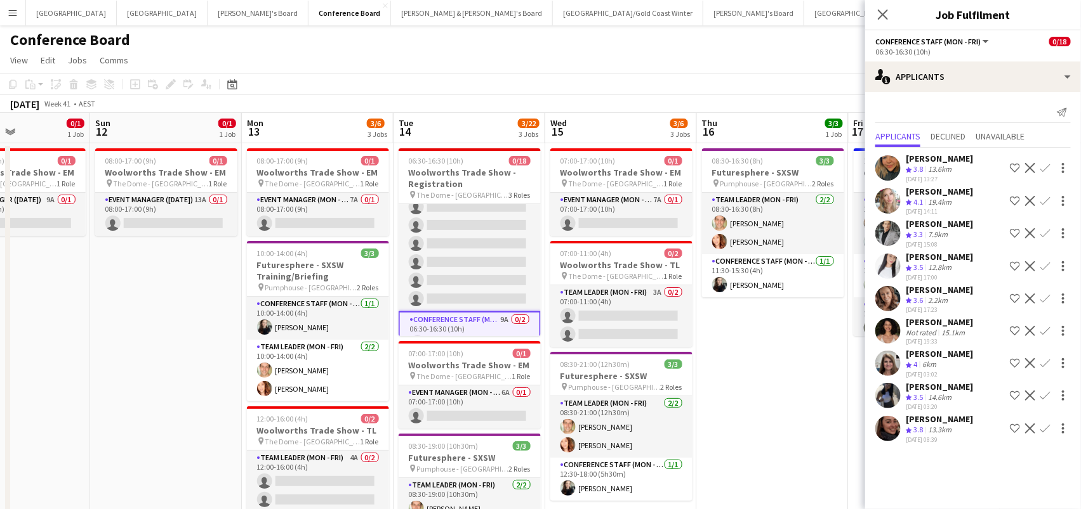
scroll to position [129, 0]
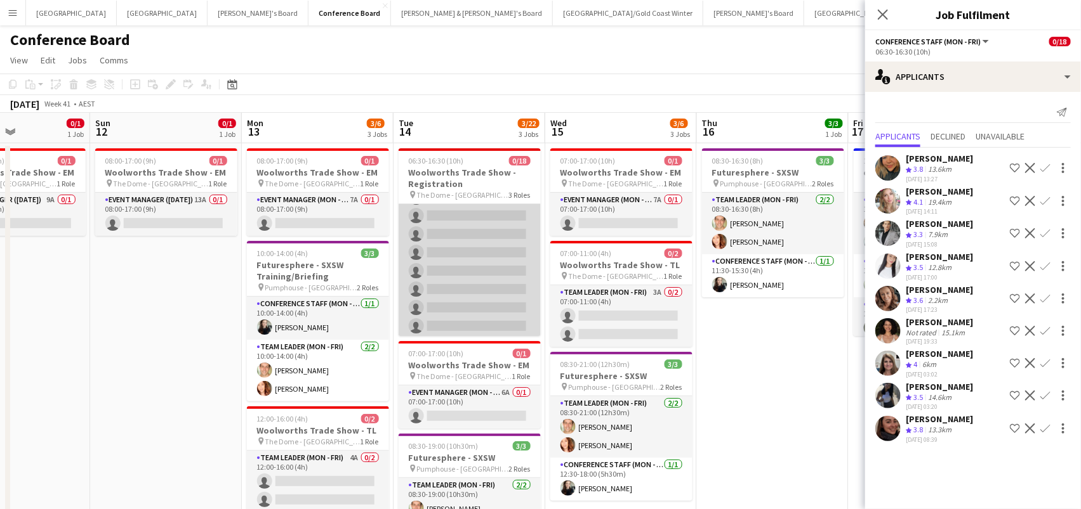
click at [456, 297] on app-card-role "Conference Staff (Mon - Fri) 7A 0/14 06:30-10:30 (4h) single-neutral-actions si…" at bounding box center [469, 216] width 142 height 282
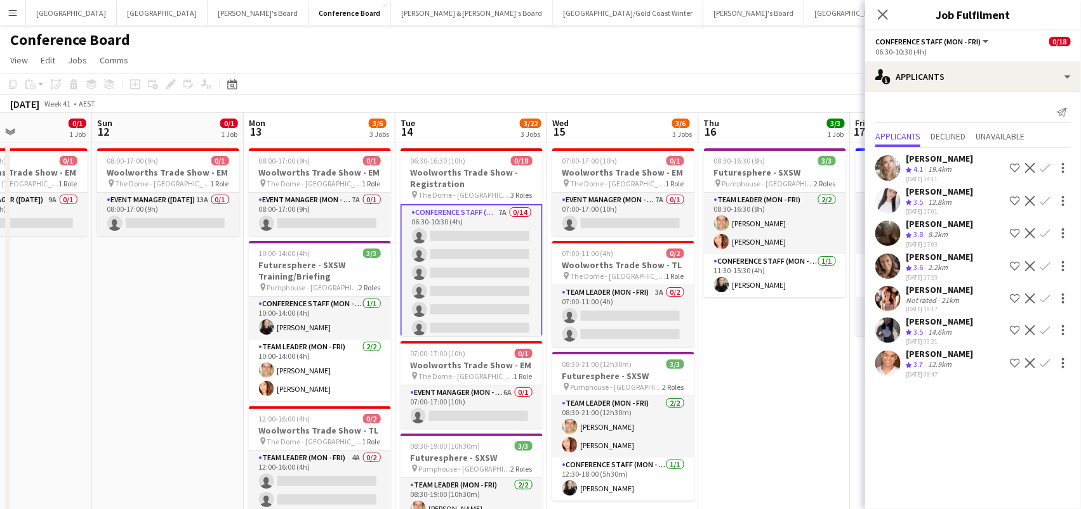
scroll to position [0, 0]
click at [485, 184] on h3 "Woolworths Trade Show - Registration" at bounding box center [471, 178] width 142 height 23
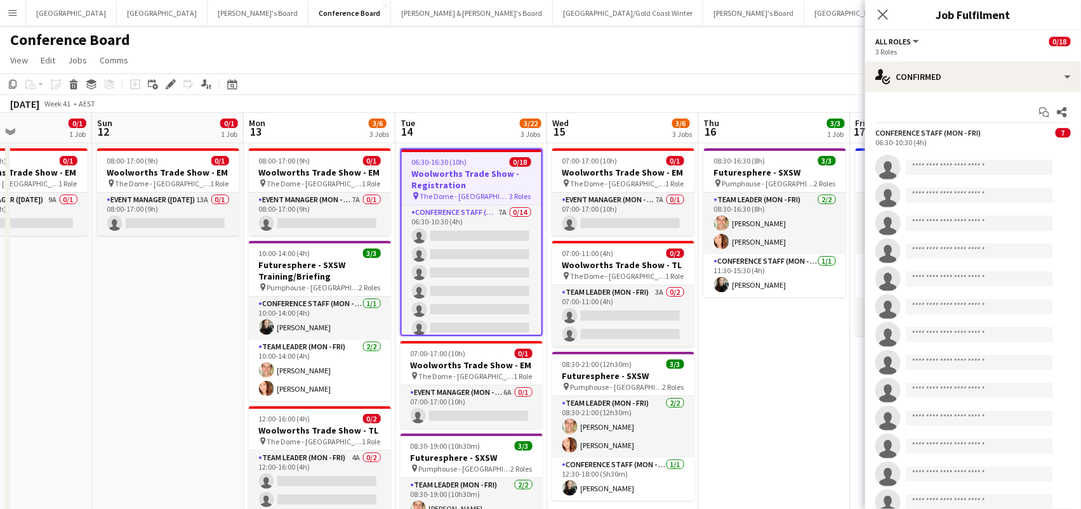
click at [164, 303] on app-date-cell "08:00-17:00 (9h) 0/1 Woolworths Trade Show - EM pin The Dome - [GEOGRAPHIC_DATA…" at bounding box center [168, 382] width 152 height 478
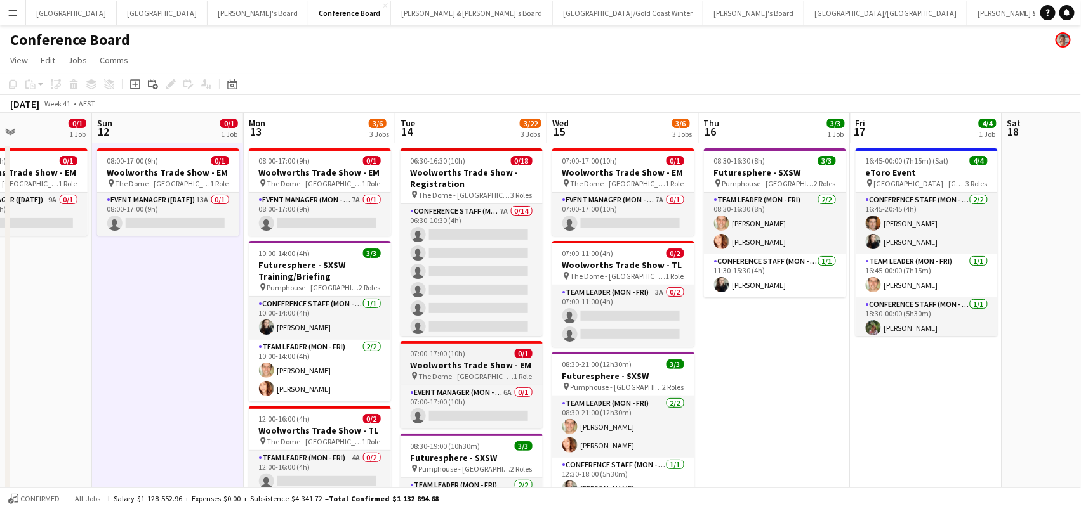
scroll to position [0, 362]
click at [420, 360] on h3 "Woolworths Trade Show - EM" at bounding box center [472, 365] width 142 height 11
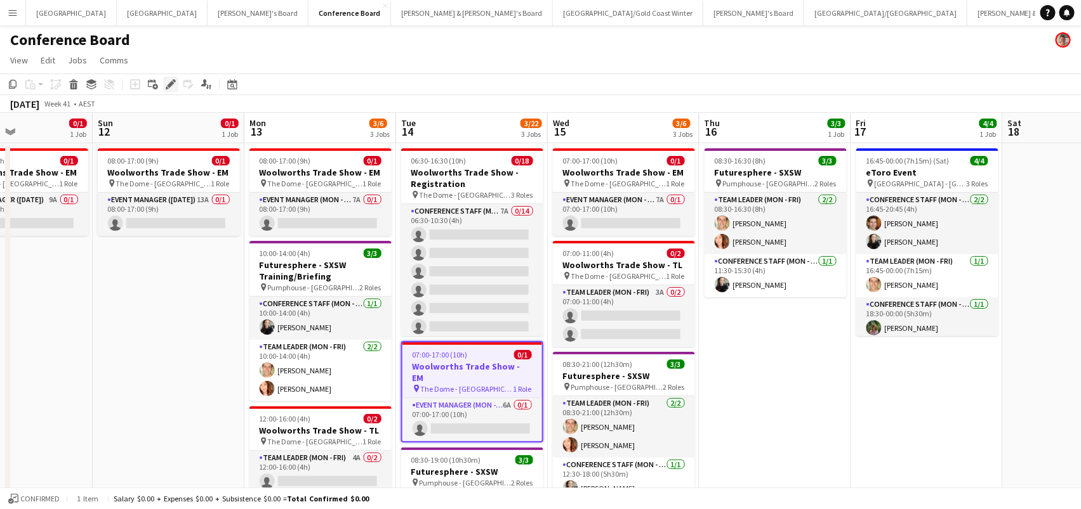
click at [168, 81] on icon "Edit" at bounding box center [171, 84] width 10 height 10
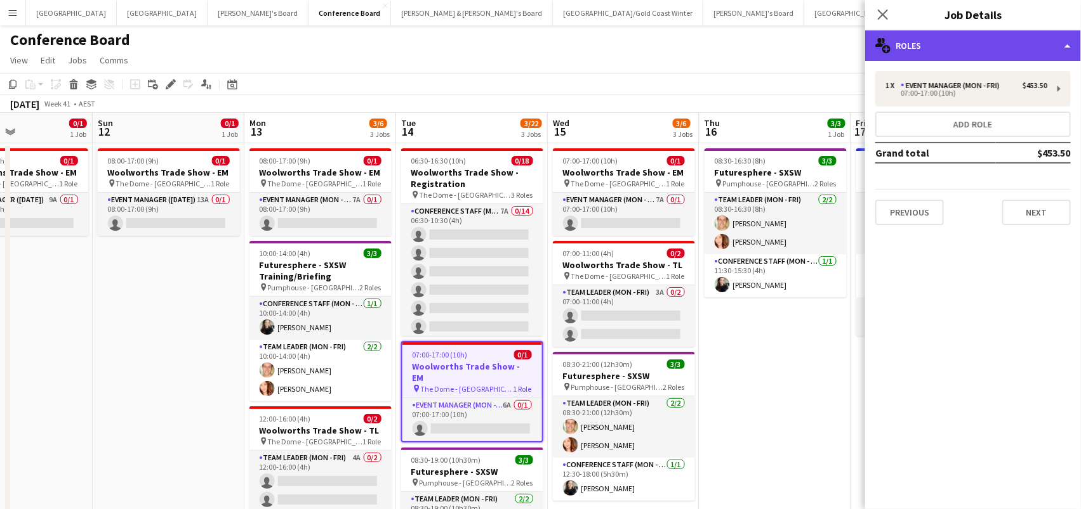
click at [945, 41] on div "multiple-users-add Roles" at bounding box center [973, 45] width 216 height 30
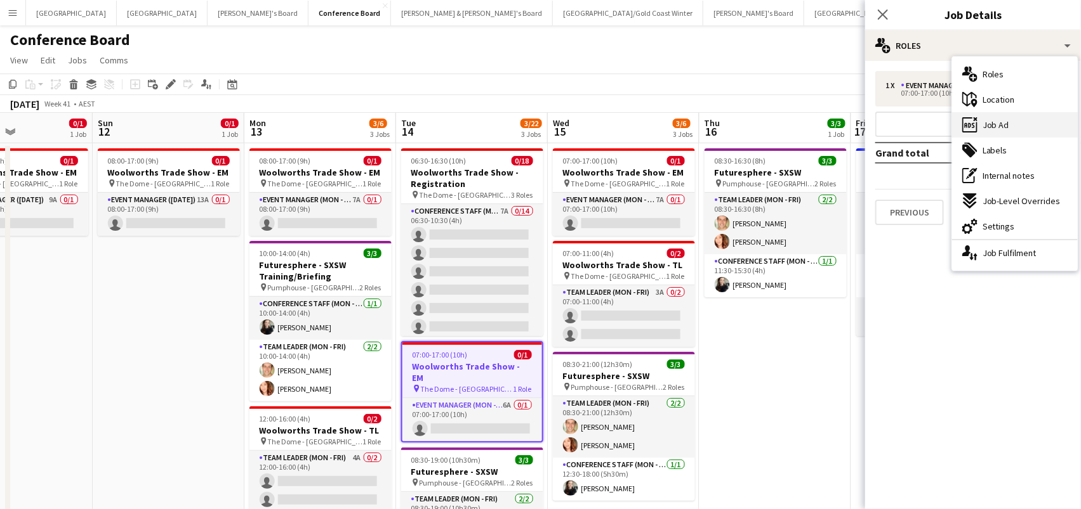
click at [975, 131] on icon at bounding box center [969, 124] width 15 height 15
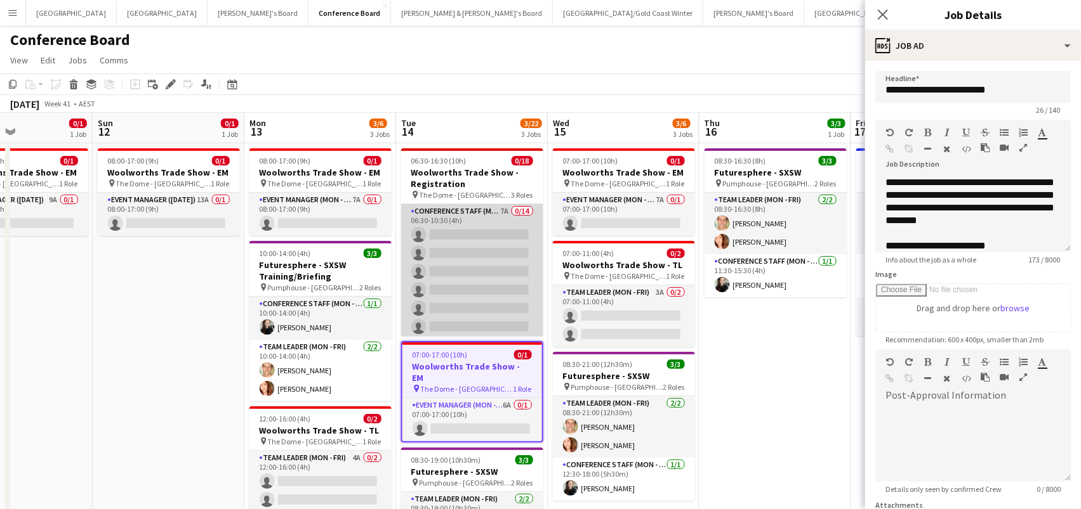
scroll to position [0, 362]
click at [452, 258] on app-card-role "Conference Staff (Mon - Fri) 7A 0/14 06:30-10:30 (4h) single-neutral-actions si…" at bounding box center [473, 345] width 142 height 282
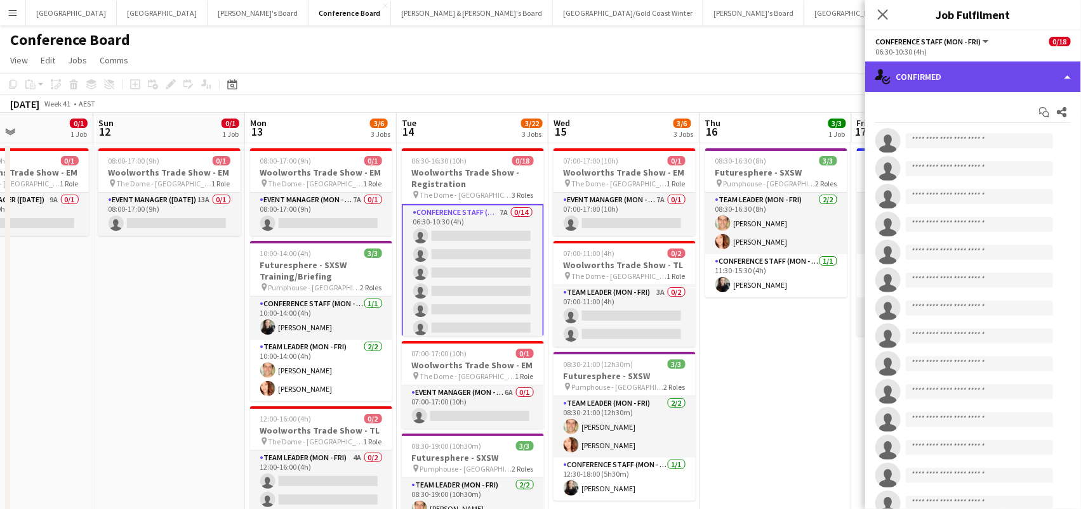
click at [898, 66] on div "single-neutral-actions-check-2 Confirmed" at bounding box center [973, 77] width 216 height 30
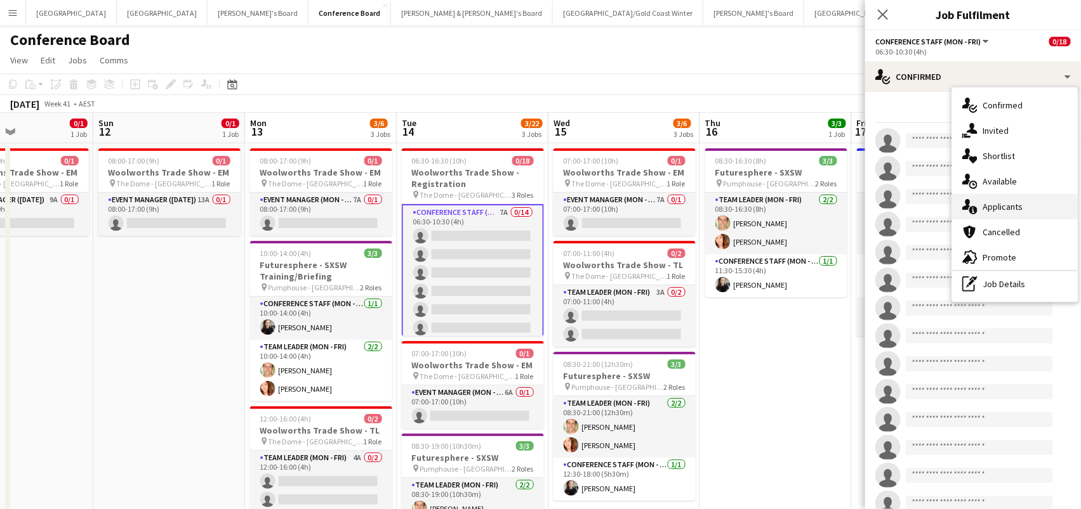
click at [985, 198] on div "single-neutral-actions-information Applicants" at bounding box center [1015, 206] width 126 height 25
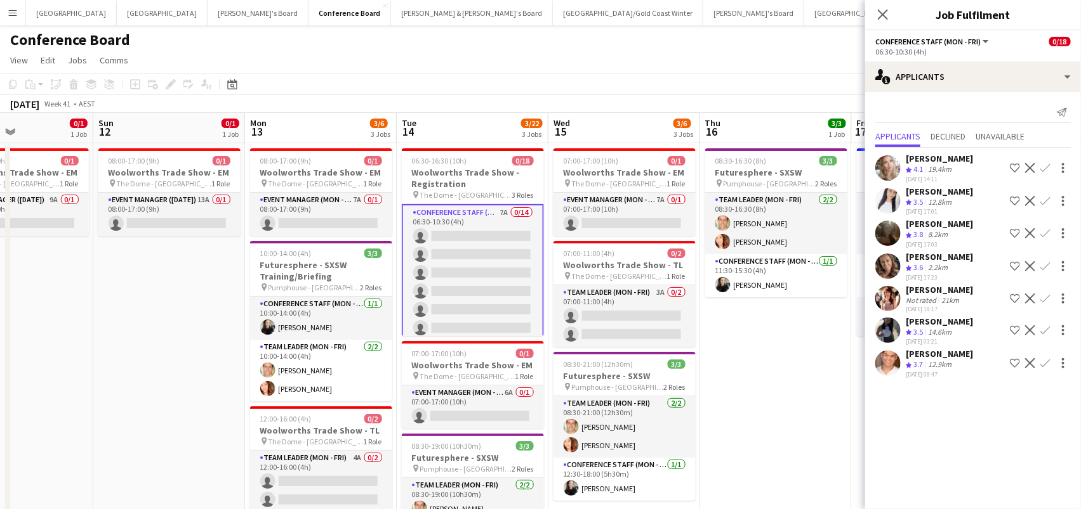
click at [1047, 229] on app-icon "Confirm" at bounding box center [1045, 233] width 10 height 10
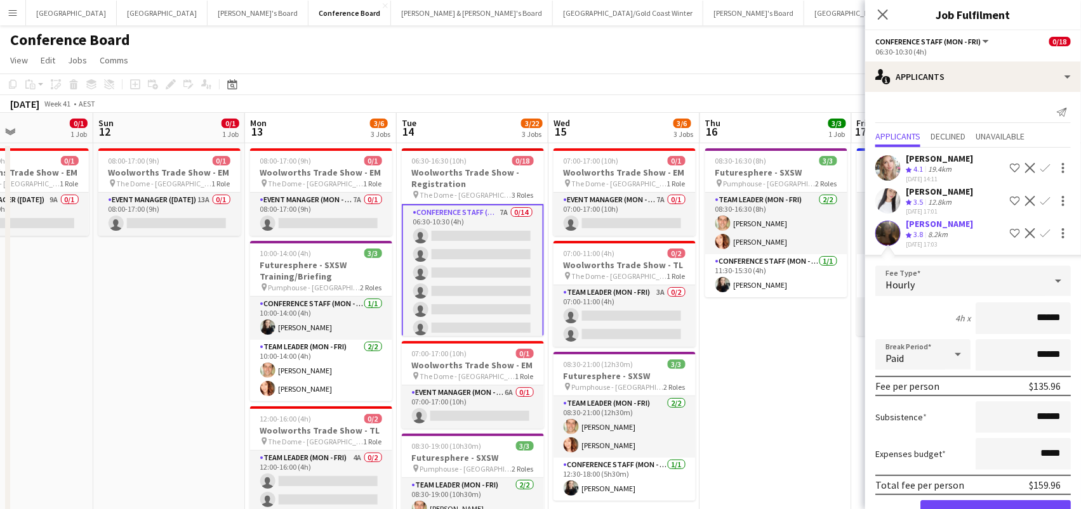
click at [995, 507] on button "Confirm" at bounding box center [995, 513] width 150 height 25
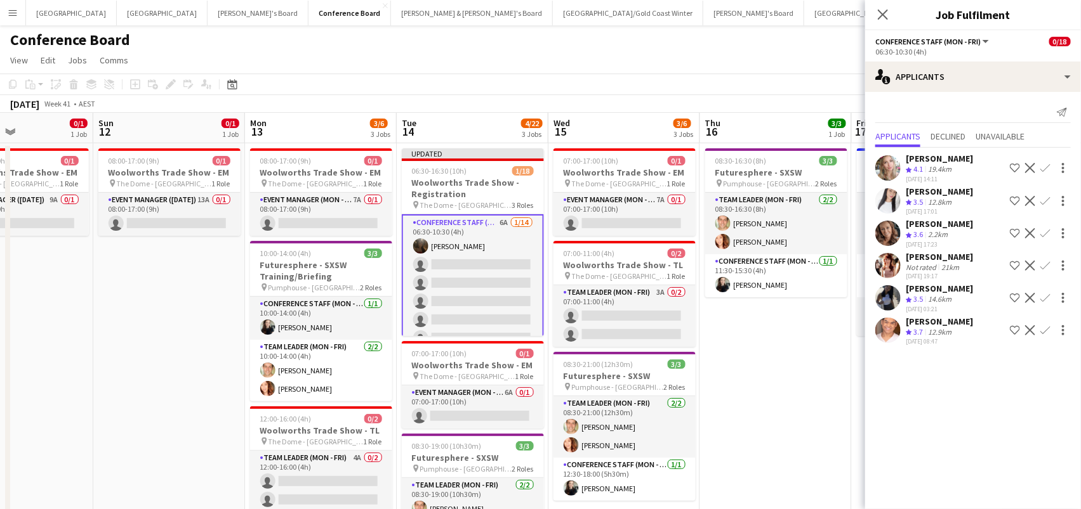
click at [1045, 200] on app-icon "Confirm" at bounding box center [1045, 201] width 10 height 10
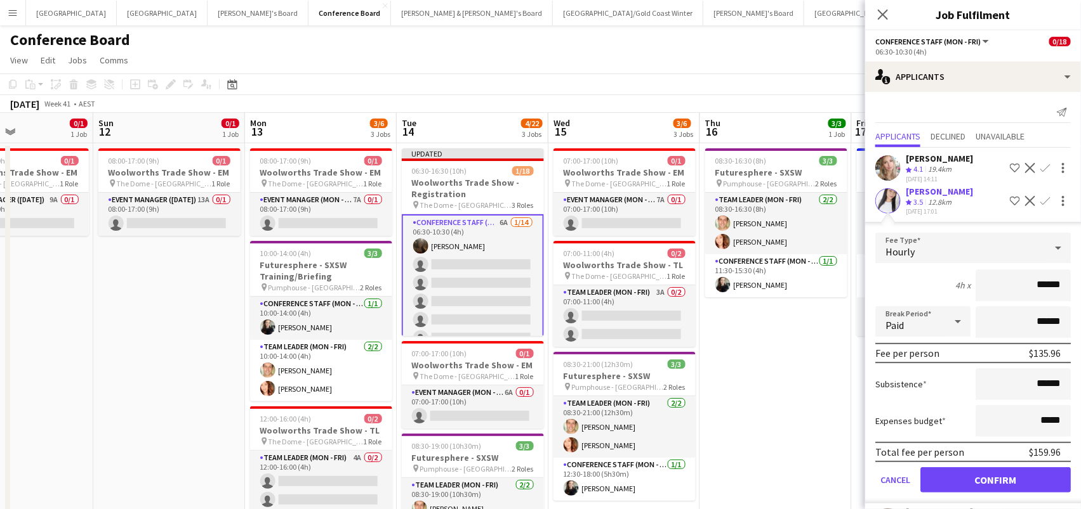
click at [995, 476] on button "Confirm" at bounding box center [995, 480] width 150 height 25
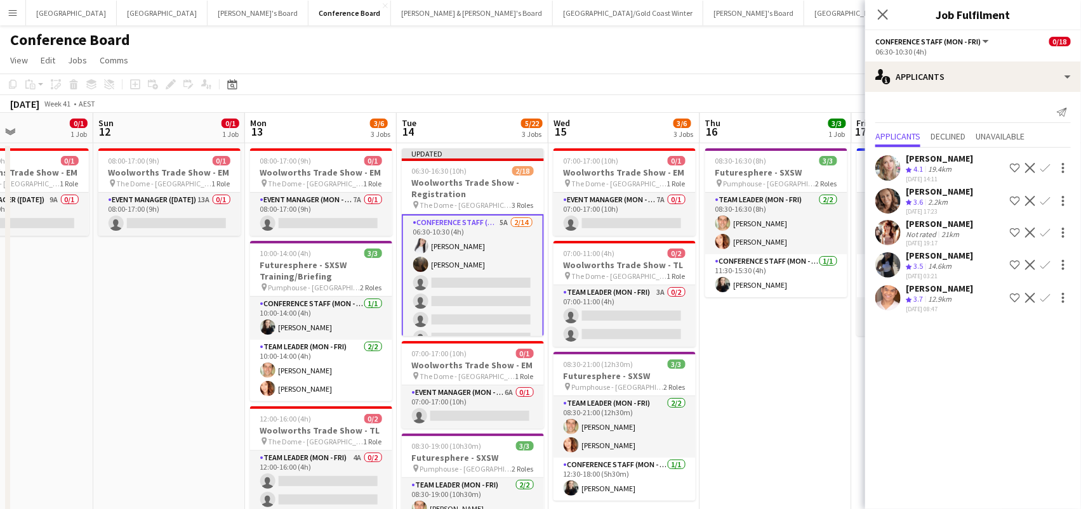
click at [1045, 196] on app-icon "Confirm" at bounding box center [1045, 201] width 10 height 10
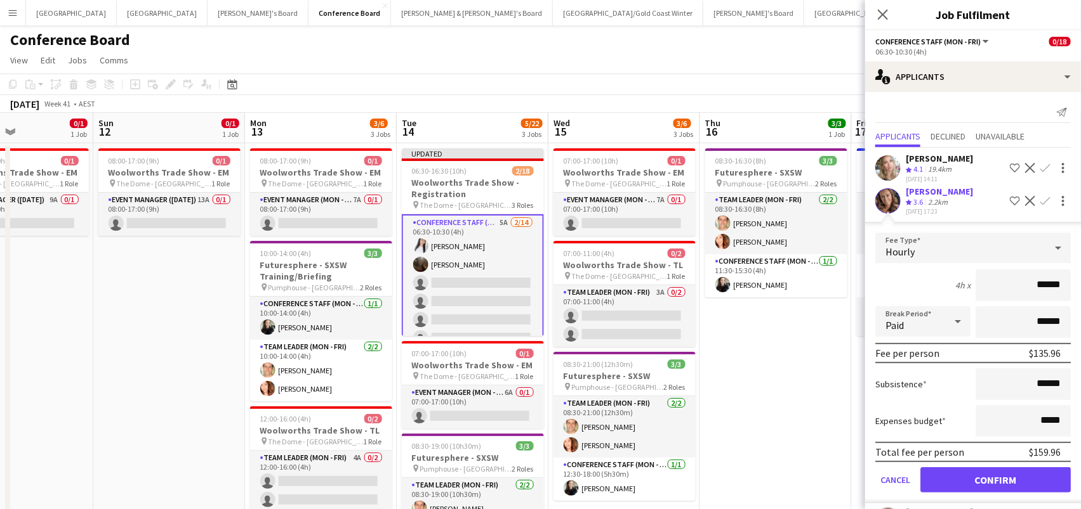
click at [995, 476] on button "Confirm" at bounding box center [995, 480] width 150 height 25
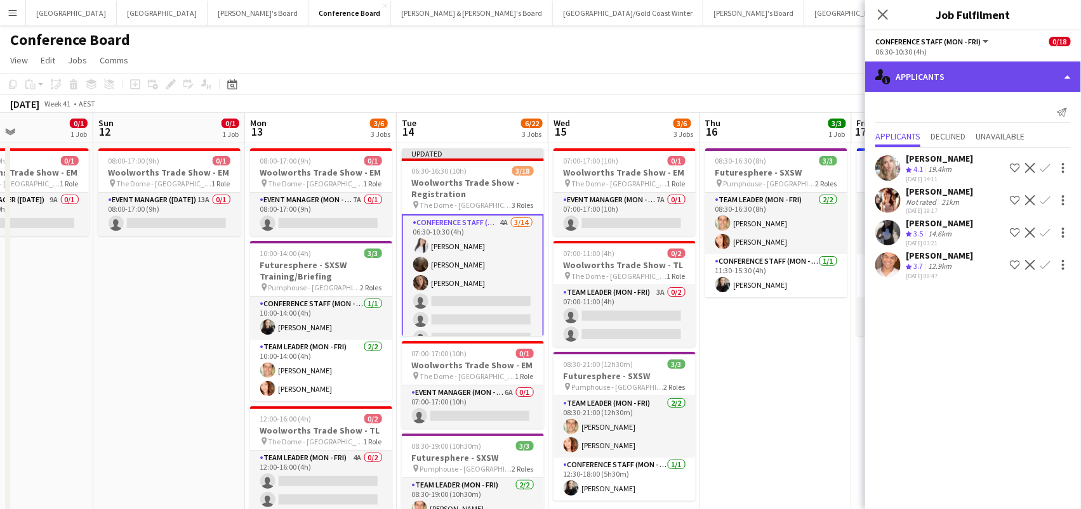
click at [950, 69] on div "single-neutral-actions-information Applicants" at bounding box center [973, 77] width 216 height 30
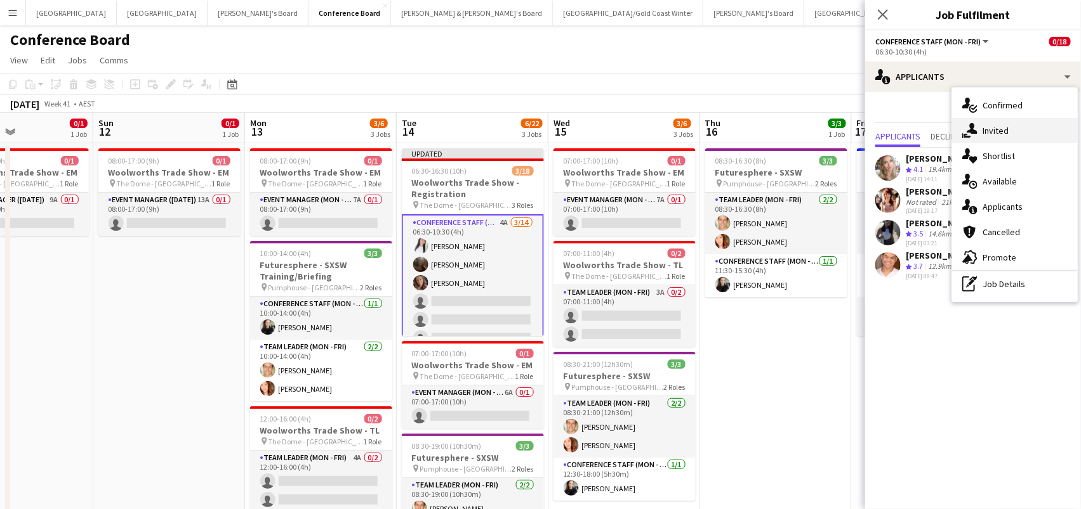
click at [976, 126] on icon "single-neutral-actions-share-1" at bounding box center [969, 130] width 15 height 15
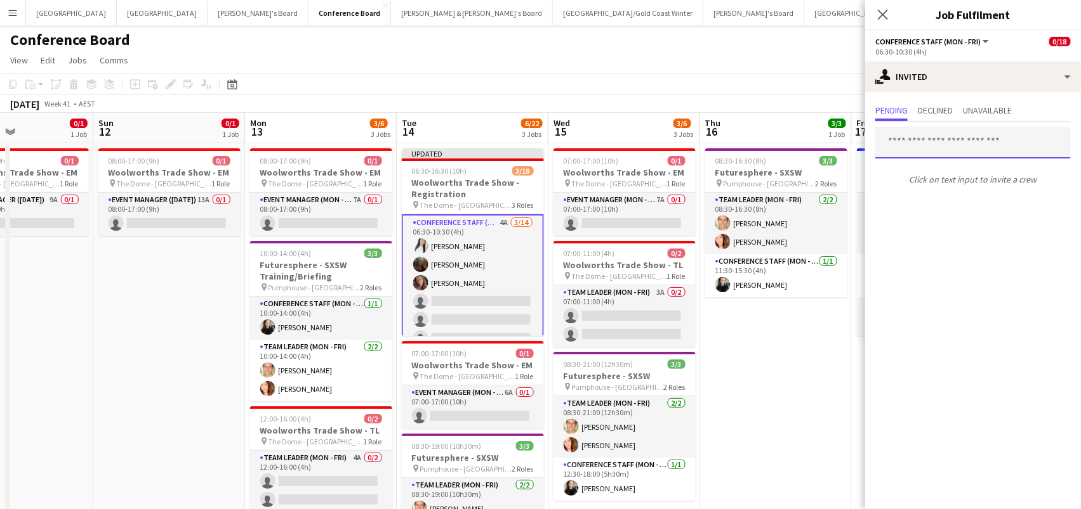
click at [933, 145] on input "text" at bounding box center [972, 143] width 195 height 32
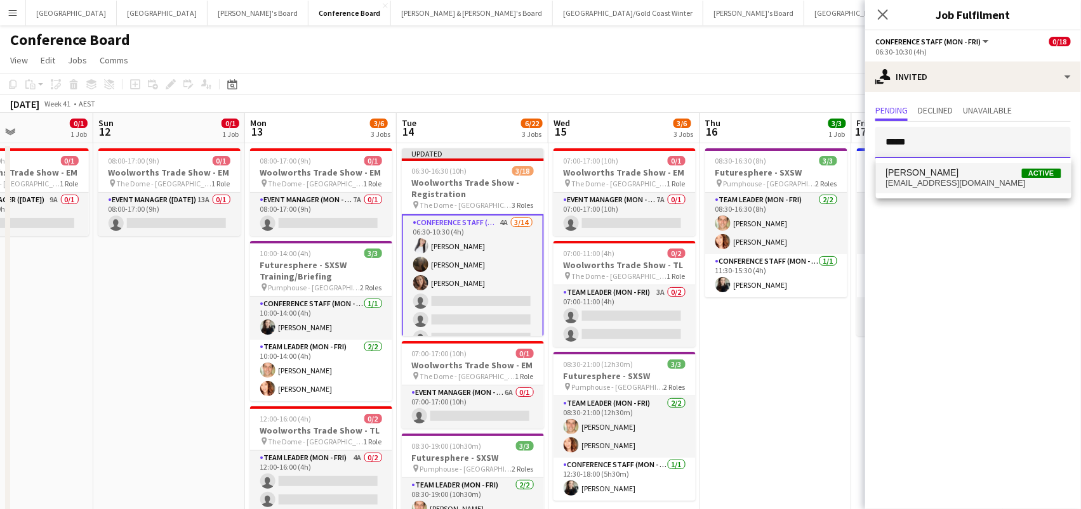
type input "*****"
click at [920, 177] on span "[PERSON_NAME]" at bounding box center [922, 173] width 73 height 11
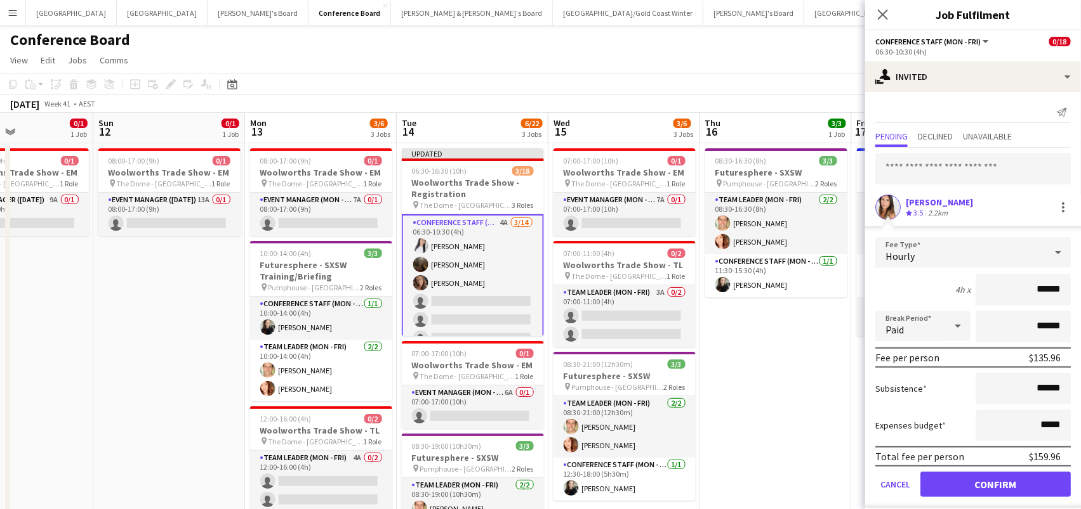
click at [995, 483] on button "Confirm" at bounding box center [995, 484] width 150 height 25
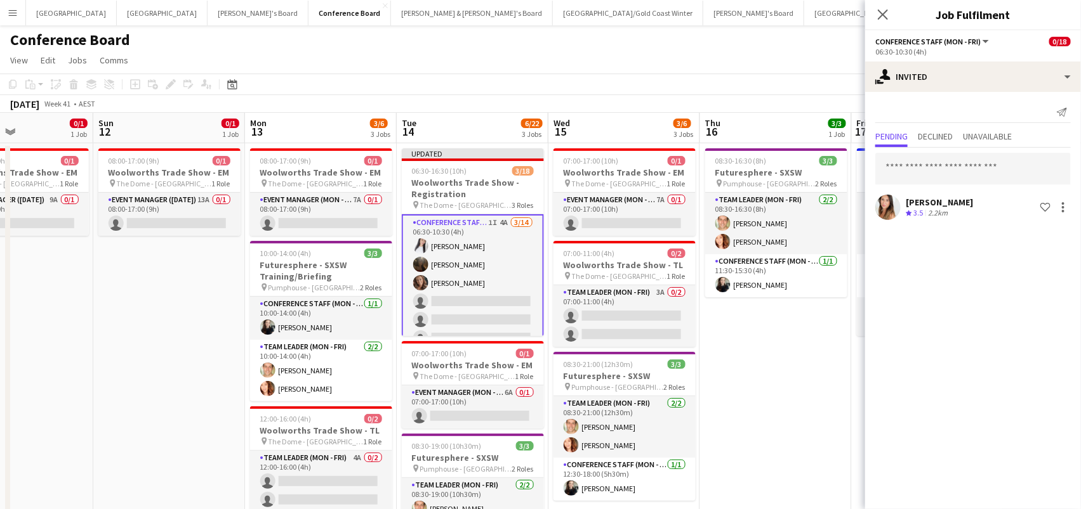
click at [815, 96] on div "[DATE] Week 41 • AEST Publish 1 job Revert 1 job" at bounding box center [540, 104] width 1081 height 18
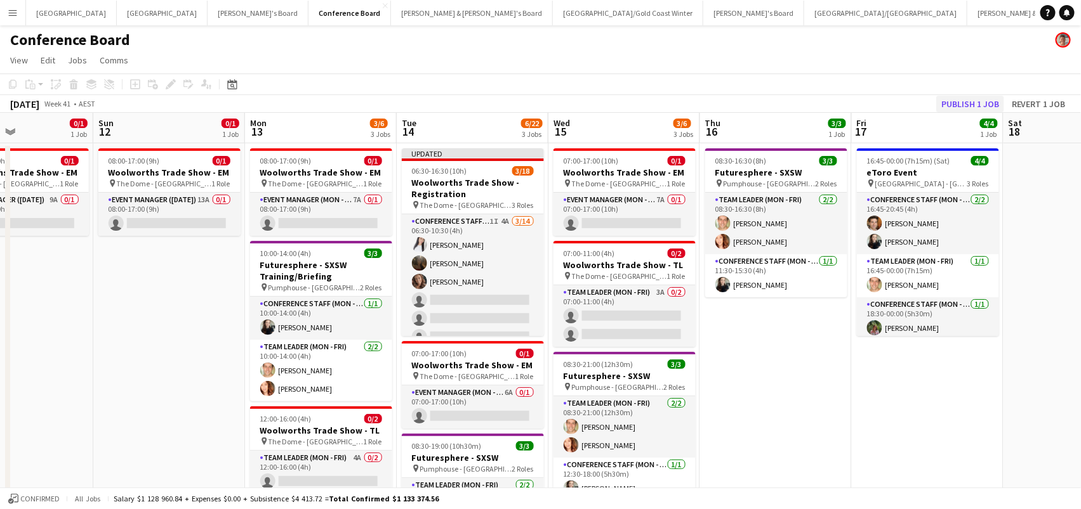
click at [967, 102] on button "Publish 1 job" at bounding box center [970, 104] width 68 height 16
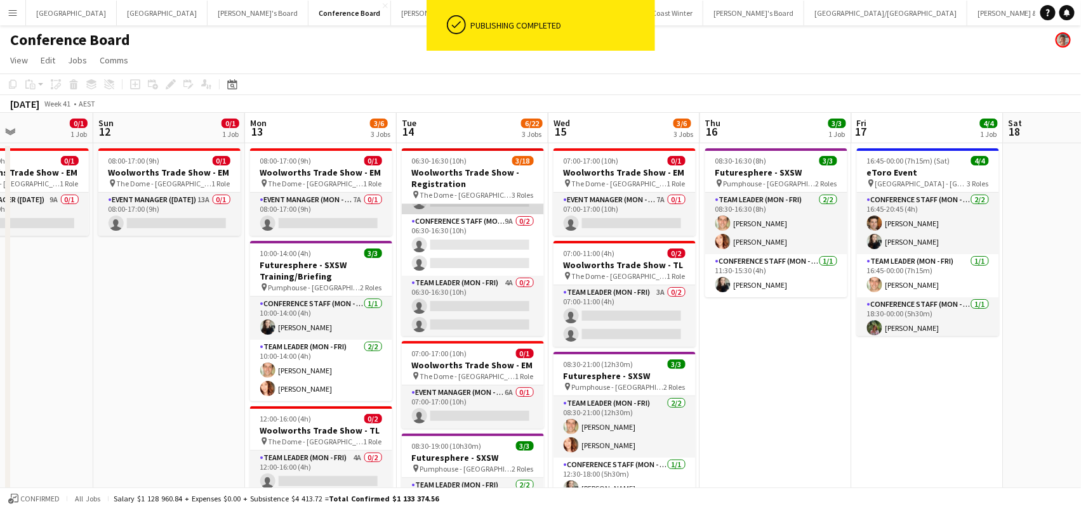
scroll to position [272, 0]
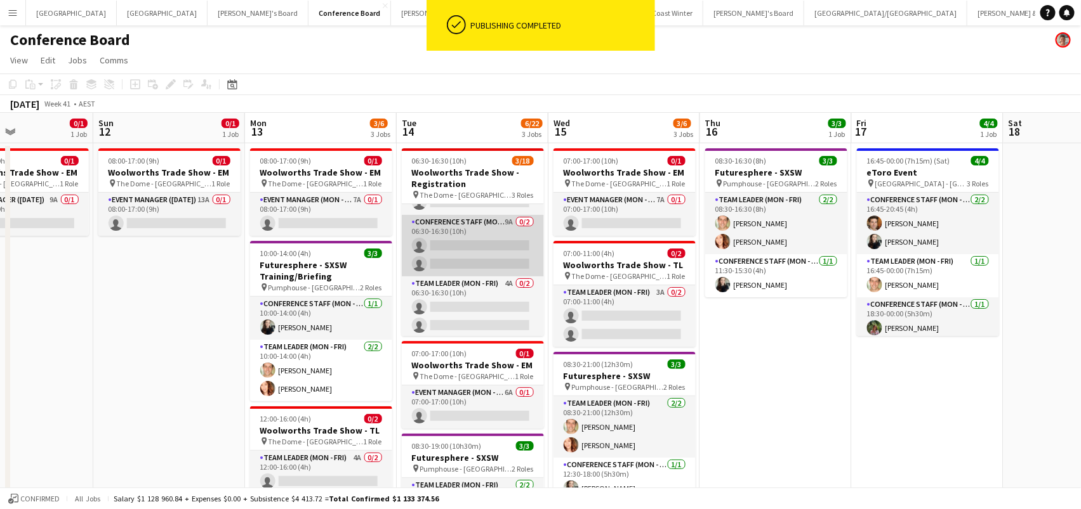
click at [430, 235] on app-card-role "Conference Staff (Mon - Fri) 9A 0/2 06:30-16:30 (10h) single-neutral-actions si…" at bounding box center [473, 246] width 142 height 62
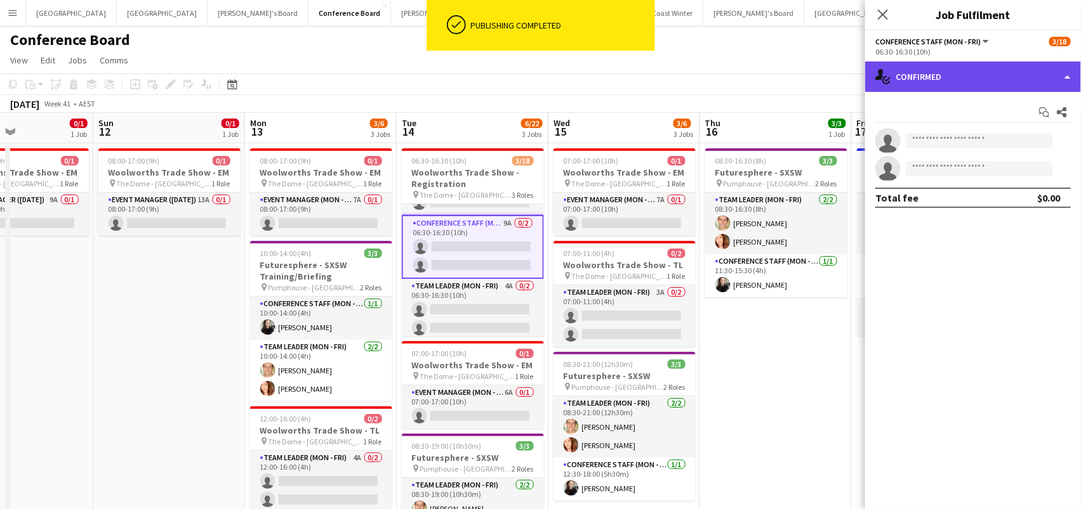
click at [1020, 75] on div "single-neutral-actions-check-2 Confirmed" at bounding box center [973, 77] width 216 height 30
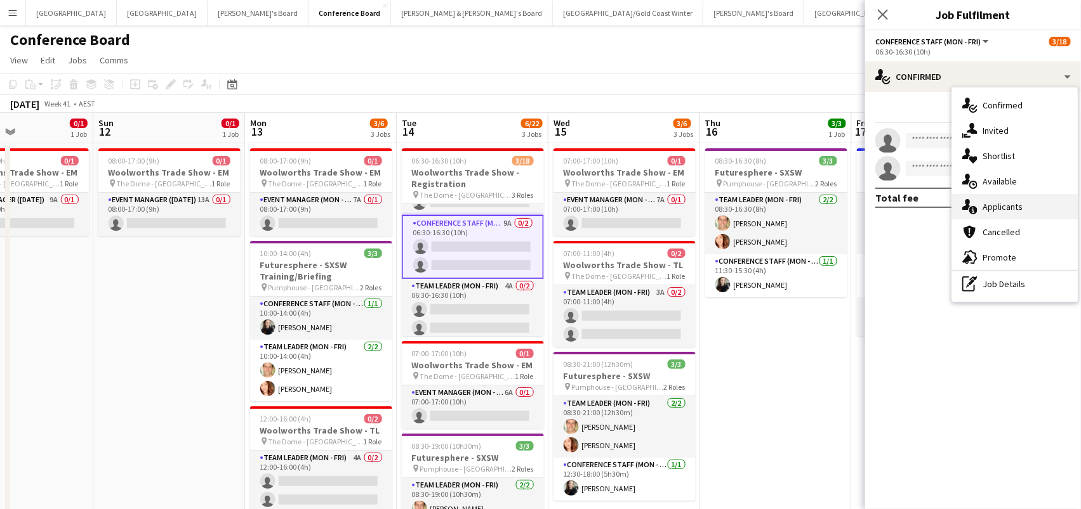
click at [1004, 195] on div "single-neutral-actions-information Applicants" at bounding box center [1015, 206] width 126 height 25
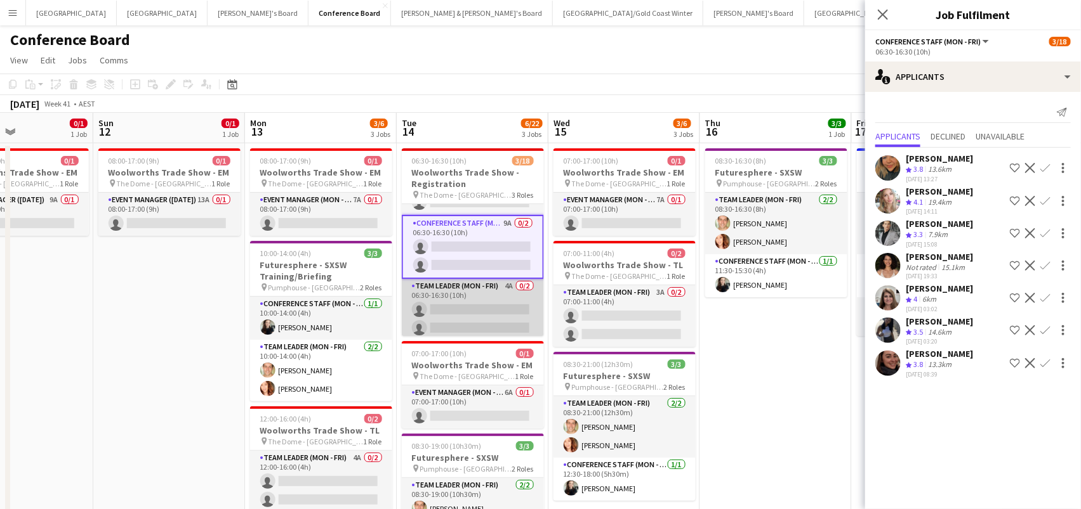
scroll to position [0, 361]
click at [491, 324] on app-card-role "Team Leader (Mon - Fri) 4A 0/2 06:30-16:30 (10h) single-neutral-actions single-…" at bounding box center [473, 310] width 142 height 62
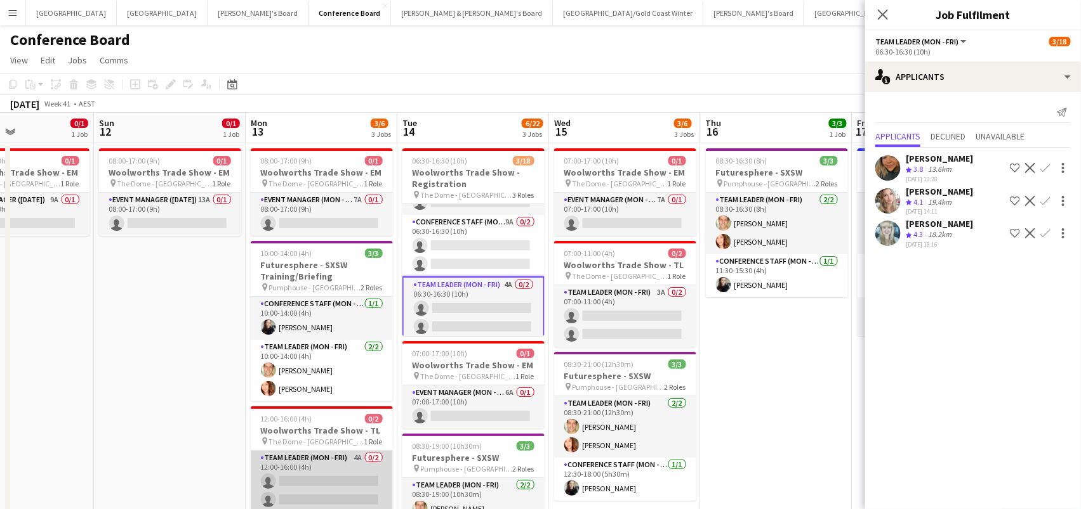
scroll to position [0, 360]
click at [345, 471] on app-card-role "Team Leader (Mon - Fri) 4A 0/2 12:00-16:00 (4h) single-neutral-actions single-n…" at bounding box center [322, 482] width 142 height 62
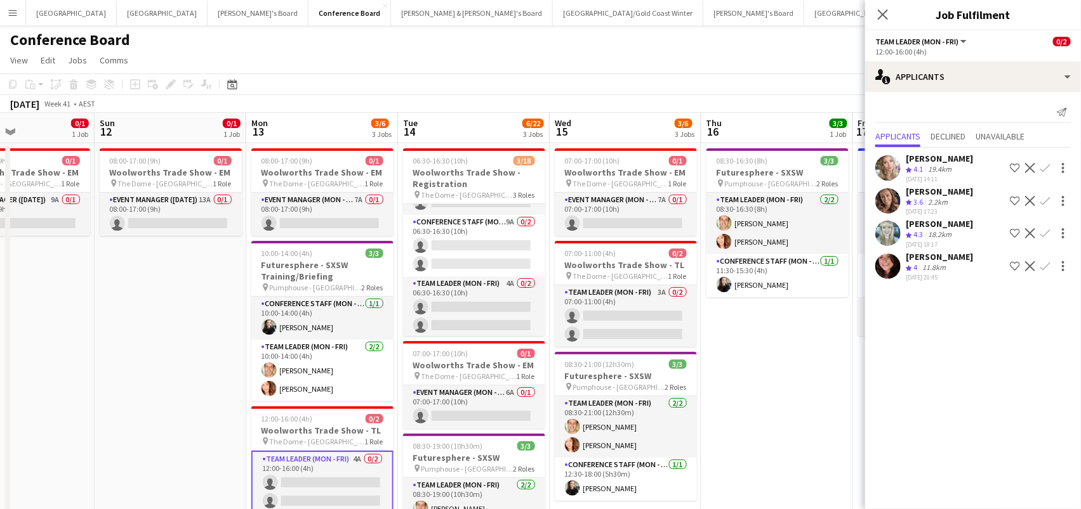
scroll to position [0, 0]
click at [1046, 229] on app-icon "Confirm" at bounding box center [1045, 233] width 10 height 10
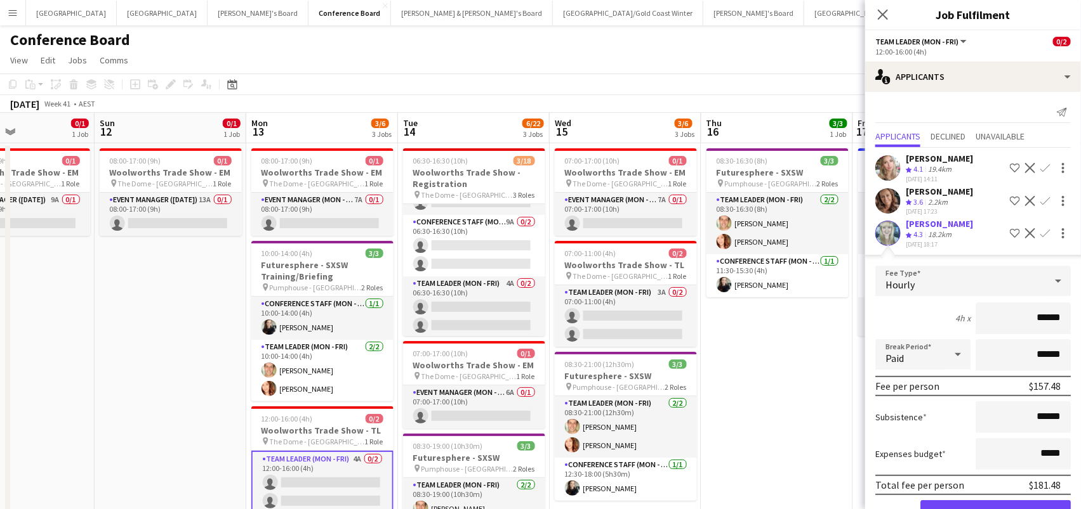
click at [995, 507] on button "Confirm" at bounding box center [995, 513] width 150 height 25
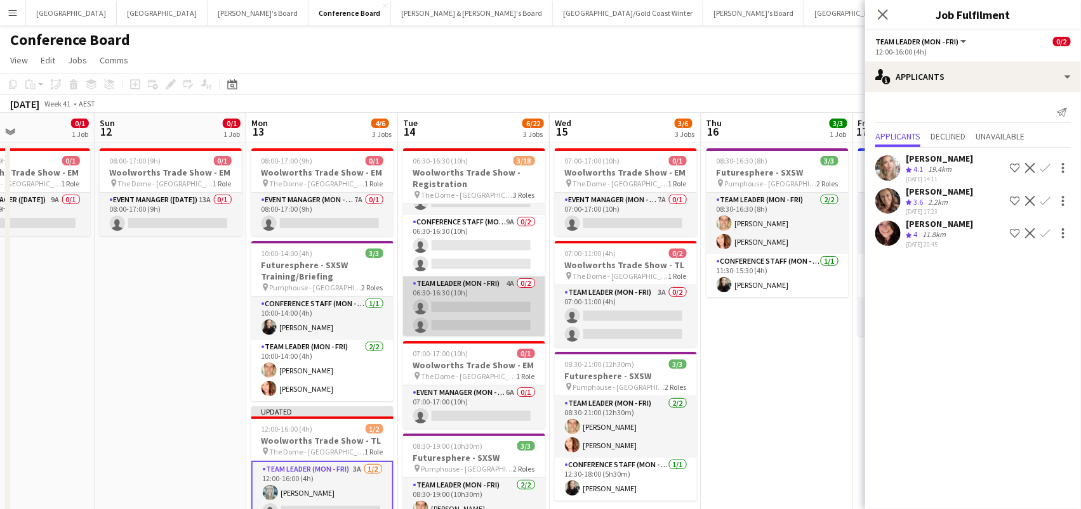
click at [447, 314] on app-card-role "Team Leader (Mon - Fri) 4A 0/2 06:30-16:30 (10h) single-neutral-actions single-…" at bounding box center [474, 308] width 142 height 62
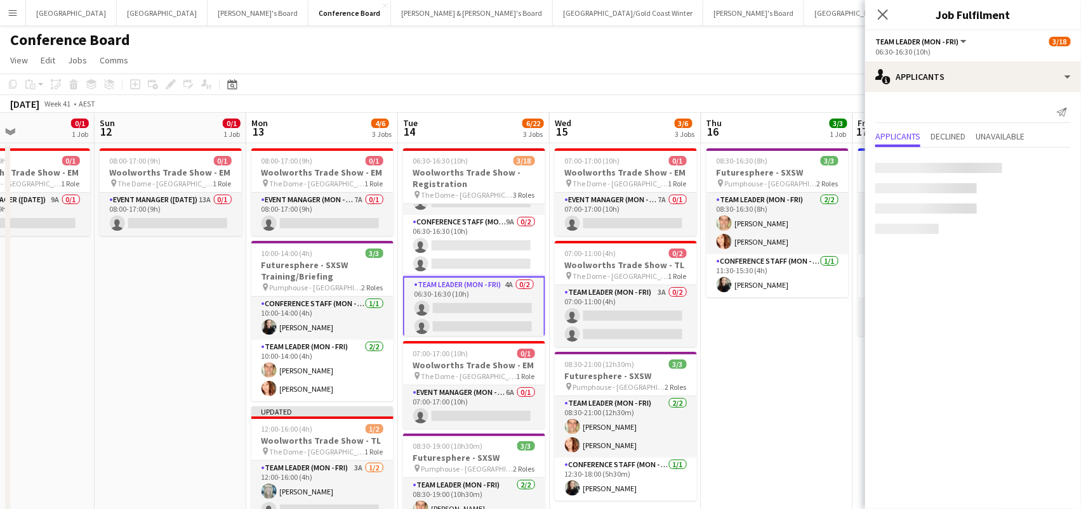
scroll to position [0, 360]
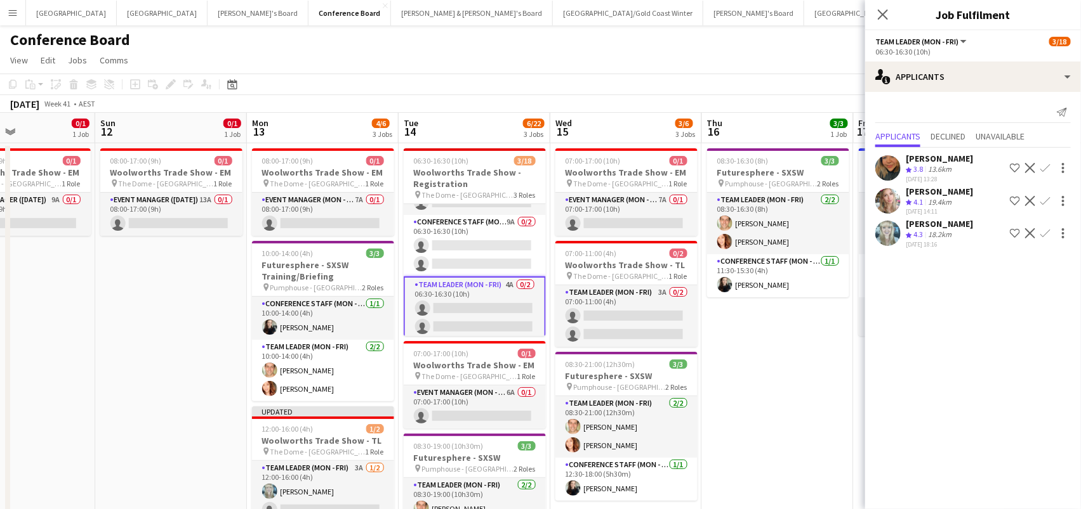
click at [1044, 239] on app-icon "Confirm" at bounding box center [1045, 233] width 10 height 10
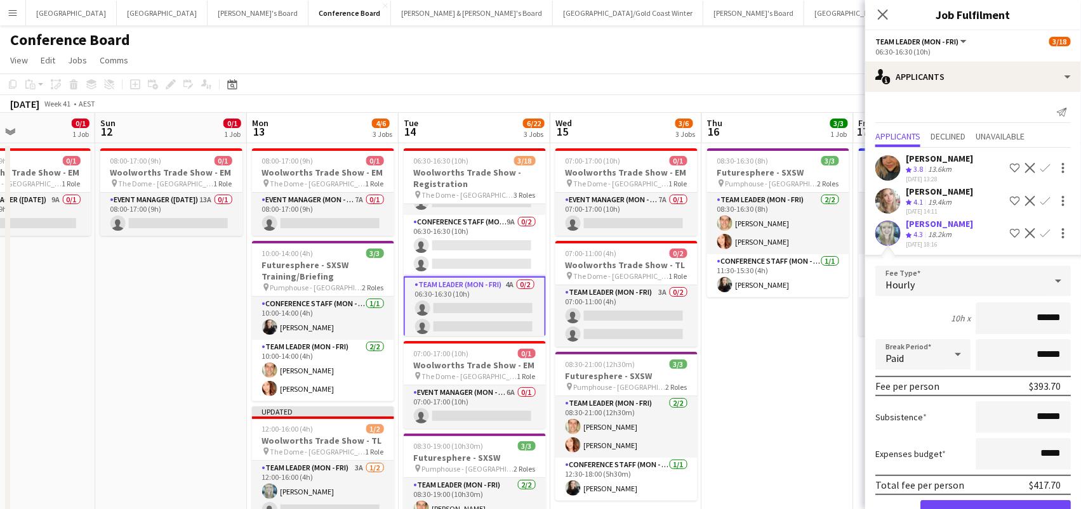
click at [995, 509] on button "Confirm" at bounding box center [995, 513] width 150 height 25
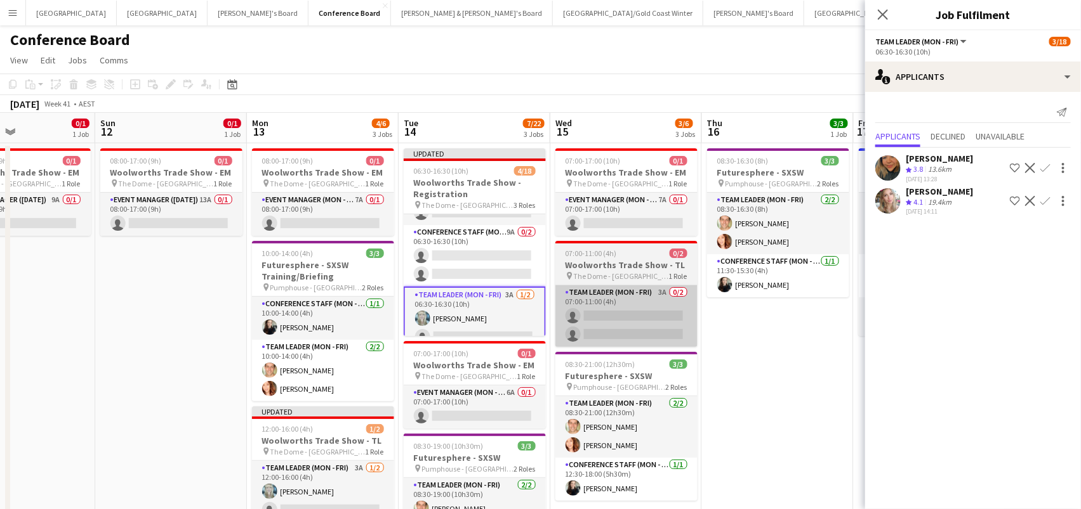
click at [619, 339] on app-card-role "Team Leader (Mon - Fri) 3A 0/2 07:00-11:00 (4h) single-neutral-actions single-n…" at bounding box center [626, 317] width 142 height 62
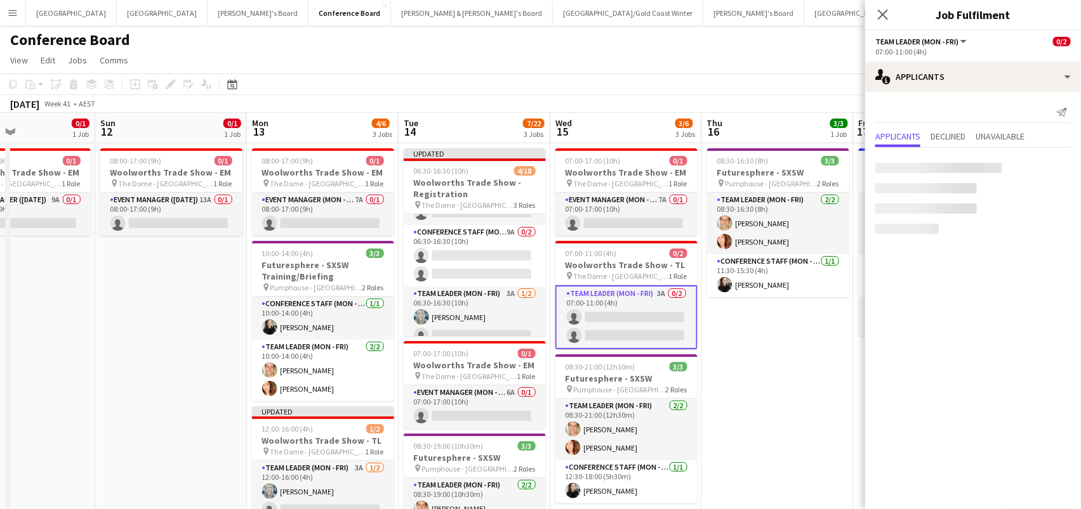
scroll to position [0, 358]
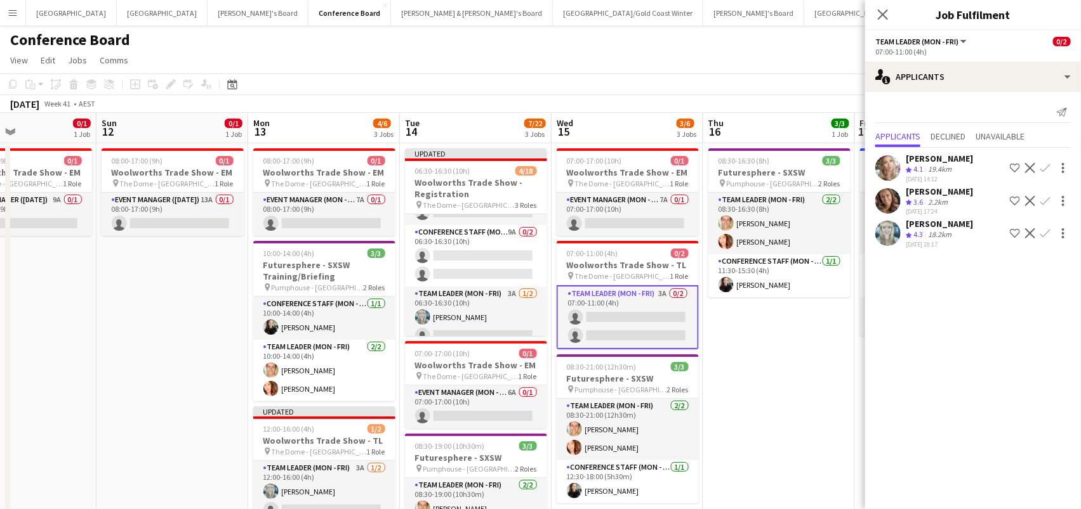
click at [1046, 228] on app-icon "Confirm" at bounding box center [1045, 233] width 10 height 10
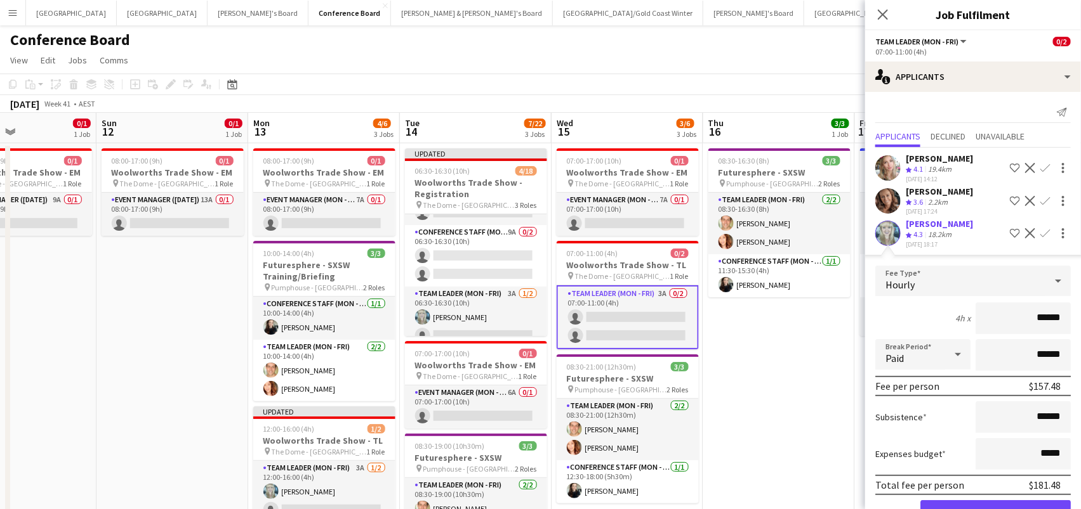
click at [954, 504] on button "Confirm" at bounding box center [995, 513] width 150 height 25
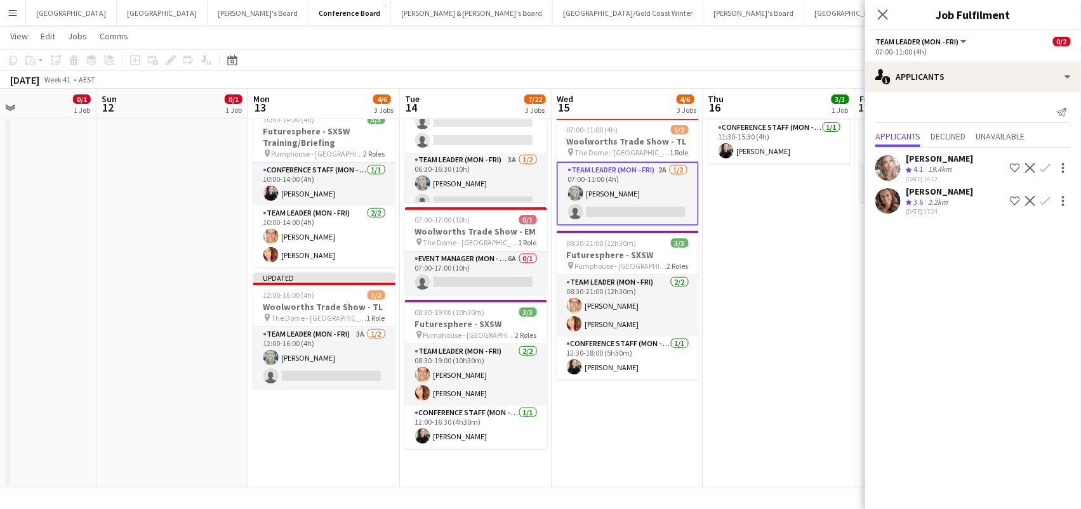
scroll to position [132, 0]
click at [680, 451] on app-date-cell "07:00-17:00 (10h) 0/1 Woolworths Trade Show - EM pin The Dome - [GEOGRAPHIC_DAT…" at bounding box center [627, 249] width 152 height 478
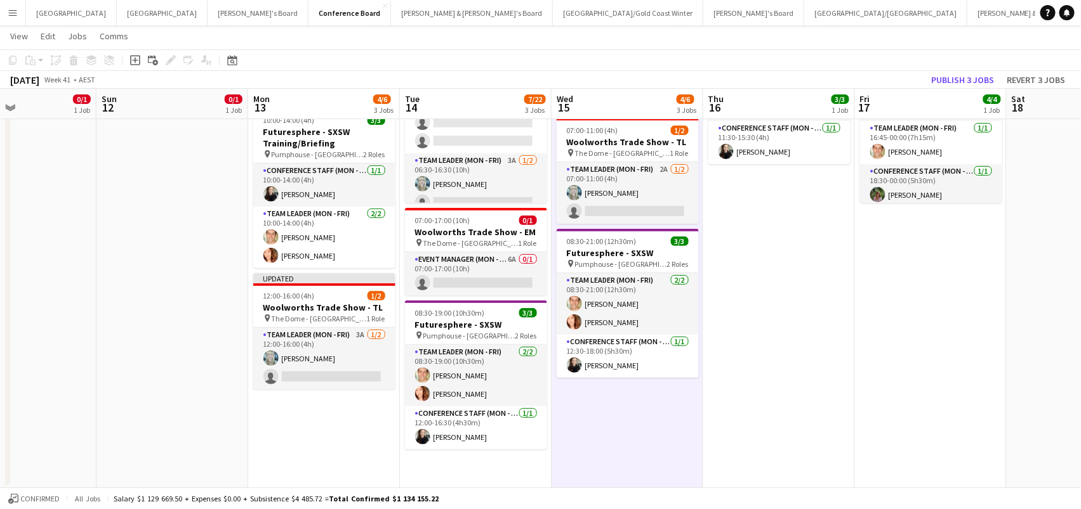
click at [680, 451] on app-date-cell "07:00-17:00 (10h) 0/1 Woolworths Trade Show - EM pin The Dome - [GEOGRAPHIC_DAT…" at bounding box center [627, 249] width 152 height 478
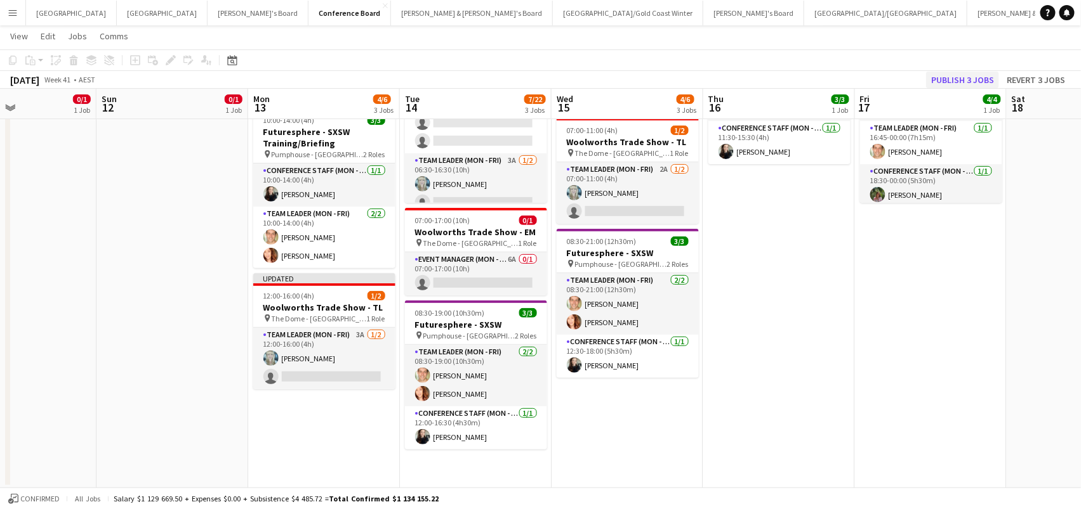
click at [950, 84] on button "Publish 3 jobs" at bounding box center [962, 80] width 73 height 16
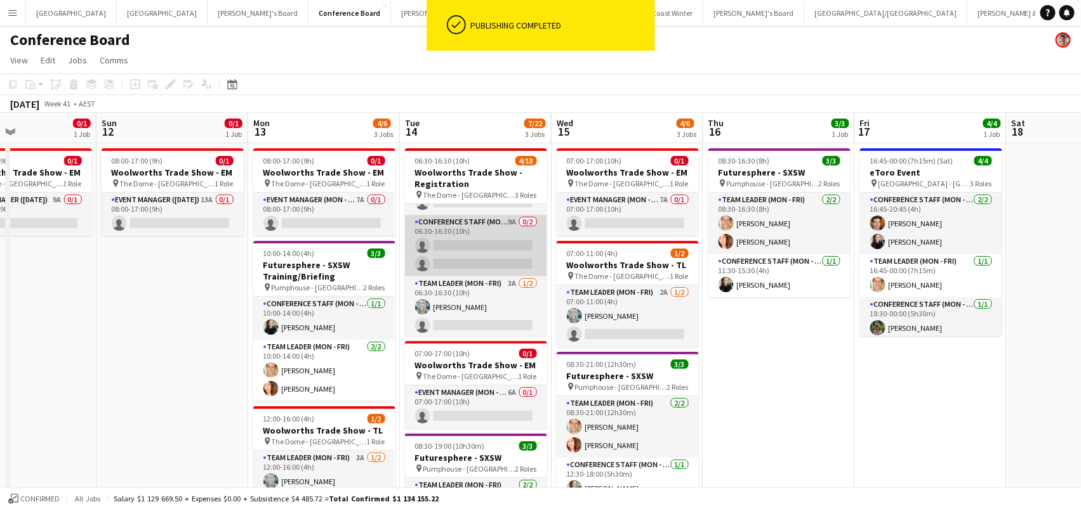
scroll to position [0, 0]
click at [459, 244] on app-card-role "Conference Staff (Mon - Fri) 9A 0/2 06:30-16:30 (10h) single-neutral-actions si…" at bounding box center [476, 246] width 142 height 62
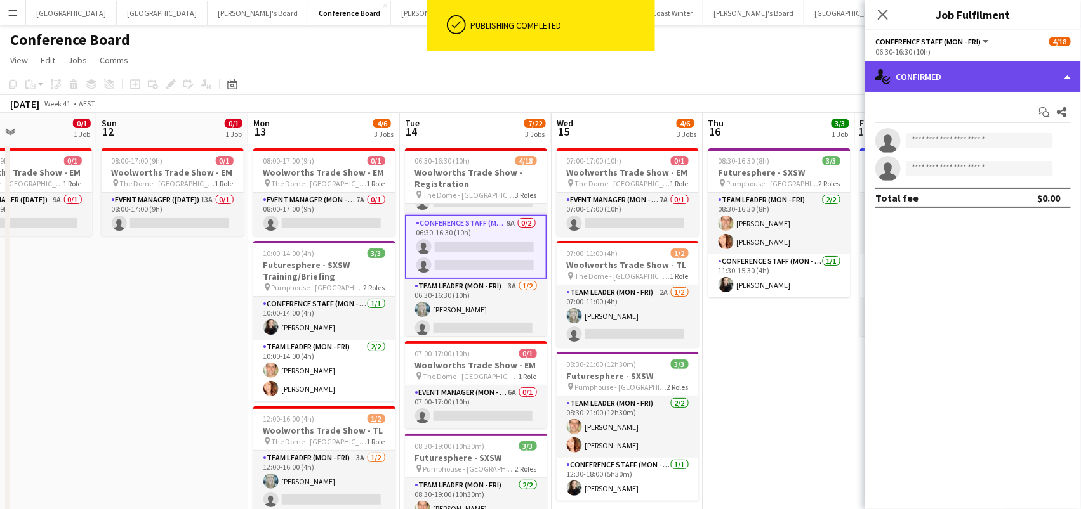
click at [978, 79] on div "single-neutral-actions-check-2 Confirmed" at bounding box center [973, 77] width 216 height 30
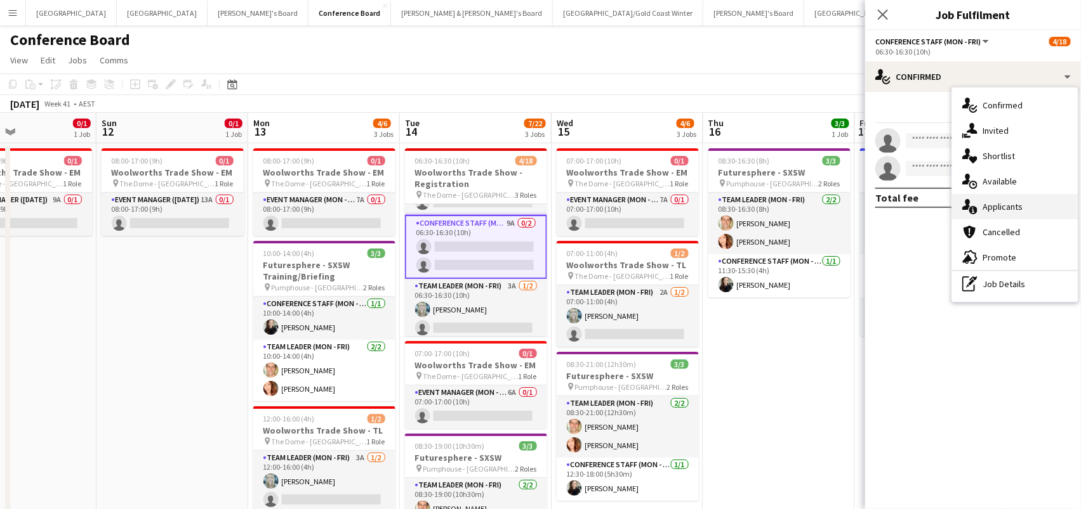
click at [983, 201] on span "Applicants" at bounding box center [1002, 206] width 40 height 11
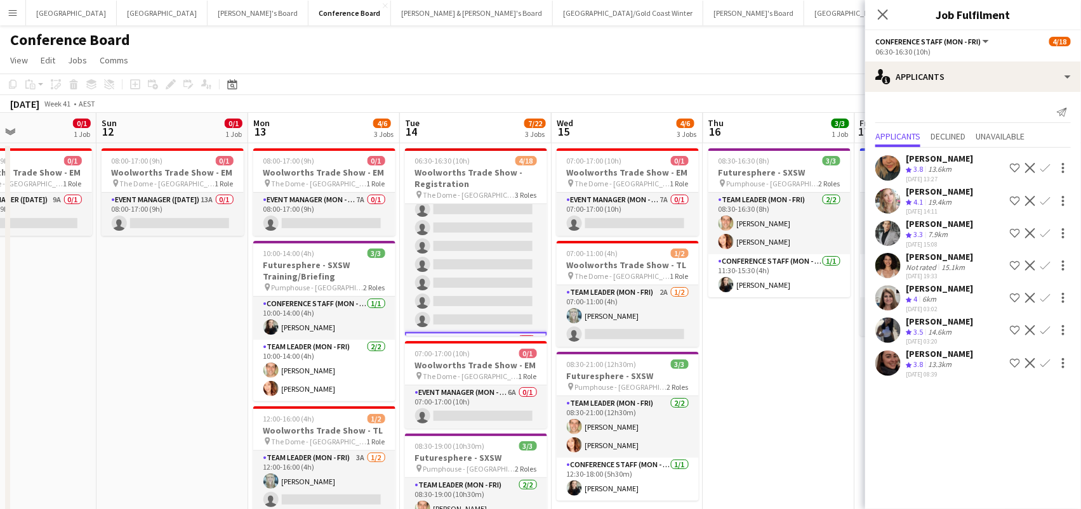
scroll to position [152, 0]
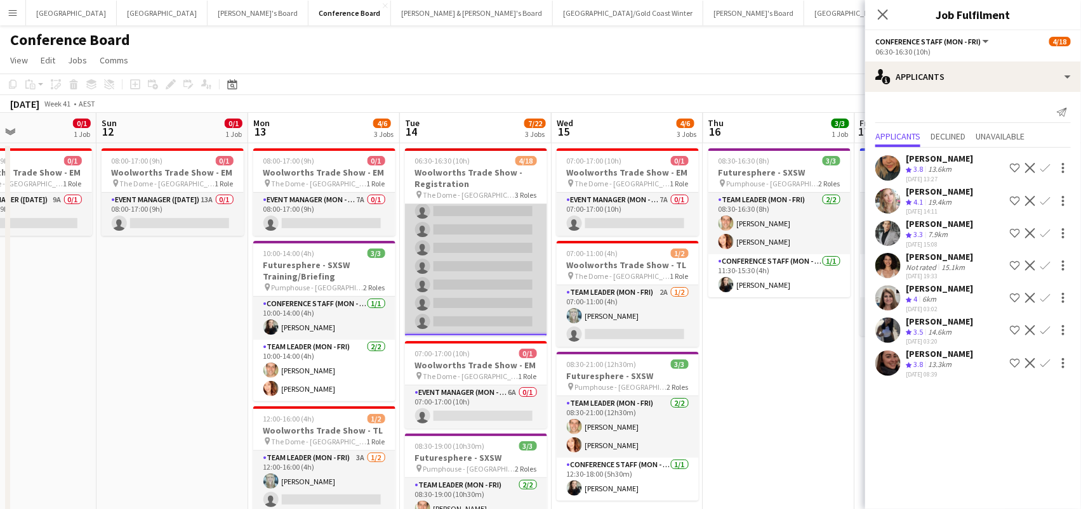
click at [470, 282] on app-card-role "Conference Staff (Mon - Fri) 1I 4A [DATE] 06:30-10:30 (4h) [PERSON_NAME] [PERSO…" at bounding box center [476, 193] width 142 height 282
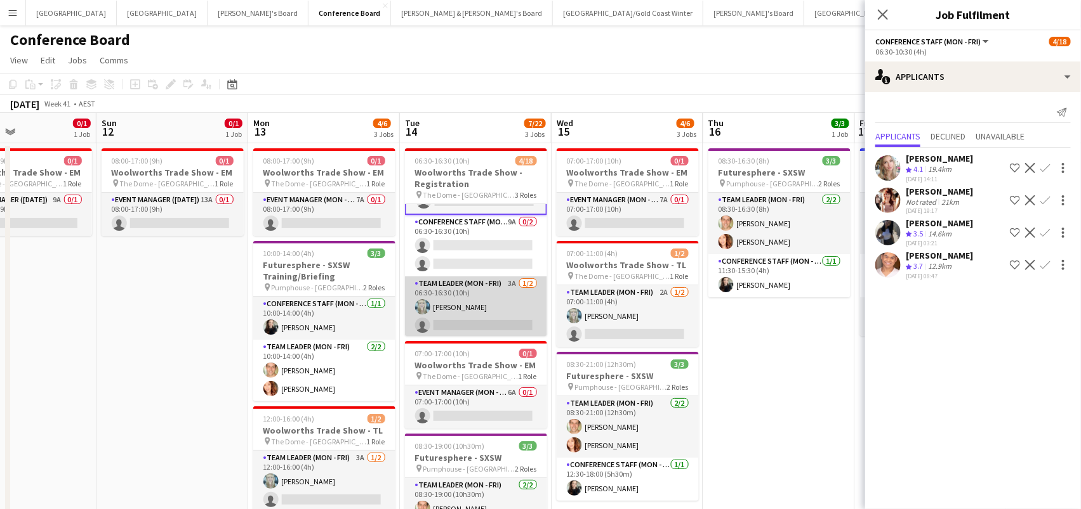
scroll to position [273, 0]
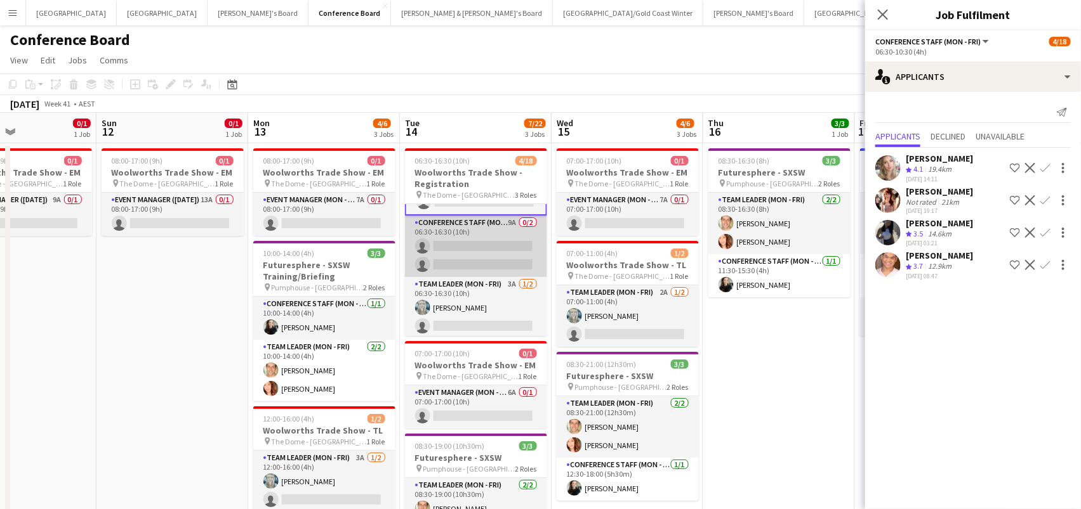
click at [472, 242] on app-card-role "Conference Staff (Mon - Fri) 9A 0/2 06:30-16:30 (10h) single-neutral-actions si…" at bounding box center [476, 247] width 142 height 62
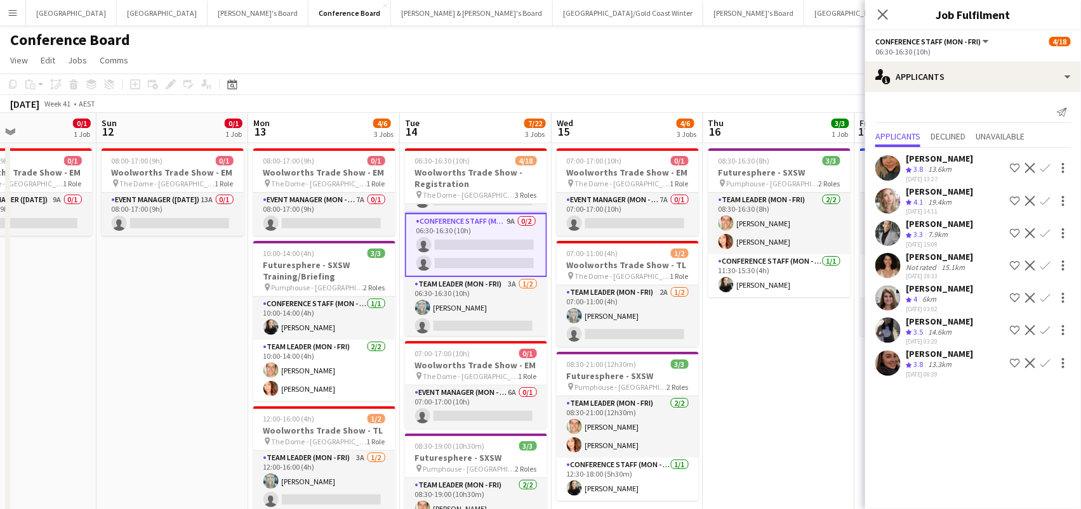
click at [1045, 301] on app-icon "Confirm" at bounding box center [1045, 298] width 10 height 10
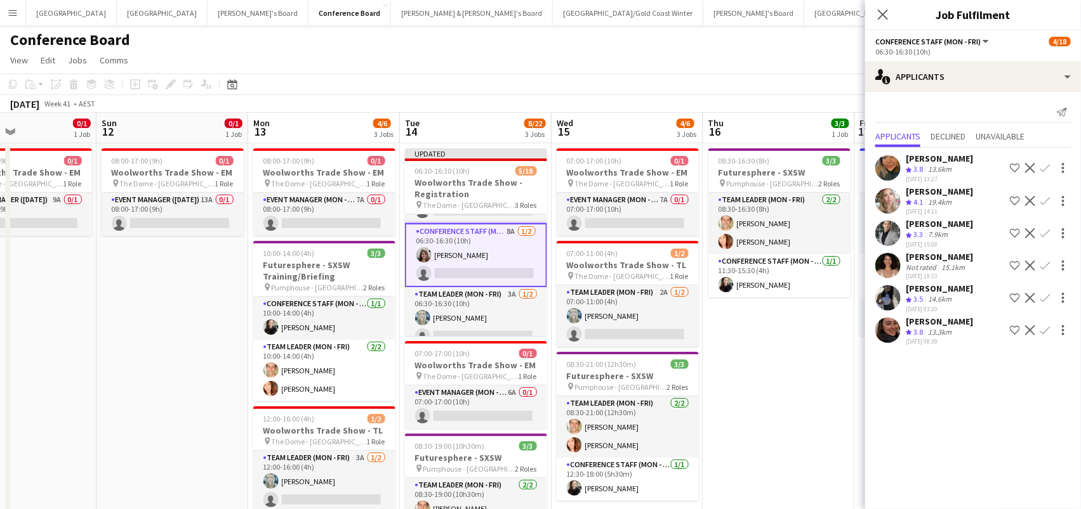
click at [802, 111] on div "[DATE] Week 41 • AEST Publish 1 job Revert 1 job" at bounding box center [540, 104] width 1081 height 18
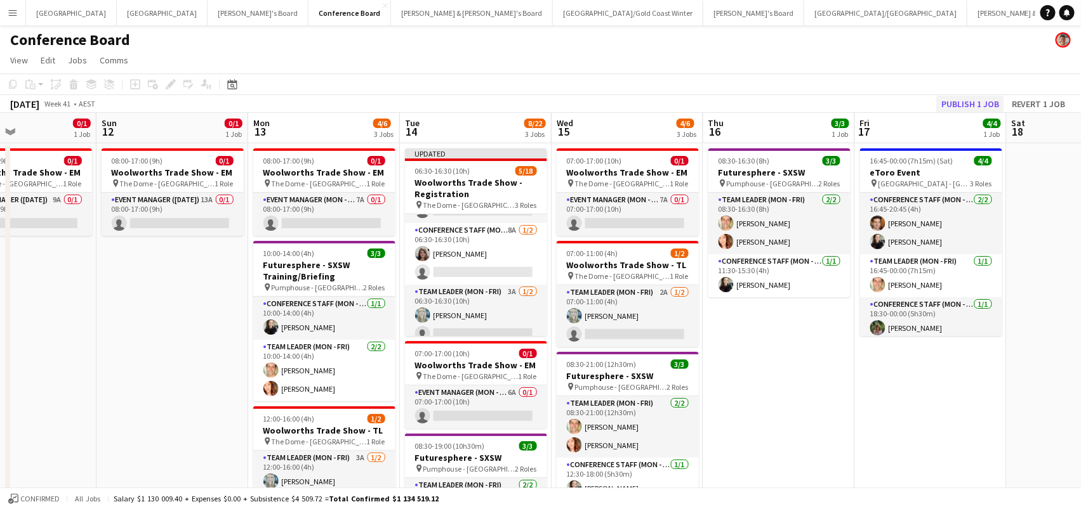
click at [949, 107] on button "Publish 1 job" at bounding box center [970, 104] width 68 height 16
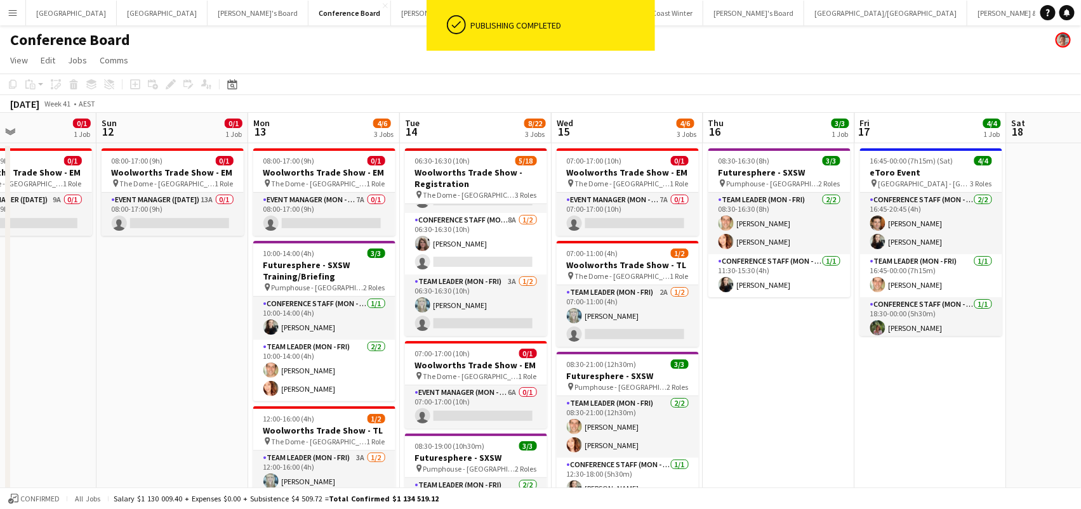
scroll to position [272, 0]
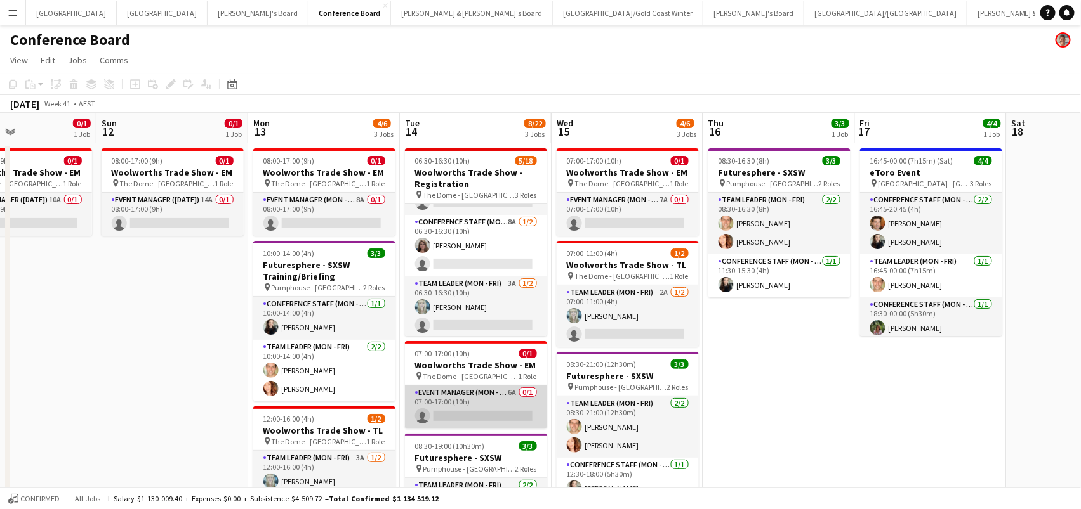
click at [515, 426] on app-card-role "Event Manager (Mon - Fri) 6A 0/1 07:00-17:00 (10h) single-neutral-actions" at bounding box center [476, 407] width 142 height 43
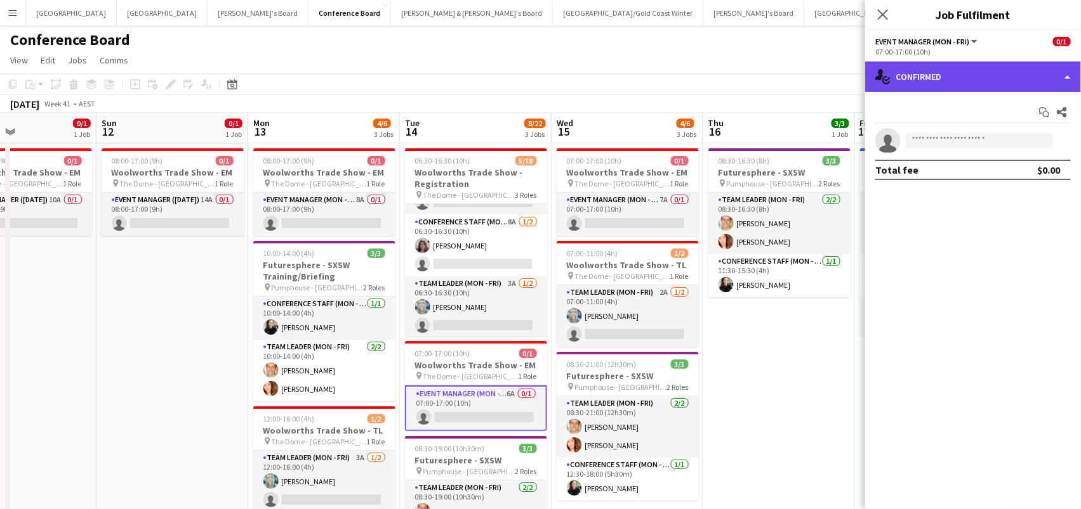
click at [921, 70] on div "single-neutral-actions-check-2 Confirmed" at bounding box center [973, 77] width 216 height 30
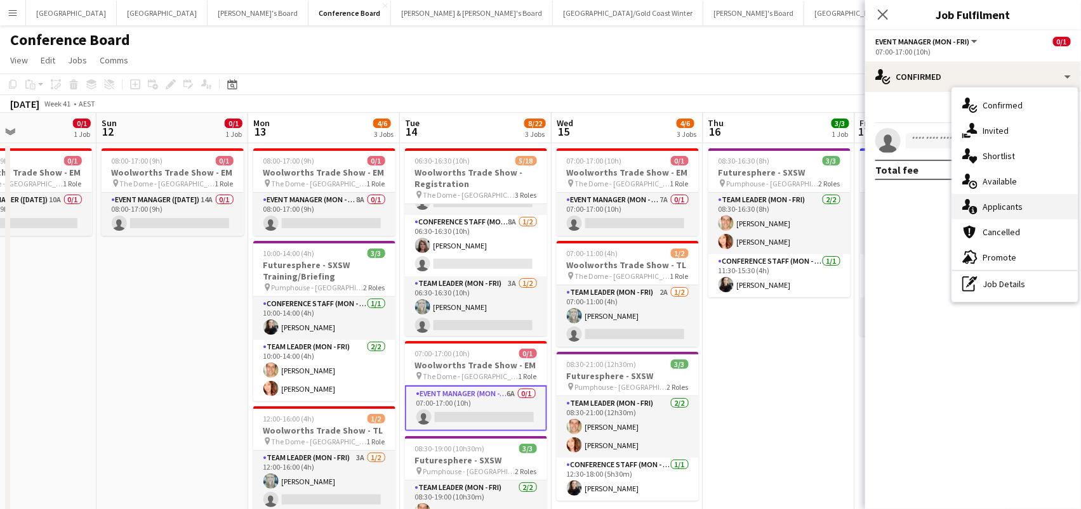
click at [958, 206] on div "single-neutral-actions-information Applicants" at bounding box center [1015, 206] width 126 height 25
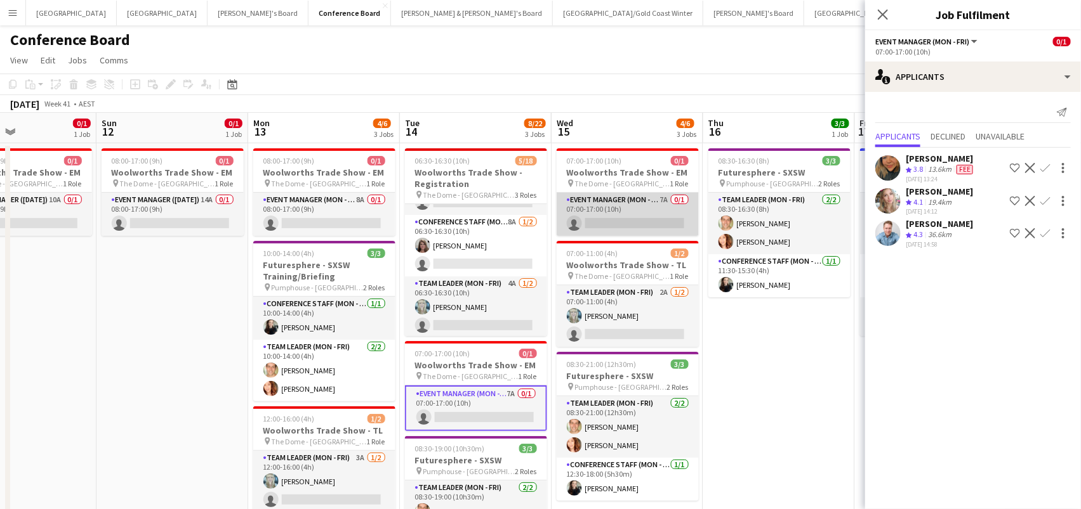
click at [652, 227] on app-card-role "Event Manager (Mon - Fri) 7A 0/1 07:00-17:00 (10h) single-neutral-actions" at bounding box center [627, 214] width 142 height 43
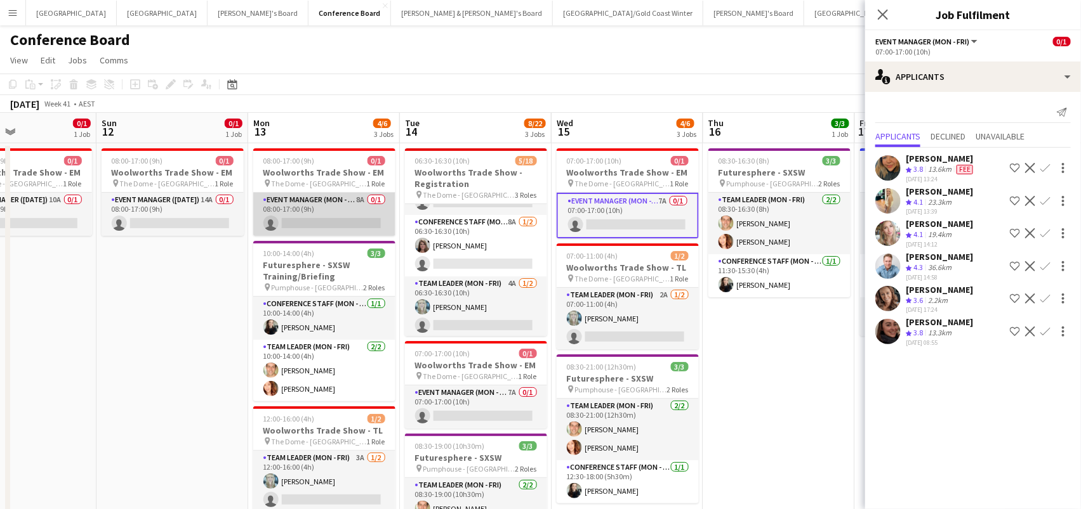
click at [292, 213] on app-card-role "Event Manager (Mon - Fri) 8A 0/1 08:00-17:00 (9h) single-neutral-actions" at bounding box center [324, 214] width 142 height 43
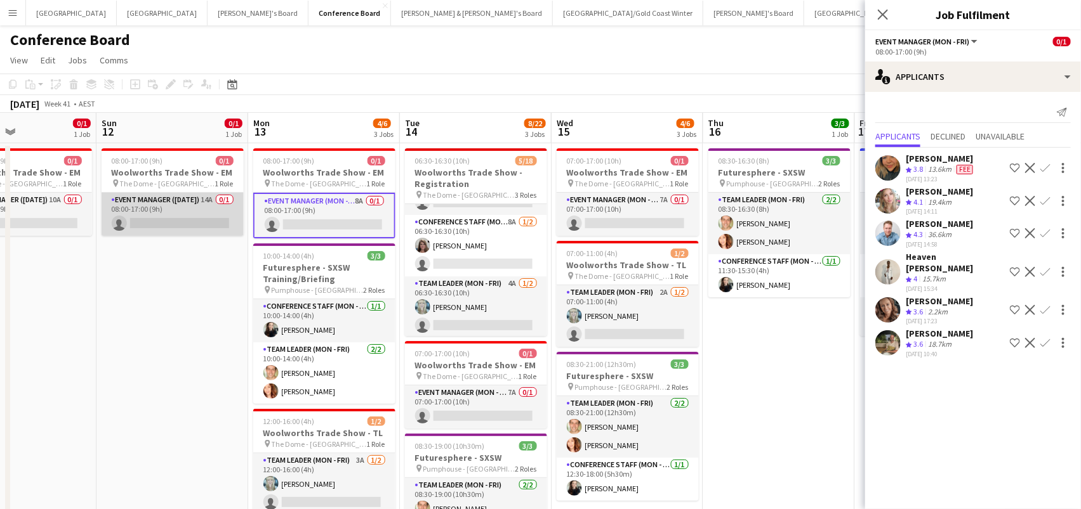
click at [175, 202] on app-card-role "Event Manager ([DATE]) 14A 0/1 08:00-17:00 (9h) single-neutral-actions" at bounding box center [173, 214] width 142 height 43
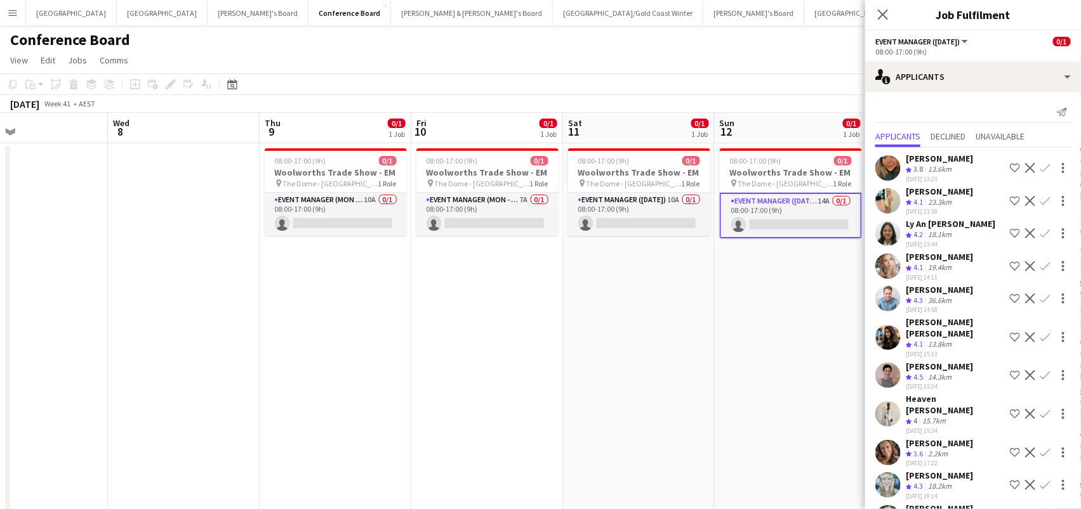
scroll to position [0, 345]
click at [882, 10] on icon "Close pop-in" at bounding box center [882, 14] width 12 height 12
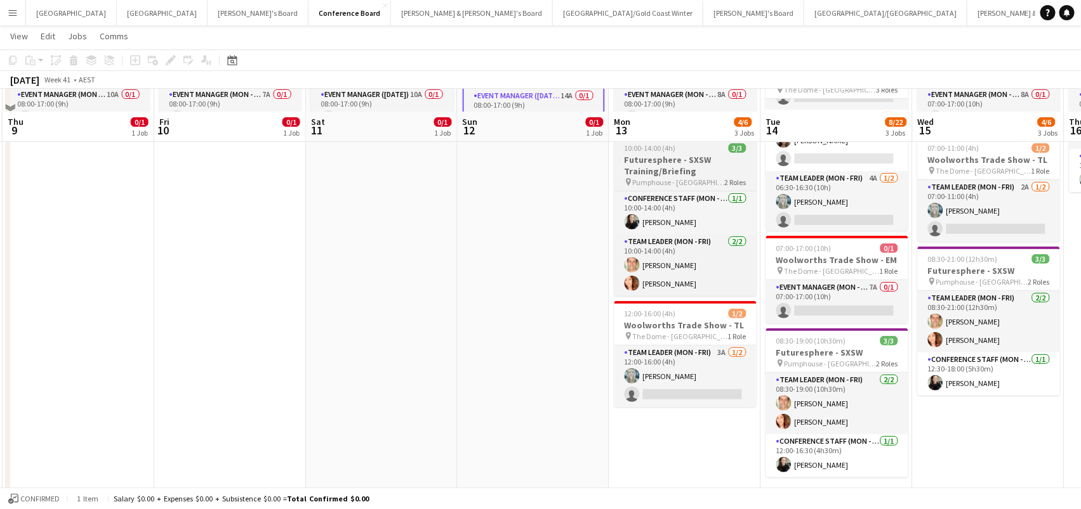
scroll to position [132, 0]
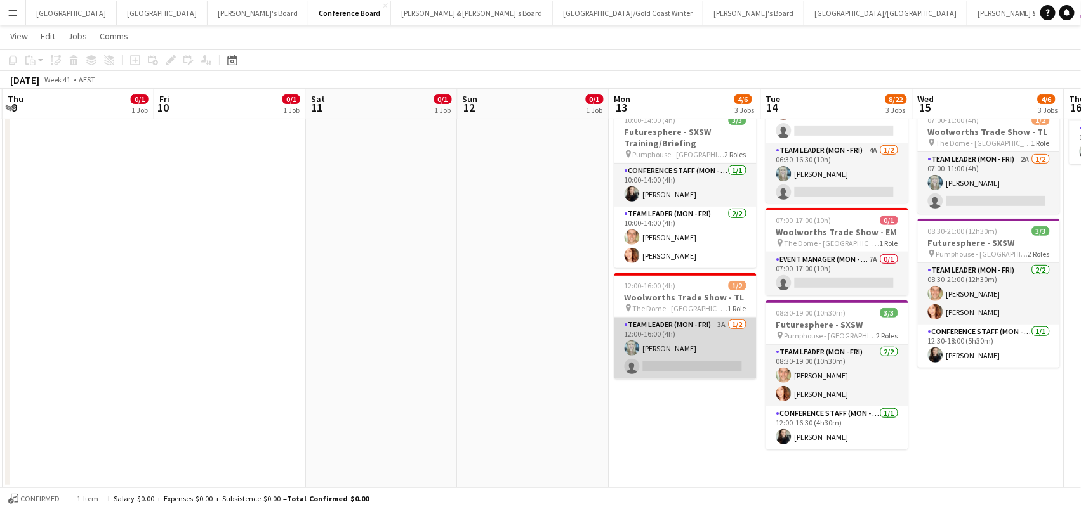
click at [666, 366] on app-card-role "Team Leader (Mon - Fri) 3A [DATE] 12:00-16:00 (4h) [PERSON_NAME] single-neutral…" at bounding box center [685, 349] width 142 height 62
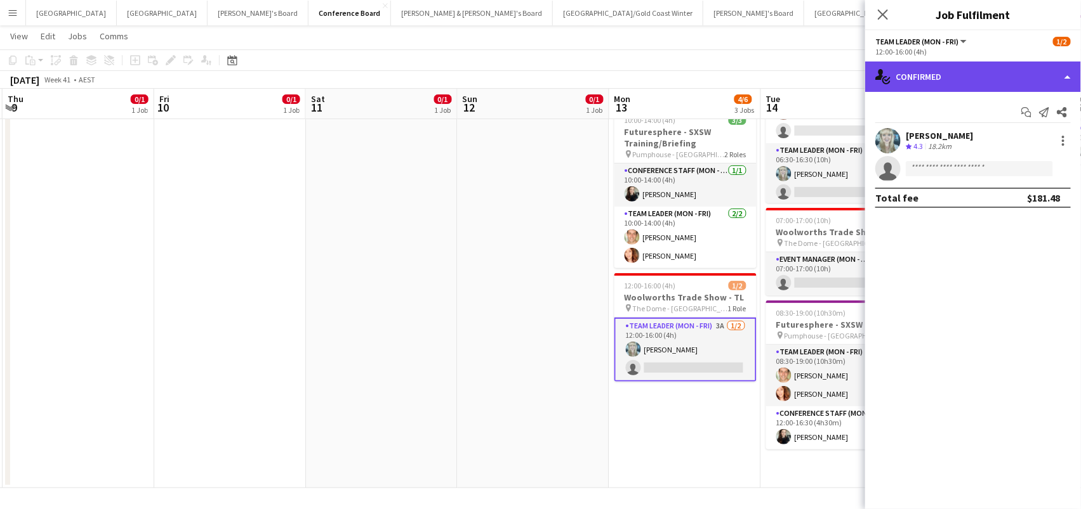
click at [950, 74] on div "single-neutral-actions-check-2 Confirmed" at bounding box center [973, 77] width 216 height 30
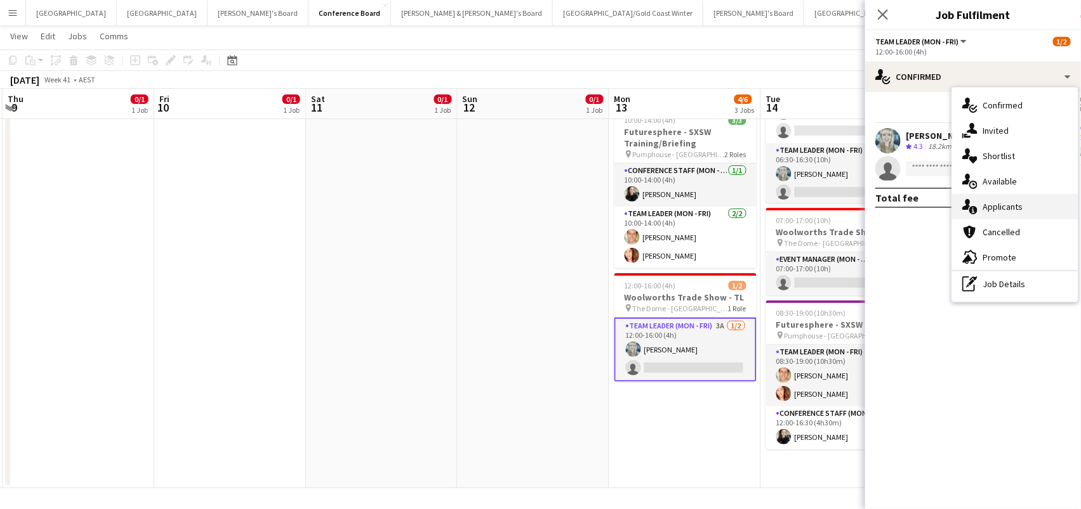
click at [990, 202] on span "Applicants" at bounding box center [1002, 206] width 40 height 11
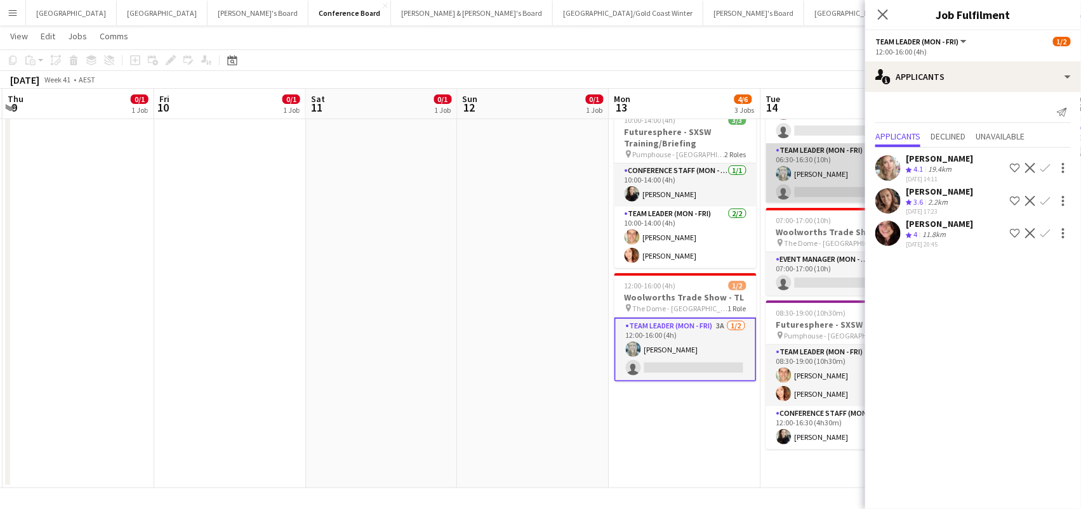
click at [810, 164] on app-card-role "Team Leader (Mon - Fri) 4A [DATE] 06:30-16:30 (10h) [PERSON_NAME] single-neutra…" at bounding box center [837, 174] width 142 height 62
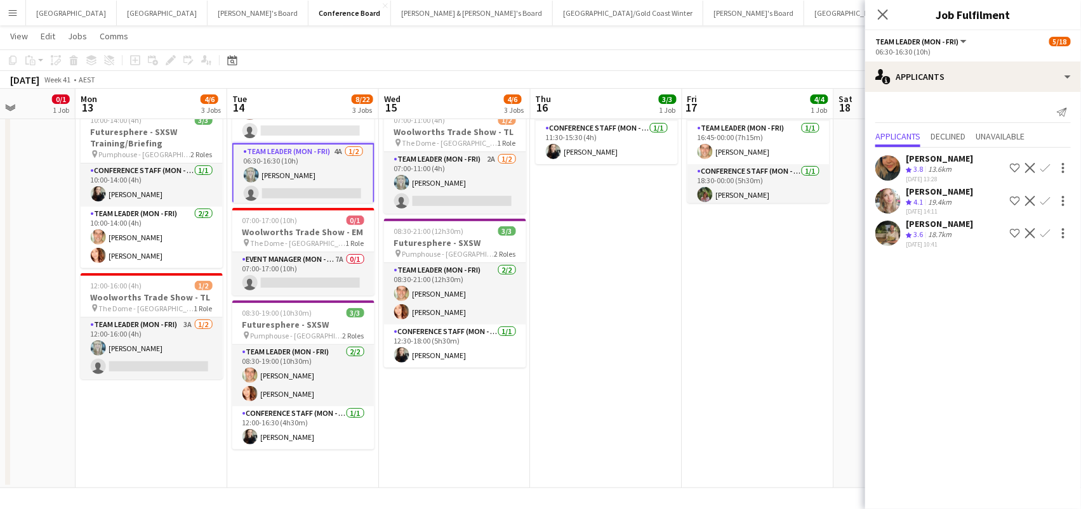
scroll to position [0, 558]
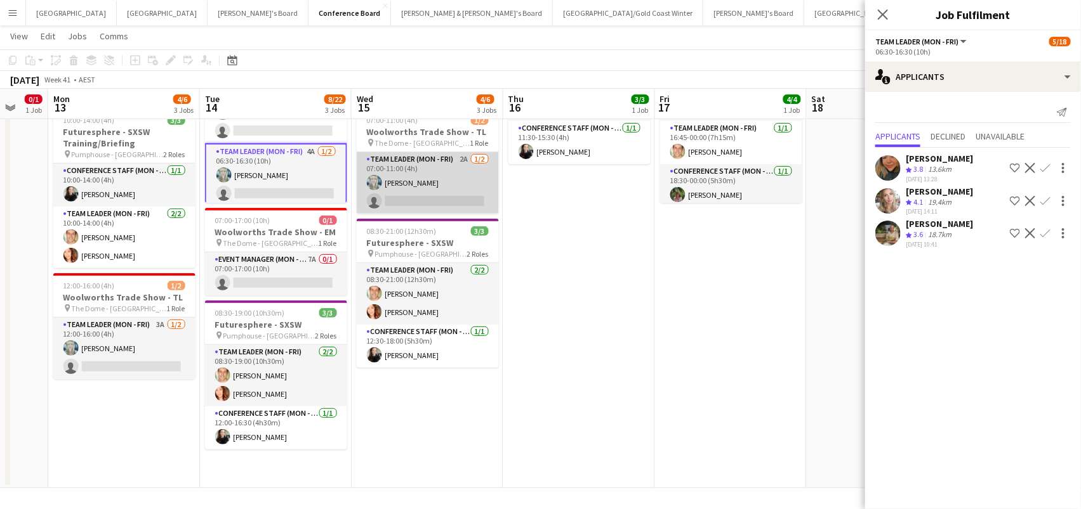
click at [435, 204] on app-card-role "Team Leader (Mon - Fri) 2A [DATE] 07:00-11:00 (4h) [PERSON_NAME] single-neutral…" at bounding box center [428, 183] width 142 height 62
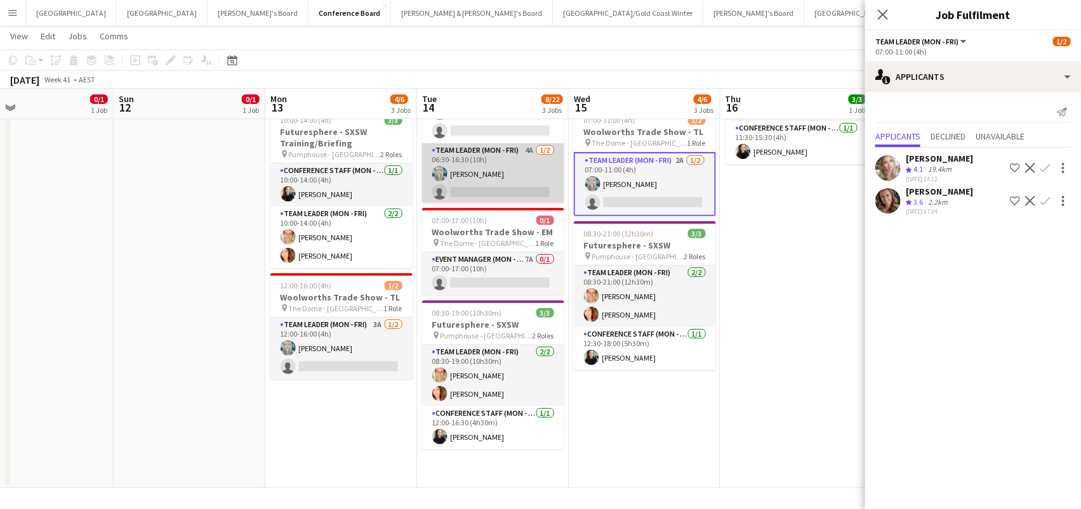
click at [467, 174] on app-card-role "Team Leader (Mon - Fri) 4A [DATE] 06:30-16:30 (10h) [PERSON_NAME] single-neutra…" at bounding box center [493, 174] width 142 height 62
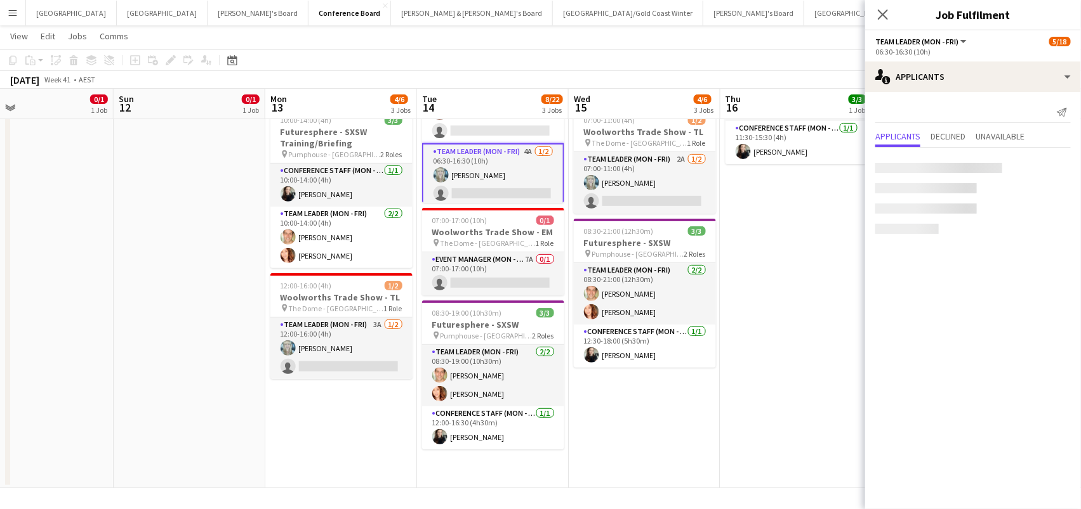
scroll to position [0, 341]
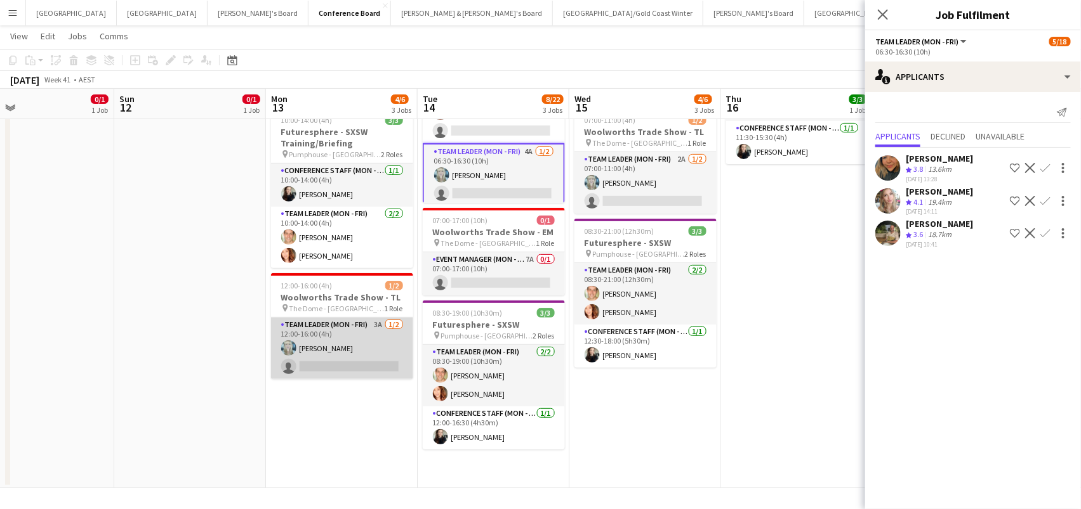
click at [353, 336] on app-card-role "Team Leader (Mon - Fri) 3A [DATE] 12:00-16:00 (4h) [PERSON_NAME] single-neutral…" at bounding box center [342, 349] width 142 height 62
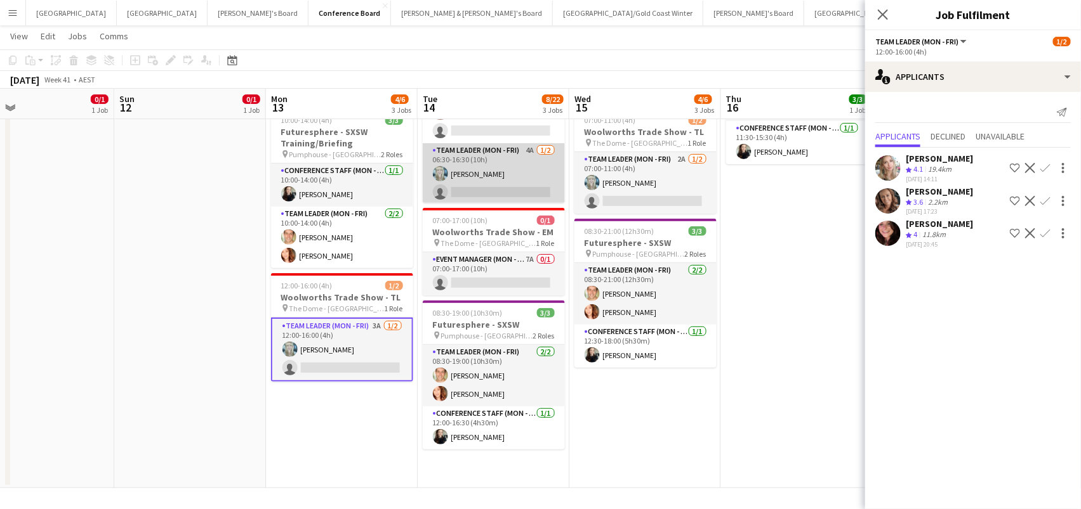
click at [492, 180] on app-card-role "Team Leader (Mon - Fri) 4A [DATE] 06:30-16:30 (10h) [PERSON_NAME] single-neutra…" at bounding box center [494, 174] width 142 height 62
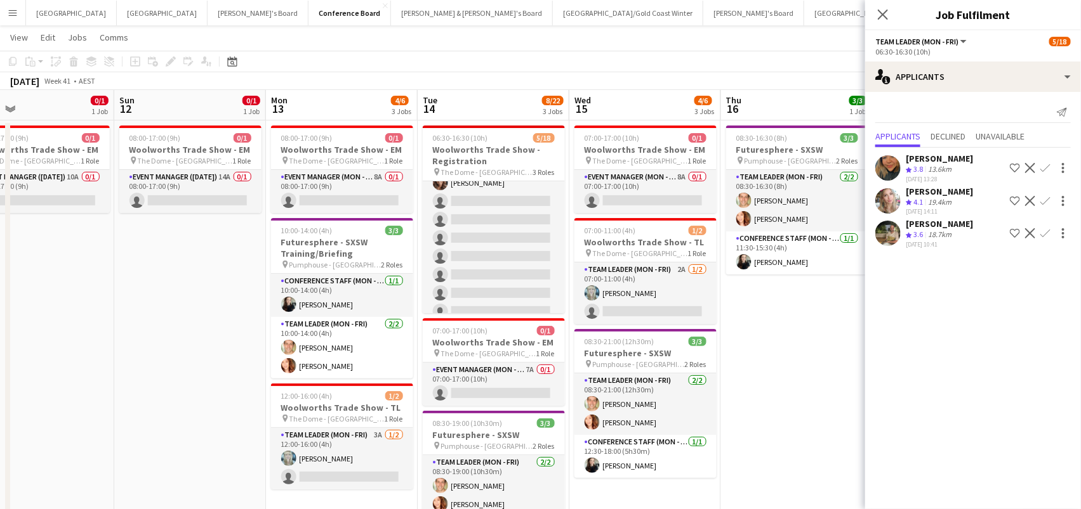
scroll to position [55, 0]
click at [358, 403] on h3 "Woolworths Trade Show - TL" at bounding box center [342, 407] width 142 height 11
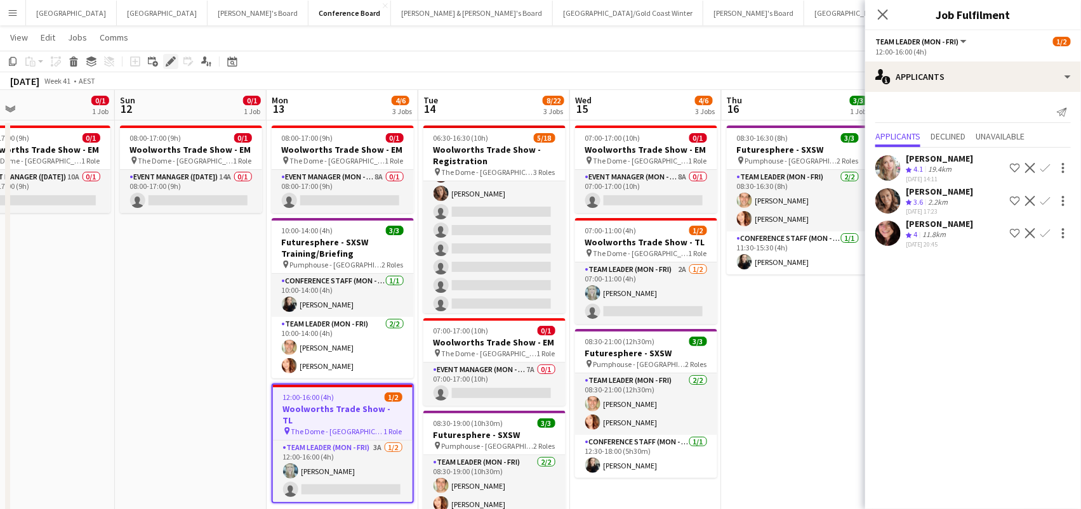
click at [172, 58] on icon at bounding box center [170, 61] width 7 height 7
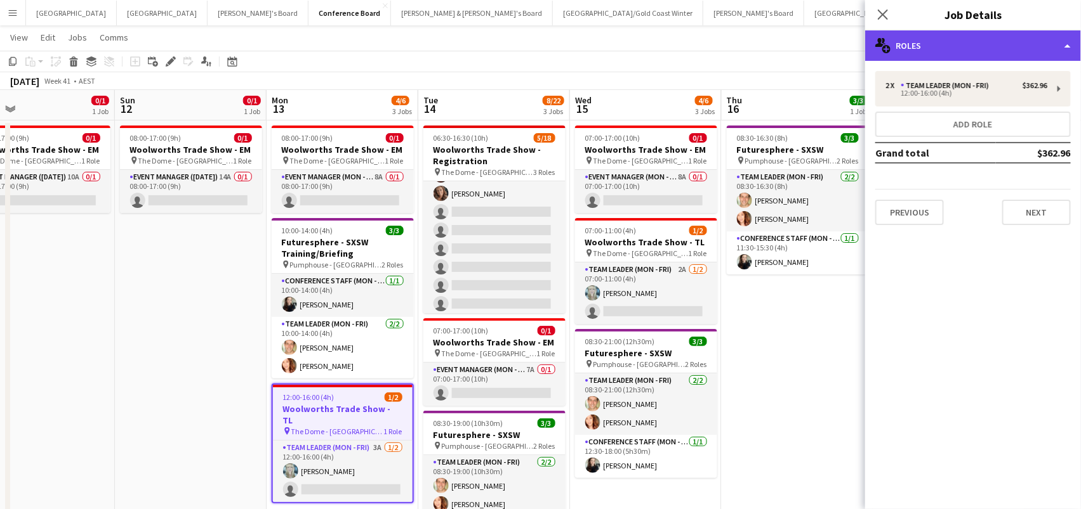
click at [937, 39] on div "multiple-users-add Roles" at bounding box center [973, 45] width 216 height 30
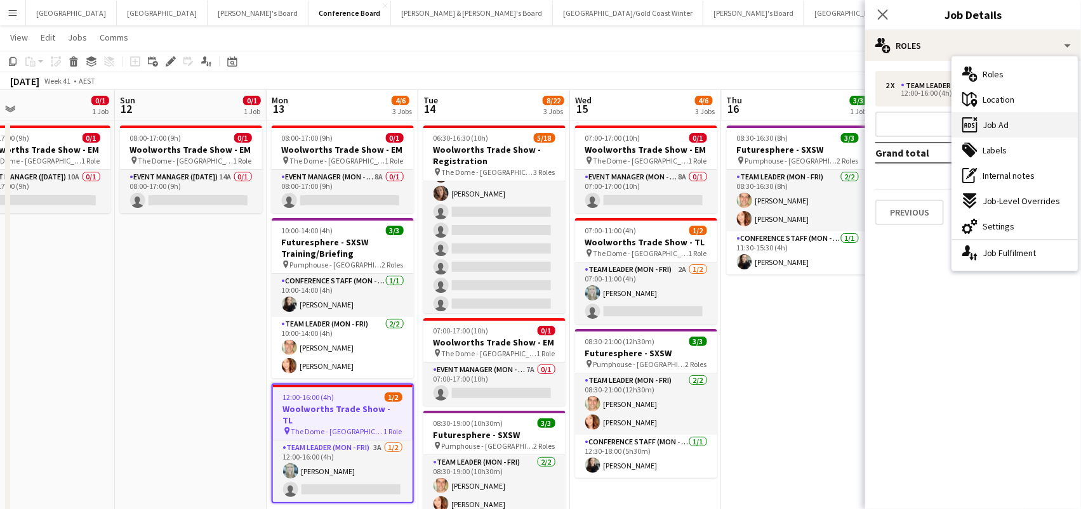
click at [987, 125] on span "Job Ad" at bounding box center [995, 124] width 27 height 11
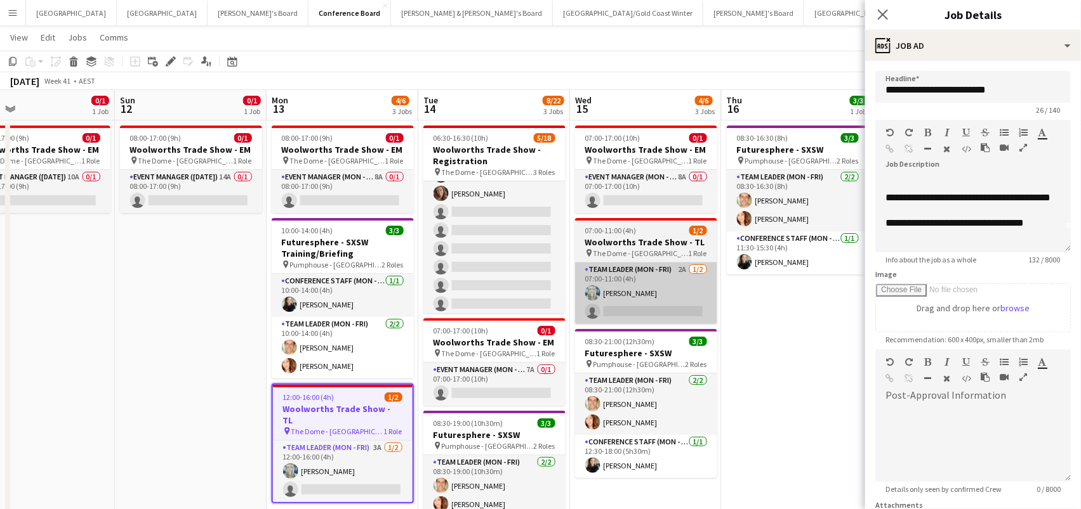
scroll to position [22, 0]
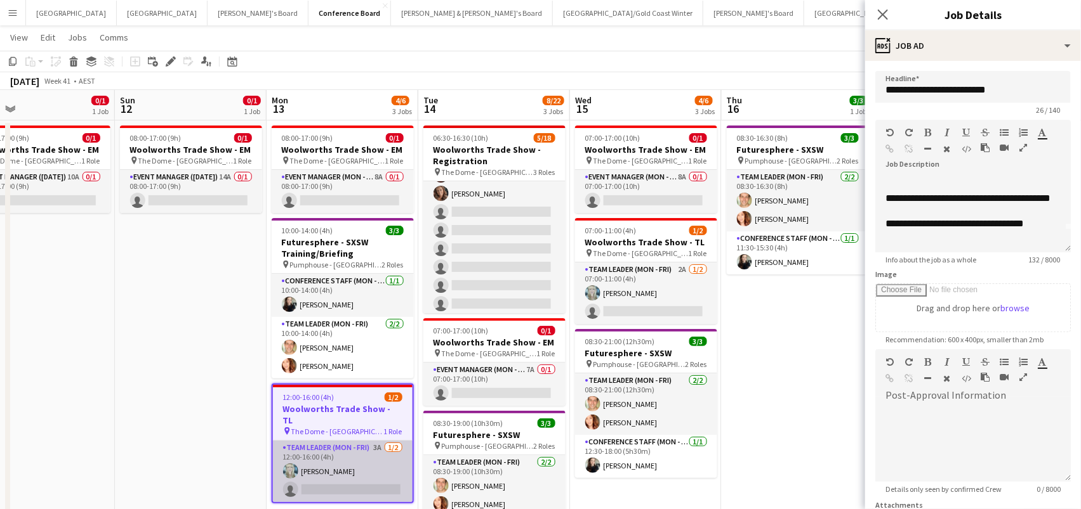
click at [379, 456] on app-card-role "Team Leader (Mon - Fri) 3A [DATE] 12:00-16:00 (4h) [PERSON_NAME] single-neutral…" at bounding box center [343, 472] width 140 height 62
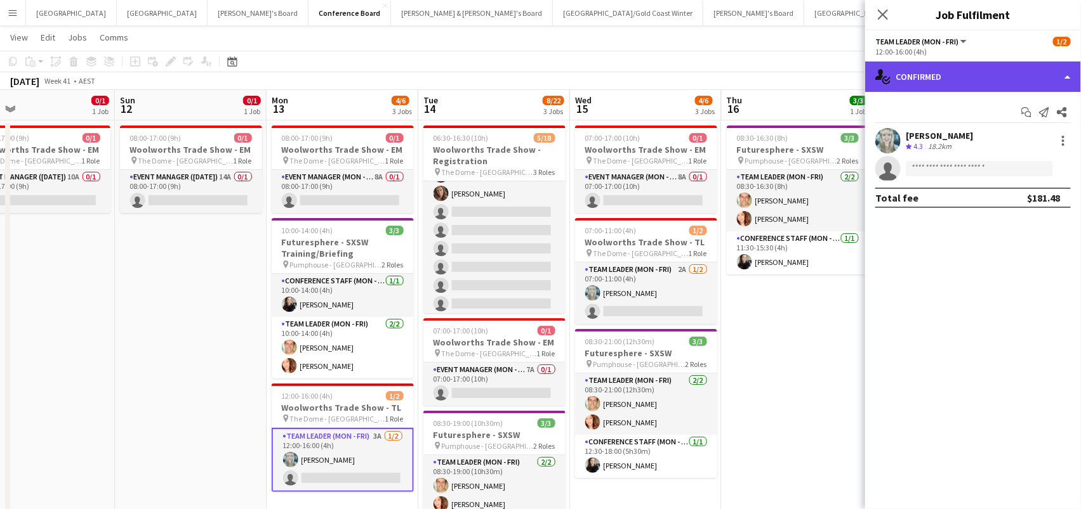
click at [965, 78] on div "single-neutral-actions-check-2 Confirmed" at bounding box center [973, 77] width 216 height 30
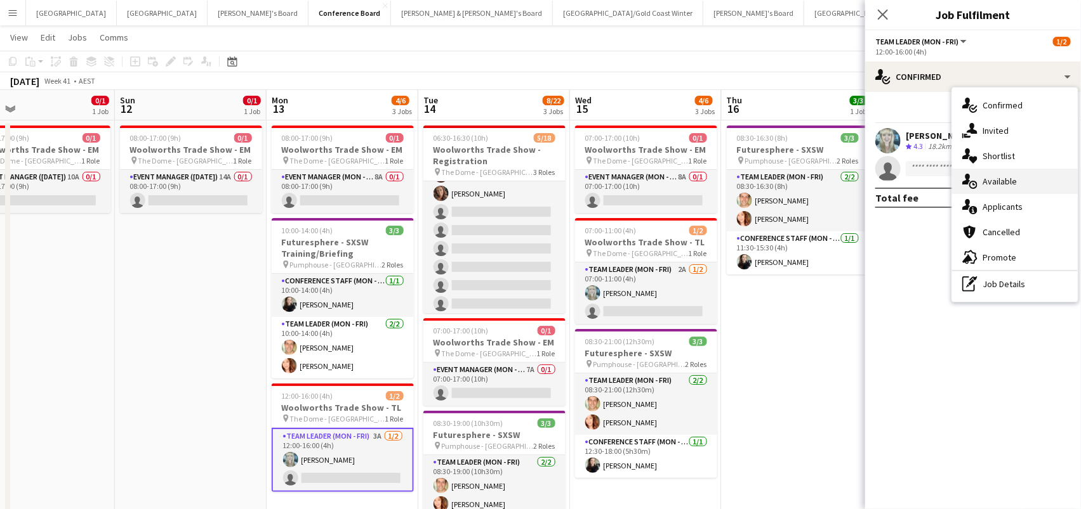
click at [991, 176] on span "Available" at bounding box center [999, 181] width 34 height 11
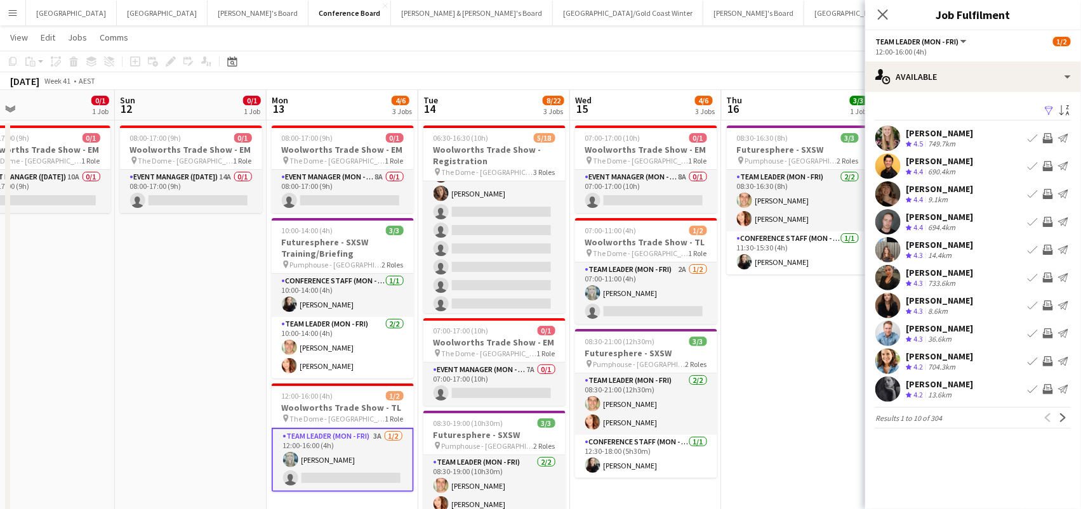
click at [1046, 108] on app-icon "Filter" at bounding box center [1049, 111] width 10 height 12
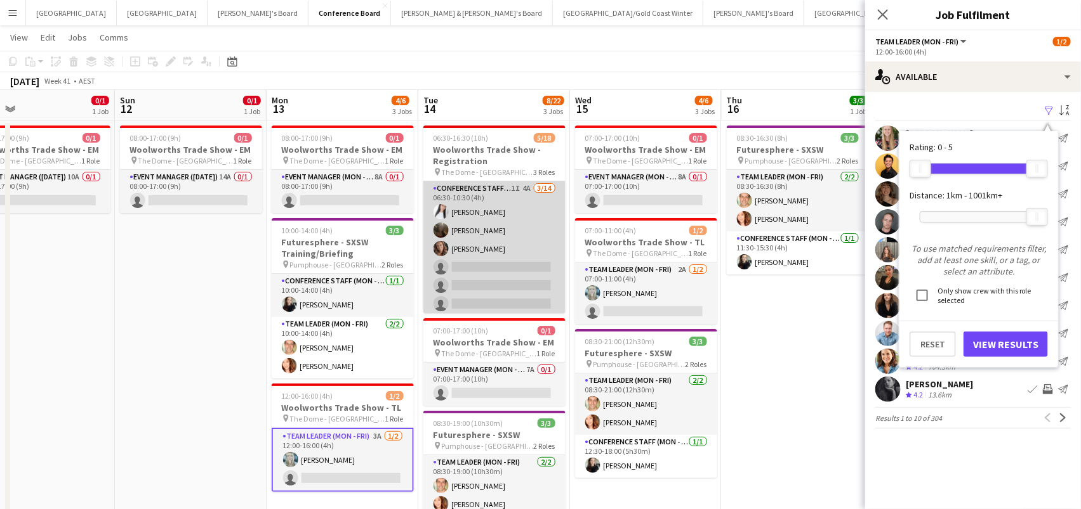
scroll to position [0, 0]
click at [510, 235] on app-card-role "Conference Staff (Mon - Fri) 1I 4A [DATE] 06:30-10:30 (4h) [PERSON_NAME] [PERSO…" at bounding box center [494, 322] width 142 height 282
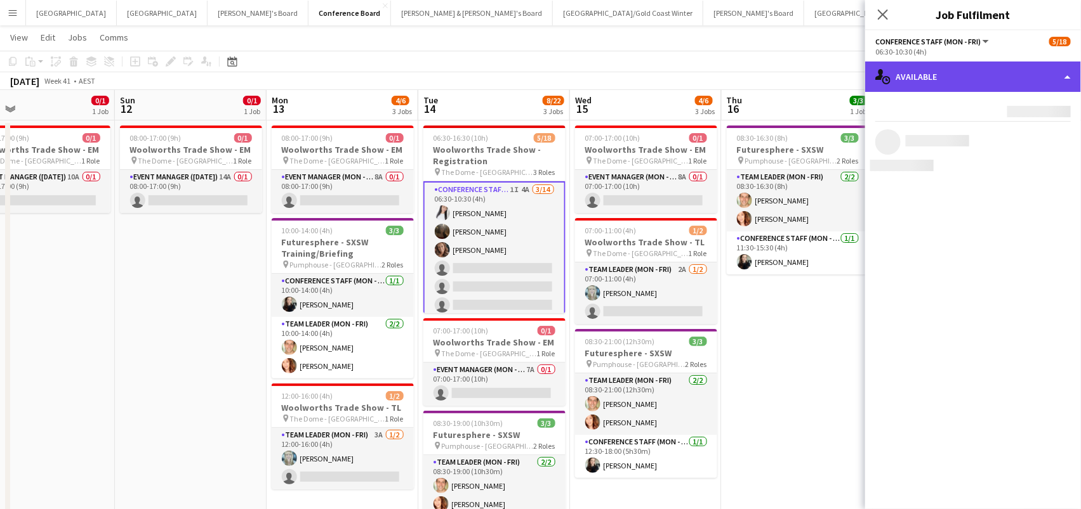
click at [970, 62] on div "single-neutral-actions-upload Available" at bounding box center [973, 77] width 216 height 30
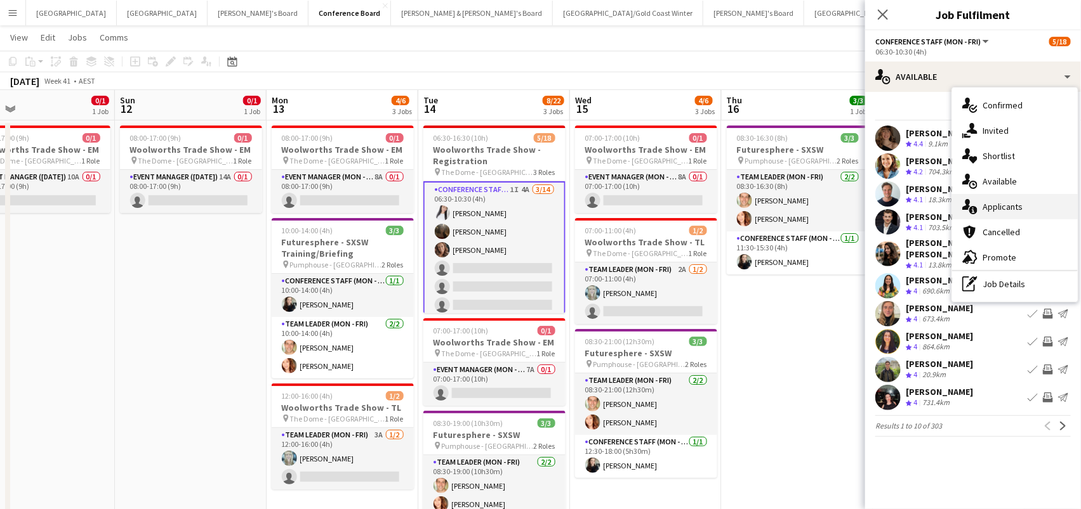
click at [997, 204] on span "Applicants" at bounding box center [1002, 206] width 40 height 11
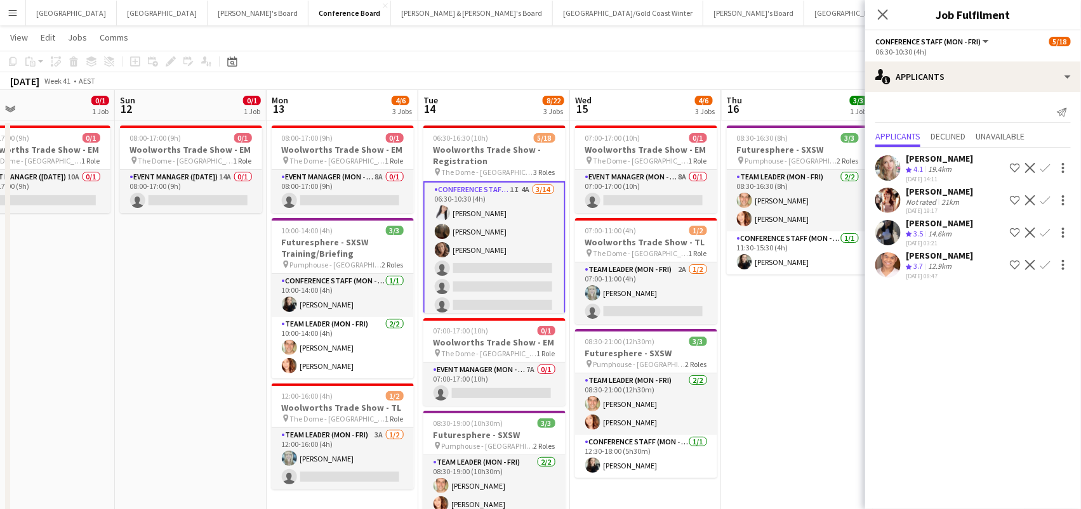
click at [1043, 228] on app-icon "Confirm" at bounding box center [1045, 233] width 10 height 10
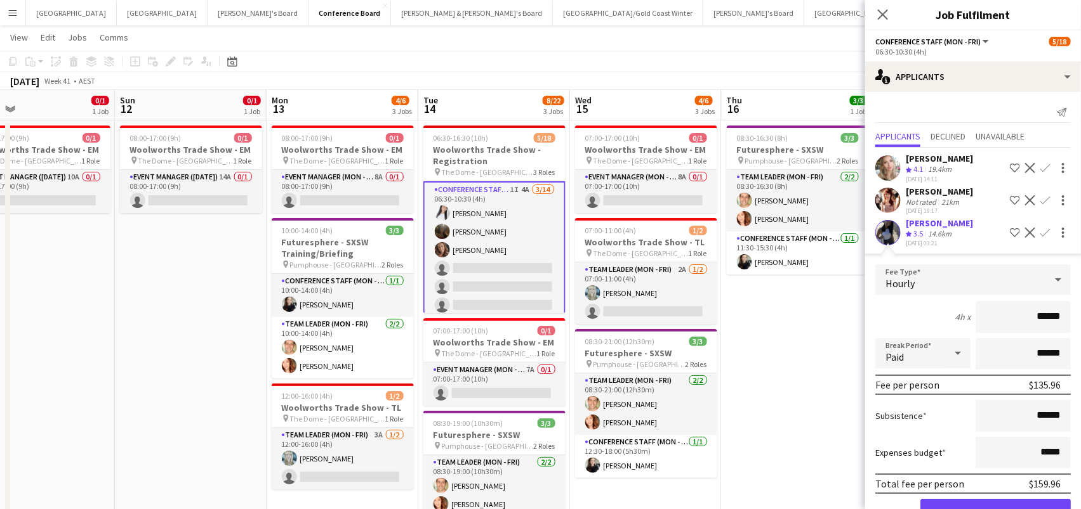
click at [995, 506] on button "Confirm" at bounding box center [995, 511] width 150 height 25
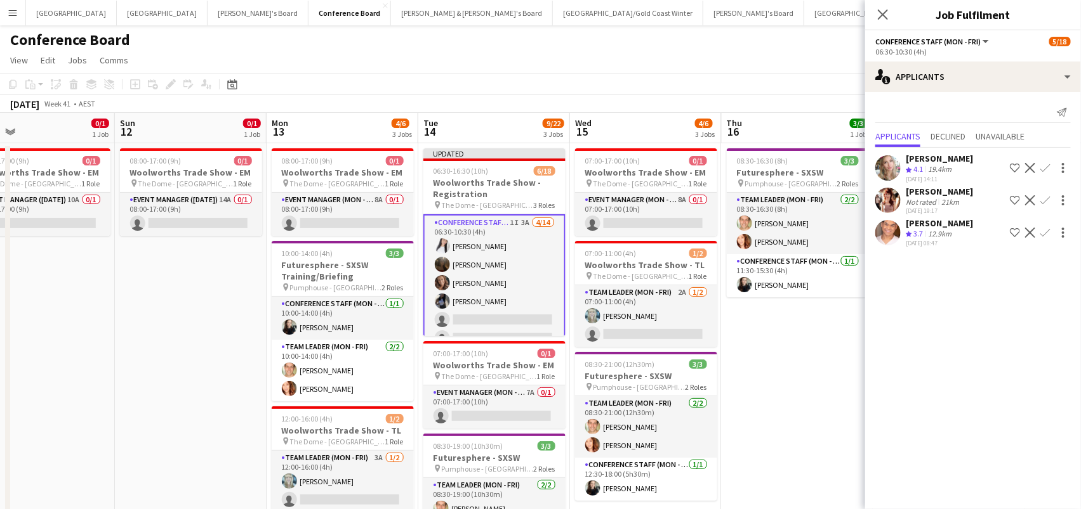
click at [660, 58] on app-page-menu "View Day view expanded Day view collapsed Month view Date picker Jump to [DATE]…" at bounding box center [540, 61] width 1081 height 24
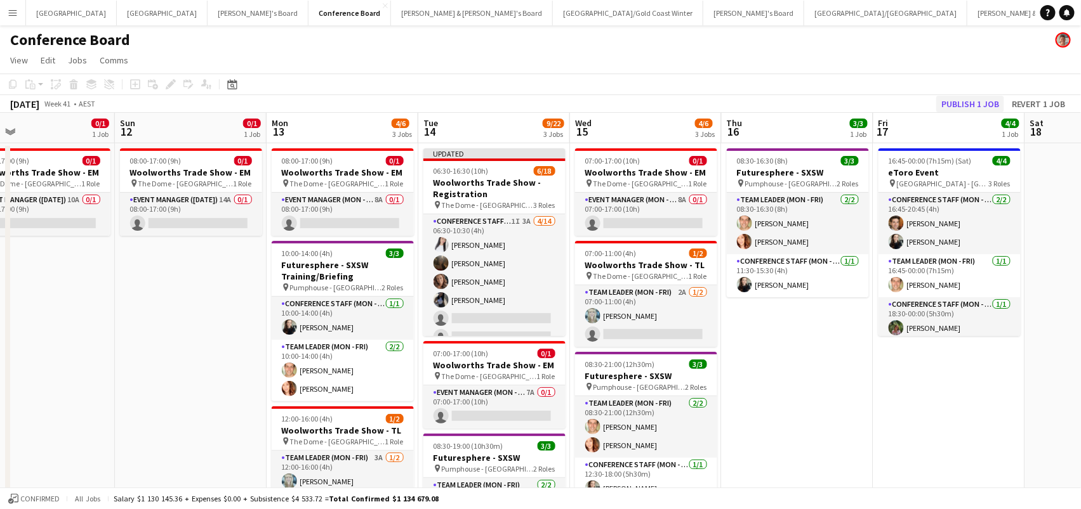
click at [950, 103] on button "Publish 1 job" at bounding box center [970, 104] width 68 height 16
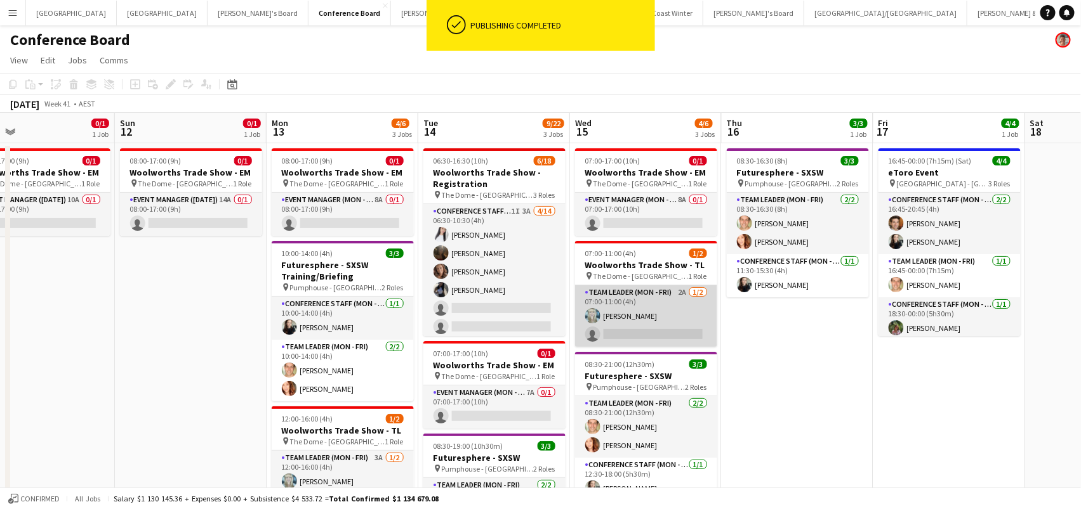
click at [628, 334] on app-card-role "Team Leader (Mon - Fri) 2A [DATE] 07:00-11:00 (4h) [PERSON_NAME] single-neutral…" at bounding box center [646, 317] width 142 height 62
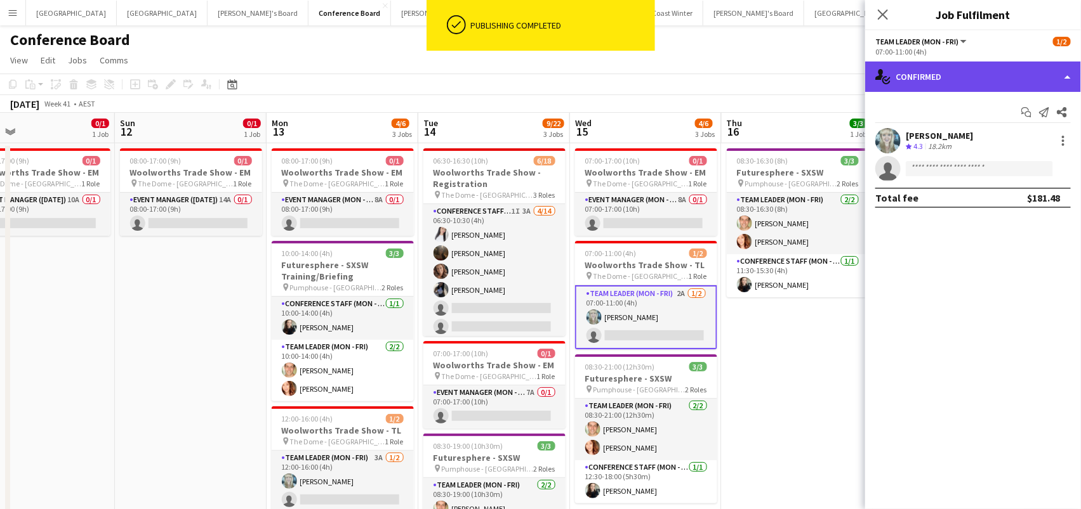
click at [1025, 74] on div "single-neutral-actions-check-2 Confirmed" at bounding box center [973, 77] width 216 height 30
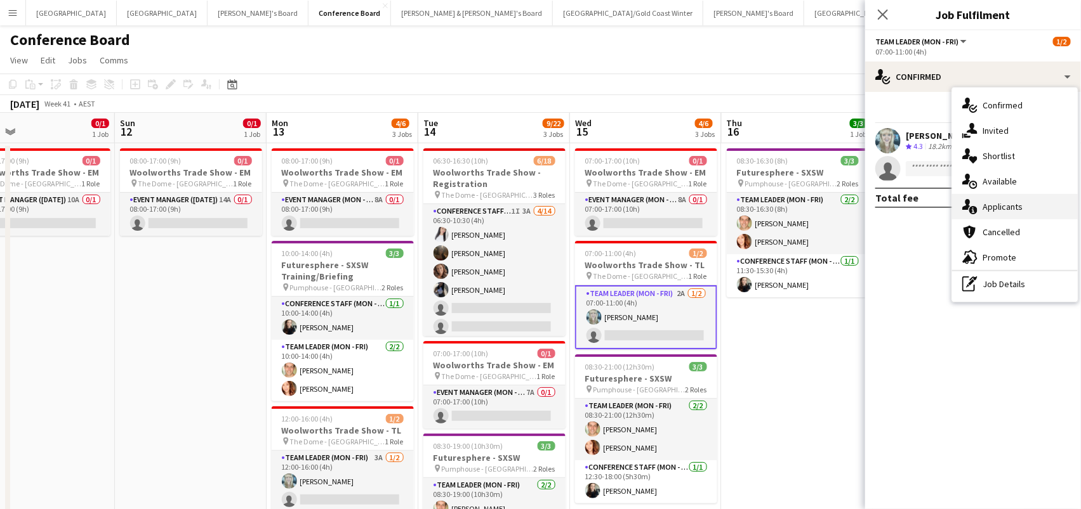
click at [999, 209] on span "Applicants" at bounding box center [1002, 206] width 40 height 11
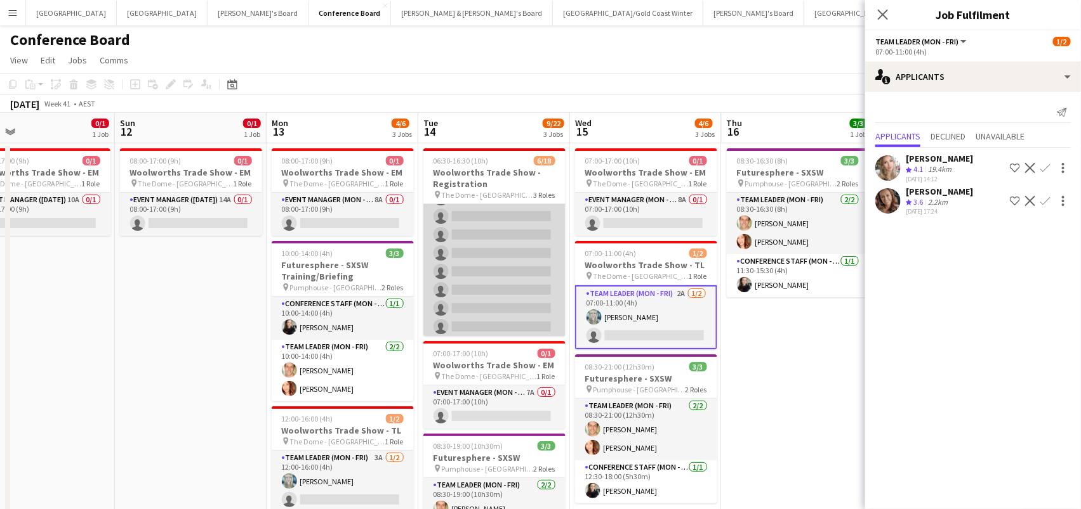
scroll to position [129, 0]
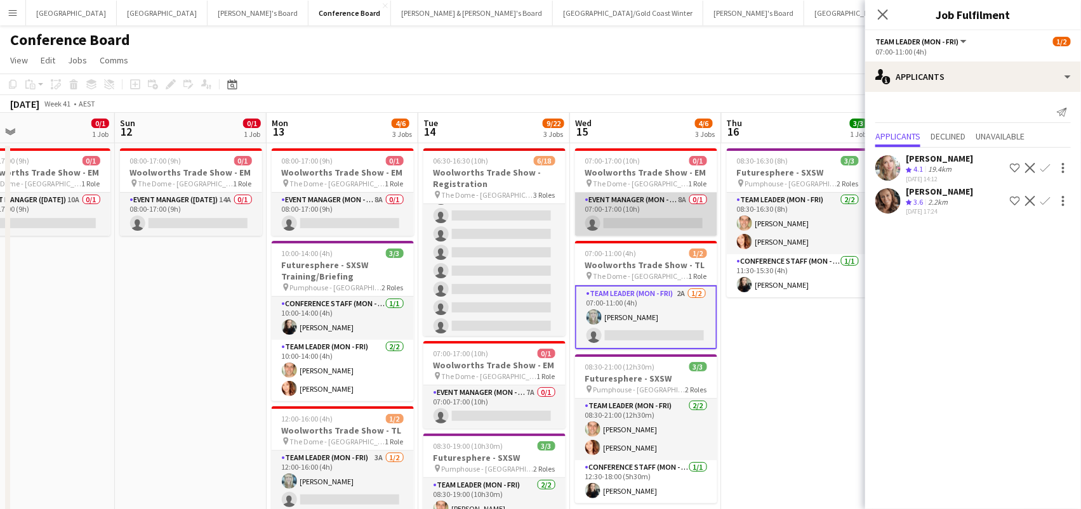
click at [682, 216] on app-card-role "Event Manager (Mon - Fri) 8A 0/1 07:00-17:00 (10h) single-neutral-actions" at bounding box center [646, 214] width 142 height 43
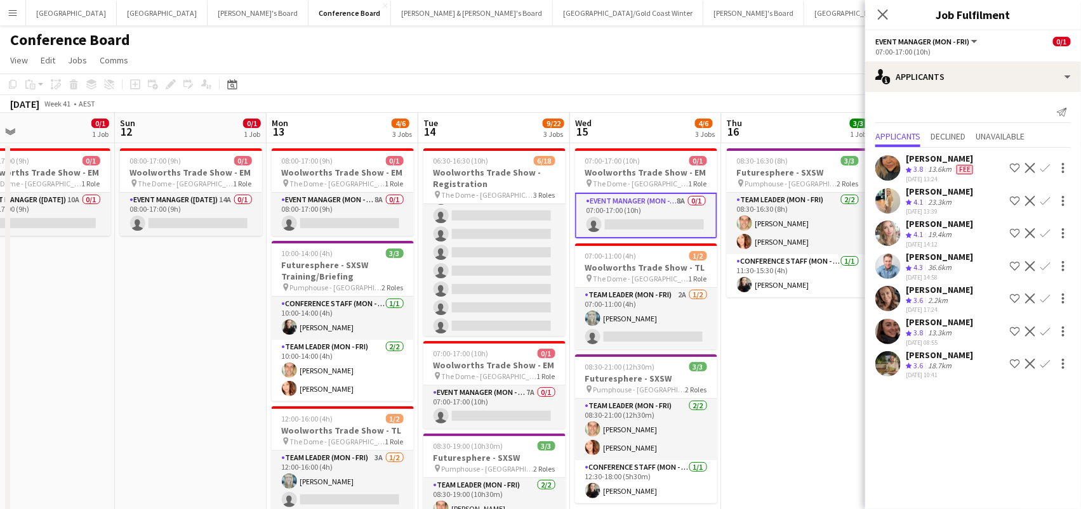
click at [938, 60] on app-options-switcher "Event Manager (Mon - Fri) All roles Event Manager (Mon - Fri) 0/1 07:00-17:00 (…" at bounding box center [973, 45] width 216 height 31
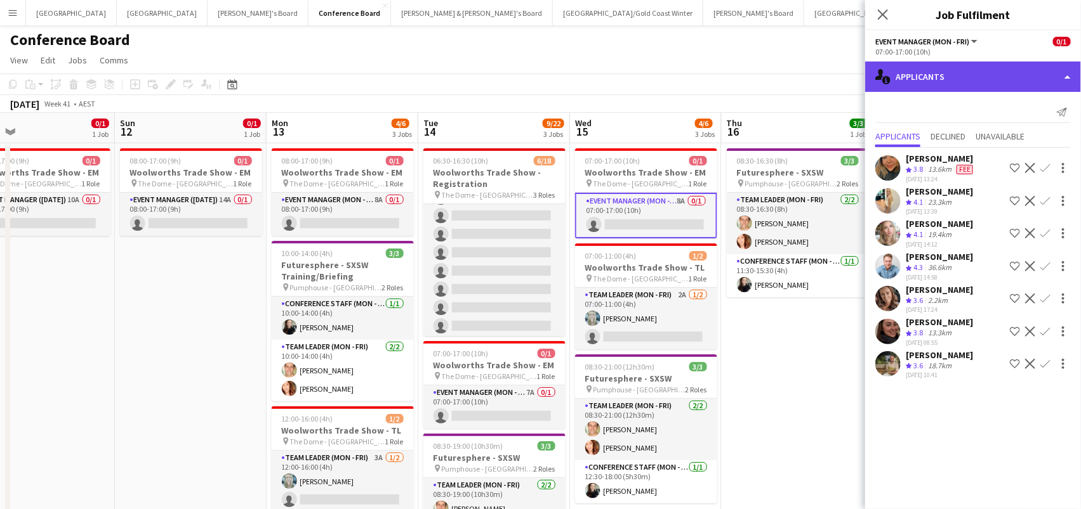
click at [969, 82] on div "single-neutral-actions-information Applicants" at bounding box center [973, 77] width 216 height 30
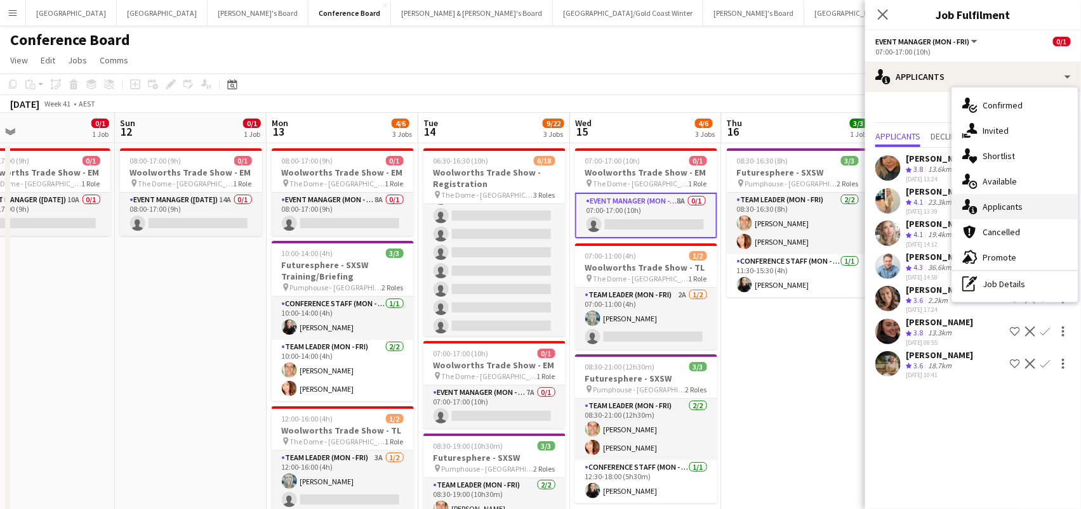
click at [1002, 205] on span "Applicants" at bounding box center [1002, 206] width 40 height 11
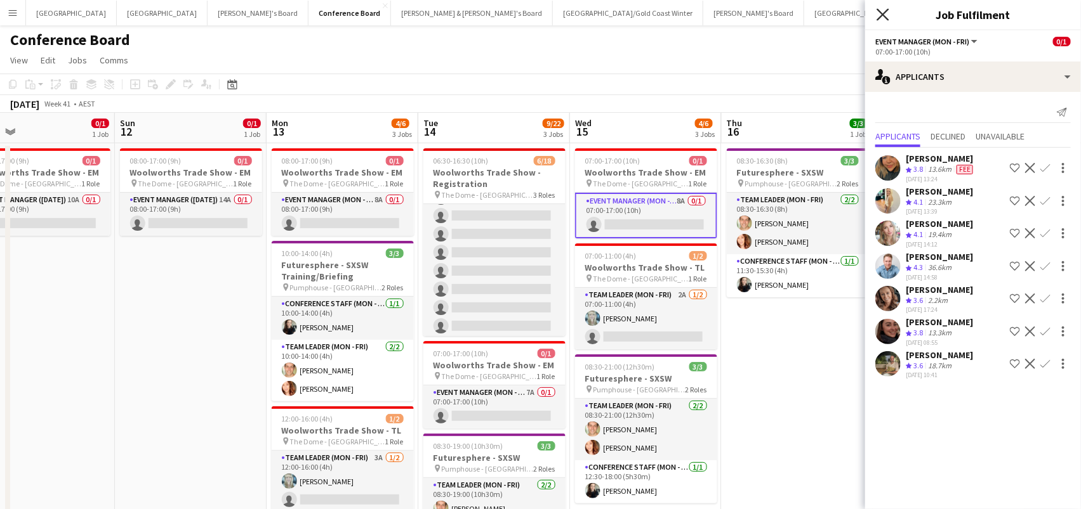
click at [881, 15] on icon at bounding box center [882, 14] width 12 height 12
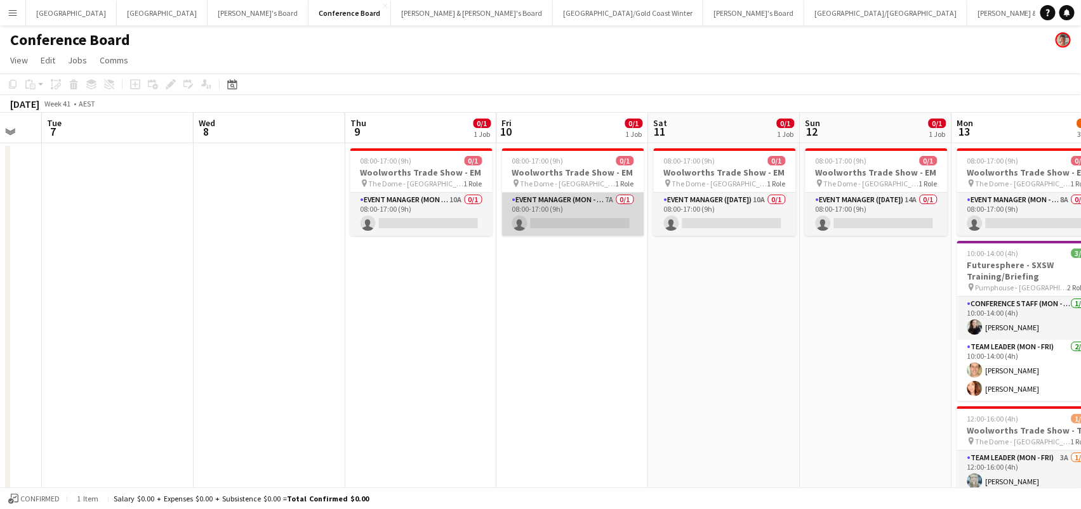
scroll to position [0, 568]
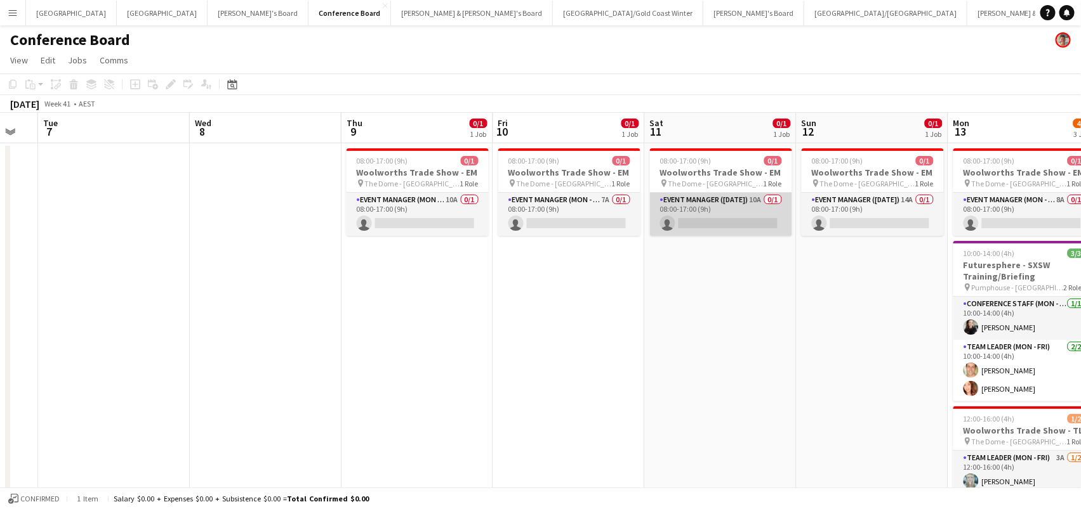
click at [749, 228] on app-card-role "Event Manager ([DATE]) 10A 0/1 08:00-17:00 (9h) single-neutral-actions" at bounding box center [721, 214] width 142 height 43
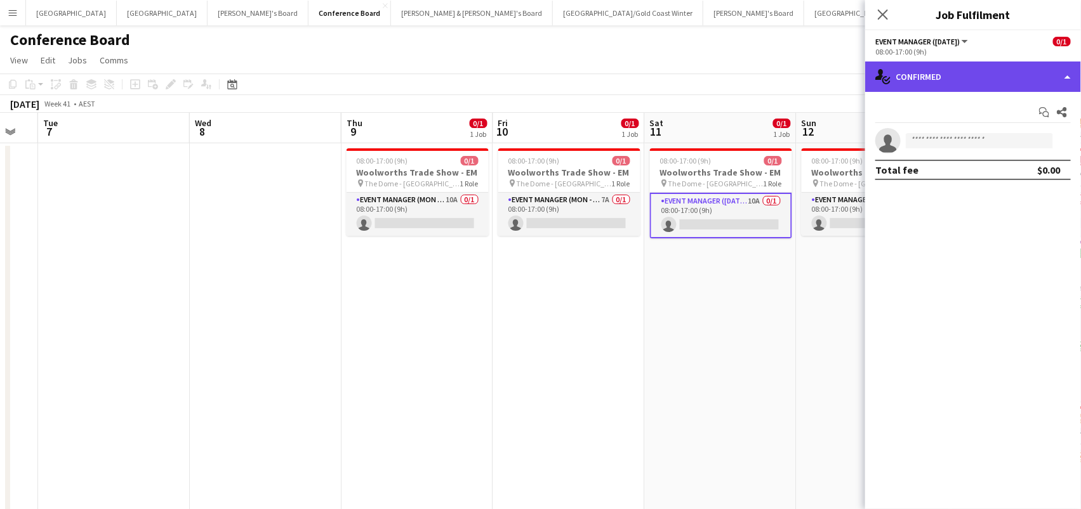
click at [980, 67] on div "single-neutral-actions-check-2 Confirmed" at bounding box center [973, 77] width 216 height 30
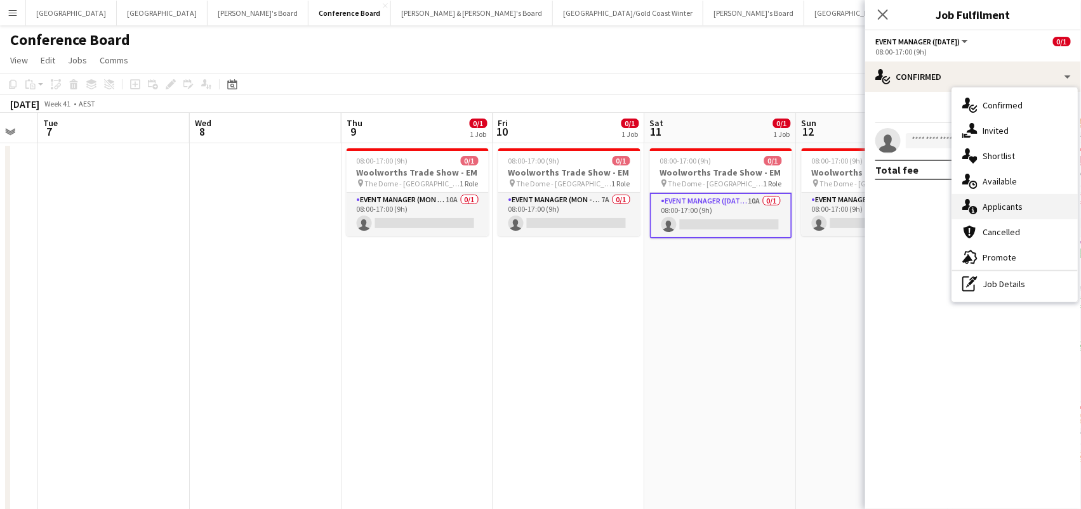
click at [1031, 215] on div "single-neutral-actions-information Applicants" at bounding box center [1015, 206] width 126 height 25
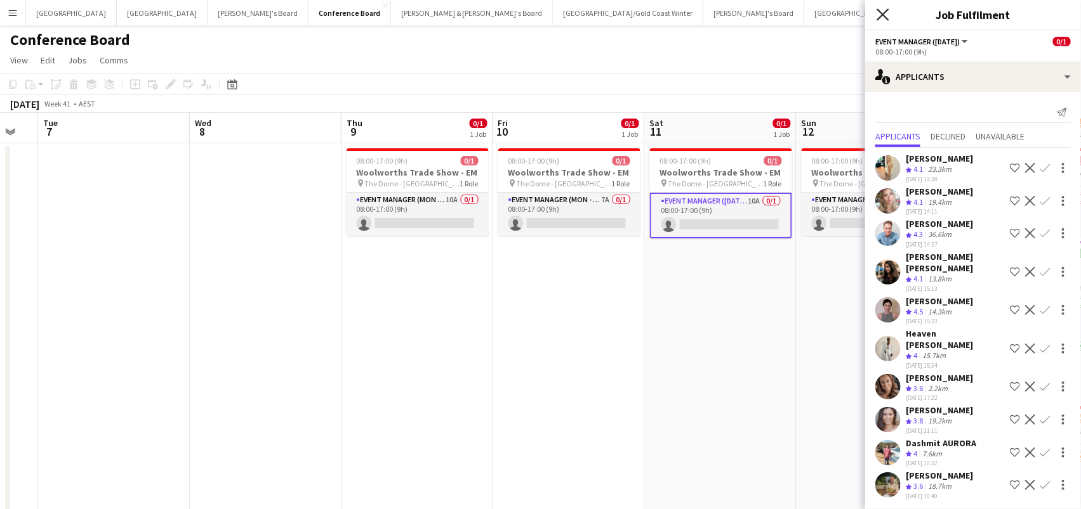
click at [879, 12] on icon "Close pop-in" at bounding box center [882, 14] width 12 height 12
